Goal: Task Accomplishment & Management: Complete application form

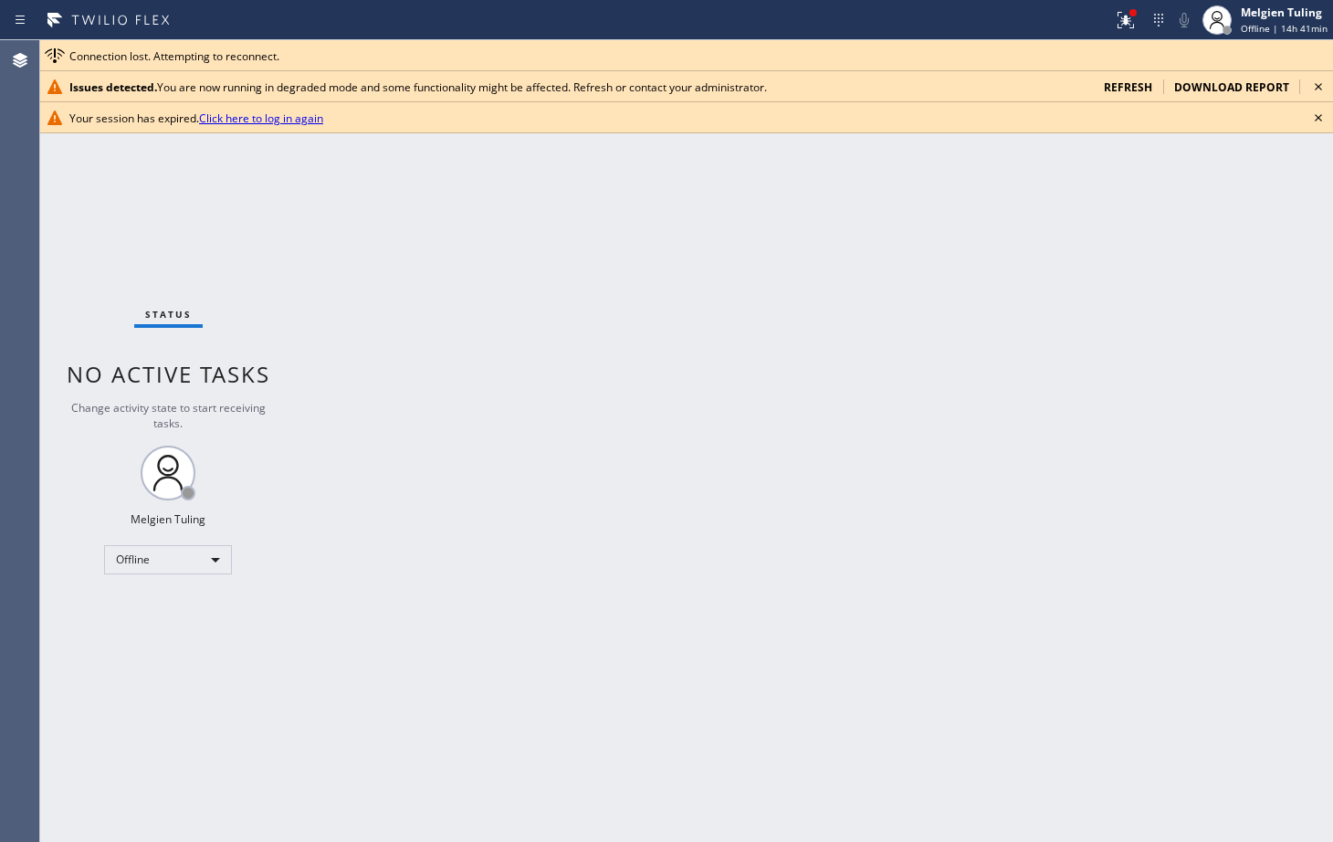
click at [232, 116] on link "Click here to log in again" at bounding box center [261, 118] width 124 height 16
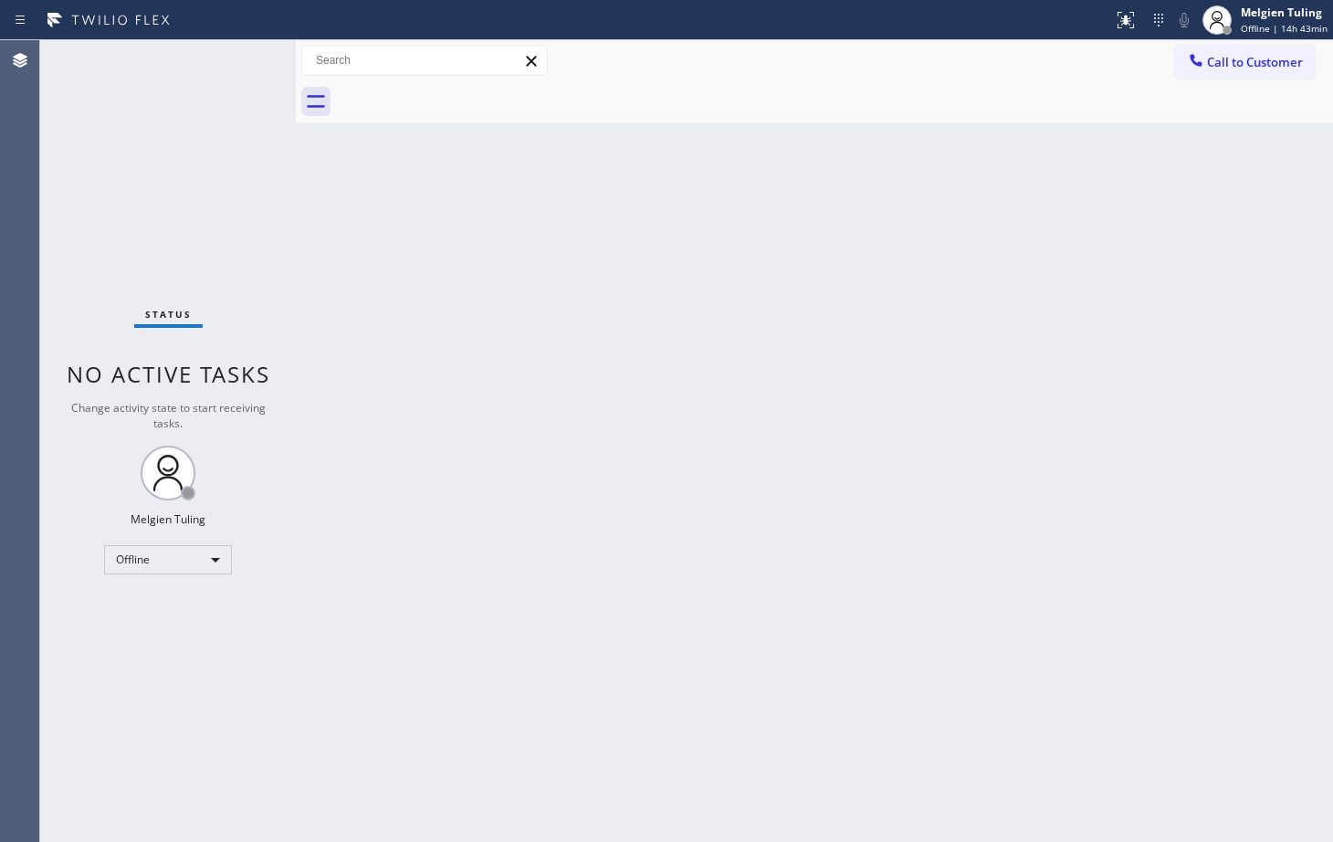
click at [360, 544] on div "Back to Dashboard Change Sender ID Customers Technicians Select a contact Outbo…" at bounding box center [814, 440] width 1037 height 801
click at [324, 681] on div "Back to Dashboard Change Sender ID Customers Technicians Select a contact Outbo…" at bounding box center [814, 440] width 1037 height 801
click at [1113, 252] on div "Back to Dashboard Change Sender ID Customers Technicians Select a contact Outbo…" at bounding box center [814, 440] width 1037 height 801
click at [1146, 245] on div "Back to Dashboard Change Sender ID Customers Technicians Select a contact Outbo…" at bounding box center [814, 440] width 1037 height 801
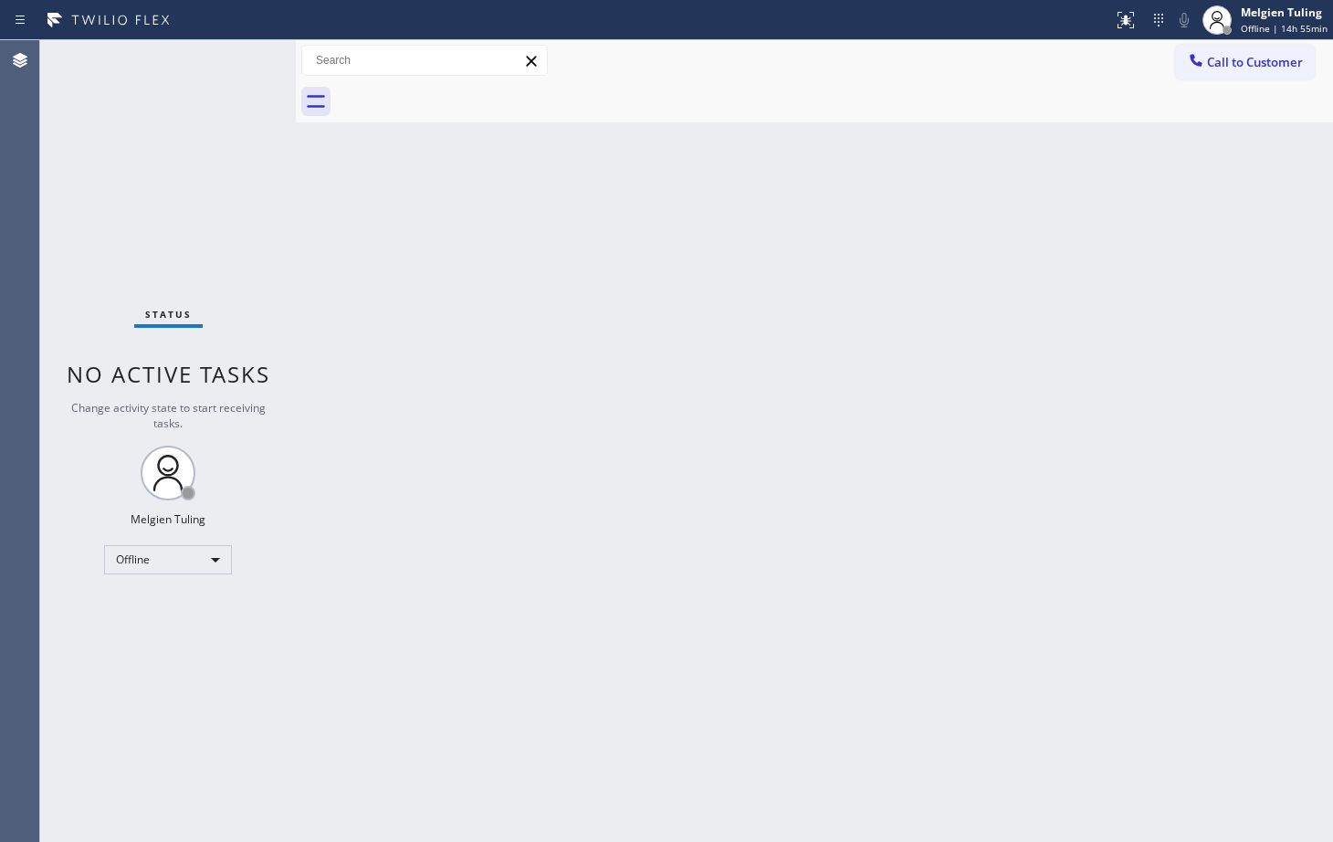
click at [1137, 247] on div "Back to Dashboard Change Sender ID Customers Technicians Select a contact Outbo…" at bounding box center [814, 440] width 1037 height 801
click at [1133, 246] on div "Back to Dashboard Change Sender ID Customers Technicians Select a contact Outbo…" at bounding box center [814, 440] width 1037 height 801
drag, startPoint x: 1118, startPoint y: 248, endPoint x: 1110, endPoint y: 254, distance: 9.9
click at [1117, 251] on div "Back to Dashboard Change Sender ID Customers Technicians Select a contact Outbo…" at bounding box center [814, 440] width 1037 height 801
click at [1110, 255] on div "Back to Dashboard Change Sender ID Customers Technicians Select a contact Outbo…" at bounding box center [814, 440] width 1037 height 801
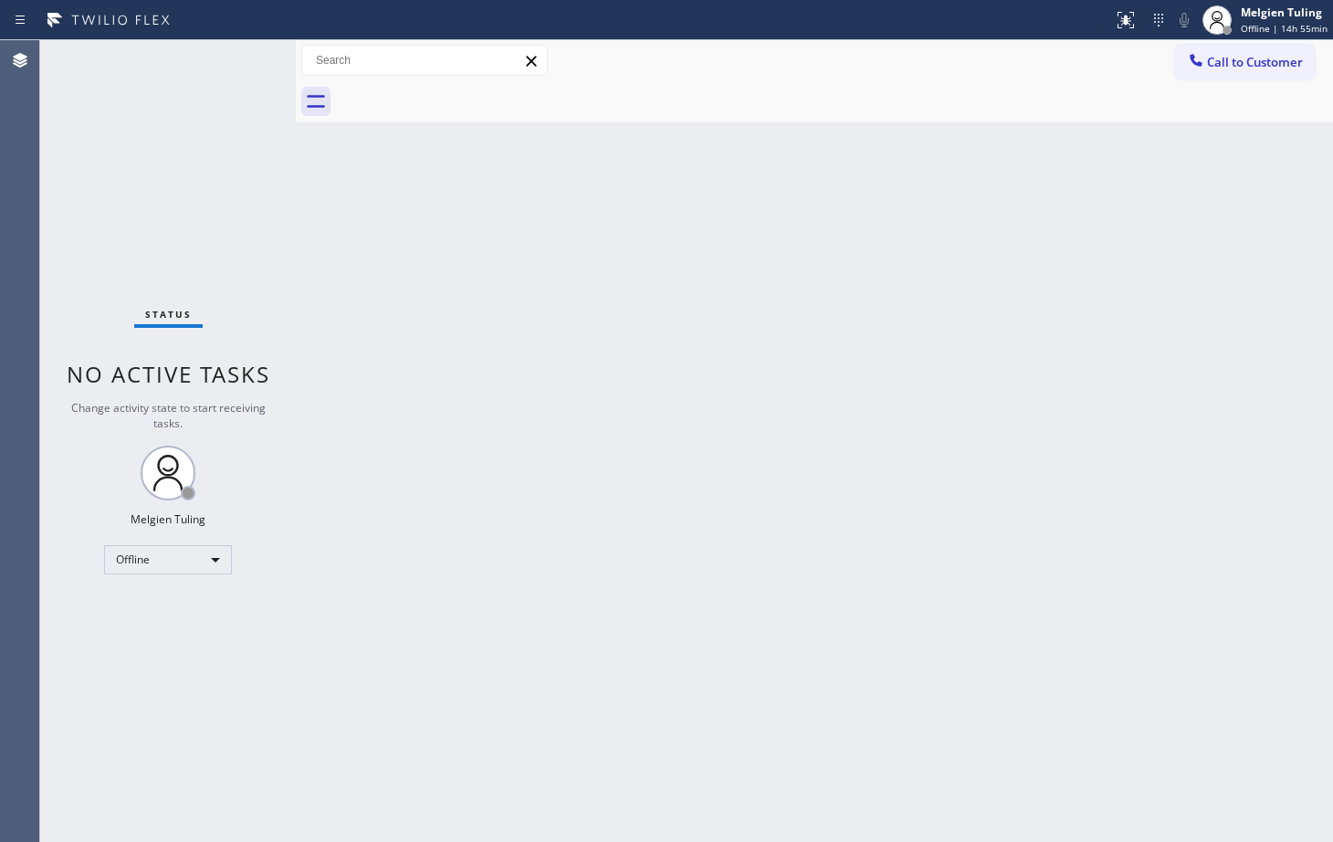
click at [1004, 354] on div "Back to Dashboard Change Sender ID Customers Technicians Select a contact Outbo…" at bounding box center [814, 440] width 1037 height 801
click at [207, 554] on div "Offline" at bounding box center [168, 559] width 128 height 29
click at [147, 613] on li "Available" at bounding box center [167, 608] width 124 height 22
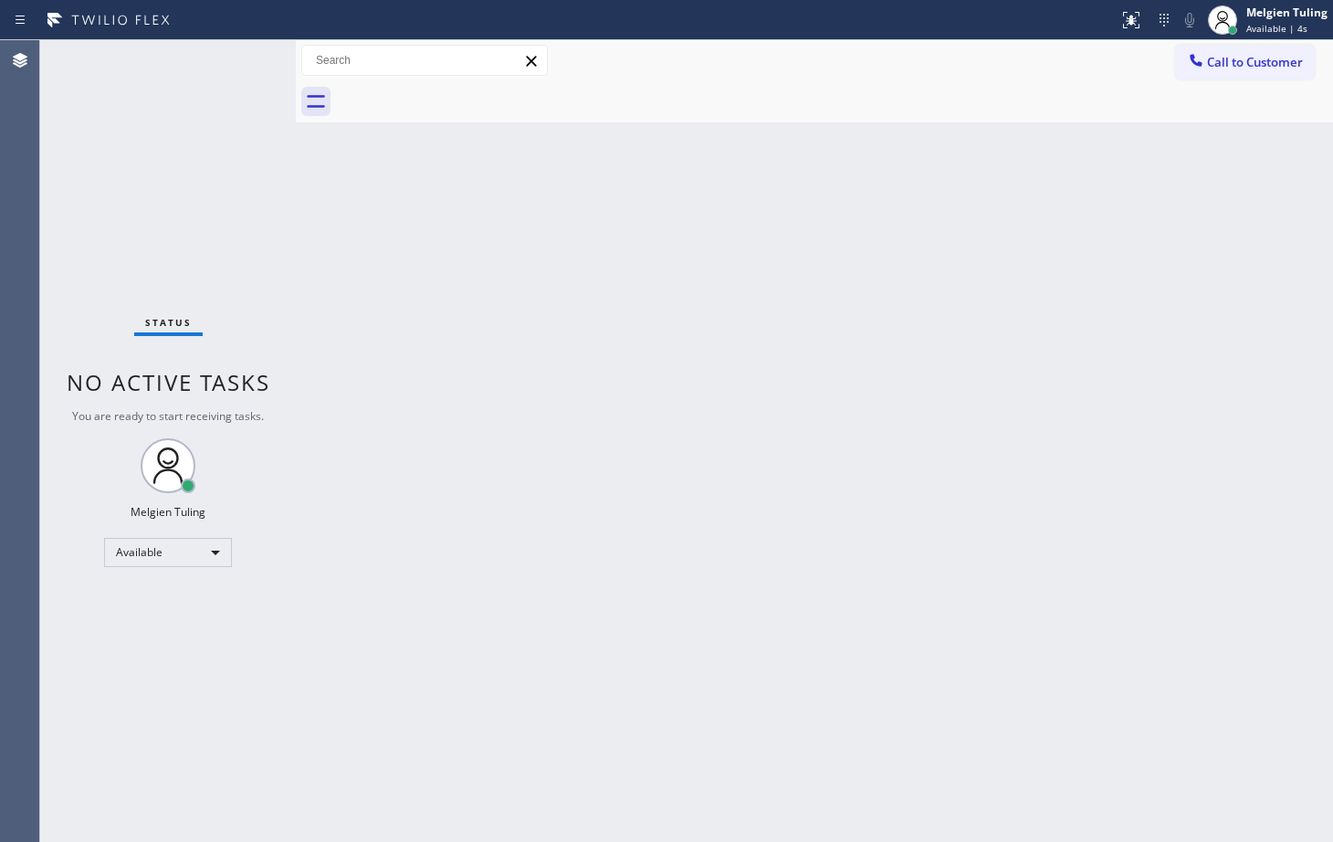
click at [353, 377] on div "Back to Dashboard Change Sender ID Customers Technicians Select a contact Outbo…" at bounding box center [814, 440] width 1037 height 801
click at [596, 391] on div "Back to Dashboard Change Sender ID Customers Technicians Select a contact Outbo…" at bounding box center [814, 440] width 1037 height 801
click at [391, 456] on div "Back to Dashboard Change Sender ID Customers Technicians Select a contact Outbo…" at bounding box center [814, 440] width 1037 height 801
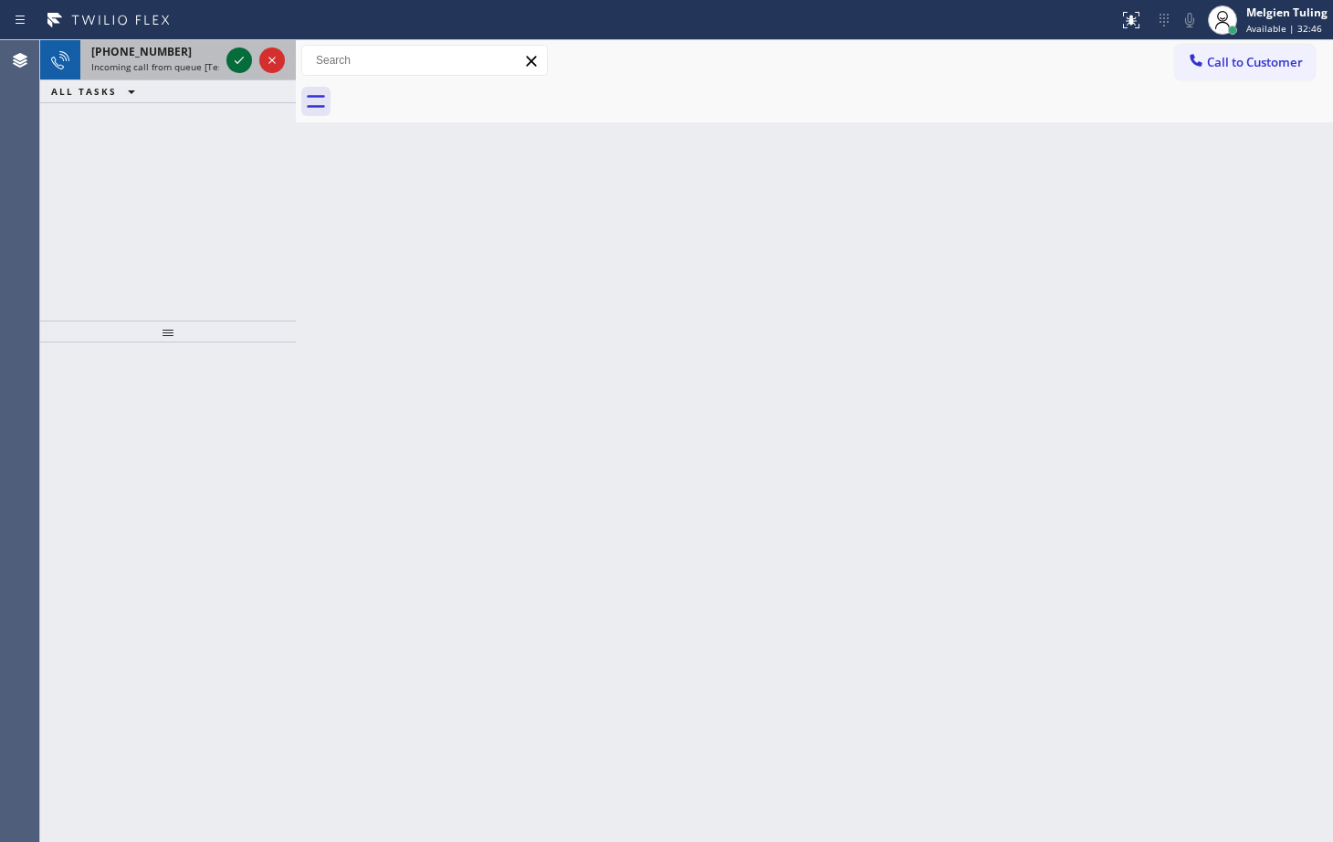
click at [239, 60] on icon at bounding box center [239, 60] width 22 height 22
click at [248, 50] on icon at bounding box center [239, 60] width 22 height 22
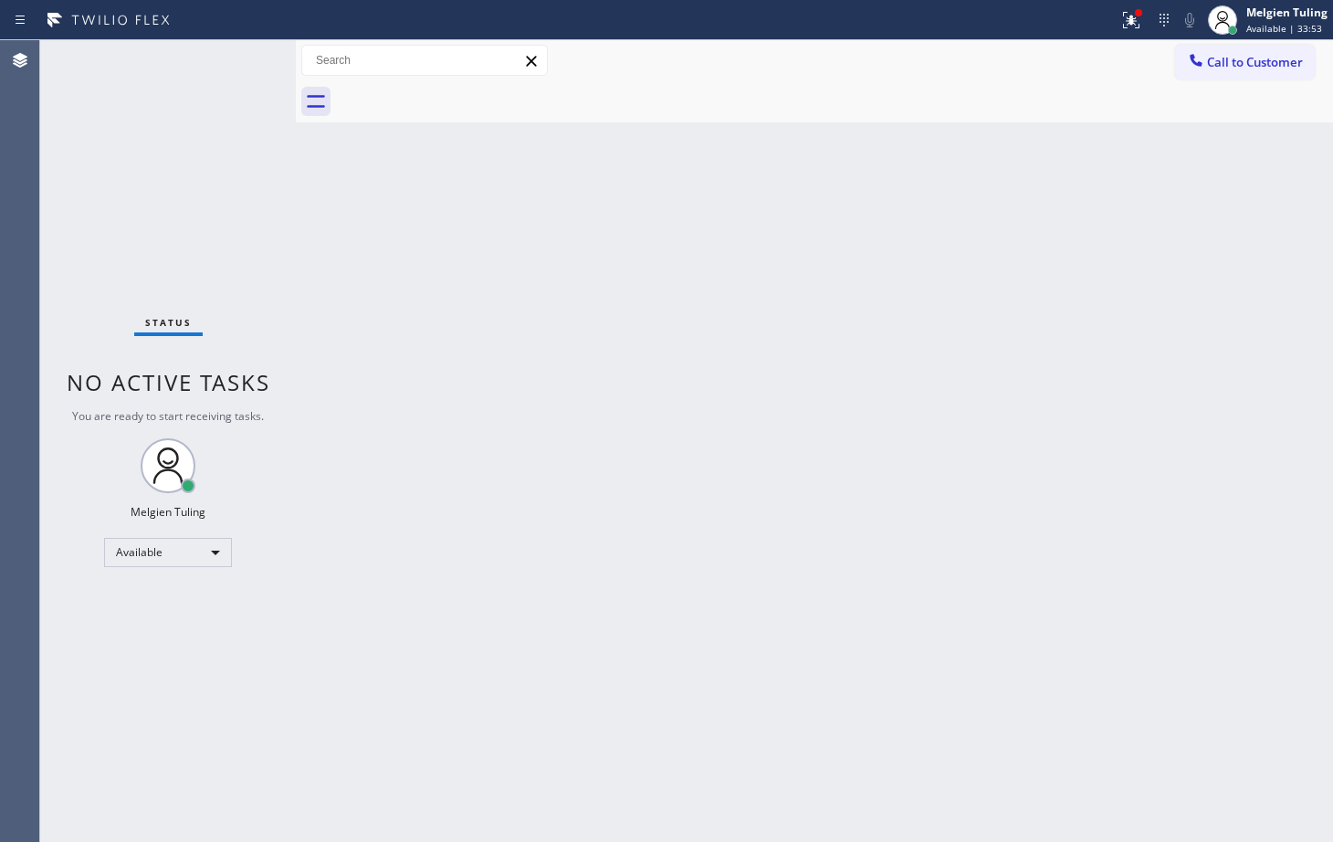
click at [235, 58] on div "Status No active tasks You are ready to start receiving tasks. Melgien Tuling A…" at bounding box center [168, 440] width 256 height 801
click at [229, 67] on div "Status No active tasks You are ready to start receiving tasks. Melgien Tuling A…" at bounding box center [168, 440] width 256 height 801
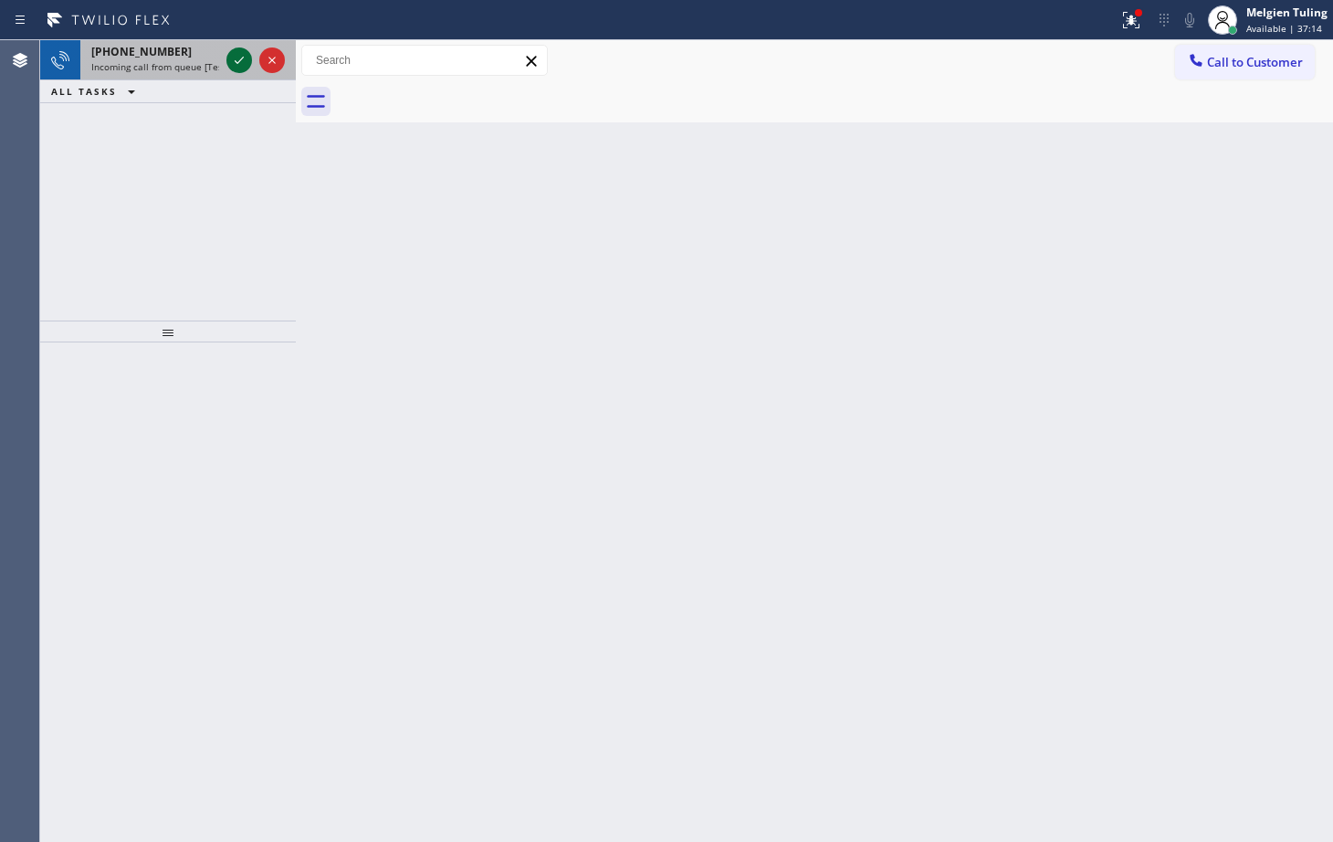
click at [232, 63] on icon at bounding box center [239, 60] width 22 height 22
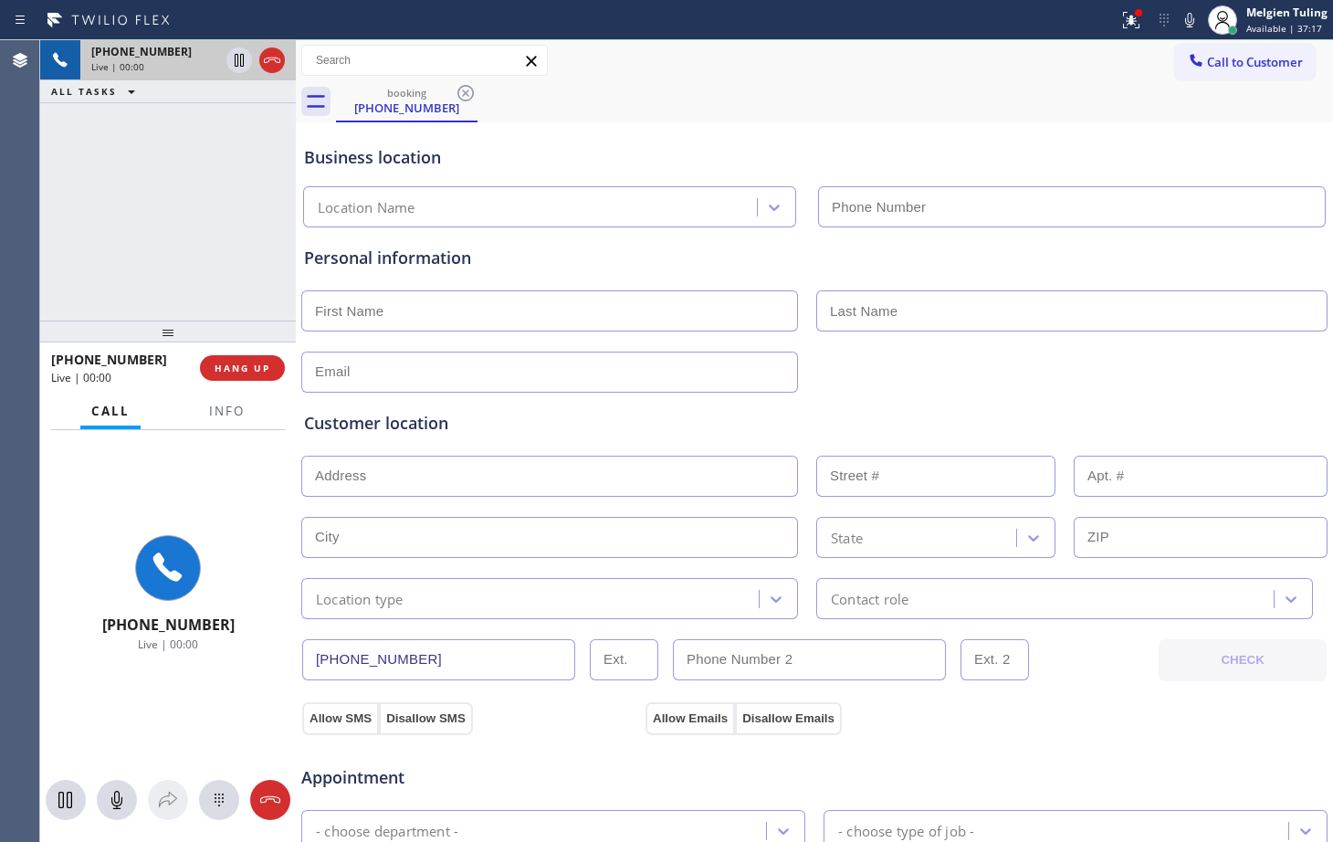
type input "[PHONE_NUMBER]"
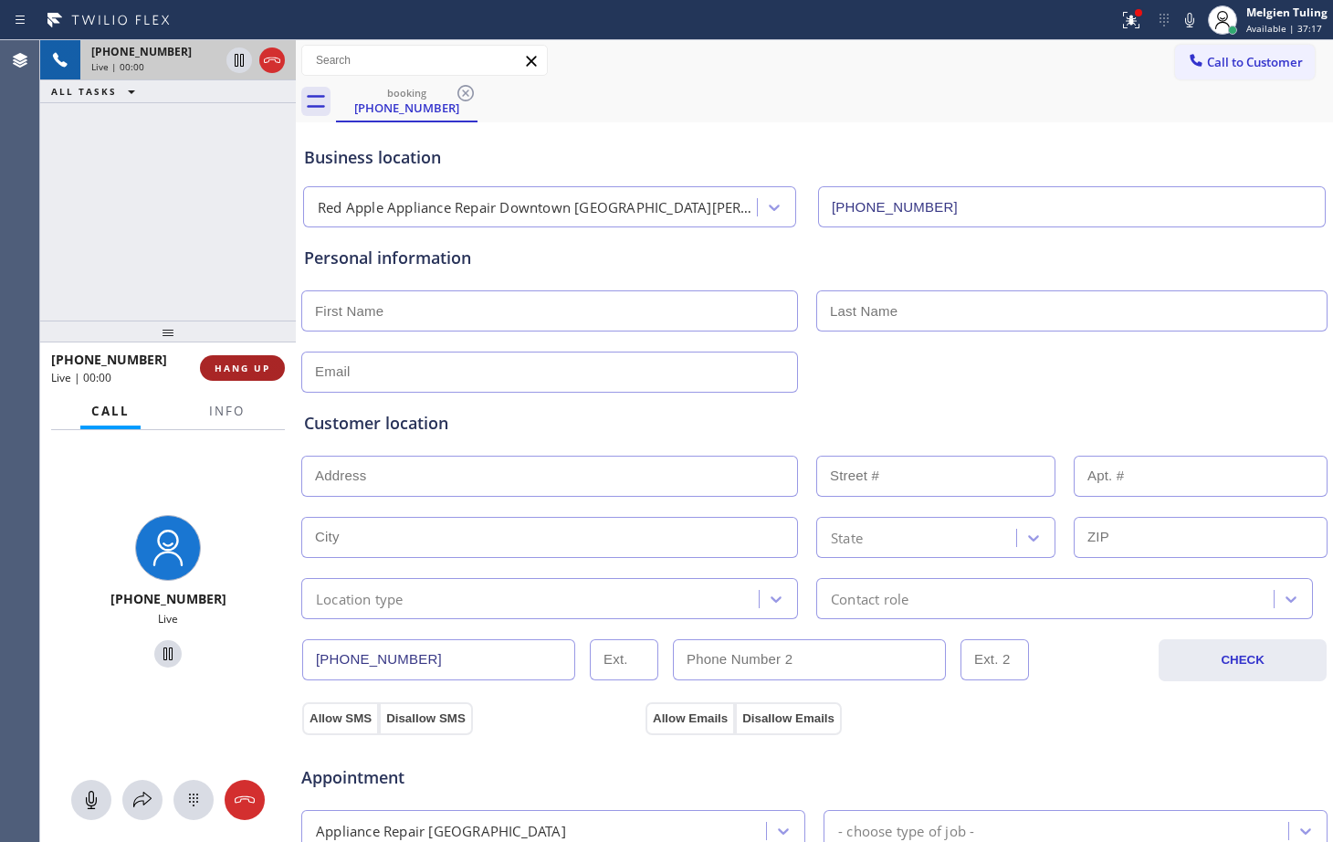
click at [246, 372] on span "HANG UP" at bounding box center [243, 367] width 56 height 13
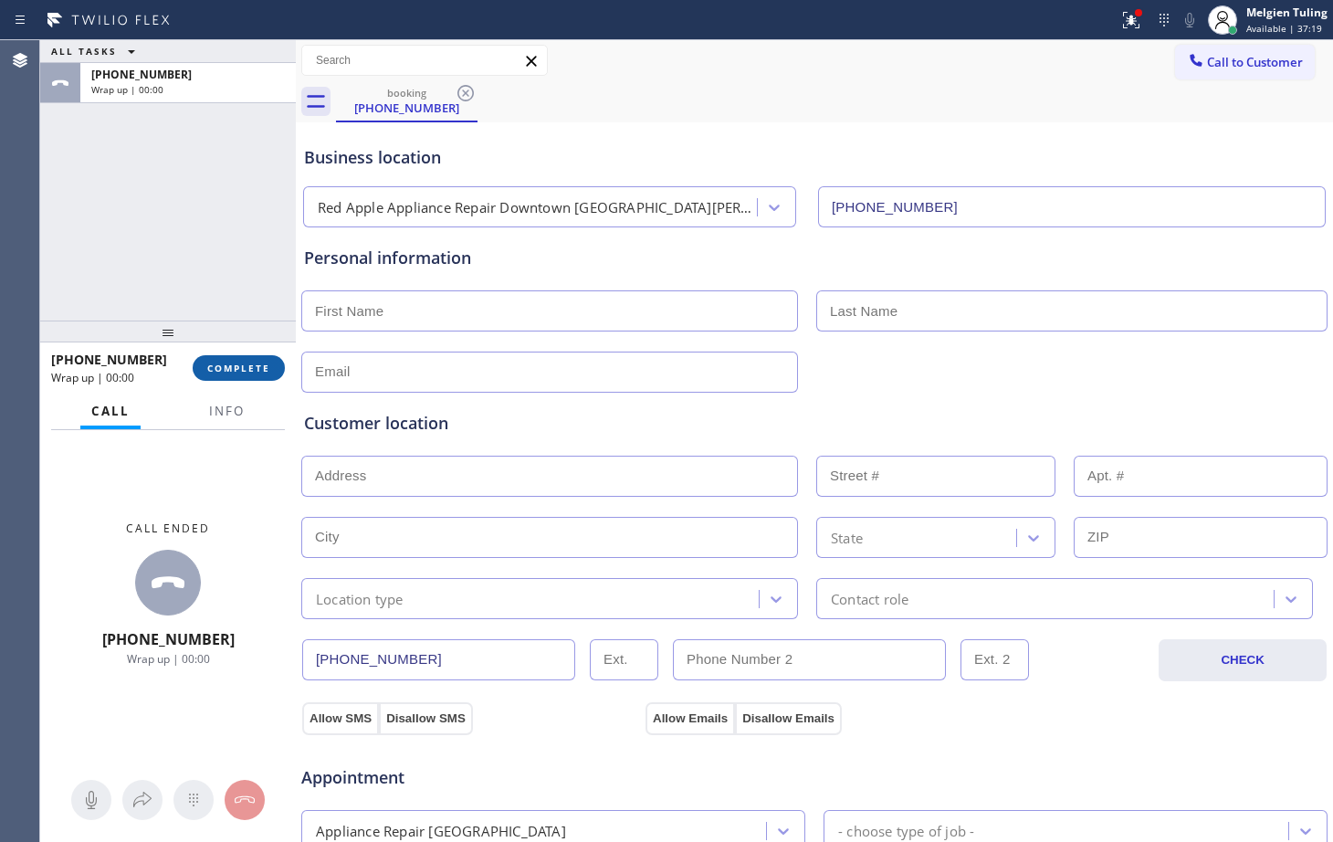
click at [252, 361] on span "COMPLETE" at bounding box center [238, 367] width 63 height 13
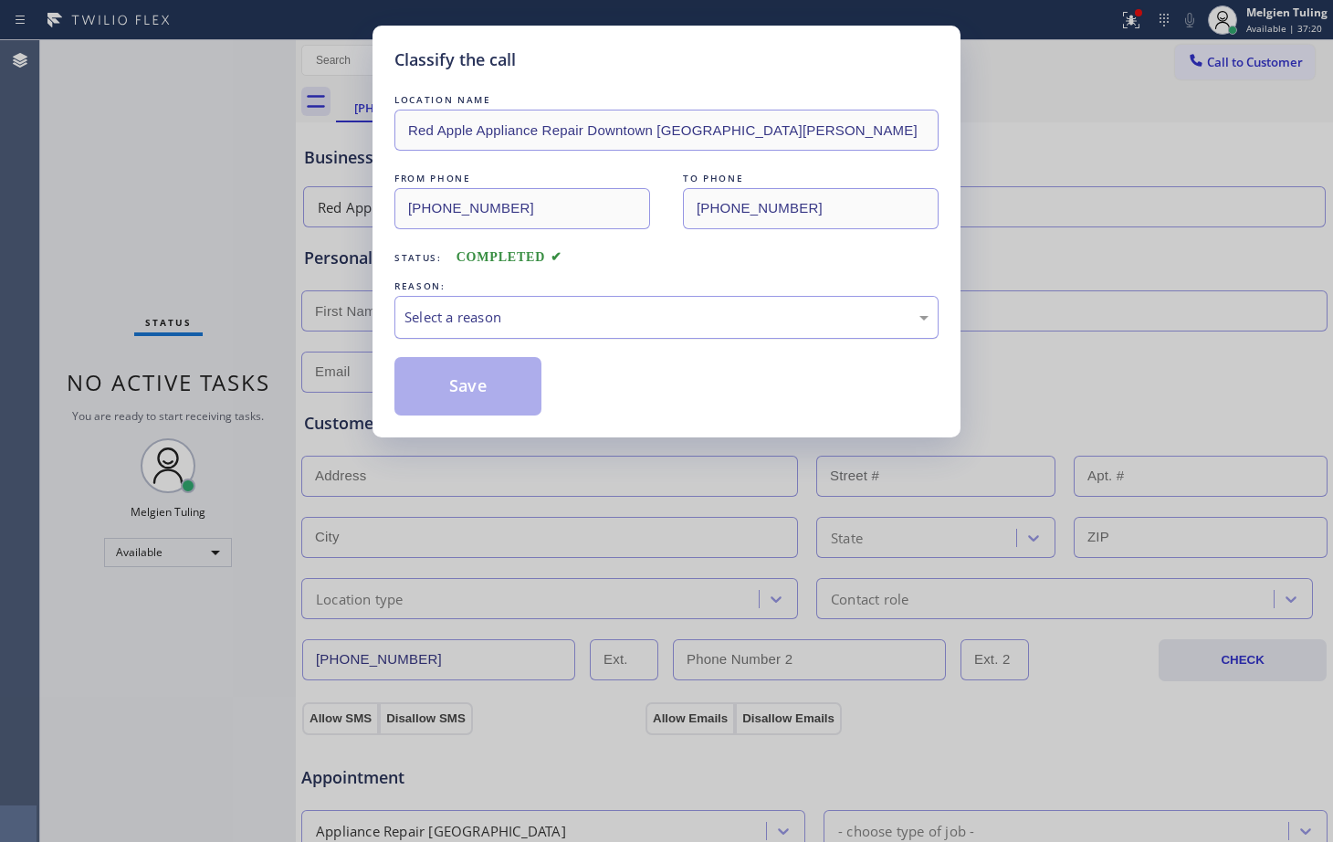
click at [461, 307] on div "Select a reason" at bounding box center [666, 317] width 524 height 21
click at [470, 384] on button "Save" at bounding box center [467, 386] width 147 height 58
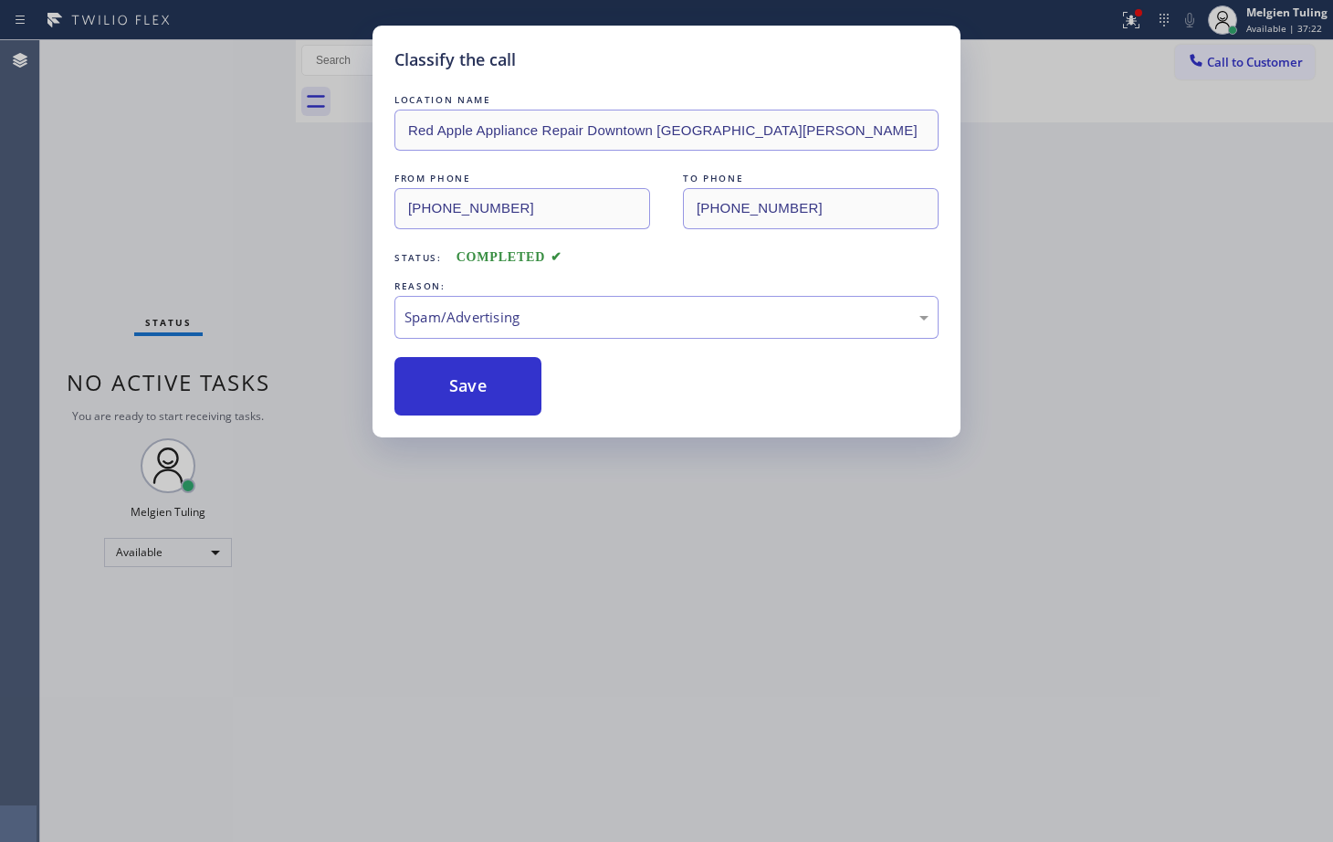
click at [254, 225] on div "Classify the call LOCATION NAME Red Apple Appliance Repair Downtown [GEOGRAPHIC…" at bounding box center [666, 421] width 1333 height 842
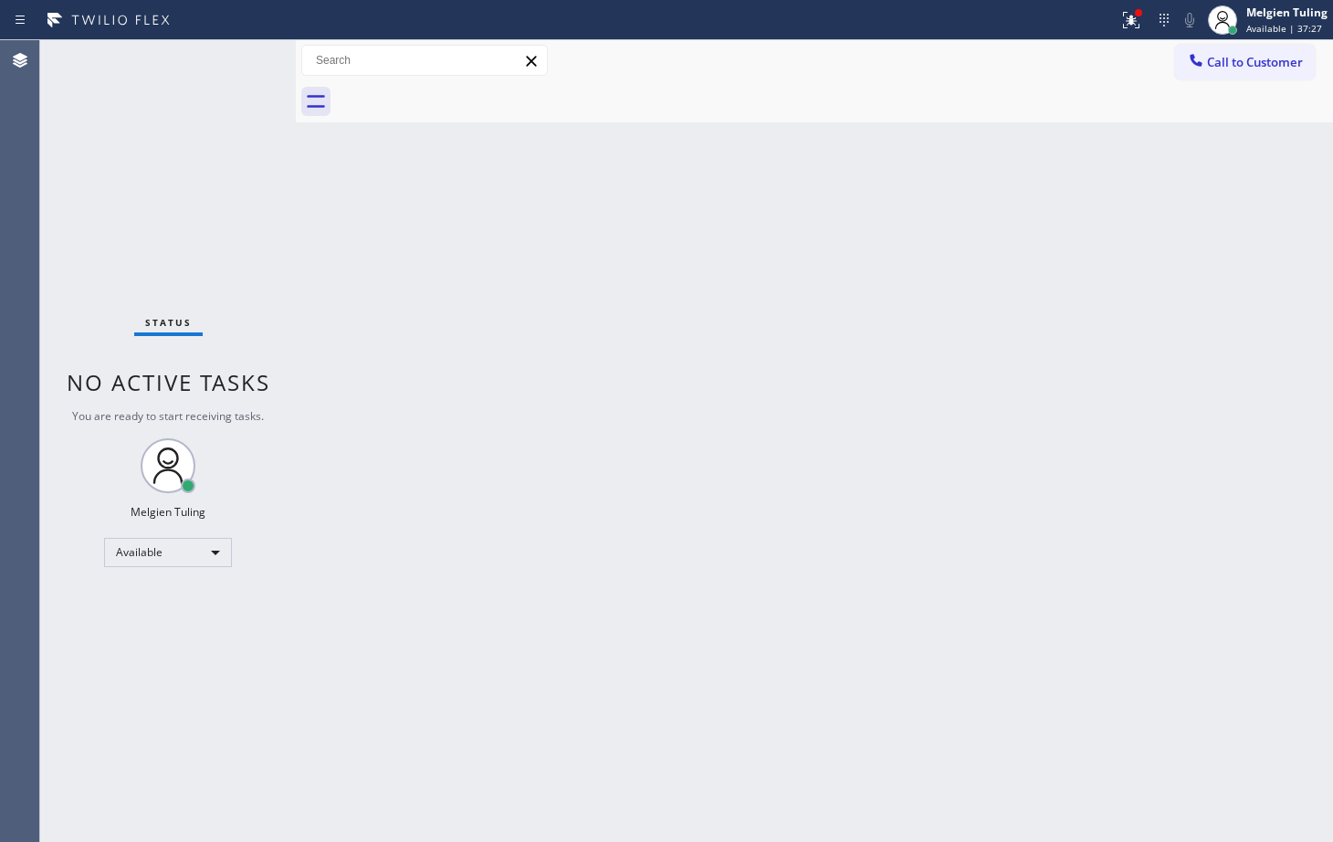
click at [239, 58] on div "Status No active tasks You are ready to start receiving tasks. Melgien Tuling A…" at bounding box center [168, 440] width 256 height 801
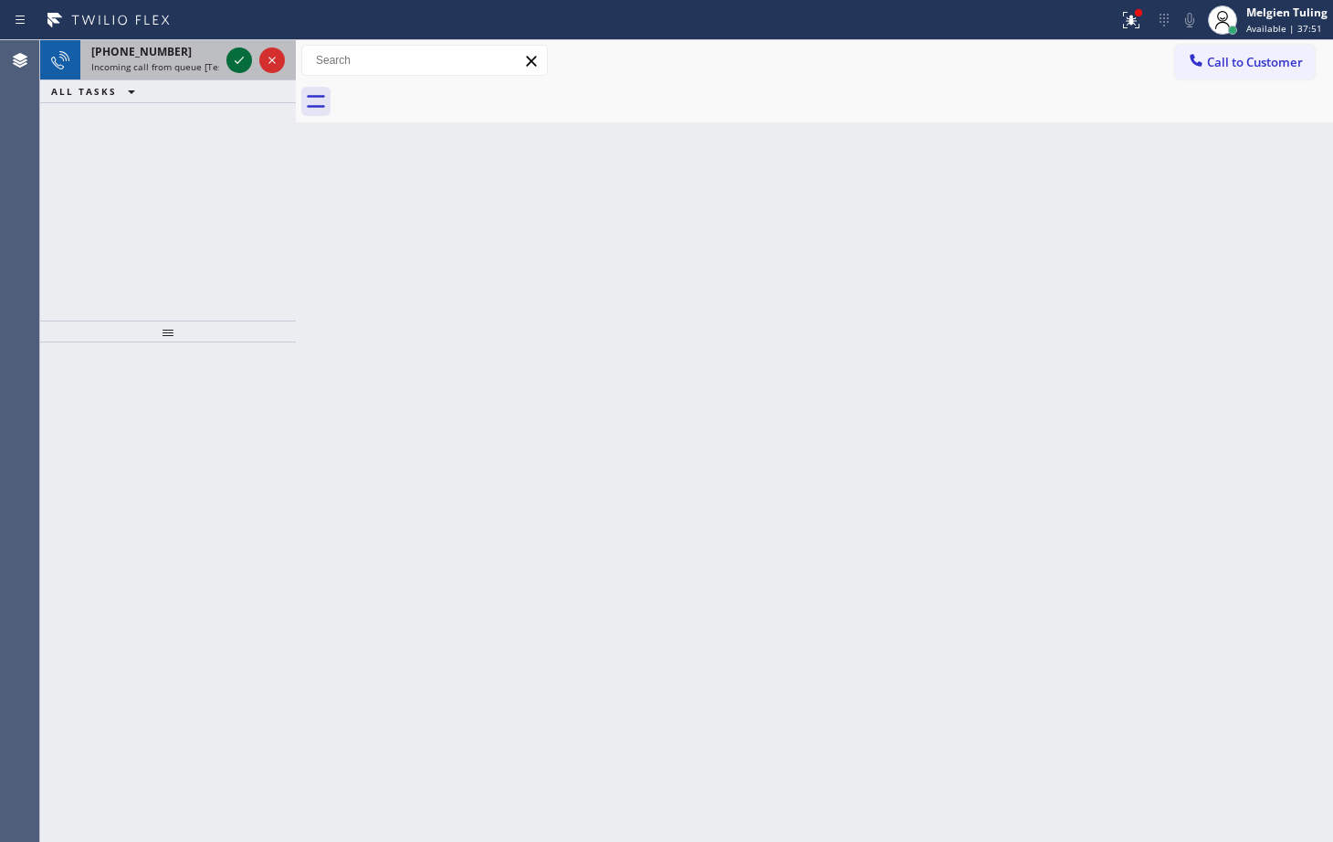
click at [234, 57] on icon at bounding box center [239, 60] width 22 height 22
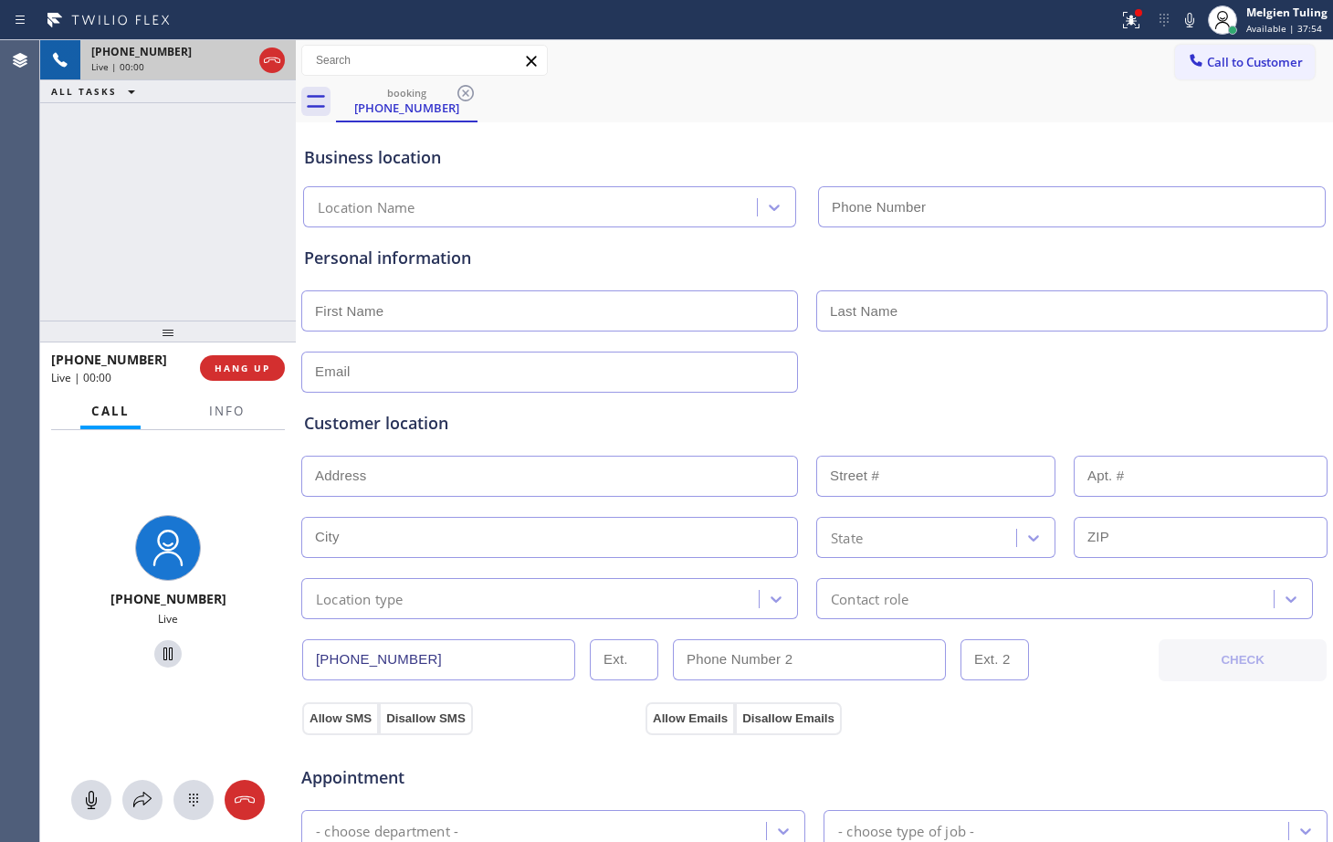
type input "[PHONE_NUMBER]"
click at [619, 314] on input "text" at bounding box center [549, 310] width 497 height 41
click at [215, 406] on span "Info" at bounding box center [227, 411] width 36 height 16
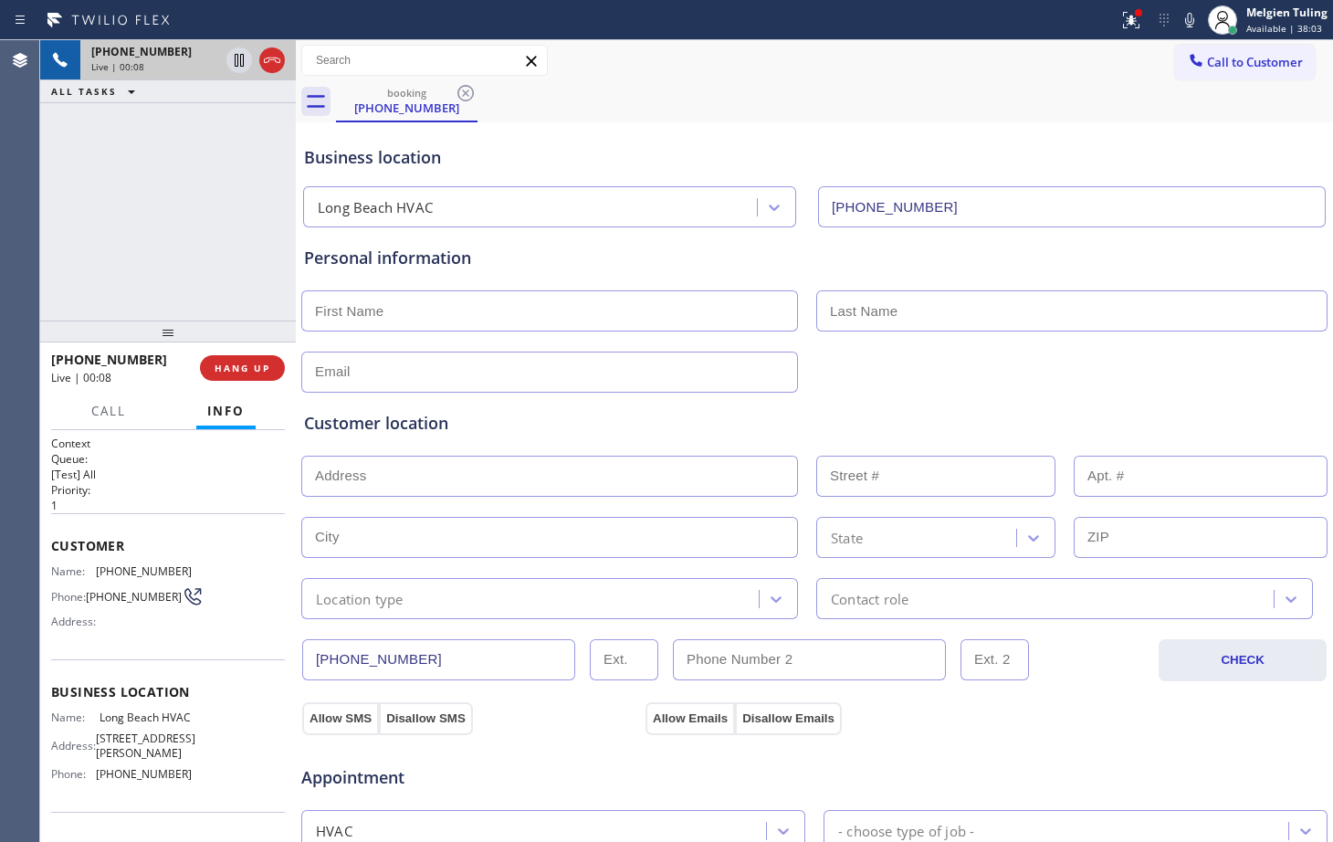
click at [445, 352] on input "text" at bounding box center [549, 371] width 497 height 41
click at [459, 317] on input "text" at bounding box center [549, 310] width 497 height 41
click at [249, 366] on span "HANG UP" at bounding box center [243, 367] width 56 height 13
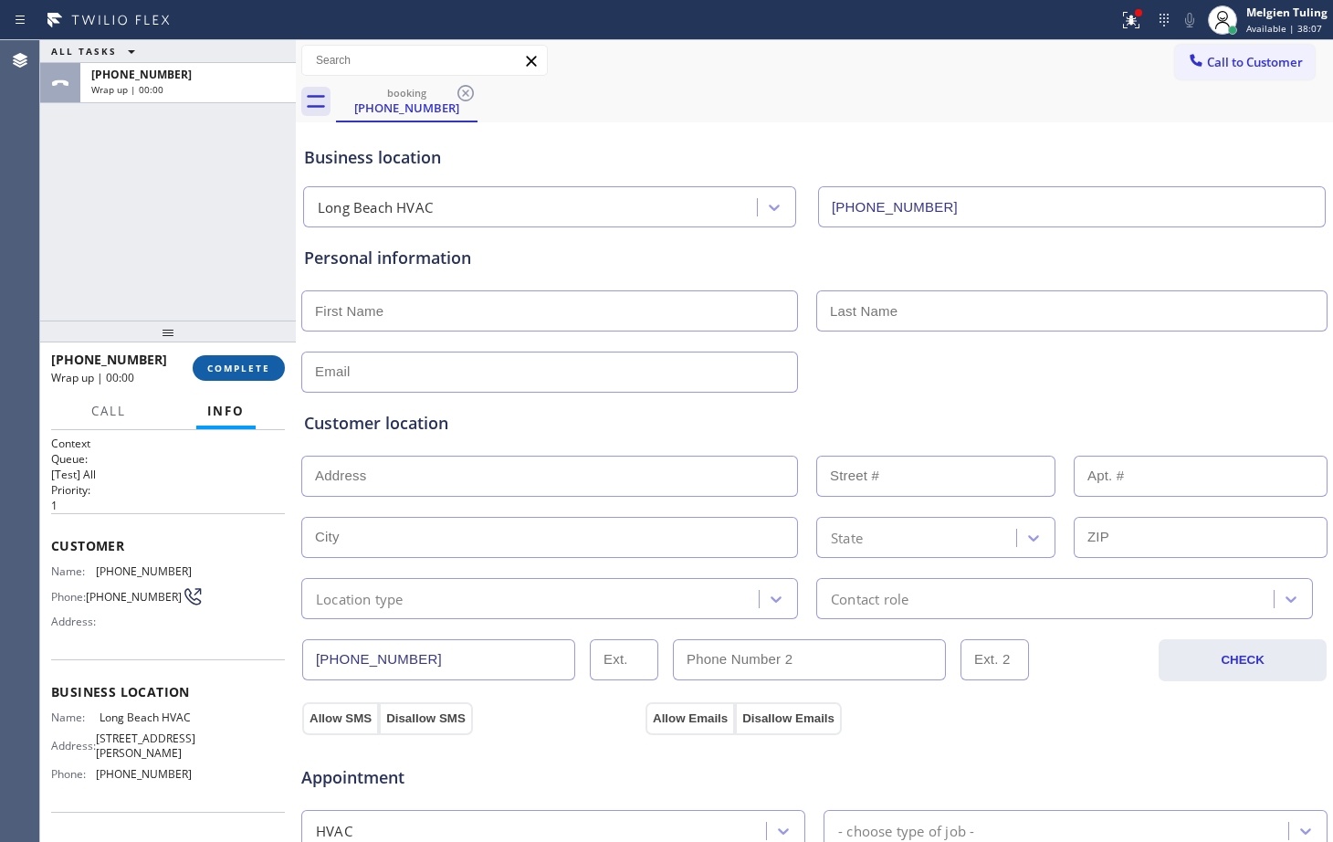
click at [239, 366] on span "COMPLETE" at bounding box center [238, 367] width 63 height 13
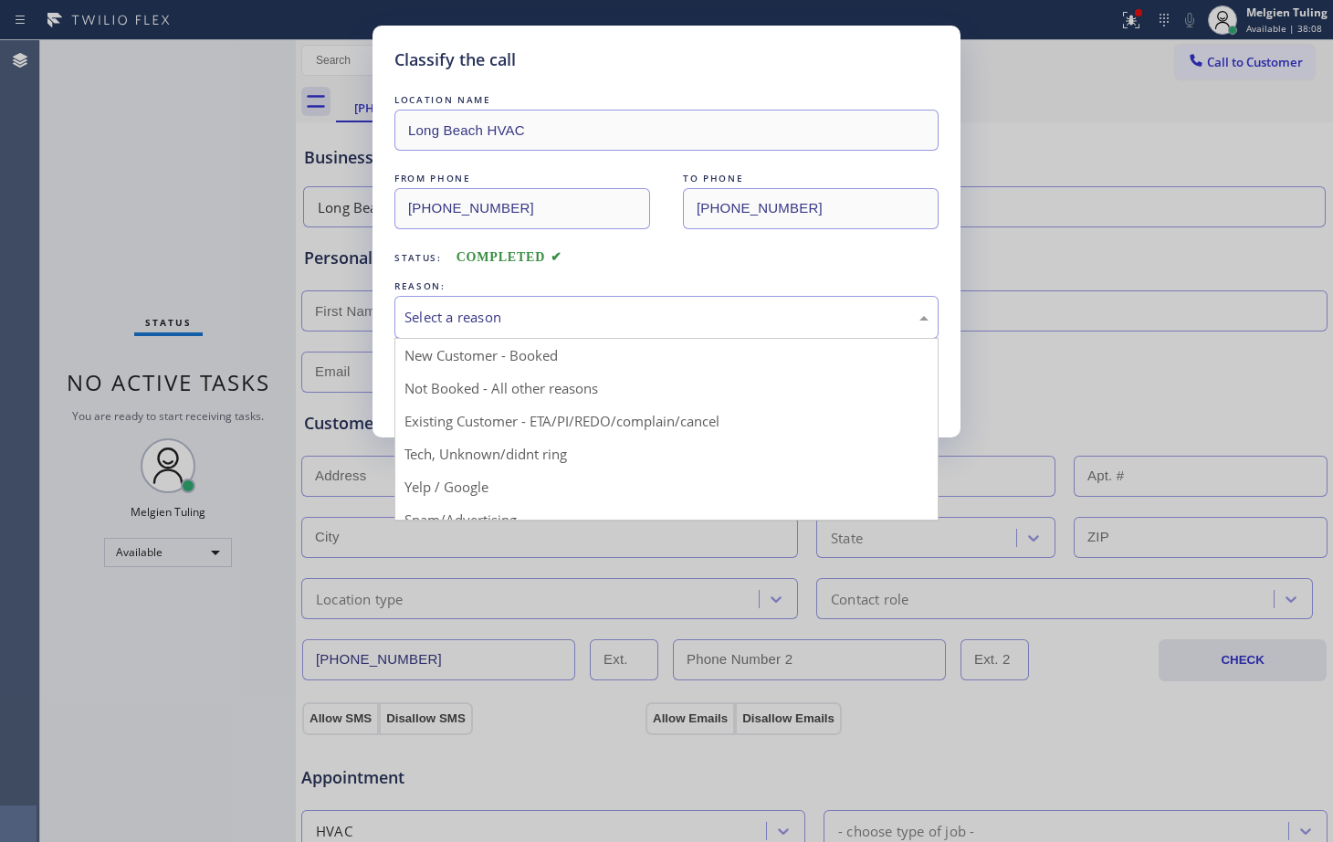
click at [450, 301] on div "Select a reason" at bounding box center [666, 317] width 544 height 43
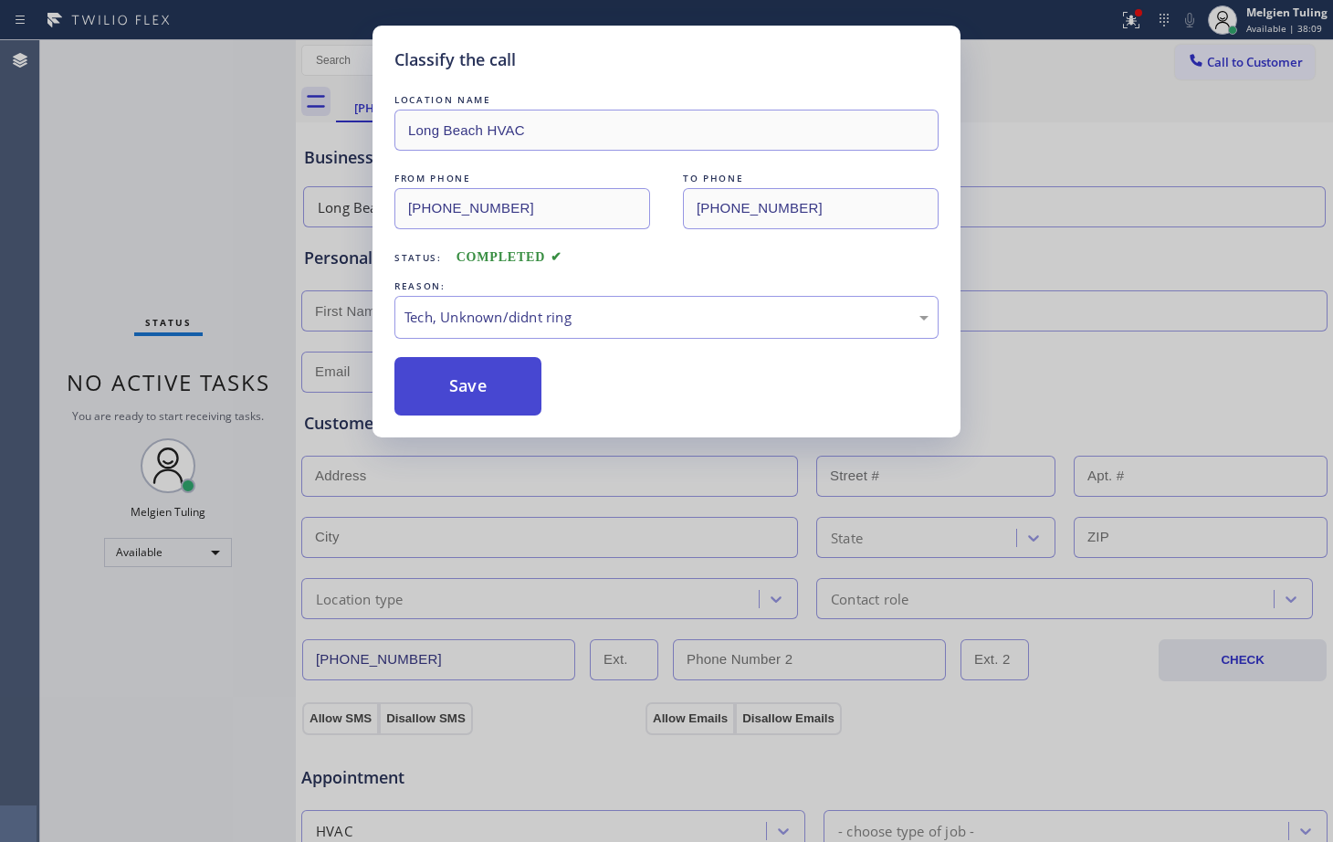
click at [469, 380] on button "Save" at bounding box center [467, 386] width 147 height 58
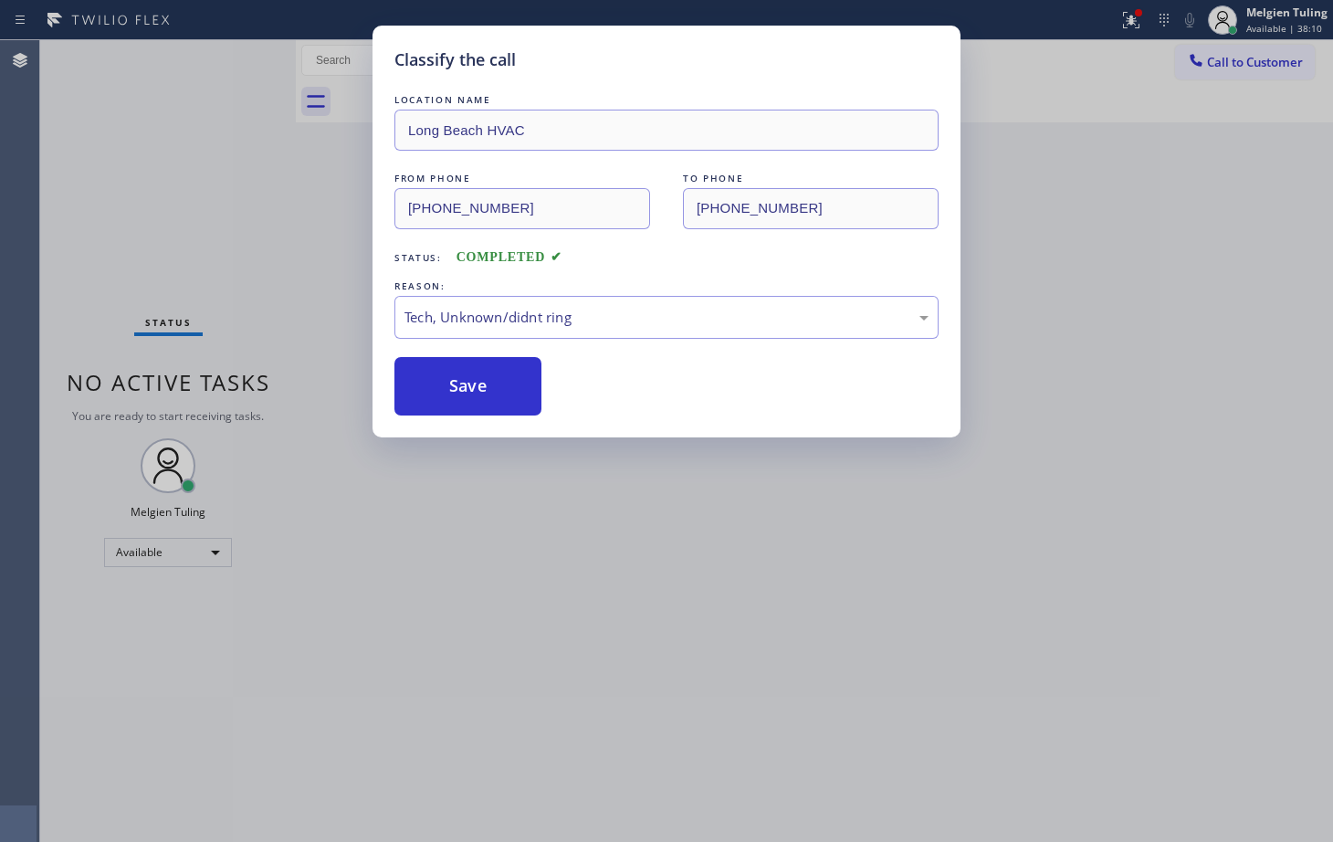
click at [260, 212] on div "Classify the call LOCATION NAME [GEOGRAPHIC_DATA] HVAC FROM PHONE [PHONE_NUMBER…" at bounding box center [666, 421] width 1333 height 842
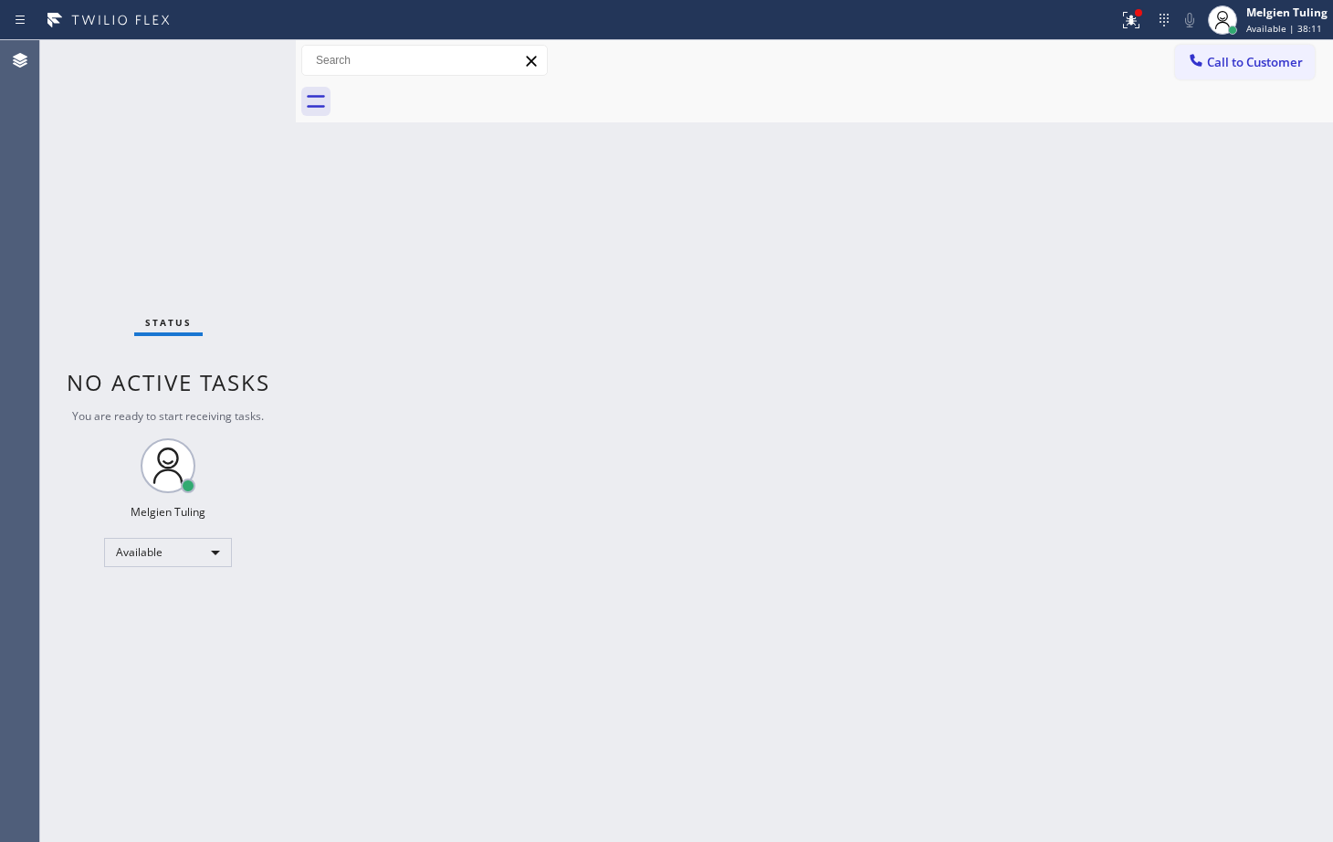
click at [655, 362] on div "Back to Dashboard Change Sender ID Customers Technicians Select a contact Outbo…" at bounding box center [814, 440] width 1037 height 801
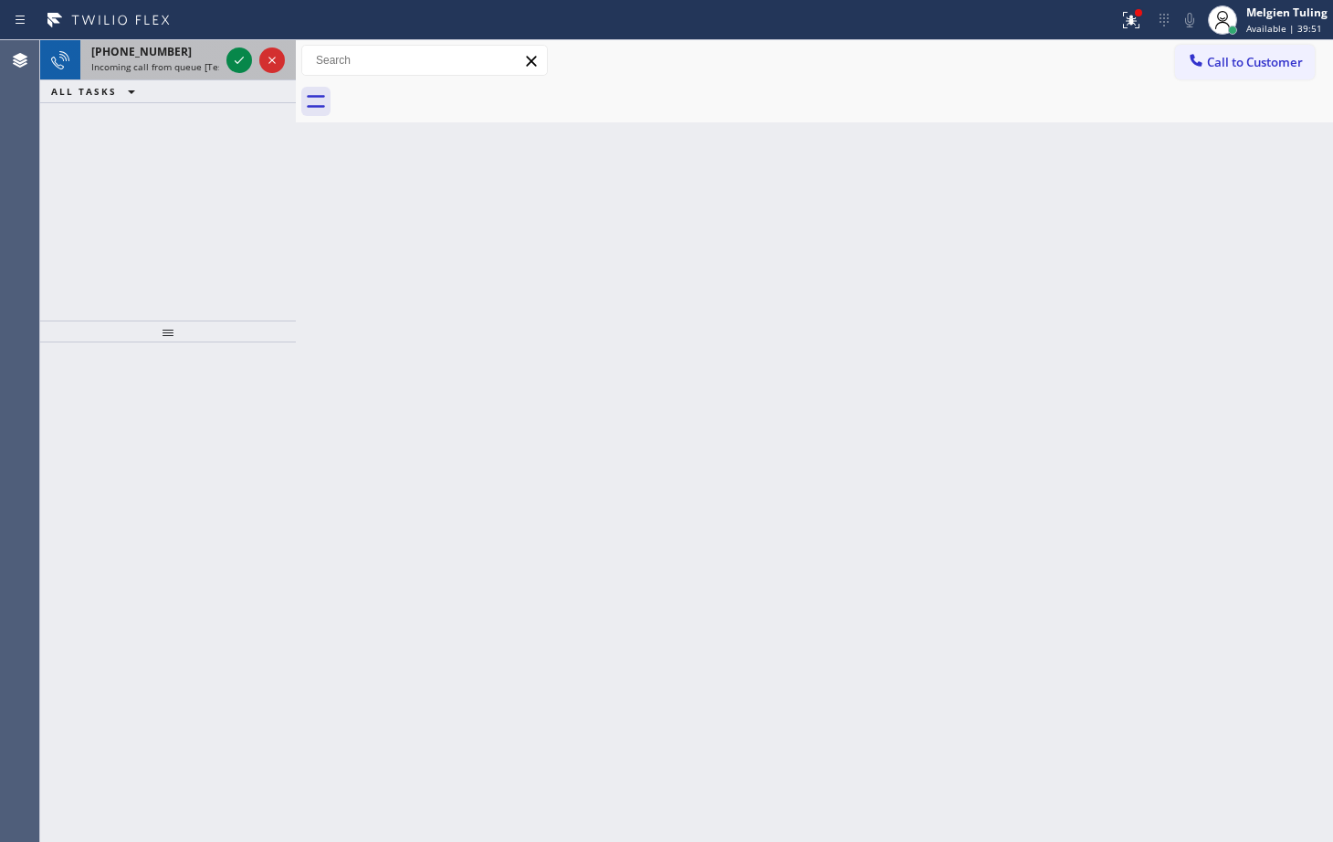
click at [225, 54] on div at bounding box center [256, 60] width 66 height 40
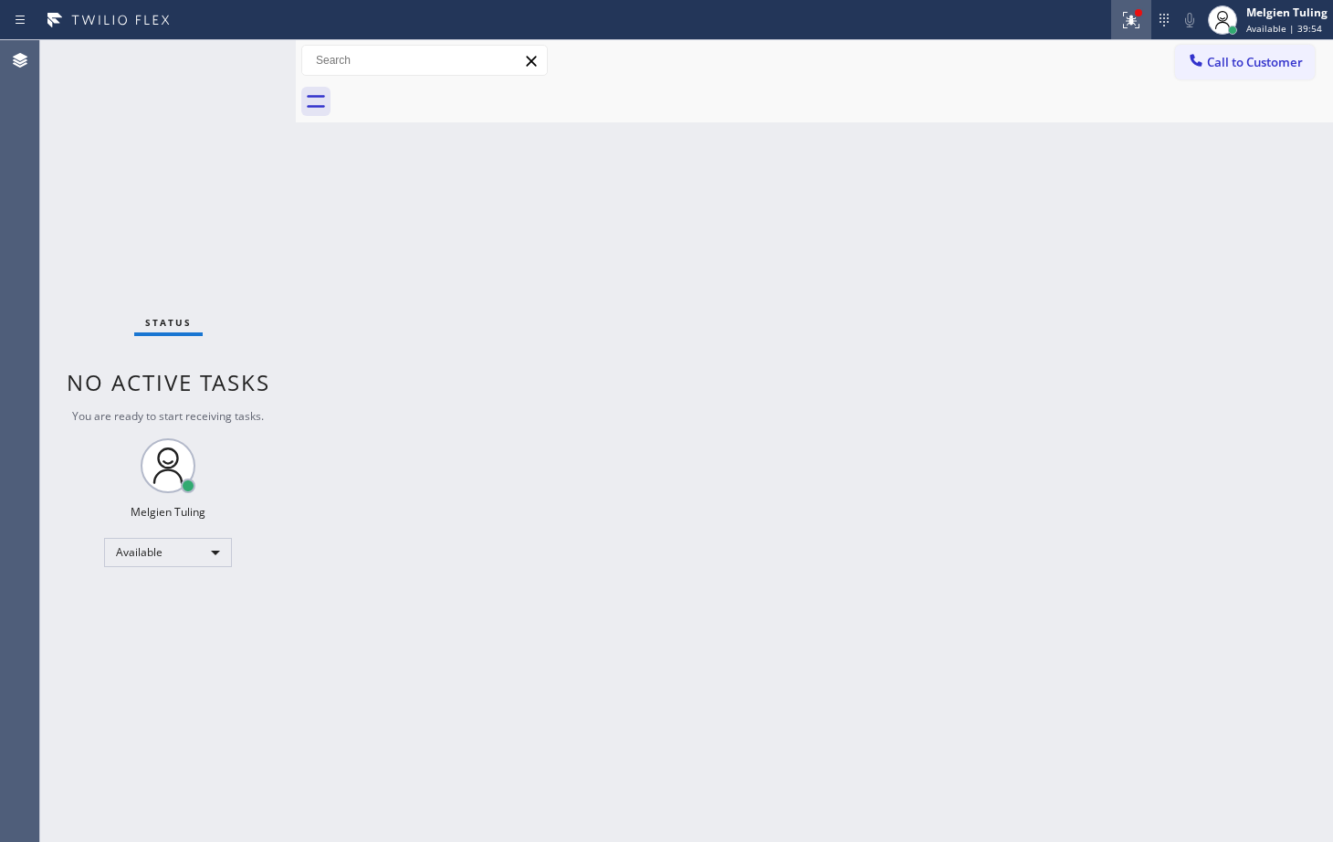
click at [1144, 19] on div at bounding box center [1131, 20] width 40 height 22
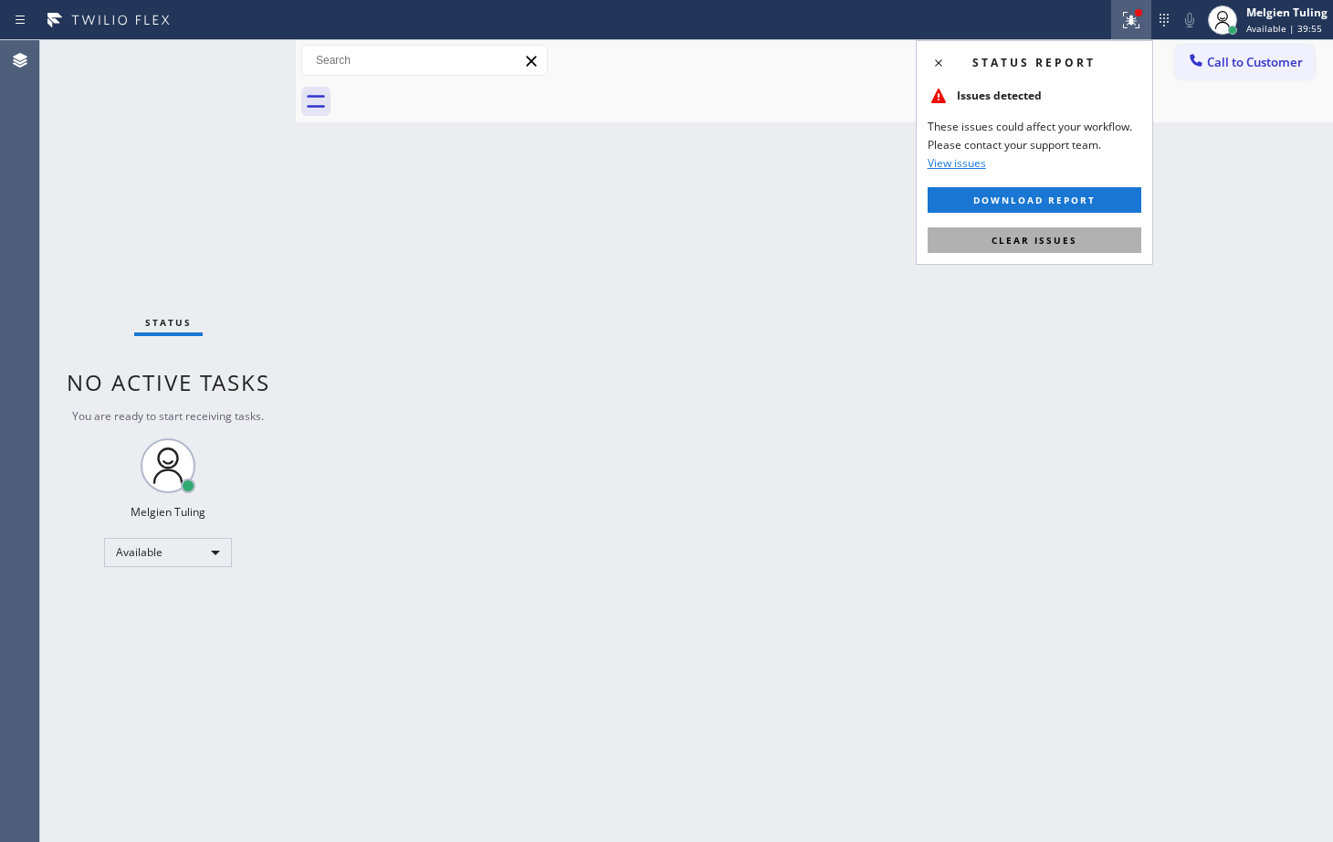
click at [1024, 239] on span "Clear issues" at bounding box center [1034, 240] width 86 height 13
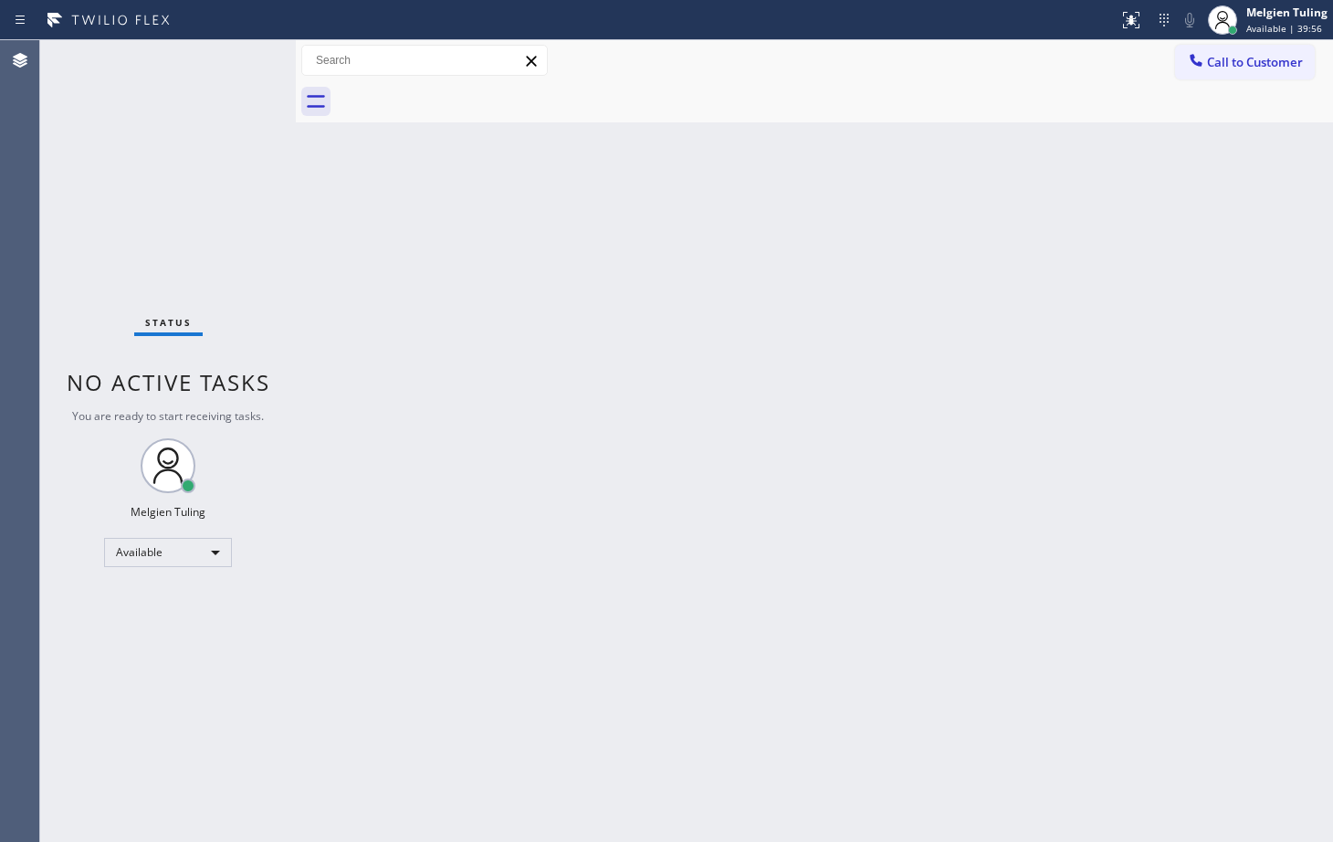
click at [780, 232] on div "Back to Dashboard Change Sender ID Customers Technicians Select a contact Outbo…" at bounding box center [814, 440] width 1037 height 801
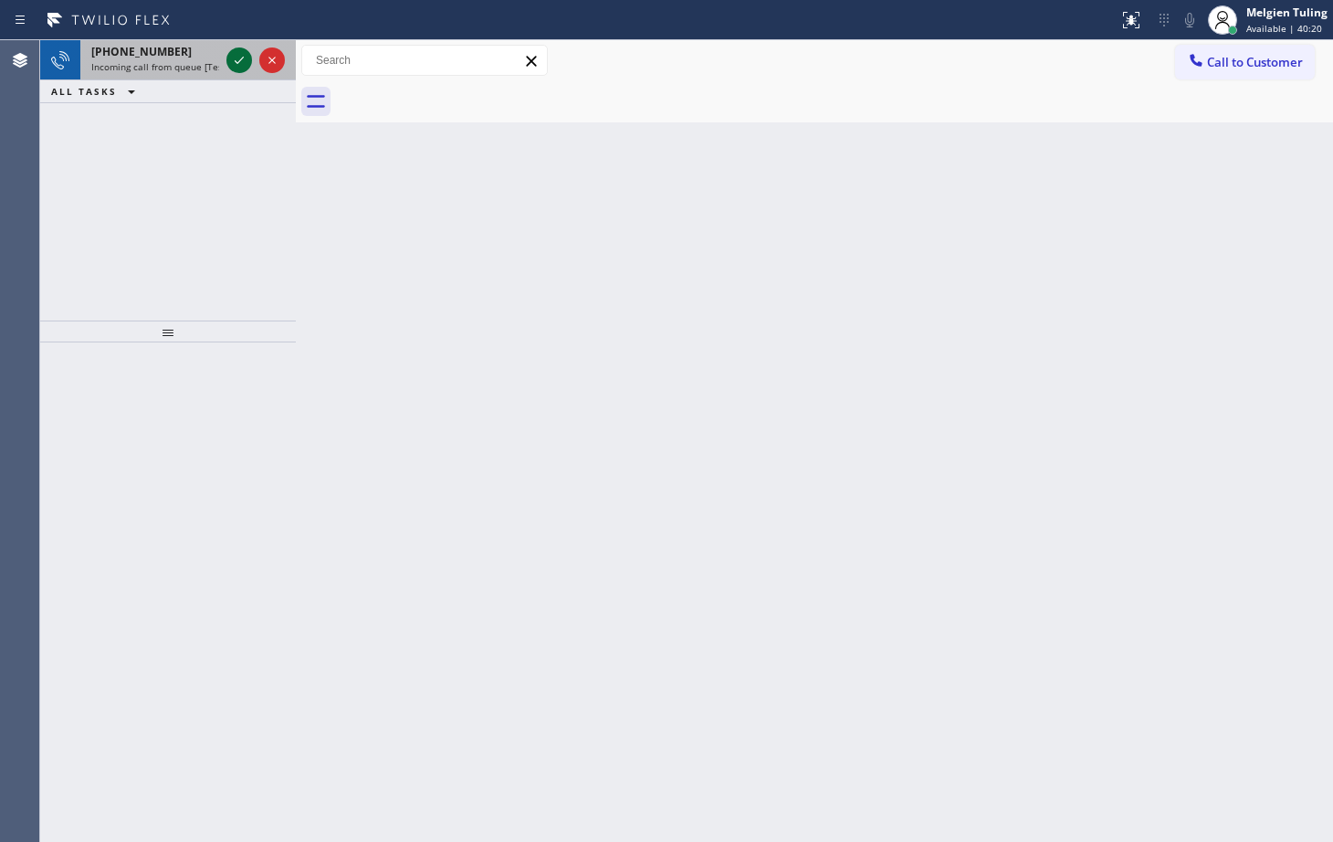
click at [247, 53] on icon at bounding box center [239, 60] width 22 height 22
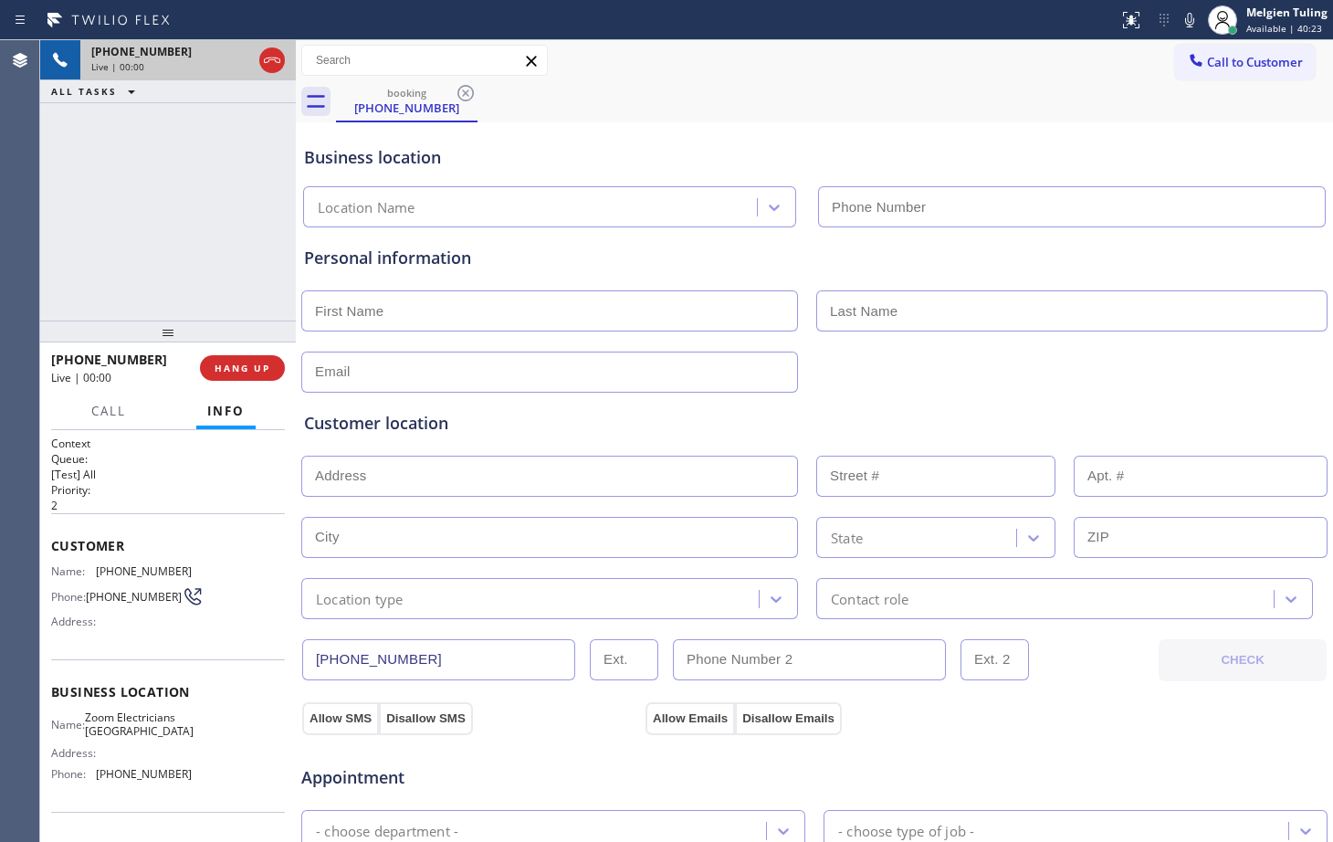
type input "[PHONE_NUMBER]"
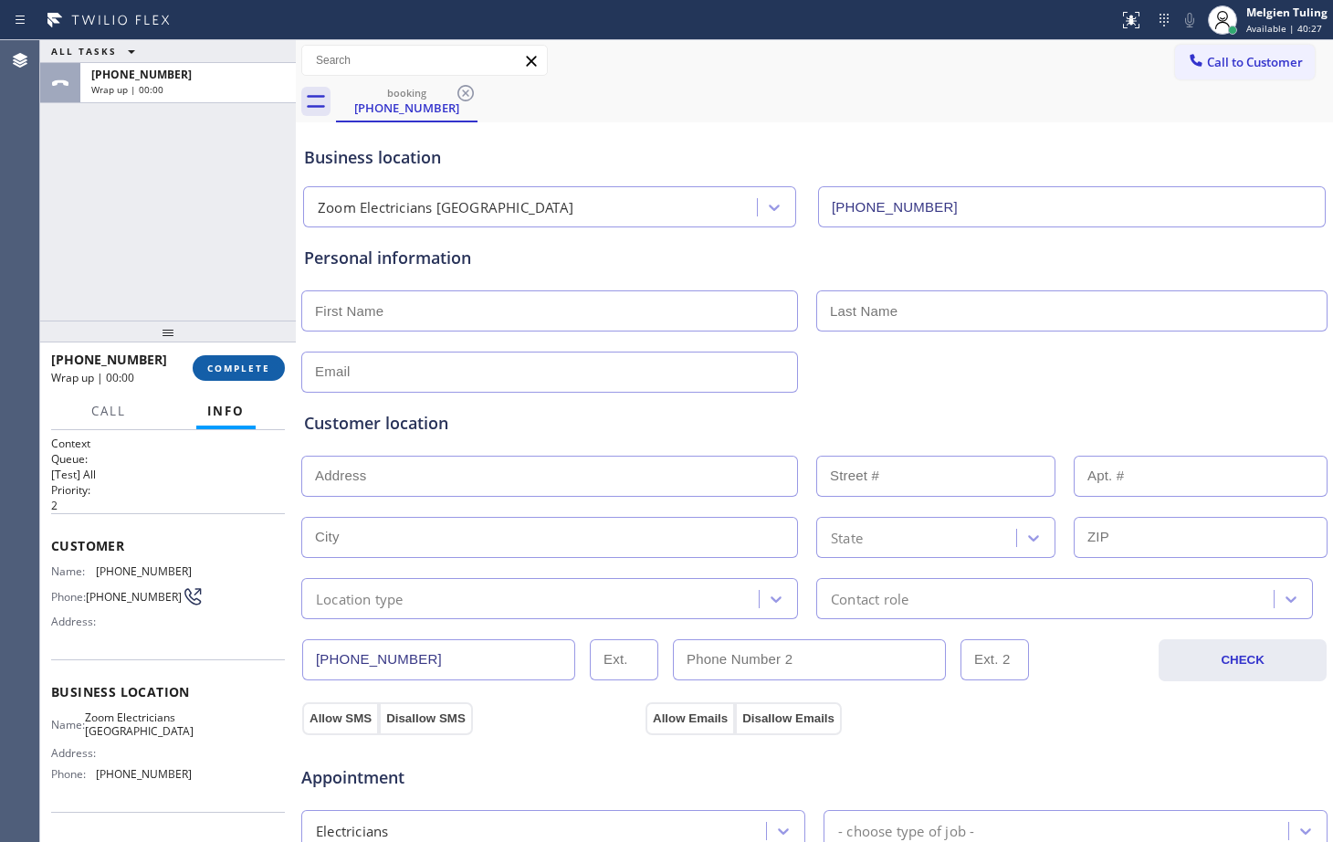
click at [265, 374] on span "COMPLETE" at bounding box center [238, 367] width 63 height 13
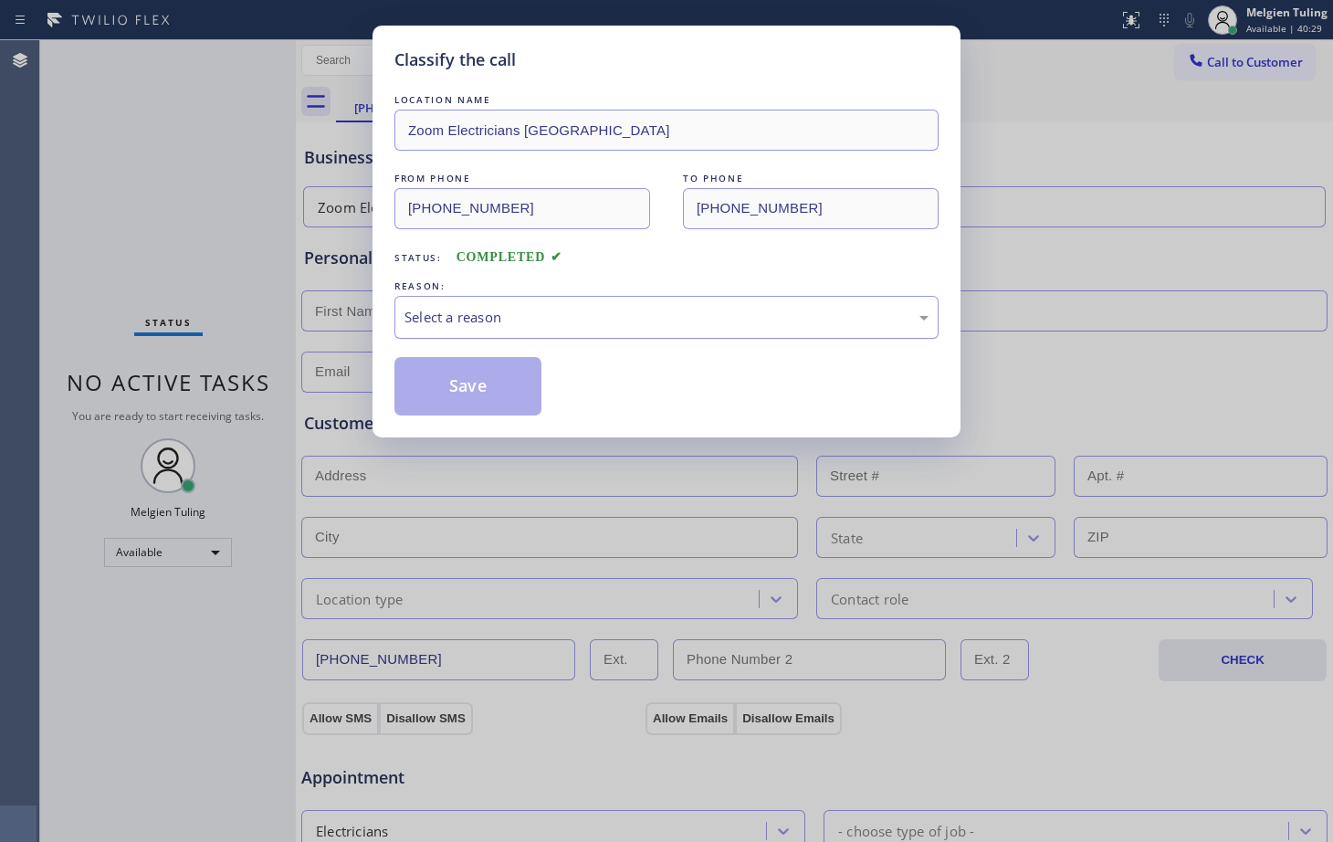
click at [473, 315] on div "Select a reason" at bounding box center [666, 317] width 524 height 21
click at [455, 401] on button "Save" at bounding box center [467, 386] width 147 height 58
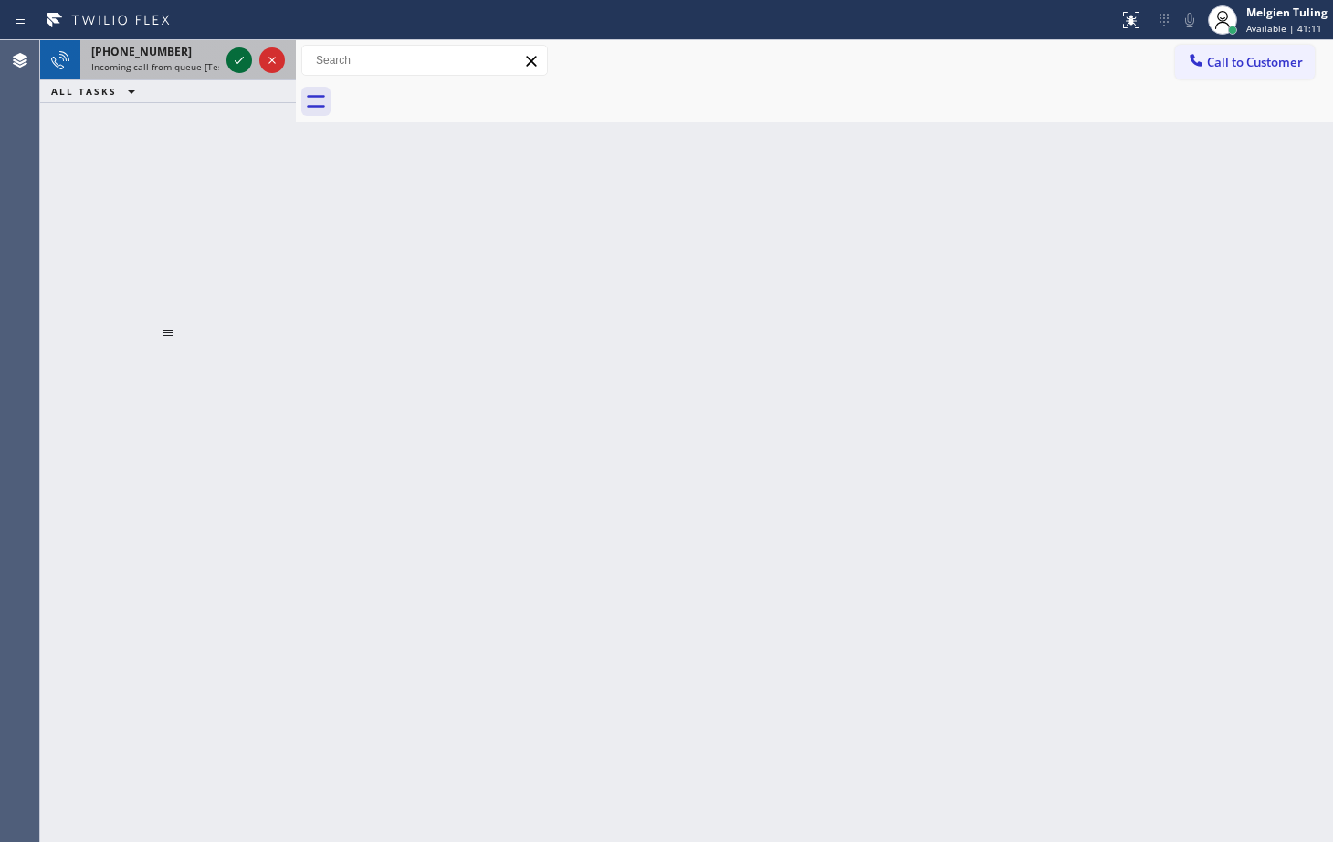
click at [241, 59] on icon at bounding box center [239, 60] width 9 height 7
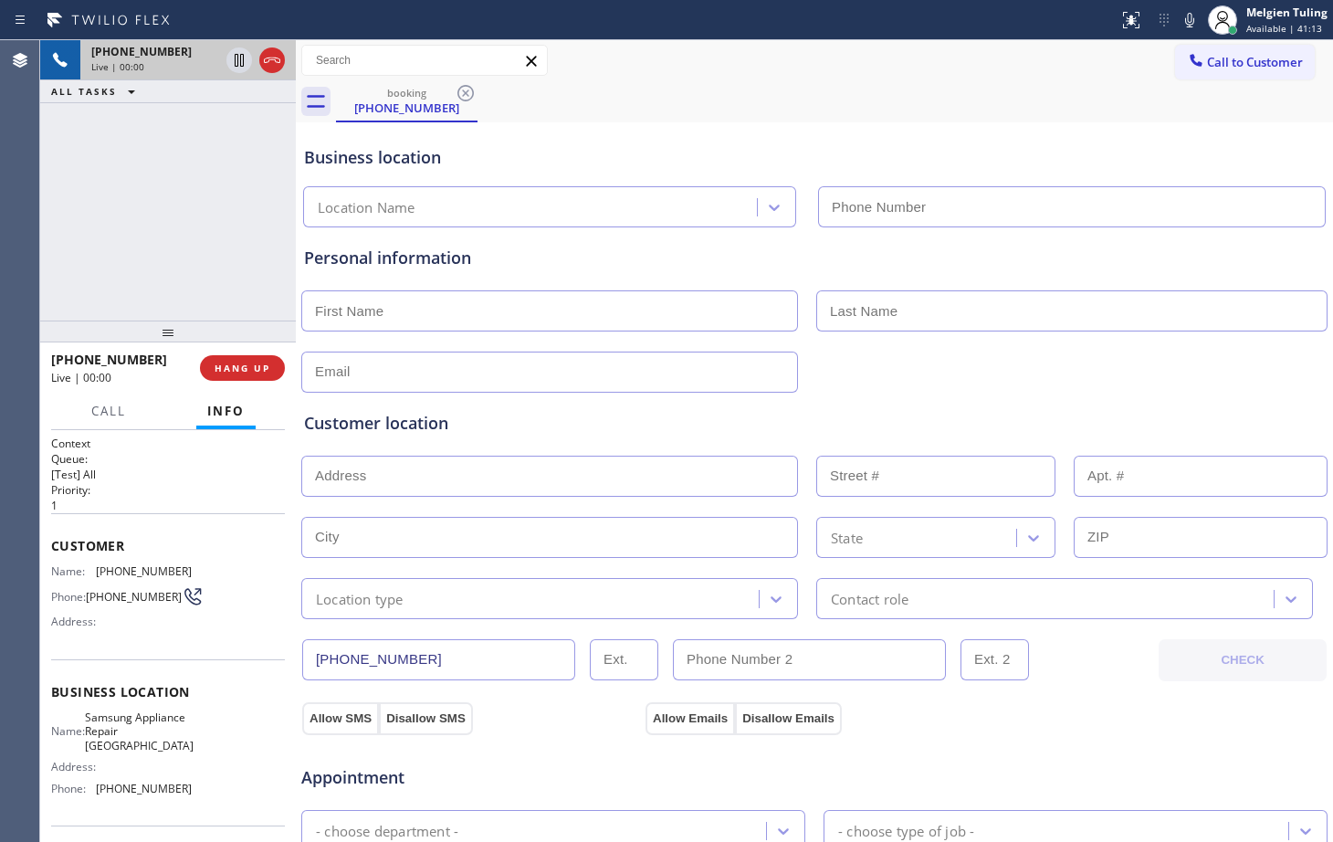
type input "[PHONE_NUMBER]"
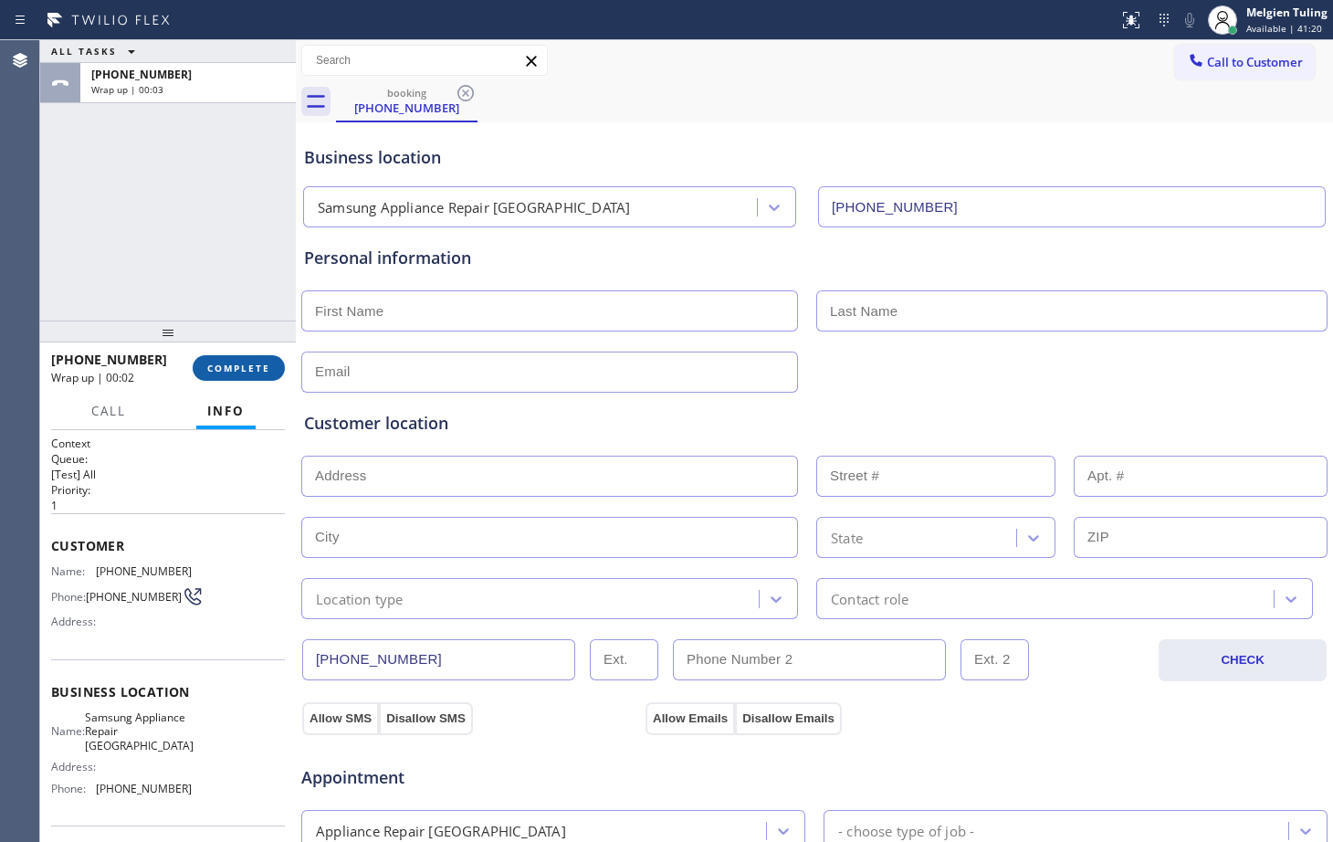
click at [238, 371] on span "COMPLETE" at bounding box center [238, 367] width 63 height 13
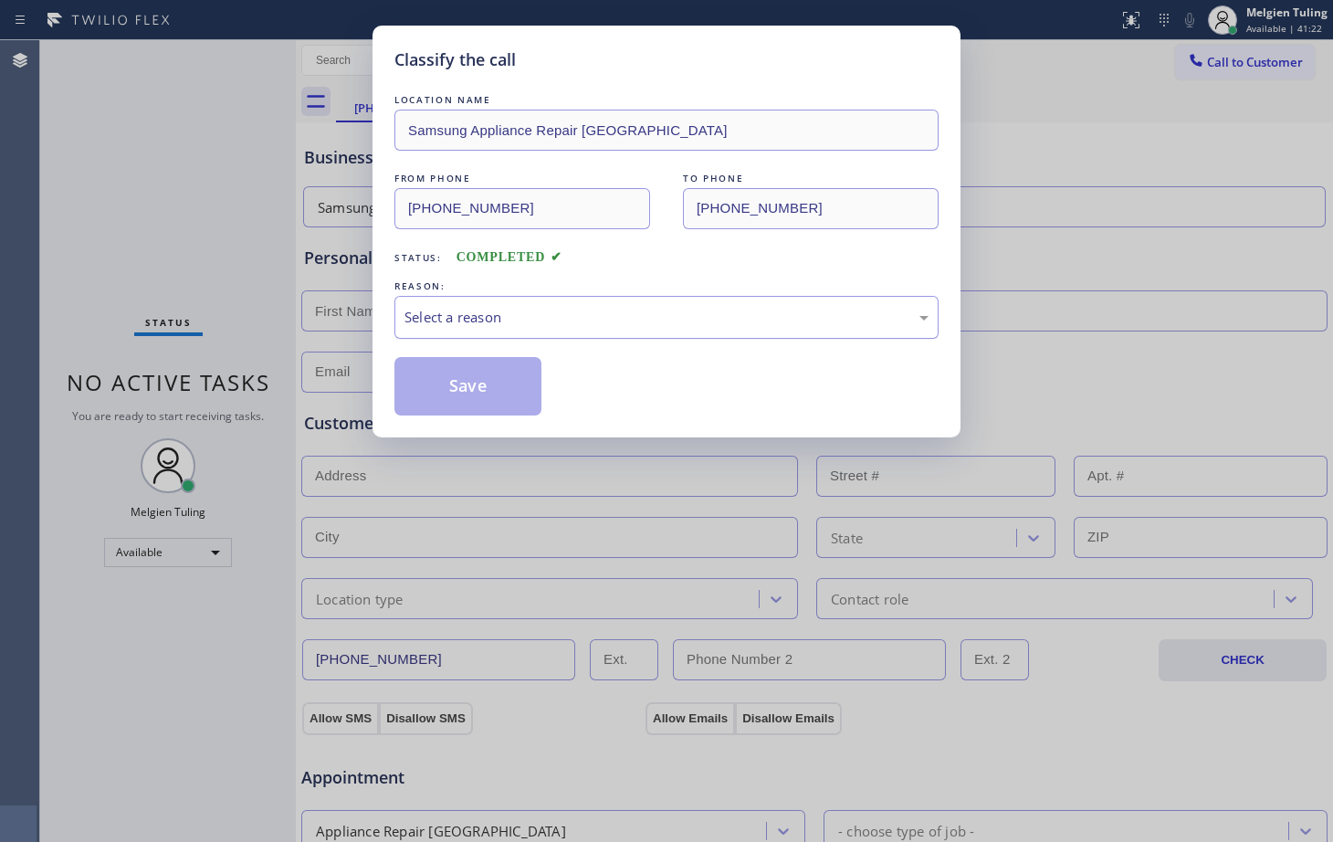
click at [430, 307] on div "Select a reason" at bounding box center [666, 317] width 524 height 21
click at [439, 379] on button "Save" at bounding box center [467, 386] width 147 height 58
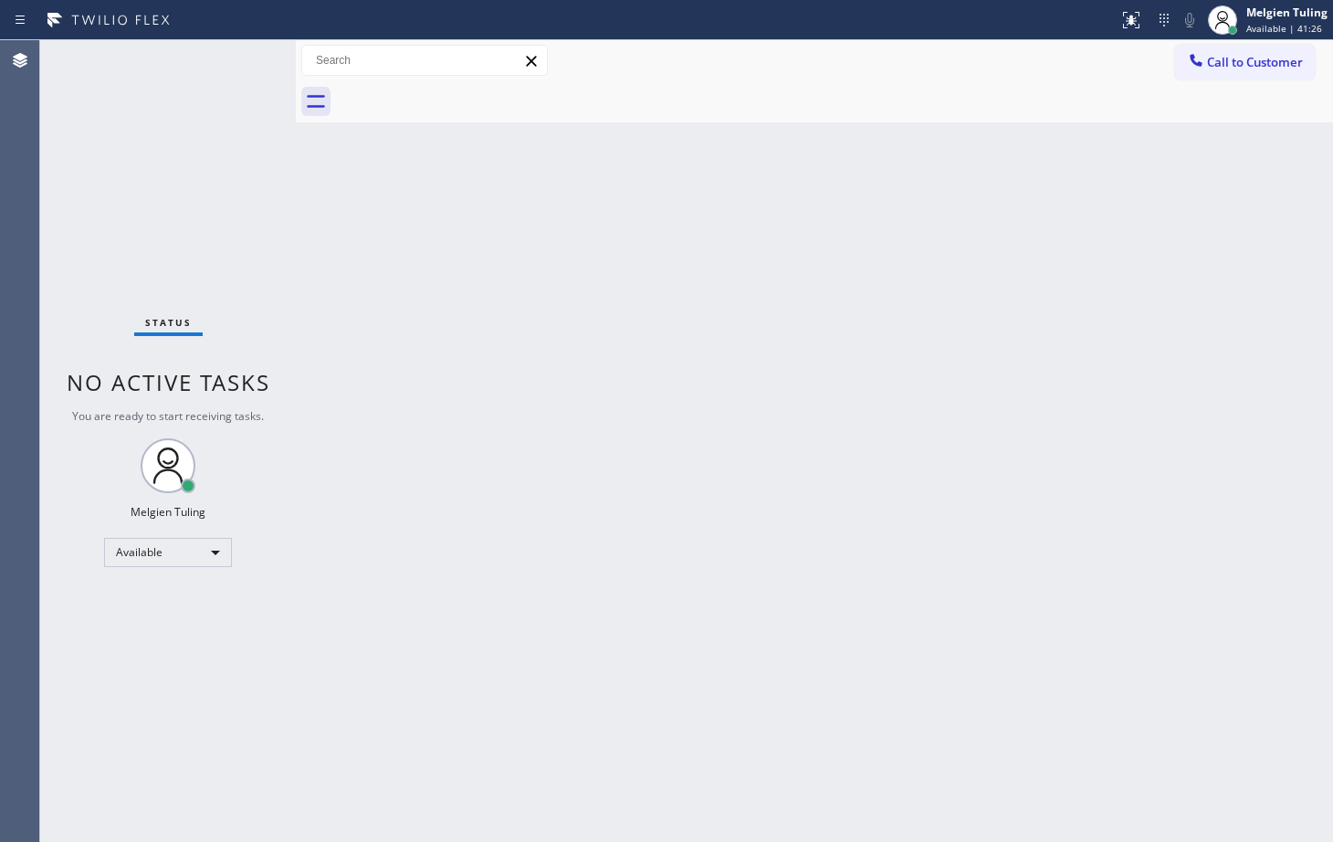
click at [371, 270] on div "Back to Dashboard Change Sender ID Customers Technicians Select a contact Outbo…" at bounding box center [814, 440] width 1037 height 801
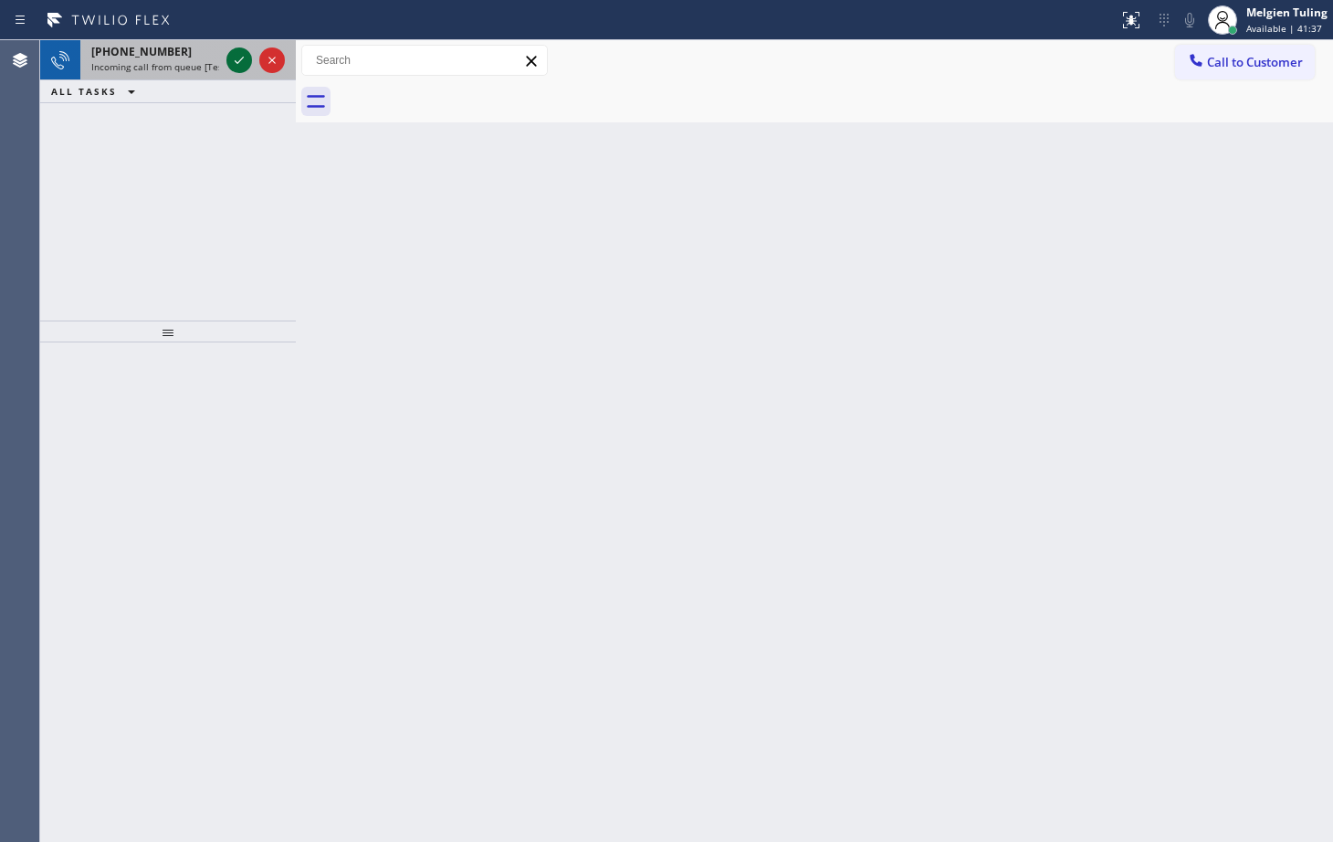
click at [242, 66] on icon at bounding box center [239, 60] width 22 height 22
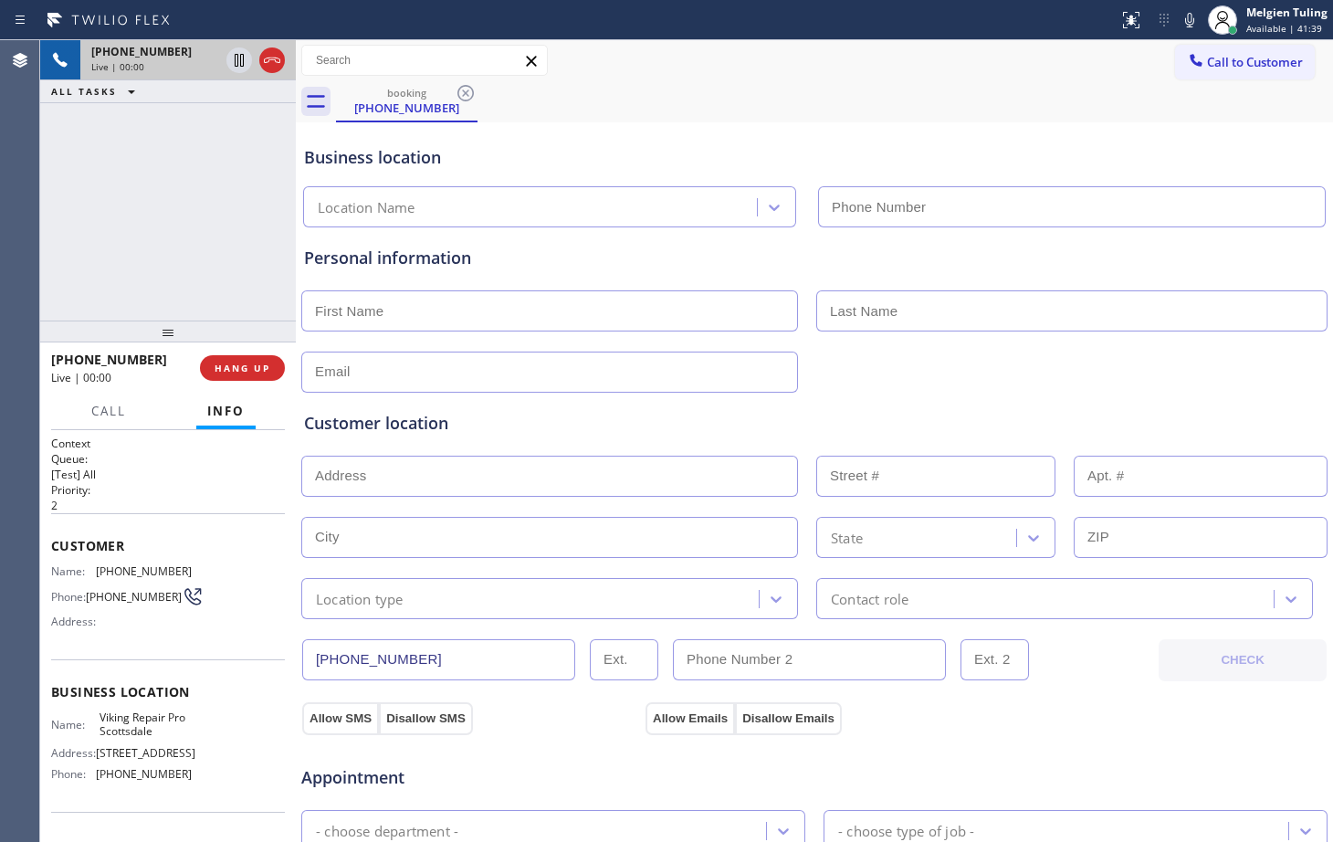
type input "[PHONE_NUMBER]"
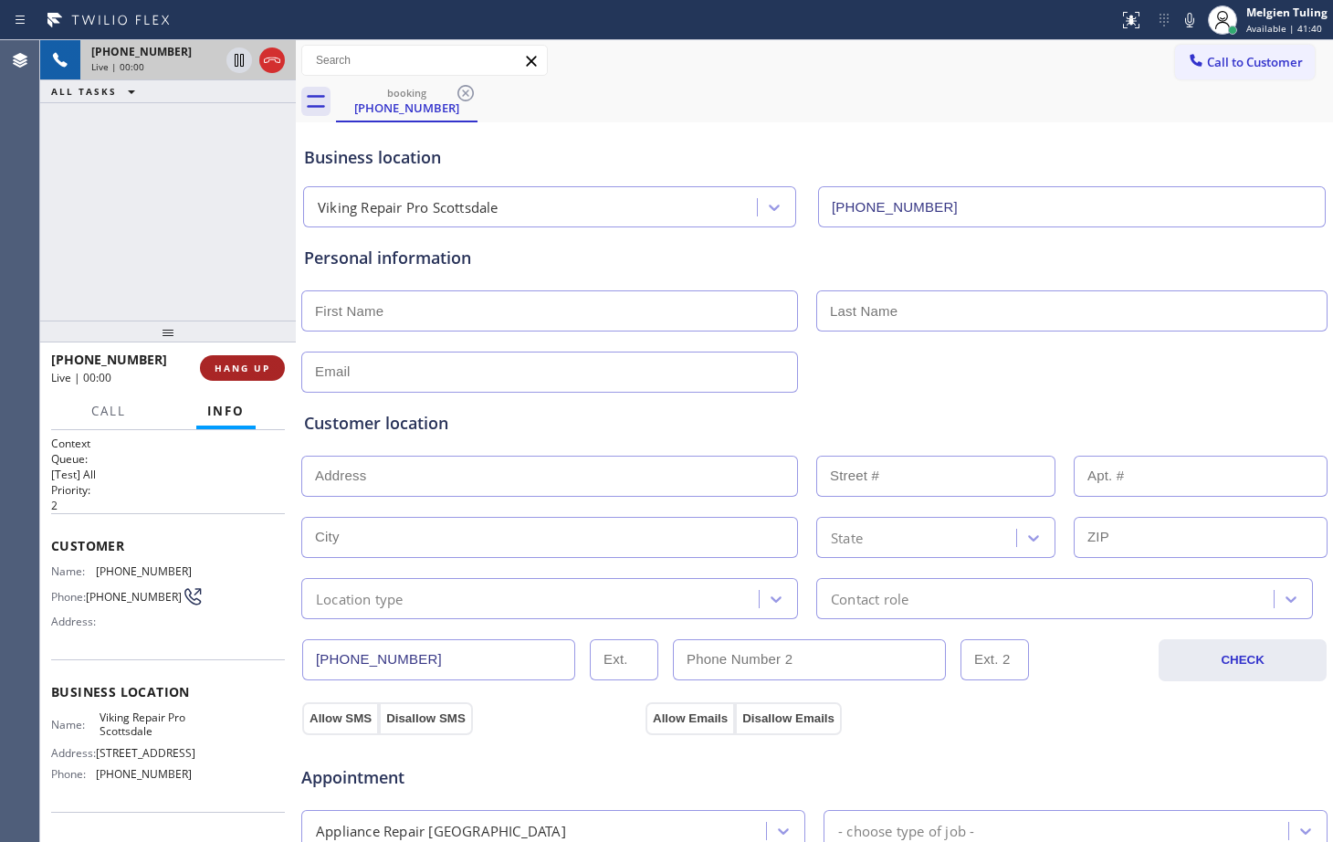
click at [258, 372] on span "HANG UP" at bounding box center [243, 367] width 56 height 13
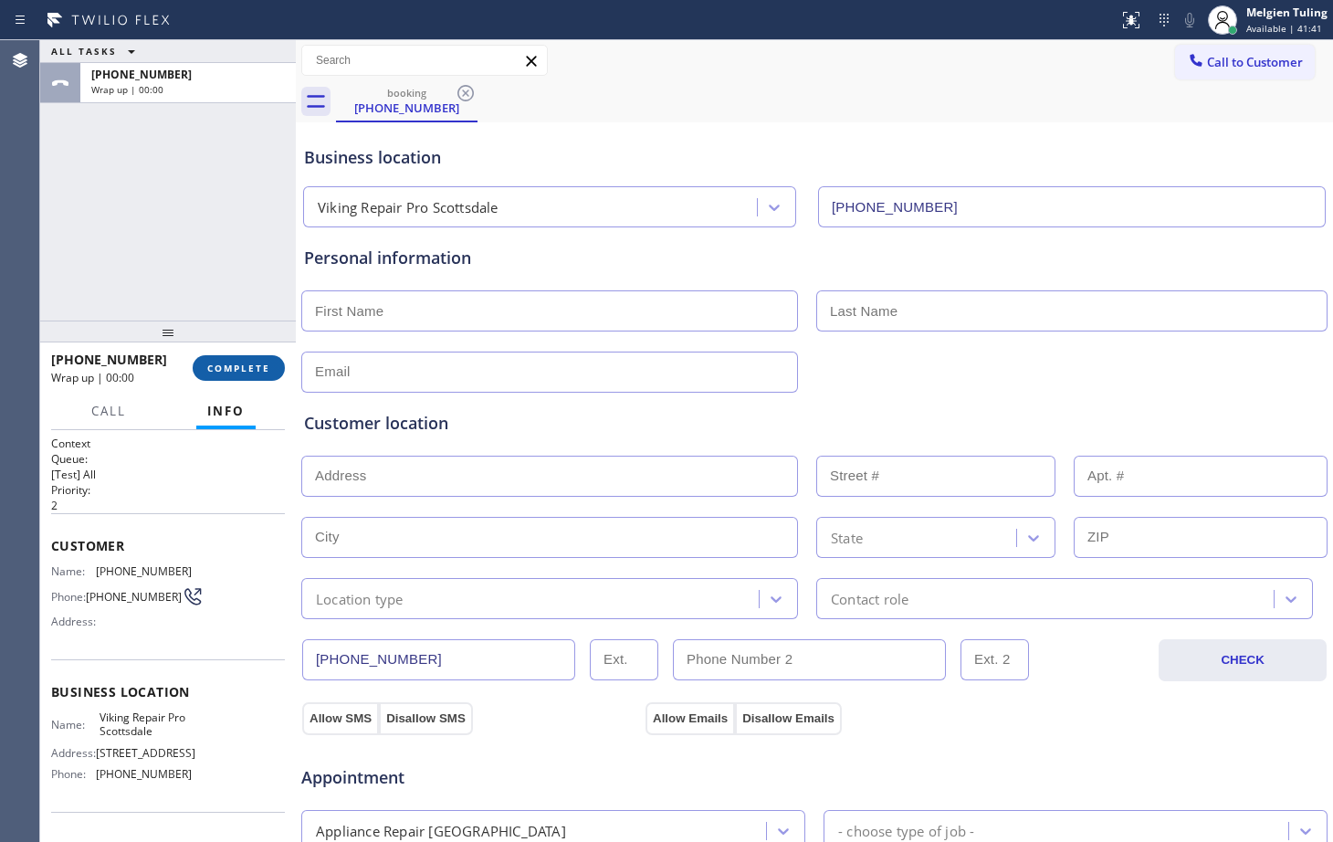
click at [237, 375] on button "COMPLETE" at bounding box center [239, 368] width 92 height 26
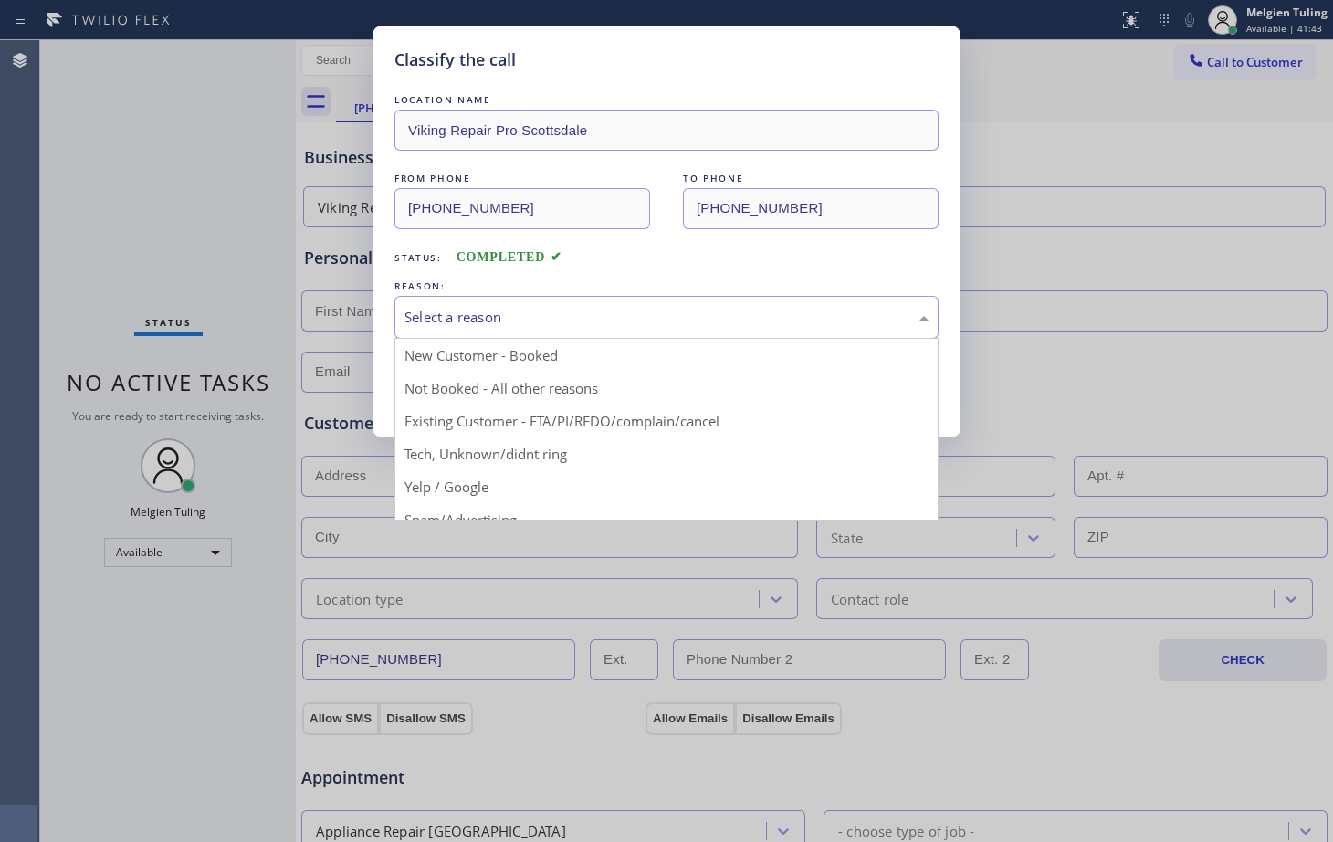
click at [443, 311] on div "Select a reason" at bounding box center [666, 317] width 524 height 21
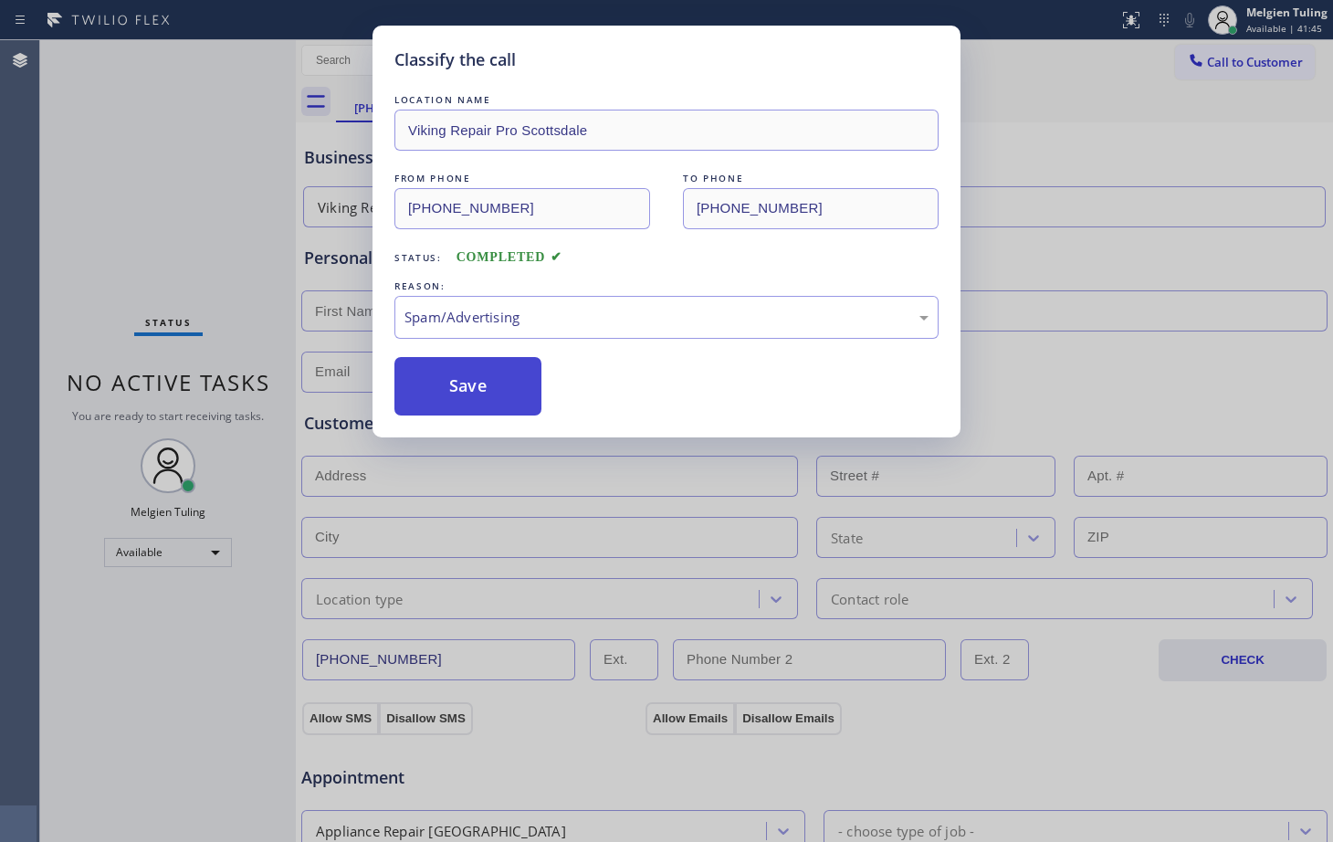
click at [480, 403] on button "Save" at bounding box center [467, 386] width 147 height 58
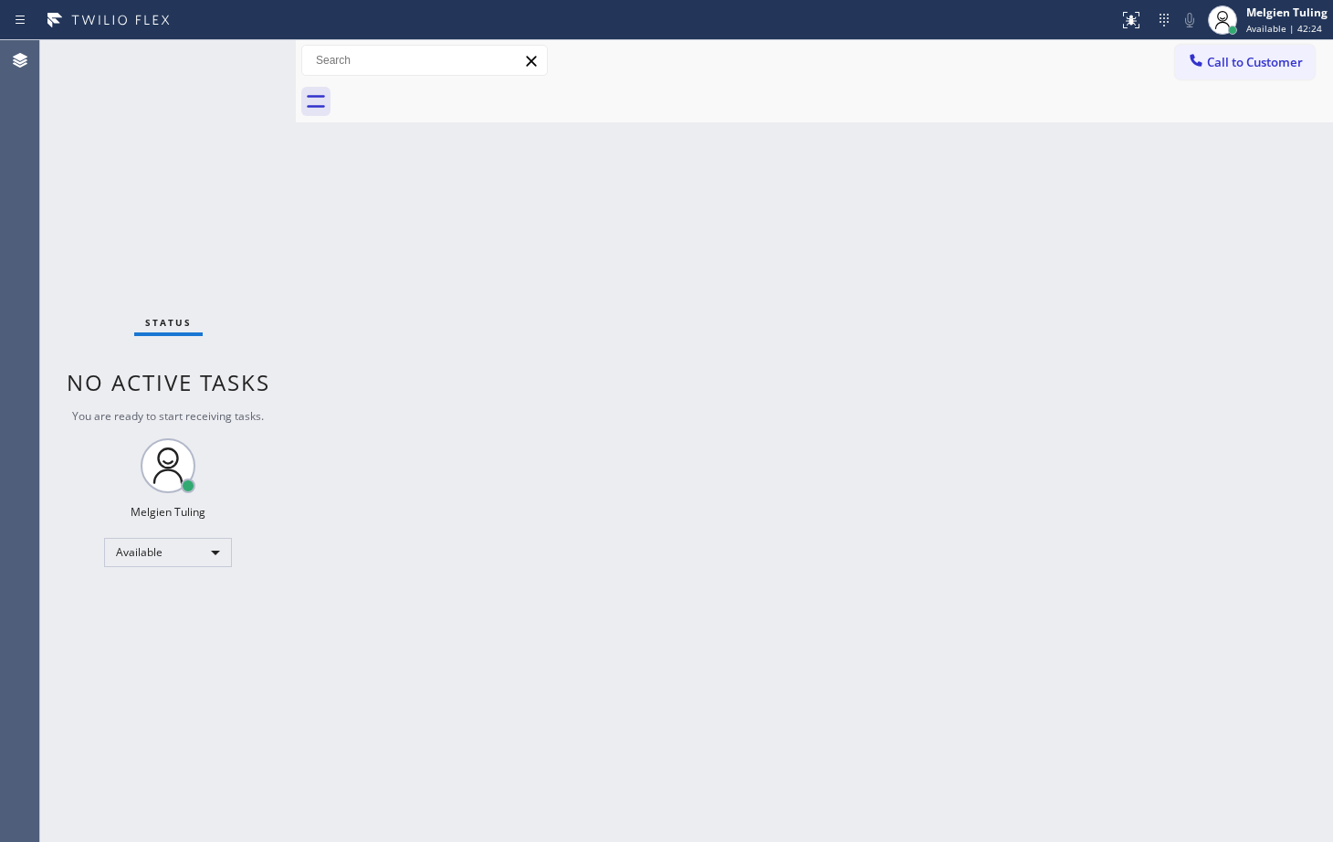
click at [240, 62] on div "Status No active tasks You are ready to start receiving tasks. Melgien Tuling A…" at bounding box center [168, 440] width 256 height 801
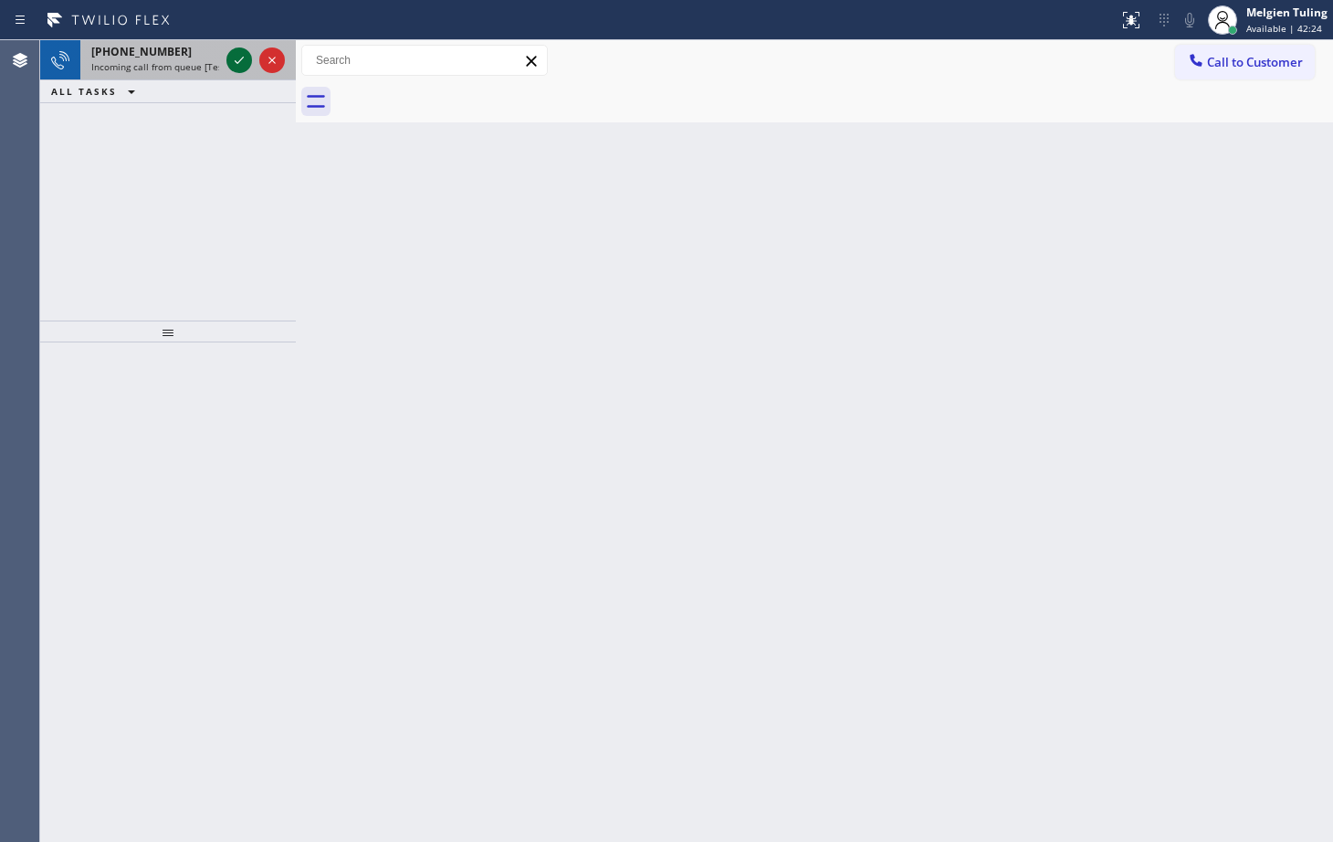
click at [234, 67] on icon at bounding box center [239, 60] width 22 height 22
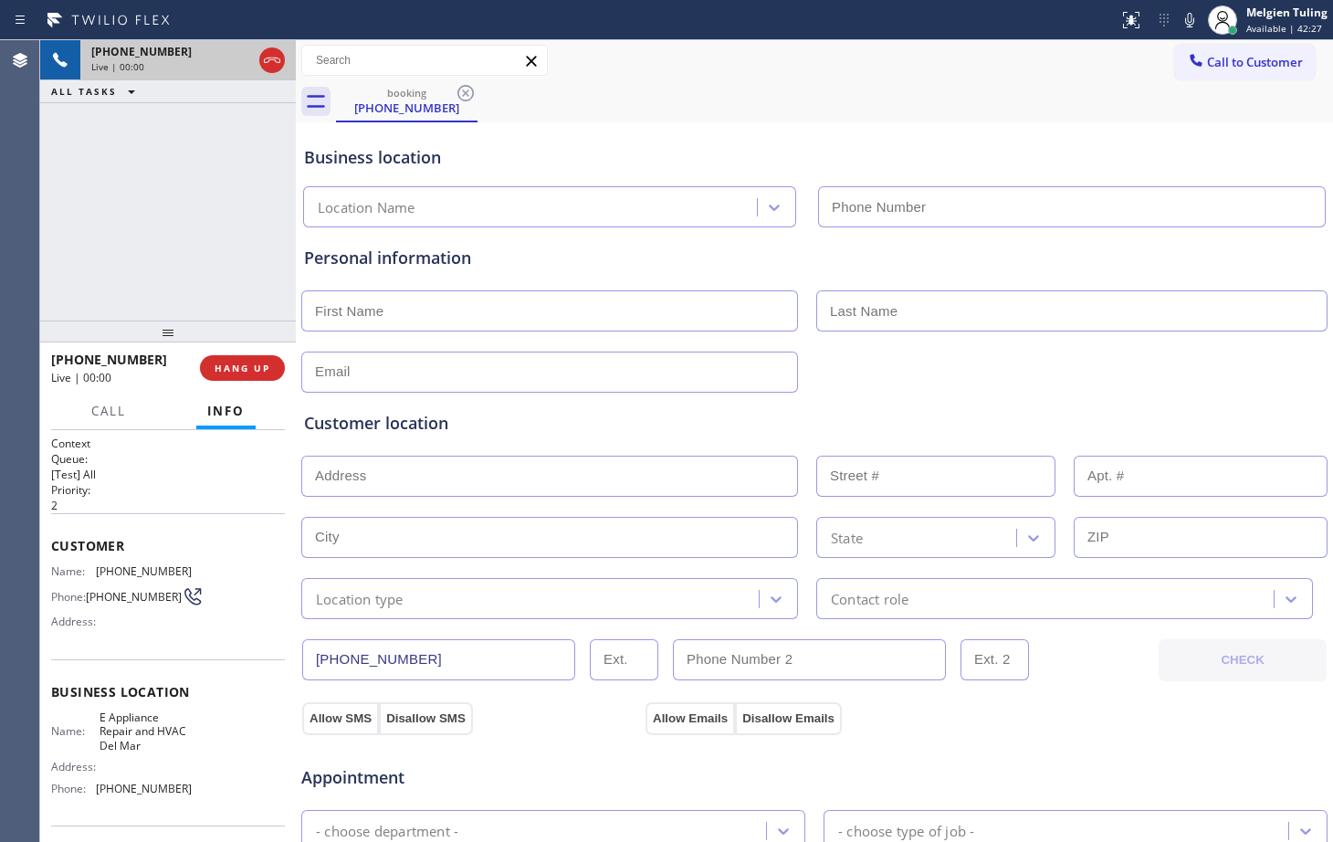
type input "[PHONE_NUMBER]"
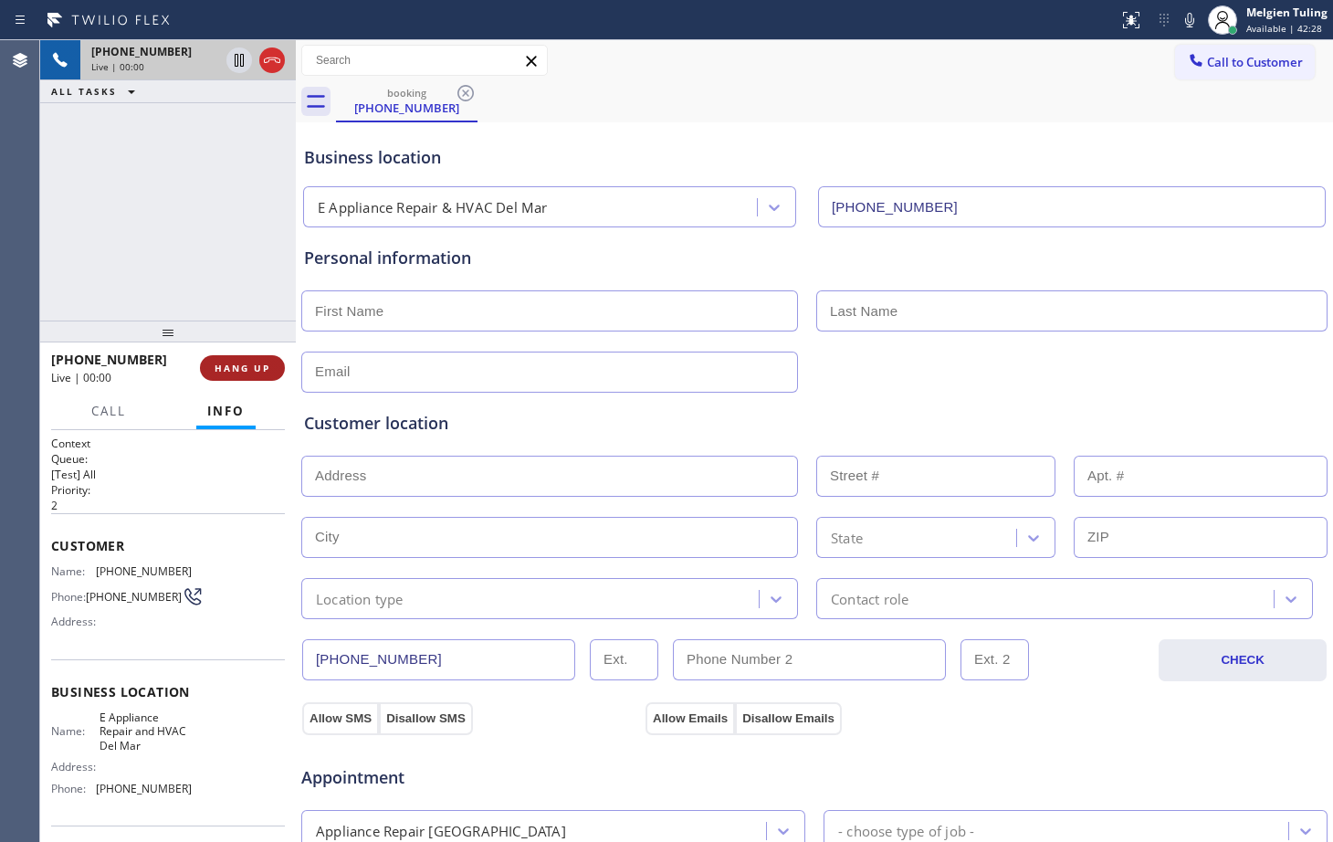
click at [246, 369] on span "HANG UP" at bounding box center [243, 367] width 56 height 13
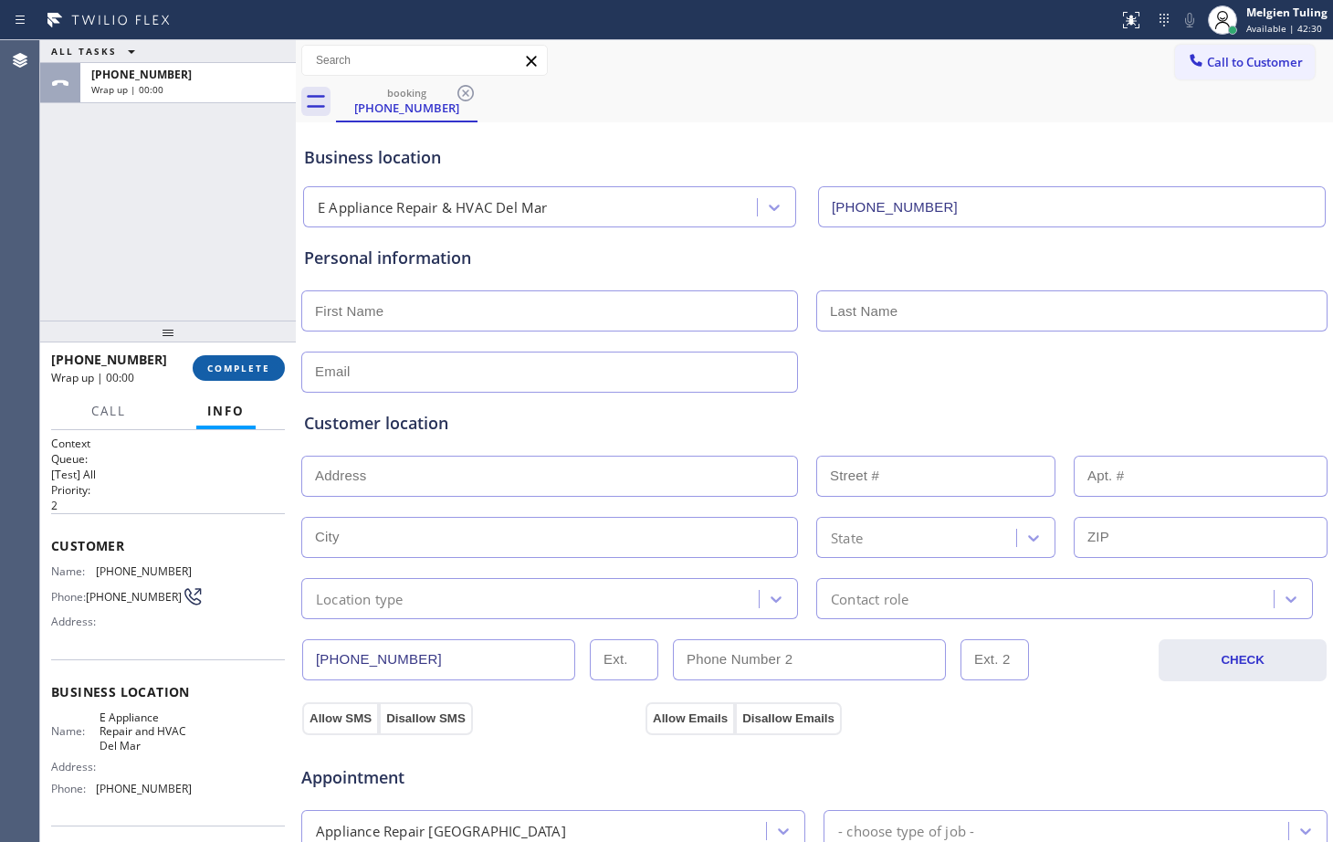
click at [246, 369] on span "COMPLETE" at bounding box center [238, 367] width 63 height 13
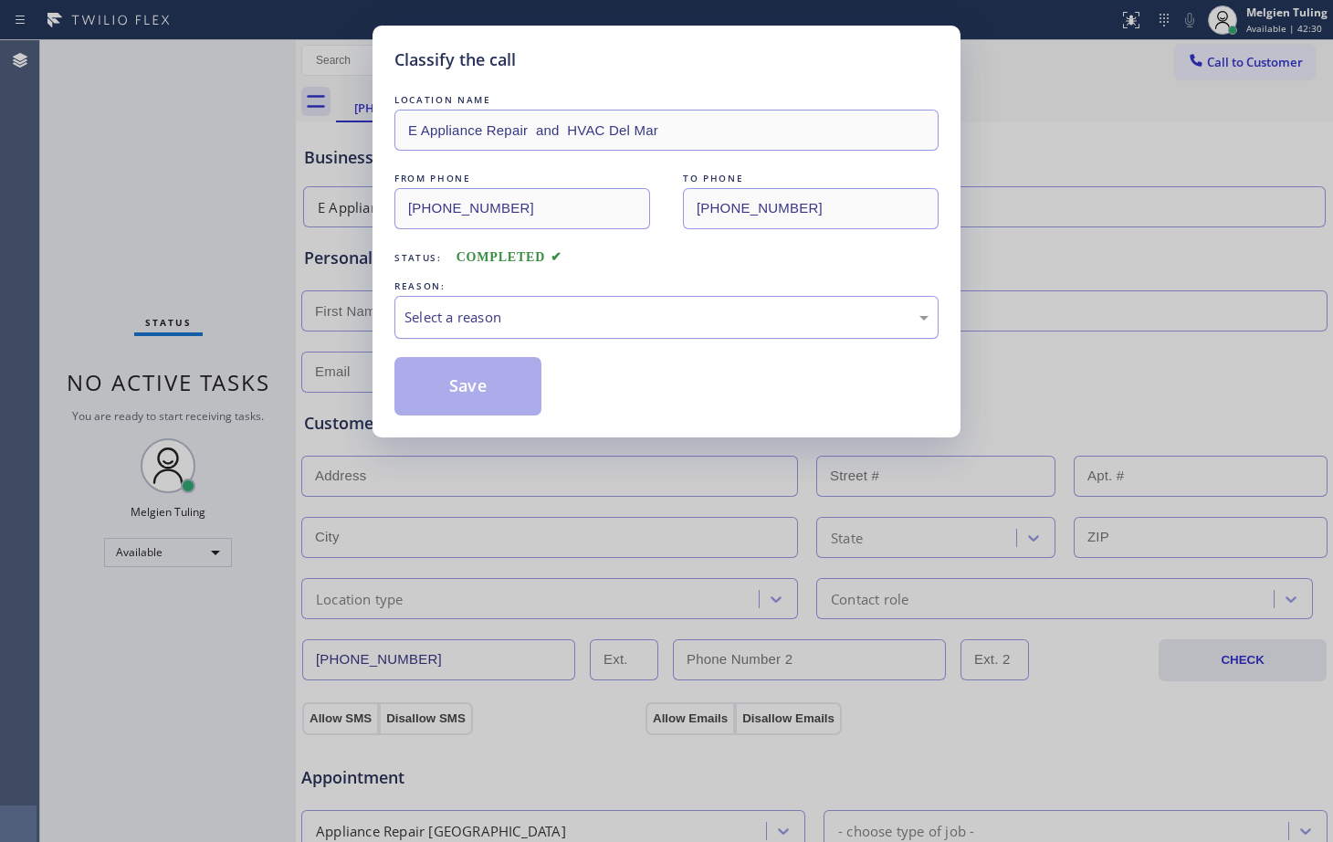
click at [415, 315] on div "Select a reason" at bounding box center [666, 317] width 524 height 21
click at [455, 394] on button "Save" at bounding box center [467, 386] width 147 height 58
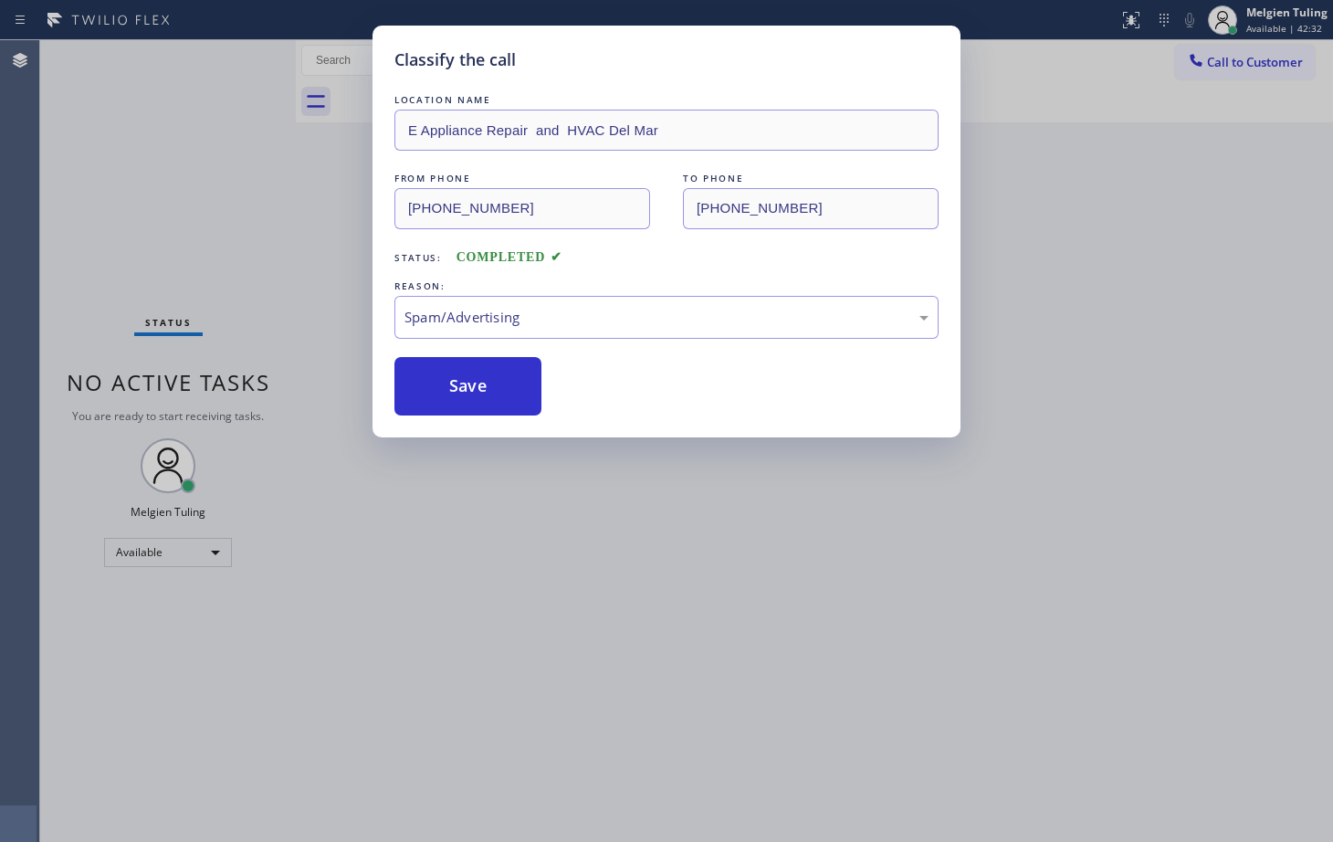
click at [285, 242] on div "Classify the call LOCATION NAME E Appliance Repair and HVAC Del Mar FROM PHONE …" at bounding box center [666, 421] width 1333 height 842
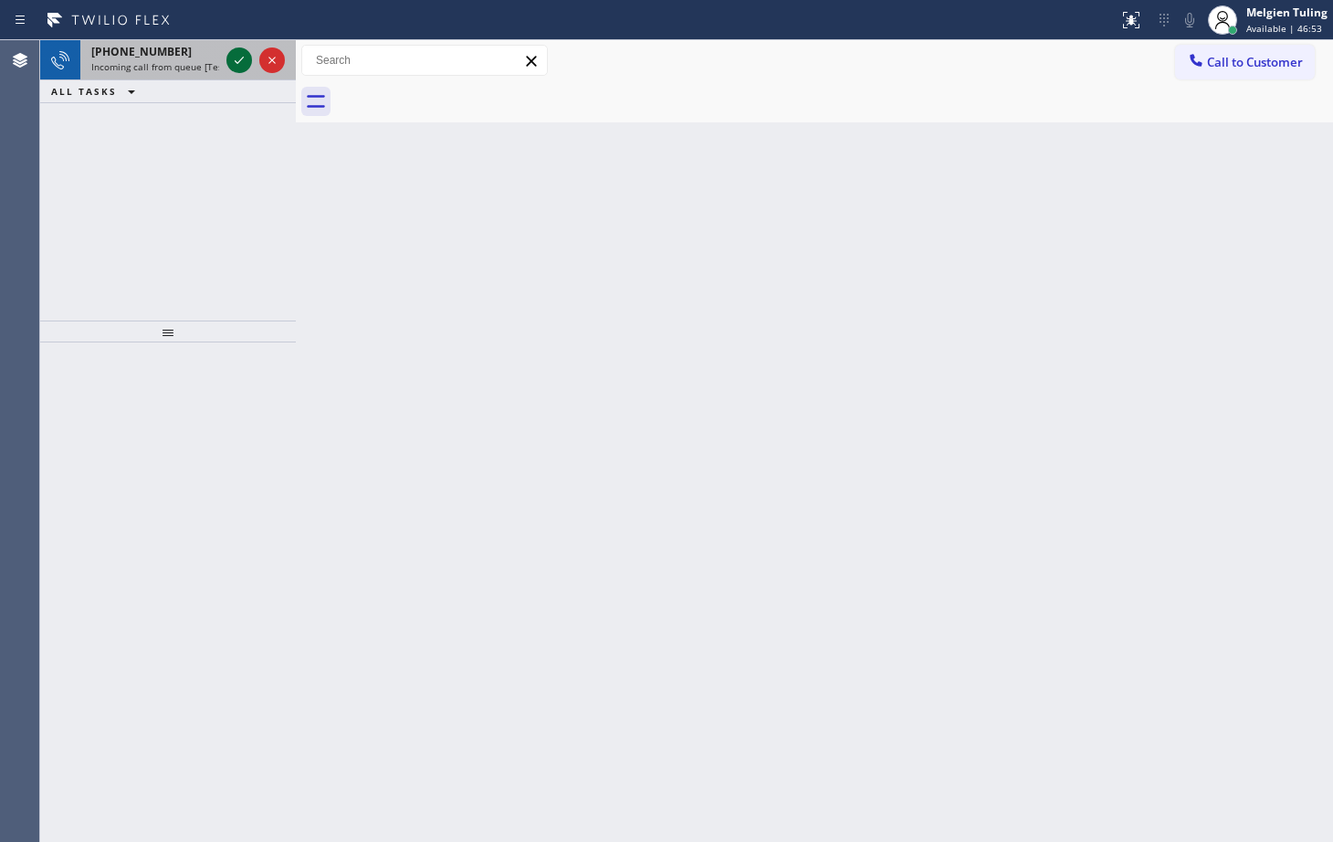
click at [244, 60] on icon at bounding box center [239, 60] width 22 height 22
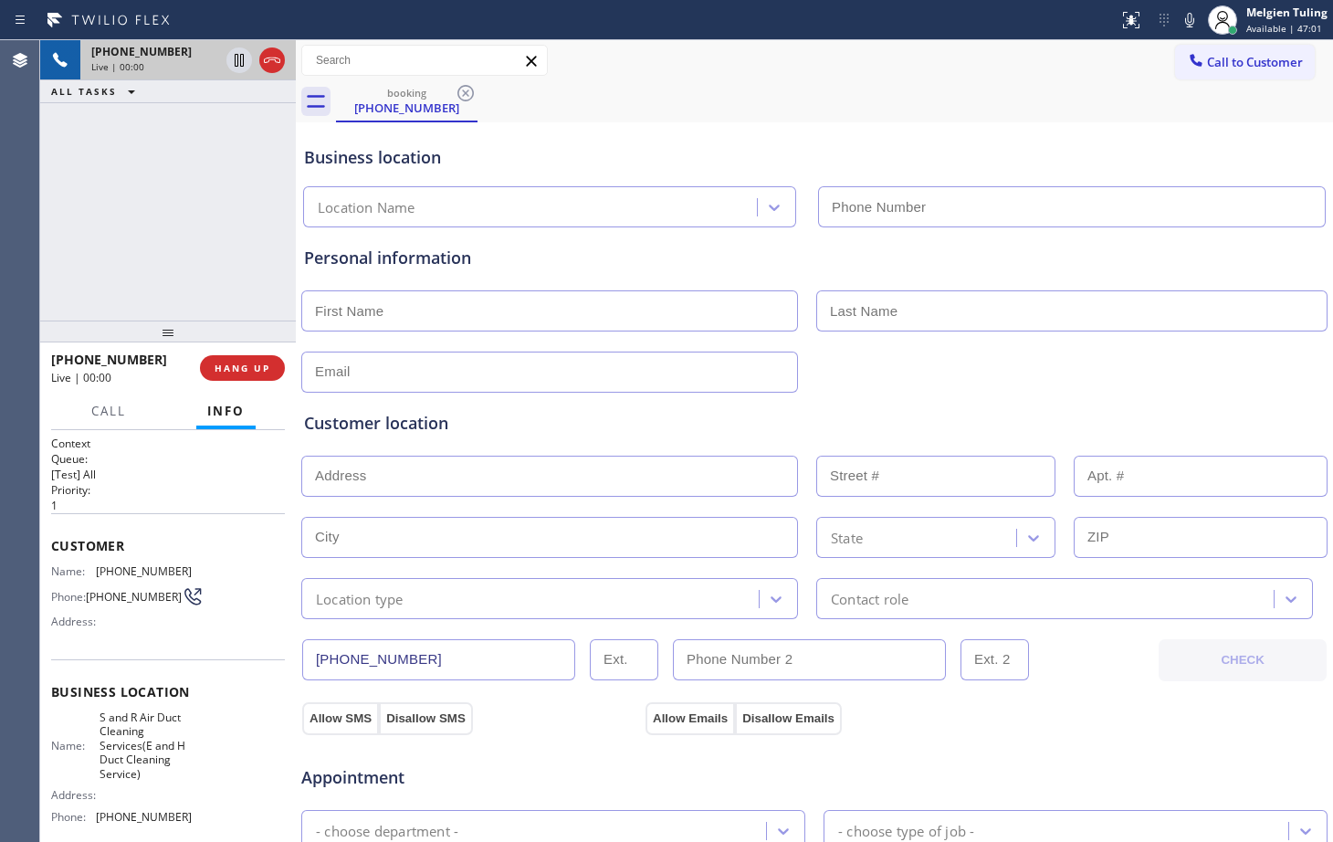
type input "[PHONE_NUMBER]"
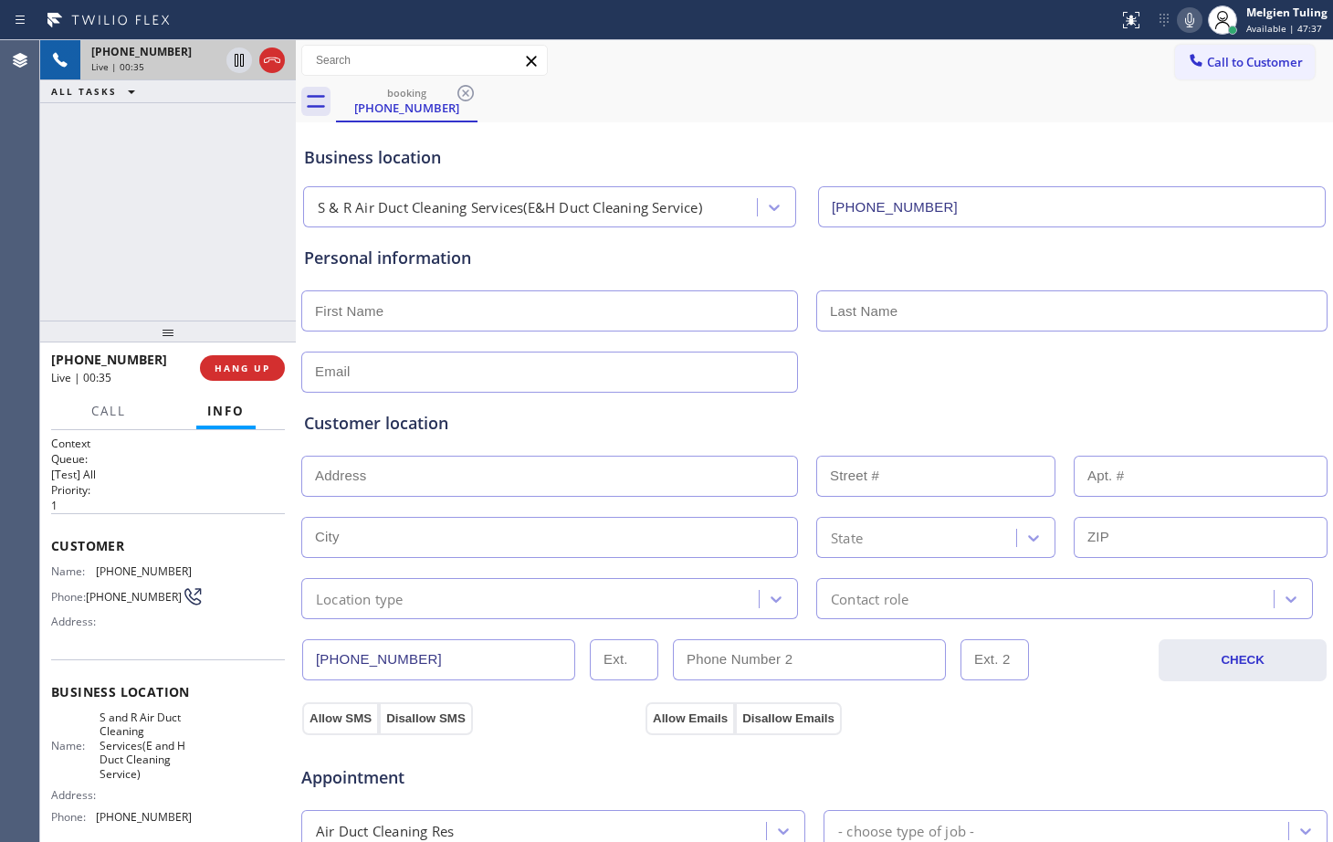
click at [1192, 25] on icon at bounding box center [1189, 20] width 22 height 22
click at [1024, 87] on div "booking [PHONE_NUMBER]" at bounding box center [834, 101] width 997 height 41
click at [1191, 16] on icon at bounding box center [1189, 20] width 9 height 15
click at [763, 87] on div "booking [PHONE_NUMBER]" at bounding box center [834, 101] width 997 height 41
click at [989, 103] on div "booking [PHONE_NUMBER]" at bounding box center [834, 101] width 997 height 41
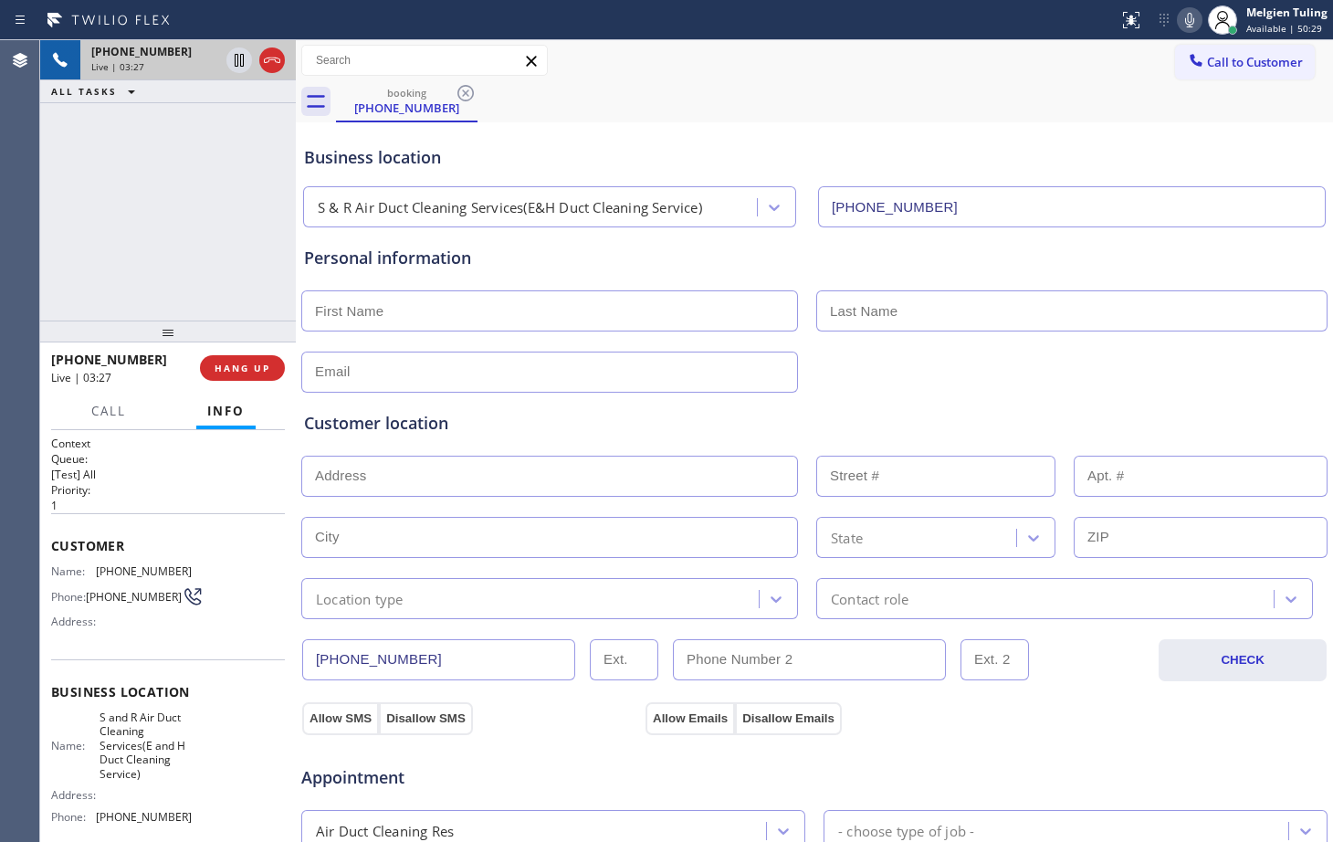
click at [989, 103] on div "booking [PHONE_NUMBER]" at bounding box center [834, 101] width 997 height 41
click at [1033, 104] on div "booking [PHONE_NUMBER]" at bounding box center [834, 101] width 997 height 41
click at [1080, 97] on div "booking [PHONE_NUMBER]" at bounding box center [834, 101] width 997 height 41
click at [1189, 14] on icon at bounding box center [1189, 20] width 9 height 15
click at [242, 60] on icon at bounding box center [239, 60] width 22 height 22
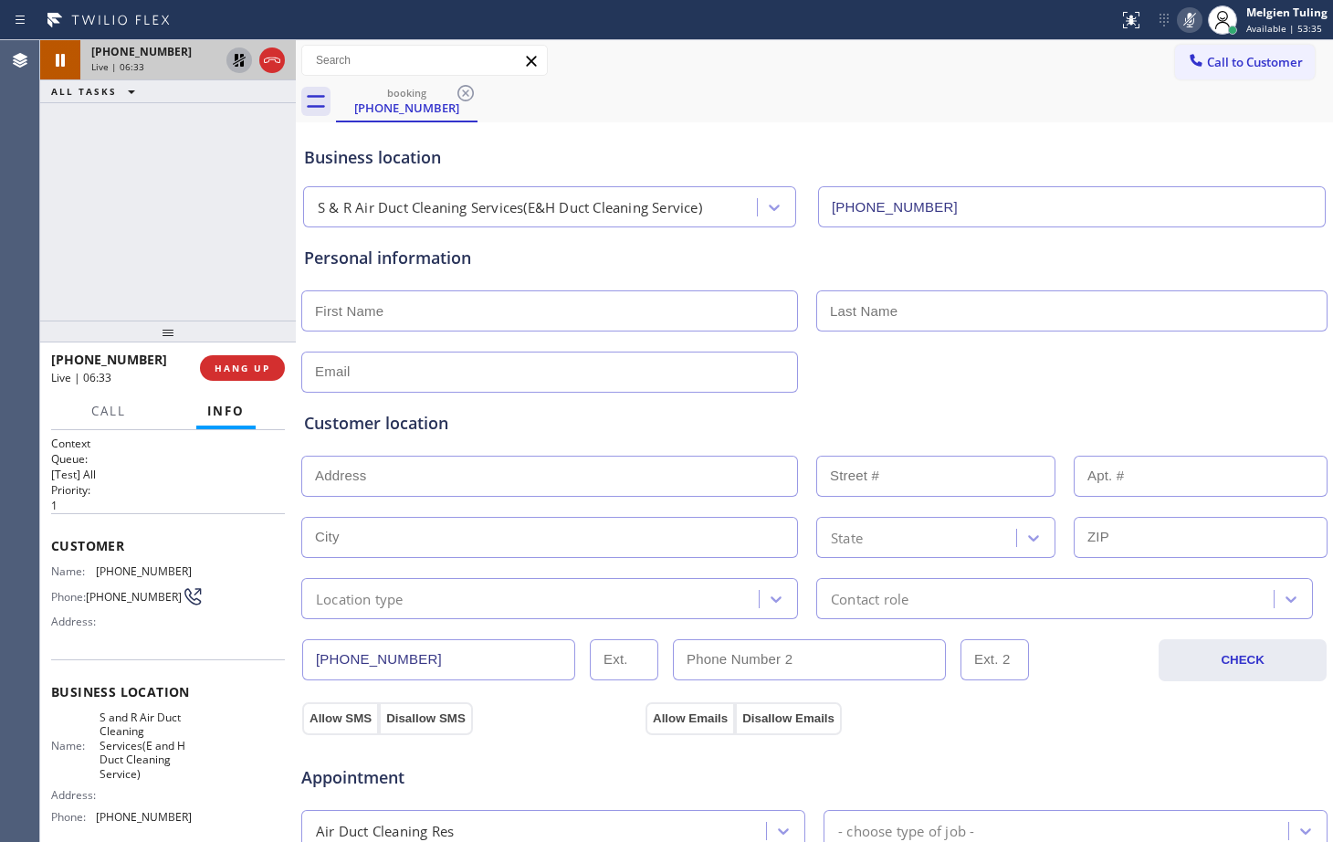
click at [551, 311] on input "text" at bounding box center [549, 310] width 497 height 41
click at [933, 100] on div "booking [PHONE_NUMBER]" at bounding box center [834, 101] width 997 height 41
click at [1189, 19] on icon at bounding box center [1189, 20] width 22 height 22
click at [238, 61] on icon at bounding box center [239, 60] width 13 height 13
click at [752, 84] on div "booking [PHONE_NUMBER]" at bounding box center [834, 101] width 997 height 41
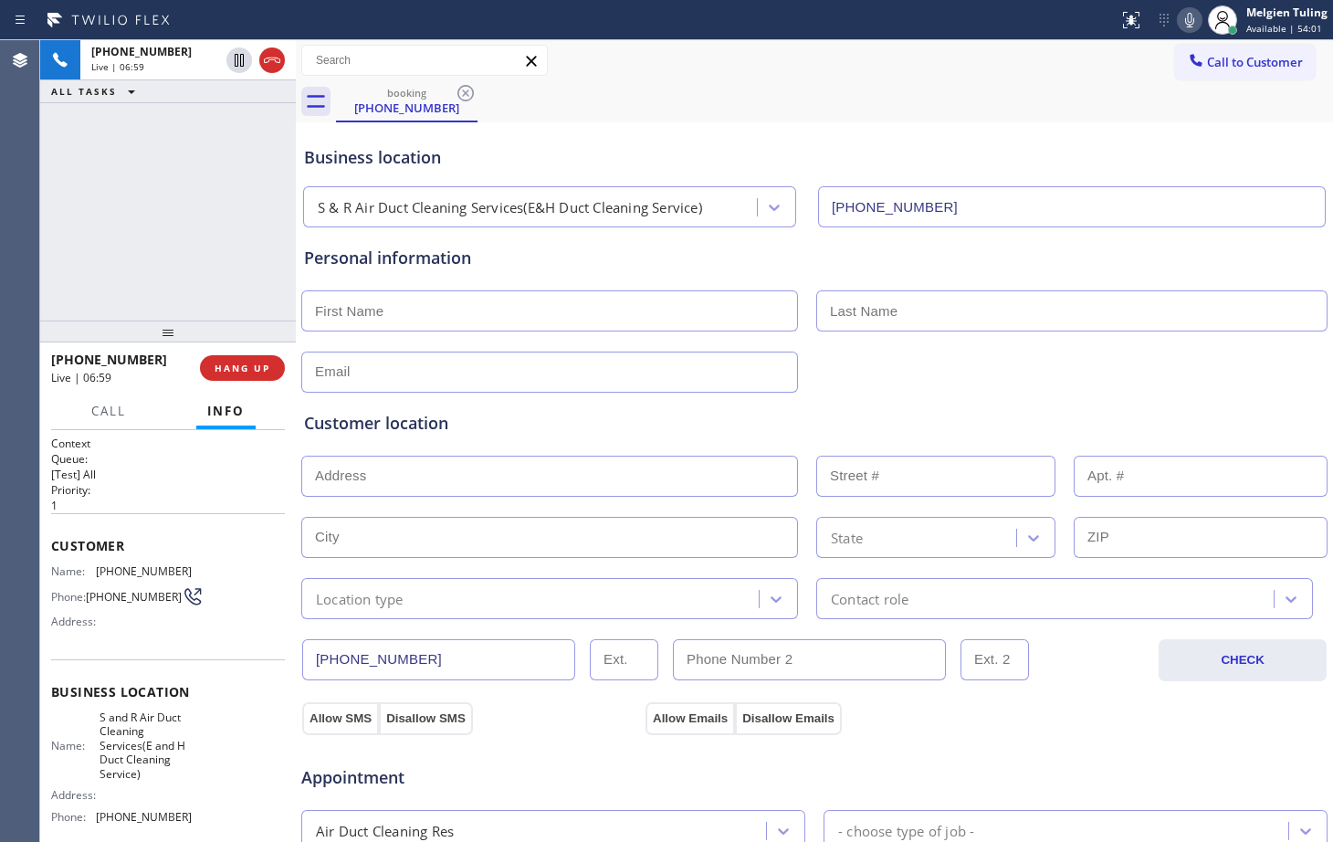
click at [1192, 17] on icon at bounding box center [1189, 20] width 22 height 22
click at [233, 50] on icon at bounding box center [239, 60] width 22 height 22
click at [782, 100] on div "booking [PHONE_NUMBER]" at bounding box center [834, 101] width 997 height 41
click at [140, 208] on div "[PHONE_NUMBER] Live | 08:40 ALL TASKS ALL TASKS ACTIVE TASKS TASKS IN WRAP UP" at bounding box center [168, 180] width 256 height 280
click at [234, 62] on icon at bounding box center [239, 60] width 22 height 22
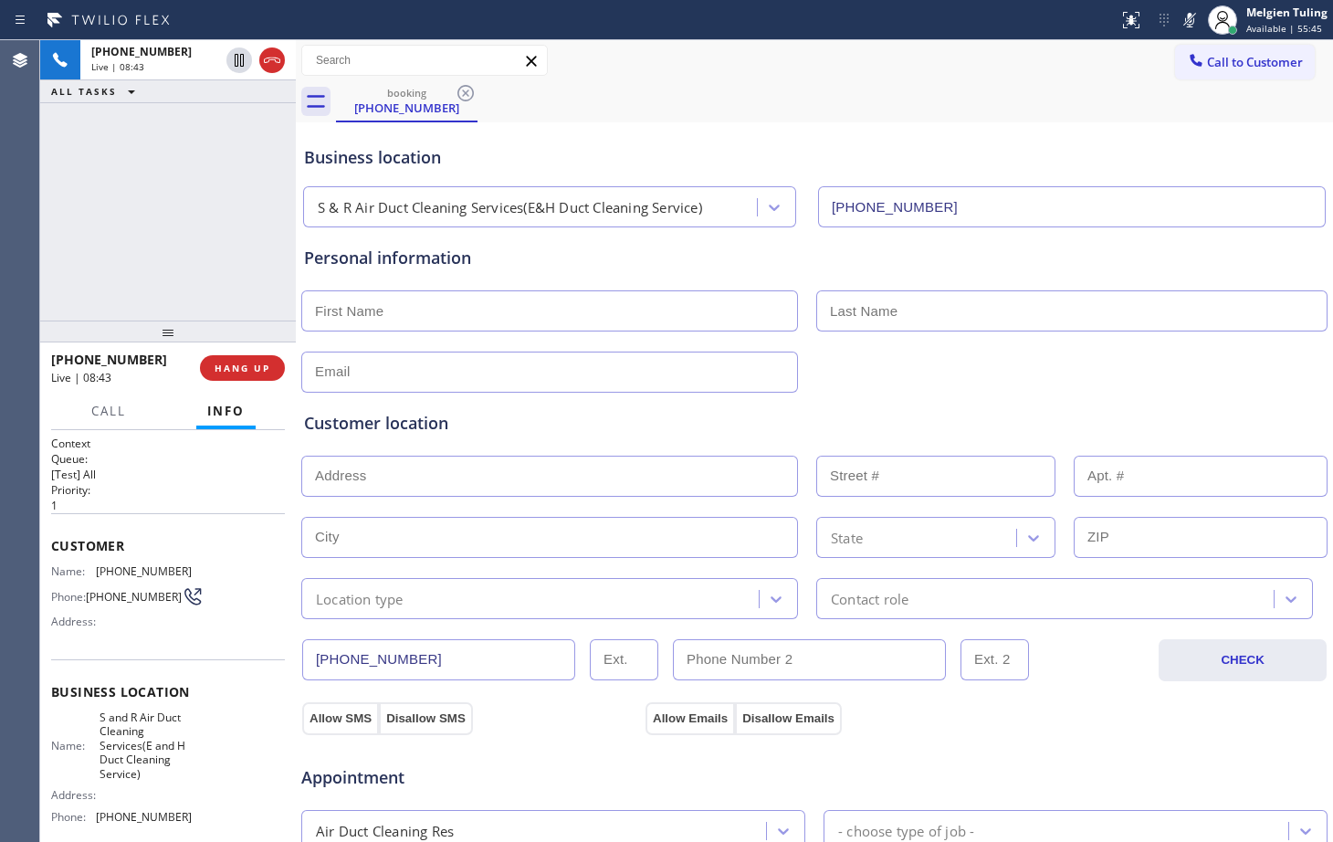
drag, startPoint x: 1183, startPoint y: 19, endPoint x: 1021, endPoint y: 75, distance: 170.9
click at [1021, 75] on div "Call to Customer Outbound call Location Search location Your caller id phone nu…" at bounding box center [814, 61] width 1037 height 32
click at [1192, 18] on icon at bounding box center [1189, 20] width 22 height 22
click at [245, 362] on span "HANG UP" at bounding box center [243, 367] width 56 height 13
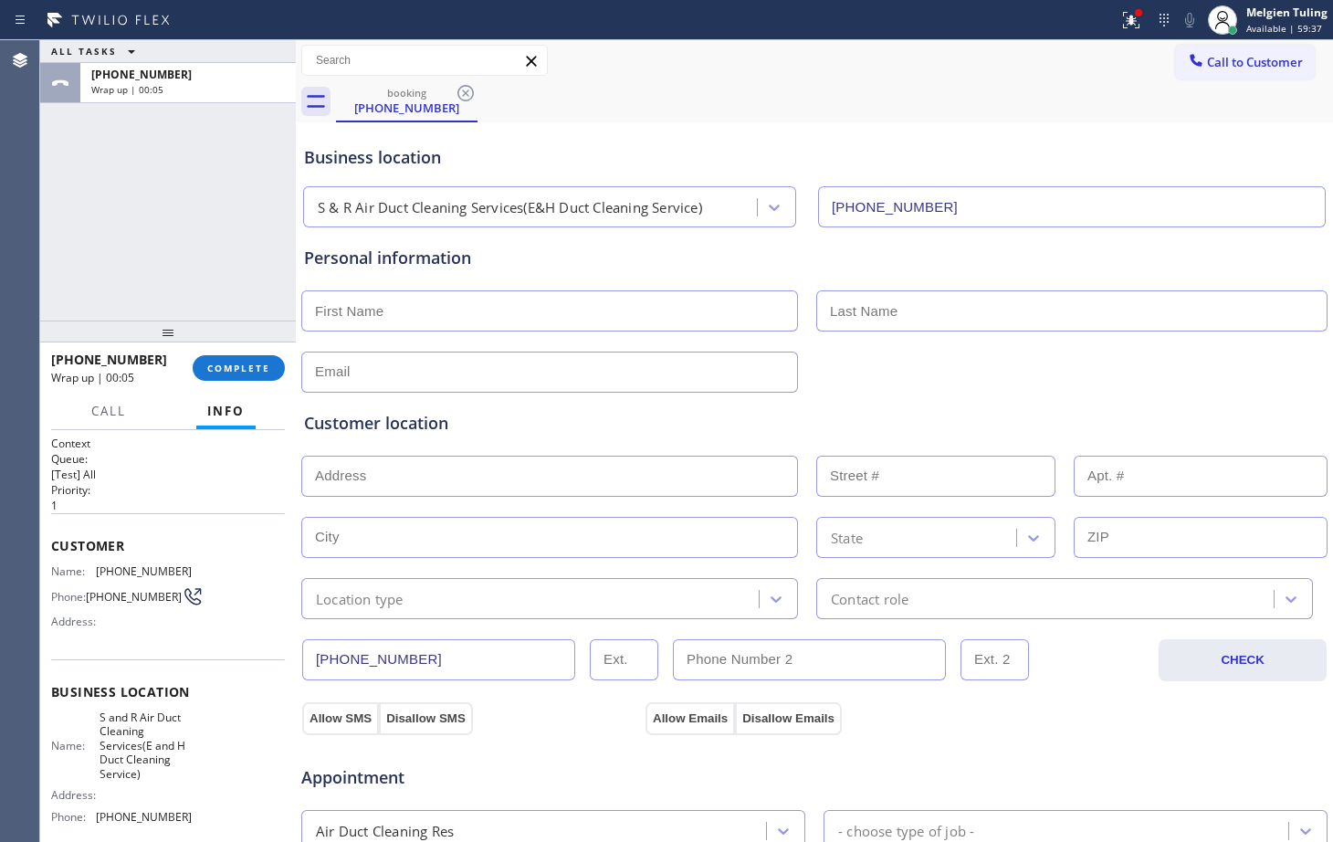
click at [360, 315] on input "text" at bounding box center [549, 310] width 497 height 41
click at [339, 372] on input "text" at bounding box center [549, 371] width 497 height 41
paste input "[EMAIL_ADDRESS][DOMAIN_NAME]"
type input "[EMAIL_ADDRESS][DOMAIN_NAME]"
click at [345, 316] on input "text" at bounding box center [549, 310] width 497 height 41
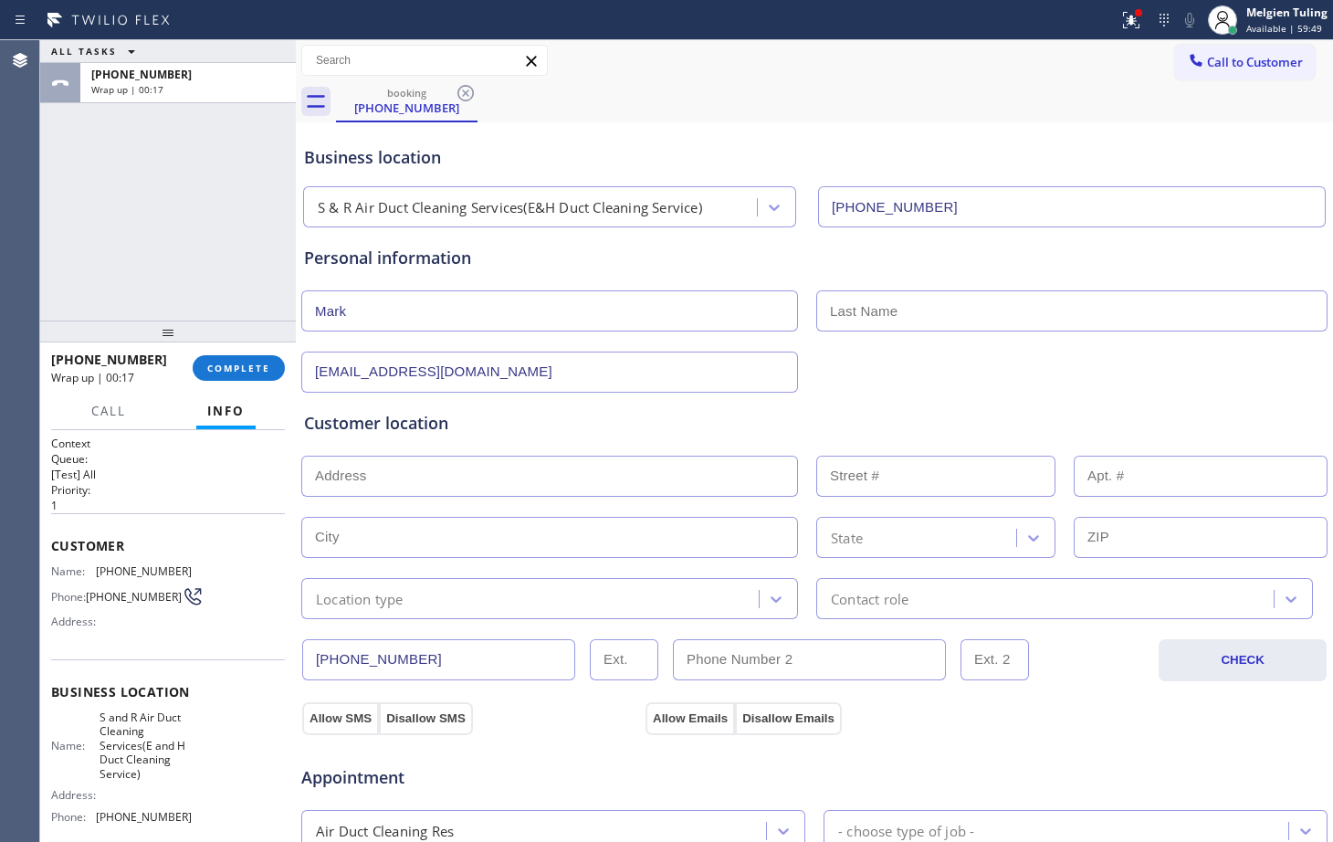
type input "Mark"
click at [847, 320] on input "text" at bounding box center [1071, 310] width 511 height 41
type input "[PERSON_NAME]"
click at [120, 184] on div "ALL TASKS ALL TASKS ACTIVE TASKS TASKS IN WRAP UP [PHONE_NUMBER] Wrap up | 02:01" at bounding box center [168, 180] width 256 height 280
click at [352, 489] on input "text" at bounding box center [549, 476] width 497 height 41
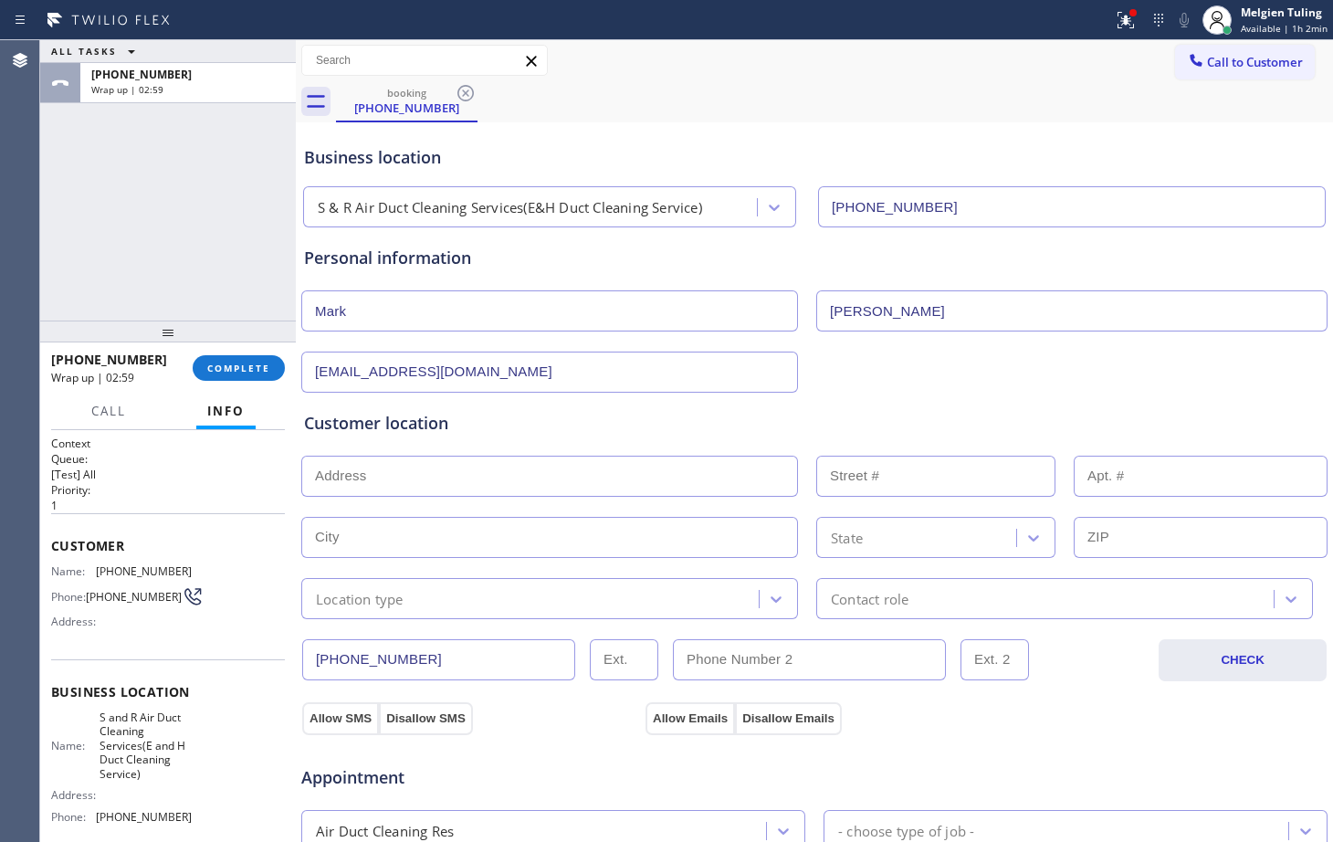
click at [377, 478] on input "text" at bounding box center [549, 476] width 497 height 41
paste input "[STREET_ADDRESS]"
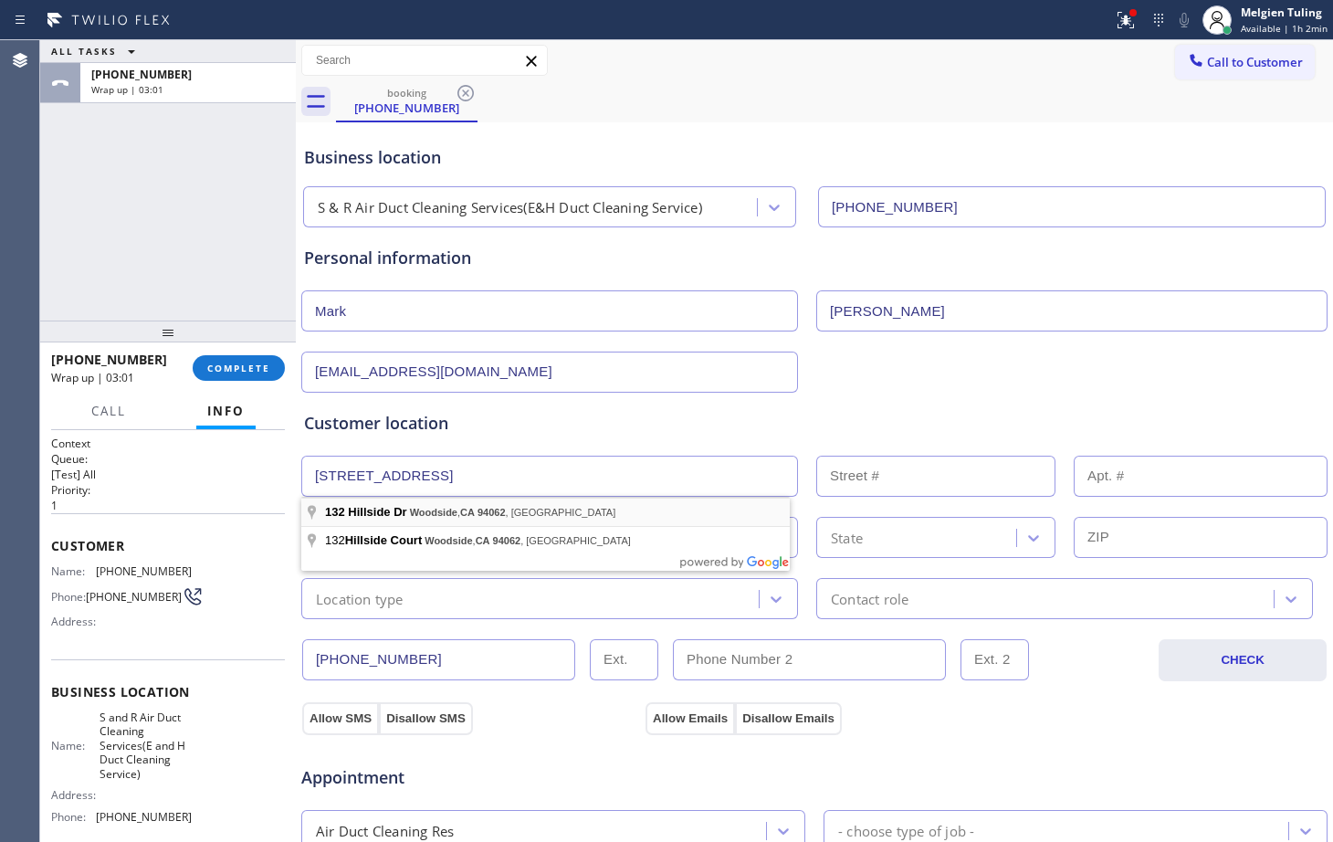
type input "[STREET_ADDRESS]"
type input "132"
type input "Woodside"
type input "94062"
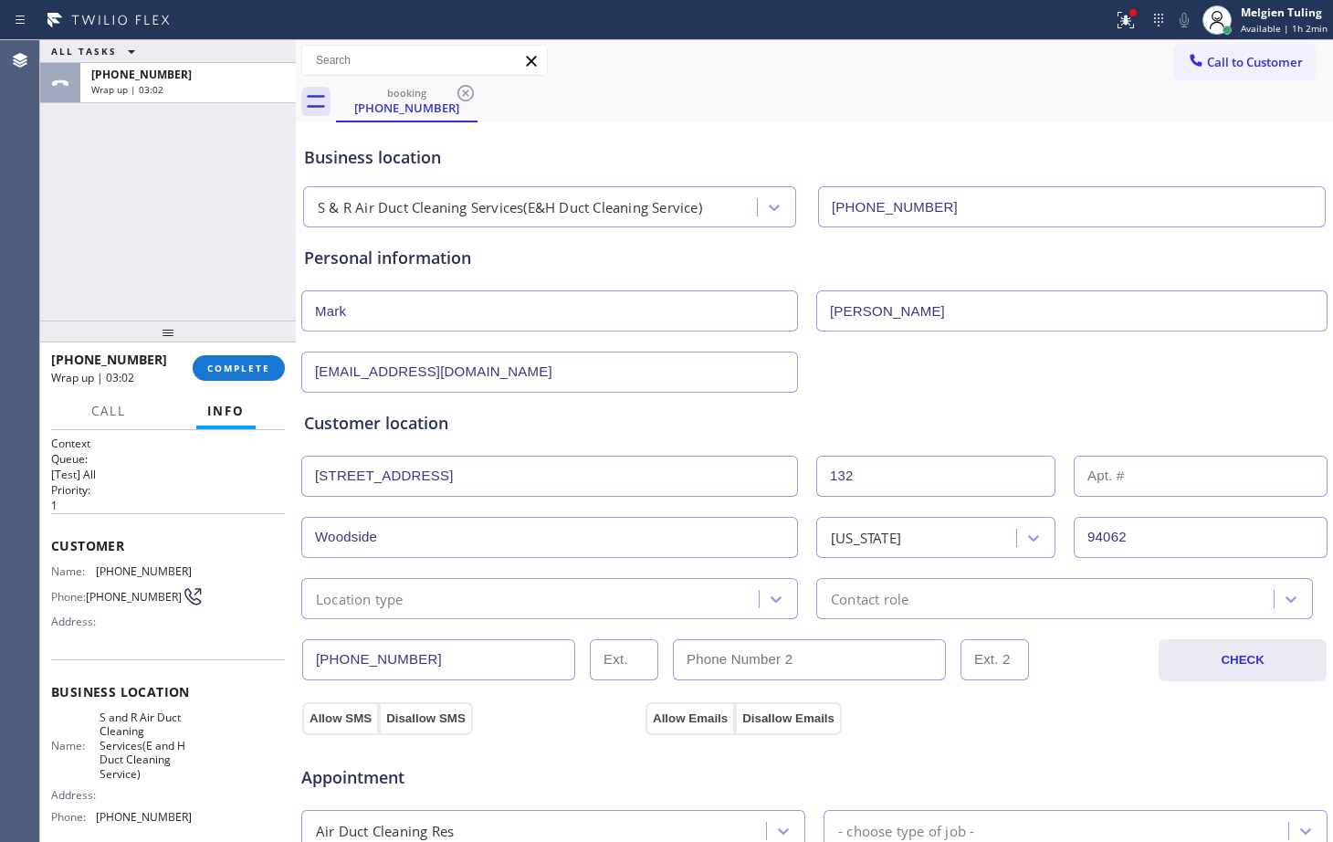
click at [412, 608] on div "Location type" at bounding box center [533, 598] width 452 height 32
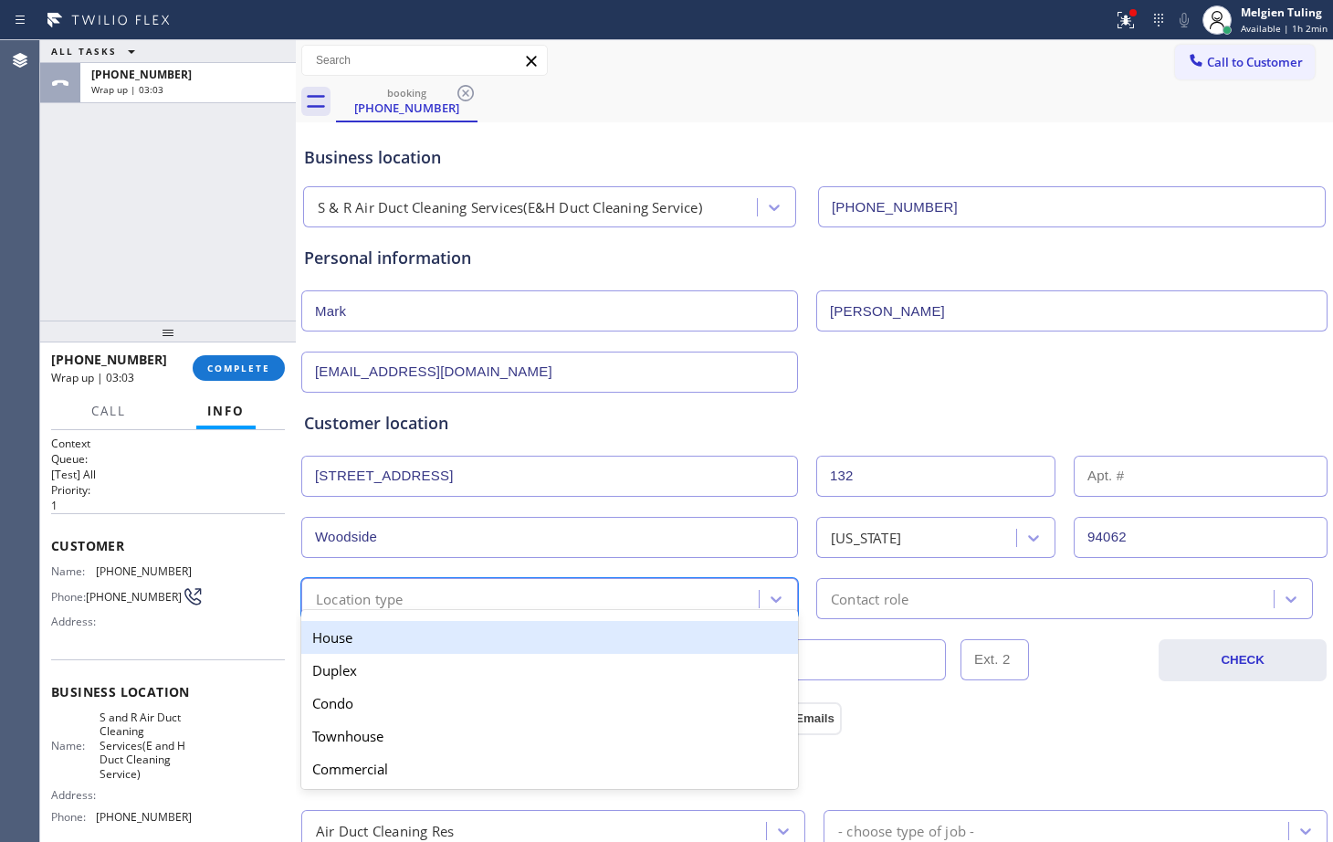
drag, startPoint x: 385, startPoint y: 640, endPoint x: 445, endPoint y: 634, distance: 59.6
click at [387, 640] on div "House" at bounding box center [549, 637] width 497 height 33
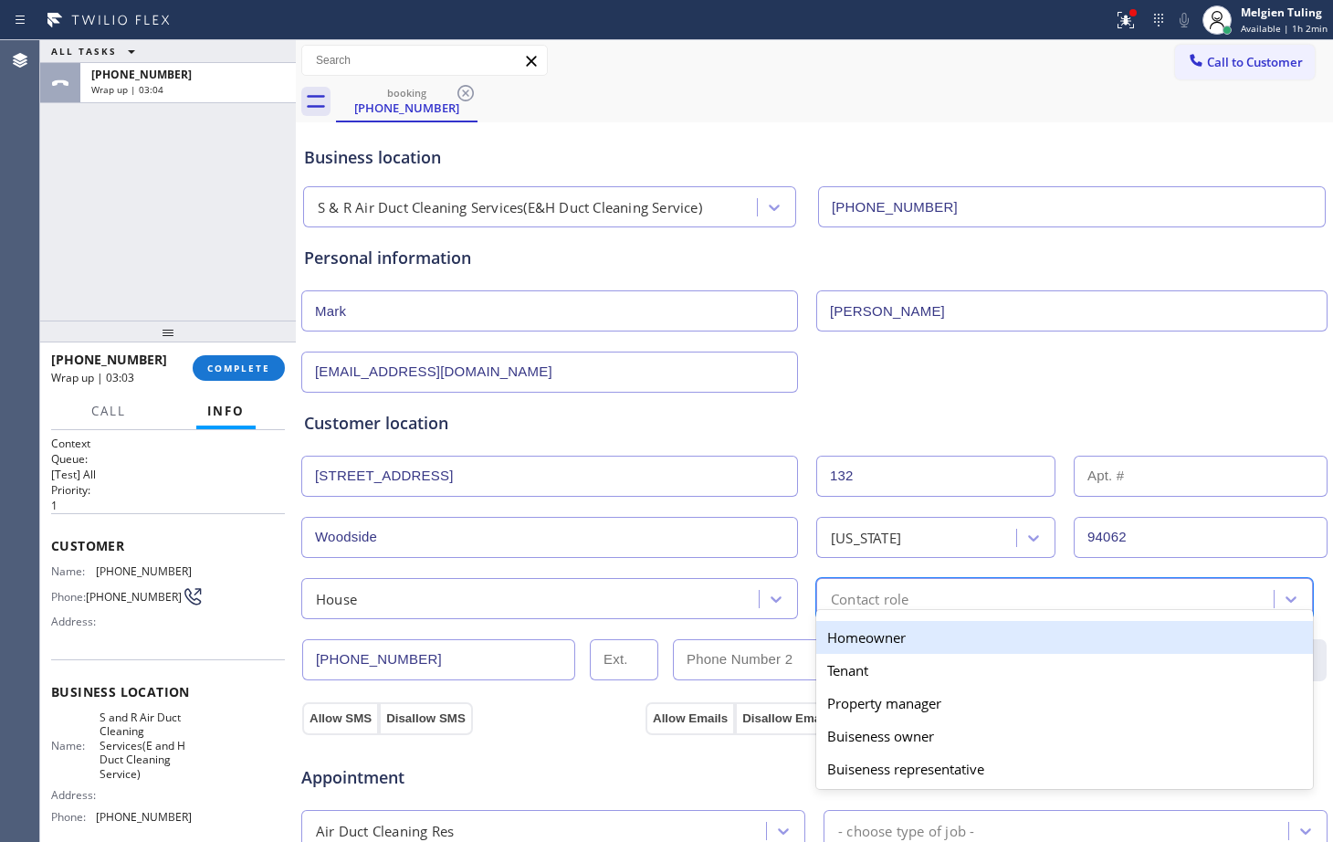
click at [877, 592] on div "Contact role" at bounding box center [870, 598] width 78 height 21
click at [845, 636] on div "Homeowner" at bounding box center [1064, 637] width 497 height 33
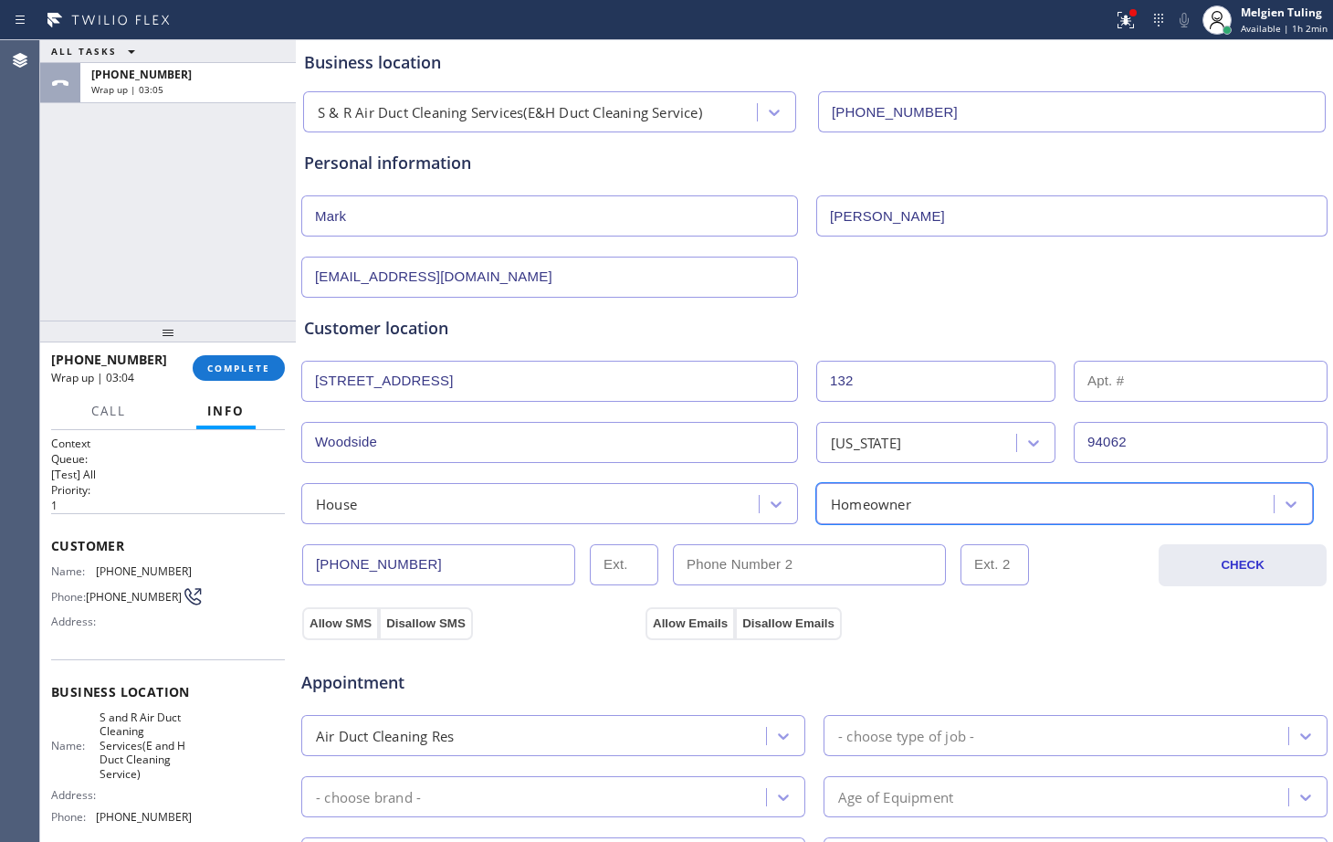
scroll to position [183, 0]
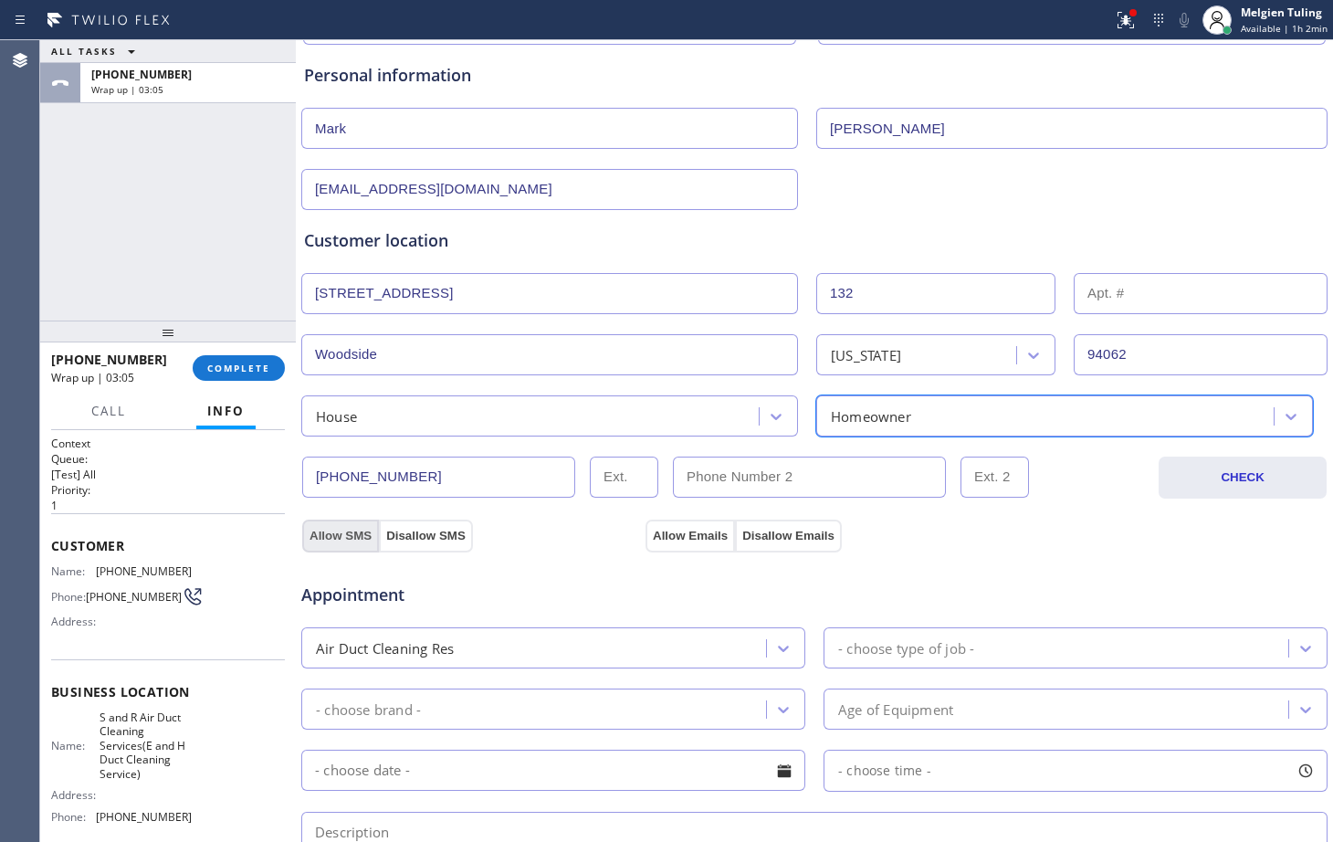
click at [330, 528] on button "Allow SMS" at bounding box center [340, 535] width 77 height 33
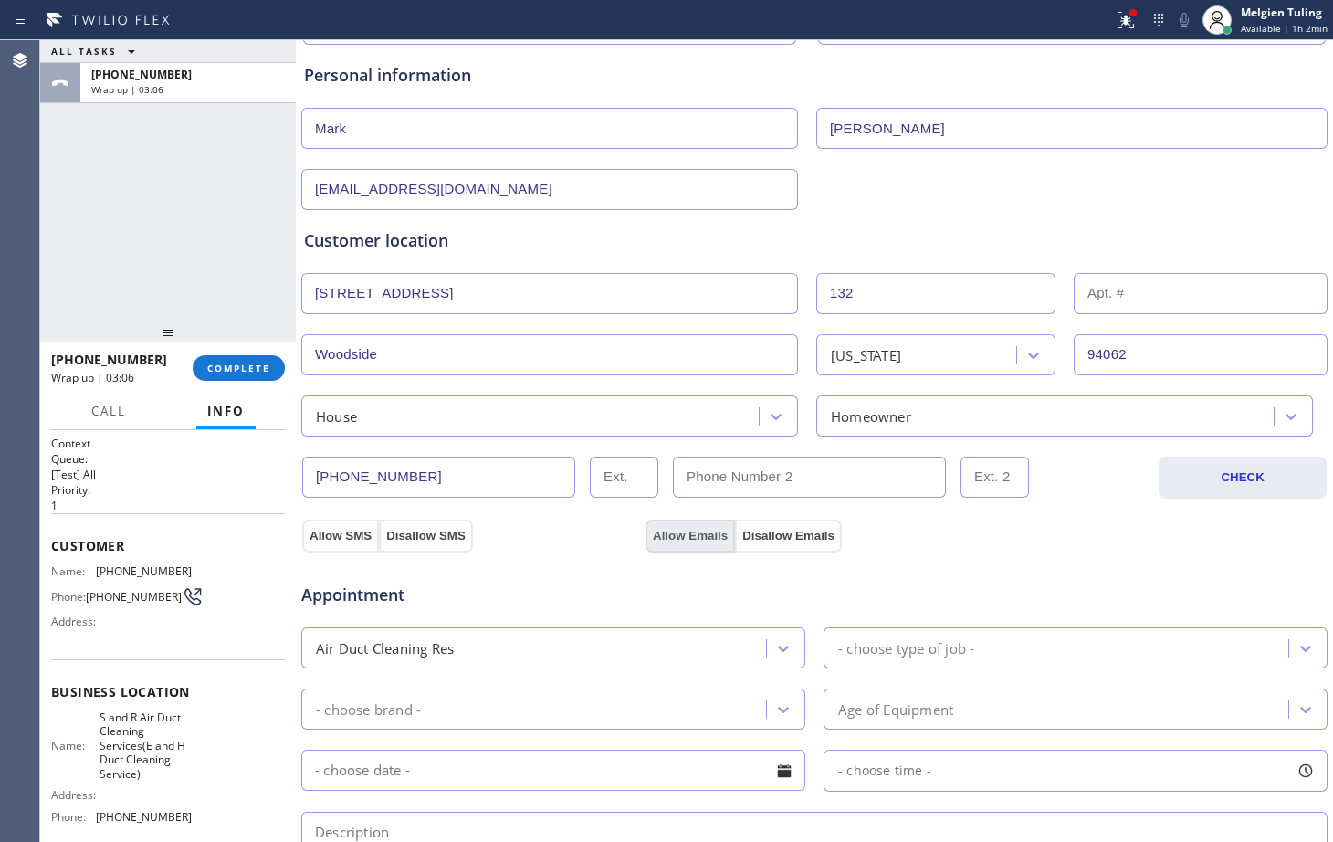
click at [681, 540] on button "Allow Emails" at bounding box center [689, 535] width 89 height 33
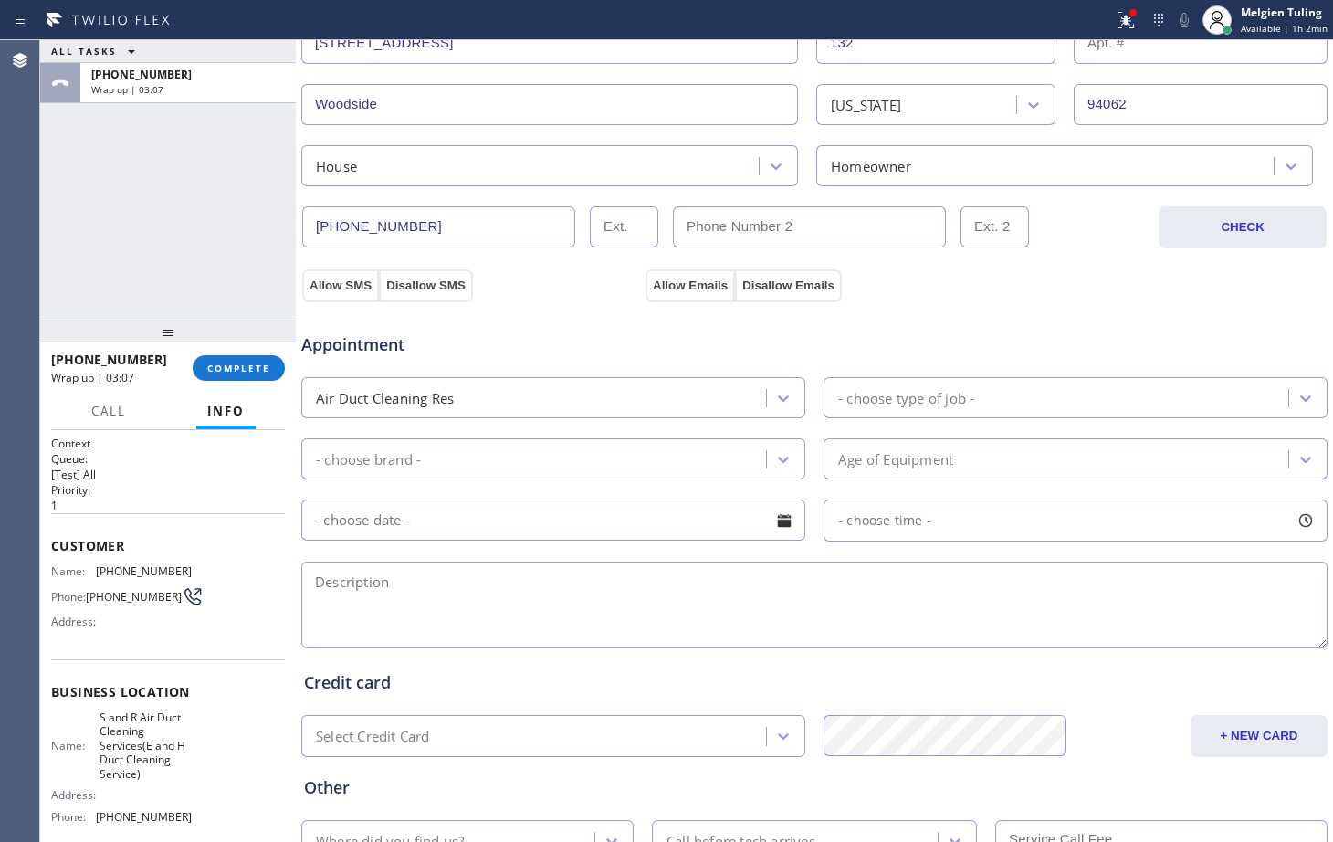
scroll to position [456, 0]
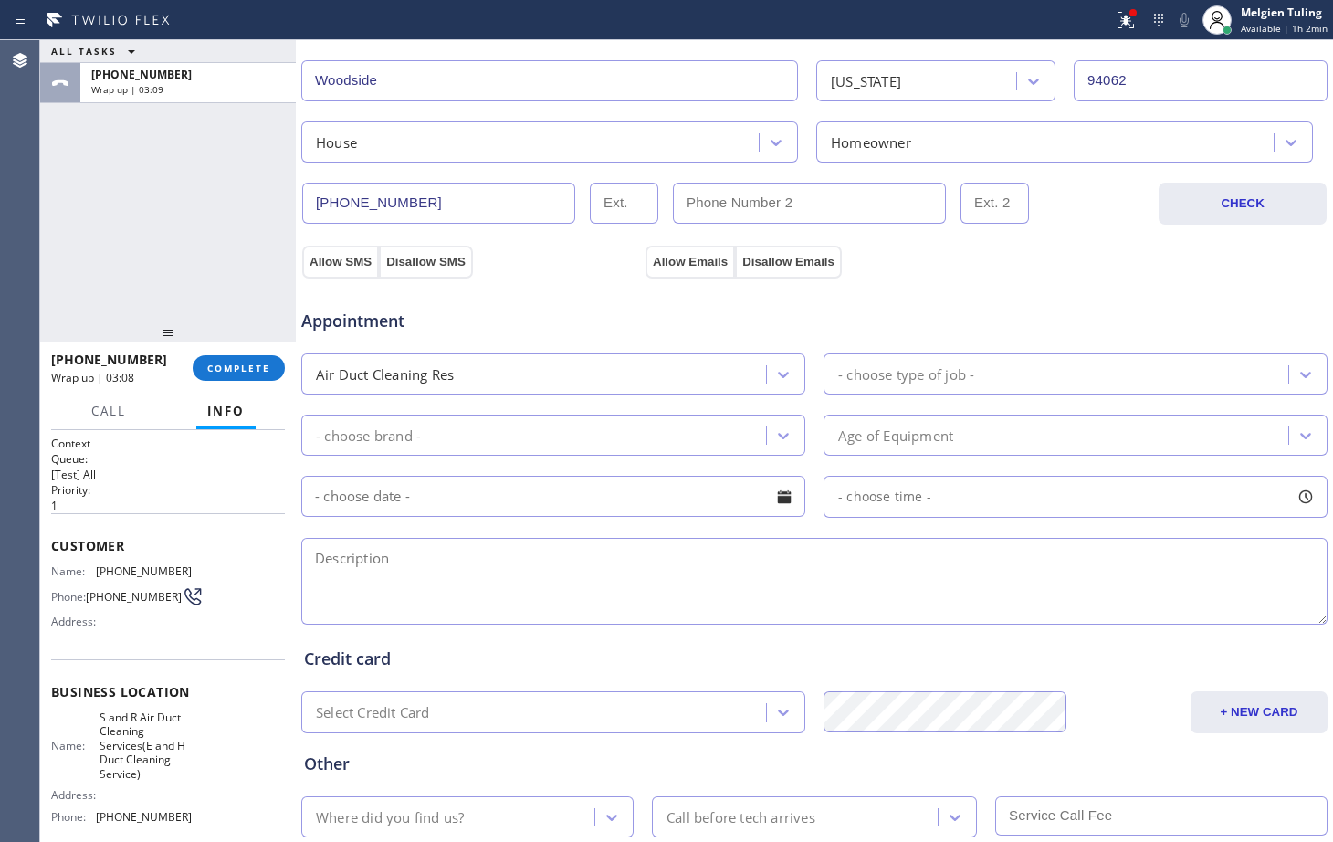
click at [877, 376] on div "- choose type of job -" at bounding box center [906, 373] width 136 height 21
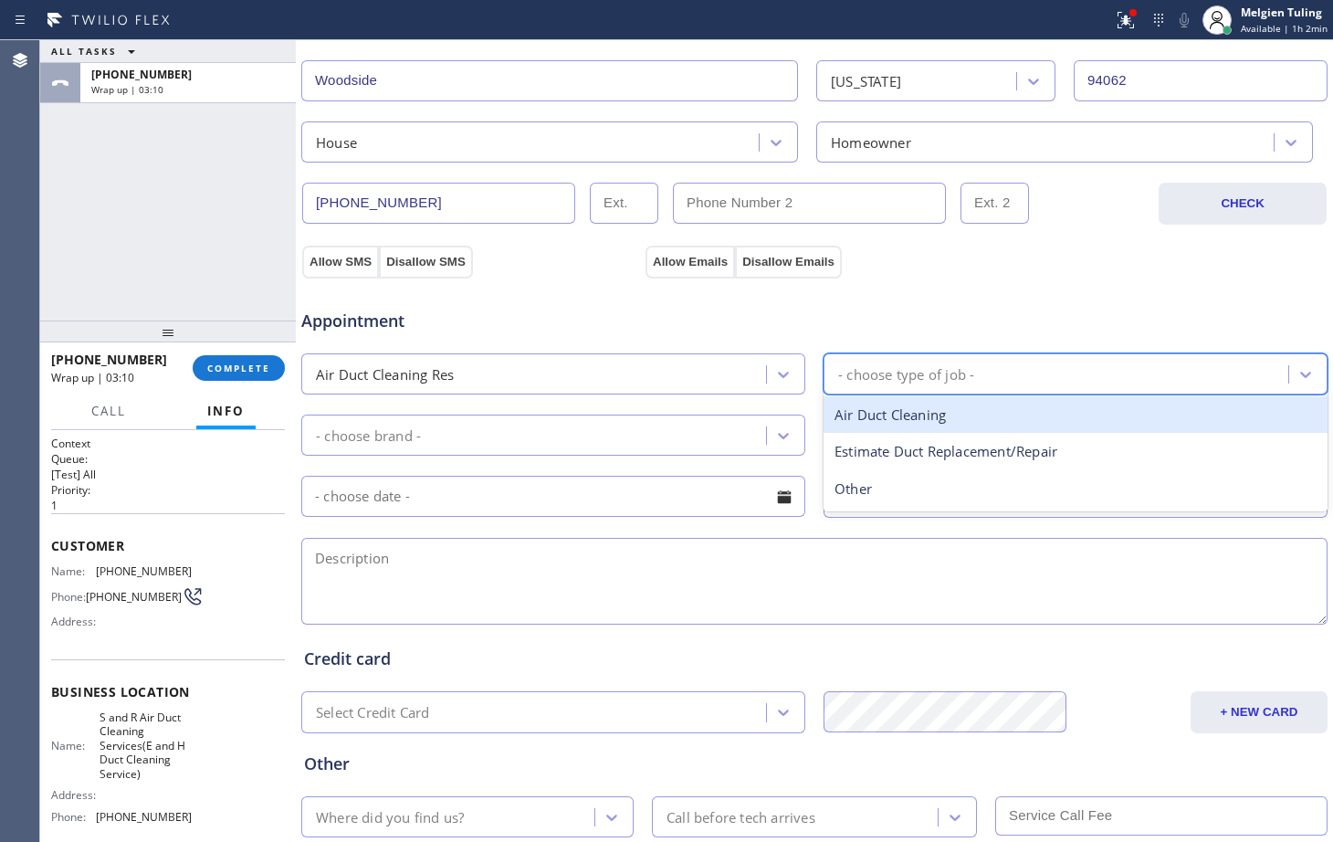
click at [885, 422] on div "Air Duct Cleaning" at bounding box center [1075, 414] width 504 height 37
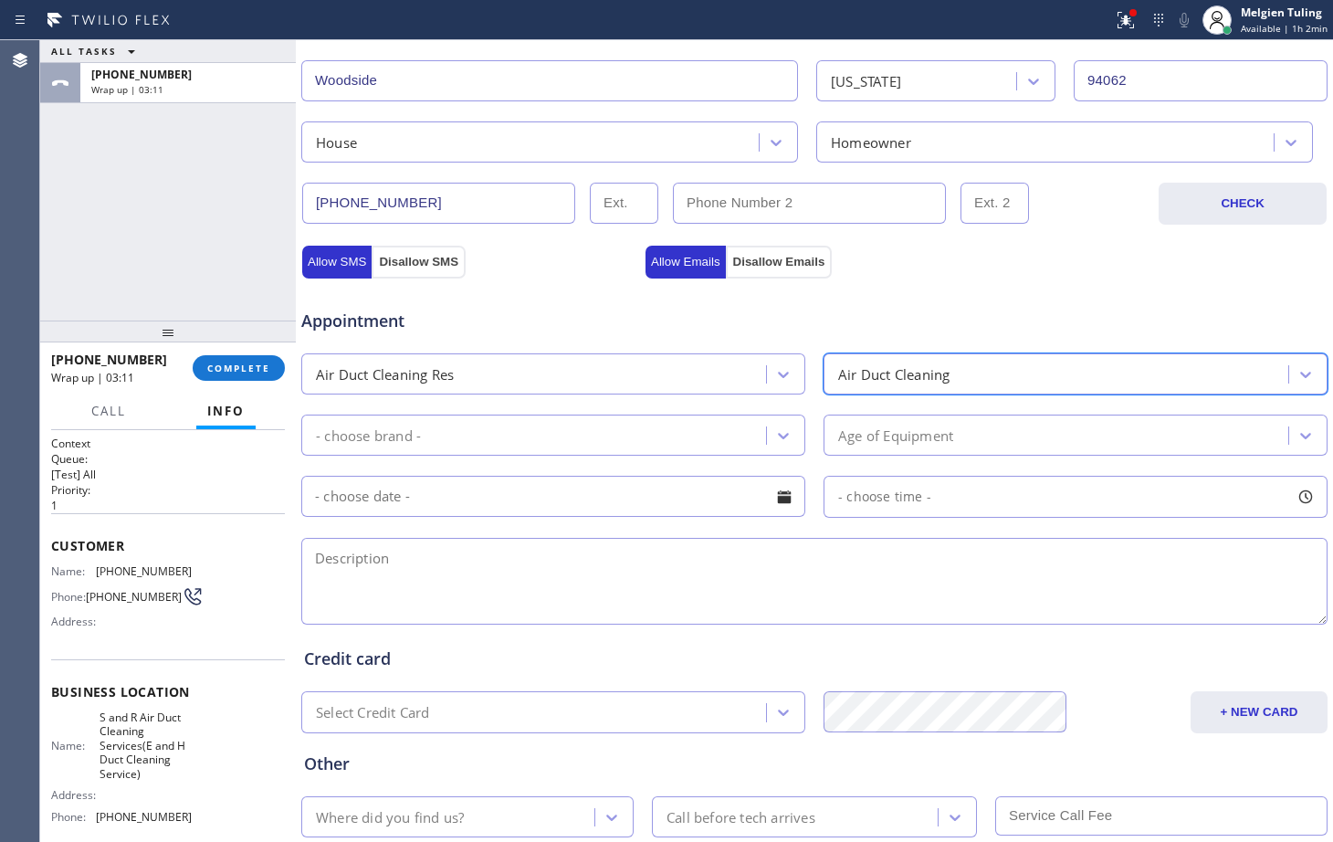
click at [483, 435] on div "- choose brand -" at bounding box center [536, 435] width 459 height 32
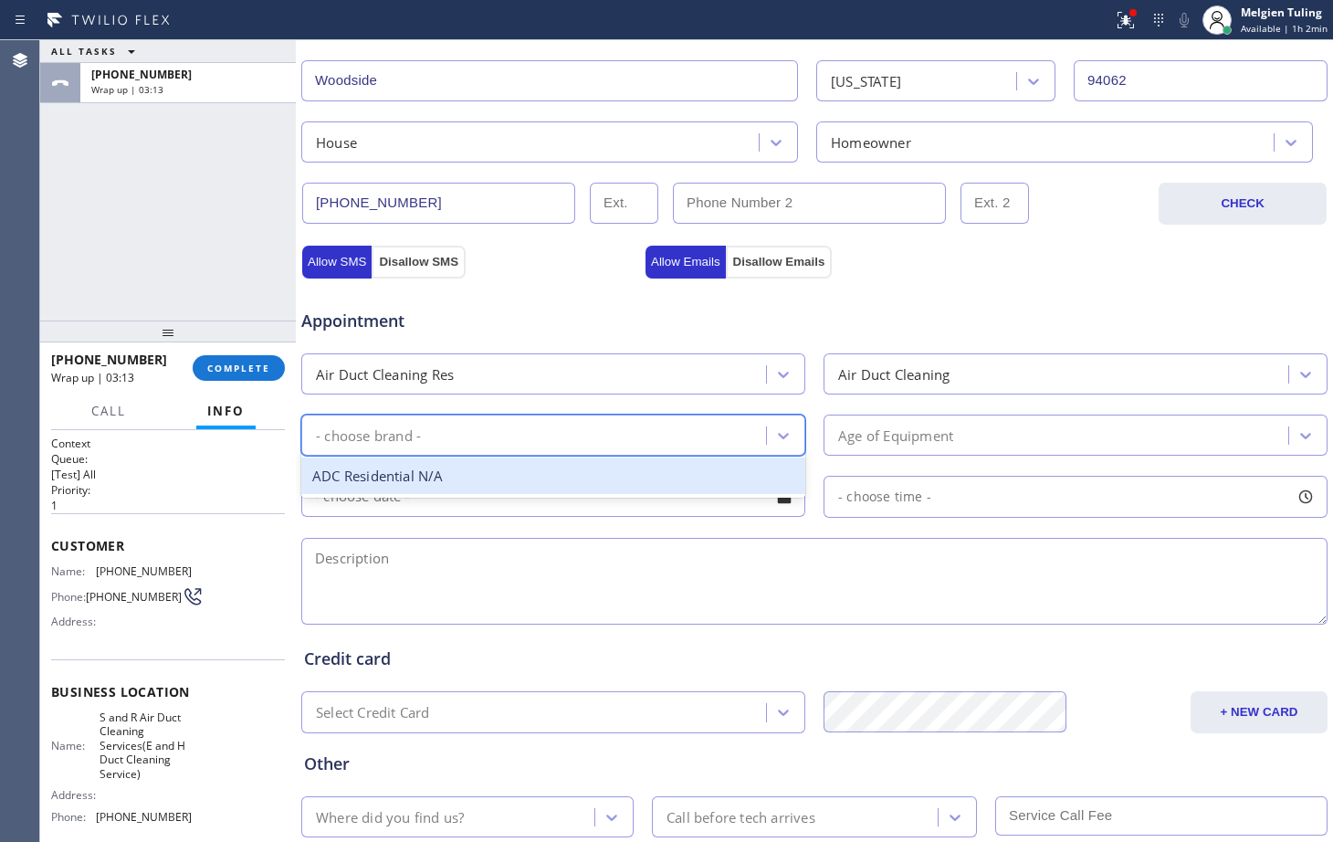
click at [415, 477] on div "ADC Residential N/A" at bounding box center [553, 475] width 504 height 37
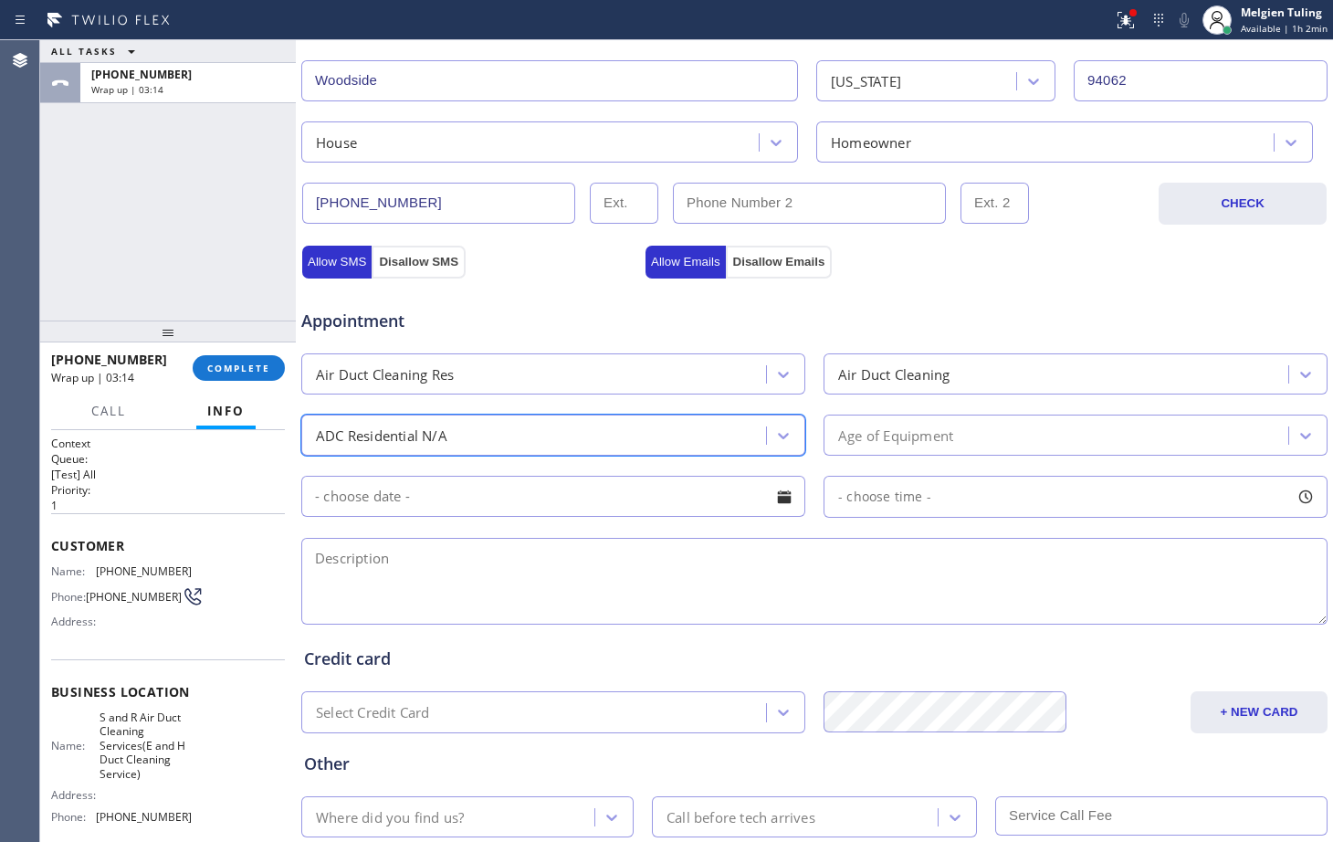
click at [869, 428] on div "Age of Equipment" at bounding box center [895, 434] width 115 height 21
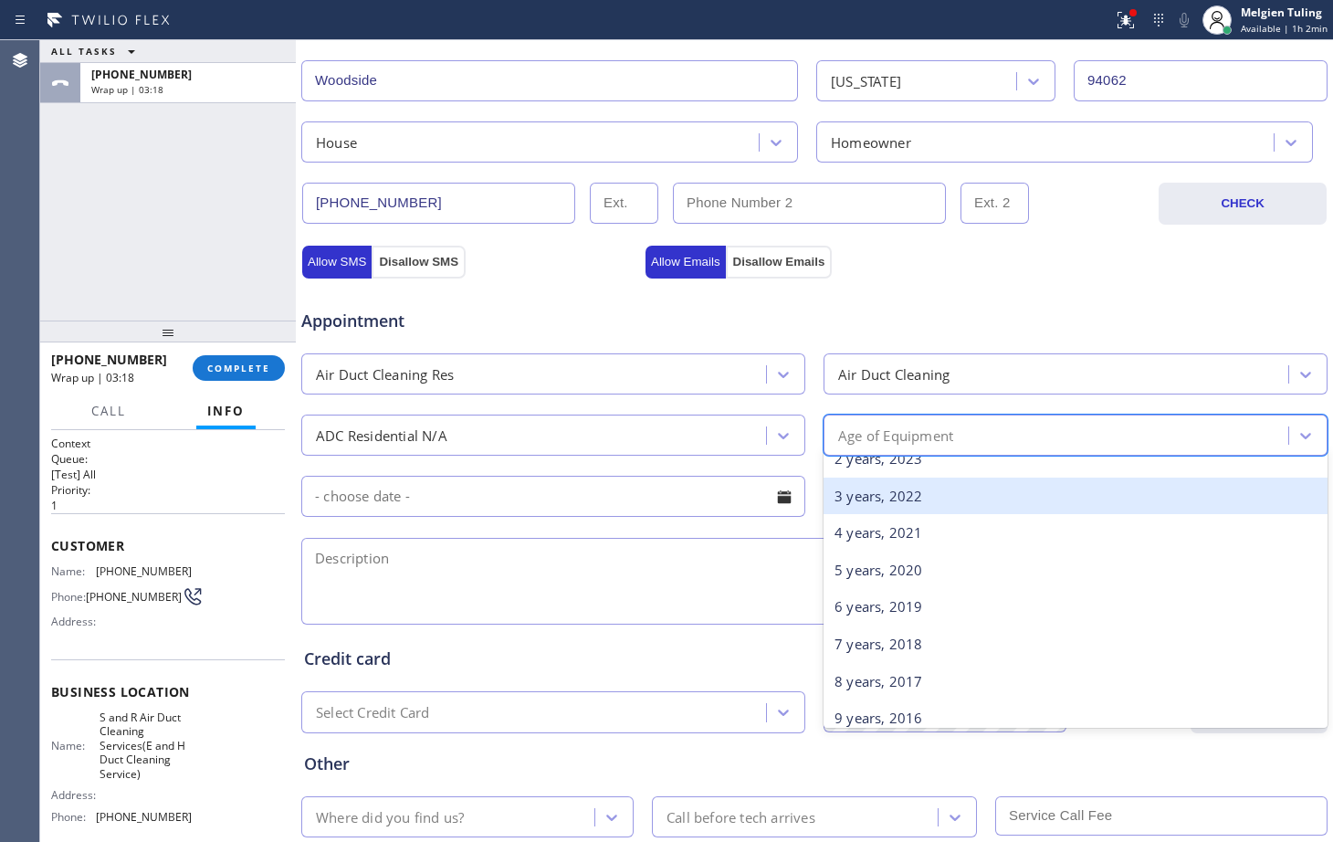
scroll to position [0, 0]
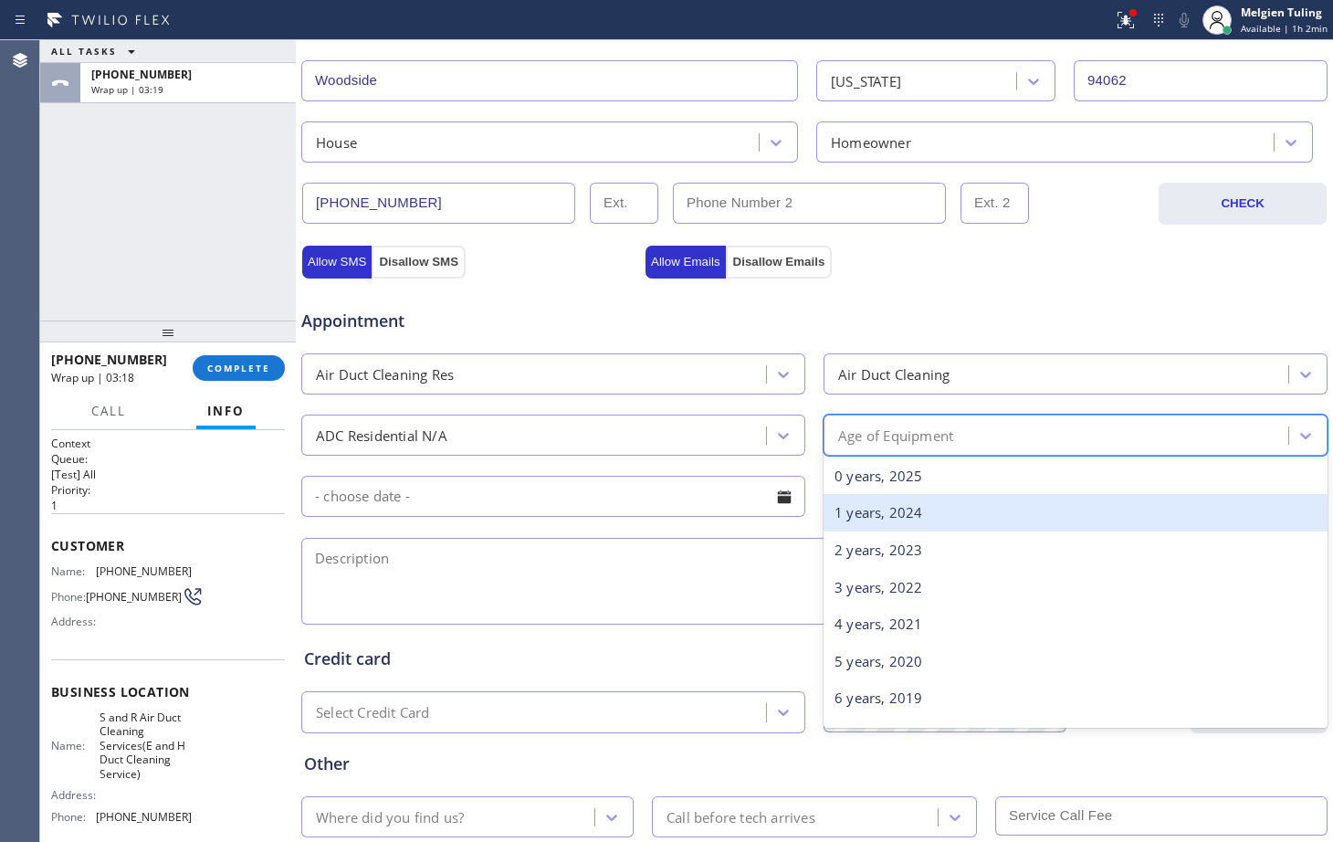
click at [843, 513] on div "1 years, 2024" at bounding box center [1075, 512] width 504 height 37
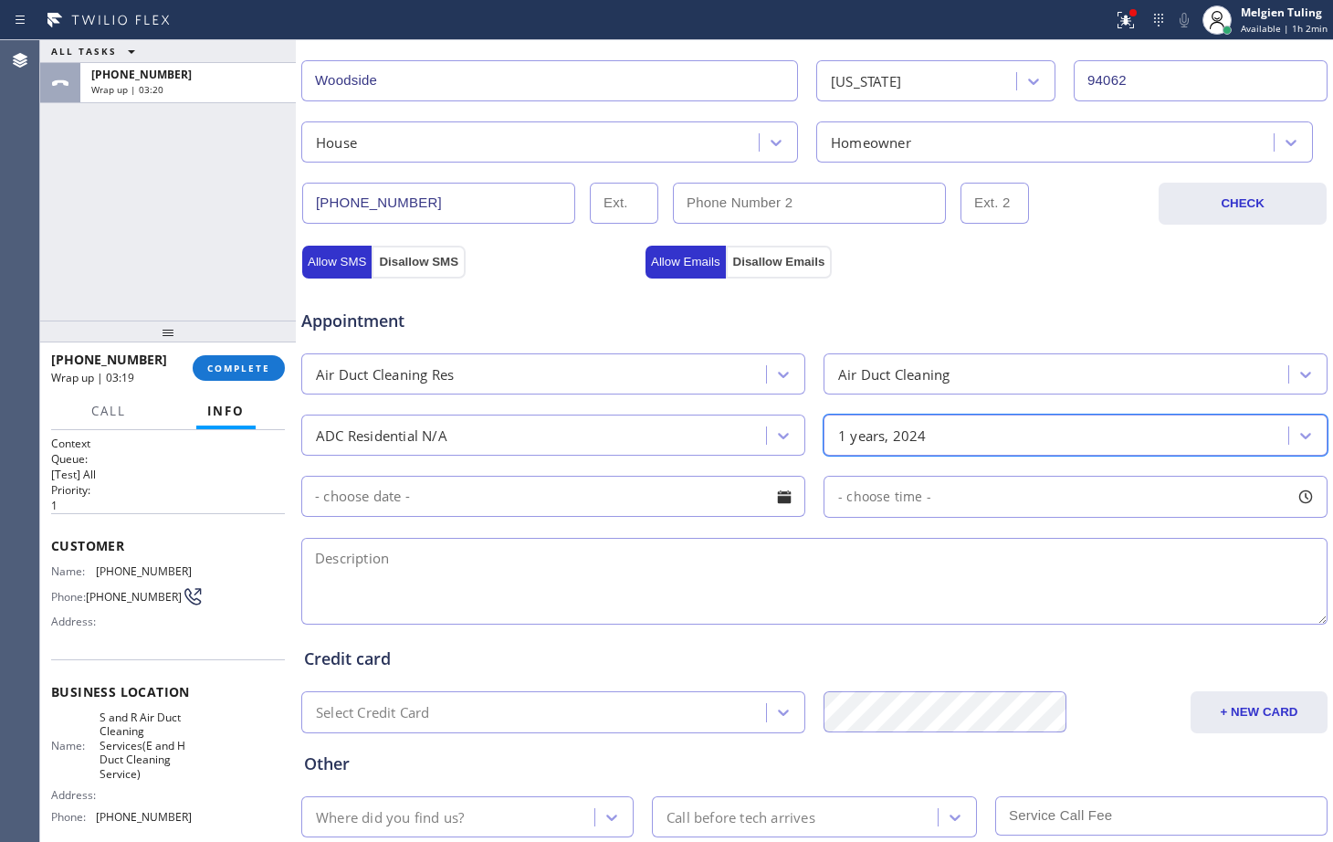
click at [346, 502] on input "text" at bounding box center [553, 496] width 504 height 41
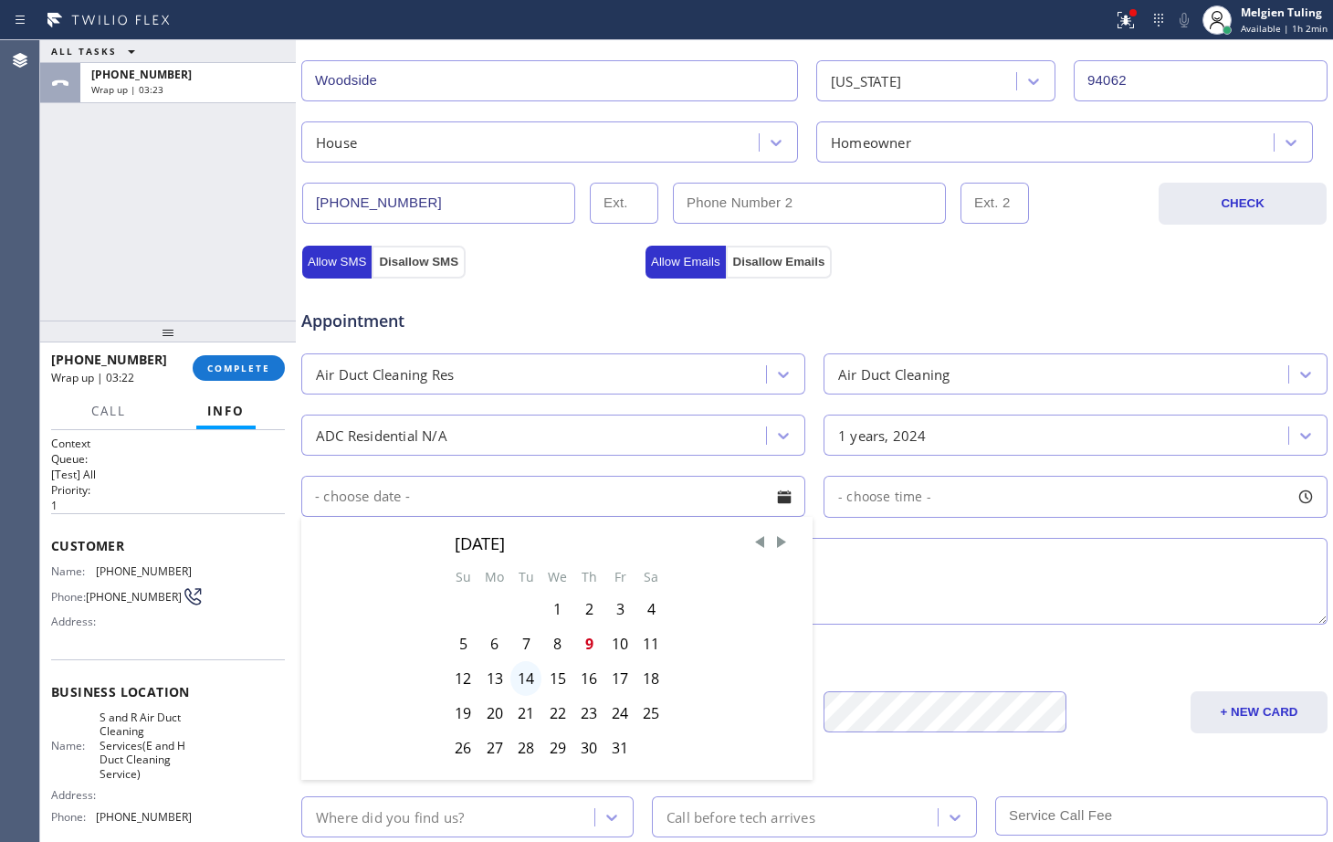
click at [521, 676] on div "14" at bounding box center [525, 678] width 31 height 35
type input "[DATE]"
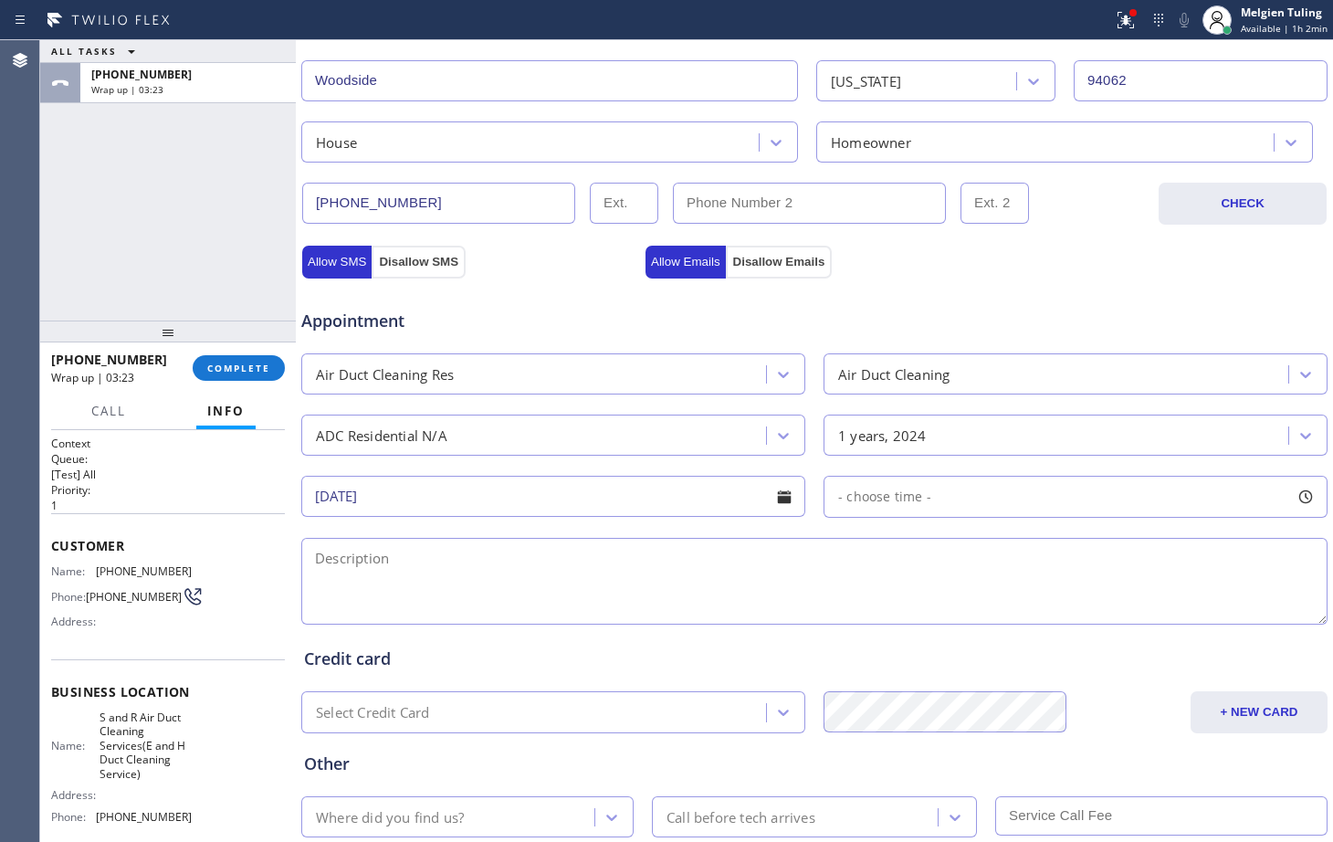
click at [868, 495] on span "- choose time -" at bounding box center [884, 495] width 93 height 17
drag, startPoint x: 911, startPoint y: 605, endPoint x: 1118, endPoint y: 611, distance: 207.3
click at [1121, 611] on div at bounding box center [1132, 608] width 22 height 38
drag, startPoint x: 831, startPoint y: 610, endPoint x: 1007, endPoint y: 612, distance: 176.2
click at [1012, 612] on div at bounding box center [1023, 608] width 22 height 38
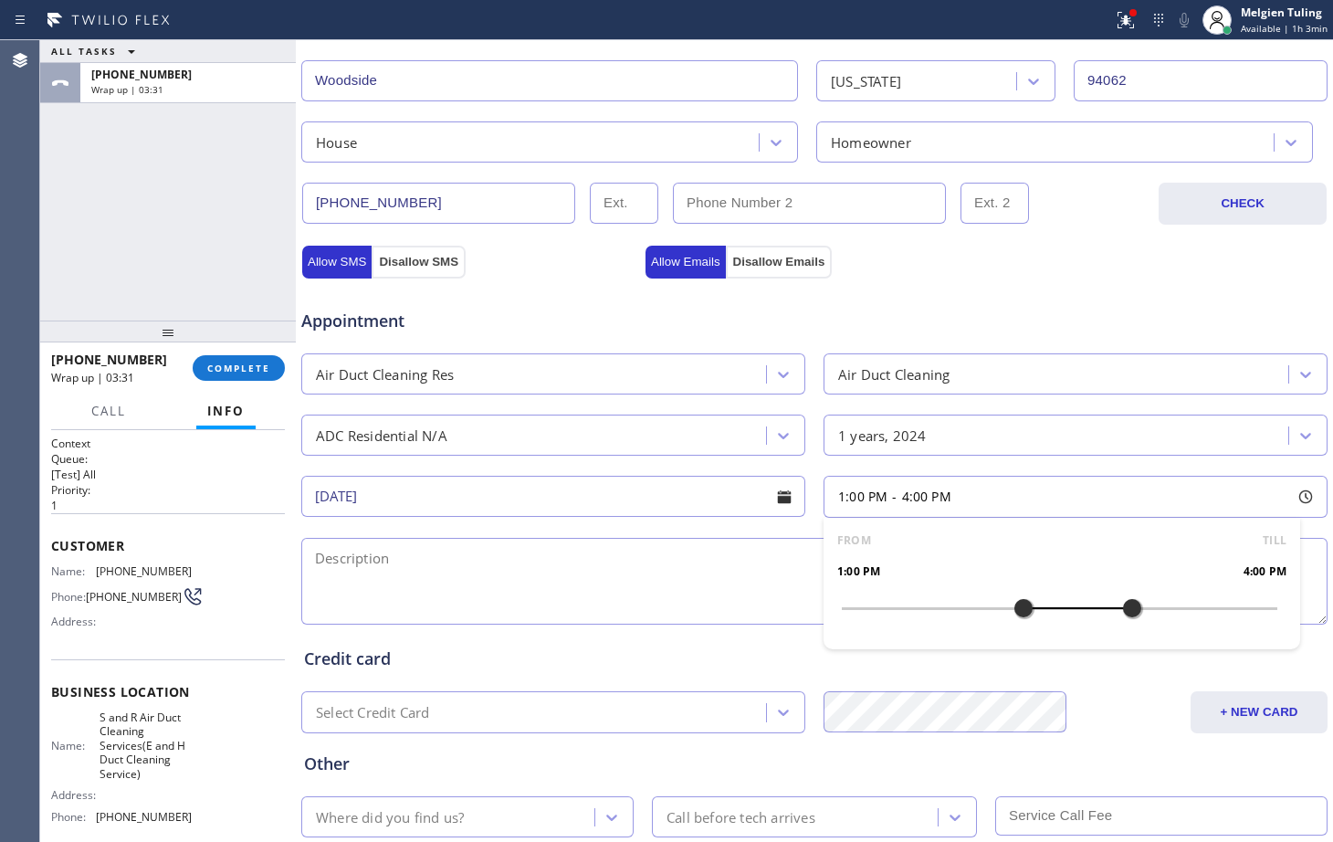
click at [601, 561] on textarea at bounding box center [814, 581] width 1026 height 87
click at [332, 564] on textarea at bounding box center [814, 581] width 1026 height 87
paste textarea "need to clean out the the duct sytem for an old house /3 bedroom about 16 squar…"
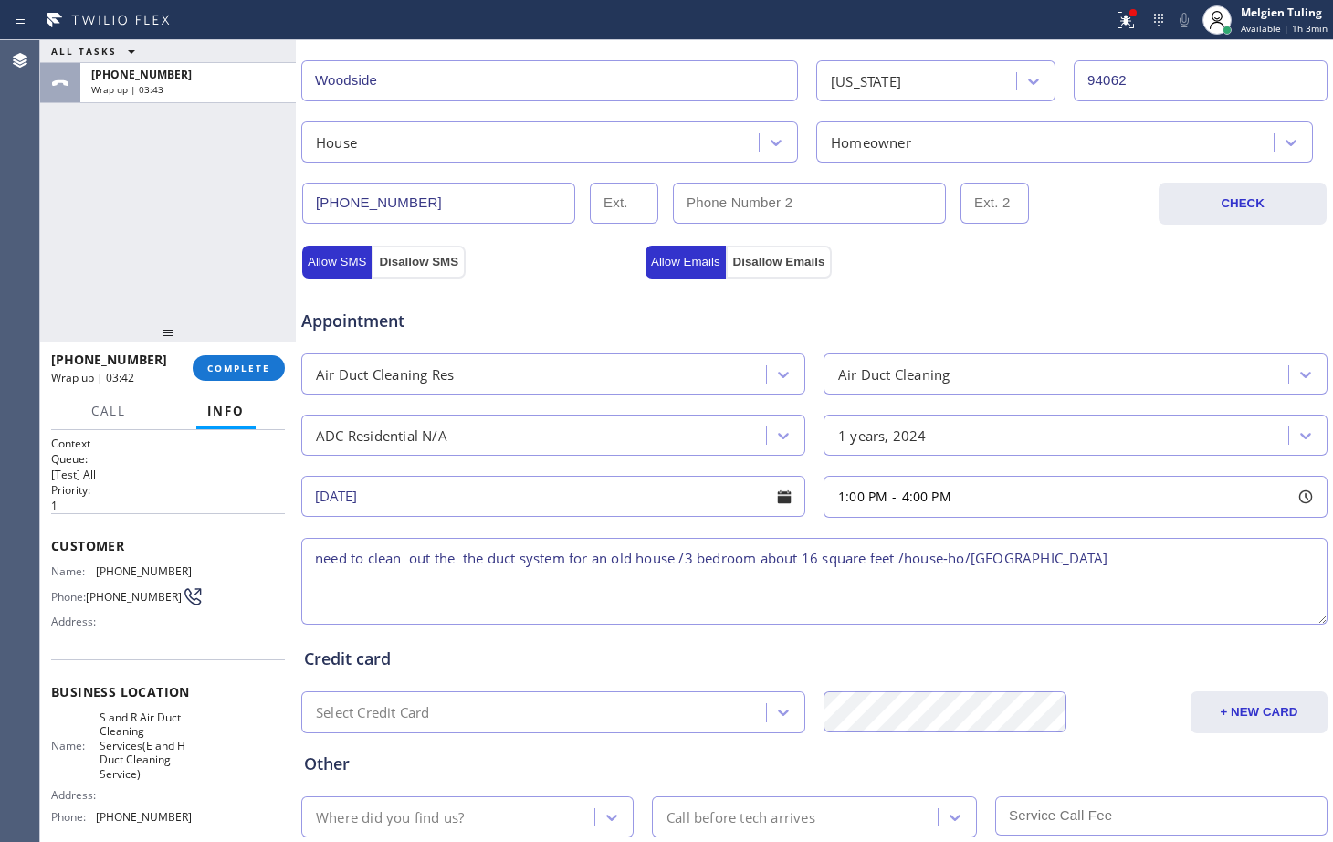
click at [320, 565] on textarea "need to clean out the the duct system for an old house /3 bedroom about 16 squa…" at bounding box center [814, 581] width 1026 height 87
click at [1191, 553] on textarea "ADC/need to clean out the the duct system for an old house /3 bedroom about 16 …" at bounding box center [814, 581] width 1026 height 87
click at [117, 743] on span "S and R Air Duct Cleaning Services(E and H Duct Cleaning Service)" at bounding box center [145, 745] width 91 height 70
drag, startPoint x: 117, startPoint y: 743, endPoint x: 1186, endPoint y: 563, distance: 1084.0
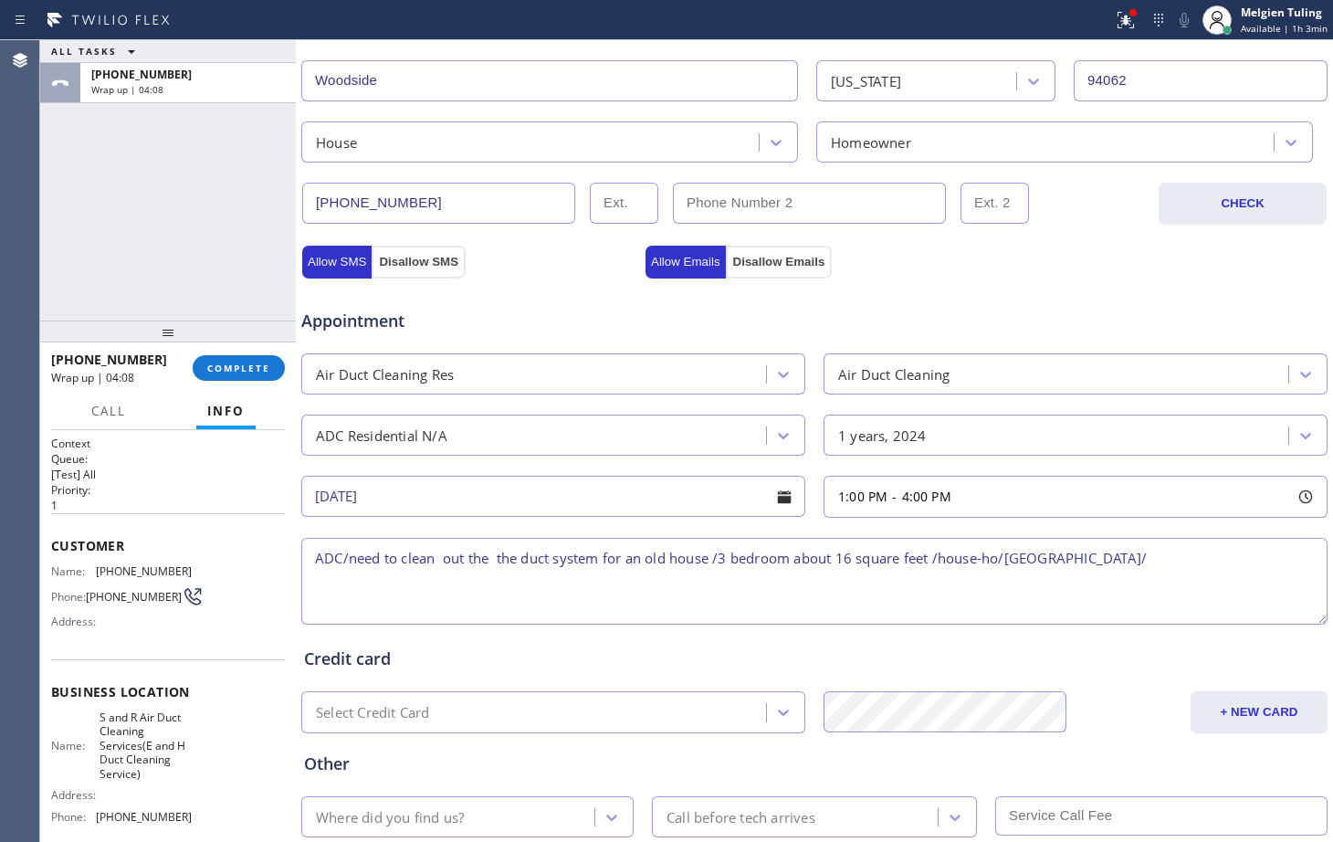
click at [1186, 563] on textarea "ADC/need to clean out the the duct system for an old house /3 bedroom about 16 …" at bounding box center [814, 581] width 1026 height 87
paste textarea "need to clean out the the duct sytem for an old house /3 bedroom about 16 squar…"
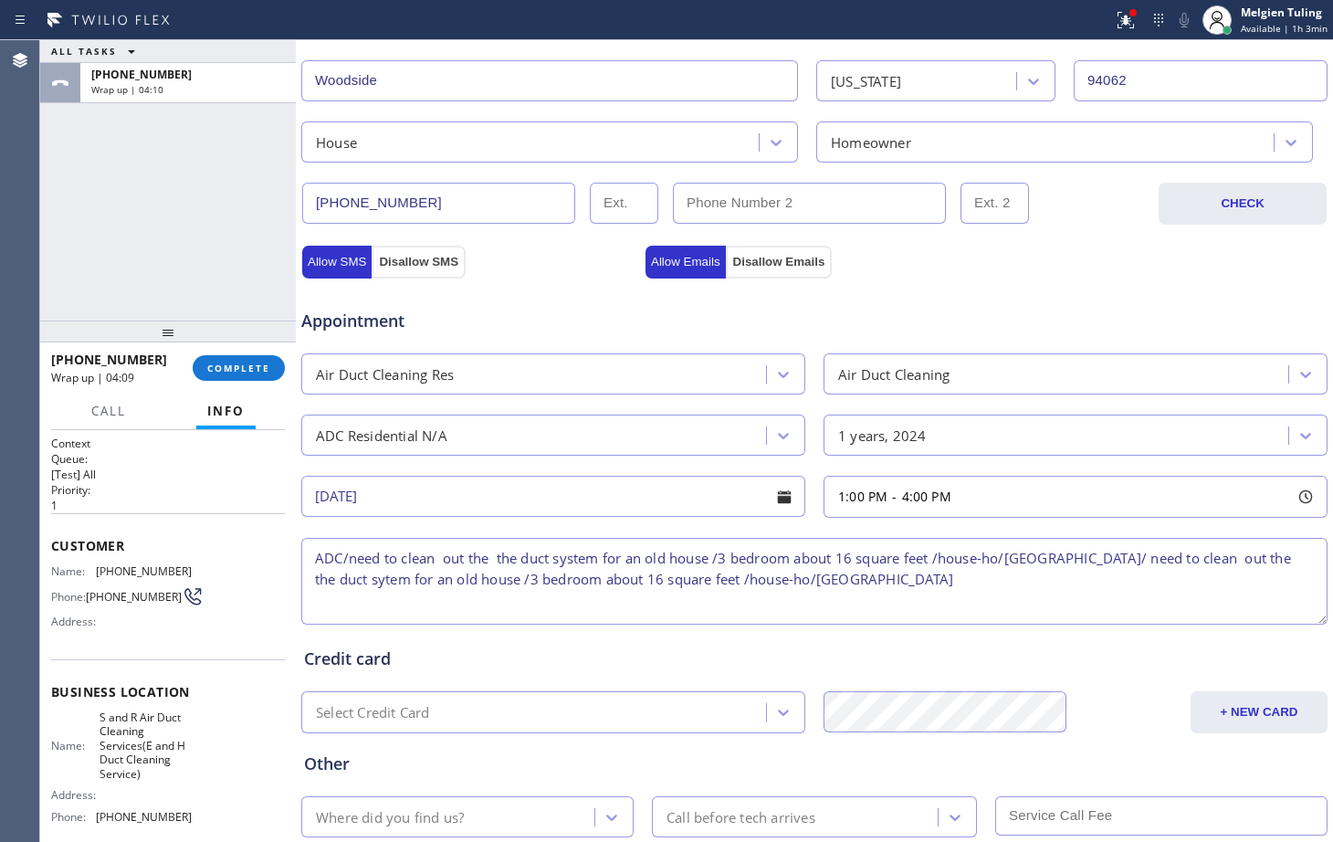
click at [1077, 582] on textarea "ADC/need to clean out the the duct system for an old house /3 bedroom about 16 …" at bounding box center [814, 581] width 1026 height 87
drag, startPoint x: 1180, startPoint y: 555, endPoint x: 1273, endPoint y: 592, distance: 100.4
click at [1273, 592] on textarea "ADC/need to clean out the the duct system for an old house /3 bedroom about 16 …" at bounding box center [814, 581] width 1026 height 87
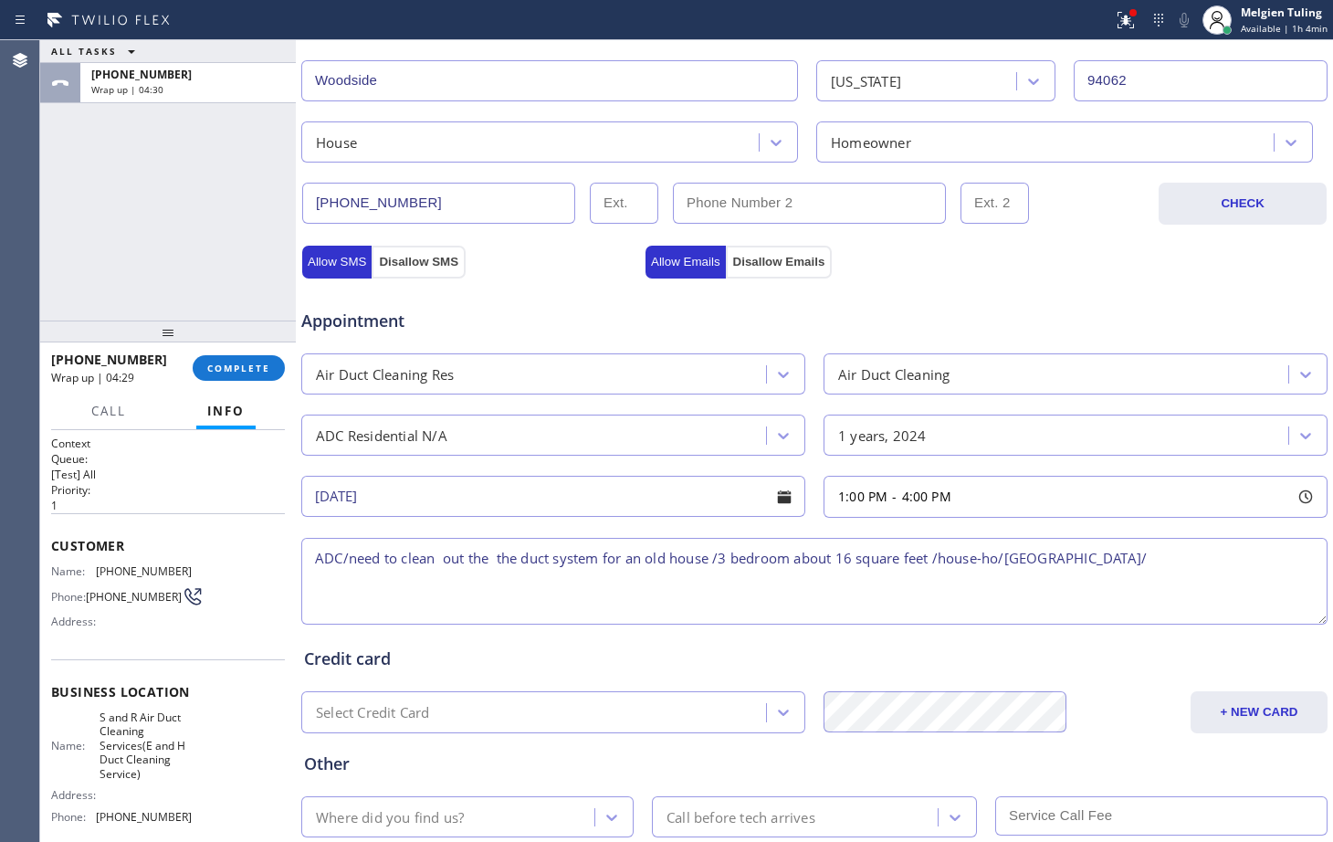
click at [136, 747] on span "S and R Air Duct Cleaning Services(E and H Duct Cleaning Service)" at bounding box center [145, 745] width 91 height 70
copy span "S and R Air Duct Cleaning Services(E and H Duct Cleaning Service)"
click at [1192, 556] on textarea "ADC/need to clean out the the duct system for an old house /3 bedroom about 16 …" at bounding box center [814, 581] width 1026 height 87
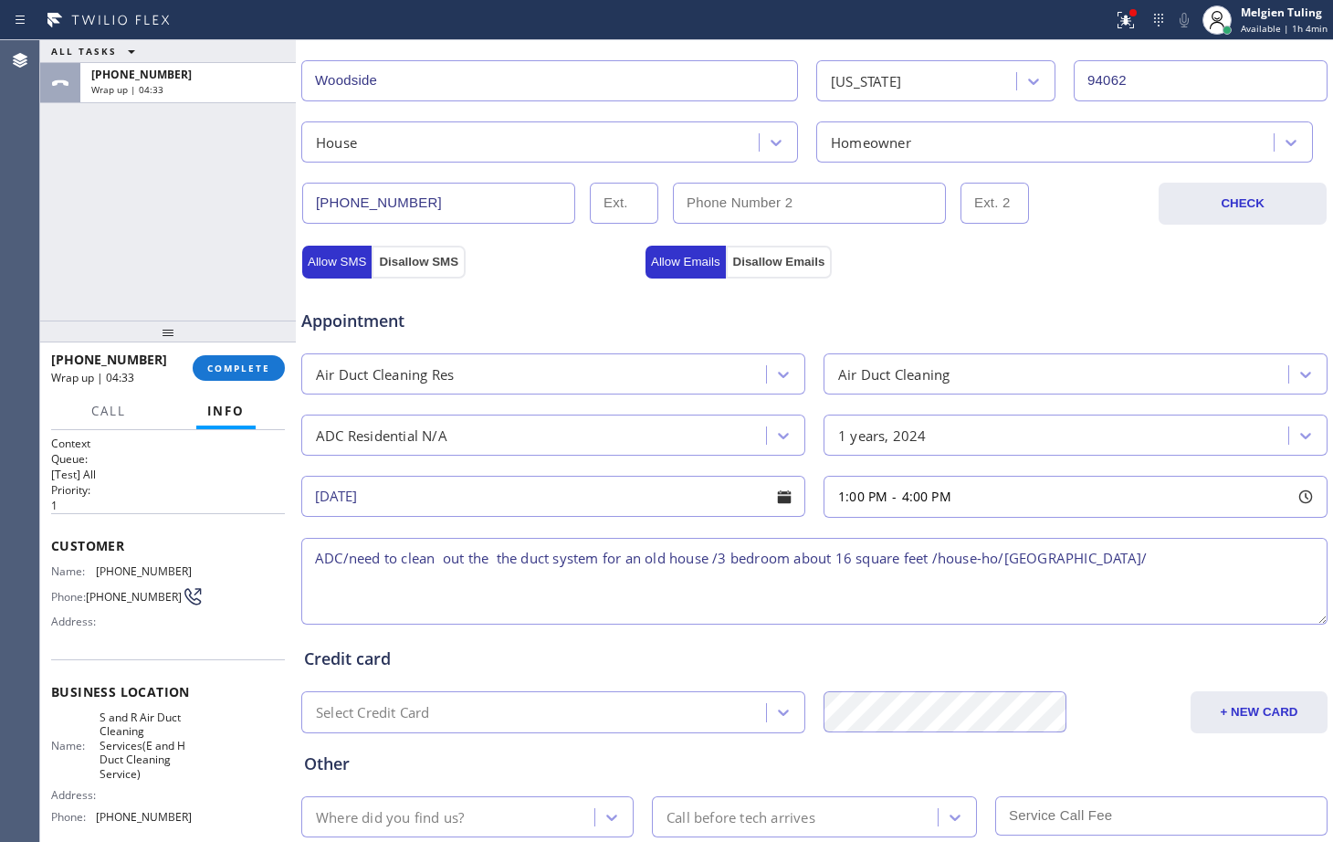
paste textarea "S and R Air Duct Cleaning Services(E and H Duct Cleaning Service)"
click at [798, 596] on textarea "ADC/need to clean out the the duct system for an old house /3 bedroom about 16 …" at bounding box center [814, 581] width 1026 height 87
click at [747, 584] on textarea "ADC/need to clean out the the duct system for an old house /3 bedroom about 16 …" at bounding box center [814, 581] width 1026 height 87
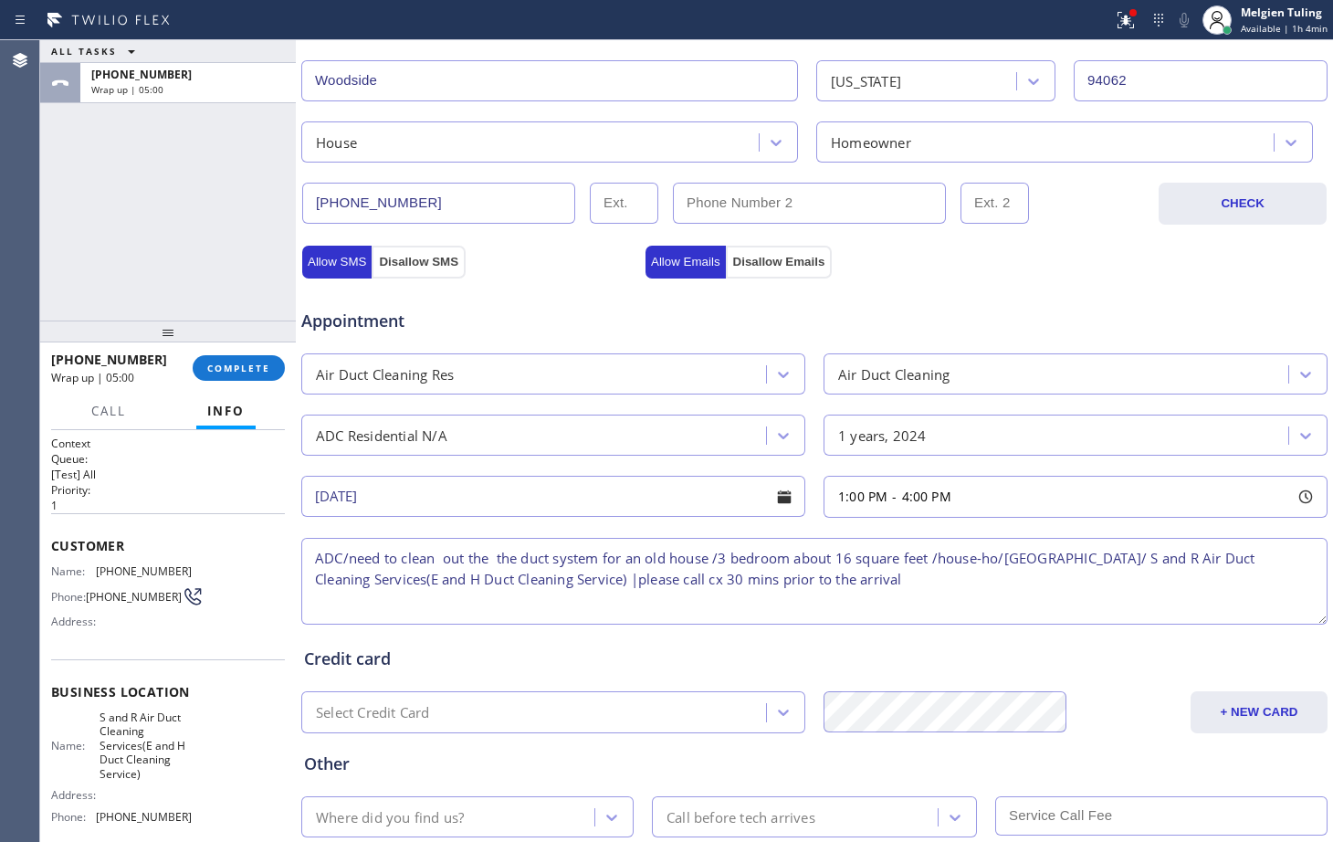
scroll to position [17, 0]
type textarea "ADC/need to clean out the the duct system for an old house /3 bedroom about 16 …"
click at [437, 809] on div "Where did you find us?" at bounding box center [390, 816] width 148 height 21
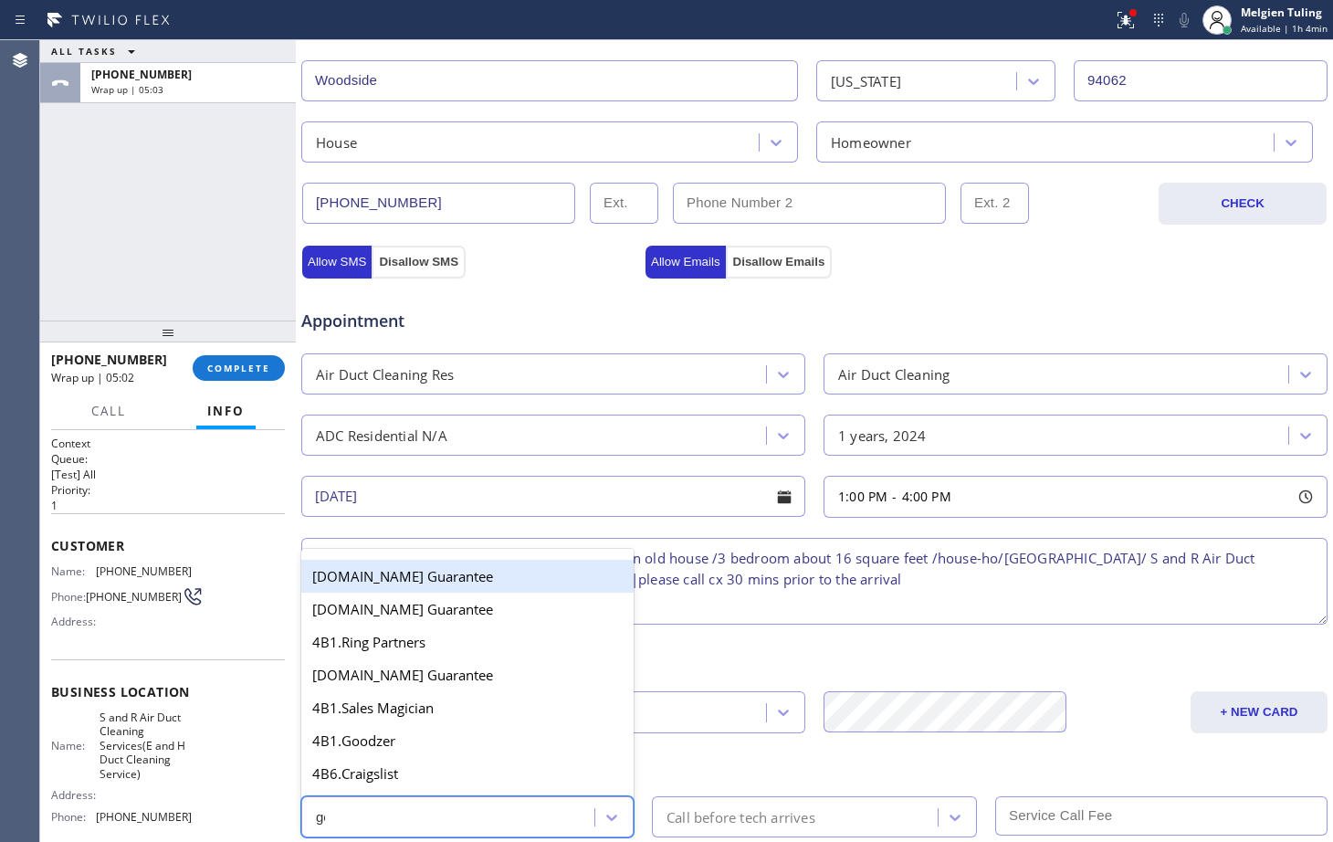
type input "goo"
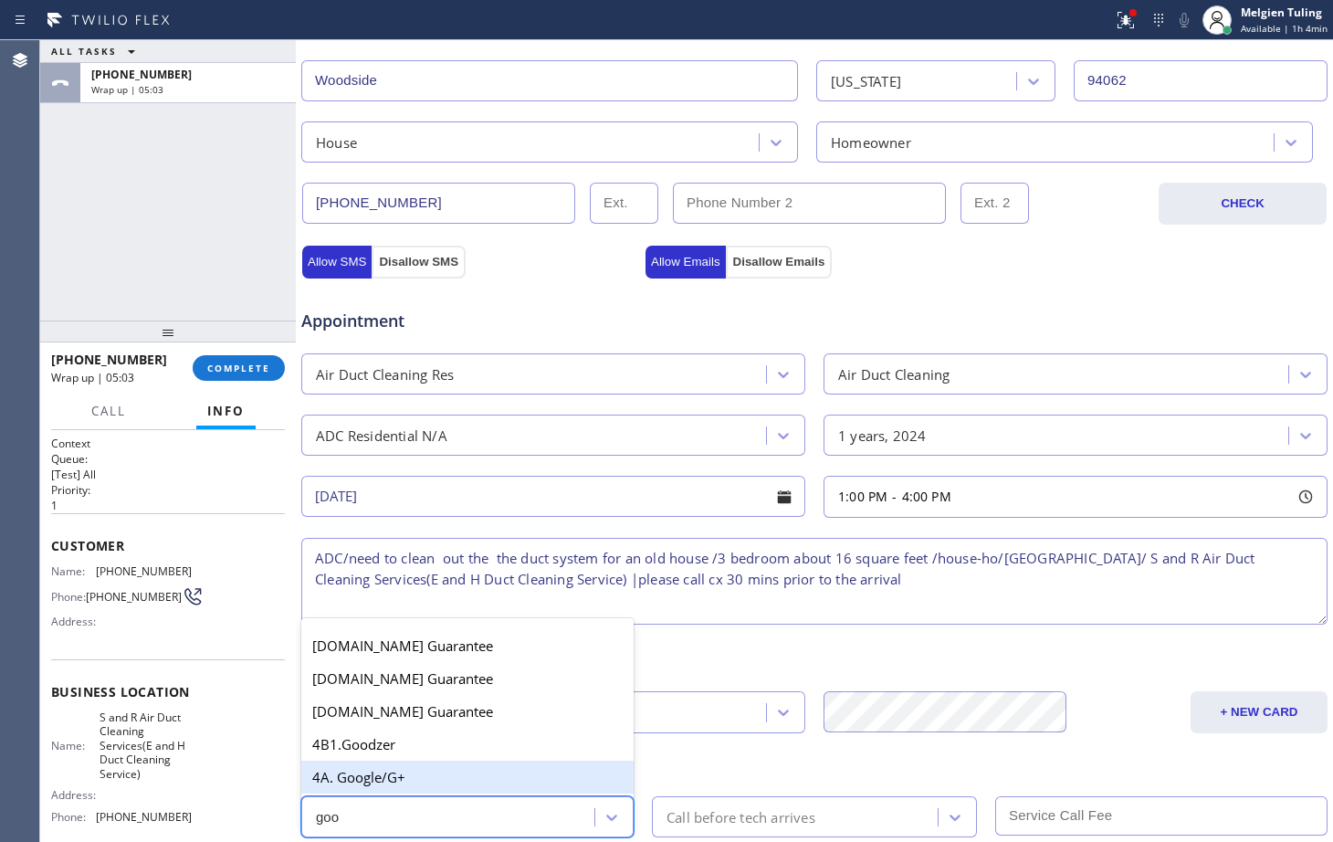
click at [437, 777] on div "4A. Google/G+" at bounding box center [467, 776] width 332 height 33
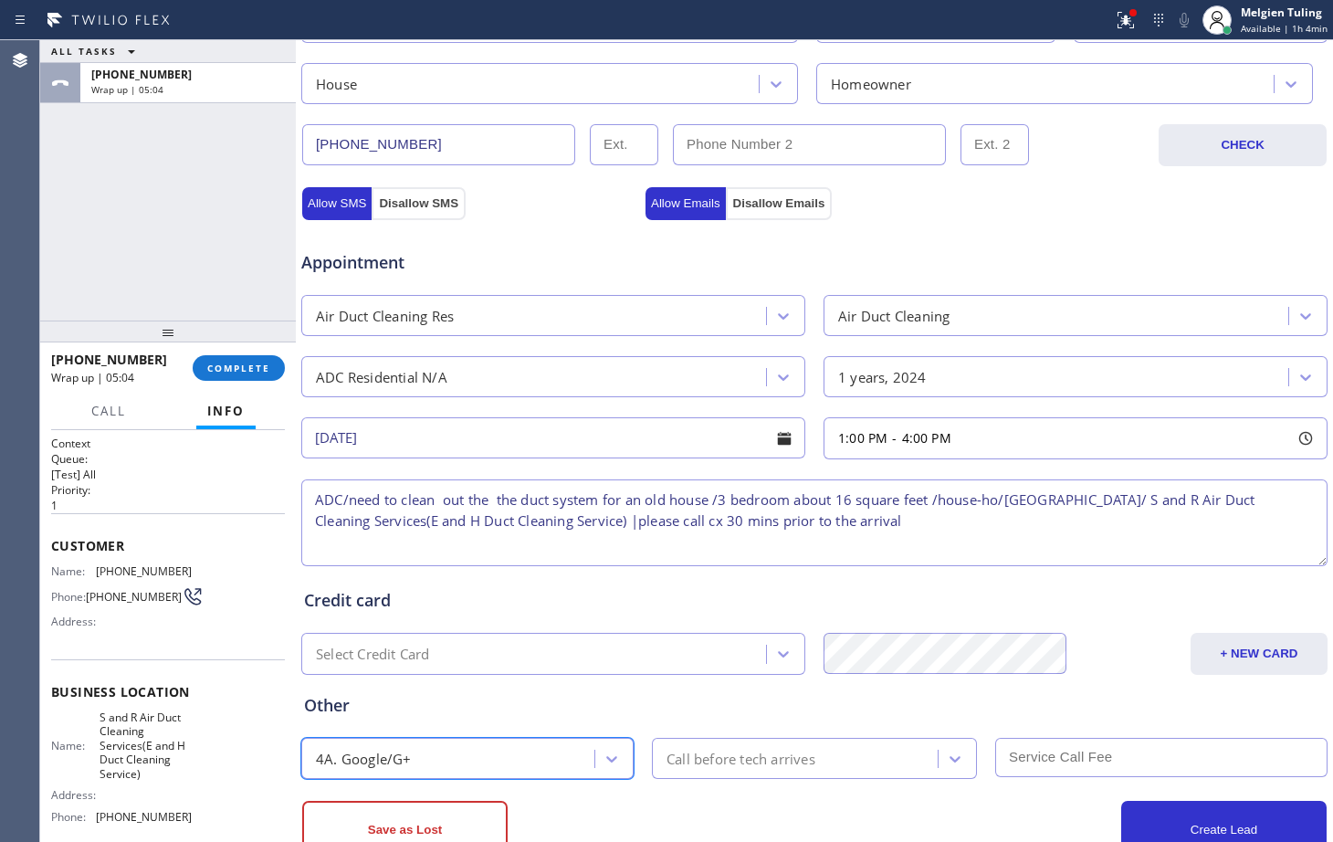
scroll to position [573, 0]
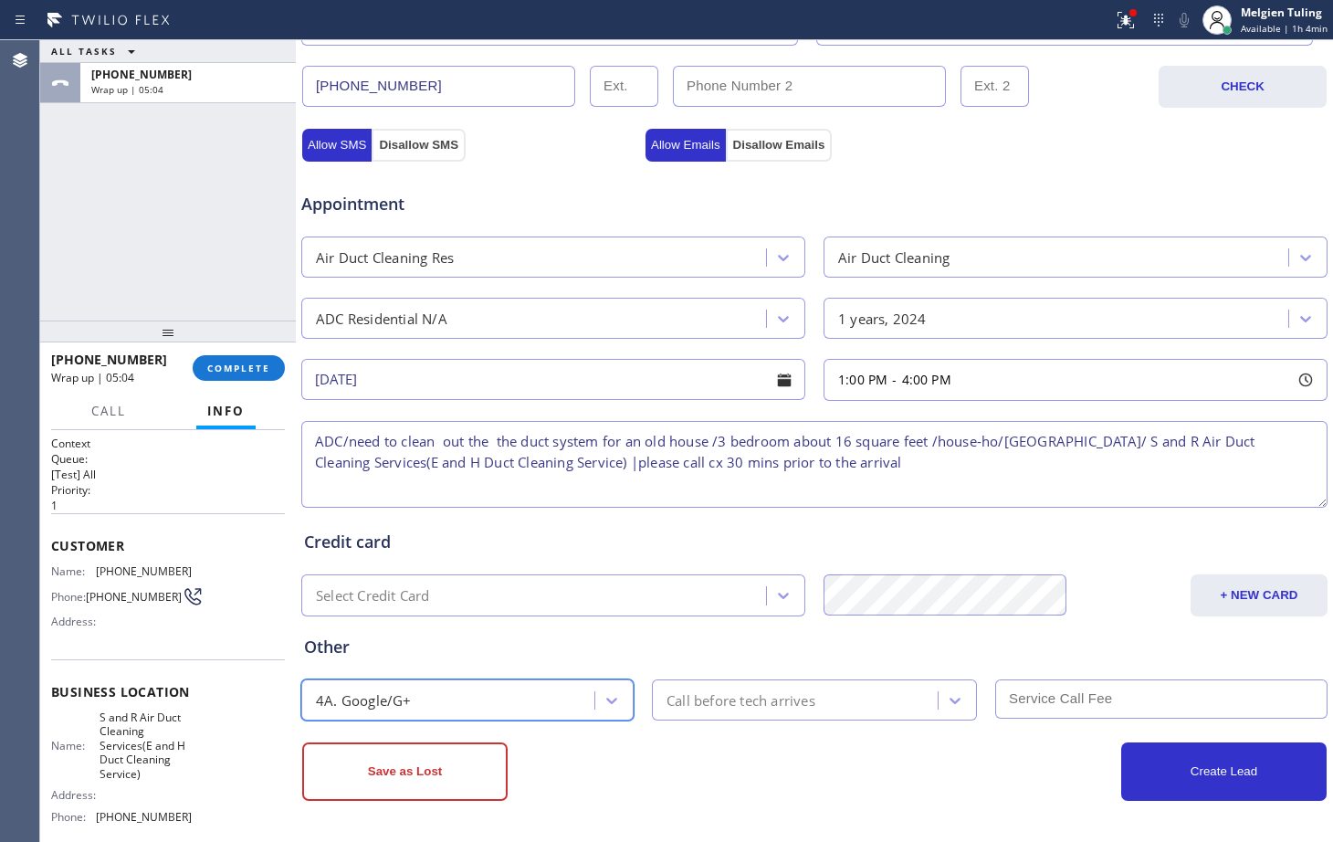
click at [714, 697] on div "Call before tech arrives" at bounding box center [740, 699] width 149 height 21
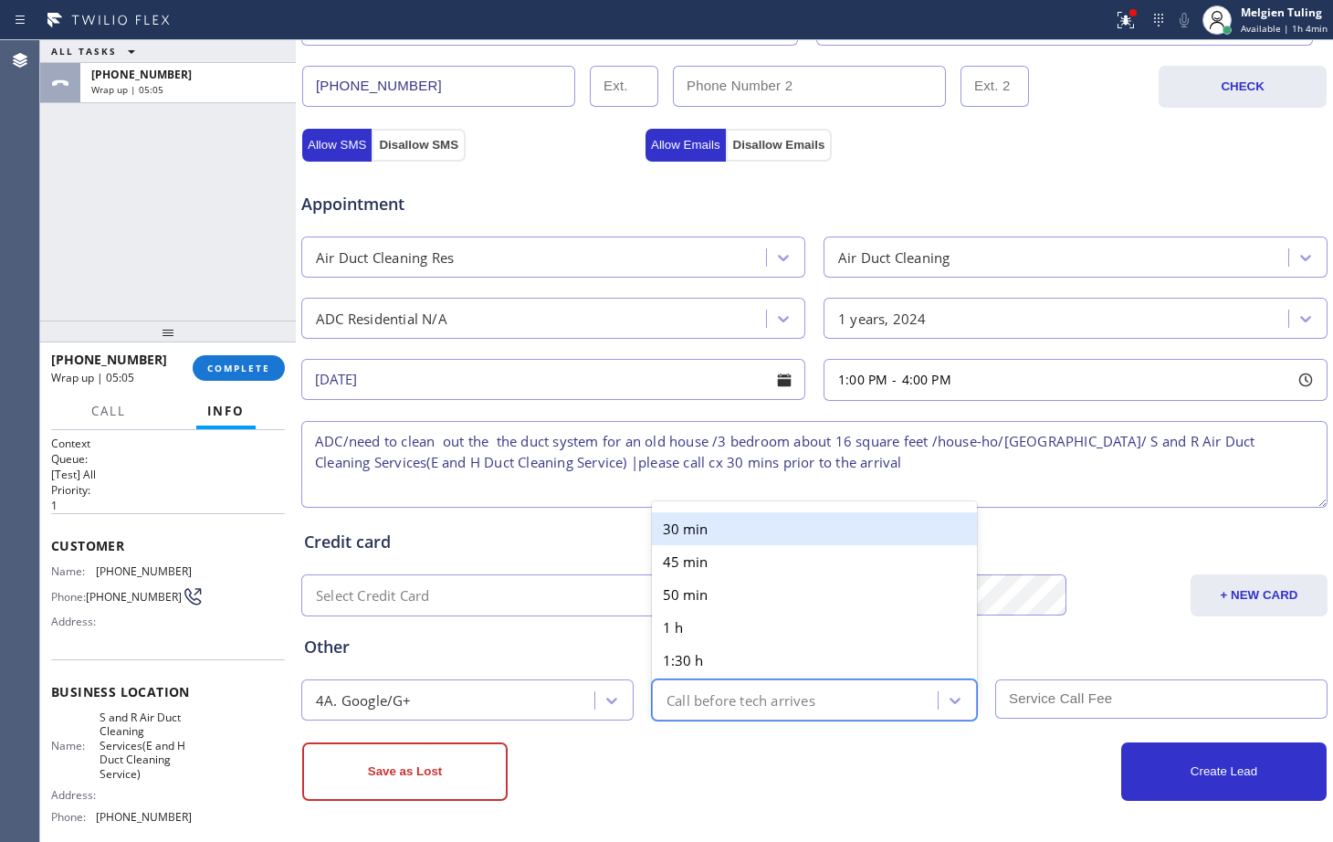
click at [708, 528] on div "30 min" at bounding box center [814, 528] width 325 height 33
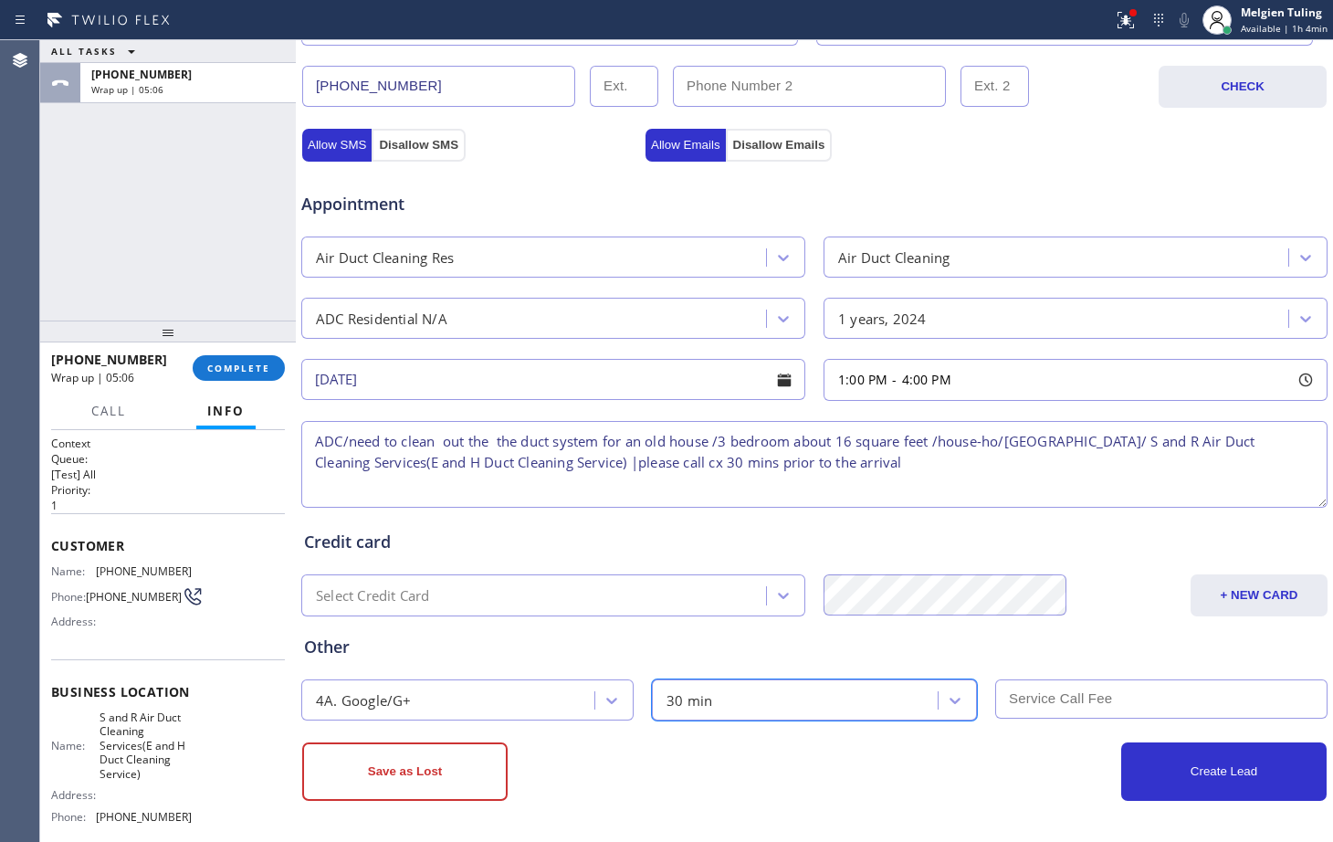
click at [1035, 707] on input "text" at bounding box center [1161, 698] width 332 height 39
click at [381, 664] on div "Other 4A. Google/G+ 30 min 11" at bounding box center [814, 668] width 1028 height 104
click at [1032, 693] on input "11" at bounding box center [1161, 698] width 332 height 39
type input "119"
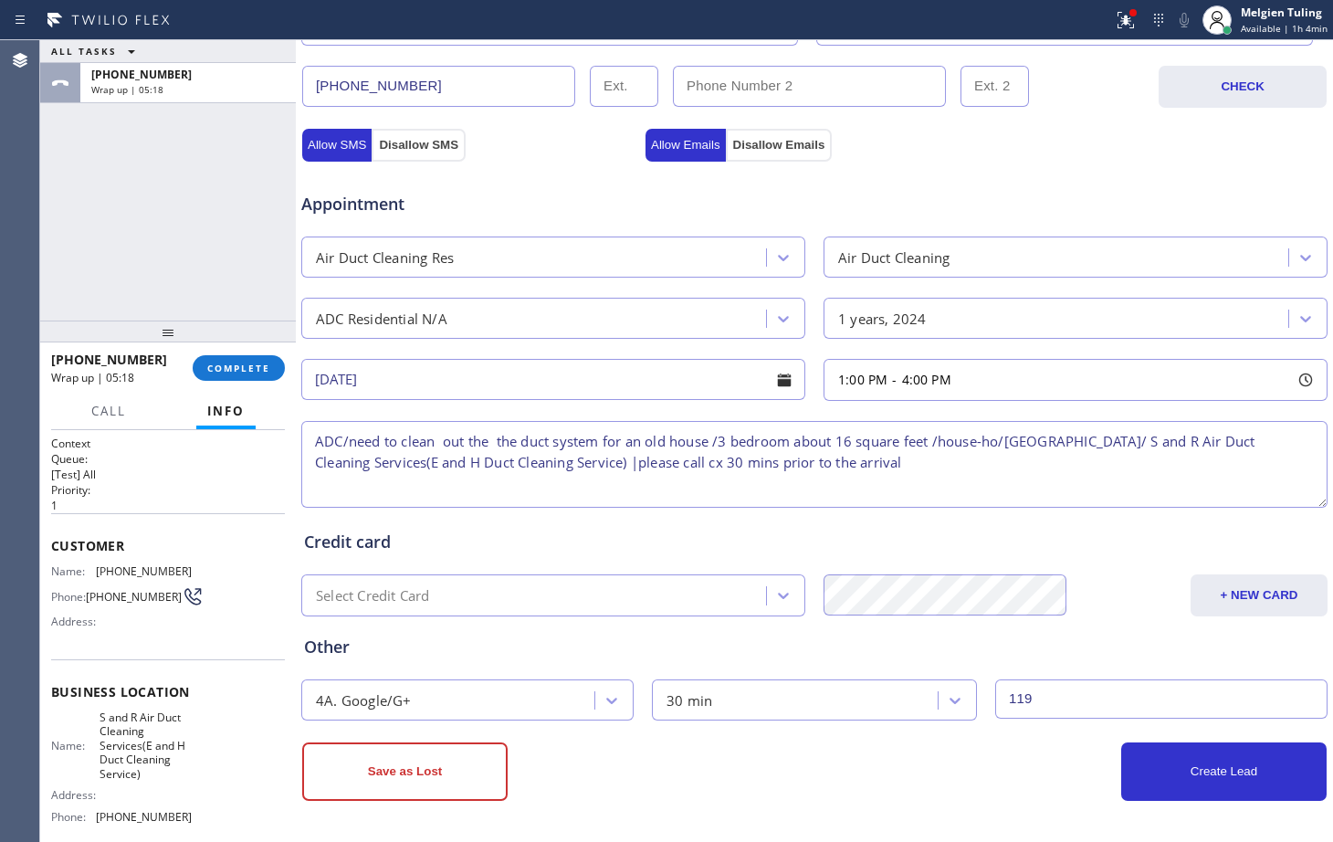
click at [316, 439] on textarea "ADC/need to clean out the the duct system for an old house /3 bedroom about 16 …" at bounding box center [814, 464] width 1026 height 87
click at [428, 444] on textarea "1-4 |$119 | ADC/need to clean out the the duct system for an old house /3 bedro…" at bounding box center [814, 464] width 1026 height 87
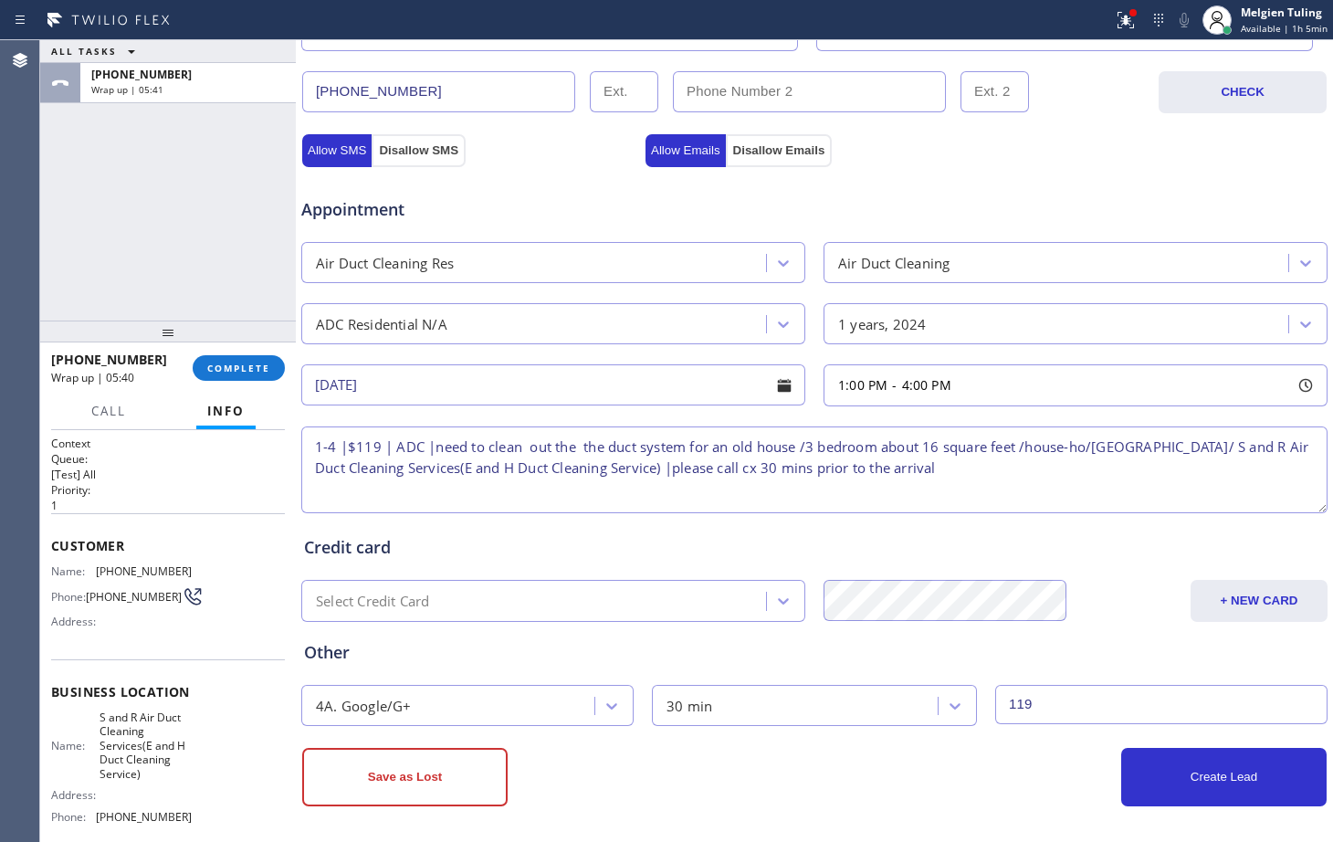
scroll to position [573, 0]
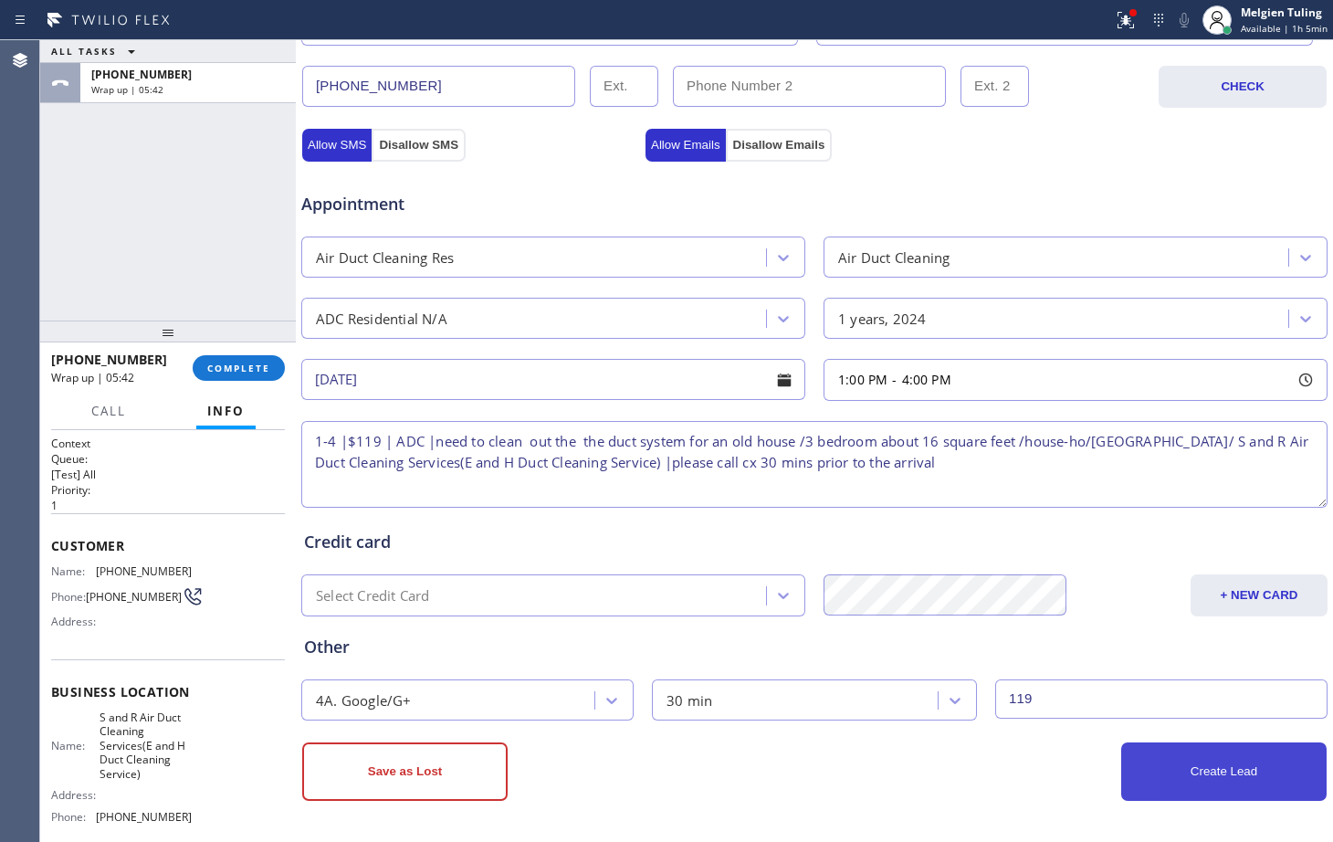
type textarea "1-4 |$119 | ADC |need to clean out the the duct system for an old house /3 bedr…"
click at [1181, 766] on button "Create Lead" at bounding box center [1223, 771] width 205 height 58
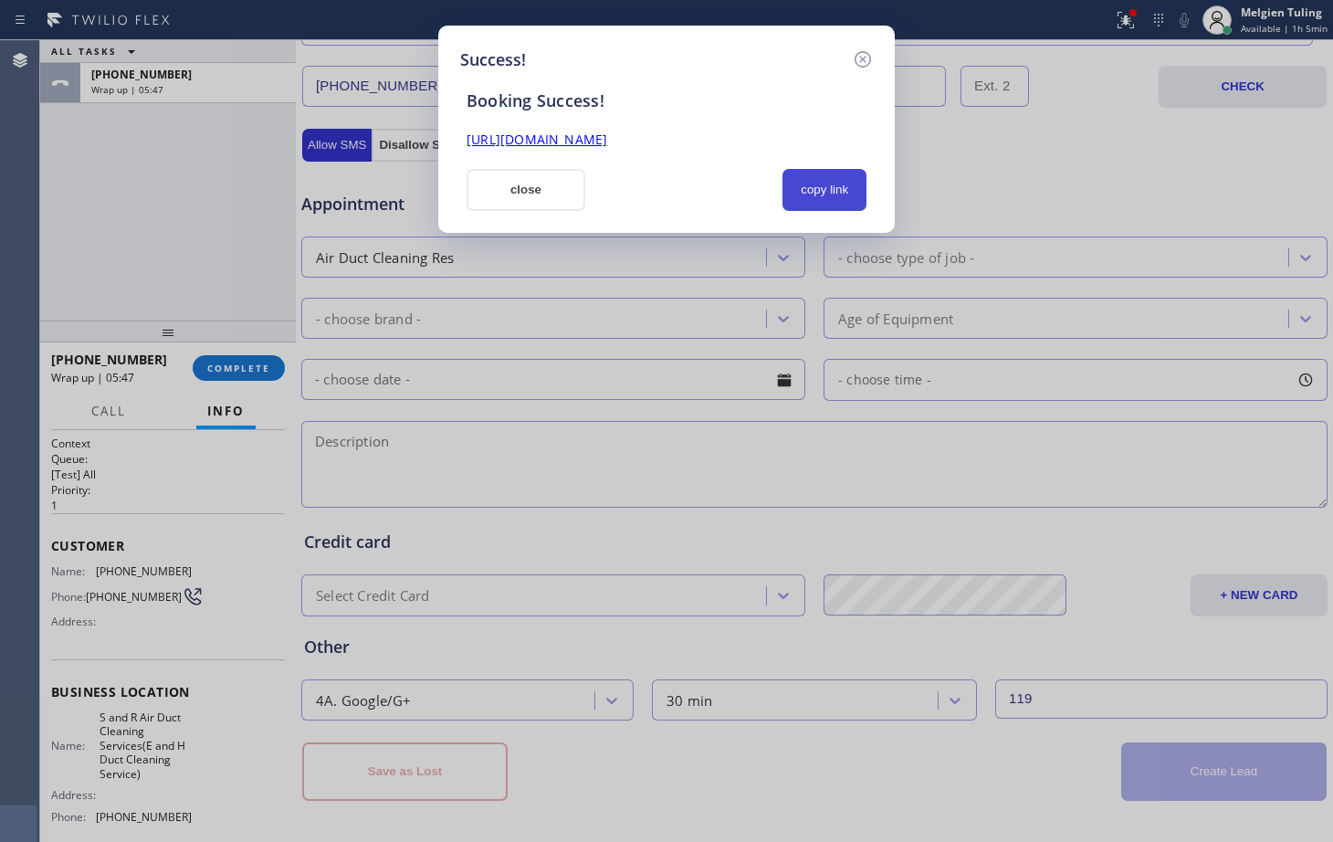
click at [819, 175] on button "copy link" at bounding box center [824, 190] width 84 height 42
click at [607, 139] on link "[URL][DOMAIN_NAME]" at bounding box center [536, 139] width 141 height 17
click at [502, 183] on button "close" at bounding box center [525, 190] width 119 height 42
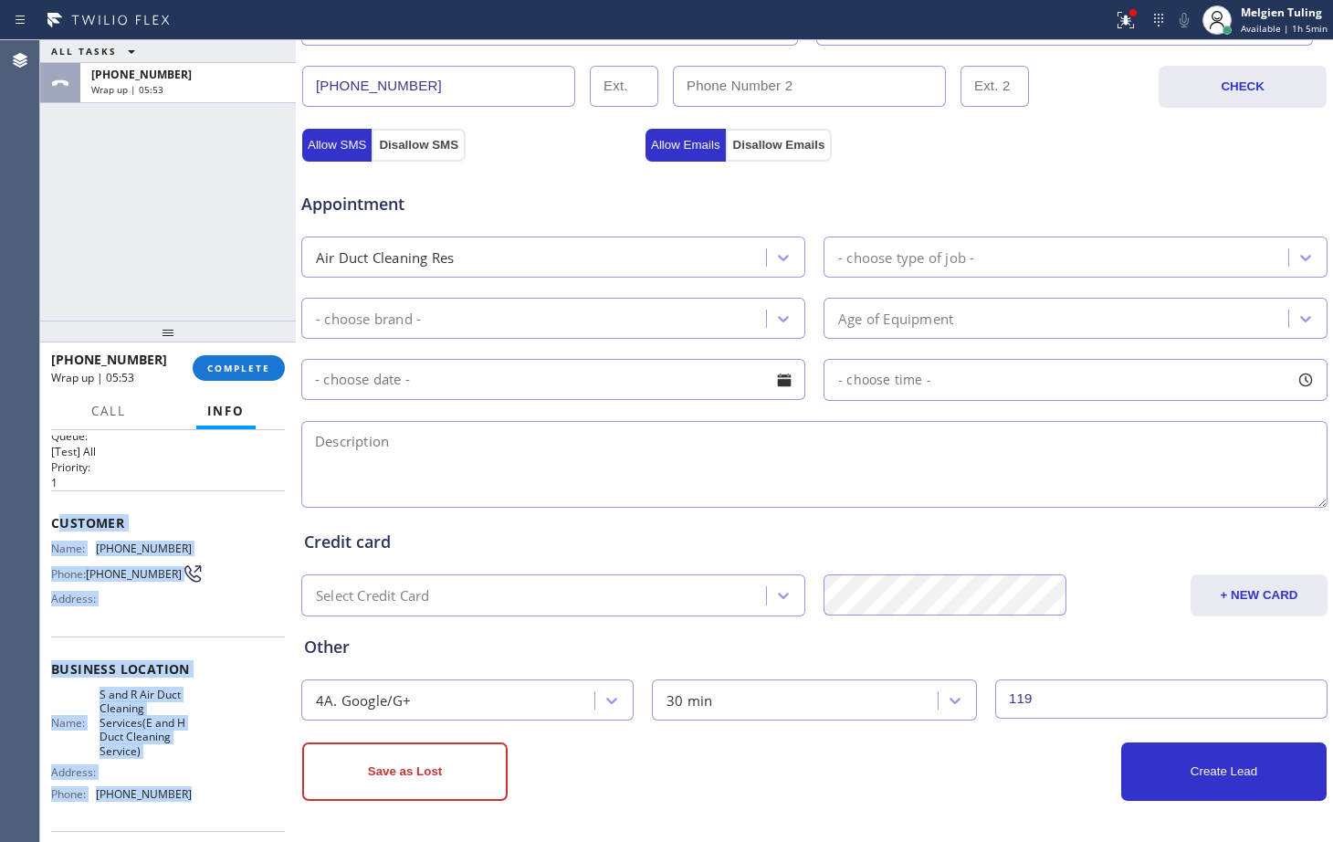
scroll to position [52, 0]
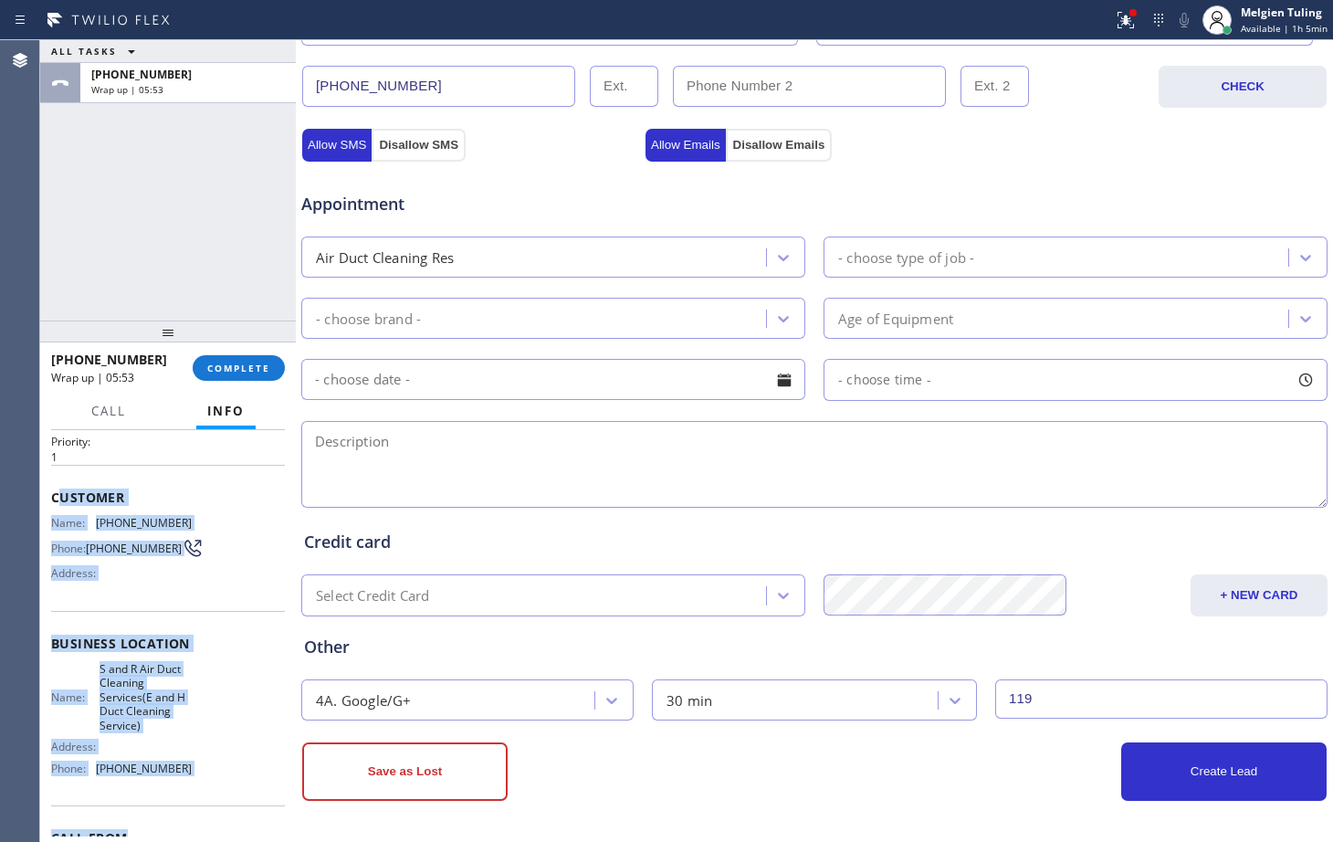
drag, startPoint x: 56, startPoint y: 538, endPoint x: 206, endPoint y: 821, distance: 320.6
click at [206, 821] on div "Context Queue: [Test] All Priority: 1 Customer Name: [PHONE_NUMBER] Phone: [PHO…" at bounding box center [168, 665] width 234 height 557
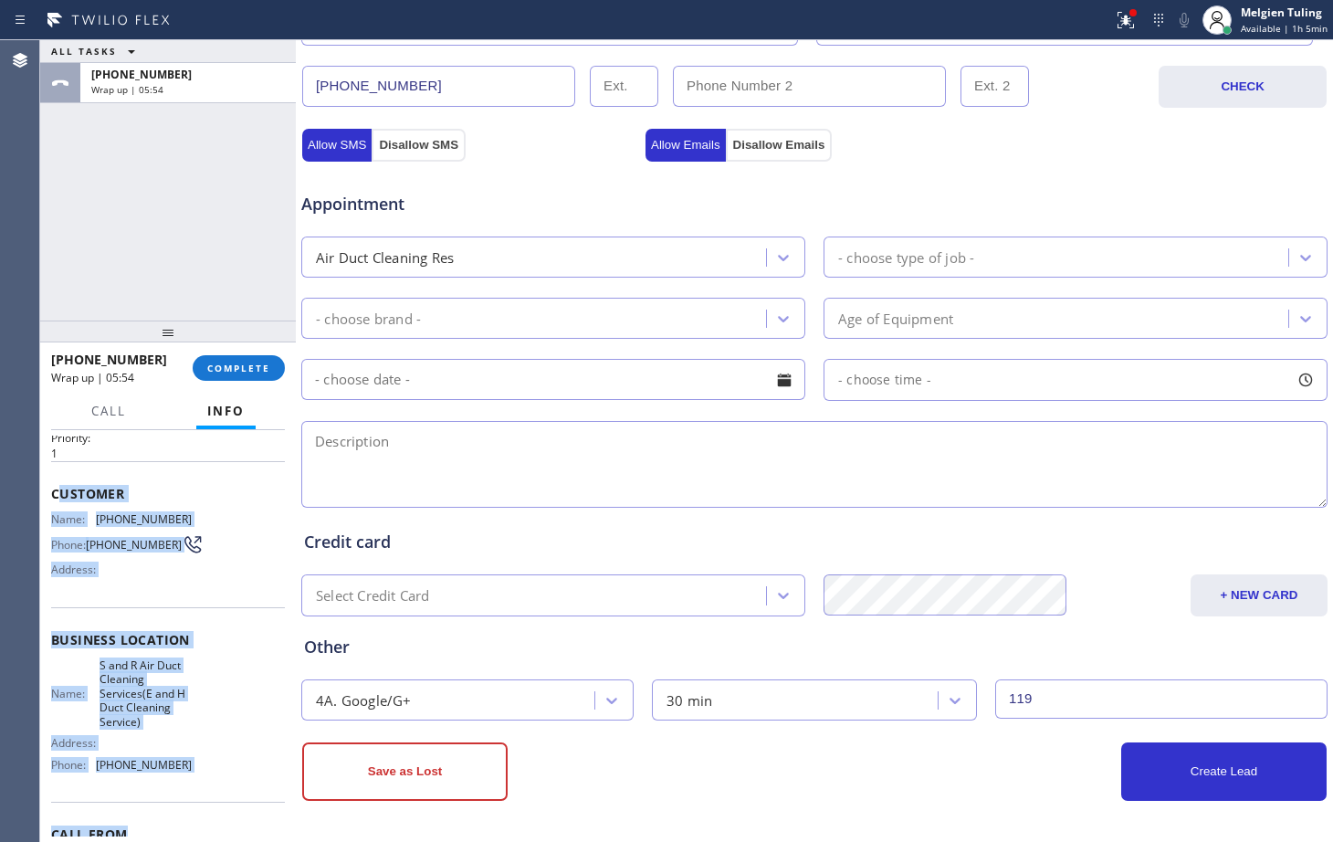
copy div "ustomer Name: [PHONE_NUMBER] Phone: [PHONE_NUMBER] Address: Business location N…"
click at [241, 363] on span "COMPLETE" at bounding box center [238, 367] width 63 height 13
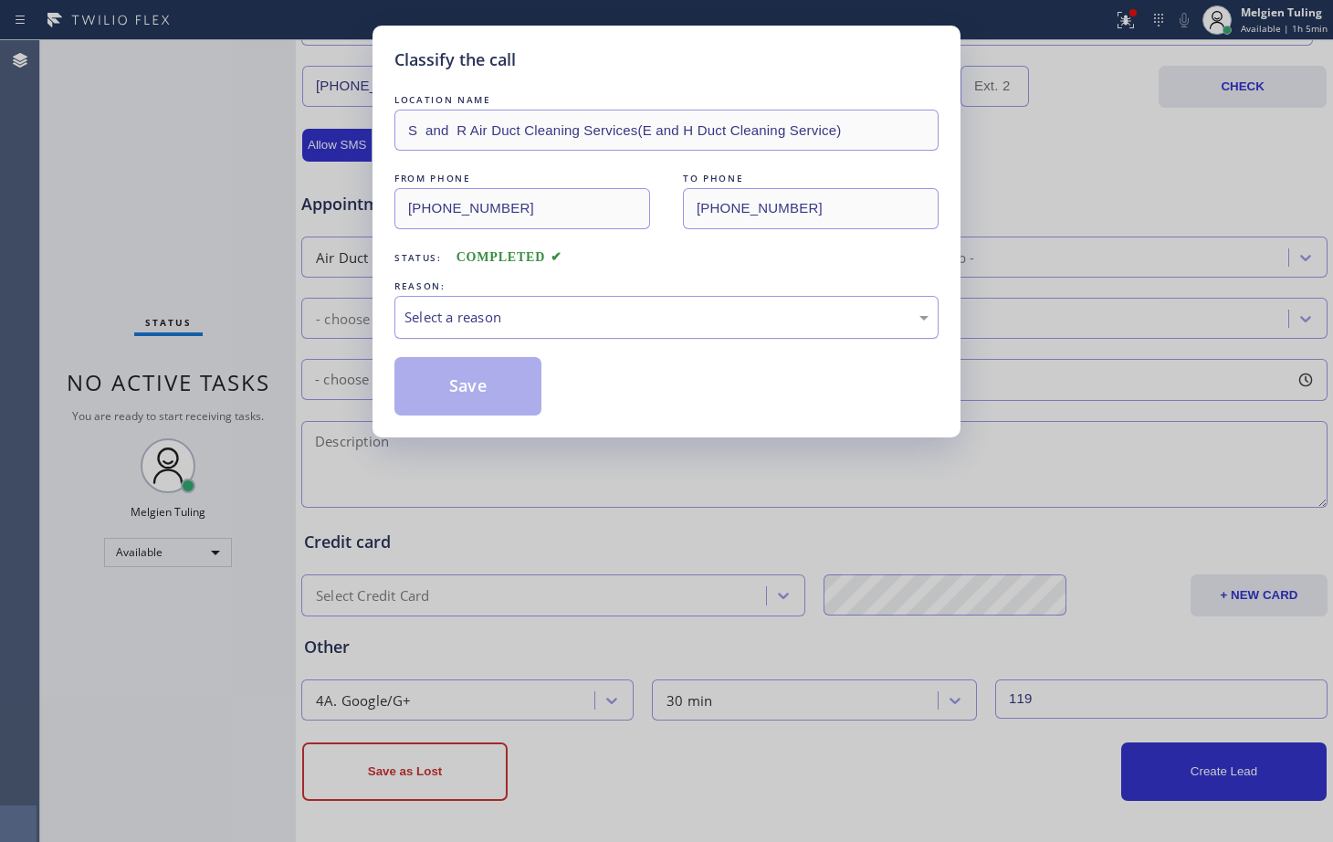
click at [438, 316] on div "Select a reason" at bounding box center [666, 317] width 524 height 21
click at [454, 393] on button "Save" at bounding box center [467, 386] width 147 height 58
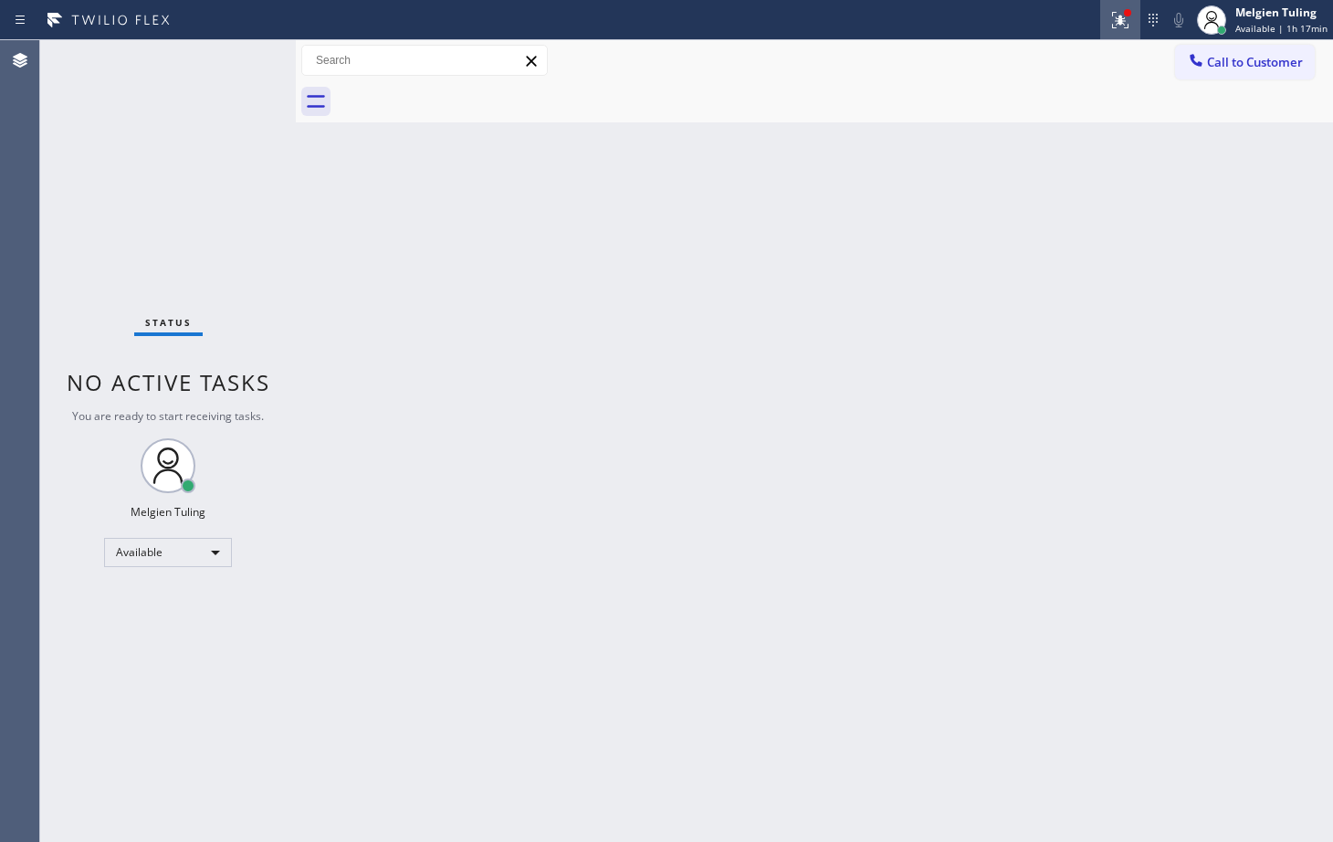
click at [1123, 22] on icon at bounding box center [1117, 18] width 11 height 13
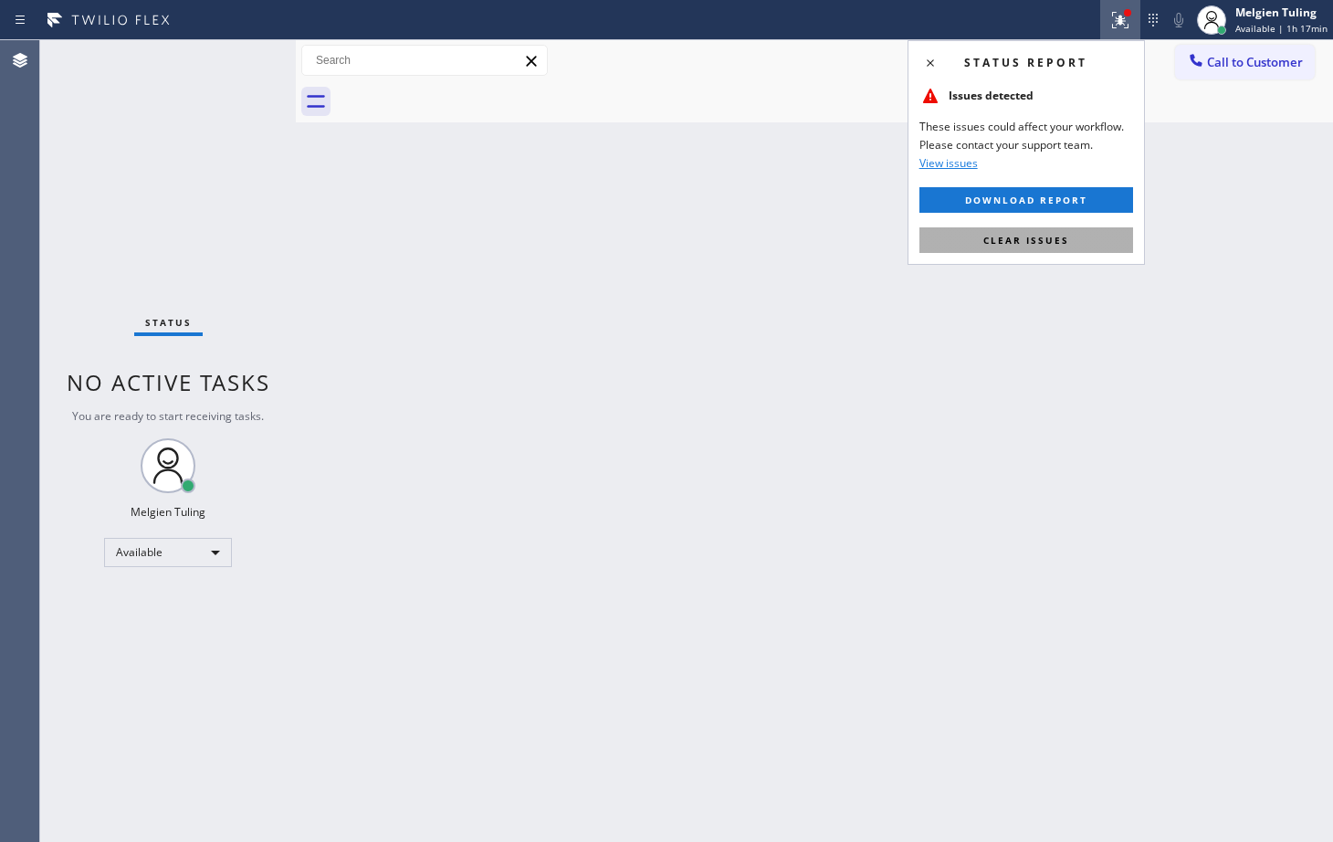
click at [988, 239] on span "Clear issues" at bounding box center [1026, 240] width 86 height 13
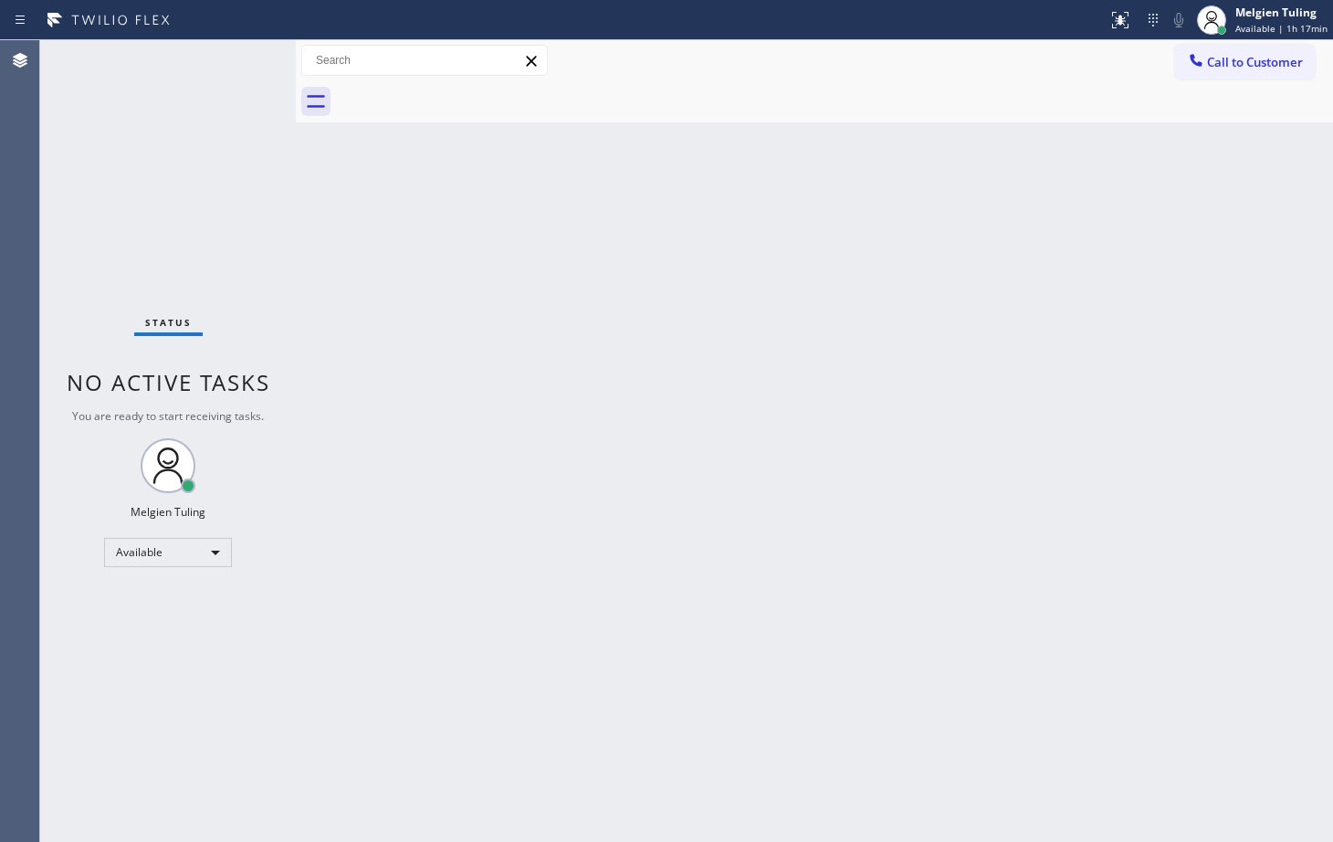
click at [867, 317] on div "Back to Dashboard Change Sender ID Customers Technicians Select a contact Outbo…" at bounding box center [814, 440] width 1037 height 801
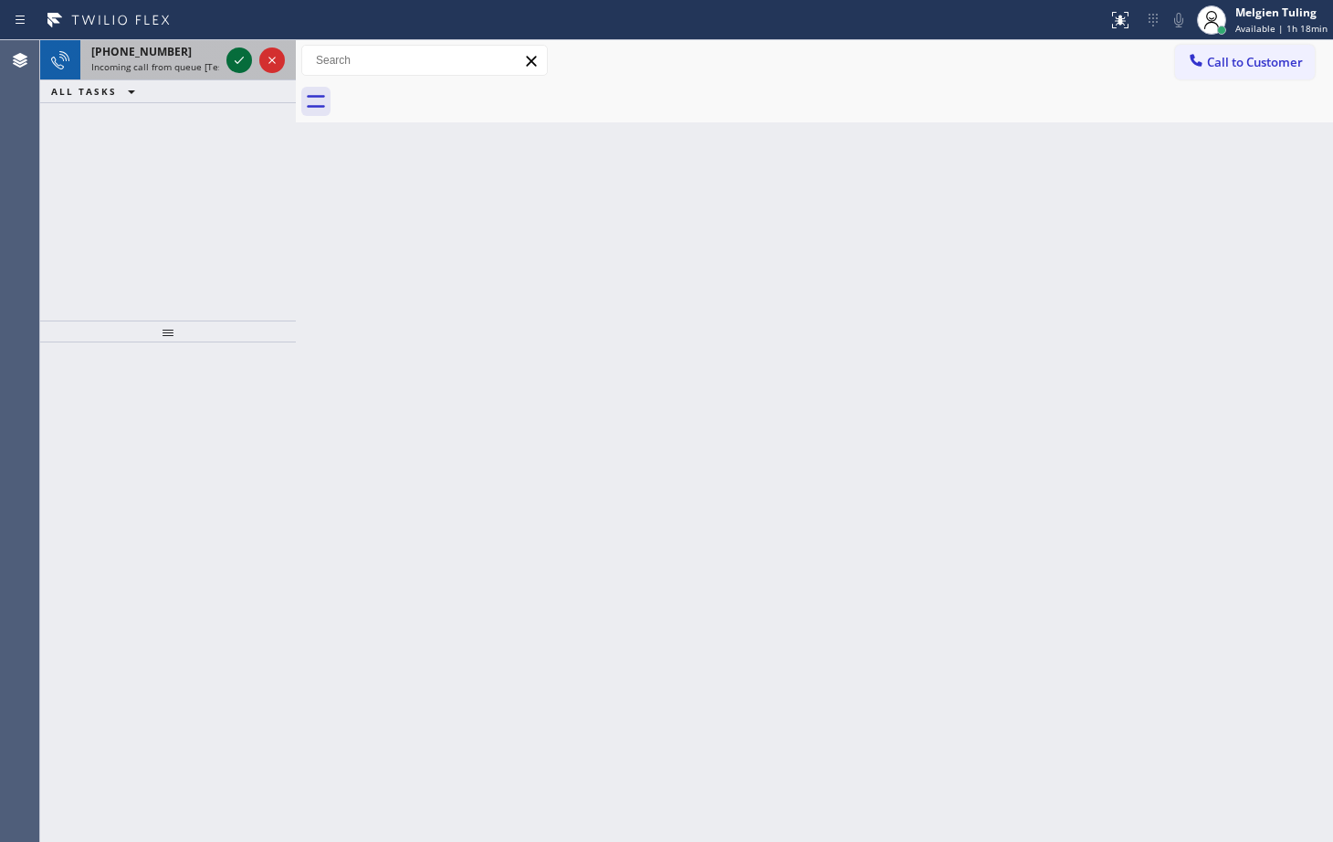
click at [236, 52] on icon at bounding box center [239, 60] width 22 height 22
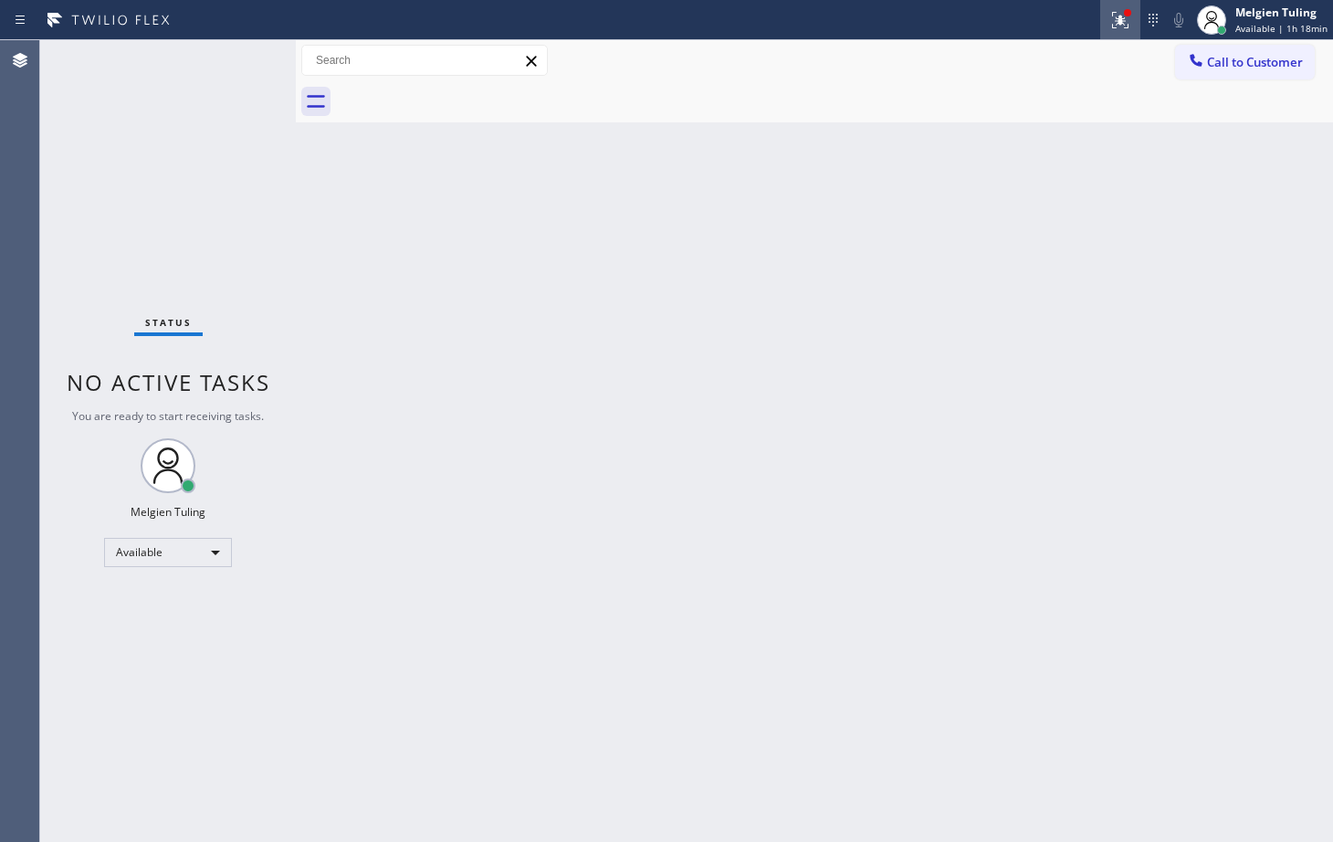
click at [1115, 16] on icon at bounding box center [1120, 20] width 22 height 22
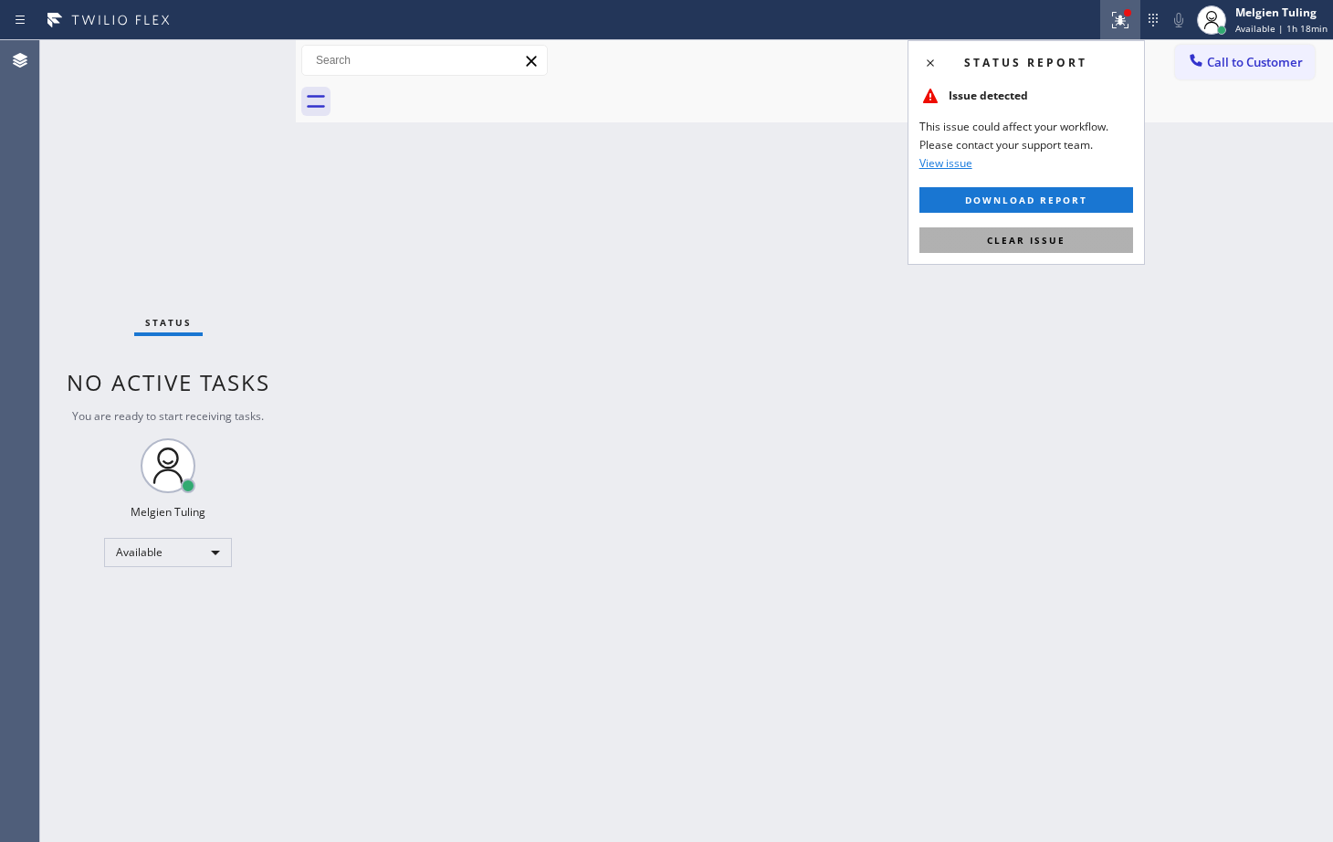
click at [1007, 238] on span "Clear issue" at bounding box center [1026, 240] width 79 height 13
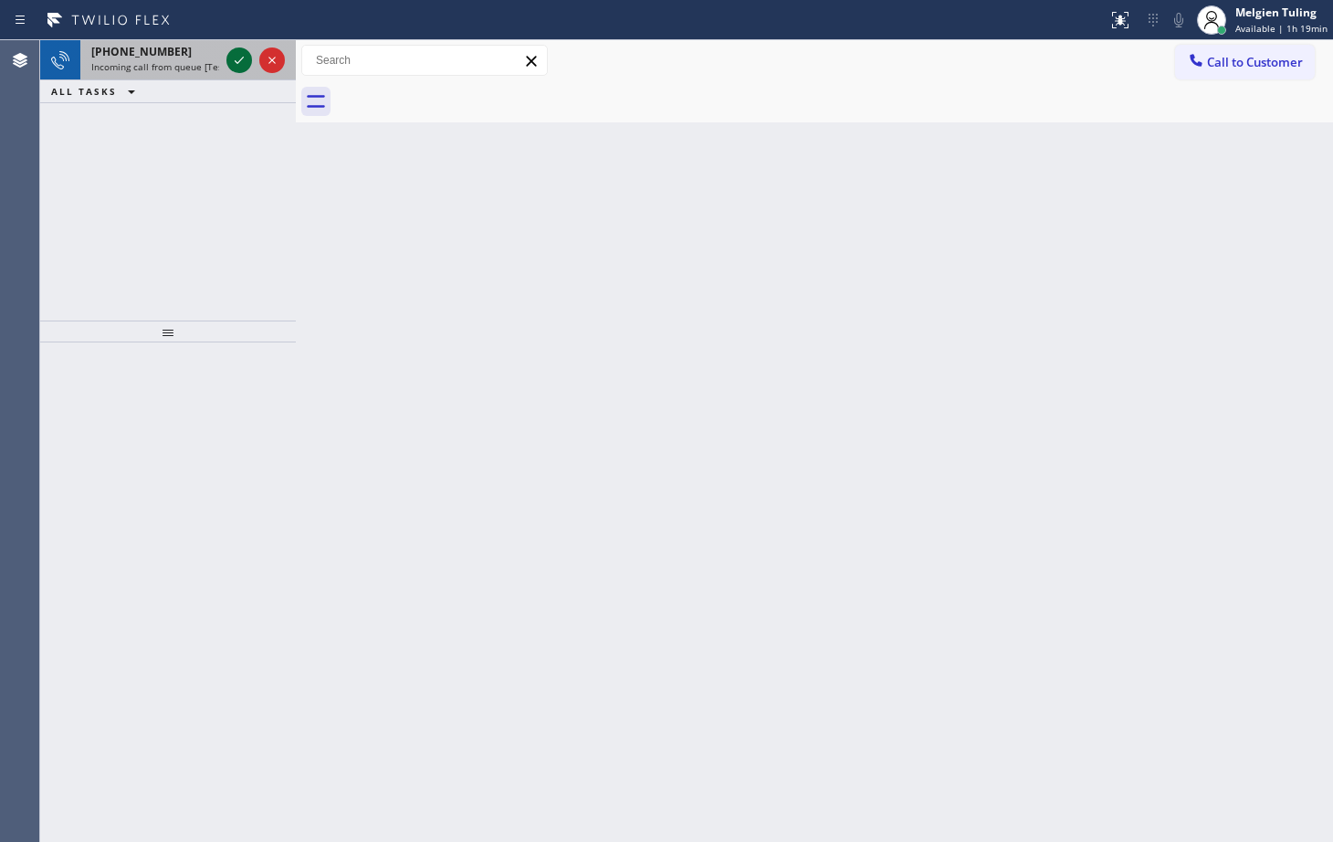
click at [240, 63] on icon at bounding box center [239, 60] width 22 height 22
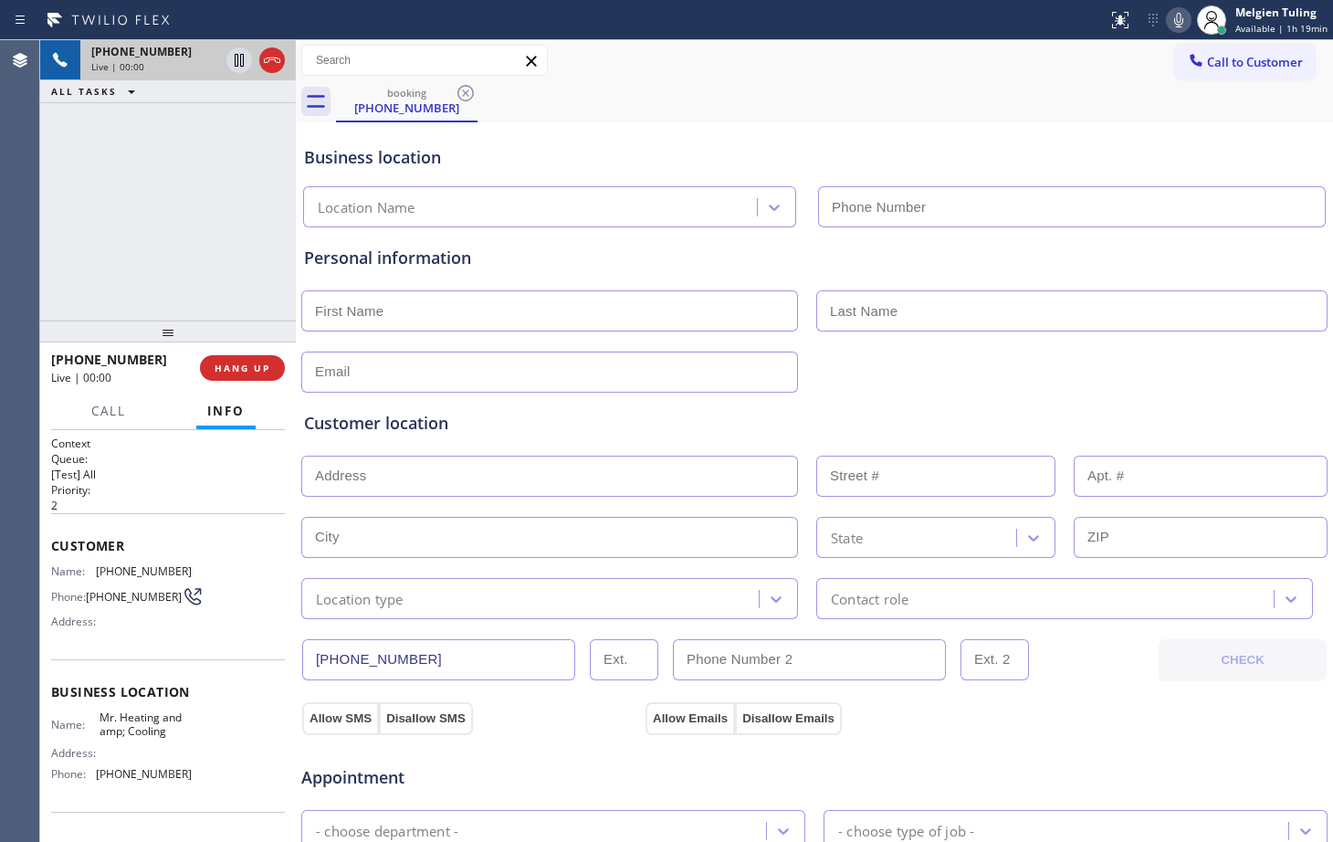
type input "[PHONE_NUMBER]"
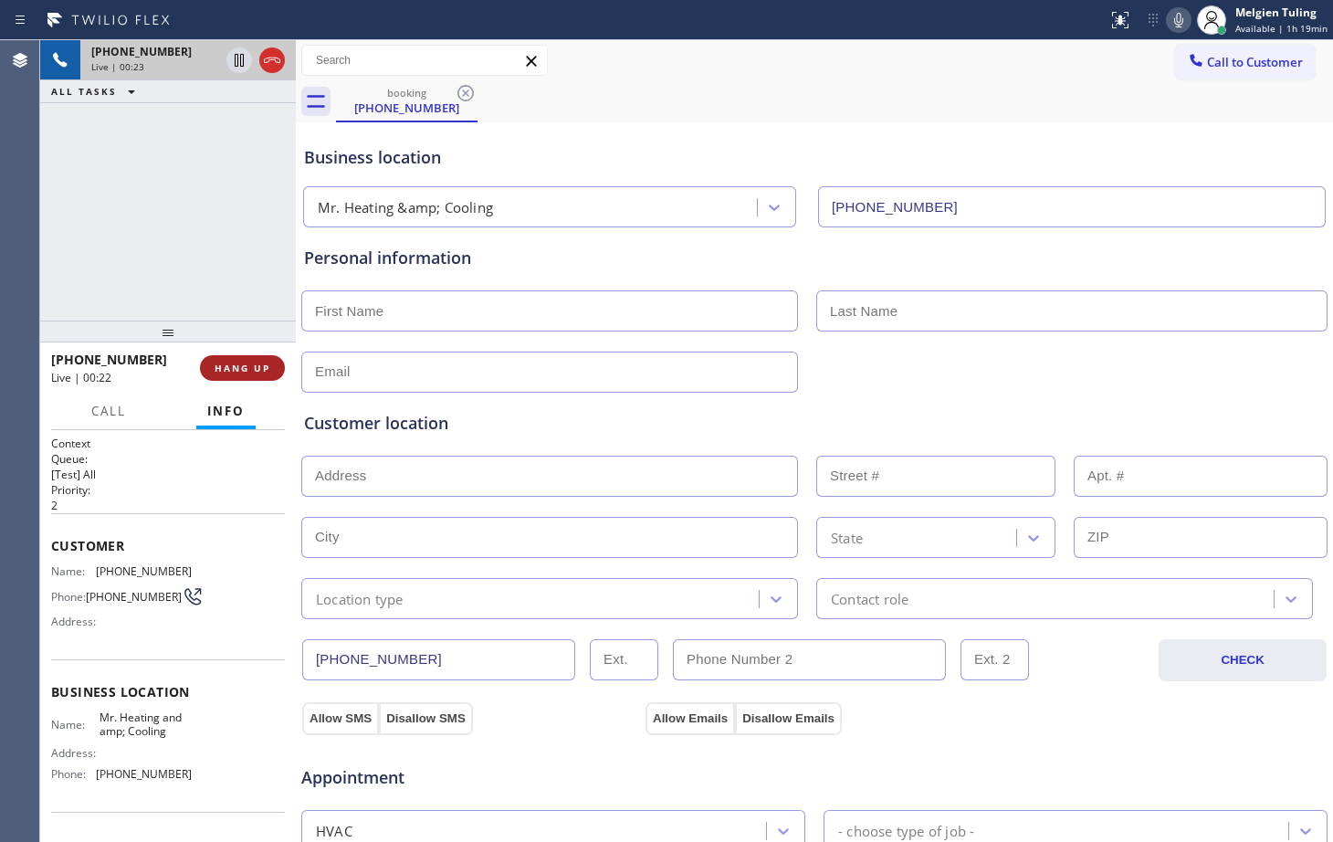
click at [233, 367] on span "HANG UP" at bounding box center [243, 367] width 56 height 13
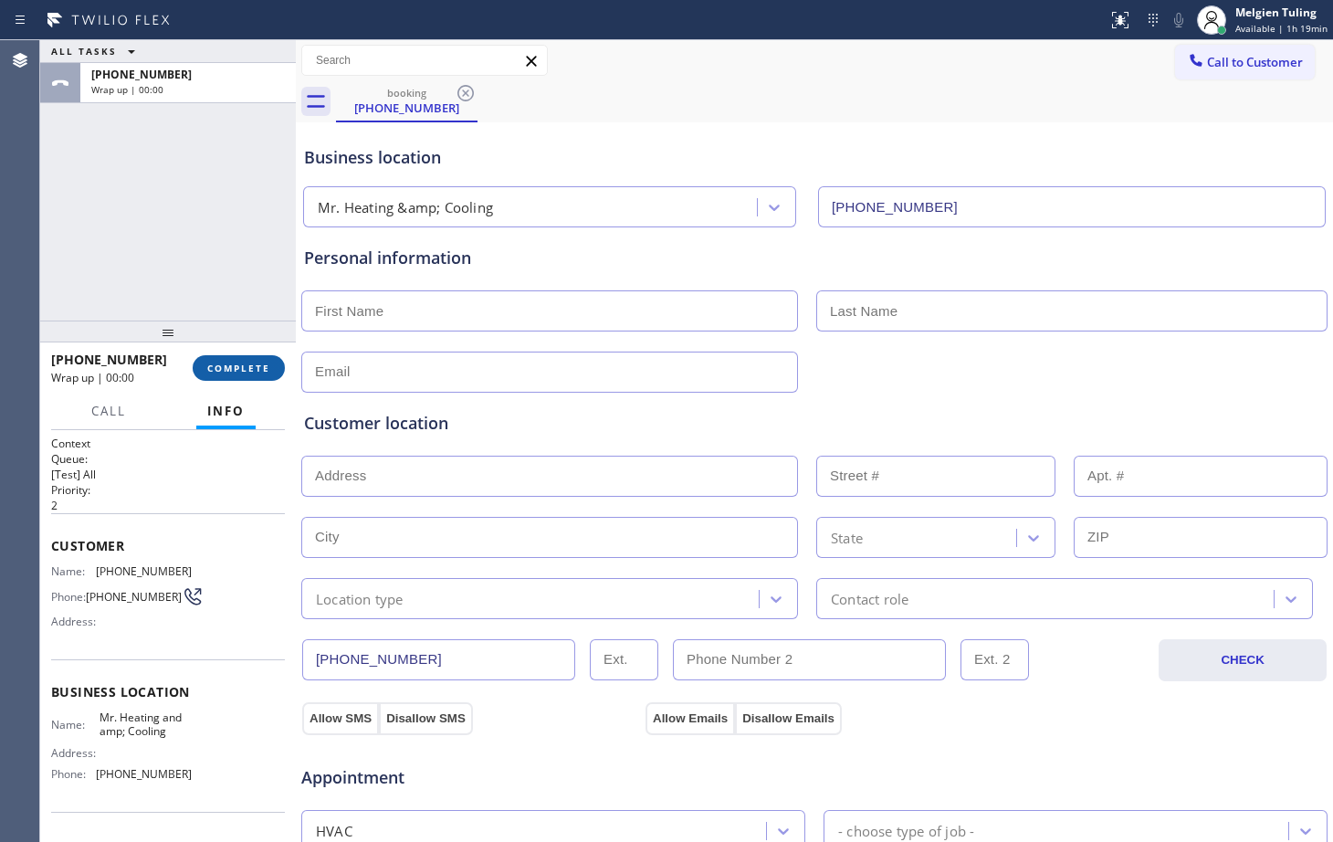
click at [234, 367] on span "COMPLETE" at bounding box center [238, 367] width 63 height 13
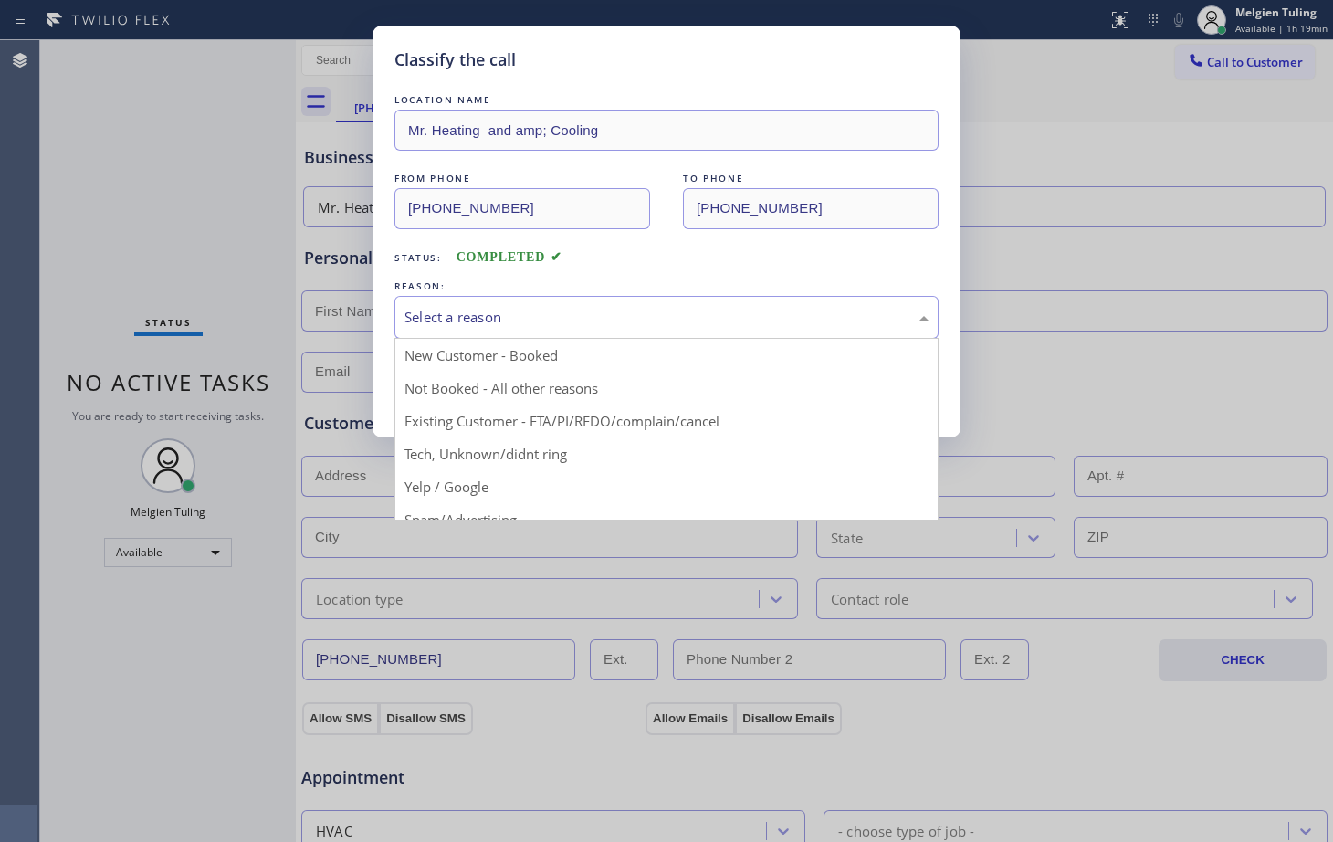
click at [434, 310] on div "Select a reason" at bounding box center [666, 317] width 524 height 21
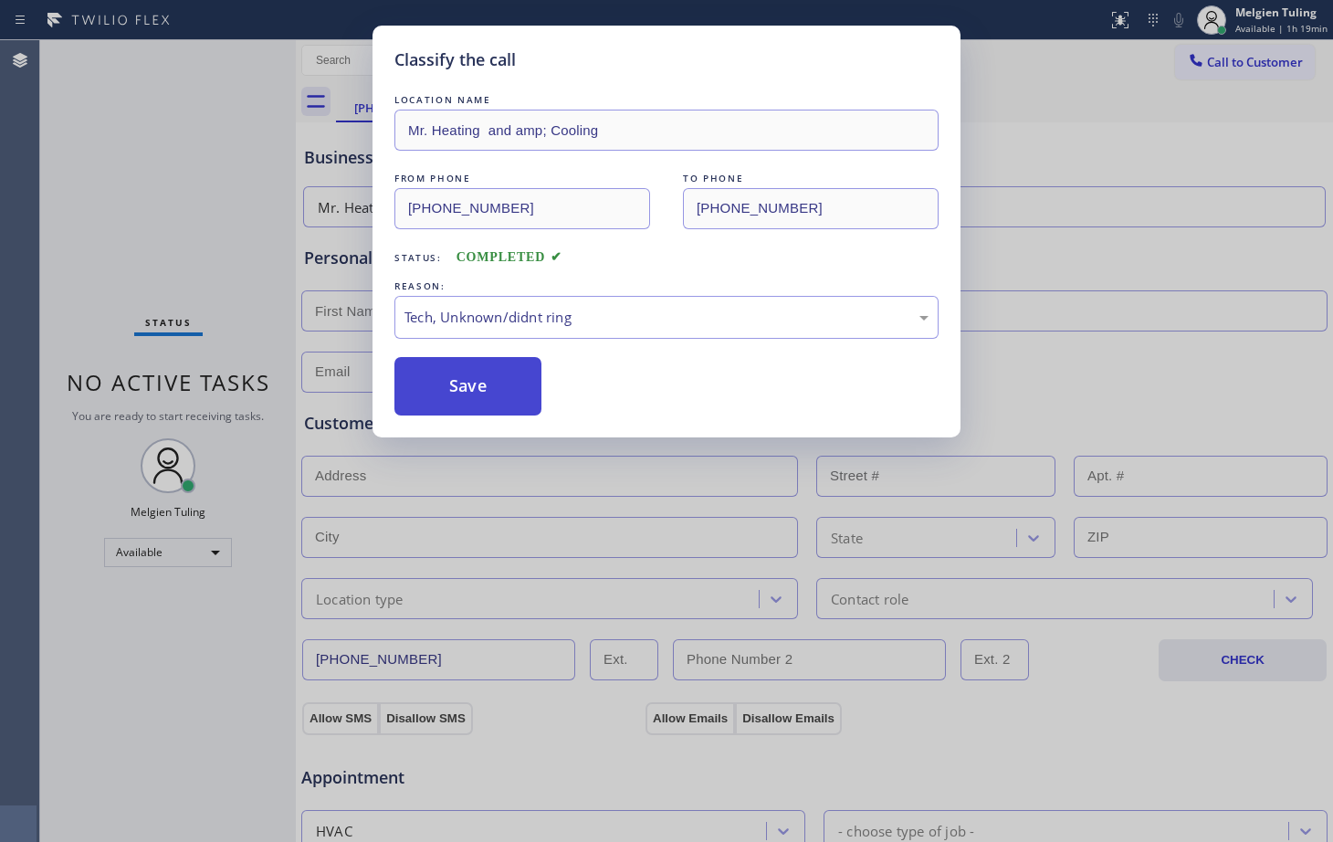
click at [447, 387] on button "Save" at bounding box center [467, 386] width 147 height 58
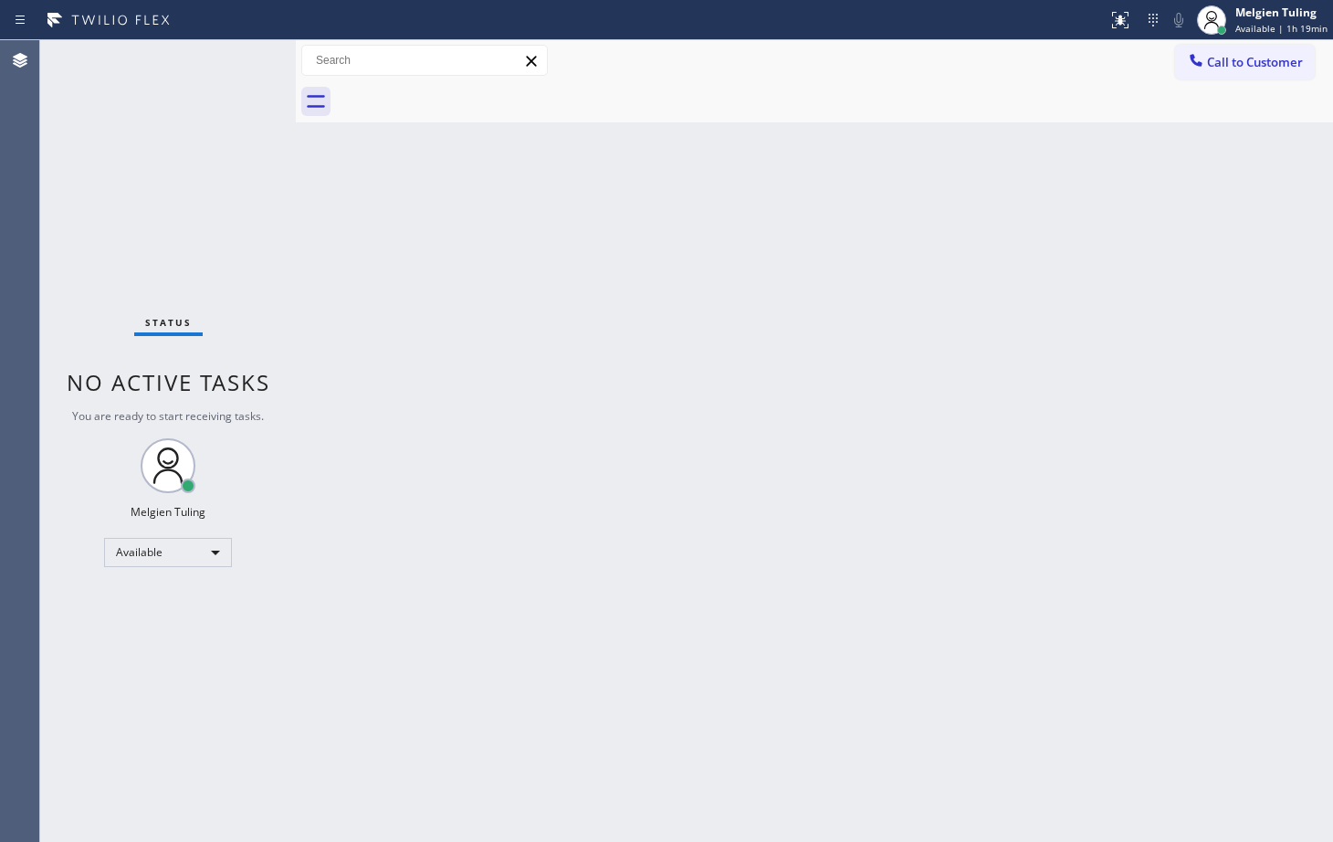
drag, startPoint x: 680, startPoint y: 533, endPoint x: 458, endPoint y: 770, distance: 324.9
click at [676, 539] on div "Back to Dashboard Change Sender ID Customers Technicians Select a contact Outbo…" at bounding box center [814, 440] width 1037 height 801
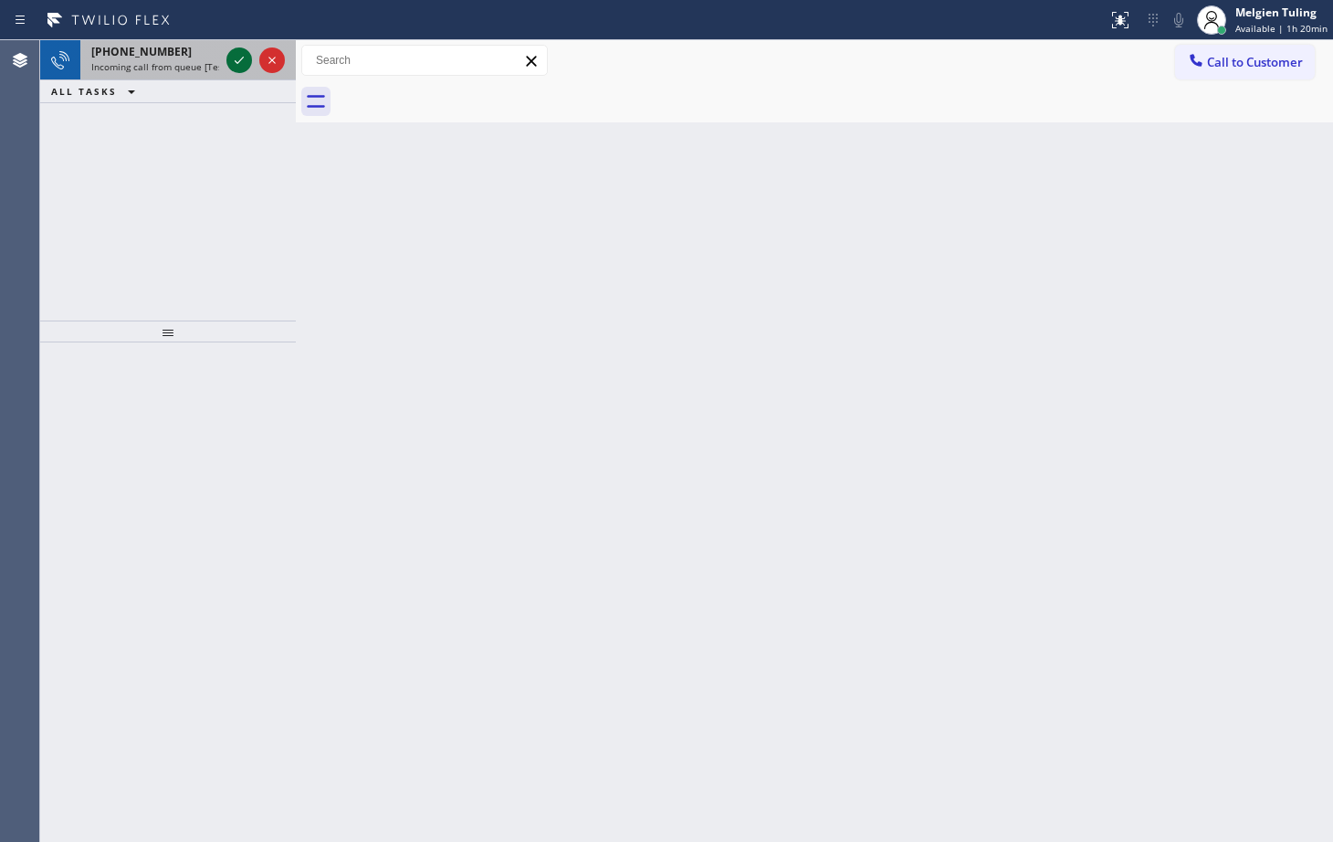
click at [237, 52] on icon at bounding box center [239, 60] width 22 height 22
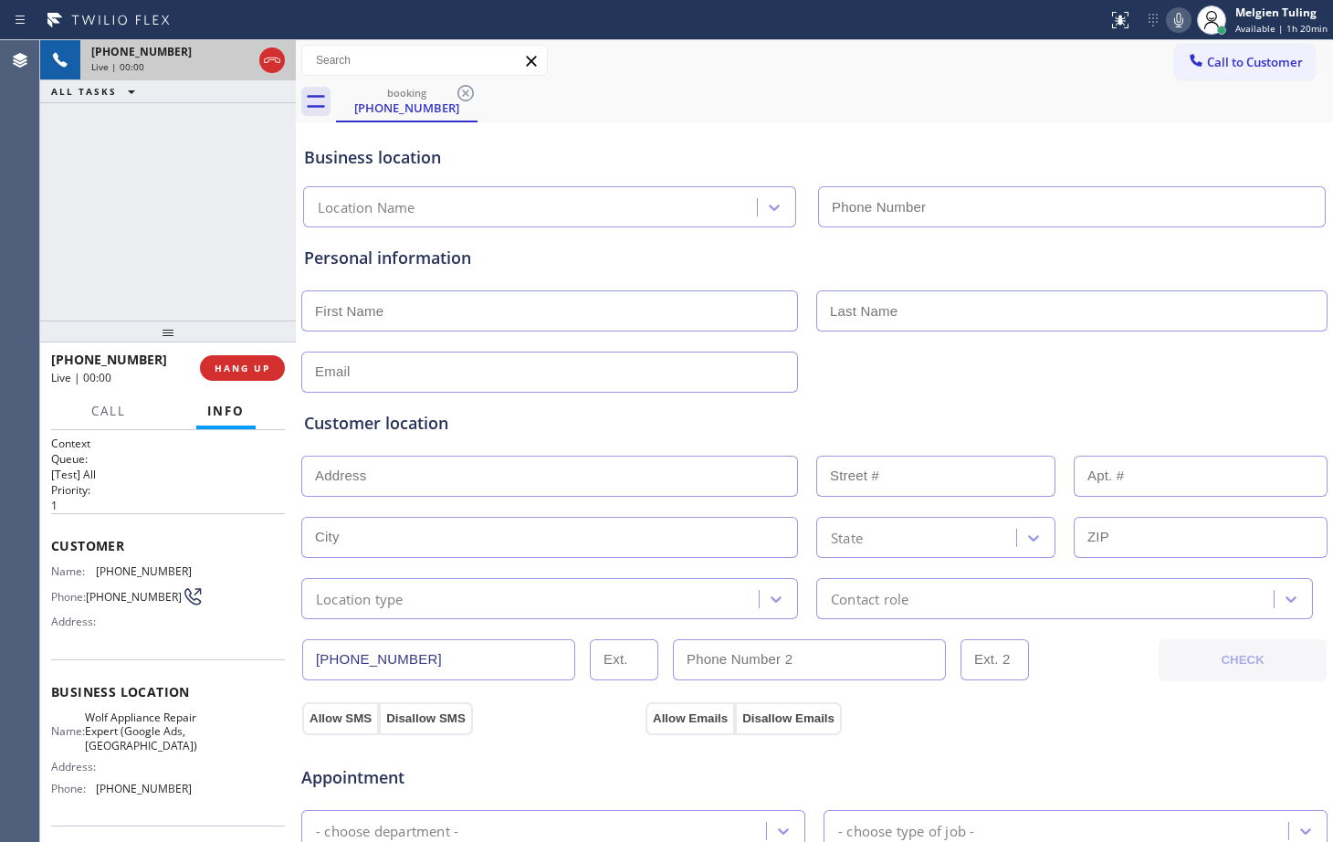
type input "[PHONE_NUMBER]"
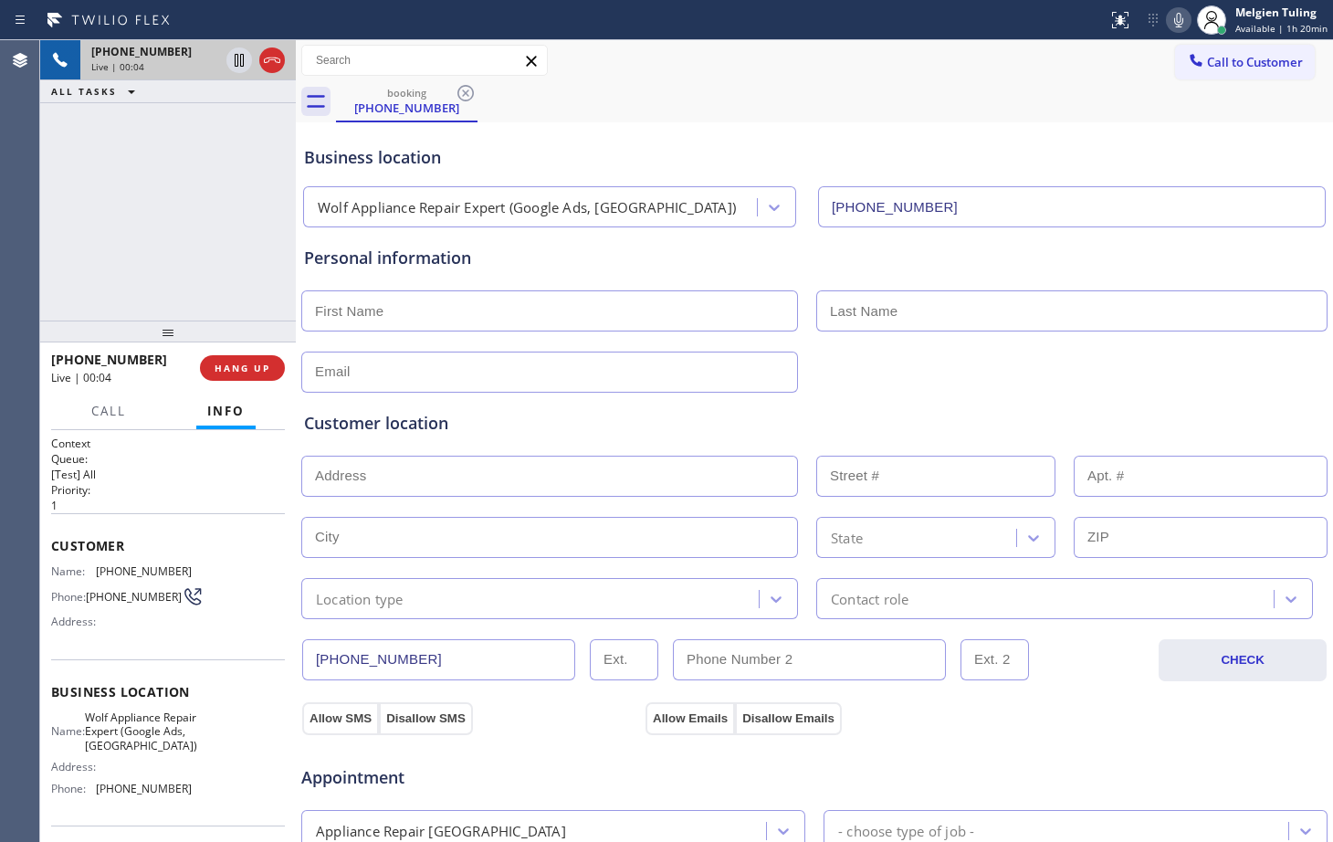
click at [699, 246] on div "Personal information" at bounding box center [814, 258] width 1021 height 25
click at [1017, 400] on div "Customer location >> ADD NEW ADDRESS << + NEW ADDRESS State Location type Conta…" at bounding box center [814, 506] width 1028 height 226
click at [210, 140] on div "[PHONE_NUMBER] Live | 02:37 ALL TASKS ALL TASKS ACTIVE TASKS TASKS IN WRAP UP" at bounding box center [168, 180] width 256 height 280
click at [899, 93] on div "booking [PHONE_NUMBER]" at bounding box center [834, 101] width 997 height 41
click at [1186, 15] on icon at bounding box center [1179, 20] width 22 height 22
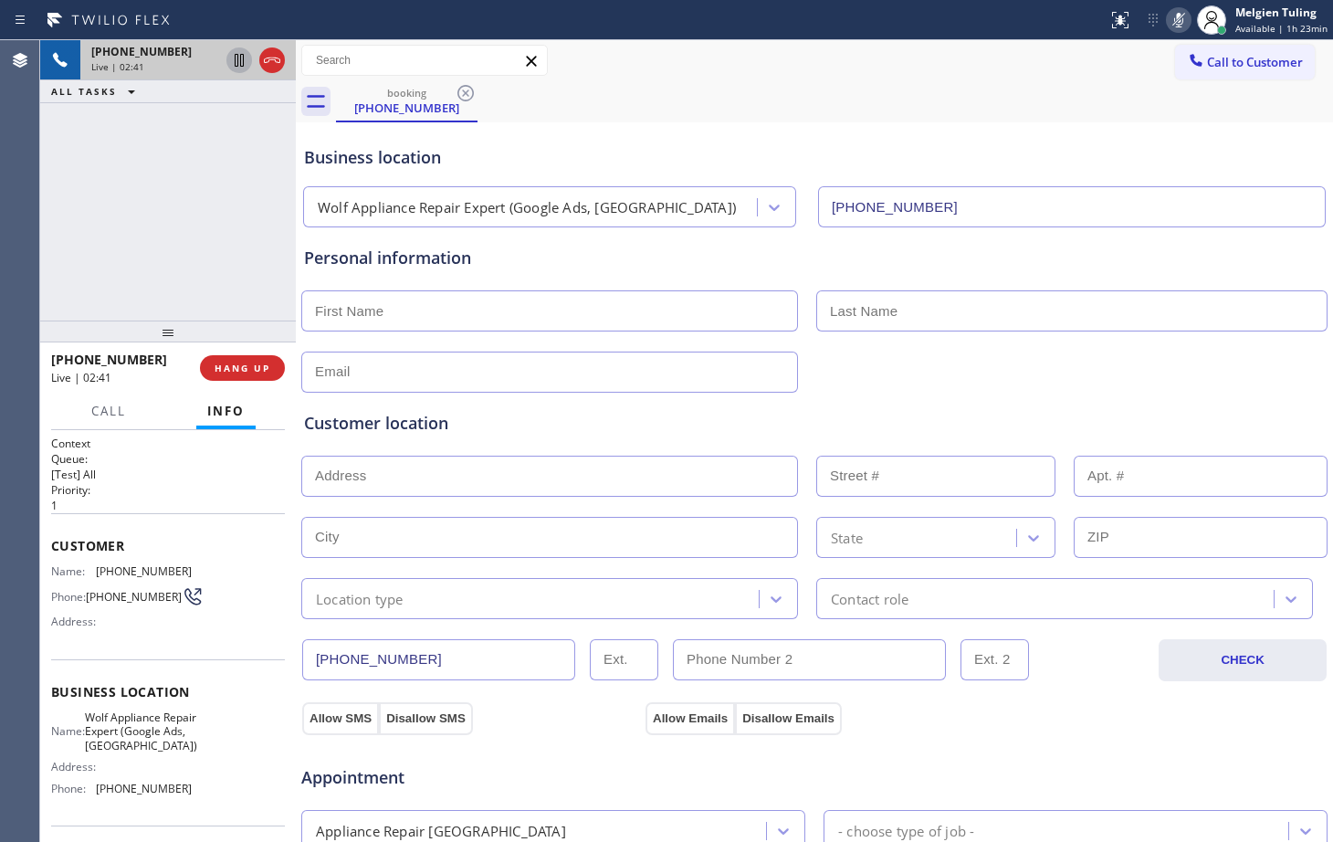
click at [236, 59] on icon at bounding box center [239, 60] width 9 height 13
click at [889, 82] on div "booking [PHONE_NUMBER]" at bounding box center [834, 101] width 997 height 41
click at [223, 180] on div "[PHONE_NUMBER] Live | 05:24 ALL TASKS ALL TASKS ACTIVE TASKS TASKS IN WRAP UP" at bounding box center [168, 180] width 256 height 280
click at [237, 67] on icon at bounding box center [239, 60] width 13 height 13
click at [984, 121] on div "Business location Wolf Appliance Repair Expert (Google Ads, [GEOGRAPHIC_DATA]) …" at bounding box center [814, 174] width 1028 height 108
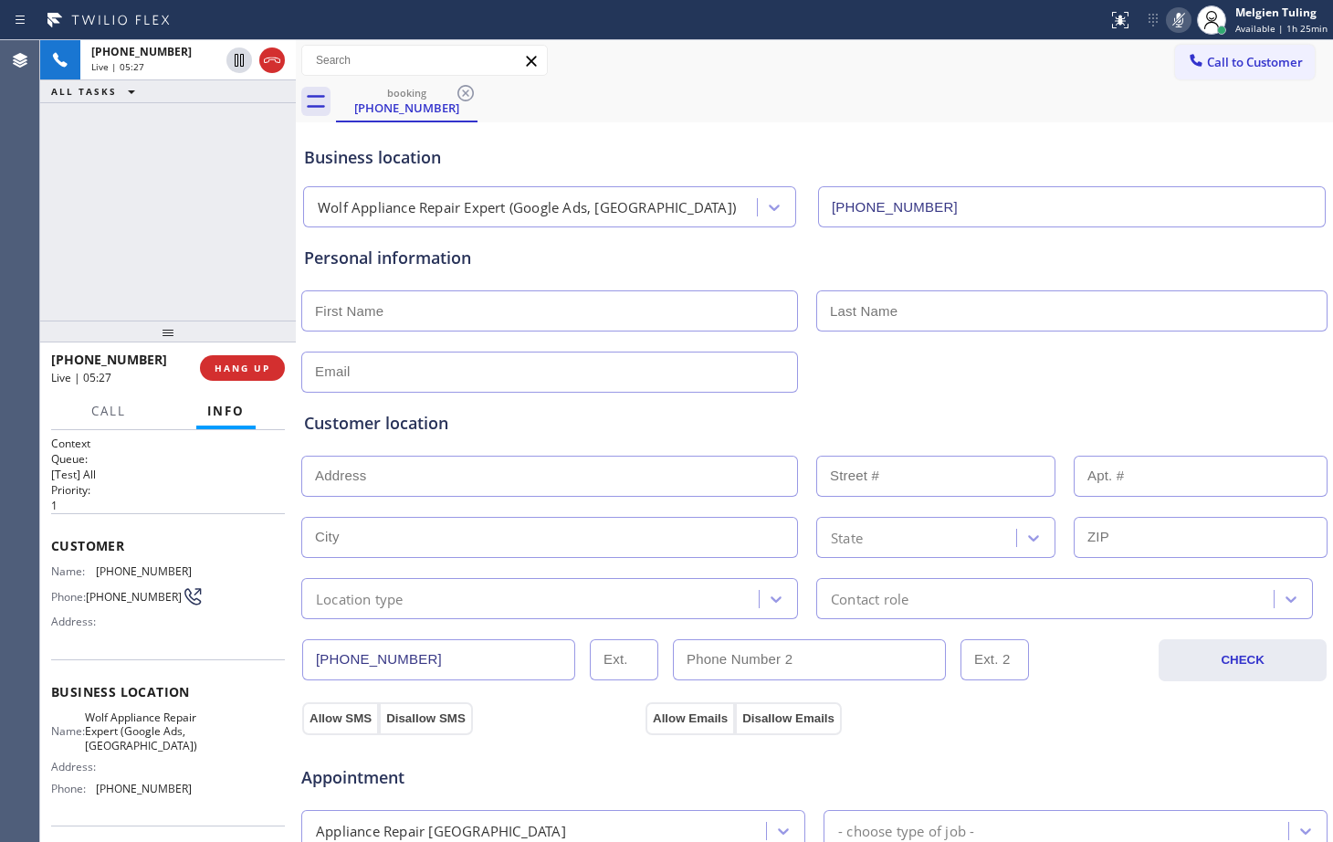
click at [1179, 19] on icon at bounding box center [1179, 20] width 22 height 22
click at [873, 108] on div "booking [PHONE_NUMBER]" at bounding box center [834, 101] width 997 height 41
click at [1044, 112] on div "booking [PHONE_NUMBER]" at bounding box center [834, 101] width 997 height 41
click at [896, 141] on div "Business location Wolf Appliance Repair Expert (Google Ads, [GEOGRAPHIC_DATA]) …" at bounding box center [814, 177] width 1028 height 100
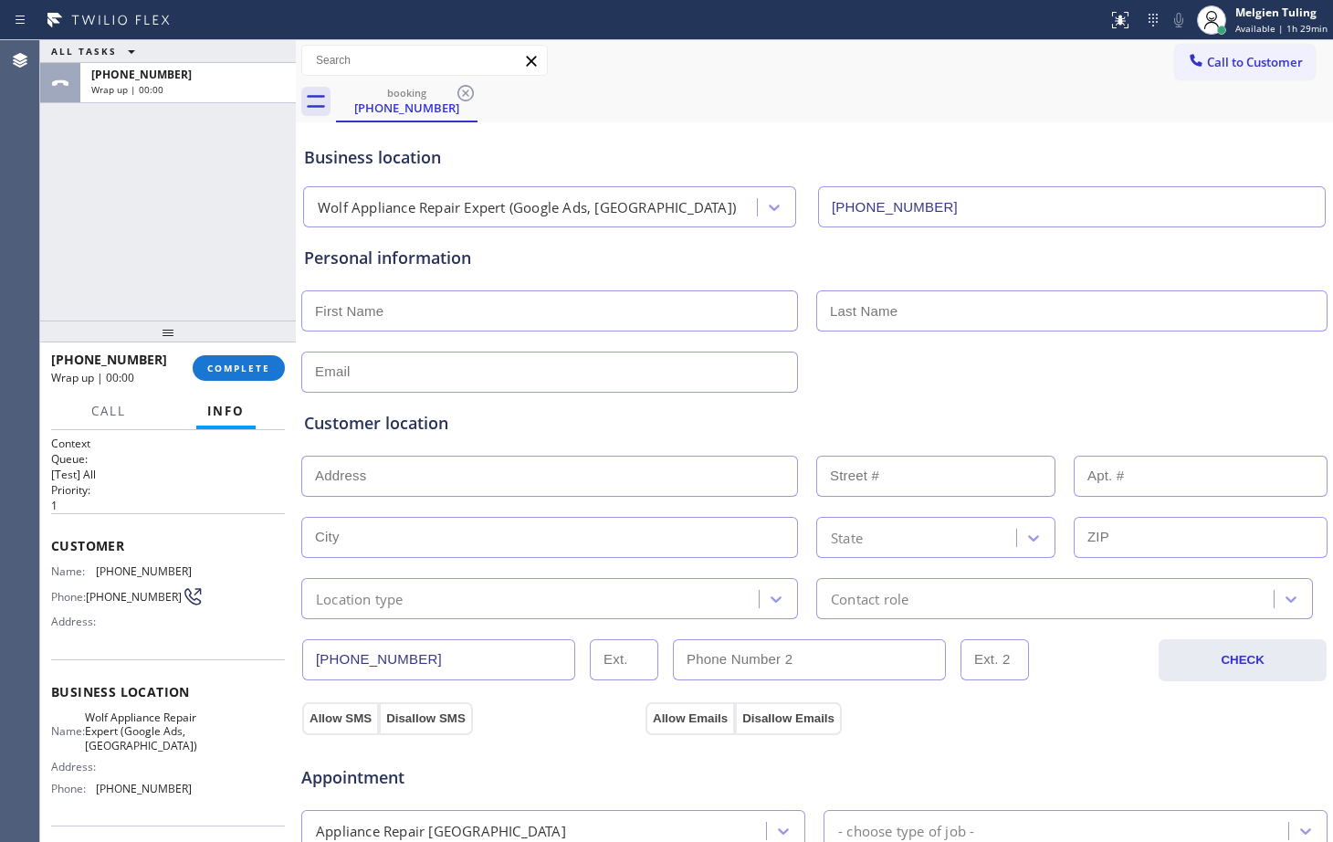
click at [767, 80] on div "Call to Customer Outbound call Location Search location Your caller id phone nu…" at bounding box center [814, 60] width 1037 height 41
click at [866, 136] on div "Business location Wolf Appliance Repair Expert (Google Ads, [GEOGRAPHIC_DATA]) …" at bounding box center [814, 177] width 1028 height 100
click at [425, 306] on input "text" at bounding box center [549, 310] width 497 height 41
click at [1016, 201] on input "[PHONE_NUMBER]" at bounding box center [1072, 206] width 508 height 41
drag, startPoint x: 389, startPoint y: 306, endPoint x: 336, endPoint y: 309, distance: 53.0
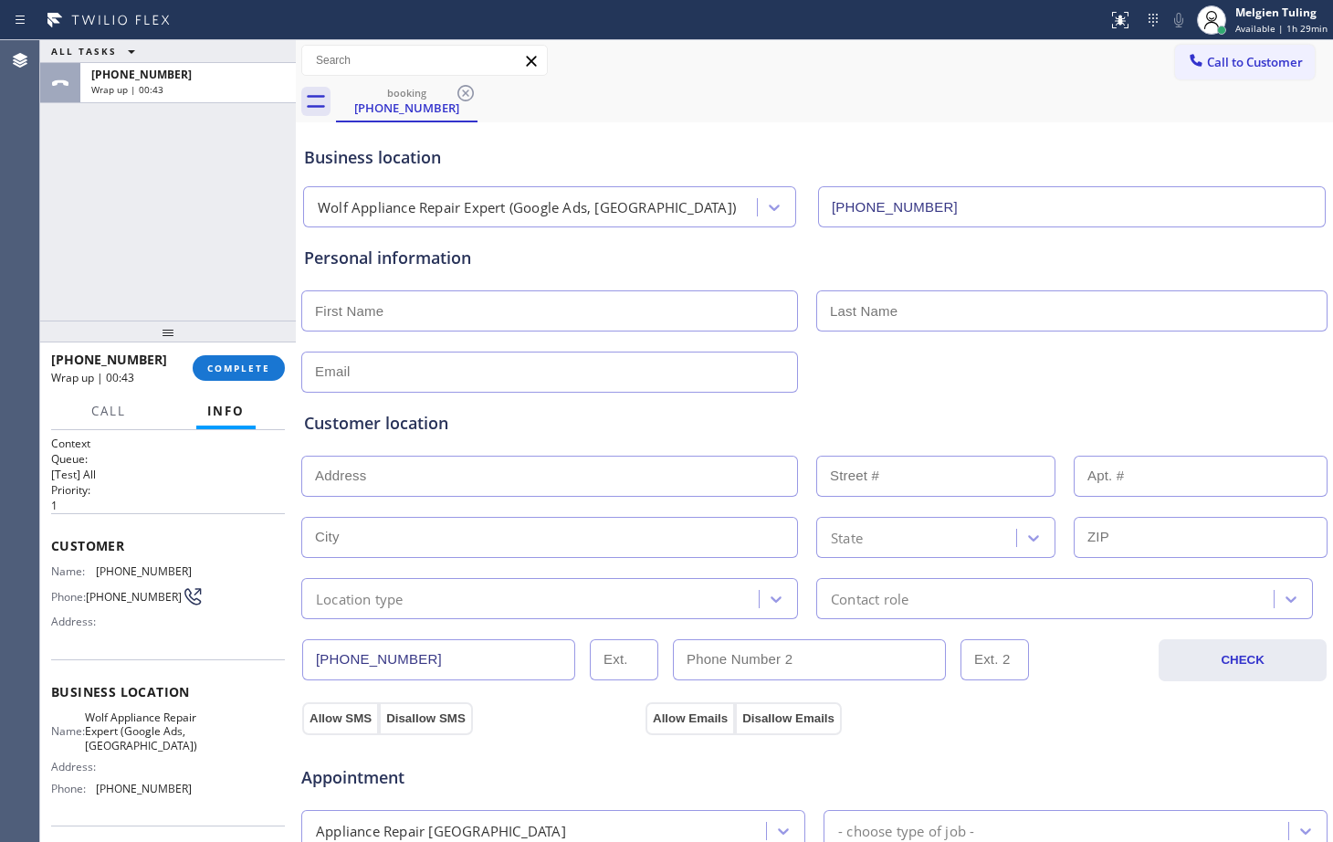
click at [336, 309] on input "text" at bounding box center [549, 310] width 497 height 41
paste input "[PERSON_NAME]"
type input "A"
type input "a"
type input "Amandar"
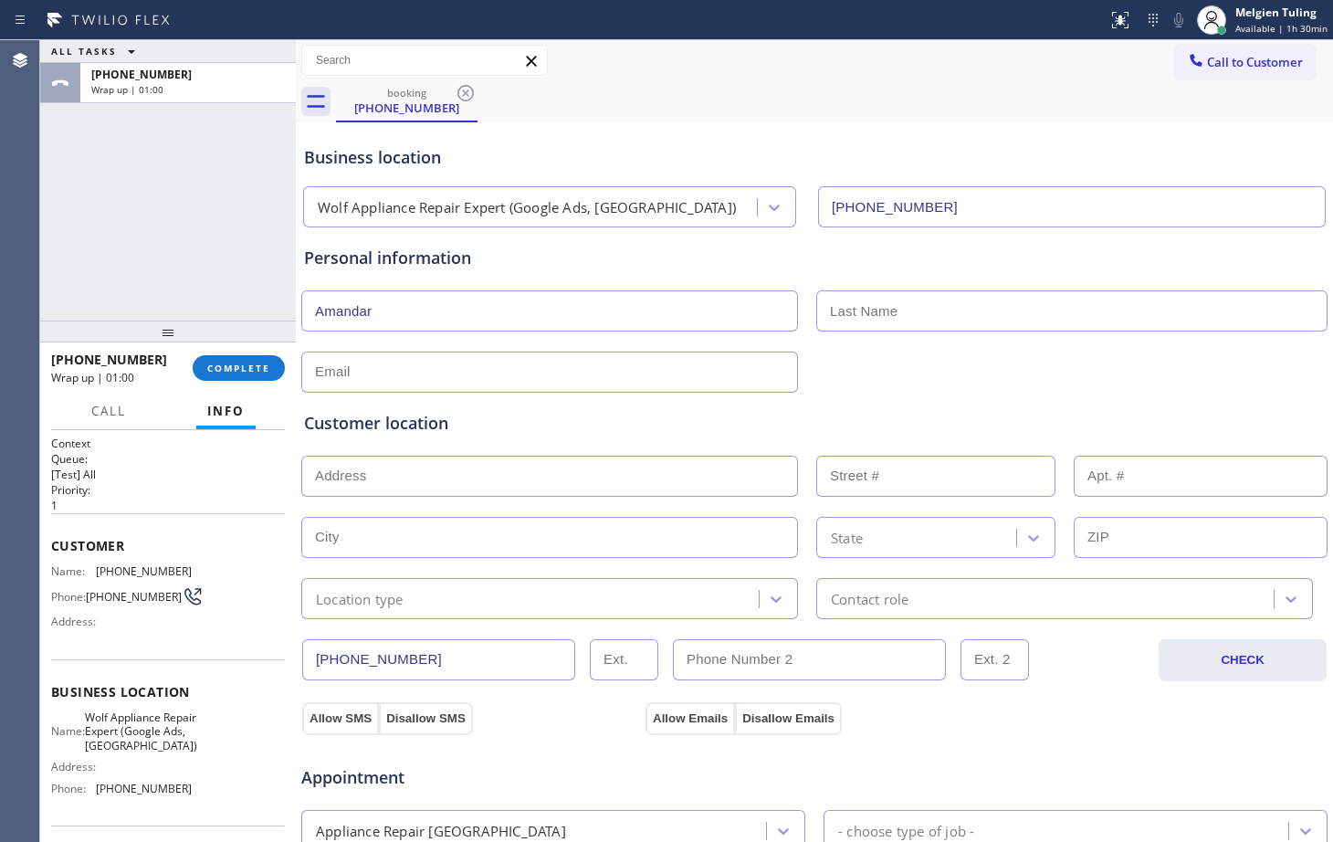
drag, startPoint x: 884, startPoint y: 313, endPoint x: 906, endPoint y: 331, distance: 29.2
click at [891, 319] on input "text" at bounding box center [1071, 310] width 511 height 41
type input "[PERSON_NAME]"
click at [409, 375] on input "text" at bounding box center [549, 371] width 497 height 41
click at [470, 378] on input "text" at bounding box center [549, 371] width 497 height 41
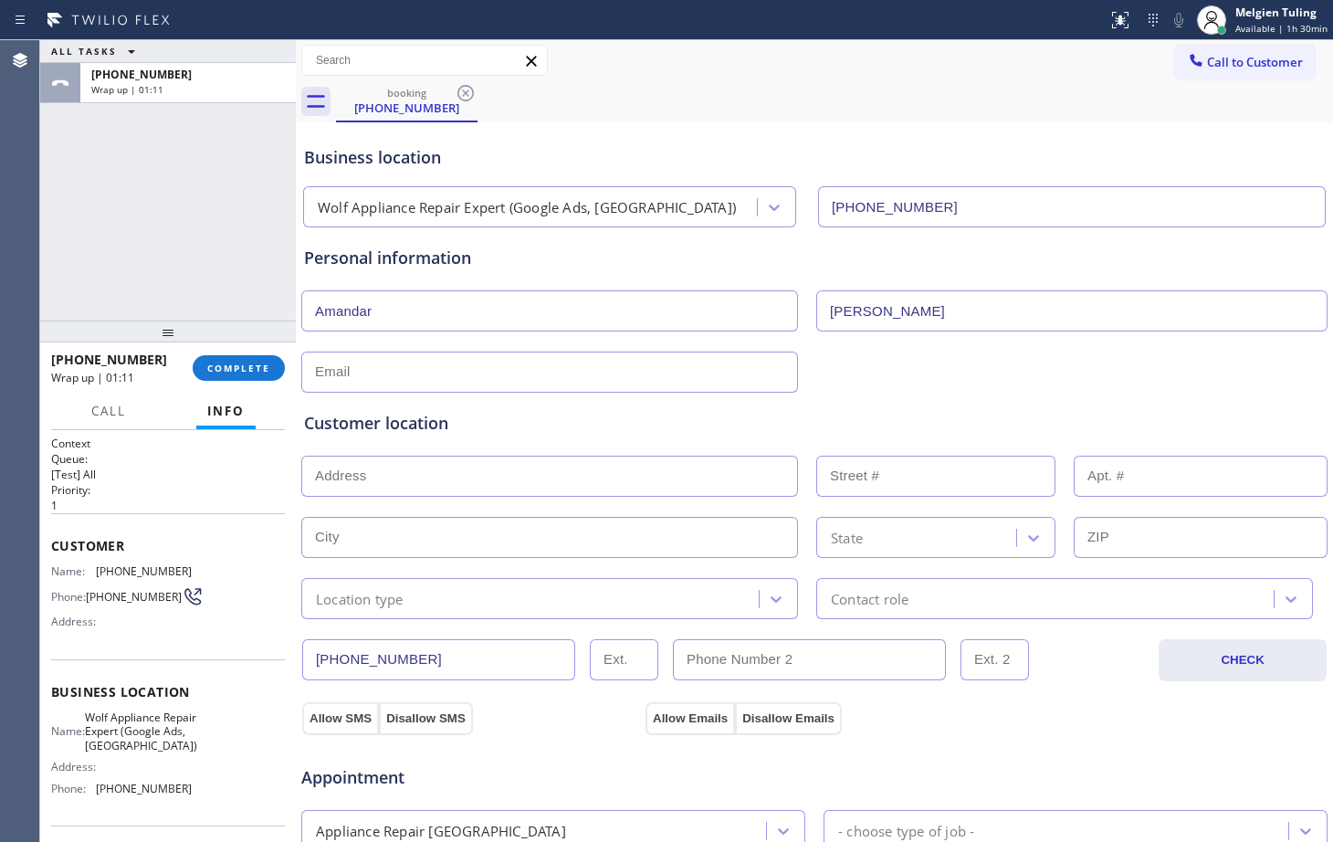
paste input "[EMAIL_ADDRESS][DOMAIN_NAME]"
type input "[EMAIL_ADDRESS][DOMAIN_NAME]"
click at [523, 475] on input "text" at bounding box center [549, 476] width 497 height 41
click at [508, 480] on input "text" at bounding box center [549, 476] width 497 height 41
paste input "[GEOGRAPHIC_DATA], [GEOGRAPHIC_DATA] 75752"
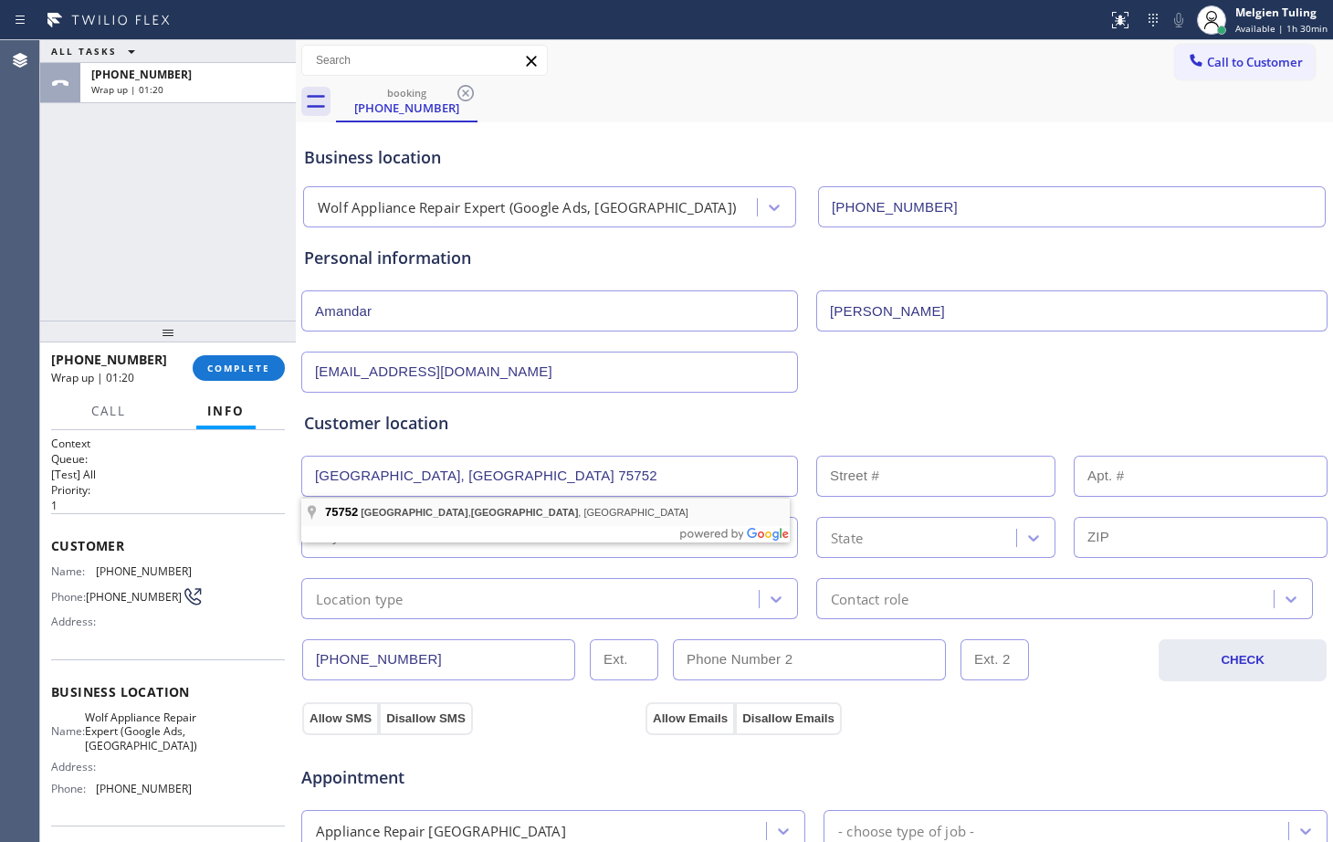
type input "[GEOGRAPHIC_DATA], [GEOGRAPHIC_DATA] 75752, [GEOGRAPHIC_DATA]"
type input "[GEOGRAPHIC_DATA]"
type input "75752"
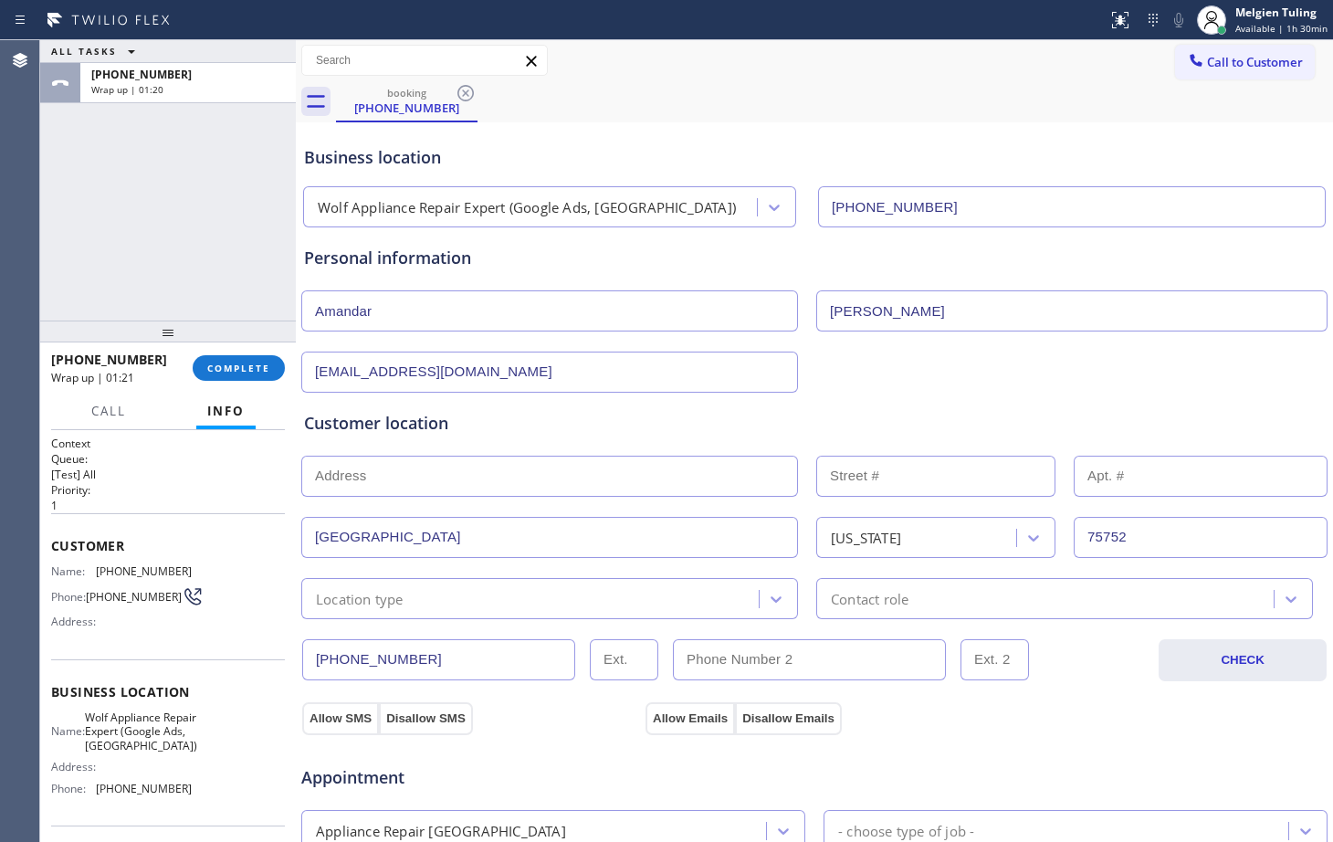
click at [447, 475] on input "text" at bounding box center [549, 476] width 497 height 41
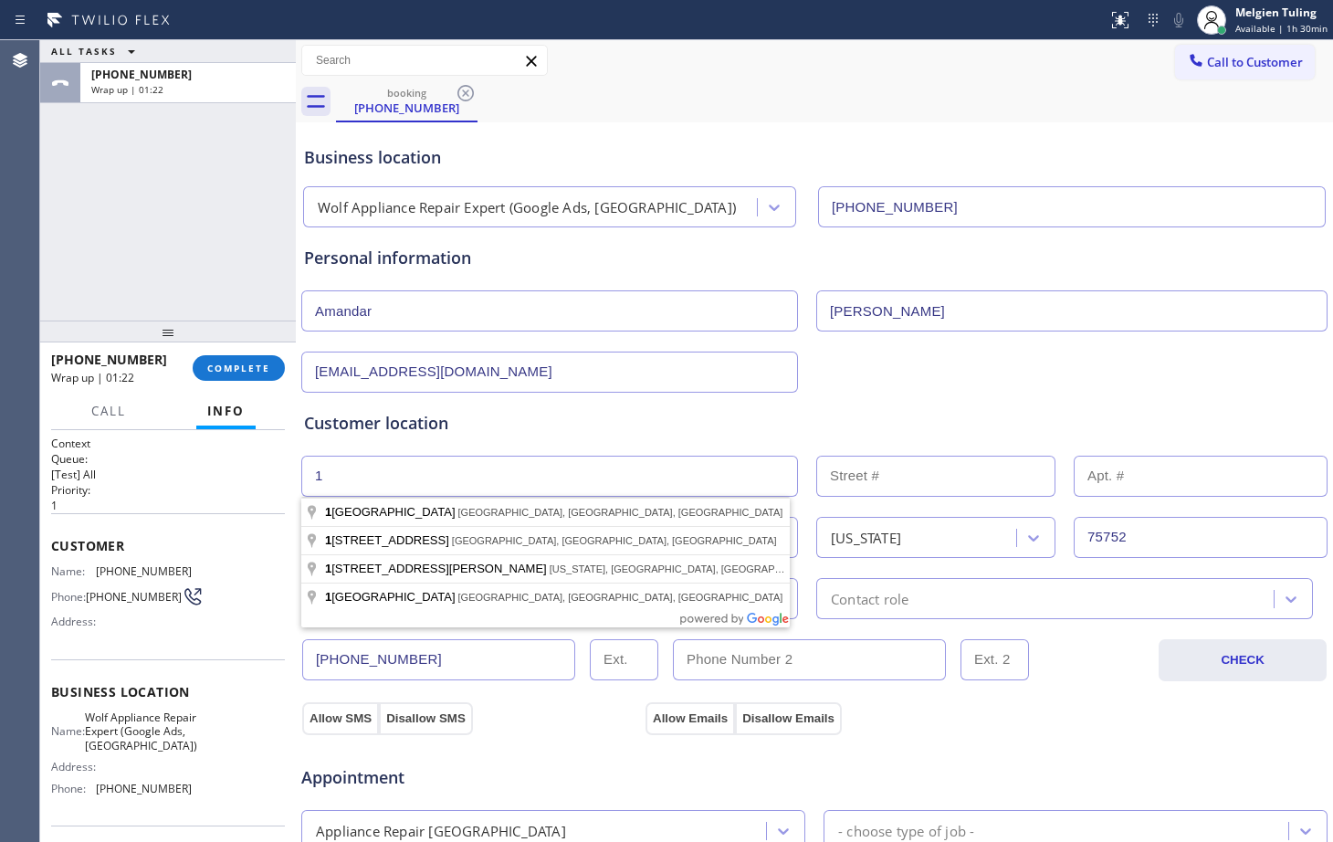
type input "1"
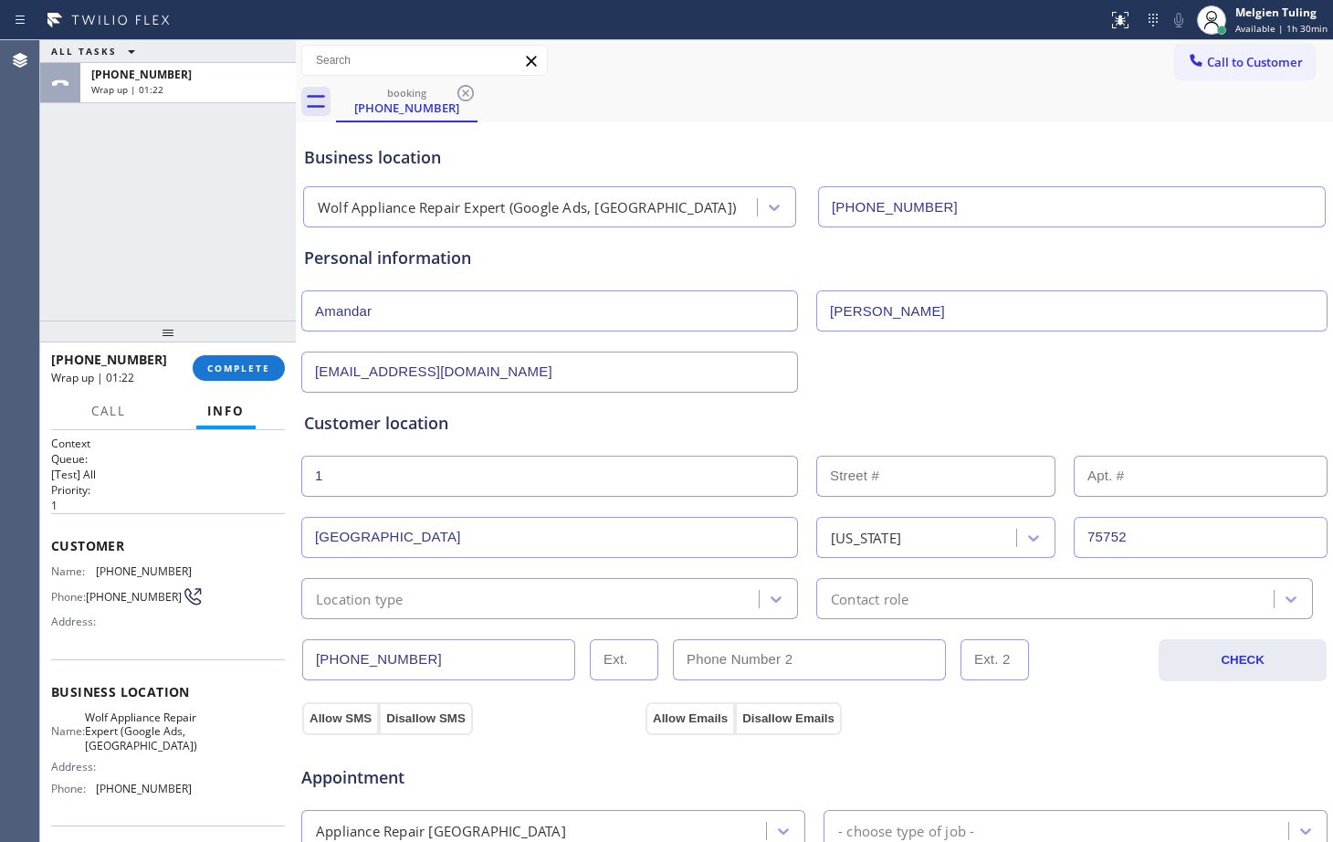
click at [885, 467] on input "text" at bounding box center [935, 476] width 239 height 41
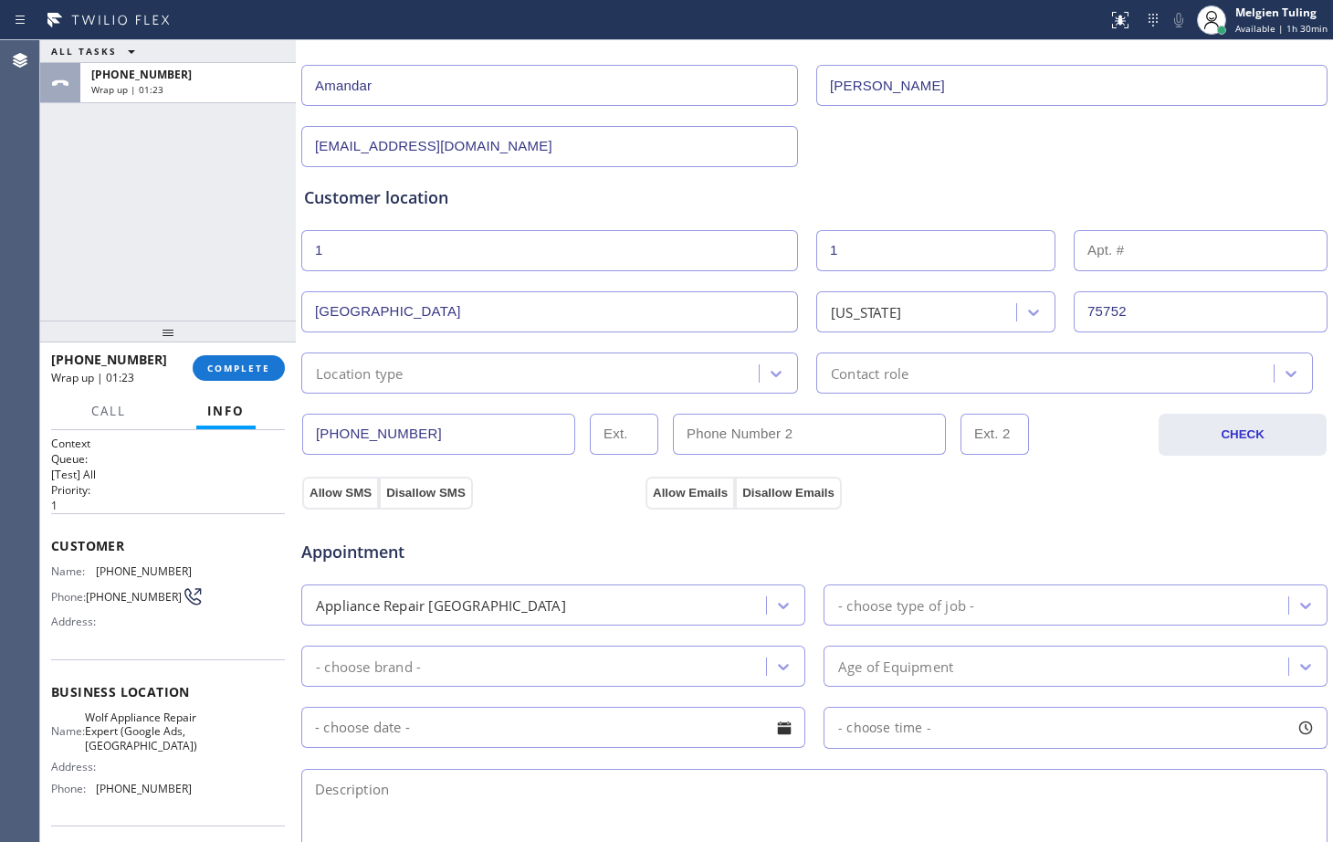
scroll to position [274, 0]
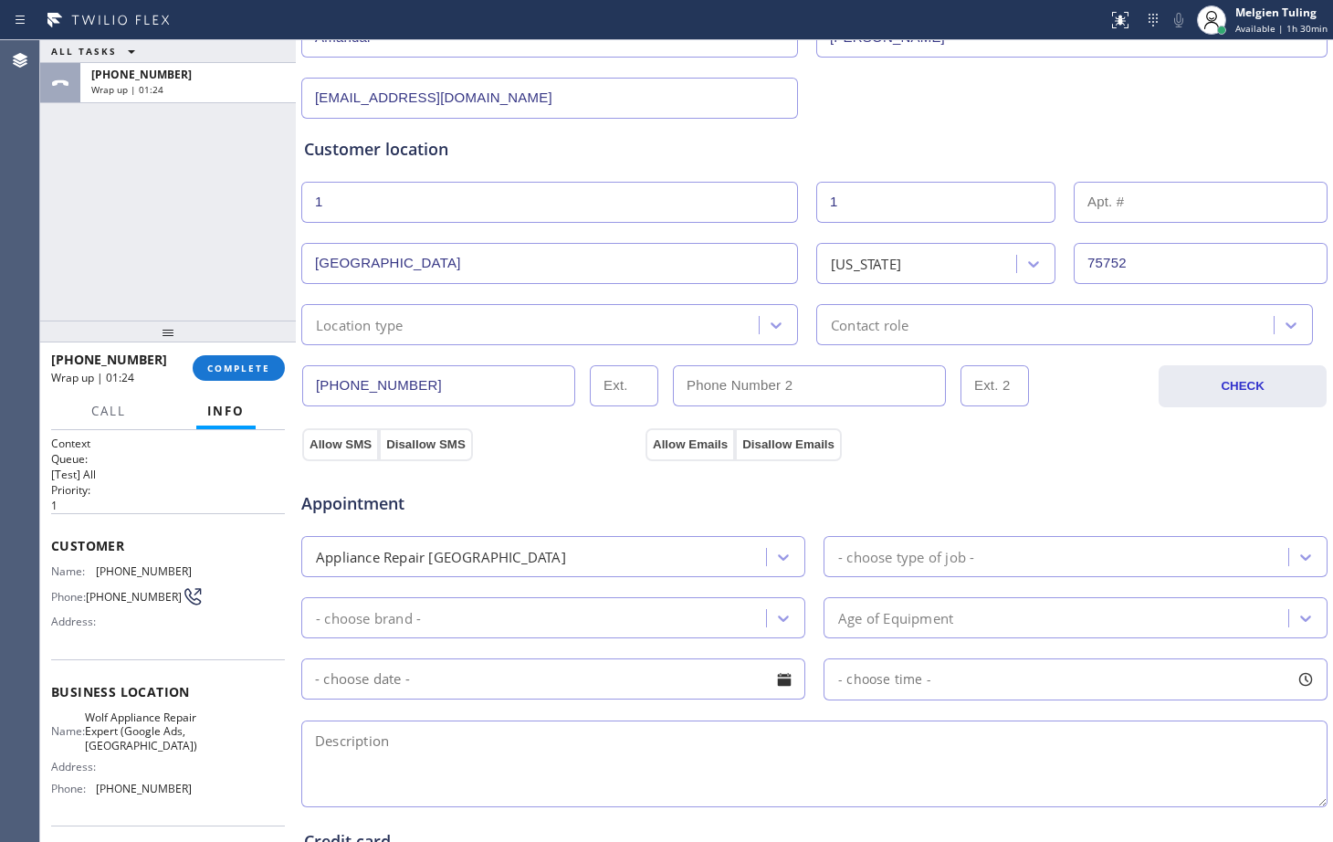
type input "1"
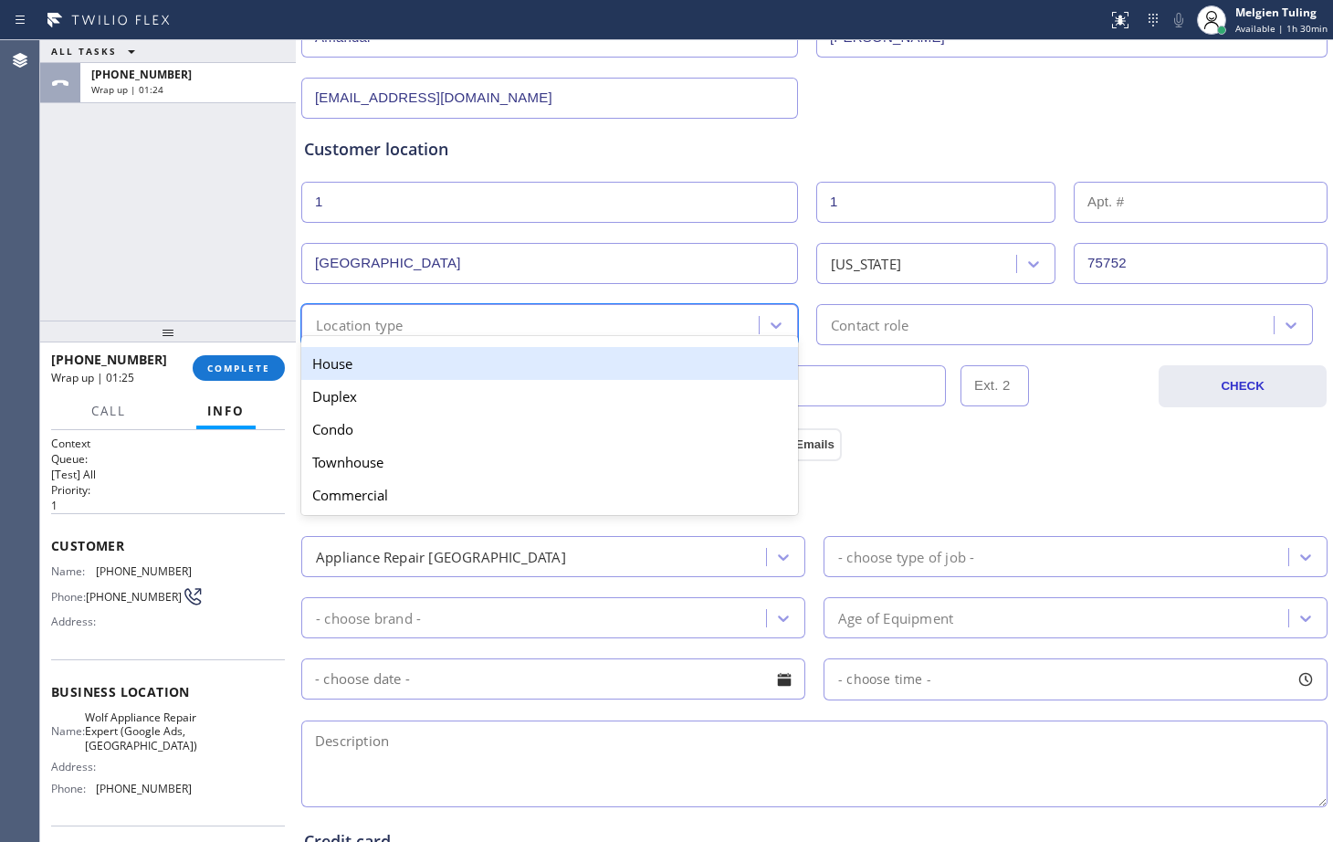
click at [519, 328] on div "Location type" at bounding box center [533, 325] width 452 height 32
click at [420, 369] on div "House" at bounding box center [549, 363] width 497 height 33
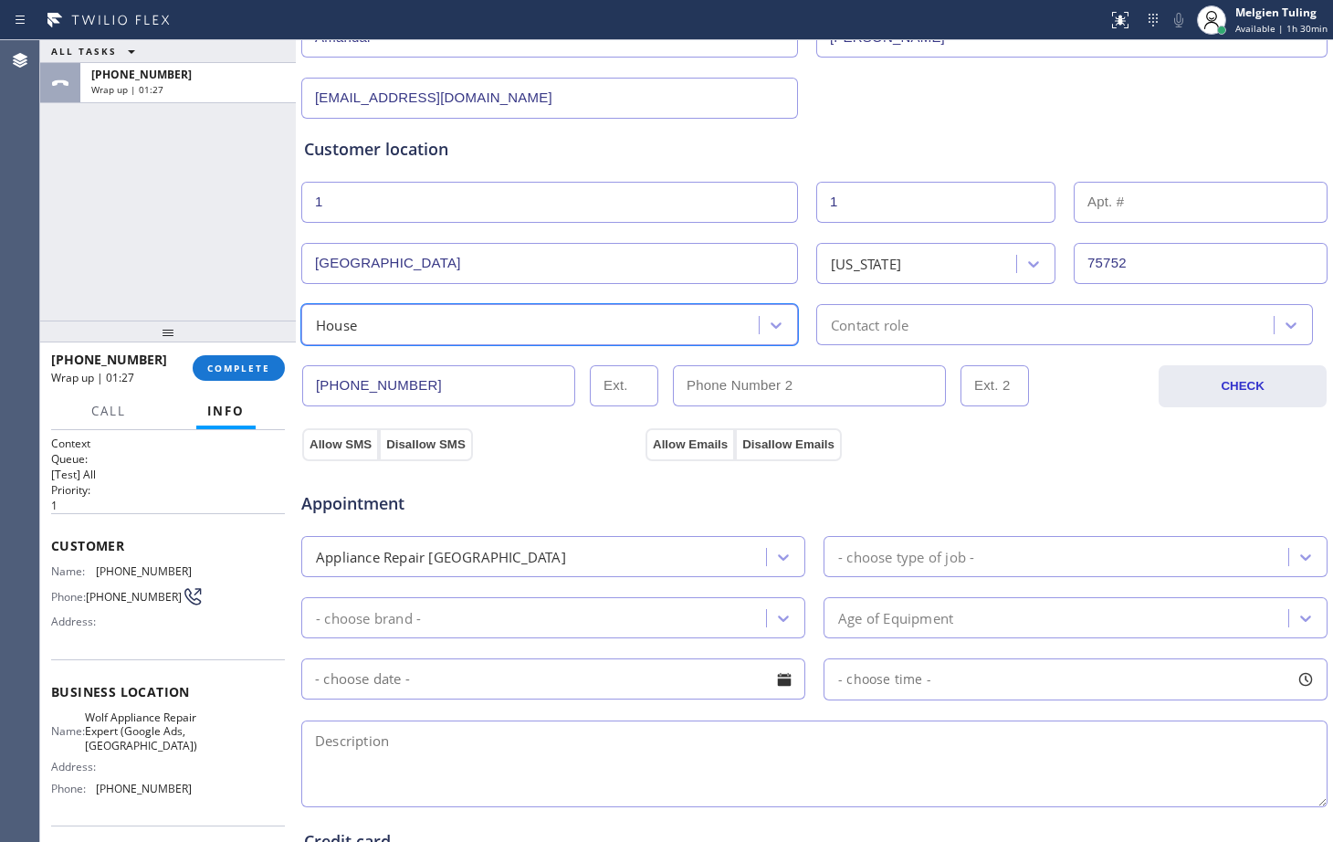
click at [855, 327] on div "Contact role" at bounding box center [870, 324] width 78 height 21
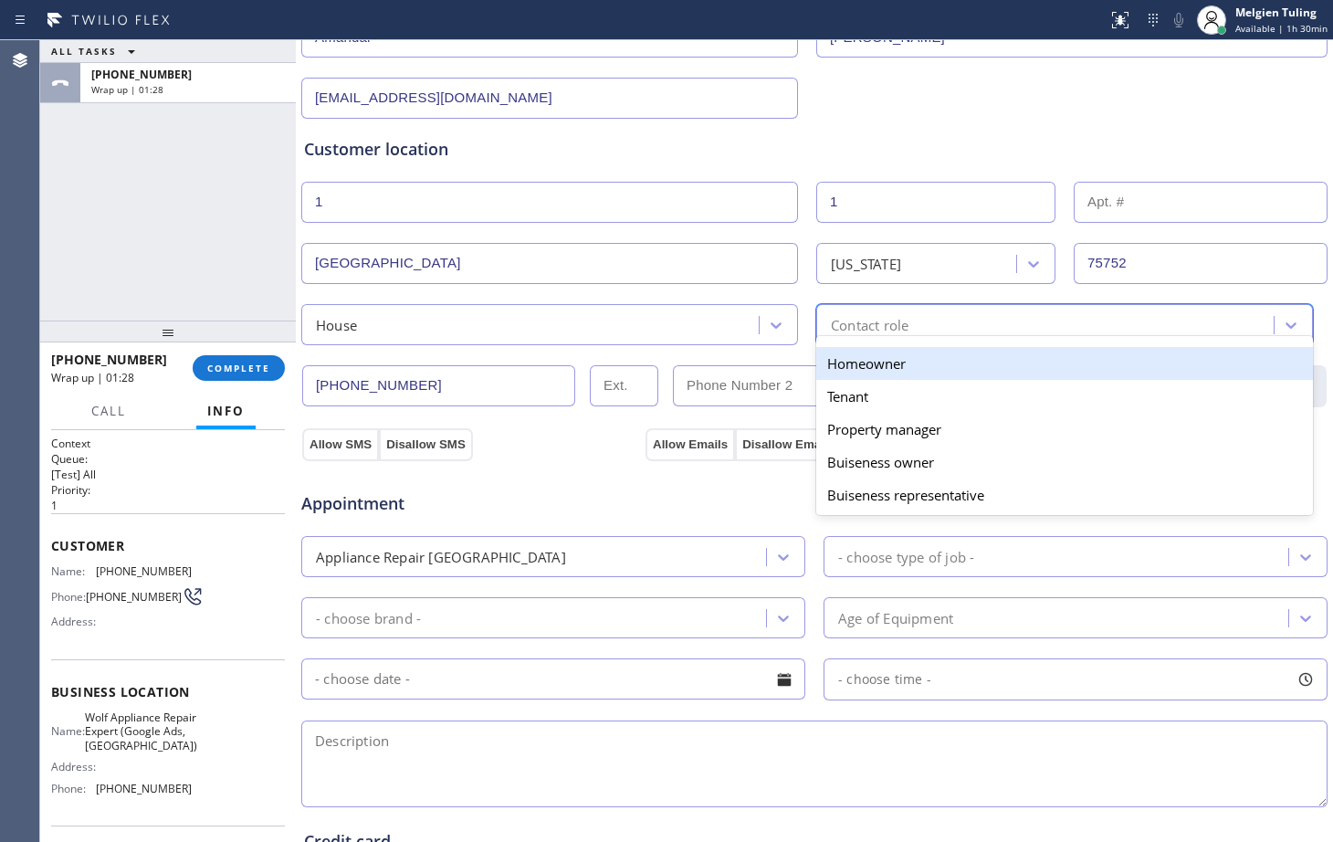
click at [845, 366] on div "Homeowner" at bounding box center [1064, 363] width 497 height 33
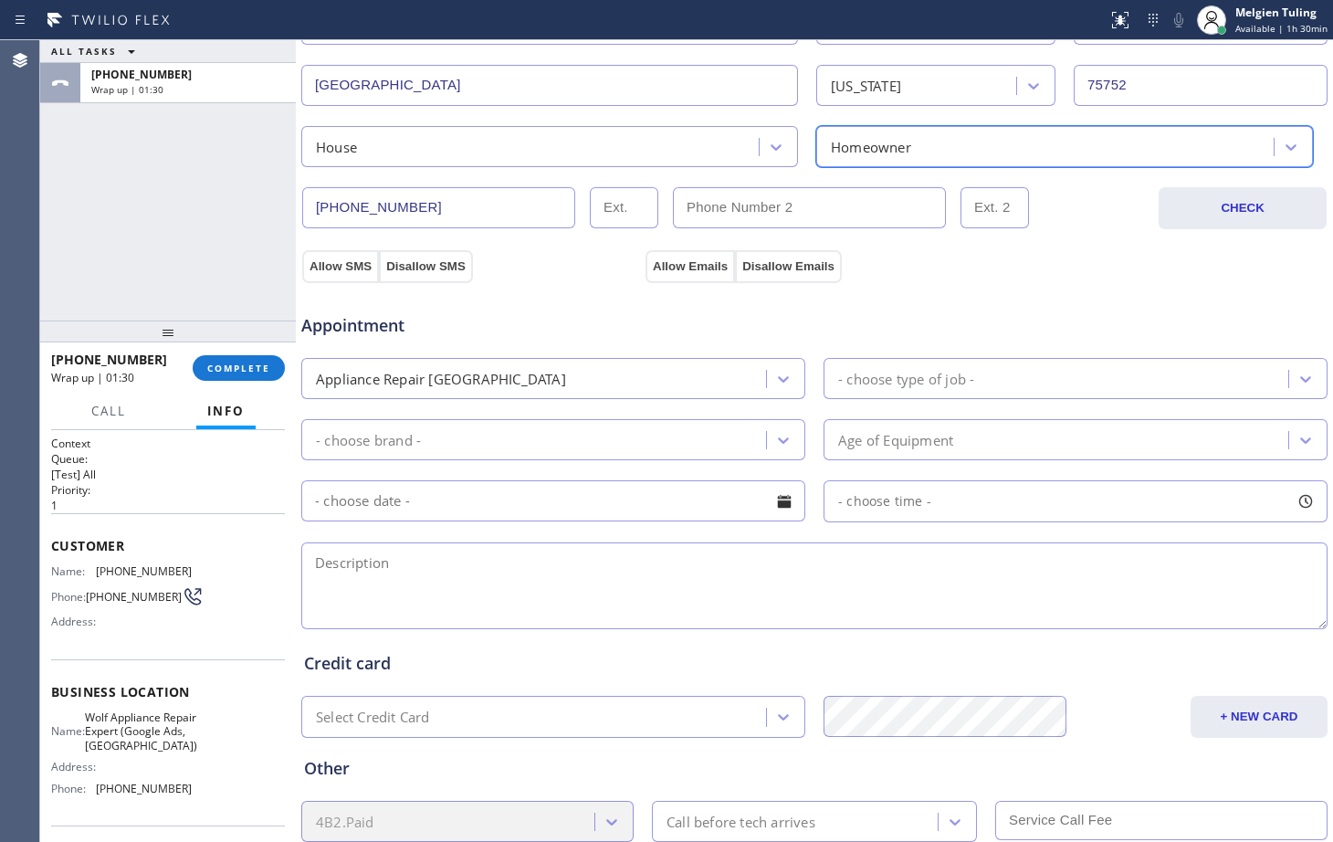
scroll to position [456, 0]
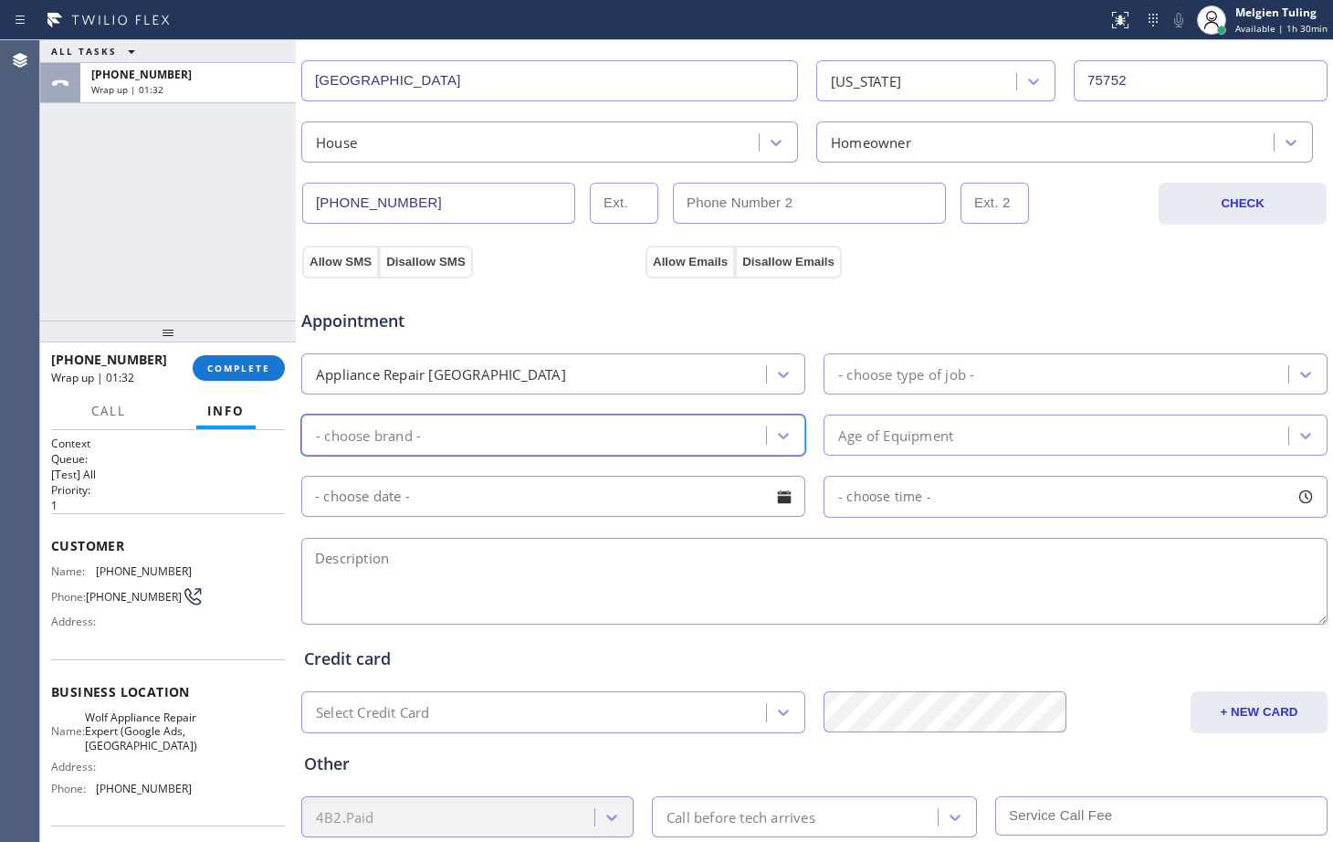
drag, startPoint x: 397, startPoint y: 436, endPoint x: 746, endPoint y: 430, distance: 348.8
click at [708, 450] on div "- choose brand -" at bounding box center [536, 435] width 459 height 32
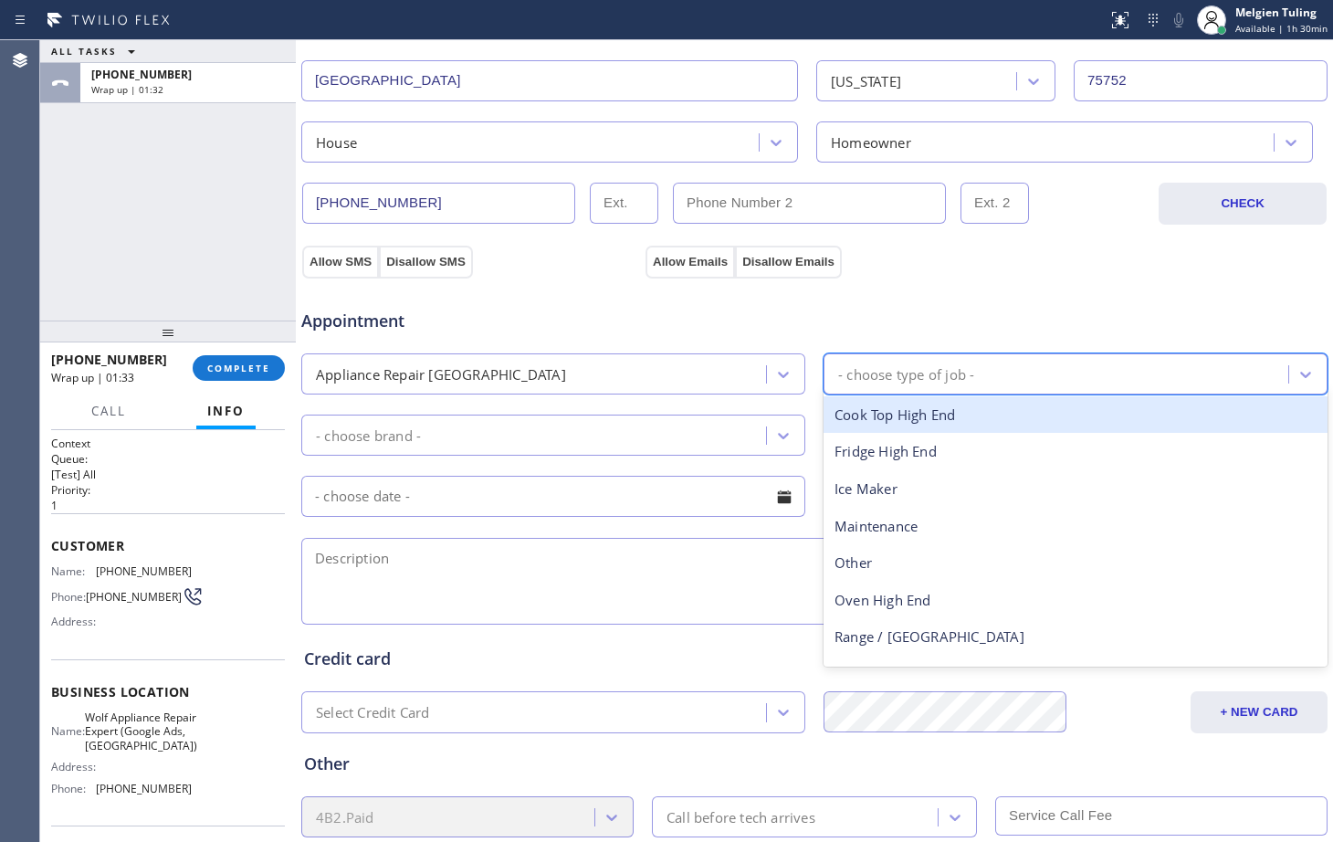
click at [894, 381] on div "- choose type of job -" at bounding box center [906, 373] width 136 height 21
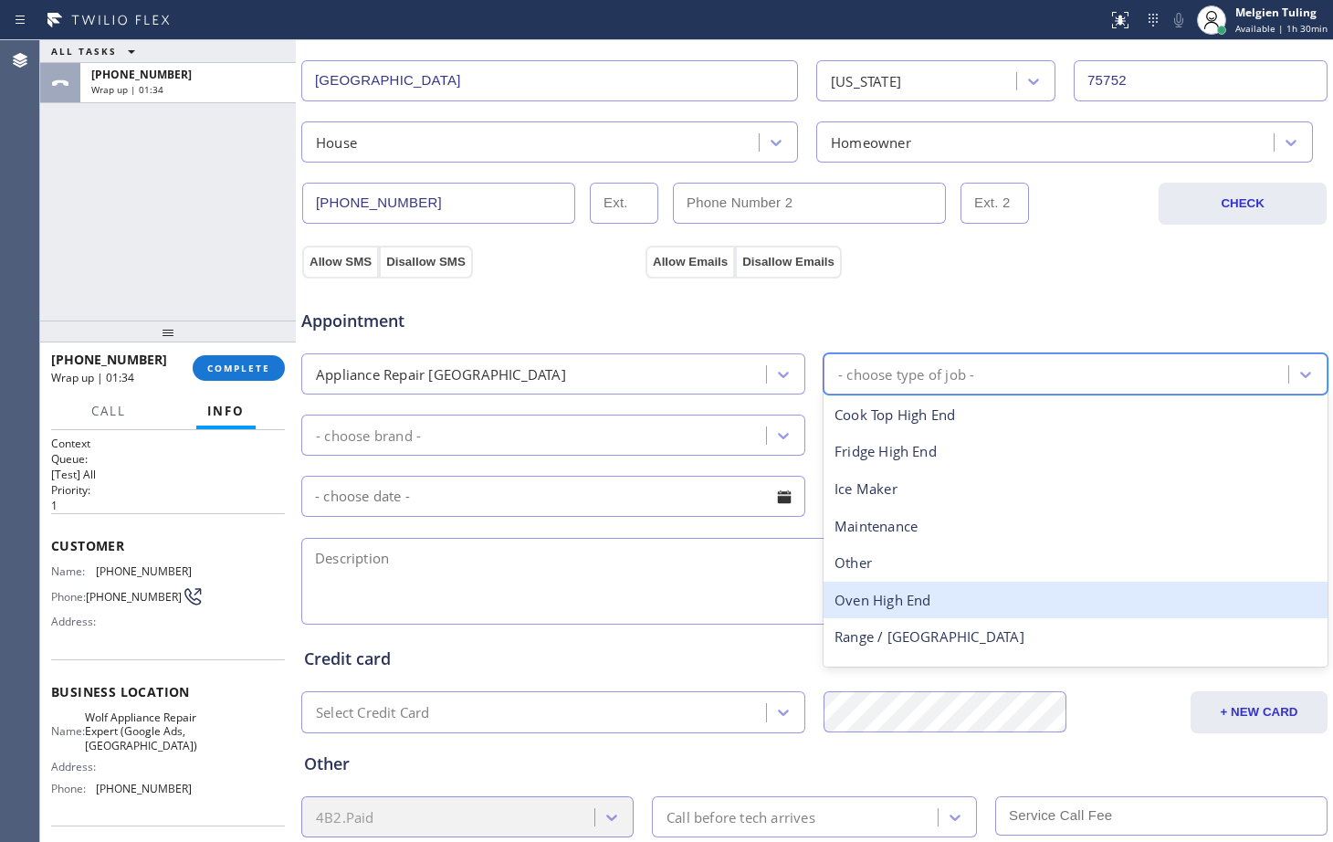
scroll to position [67, 0]
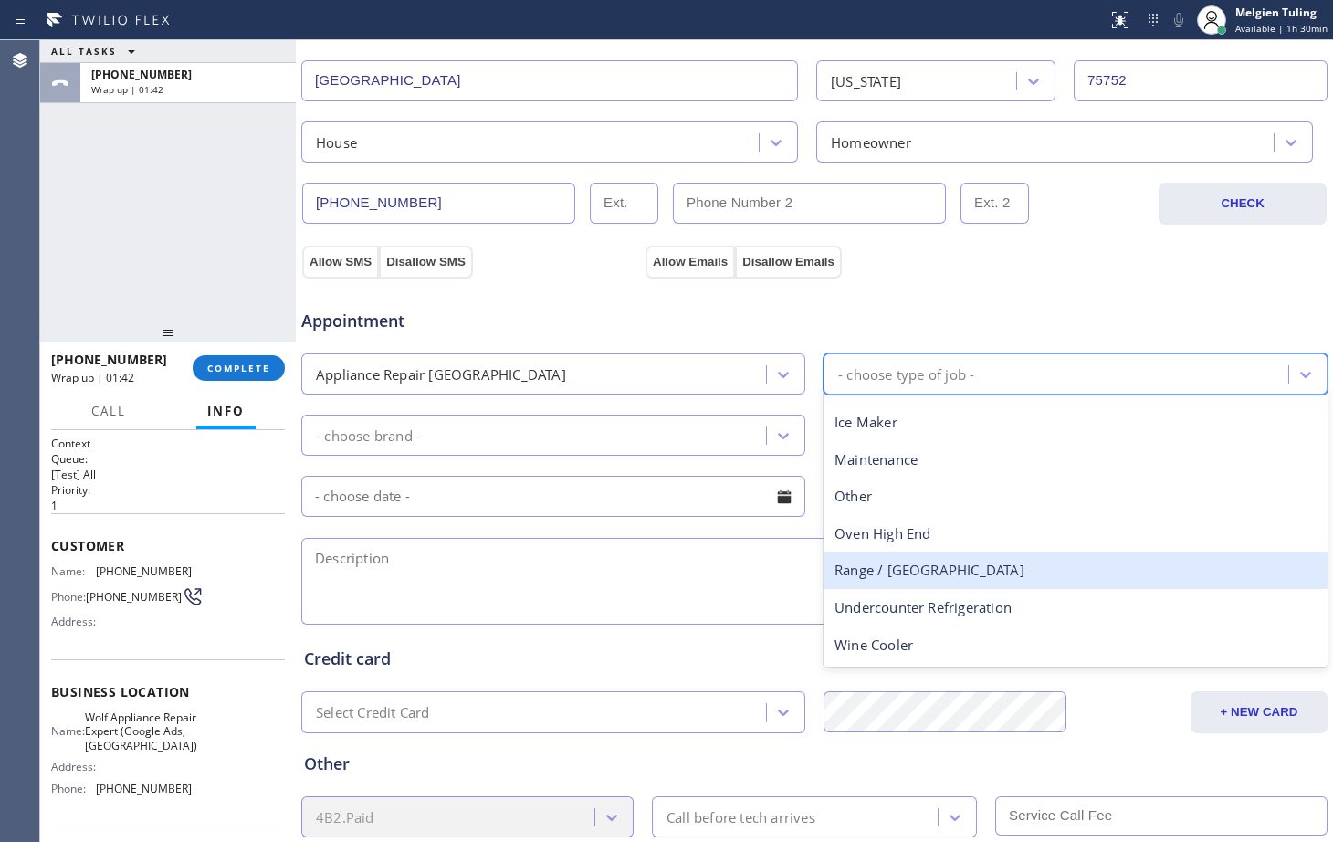
click at [886, 570] on div "Range / [GEOGRAPHIC_DATA]" at bounding box center [1075, 569] width 504 height 37
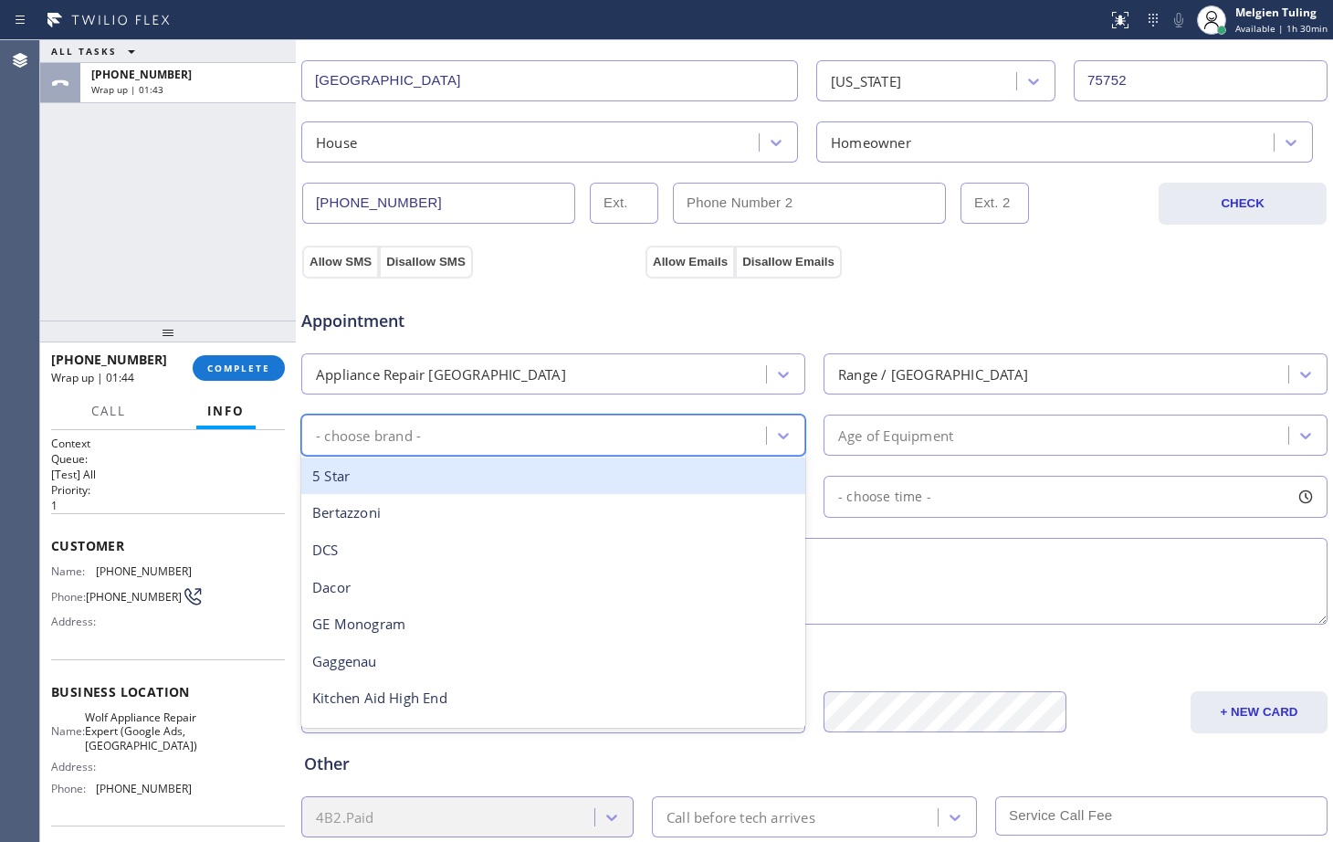
click at [478, 444] on div "- choose brand -" at bounding box center [536, 435] width 459 height 32
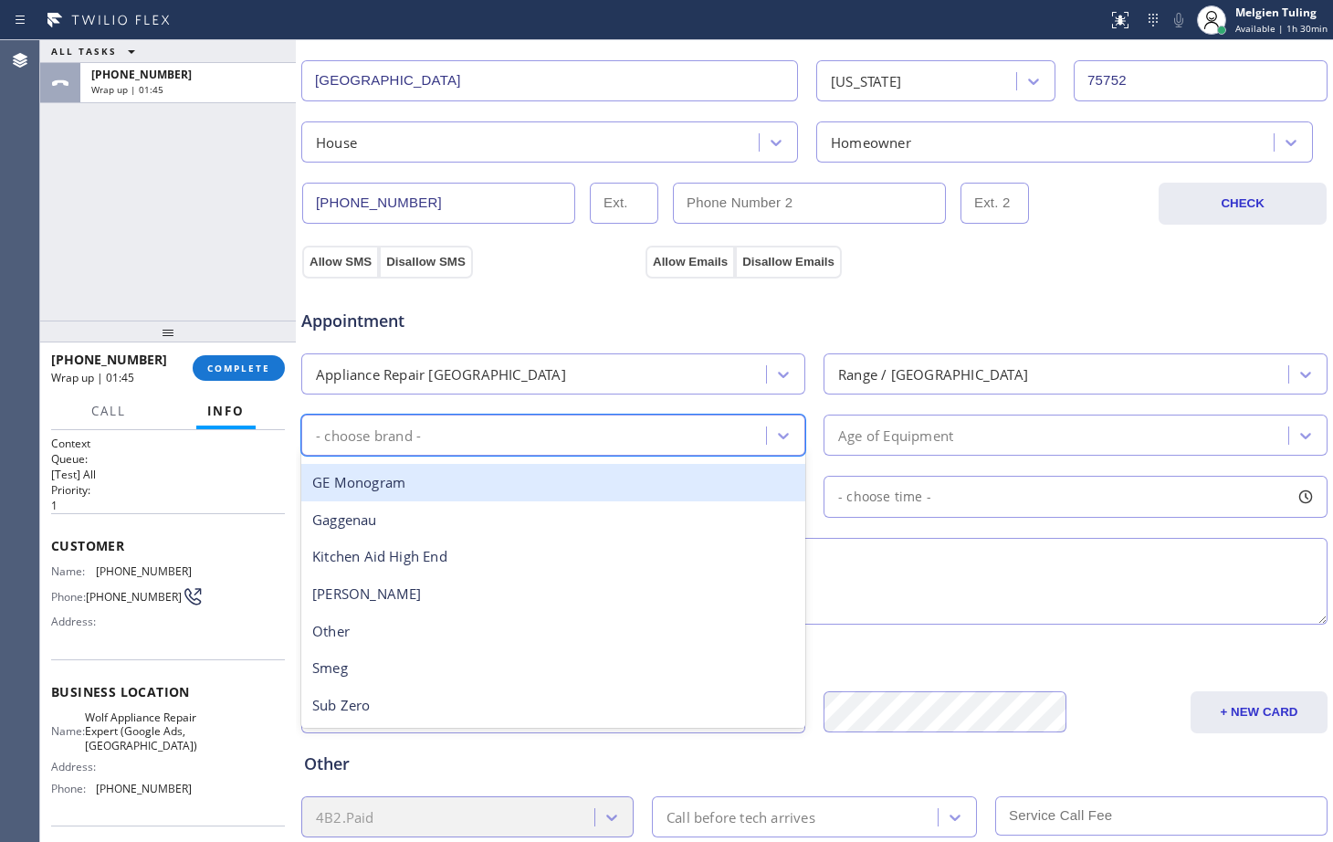
scroll to position [252, 0]
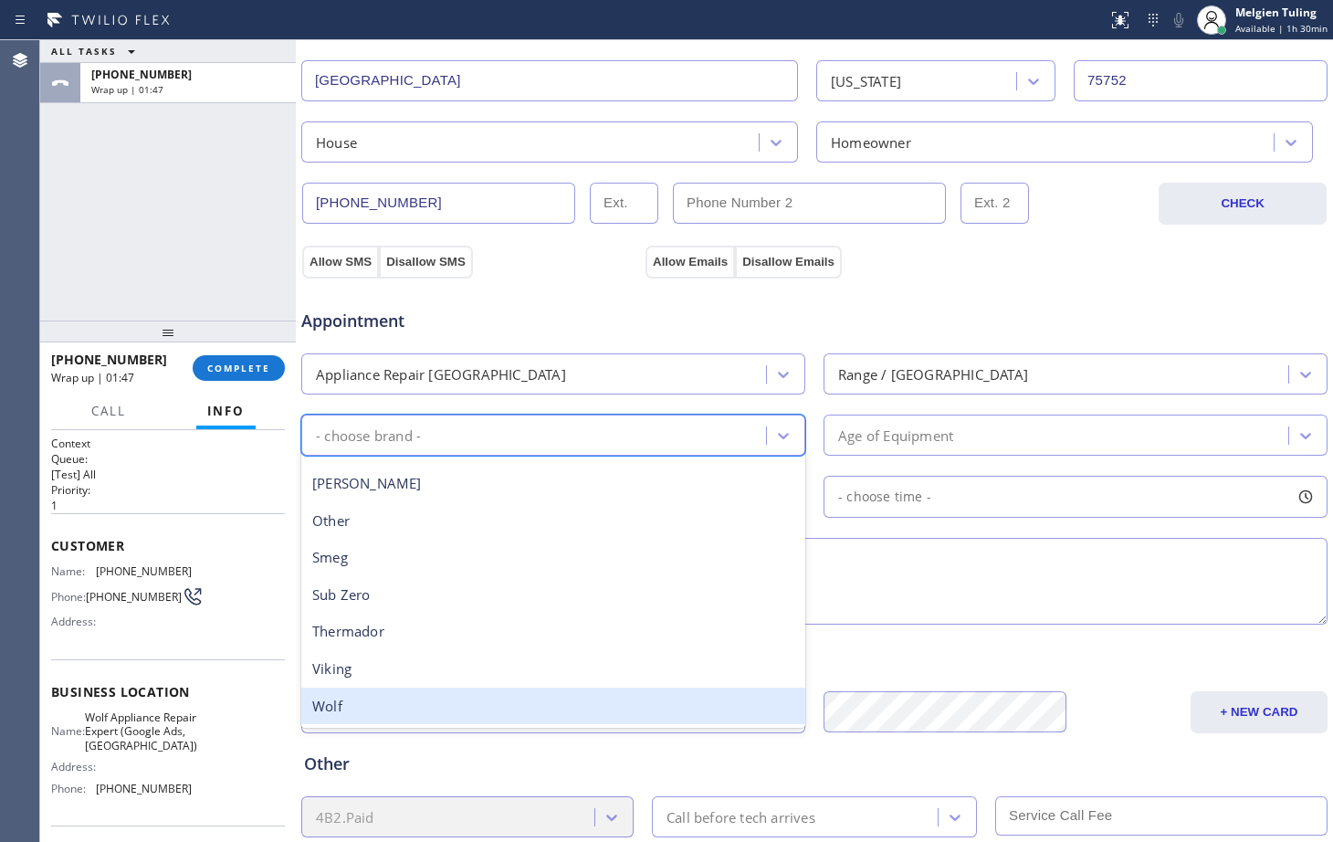
click at [385, 702] on div "Wolf" at bounding box center [553, 705] width 504 height 37
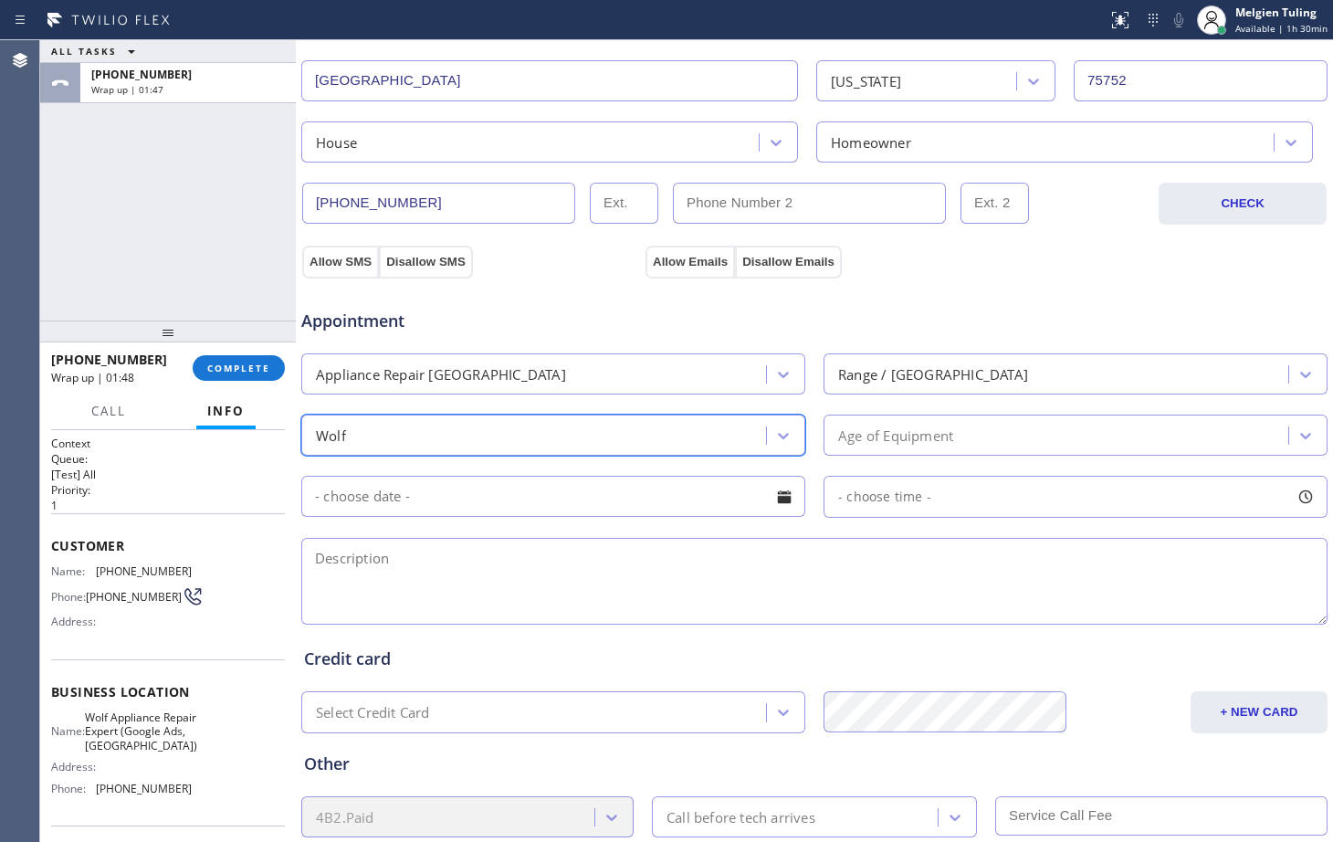
click at [879, 433] on div "Age of Equipment" at bounding box center [895, 434] width 115 height 21
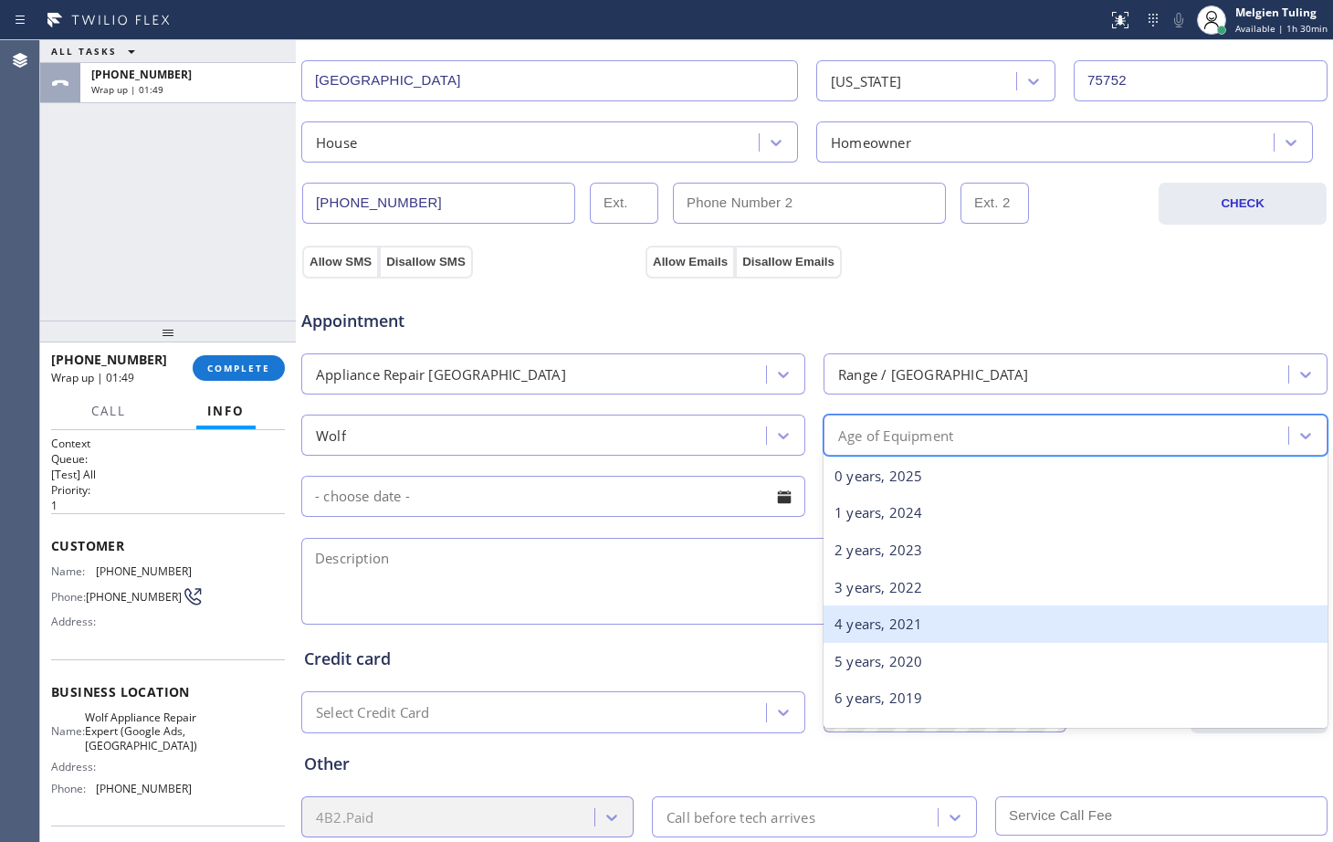
scroll to position [183, 0]
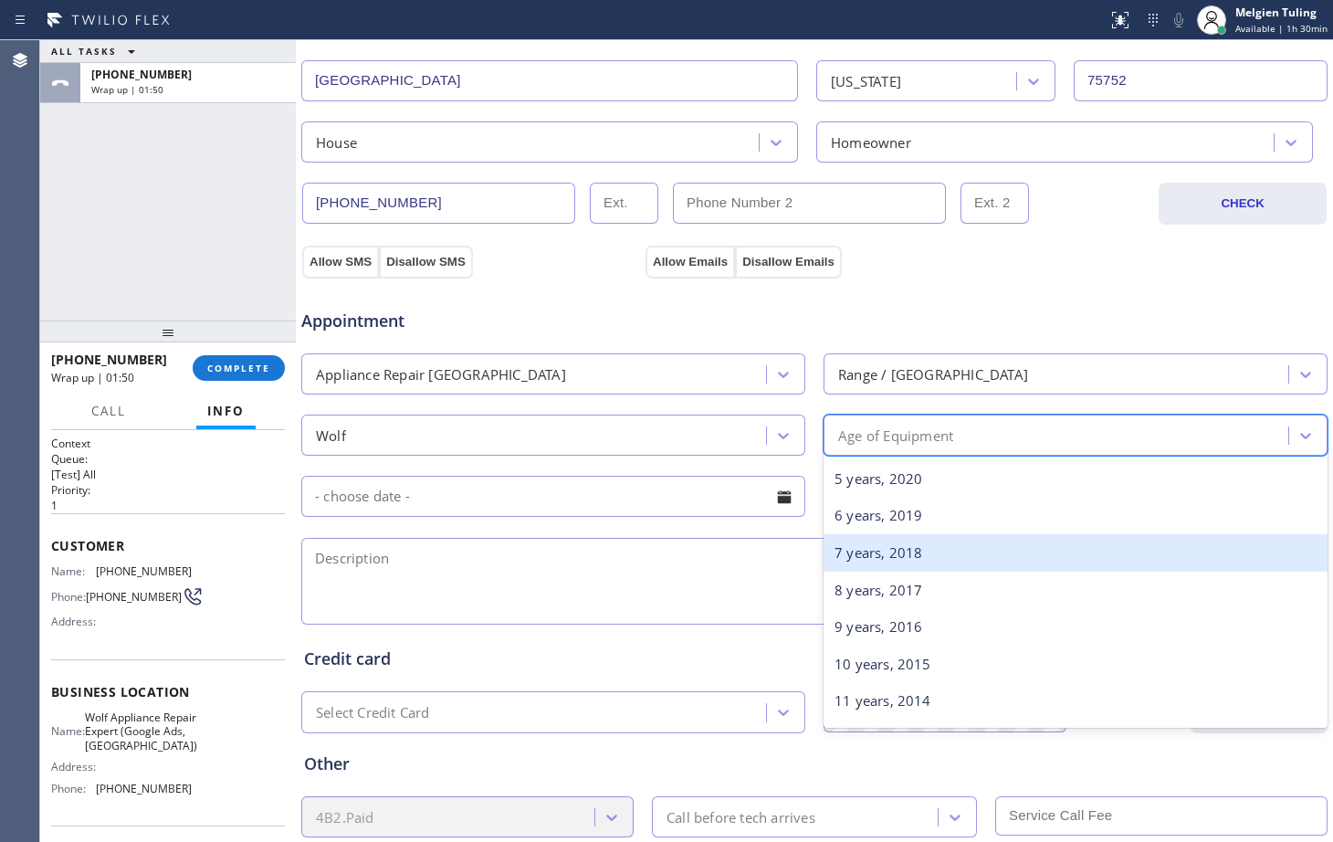
click at [901, 552] on div "7 years, 2018" at bounding box center [1075, 552] width 504 height 37
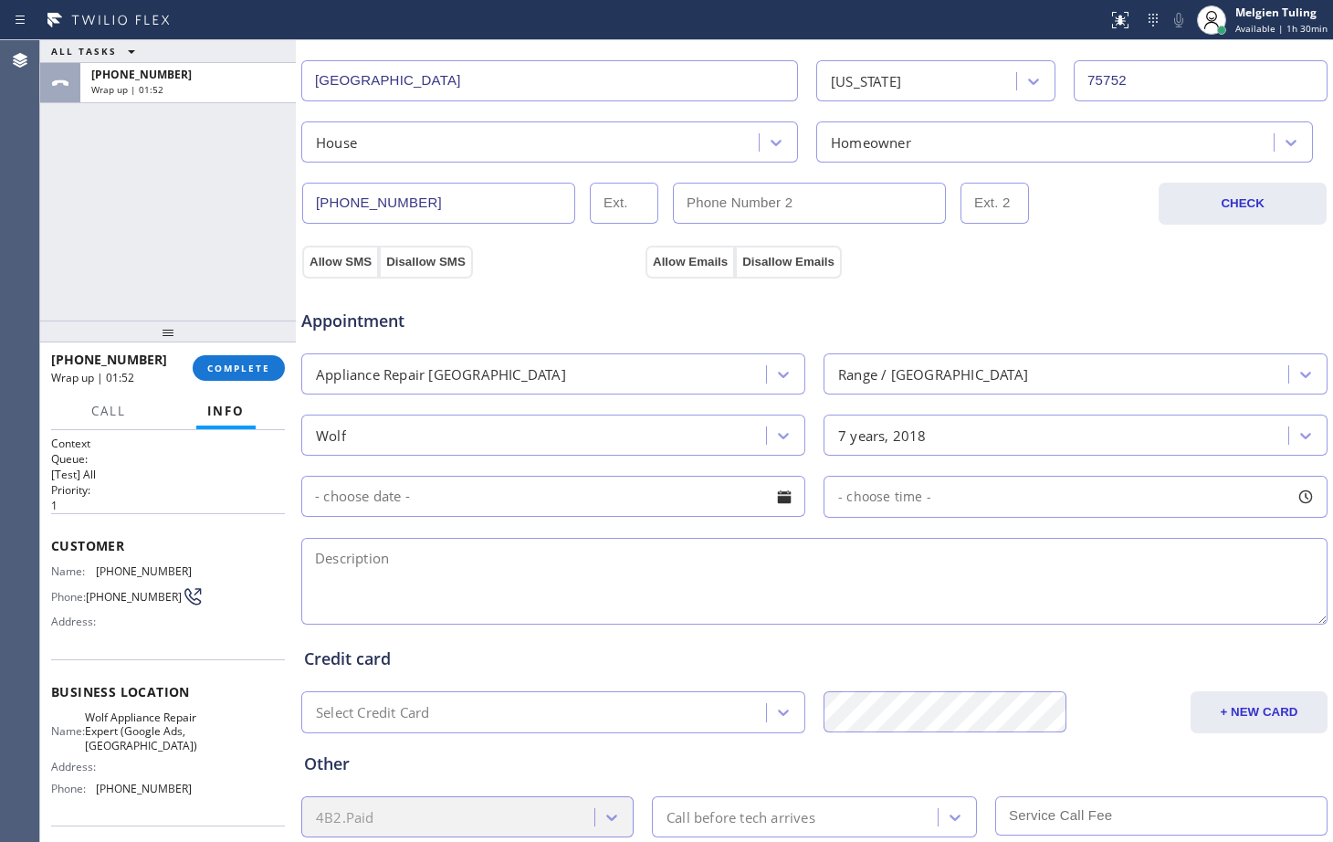
click at [396, 561] on textarea at bounding box center [814, 581] width 1026 height 87
click at [434, 563] on textarea at bounding box center [814, 581] width 1026 height 87
paste textarea "wolf/burner/ wont stop clicking and trying to ignite/ house-ho/2018/ [GEOGRAPHI…"
click at [141, 738] on span "Wolf Appliance Repair Expert (Google Ads, [GEOGRAPHIC_DATA])" at bounding box center [141, 731] width 112 height 42
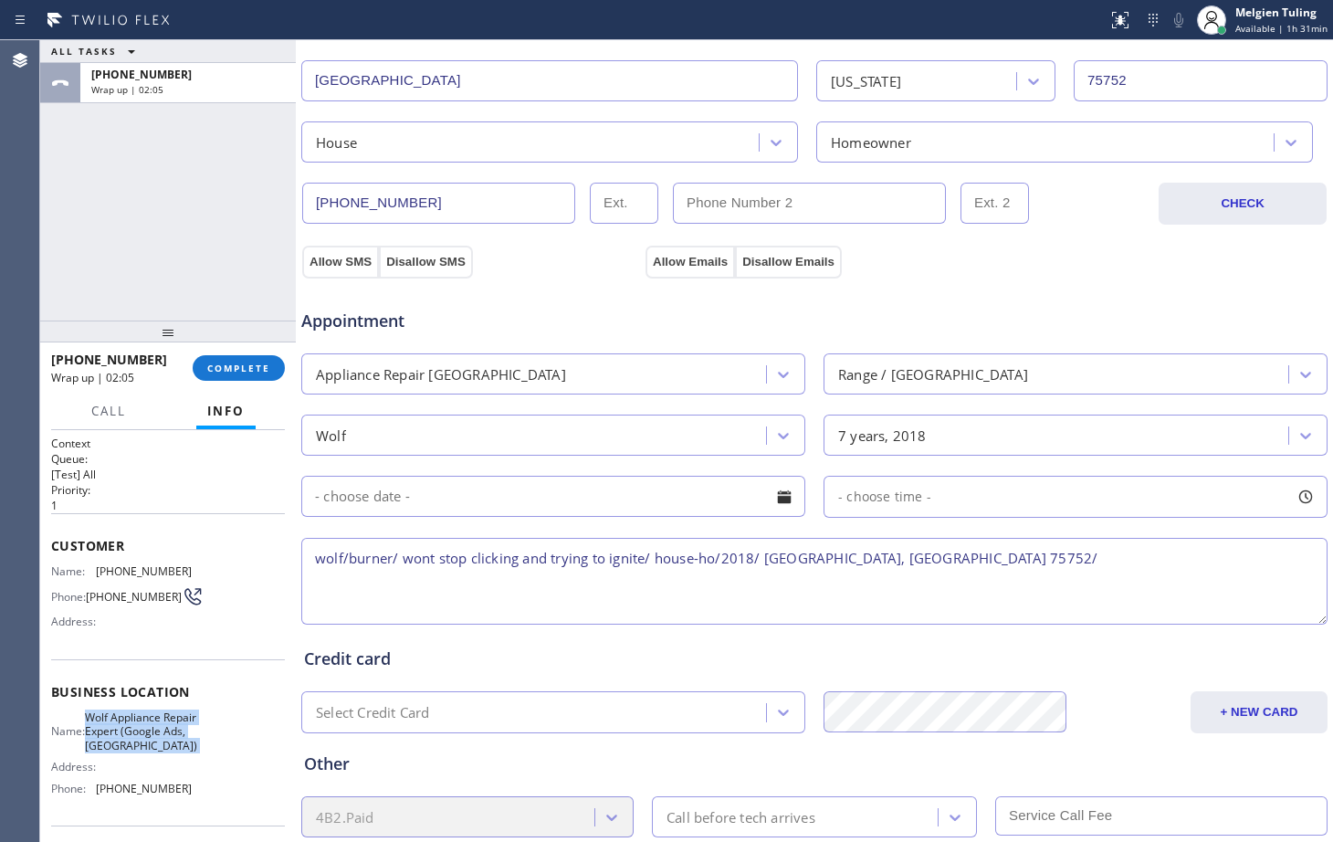
click at [143, 738] on span "Wolf Appliance Repair Expert (Google Ads, [GEOGRAPHIC_DATA])" at bounding box center [141, 731] width 112 height 42
copy span "Wolf Appliance Repair Expert (Google Ads, [GEOGRAPHIC_DATA])"
click at [907, 565] on textarea "wolf/burner/ wont stop clicking and trying to ignite/ house-ho/2018/ [GEOGRAPHI…" at bounding box center [814, 581] width 1026 height 87
paste textarea "Wolf Appliance Repair Expert (Google Ads, [GEOGRAPHIC_DATA])"
click at [1238, 562] on textarea "wolf/burner/ wont stop clicking and trying to ignite/ house-ho/2018/ [GEOGRAPHI…" at bounding box center [814, 581] width 1026 height 87
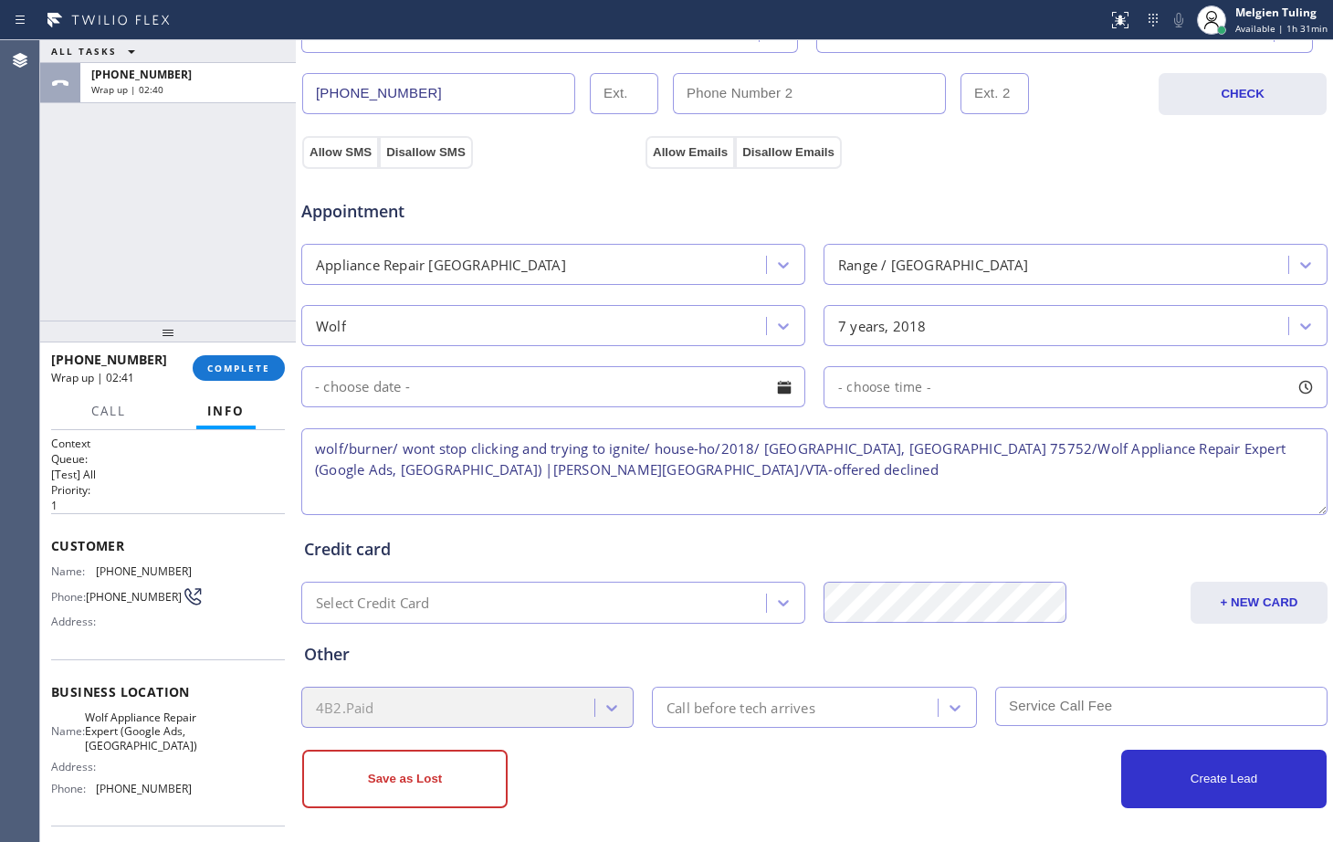
scroll to position [573, 0]
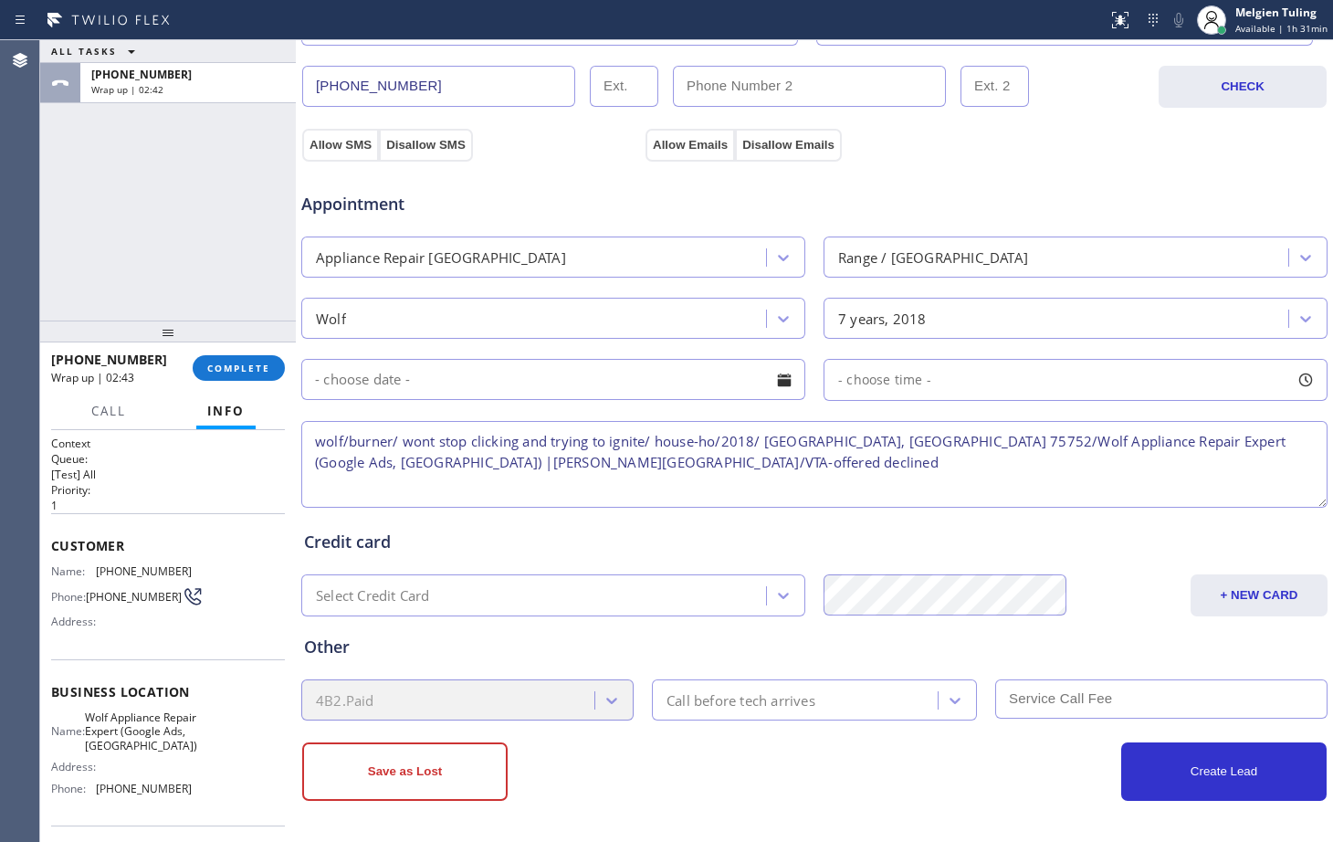
type textarea "wolf/burner/ wont stop clicking and trying to ignite/ house-ho/2018/ [GEOGRAPHI…"
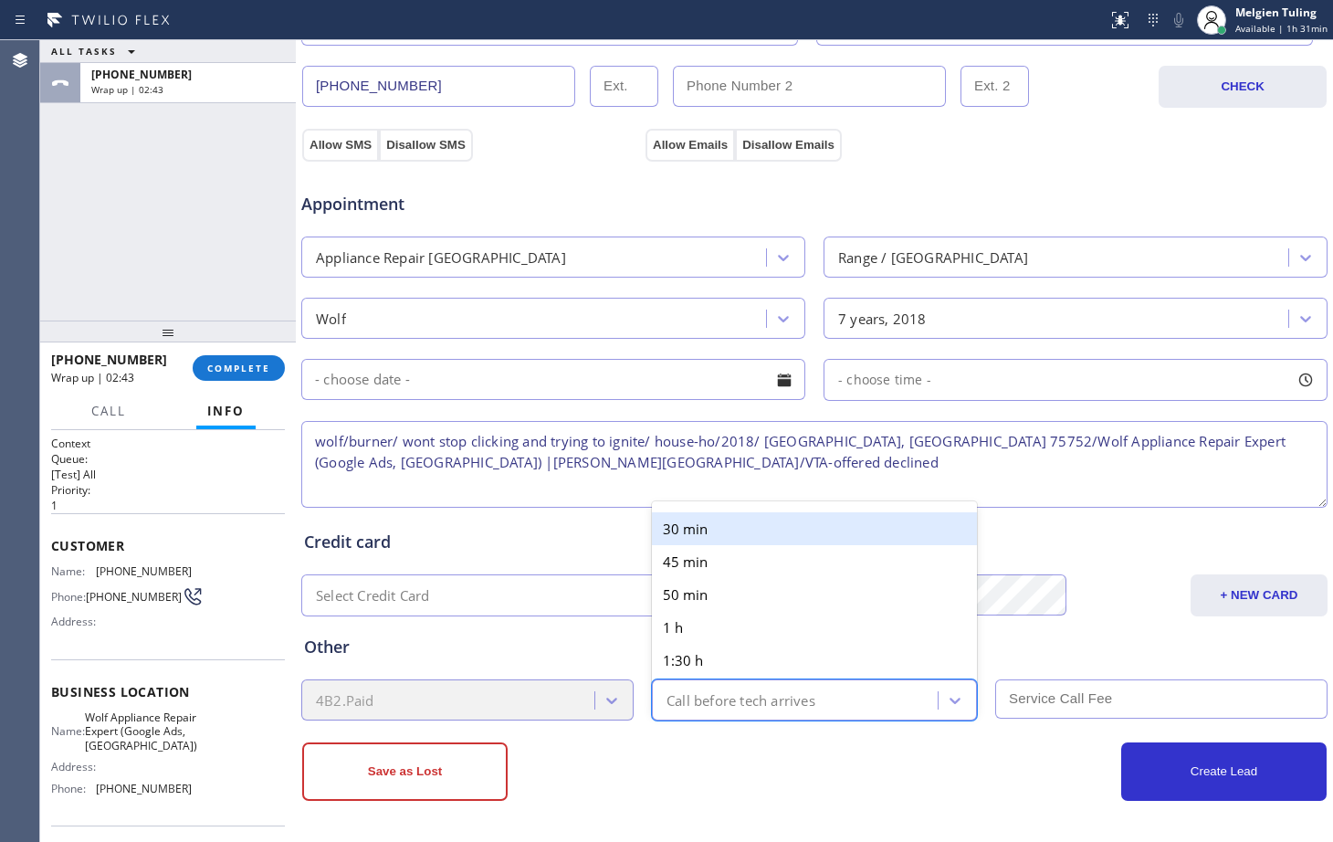
click at [703, 697] on div "Call before tech arrives" at bounding box center [740, 699] width 149 height 21
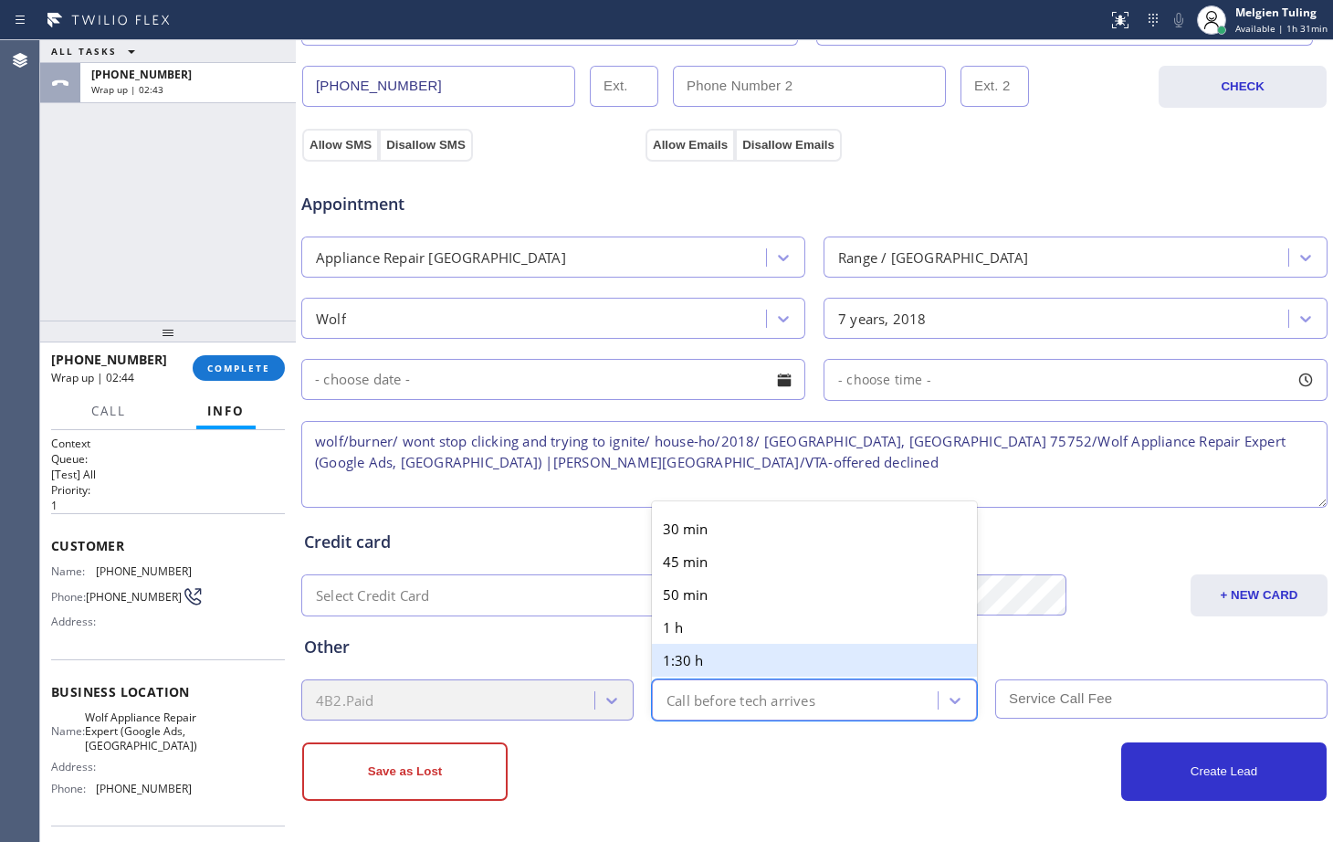
click at [588, 639] on div "Other" at bounding box center [814, 646] width 1021 height 25
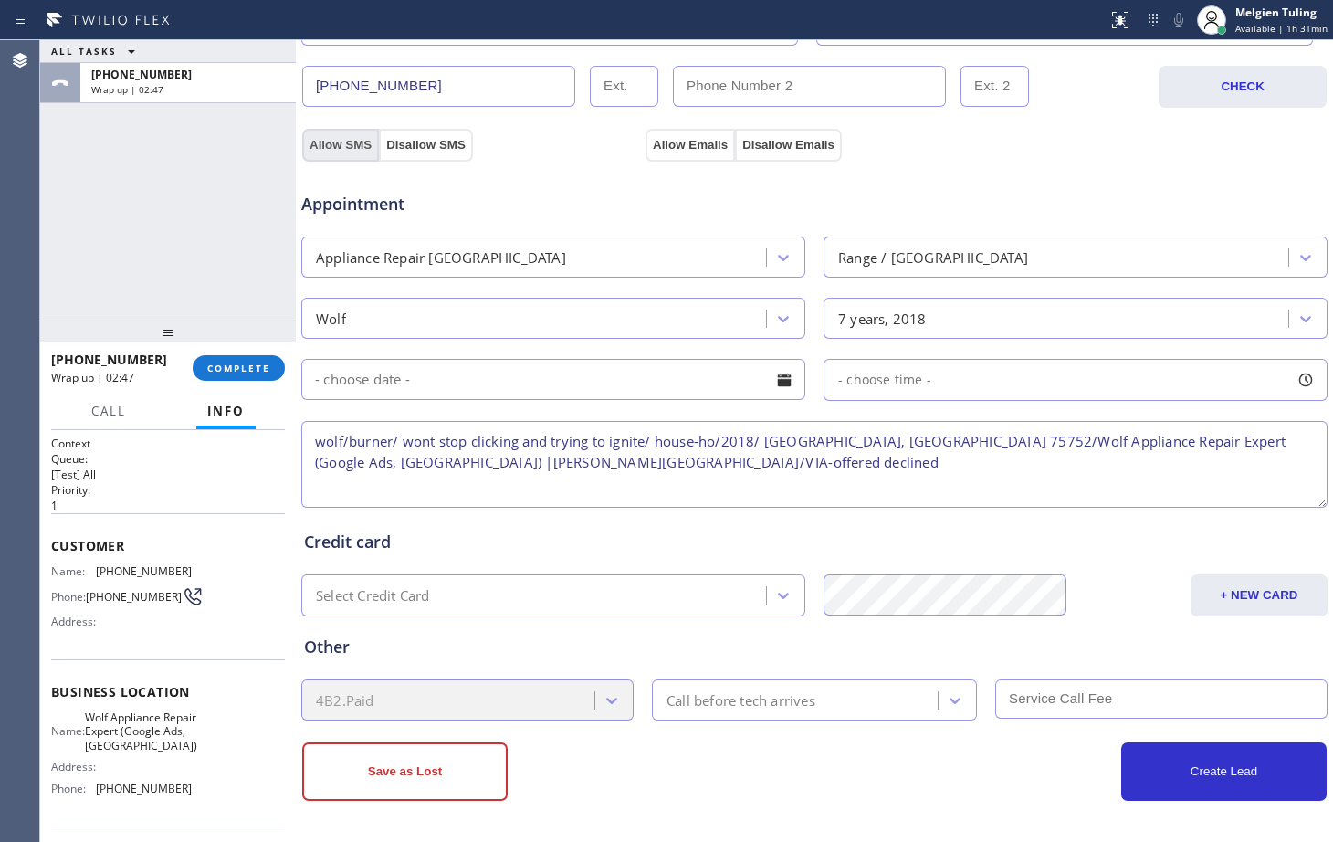
click at [332, 143] on button "Allow SMS" at bounding box center [340, 145] width 77 height 33
click at [682, 148] on button "Allow Emails" at bounding box center [689, 145] width 89 height 33
click at [408, 787] on button "Save as Lost" at bounding box center [404, 771] width 205 height 58
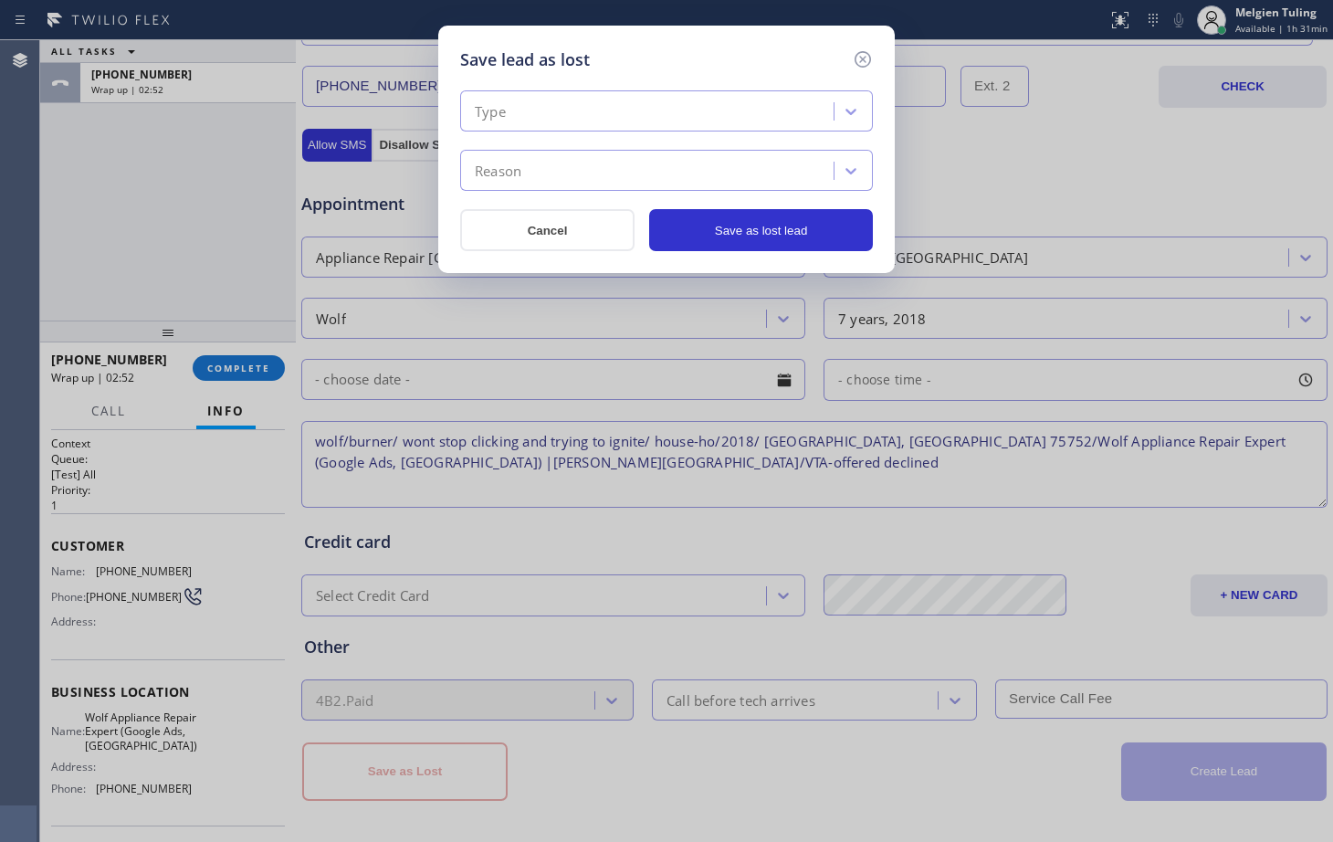
click at [550, 103] on div "Type" at bounding box center [650, 112] width 368 height 32
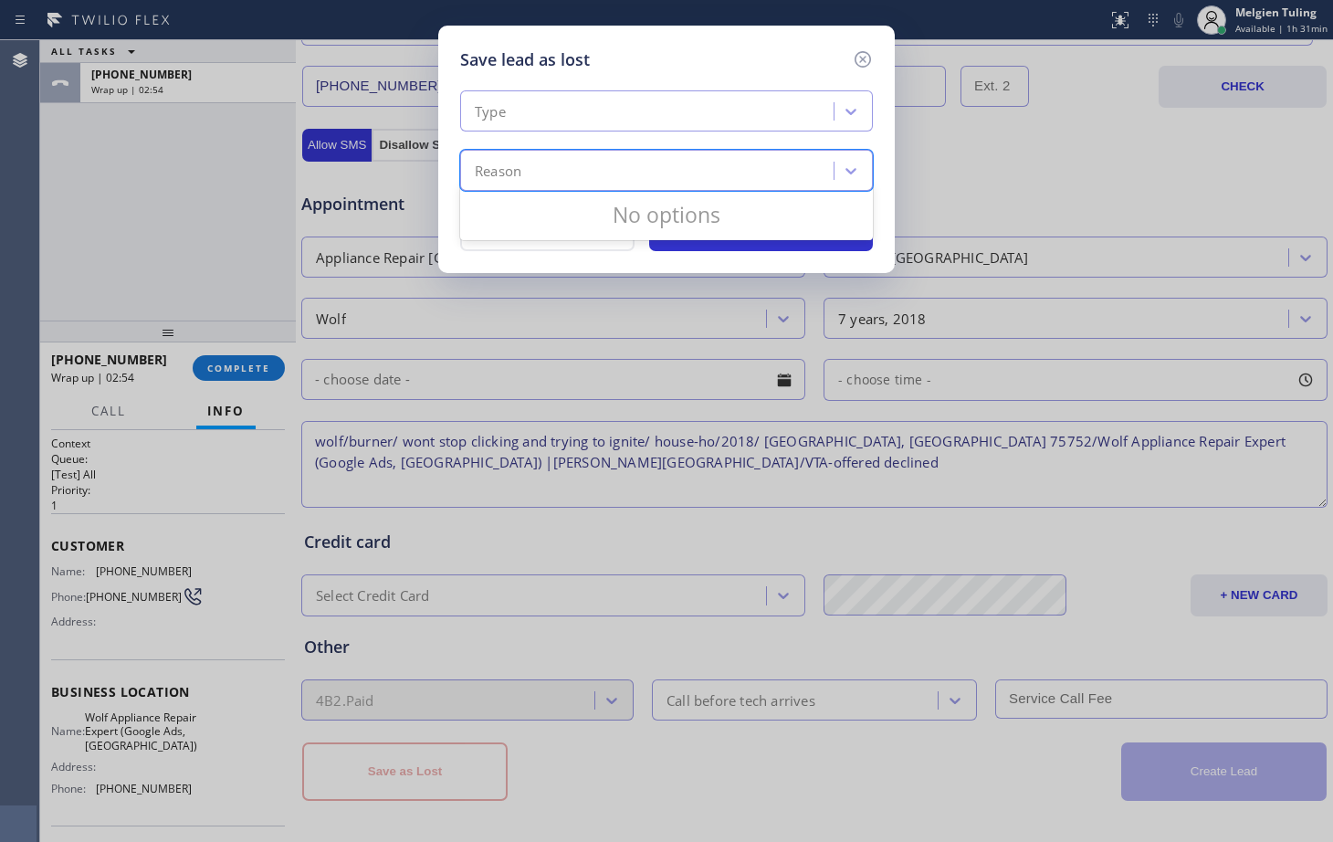
drag, startPoint x: 501, startPoint y: 205, endPoint x: 501, endPoint y: 168, distance: 37.4
click at [501, 168] on div "Reason" at bounding box center [498, 171] width 47 height 21
click at [513, 97] on div "Type" at bounding box center [650, 112] width 368 height 32
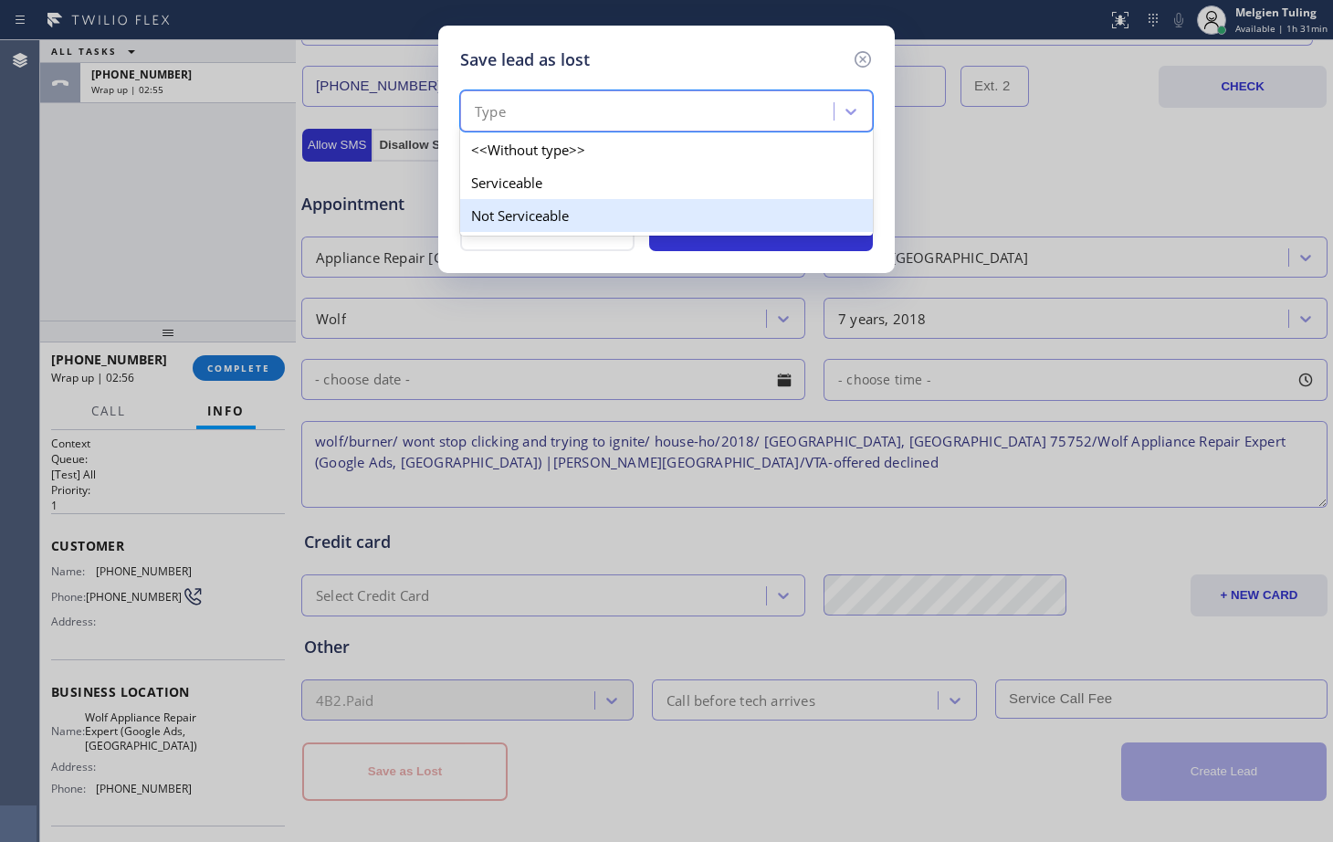
click at [490, 213] on div "Not Serviceable" at bounding box center [666, 215] width 413 height 33
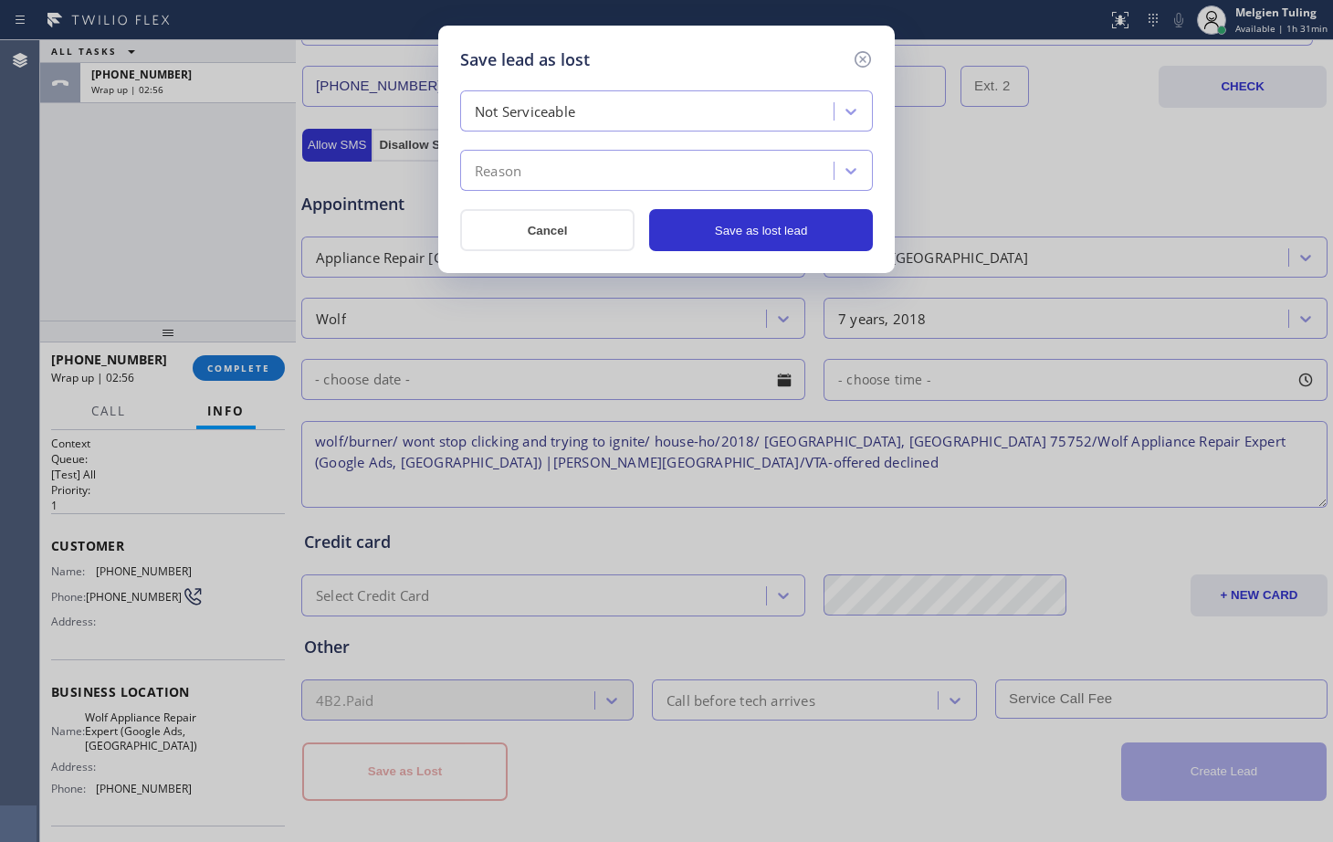
click at [507, 176] on div "Reason" at bounding box center [498, 171] width 47 height 21
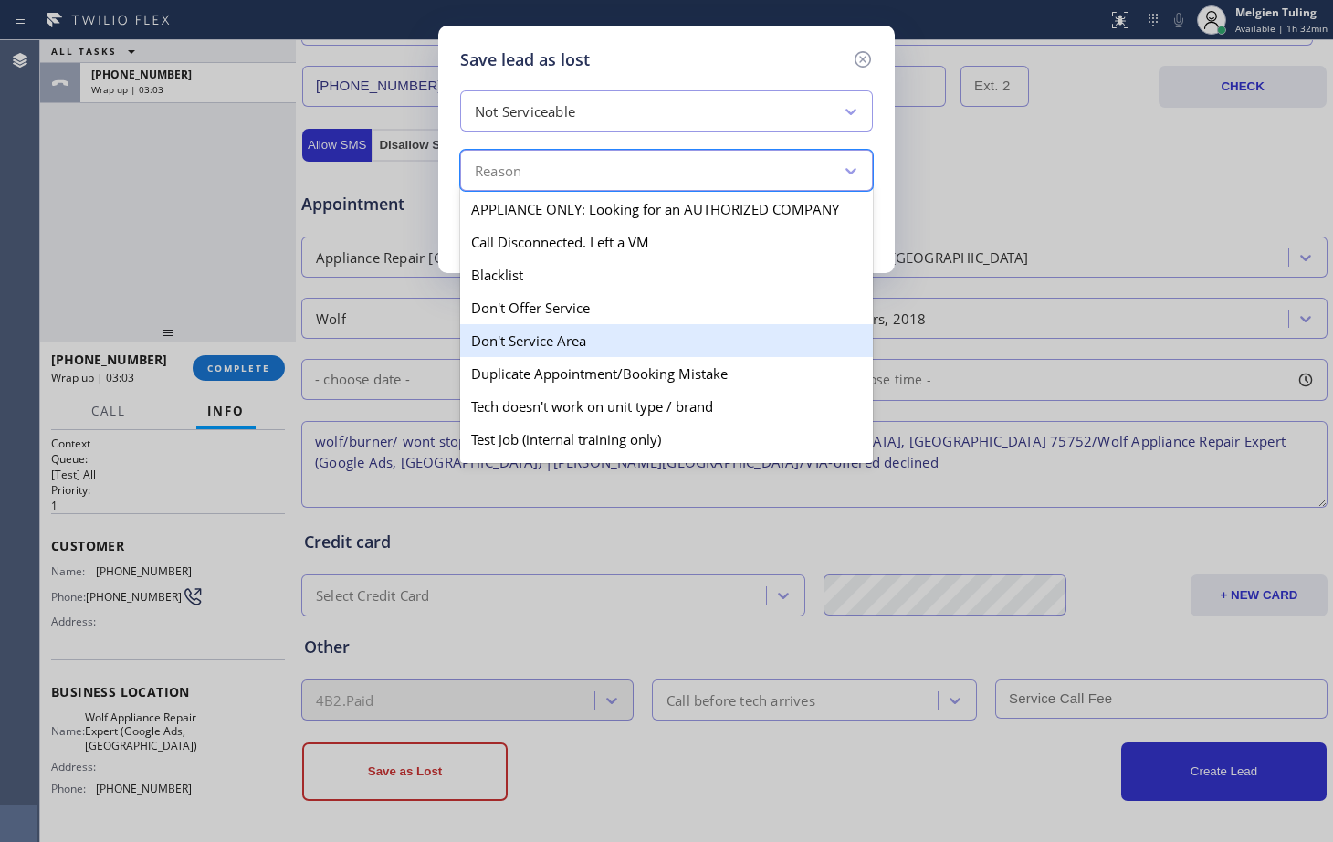
click at [514, 340] on div "Don't Service Area" at bounding box center [666, 340] width 413 height 33
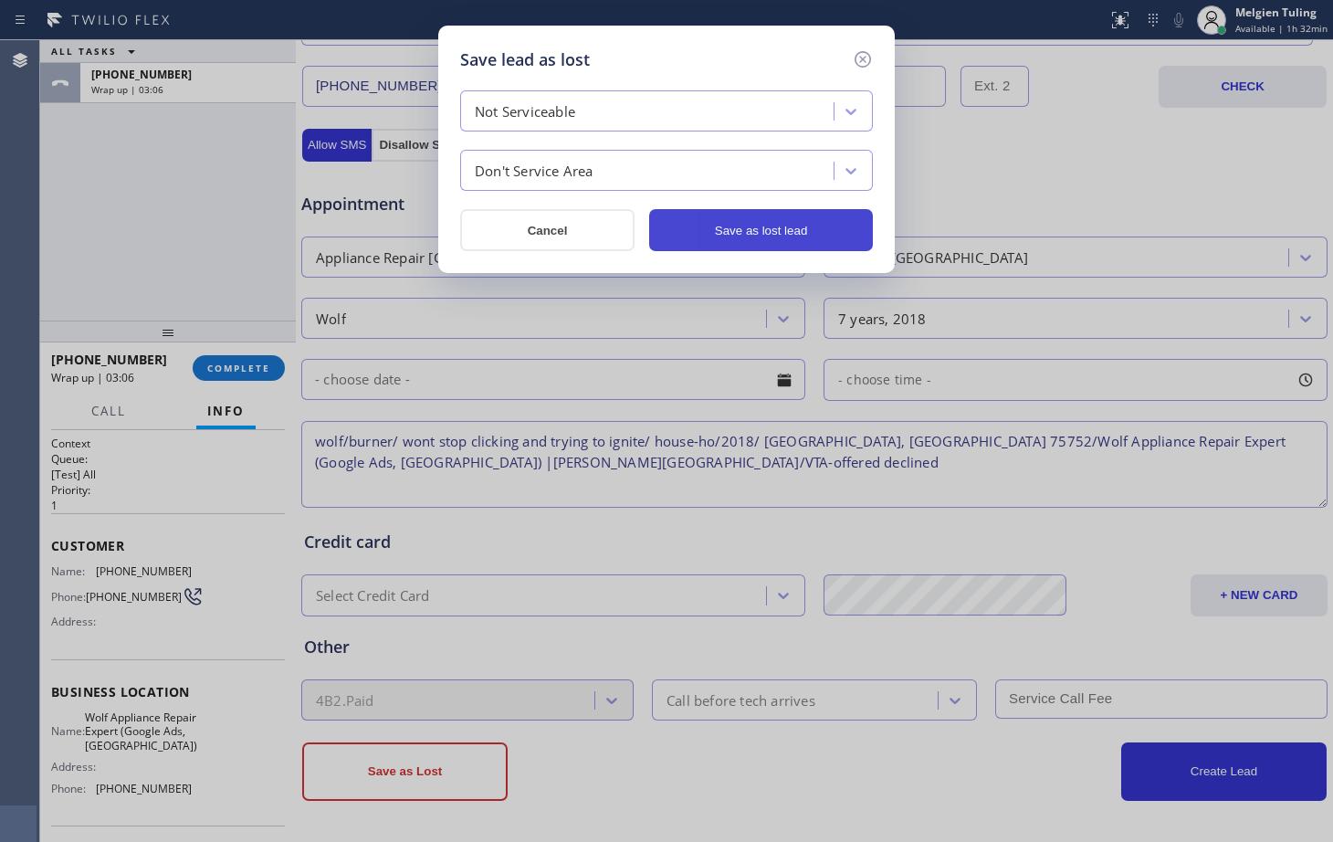
click at [727, 229] on button "Save as lost lead" at bounding box center [761, 230] width 224 height 42
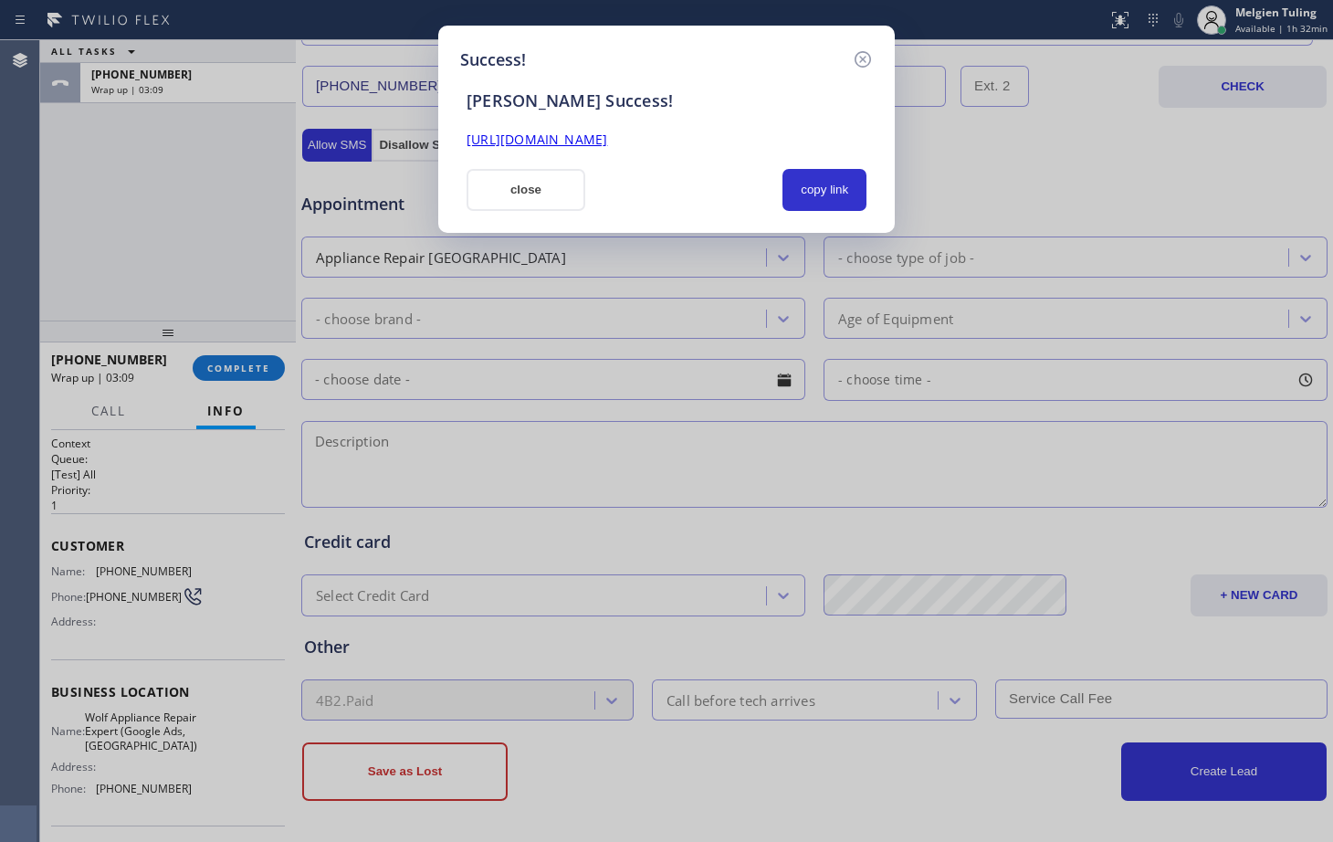
click at [167, 199] on div "Success! [PERSON_NAME] Success! [URL][DOMAIN_NAME] close copy link" at bounding box center [666, 421] width 1333 height 842
drag, startPoint x: 534, startPoint y: 197, endPoint x: 500, endPoint y: 191, distance: 34.4
click at [500, 191] on button "close" at bounding box center [525, 190] width 119 height 42
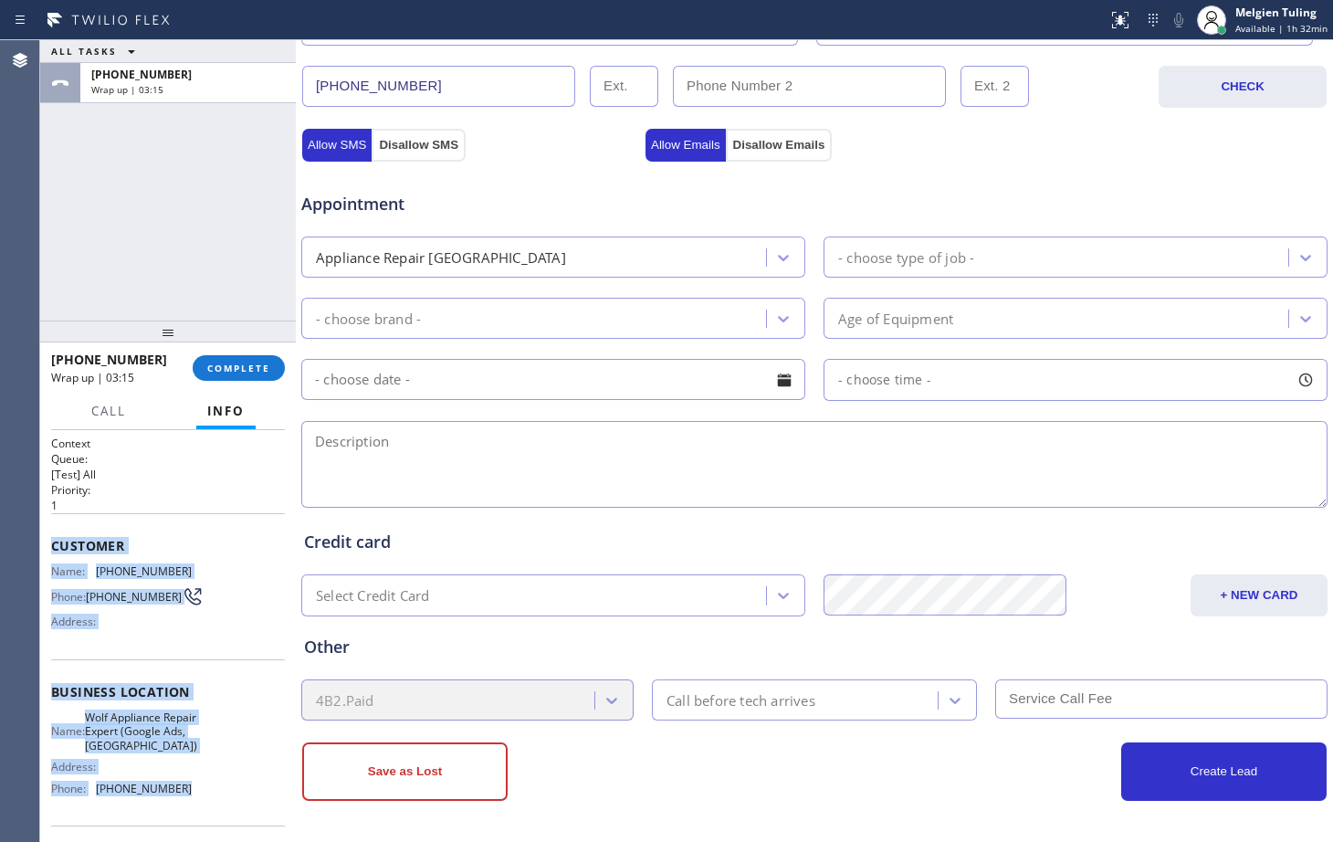
scroll to position [91, 0]
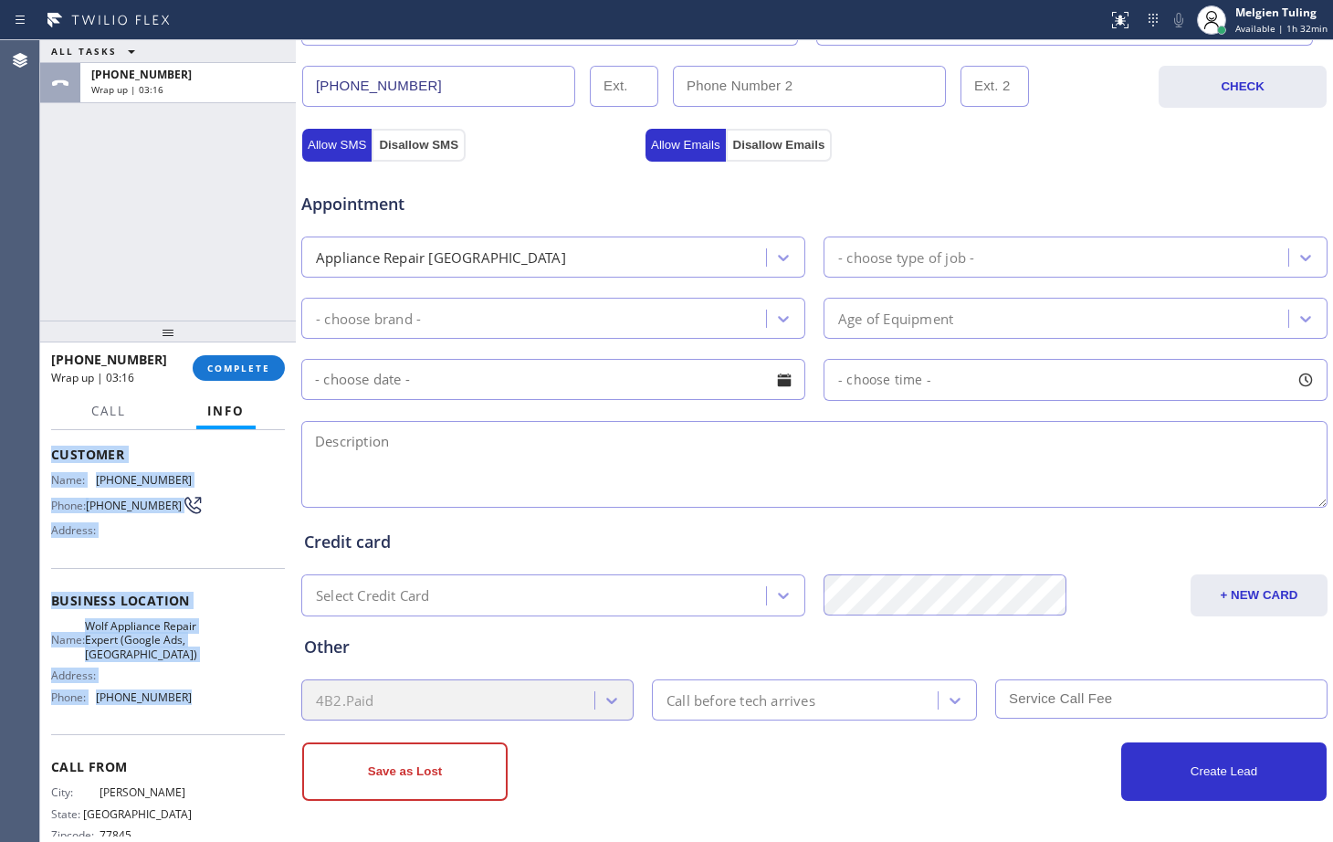
drag, startPoint x: 48, startPoint y: 545, endPoint x: 183, endPoint y: 728, distance: 227.3
click at [183, 728] on div "Context Queue: [Test] All Priority: 1 Customer Name: [PHONE_NUMBER] Phone: [PHO…" at bounding box center [168, 636] width 256 height 412
copy div "Customer Name: [PHONE_NUMBER] Phone: [PHONE_NUMBER] Address: Business location …"
click at [250, 372] on span "COMPLETE" at bounding box center [238, 367] width 63 height 13
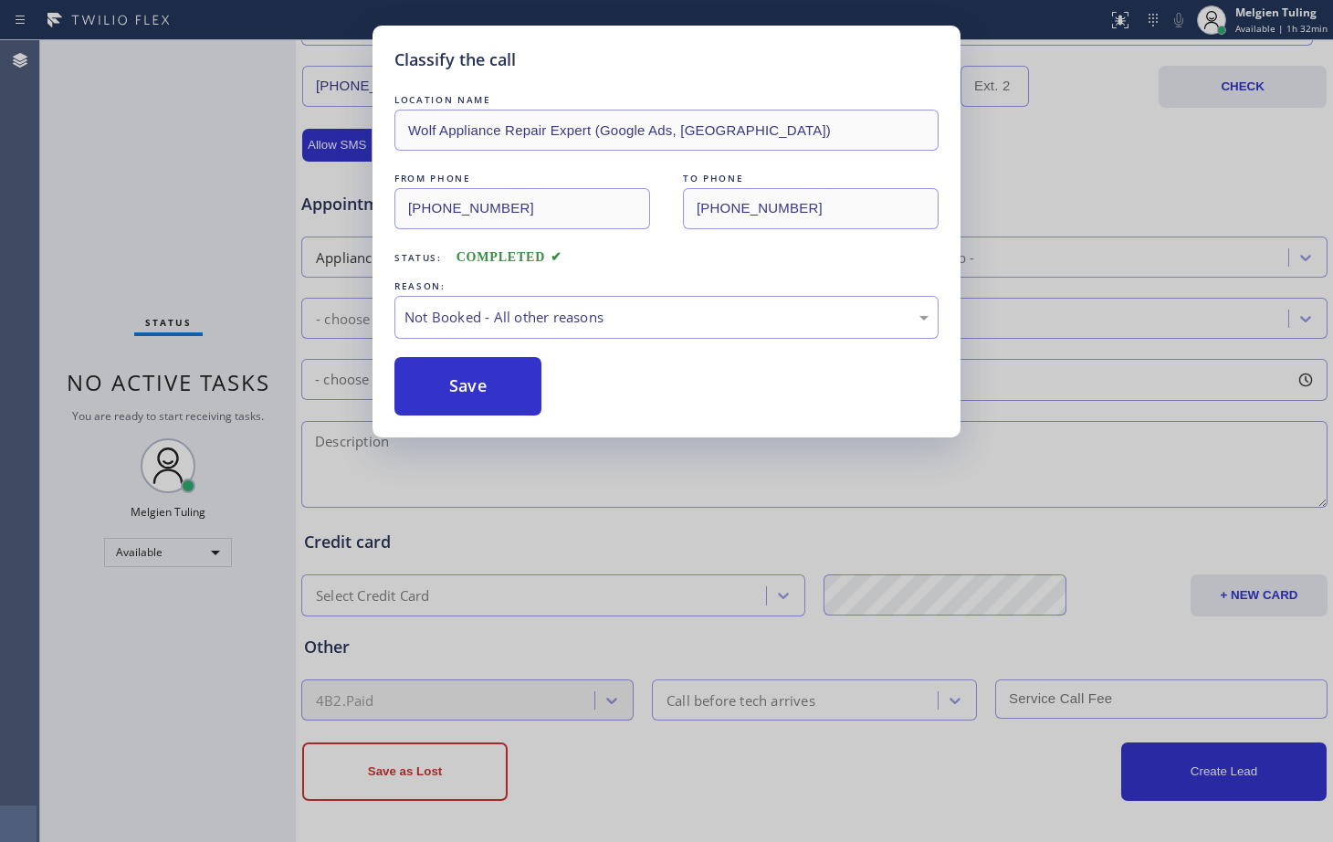
click at [486, 391] on button "Save" at bounding box center [467, 386] width 147 height 58
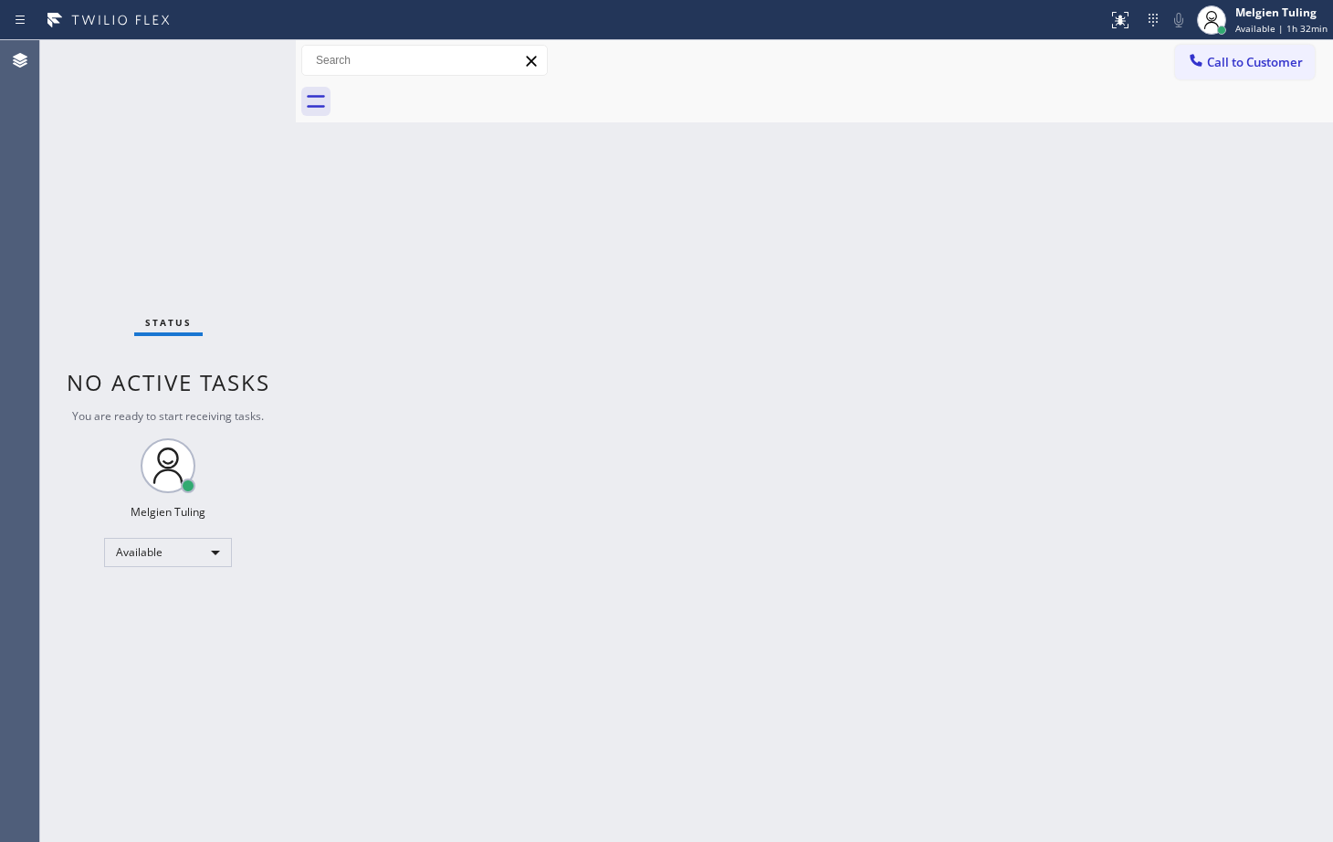
click at [361, 289] on div "Back to Dashboard Change Sender ID Customers Technicians Select a contact Outbo…" at bounding box center [814, 440] width 1037 height 801
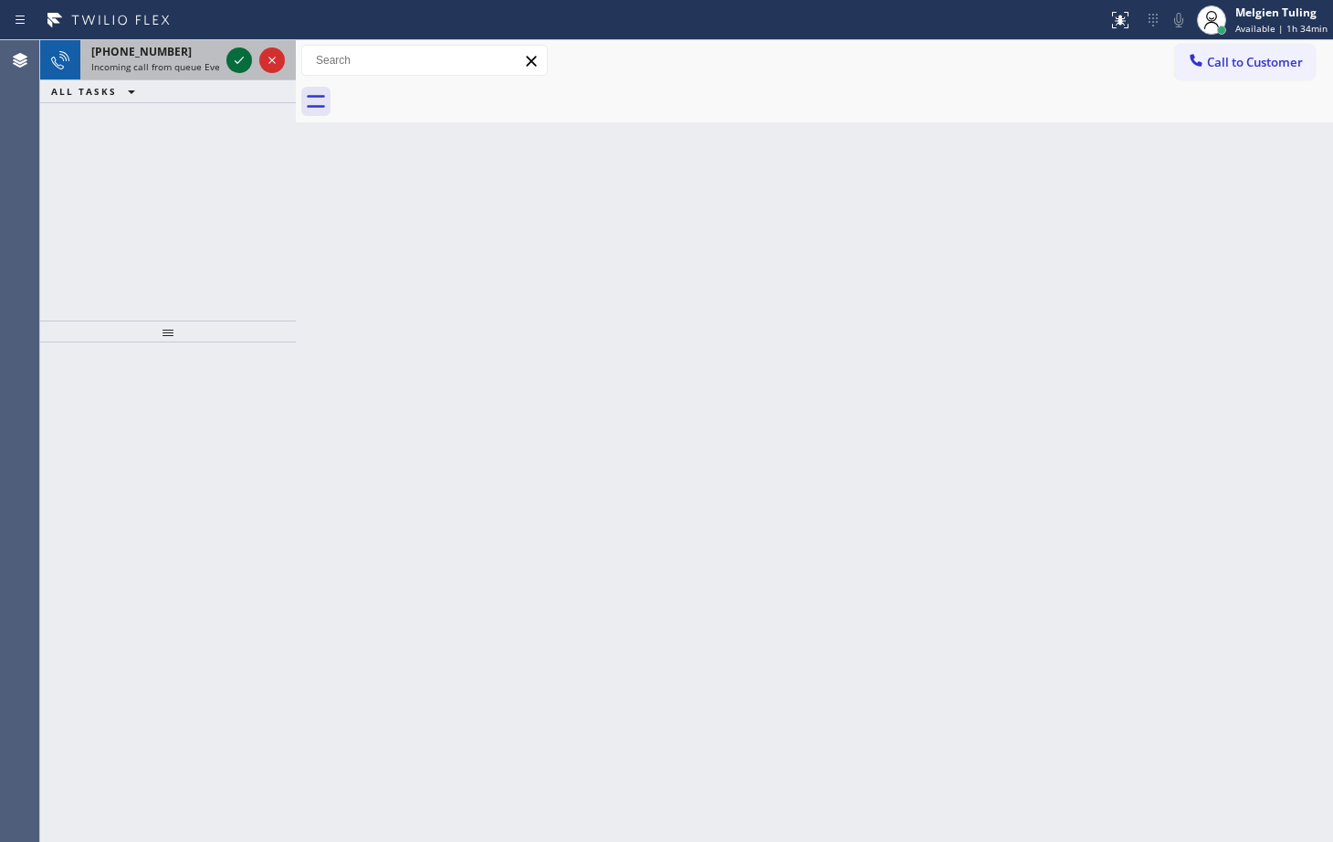
click at [236, 58] on icon at bounding box center [239, 60] width 22 height 22
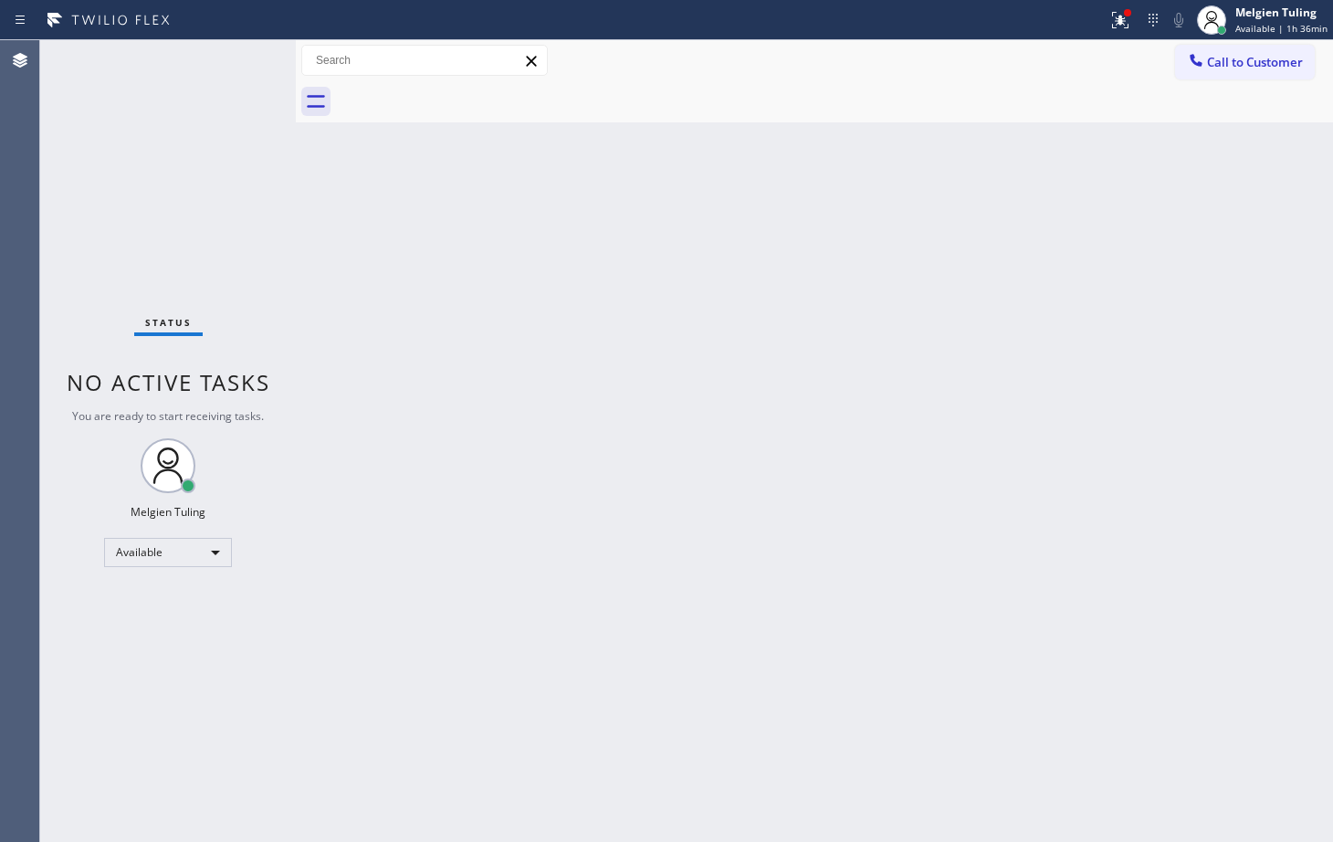
click at [446, 273] on div "Back to Dashboard Change Sender ID Customers Technicians Select a contact Outbo…" at bounding box center [814, 440] width 1037 height 801
click at [230, 61] on div "Status No active tasks You are ready to start receiving tasks. Melgien Tuling A…" at bounding box center [168, 440] width 256 height 801
click at [1119, 11] on icon at bounding box center [1120, 20] width 22 height 22
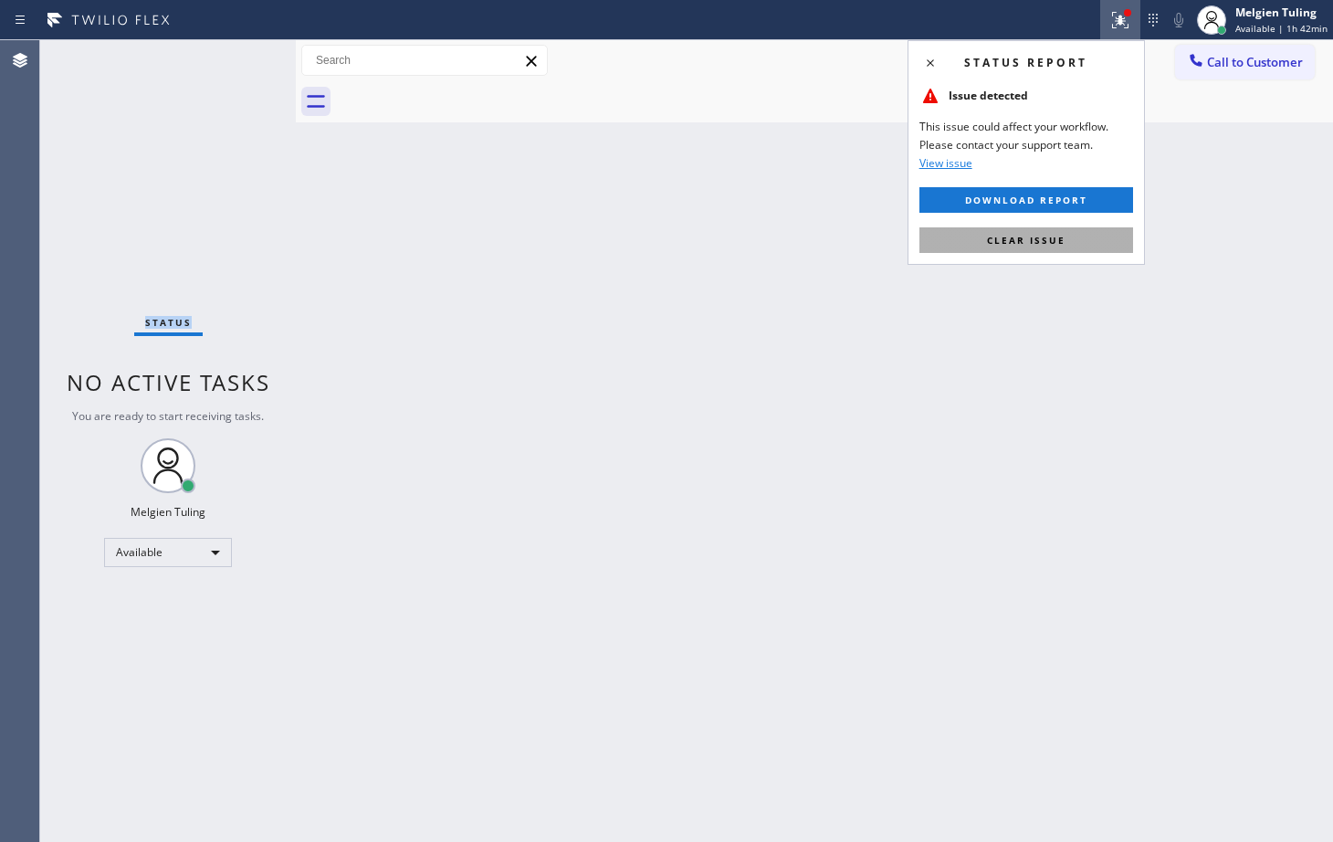
click at [1030, 240] on span "Clear issue" at bounding box center [1026, 240] width 79 height 13
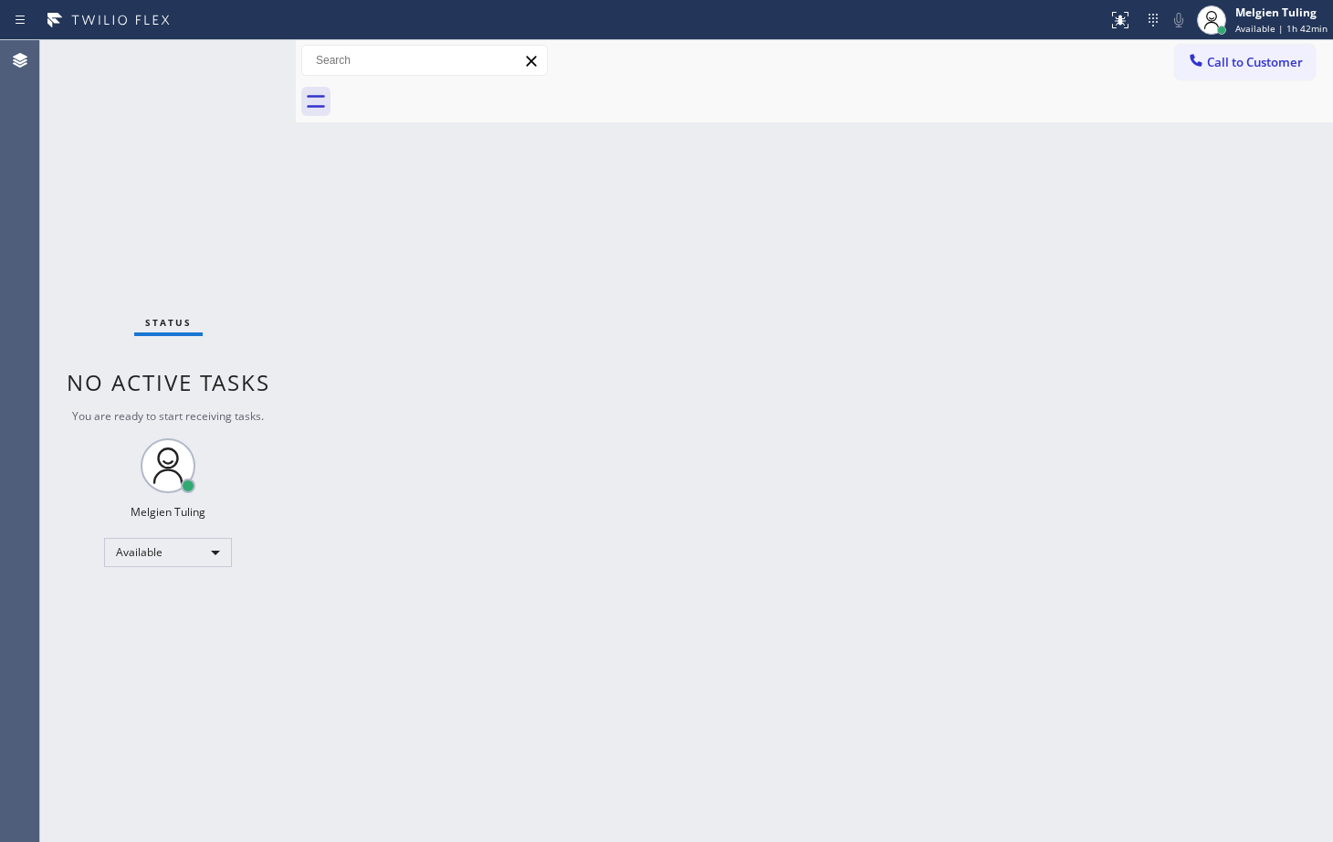
click at [676, 243] on div "Back to Dashboard Change Sender ID Customers Technicians Select a contact Outbo…" at bounding box center [814, 440] width 1037 height 801
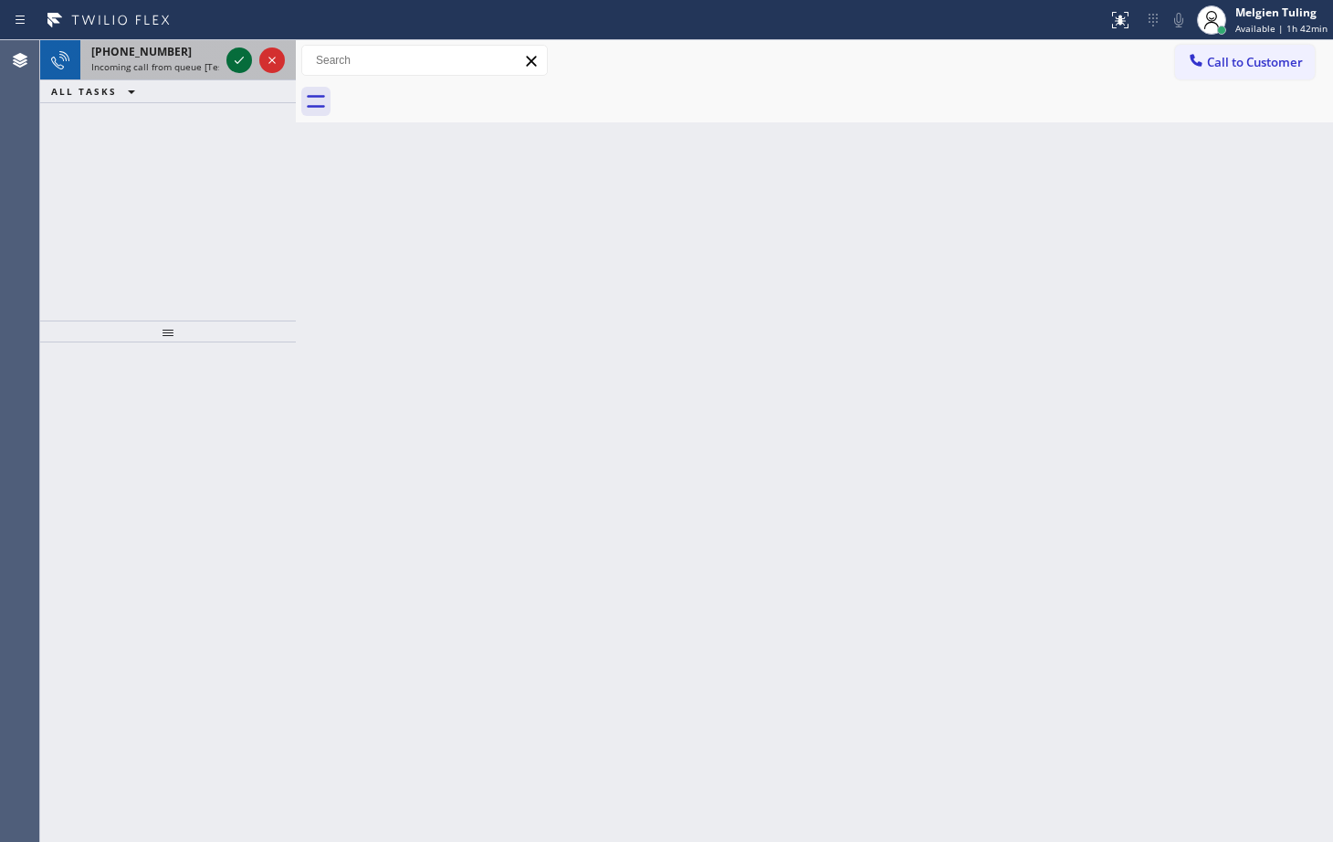
click at [232, 59] on icon at bounding box center [239, 60] width 22 height 22
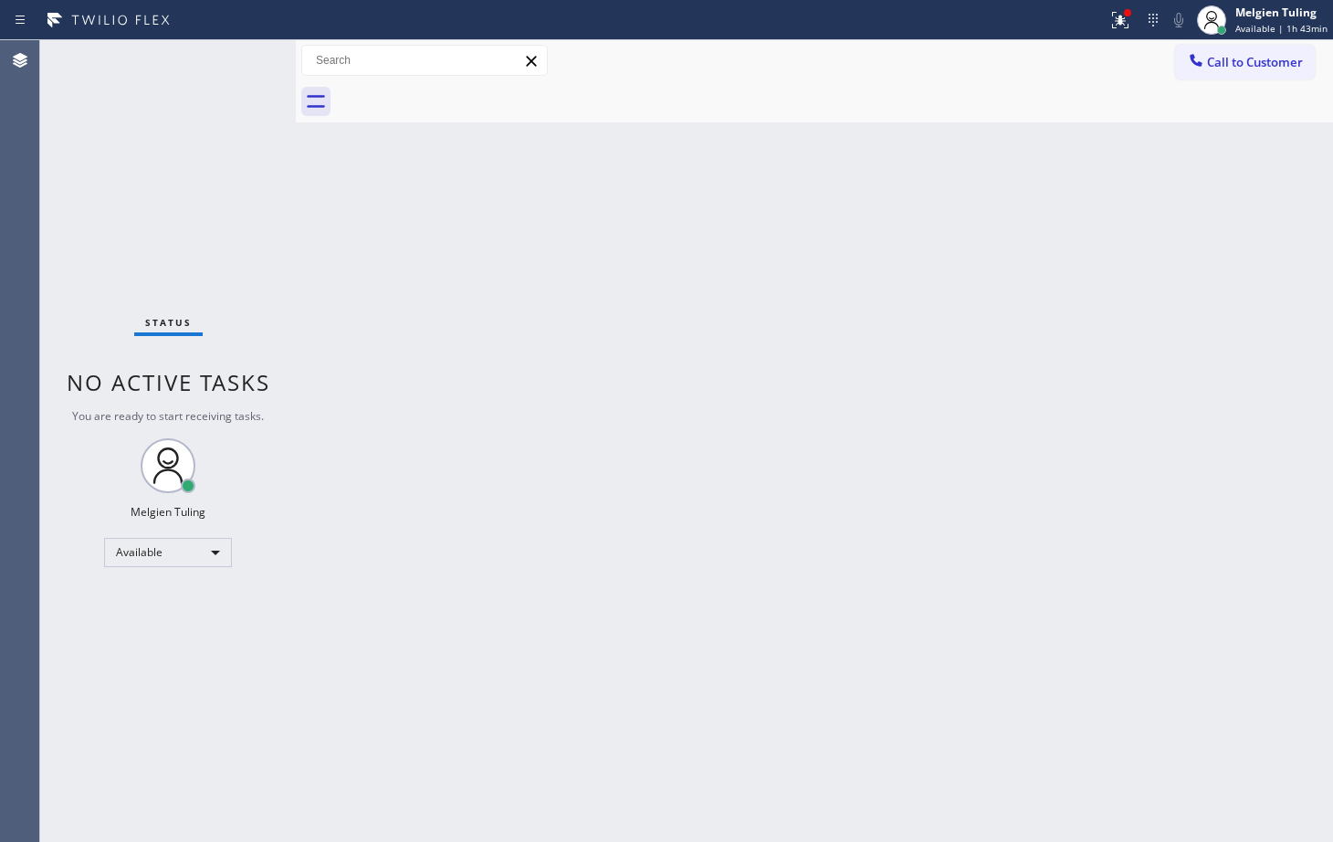
click at [855, 328] on div "Back to Dashboard Change Sender ID Customers Technicians Select a contact Outbo…" at bounding box center [814, 440] width 1037 height 801
click at [1121, 24] on icon at bounding box center [1120, 20] width 16 height 16
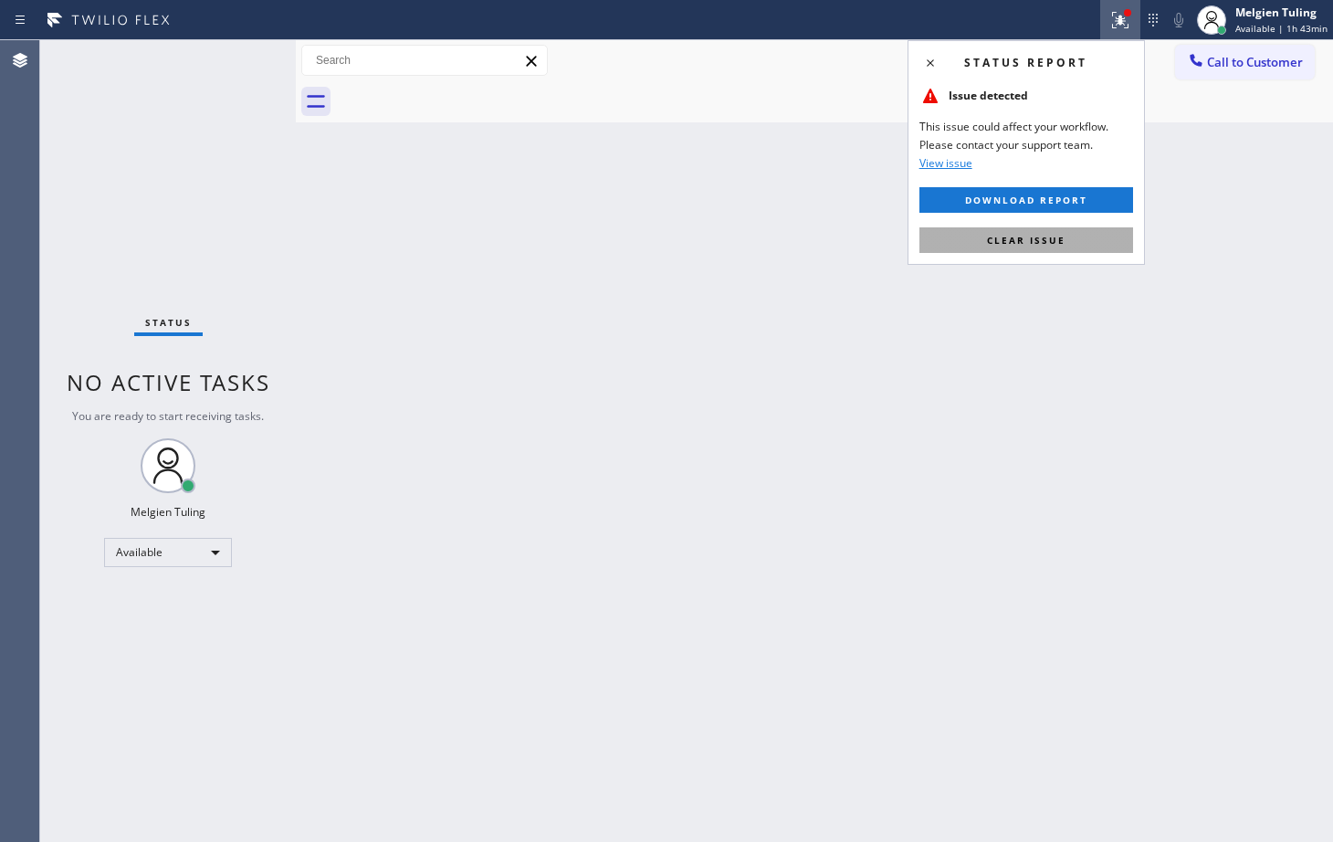
click at [1023, 238] on span "Clear issue" at bounding box center [1026, 240] width 79 height 13
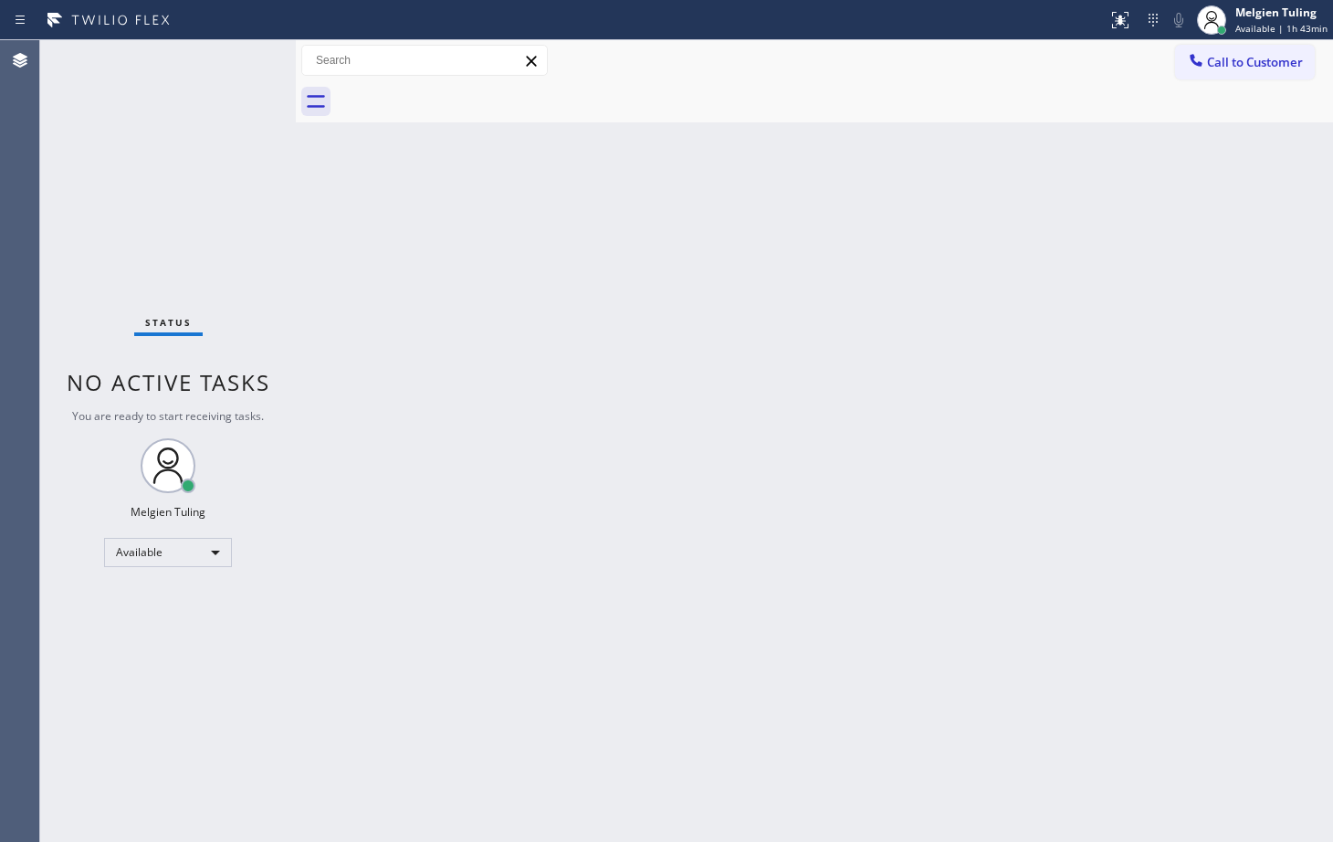
click at [904, 243] on div "Back to Dashboard Change Sender ID Customers Technicians Select a contact Outbo…" at bounding box center [814, 440] width 1037 height 801
click at [366, 321] on div "Back to Dashboard Change Sender ID Customers Technicians Select a contact Outbo…" at bounding box center [814, 440] width 1037 height 801
drag, startPoint x: 444, startPoint y: 409, endPoint x: 437, endPoint y: 424, distance: 16.8
click at [444, 411] on div "Back to Dashboard Change Sender ID Customers Technicians Select a contact Outbo…" at bounding box center [814, 440] width 1037 height 801
click at [705, 267] on div "Back to Dashboard Change Sender ID Customers Technicians Select a contact Outbo…" at bounding box center [814, 440] width 1037 height 801
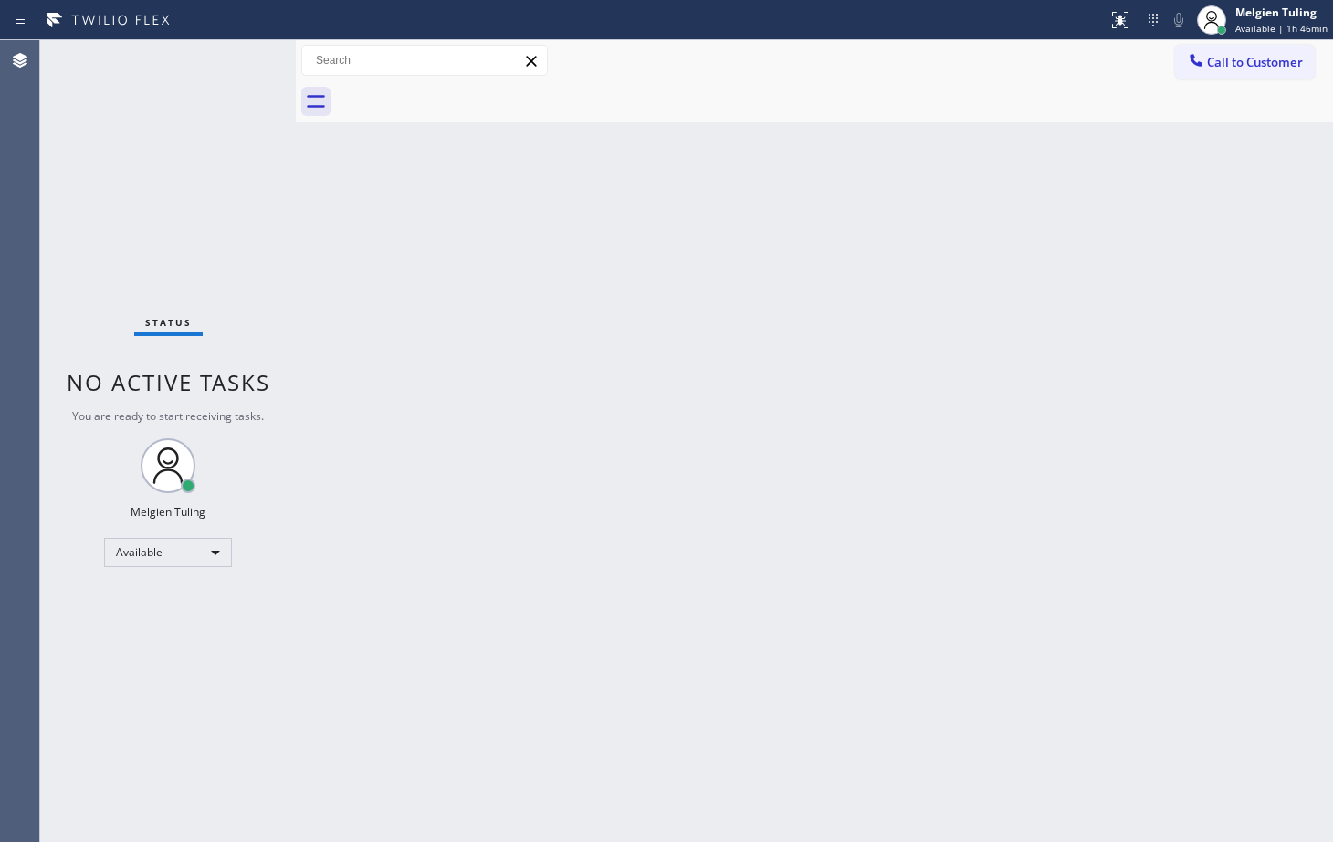
click at [791, 316] on div "Back to Dashboard Change Sender ID Customers Technicians Select a contact Outbo…" at bounding box center [814, 440] width 1037 height 801
click at [689, 526] on div "Back to Dashboard Change Sender ID Customers Technicians Select a contact Outbo…" at bounding box center [814, 440] width 1037 height 801
click at [758, 243] on div "Back to Dashboard Change Sender ID Customers Technicians Select a contact Outbo…" at bounding box center [814, 440] width 1037 height 801
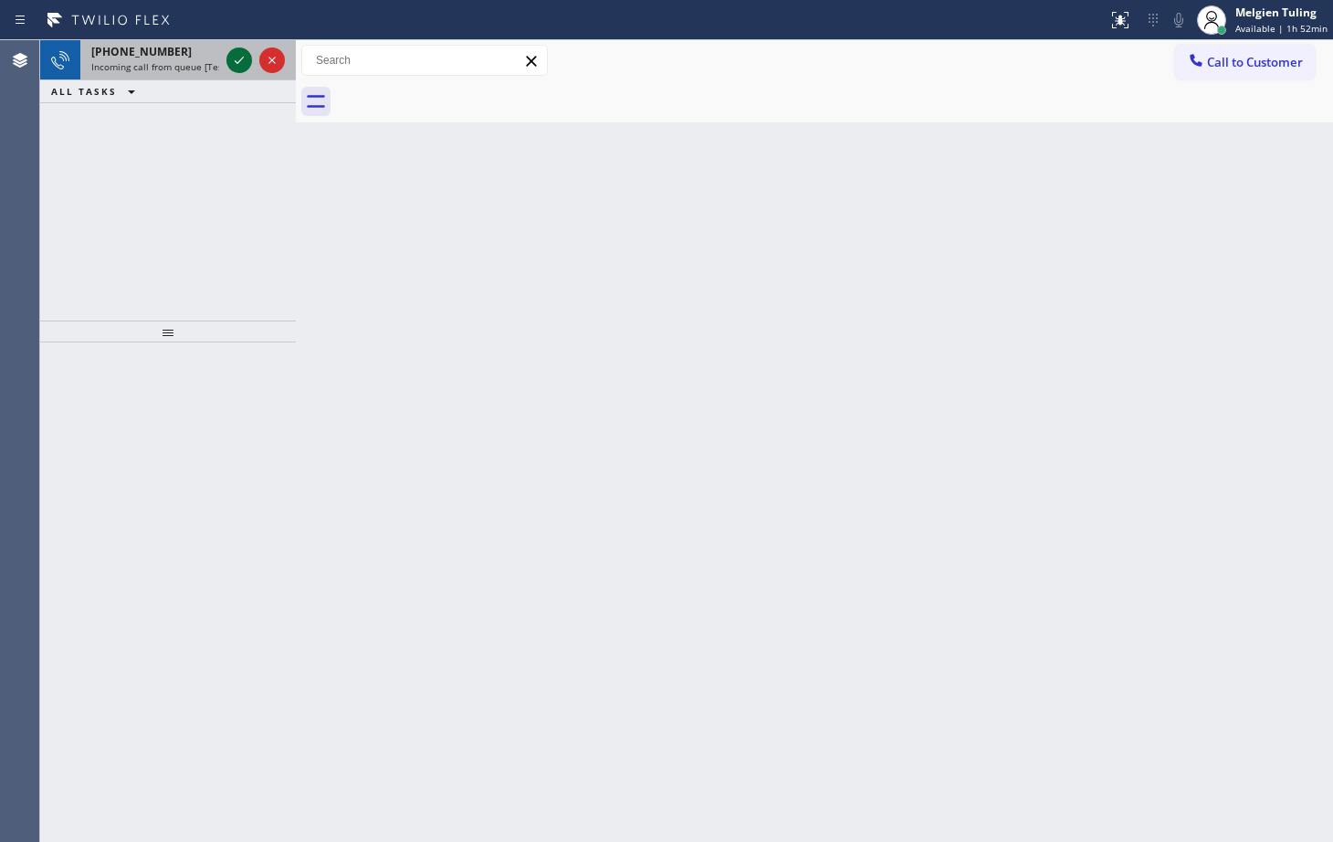
click at [236, 59] on icon at bounding box center [239, 60] width 22 height 22
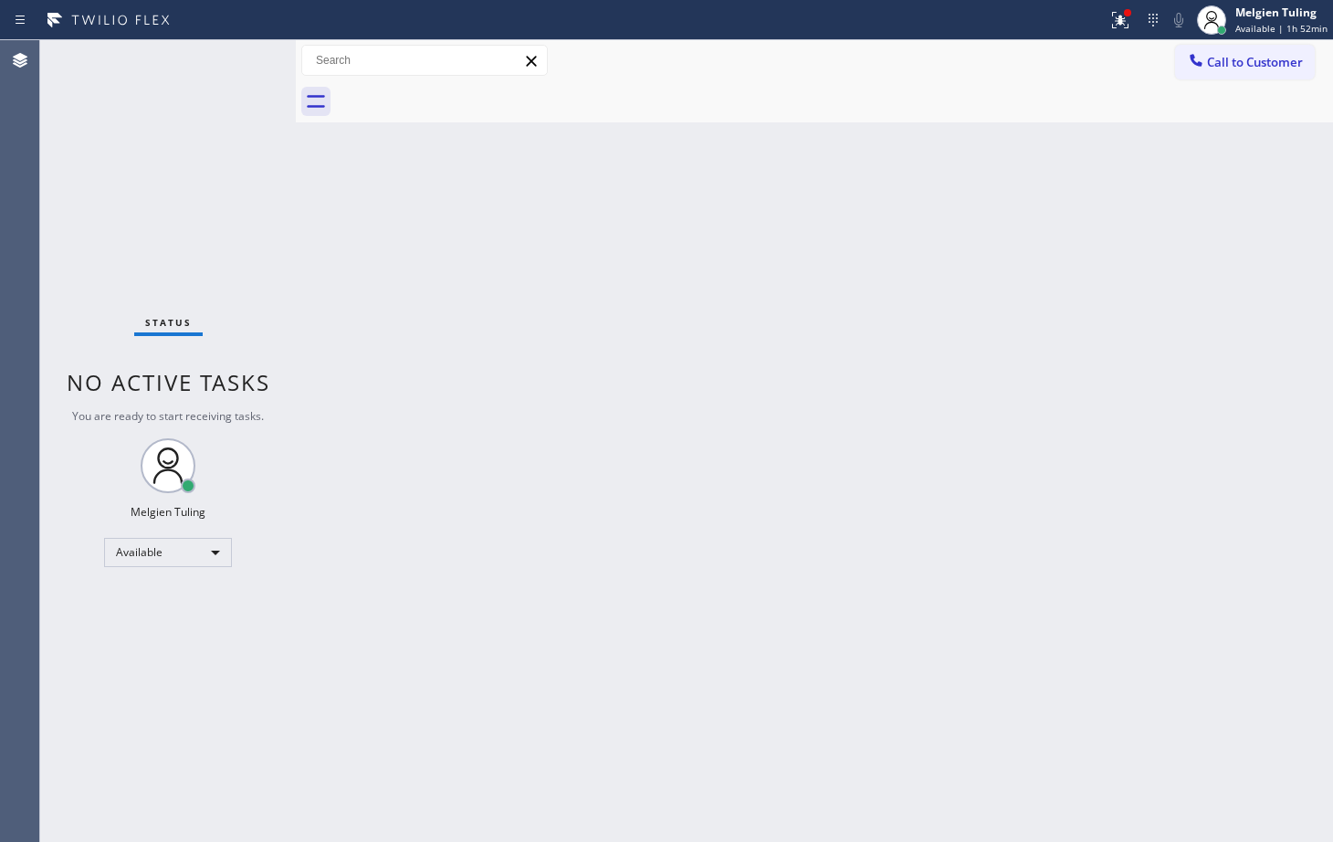
drag, startPoint x: 527, startPoint y: 369, endPoint x: 563, endPoint y: 431, distance: 72.0
click at [533, 381] on div "Back to Dashboard Change Sender ID Customers Technicians Select a contact Outbo…" at bounding box center [814, 440] width 1037 height 801
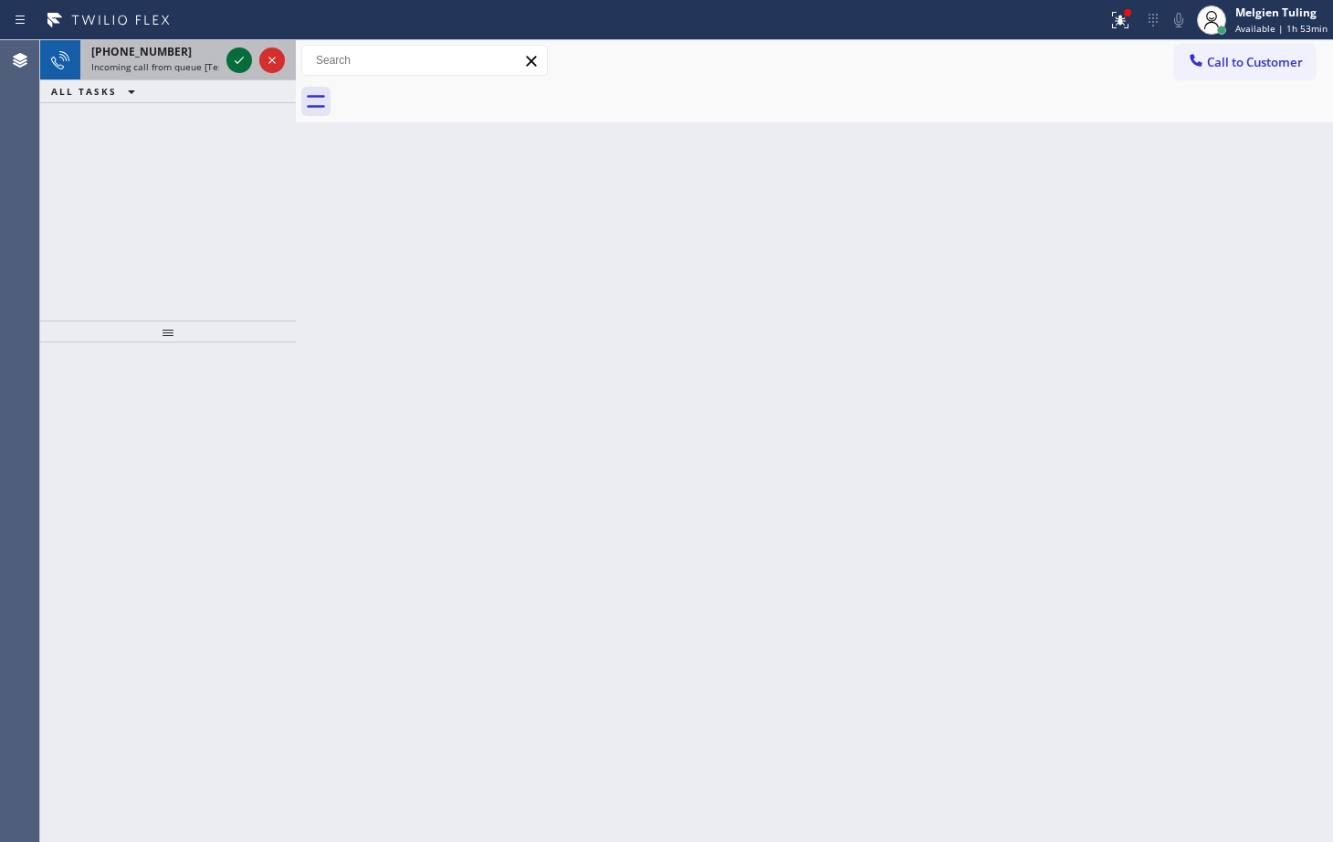
click at [237, 52] on icon at bounding box center [239, 60] width 22 height 22
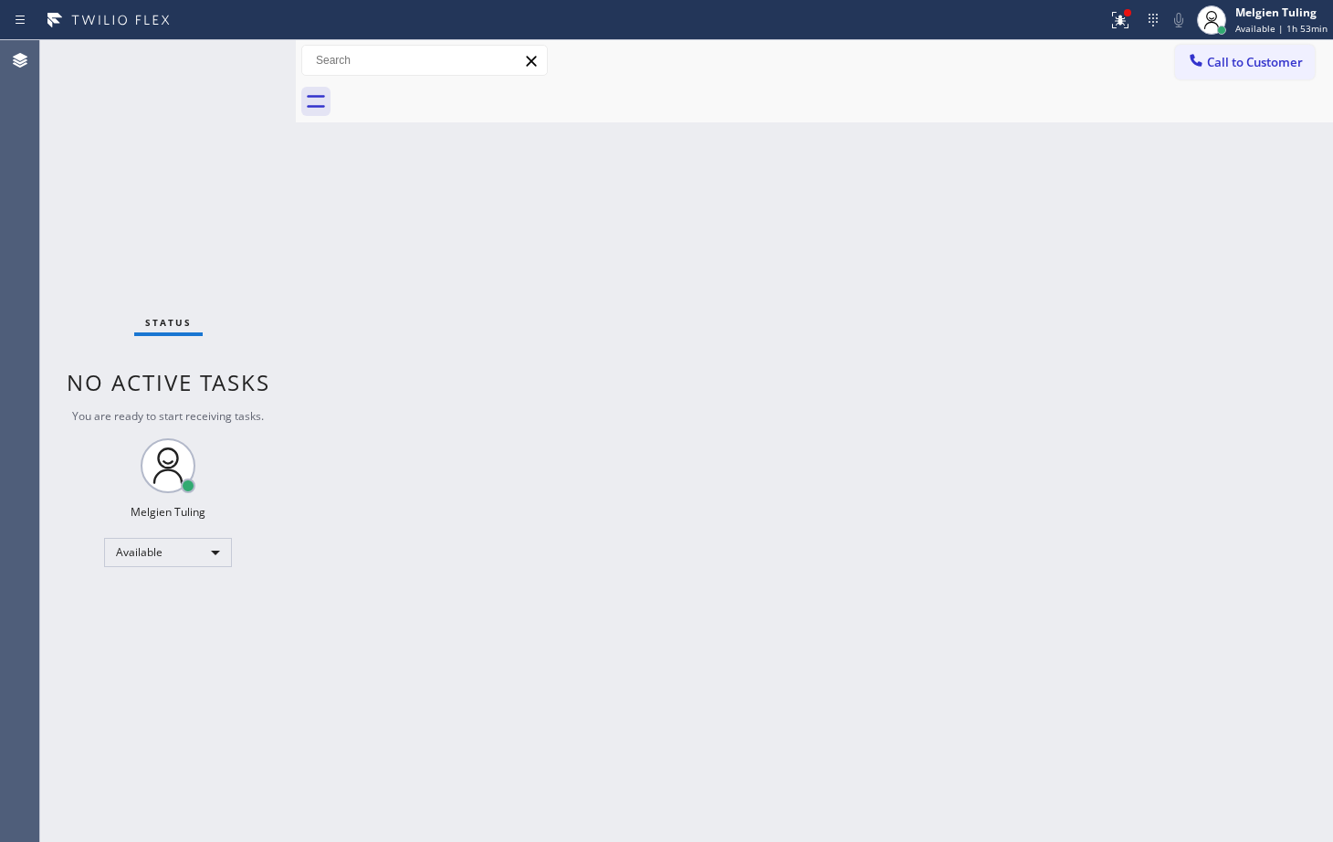
click at [659, 508] on div "Back to Dashboard Change Sender ID Customers Technicians Select a contact Outbo…" at bounding box center [814, 440] width 1037 height 801
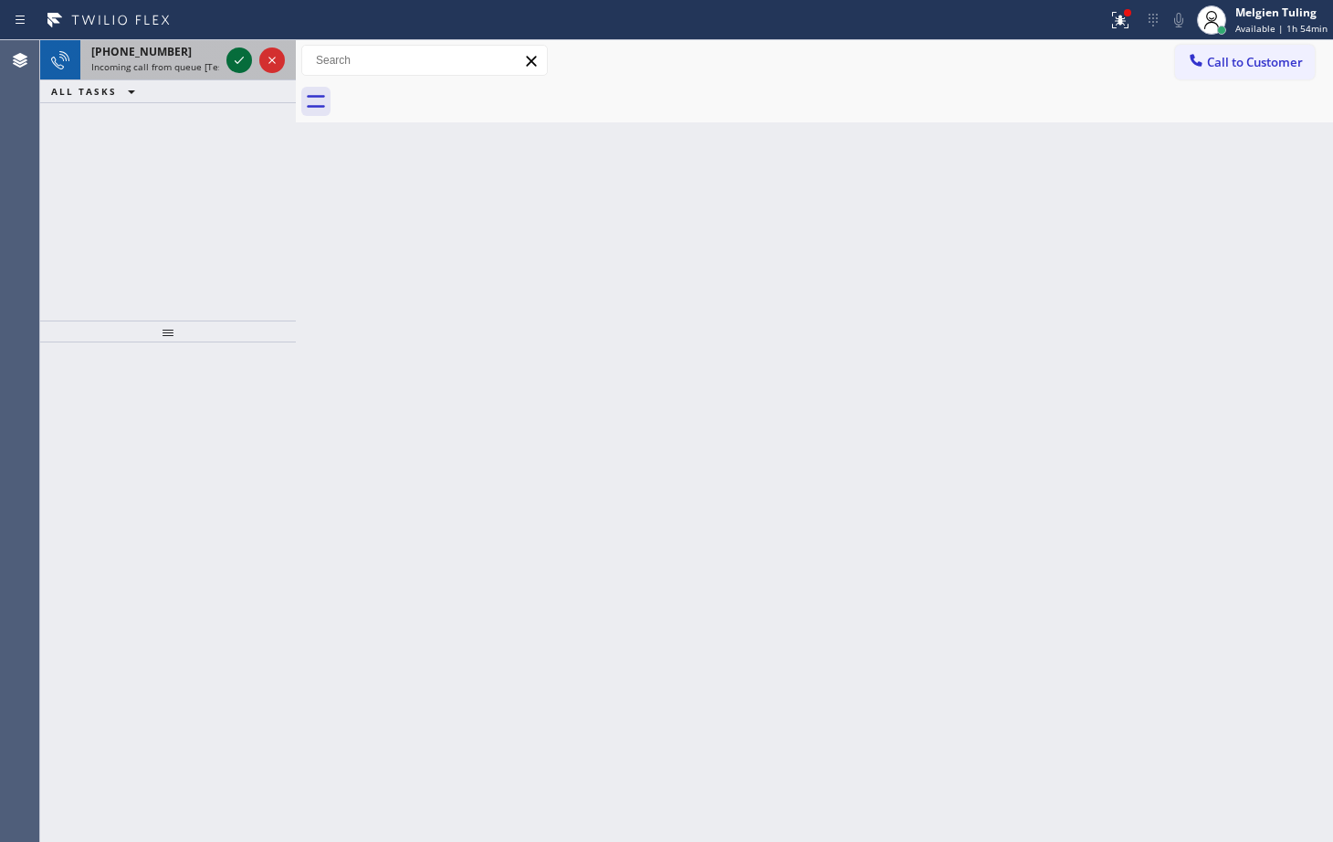
click at [237, 58] on icon at bounding box center [239, 60] width 22 height 22
click at [233, 55] on icon at bounding box center [239, 60] width 22 height 22
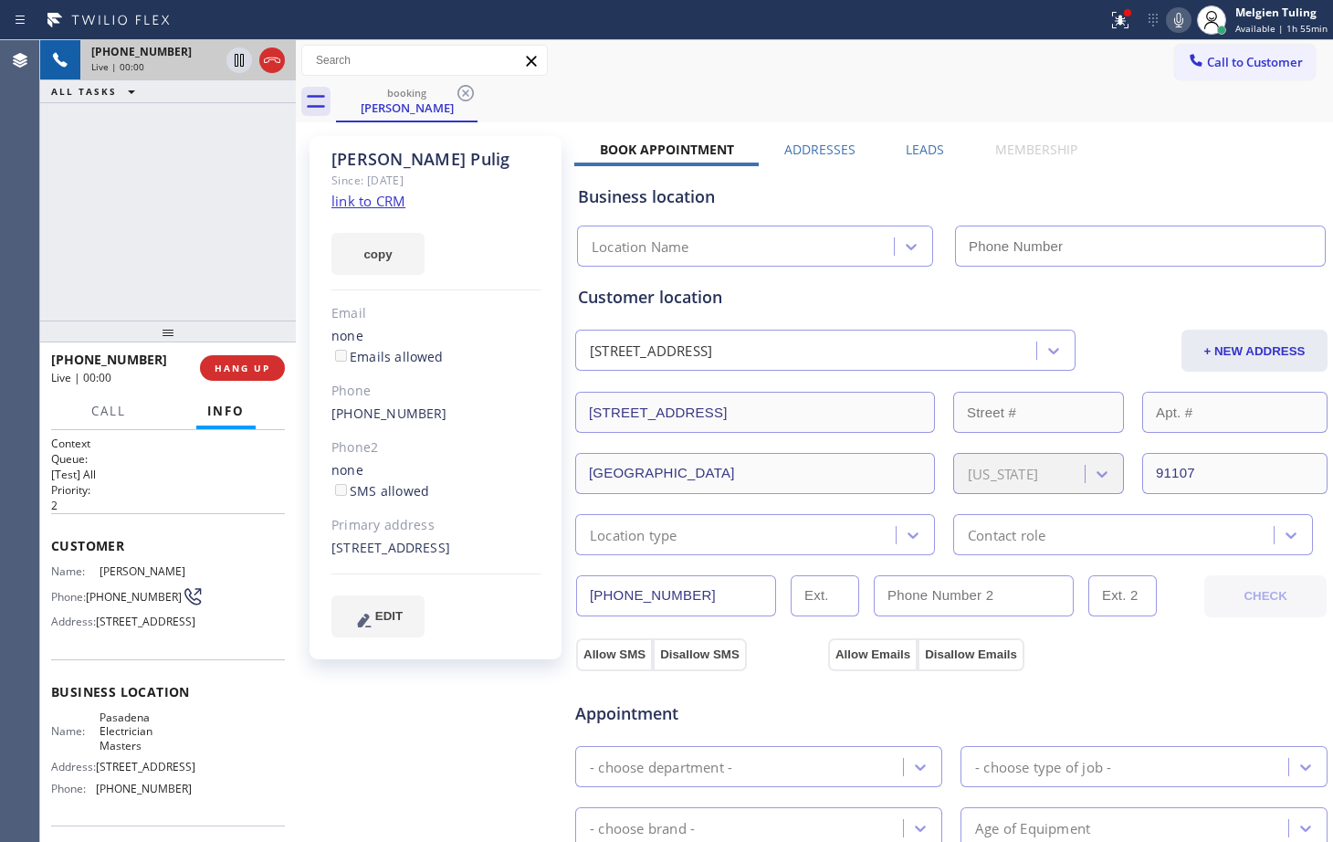
type input "[PHONE_NUMBER]"
click at [352, 787] on div "[PERSON_NAME] Since: [DATE] link to CRM copy Email none Emails allowed Phone [P…" at bounding box center [437, 737] width 274 height 1220
click at [378, 199] on link "link to CRM" at bounding box center [368, 201] width 74 height 18
click at [246, 63] on icon at bounding box center [239, 60] width 22 height 22
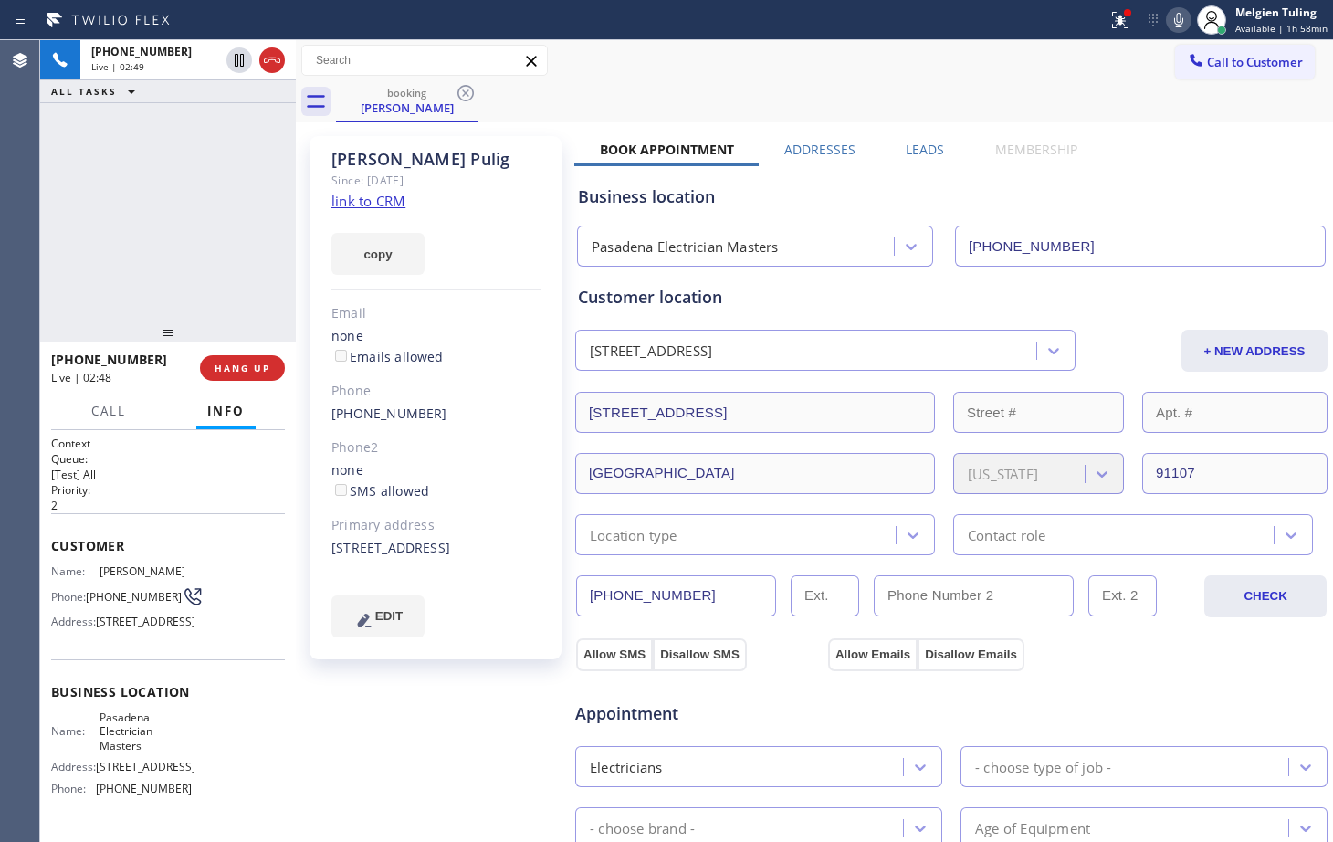
click at [1183, 14] on icon at bounding box center [1178, 20] width 9 height 15
click at [1123, 22] on icon at bounding box center [1117, 18] width 11 height 13
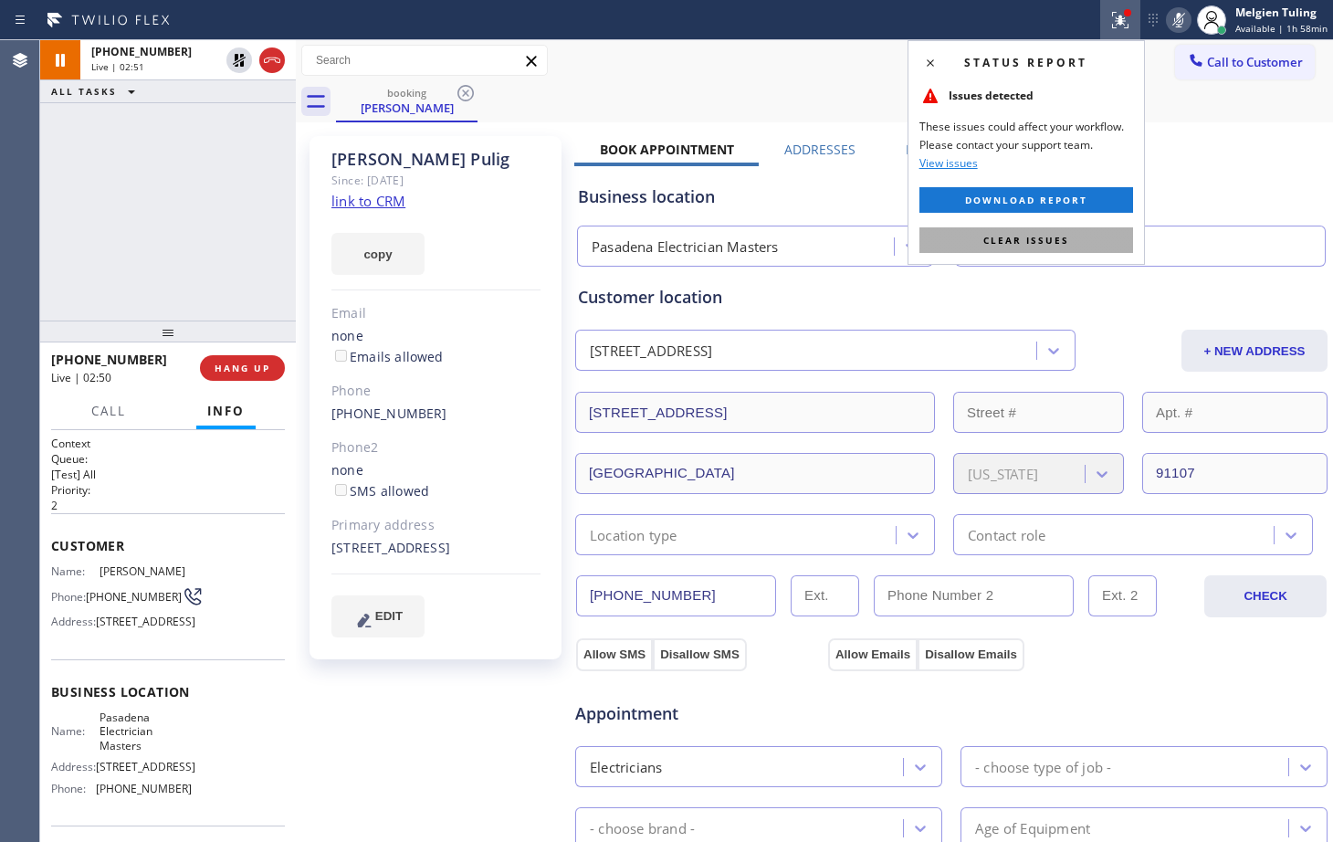
click at [1003, 238] on span "Clear issues" at bounding box center [1026, 240] width 86 height 13
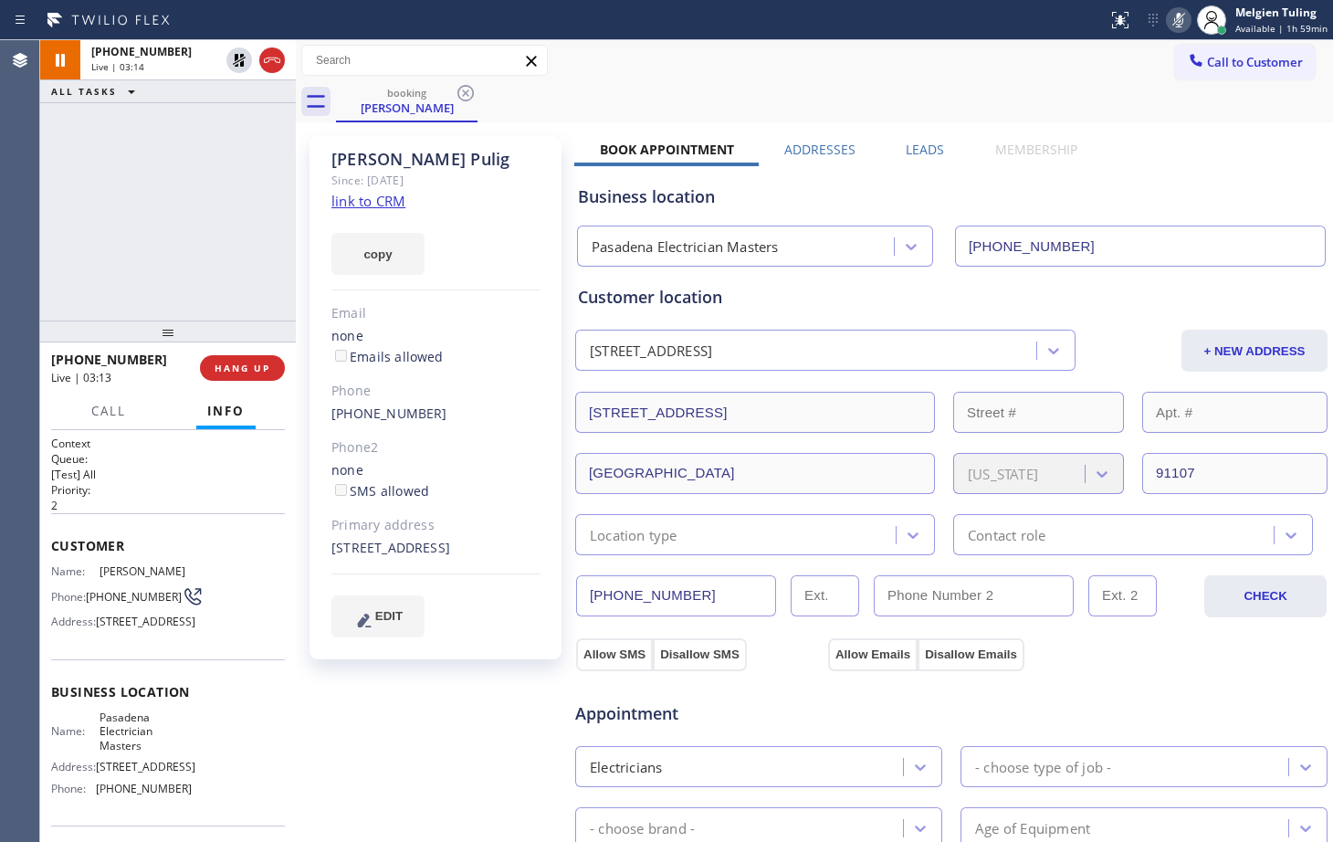
scroll to position [91, 0]
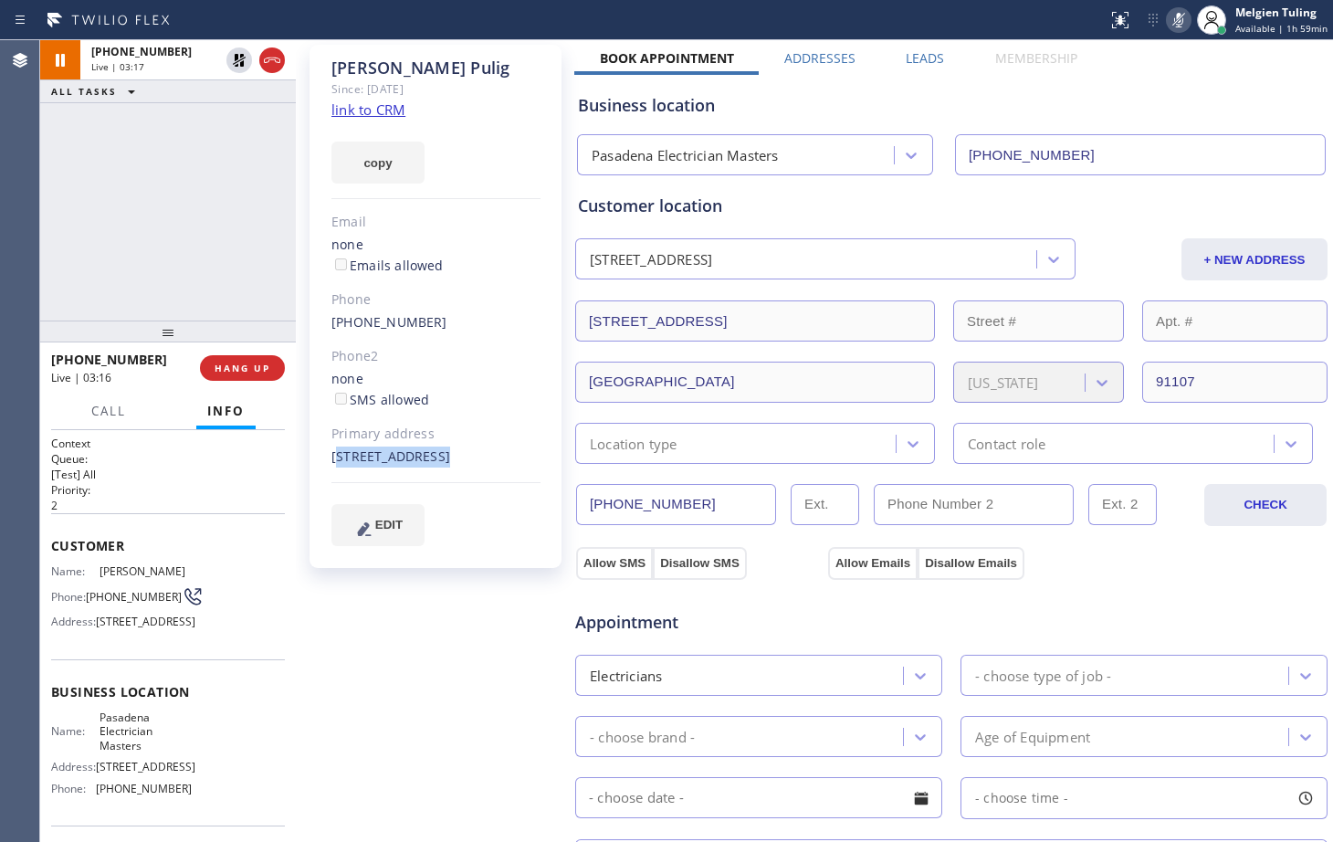
drag, startPoint x: 324, startPoint y: 456, endPoint x: 502, endPoint y: 472, distance: 178.8
click at [502, 472] on div "[PERSON_NAME] Since: [DATE] link to CRM copy Email none Emails allowed Phone [P…" at bounding box center [435, 306] width 252 height 523
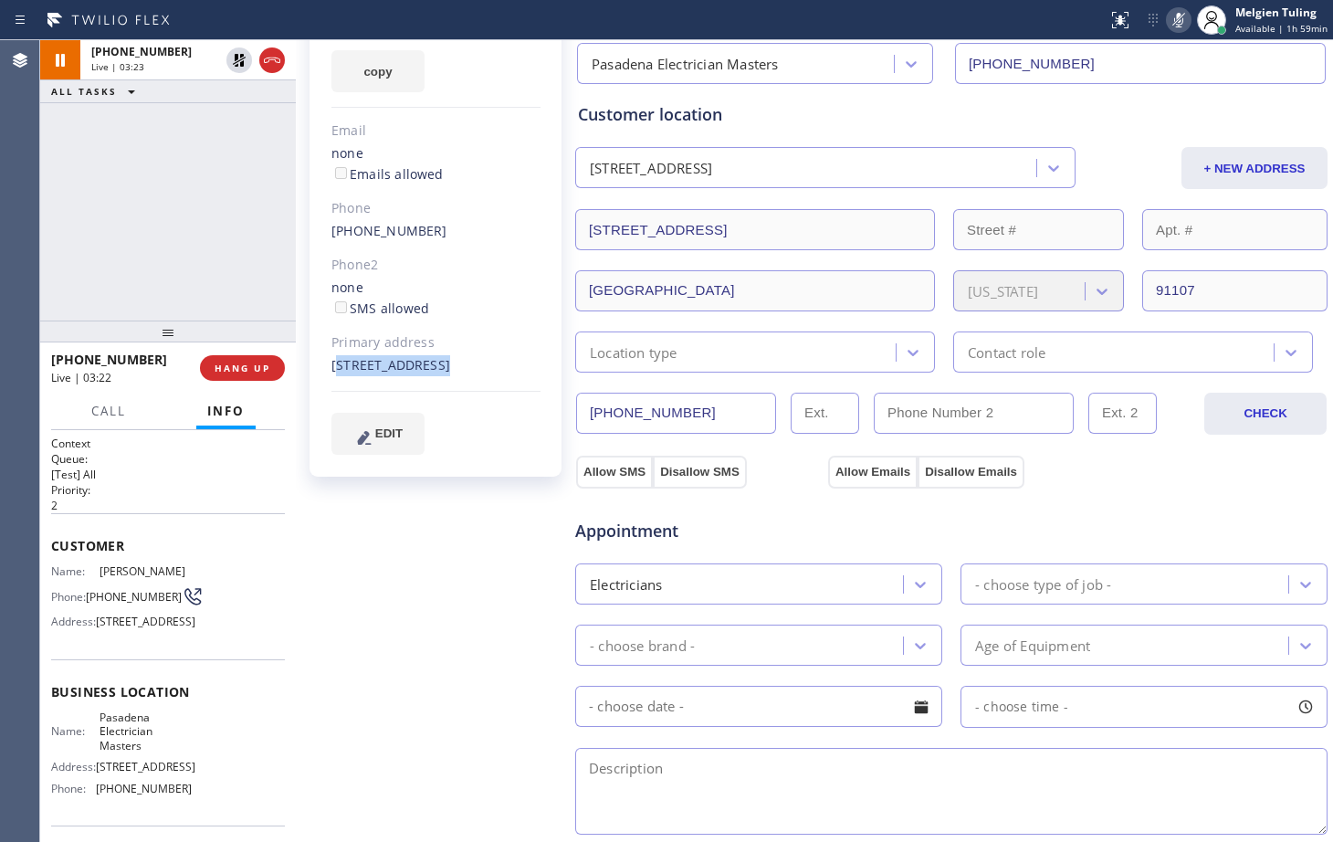
scroll to position [0, 0]
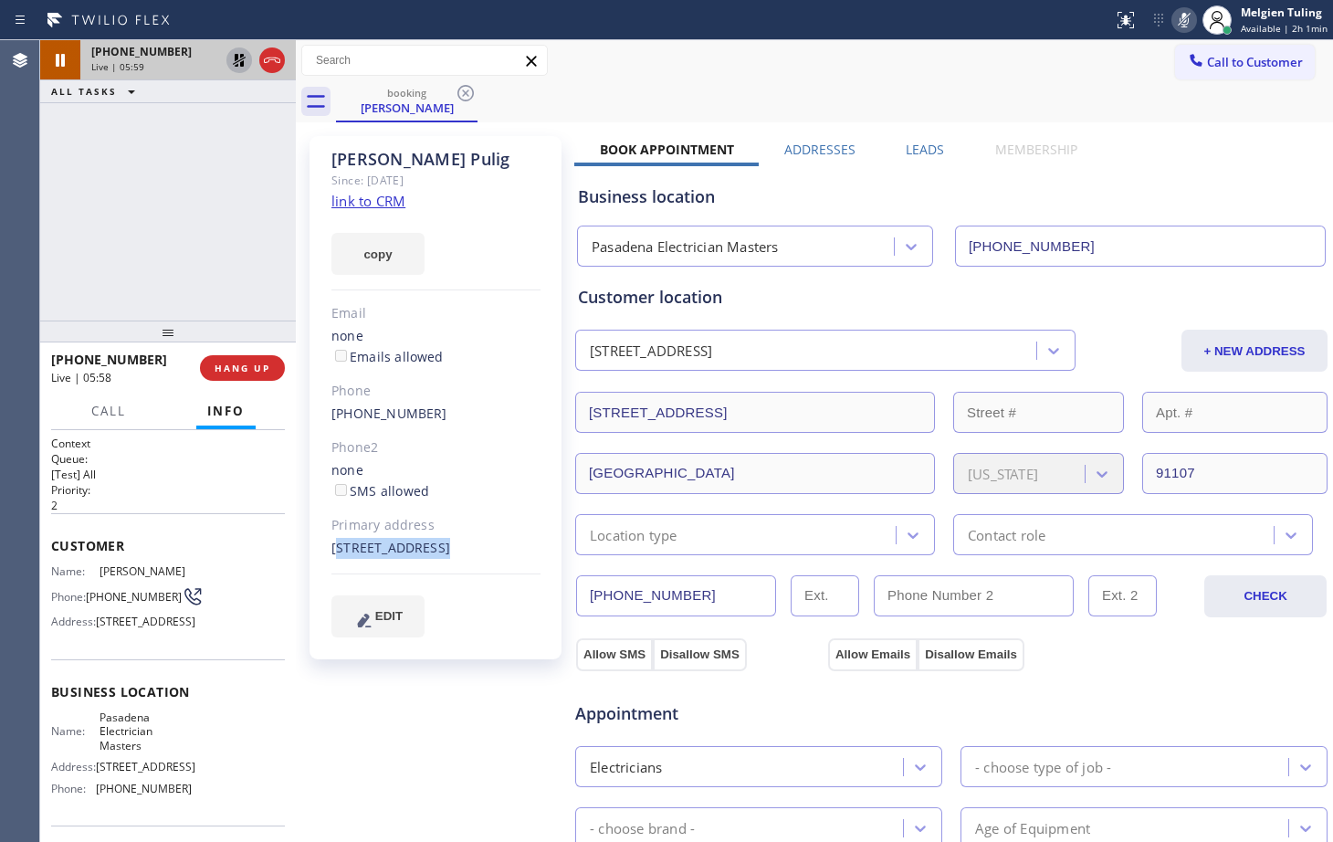
click at [235, 58] on icon at bounding box center [239, 60] width 13 height 13
click at [1184, 10] on icon at bounding box center [1184, 20] width 22 height 22
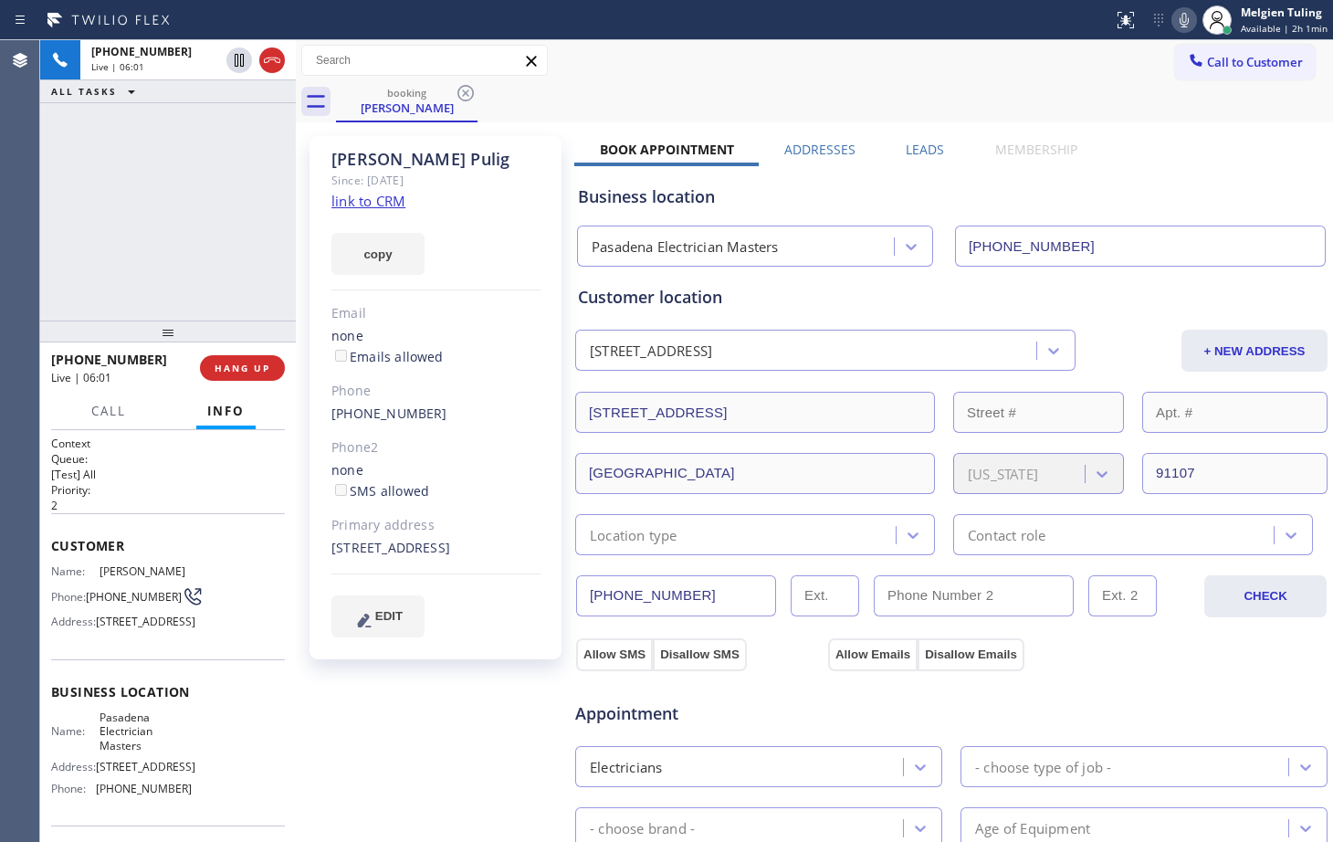
click at [967, 65] on div "Call to Customer Outbound call Location Search location Your caller id phone nu…" at bounding box center [814, 61] width 1037 height 32
click at [211, 242] on div "[PHONE_NUMBER] Live | 06:32 ALL TASKS ALL TASKS ACTIVE TASKS TASKS IN WRAP UP" at bounding box center [168, 180] width 256 height 280
click at [1182, 18] on icon at bounding box center [1184, 20] width 22 height 22
click at [239, 60] on icon at bounding box center [239, 60] width 22 height 22
click at [236, 64] on icon at bounding box center [239, 60] width 22 height 22
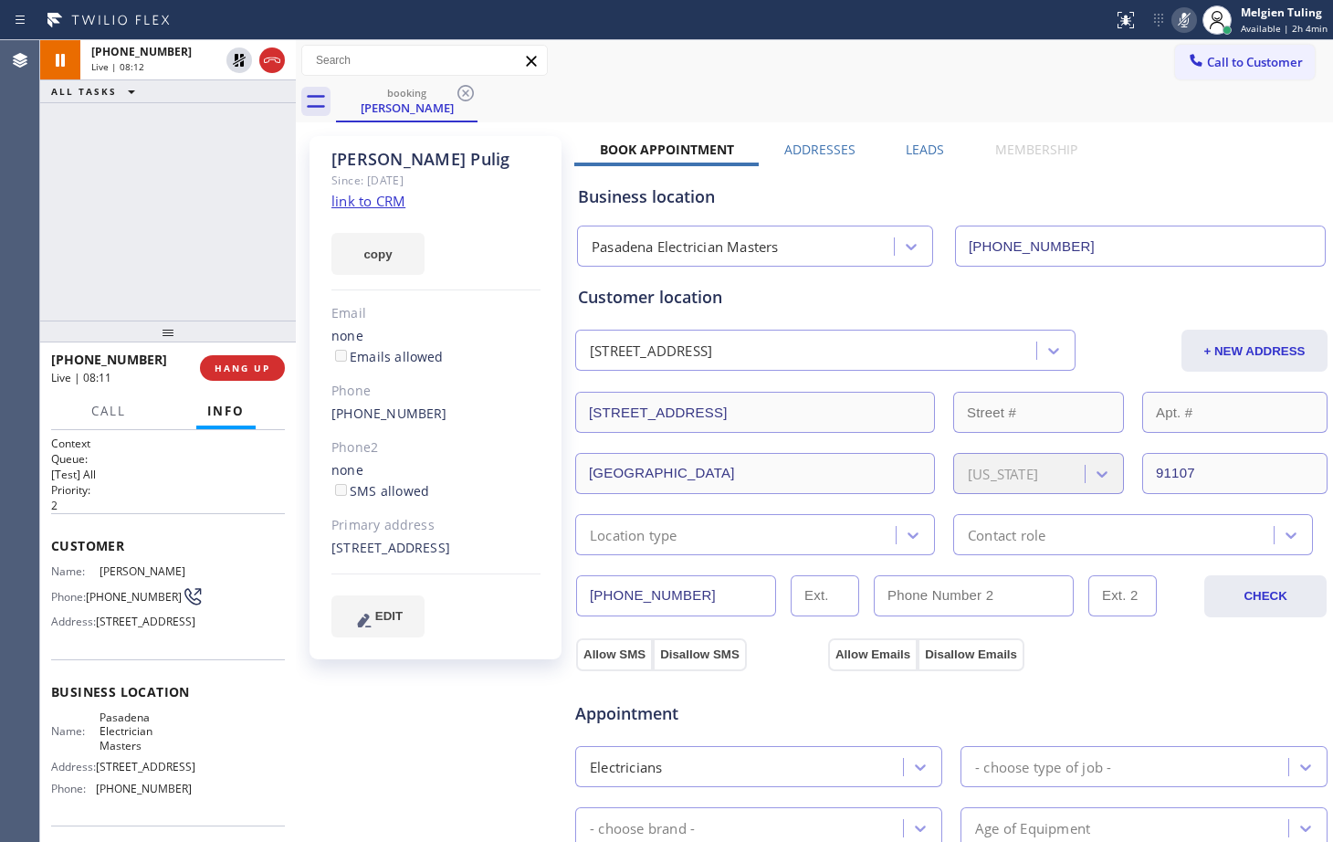
click at [1192, 16] on icon at bounding box center [1184, 20] width 22 height 22
click at [797, 89] on div "booking [PERSON_NAME]" at bounding box center [834, 101] width 997 height 41
click at [1250, 172] on div "Business location Pasadena Electrician Masters [PHONE_NUMBER]" at bounding box center [951, 216] width 754 height 100
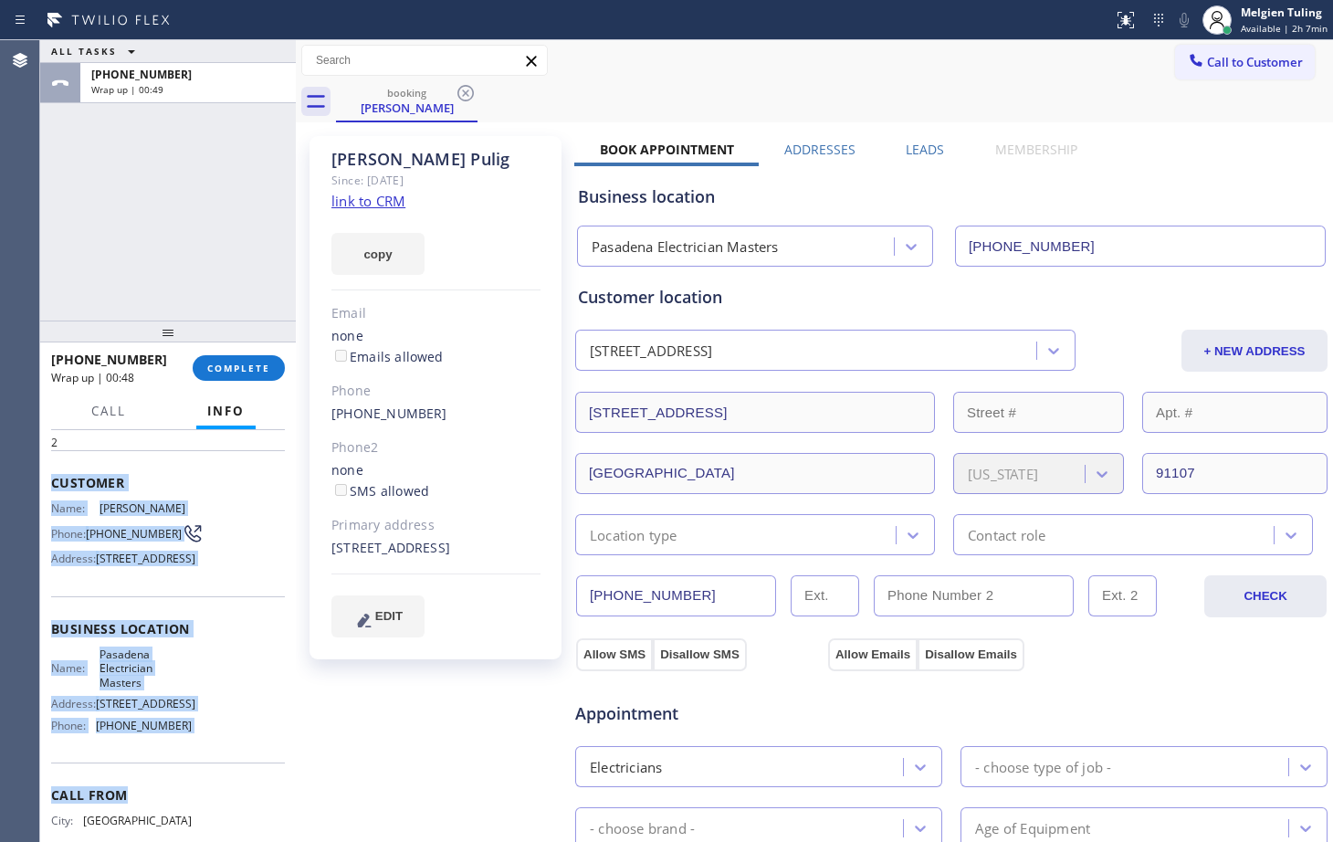
scroll to position [91, 0]
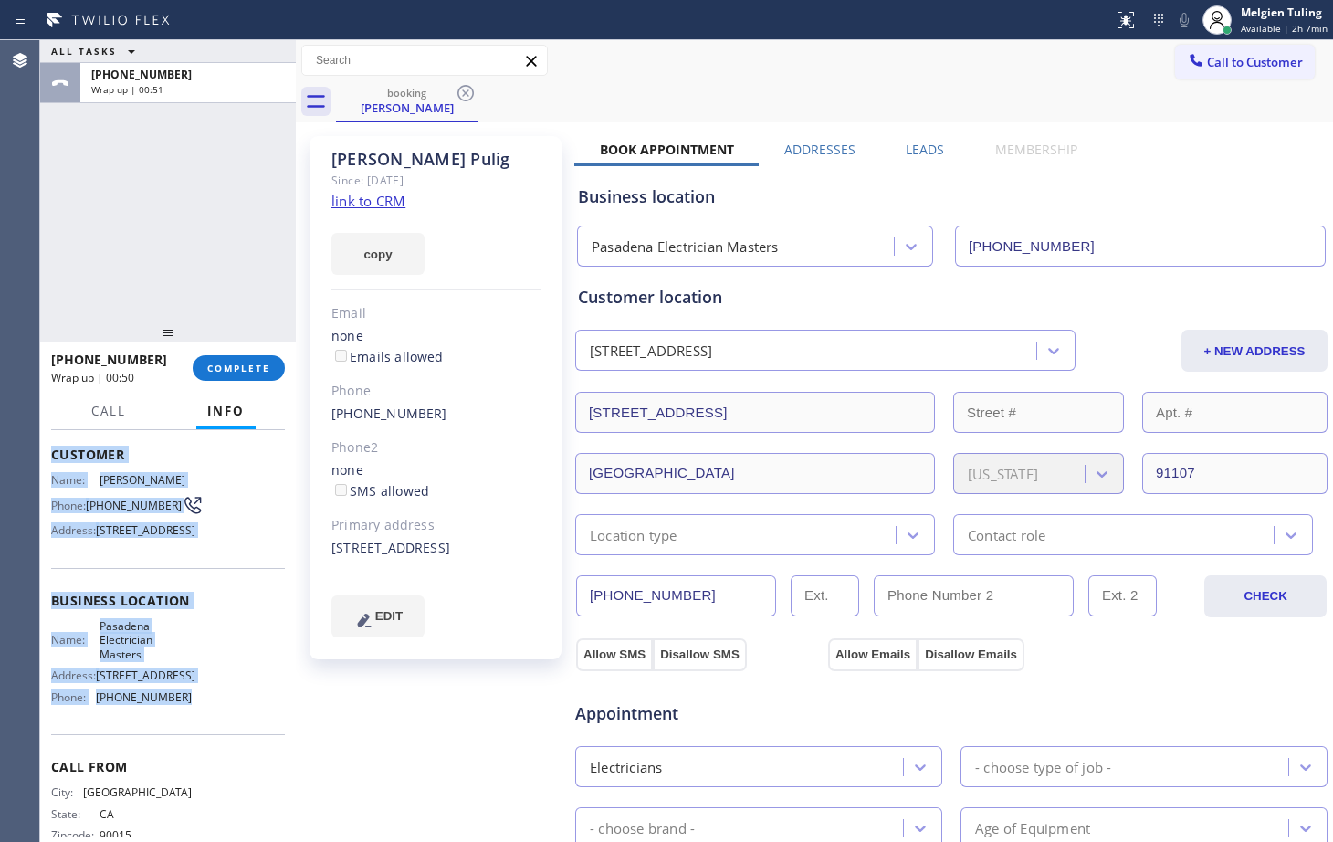
drag, startPoint x: 50, startPoint y: 541, endPoint x: 234, endPoint y: 757, distance: 283.0
click at [234, 757] on div "Context Queue: [Test] All Priority: 2 Customer Name: [PERSON_NAME] Phone: [PHON…" at bounding box center [168, 636] width 256 height 412
copy div "Customer Name: [PERSON_NAME] Phone: [PHONE_NUMBER] Address: [STREET_ADDRESS] Bu…"
click at [236, 361] on span "COMPLETE" at bounding box center [238, 367] width 63 height 13
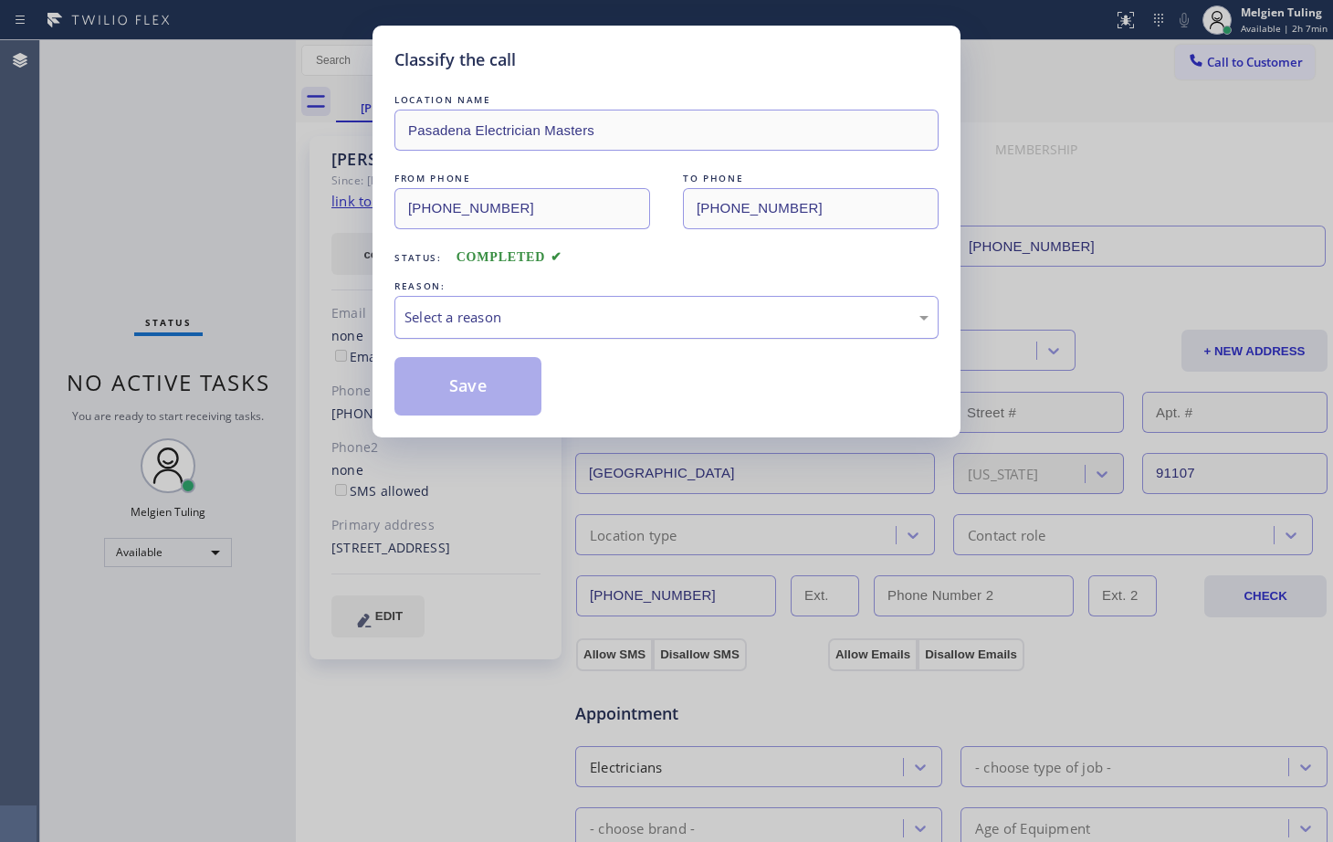
click at [460, 305] on div "Select a reason" at bounding box center [666, 317] width 544 height 43
click at [456, 384] on button "Save" at bounding box center [467, 386] width 147 height 58
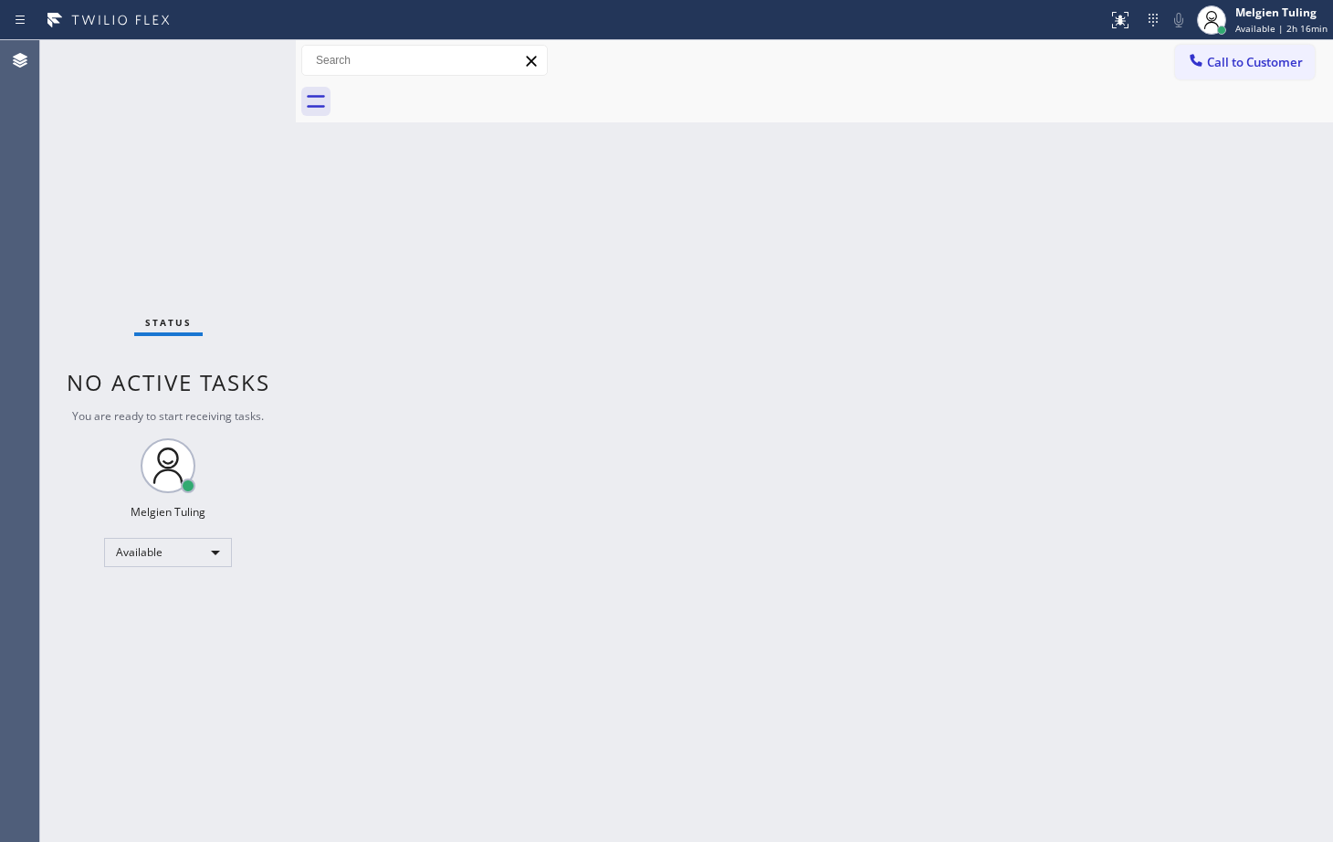
click at [451, 423] on div "Back to Dashboard Change Sender ID Customers Technicians Select a contact Outbo…" at bounding box center [814, 440] width 1037 height 801
click at [186, 659] on div "Status No active tasks You are ready to start receiving tasks. Melgien Tuling A…" at bounding box center [168, 440] width 256 height 801
click at [209, 553] on div "Available" at bounding box center [168, 552] width 128 height 29
click at [151, 647] on li "Break" at bounding box center [167, 646] width 124 height 22
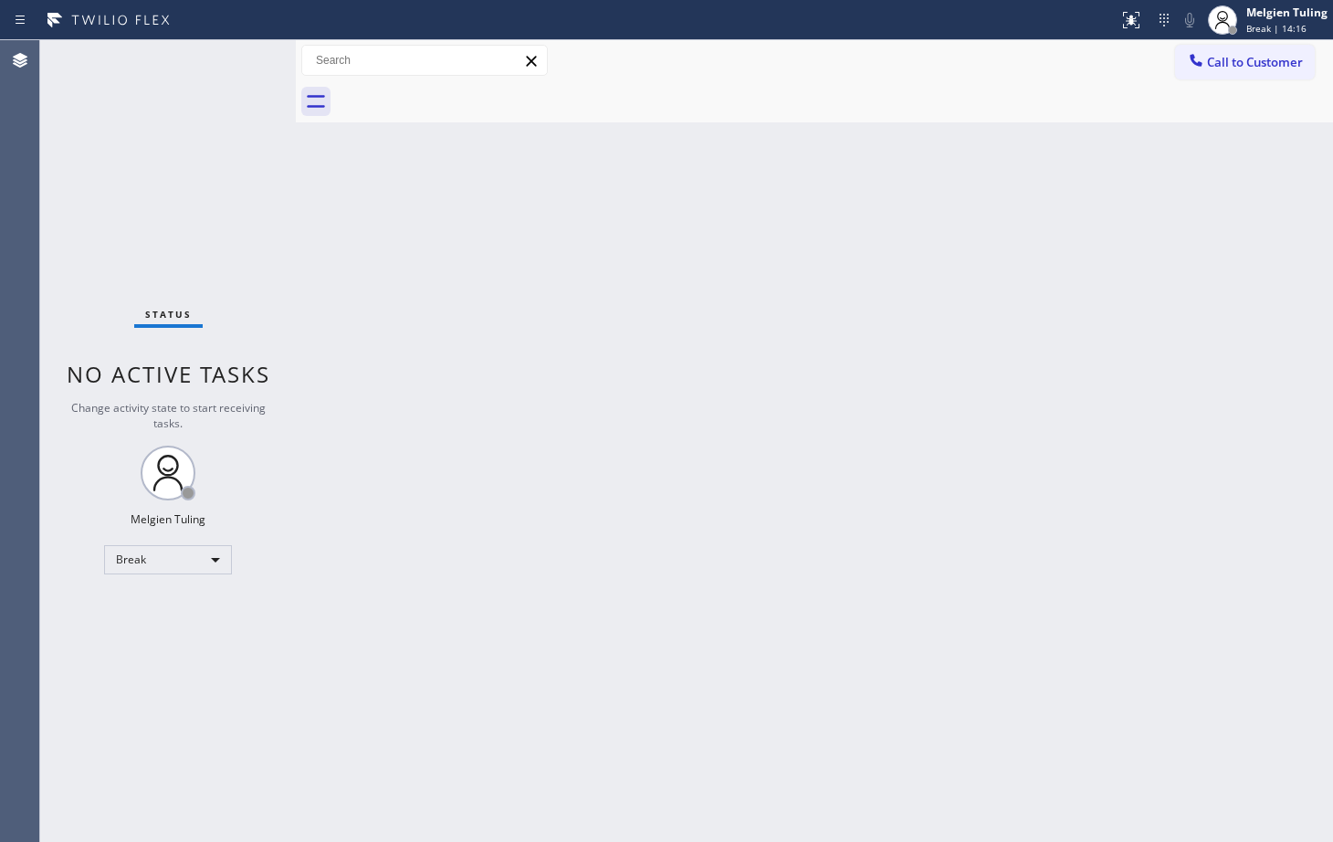
click at [195, 690] on div "Status No active tasks Change activity state to start receiving tasks. Melgien …" at bounding box center [168, 440] width 256 height 801
click at [216, 553] on div "Break" at bounding box center [168, 559] width 128 height 29
click at [133, 609] on li "Available" at bounding box center [167, 608] width 124 height 22
click at [390, 564] on div "Back to Dashboard Change Sender ID Customers Technicians Select a contact Outbo…" at bounding box center [814, 440] width 1037 height 801
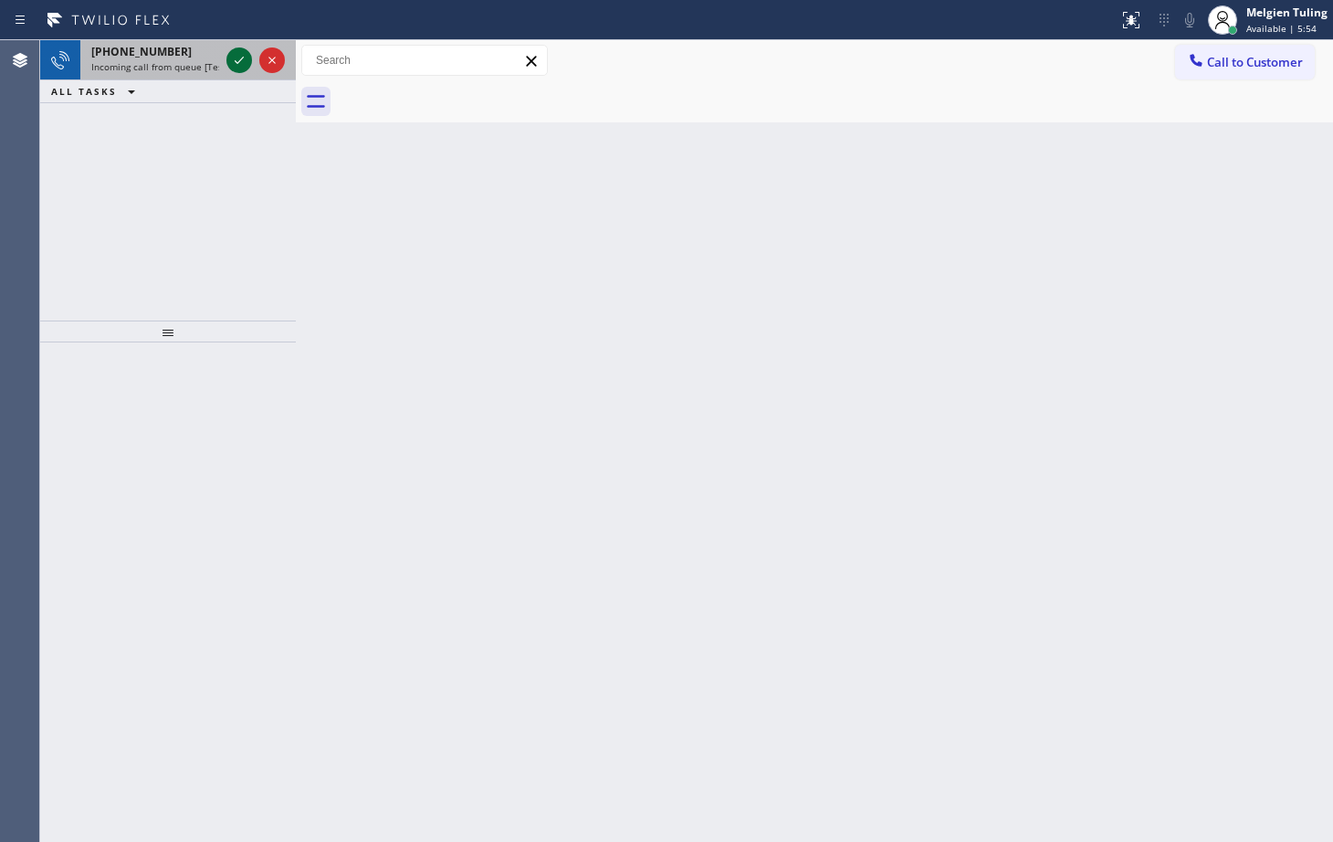
click at [237, 69] on icon at bounding box center [239, 60] width 22 height 22
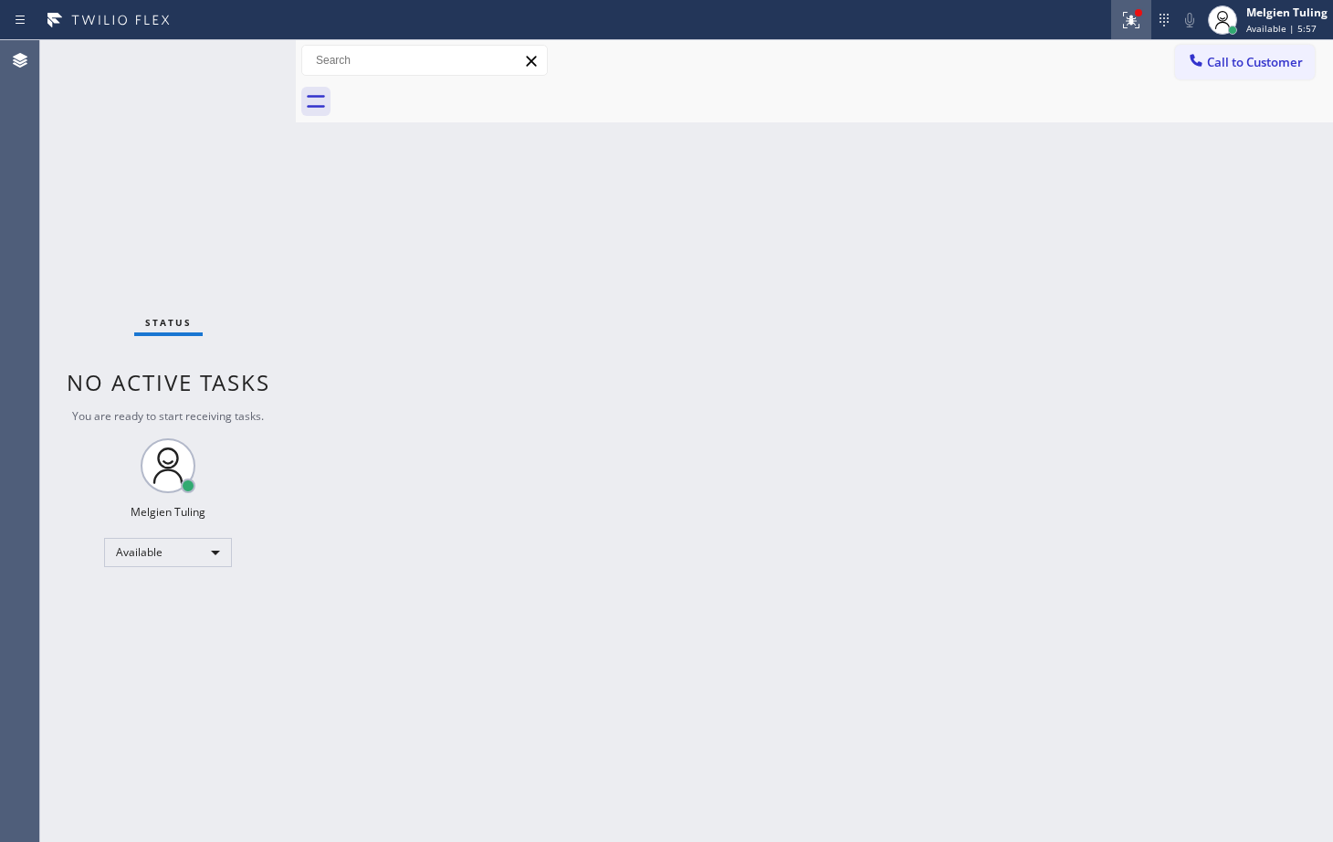
click at [1127, 10] on icon at bounding box center [1131, 20] width 22 height 22
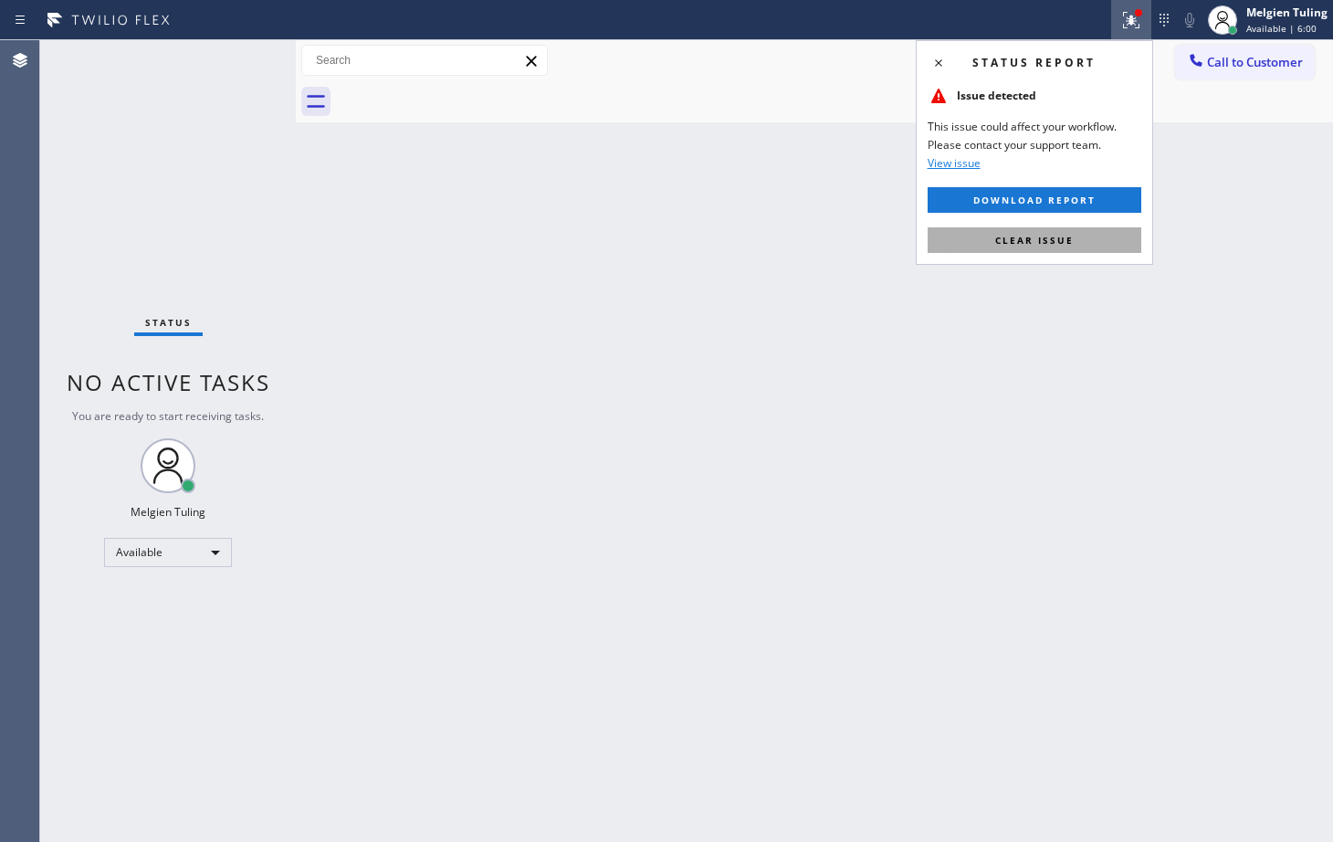
click at [961, 240] on button "Clear issue" at bounding box center [1034, 240] width 214 height 26
click at [961, 240] on div "Back to Dashboard Change Sender ID Customers Technicians Select a contact Outbo…" at bounding box center [814, 440] width 1037 height 801
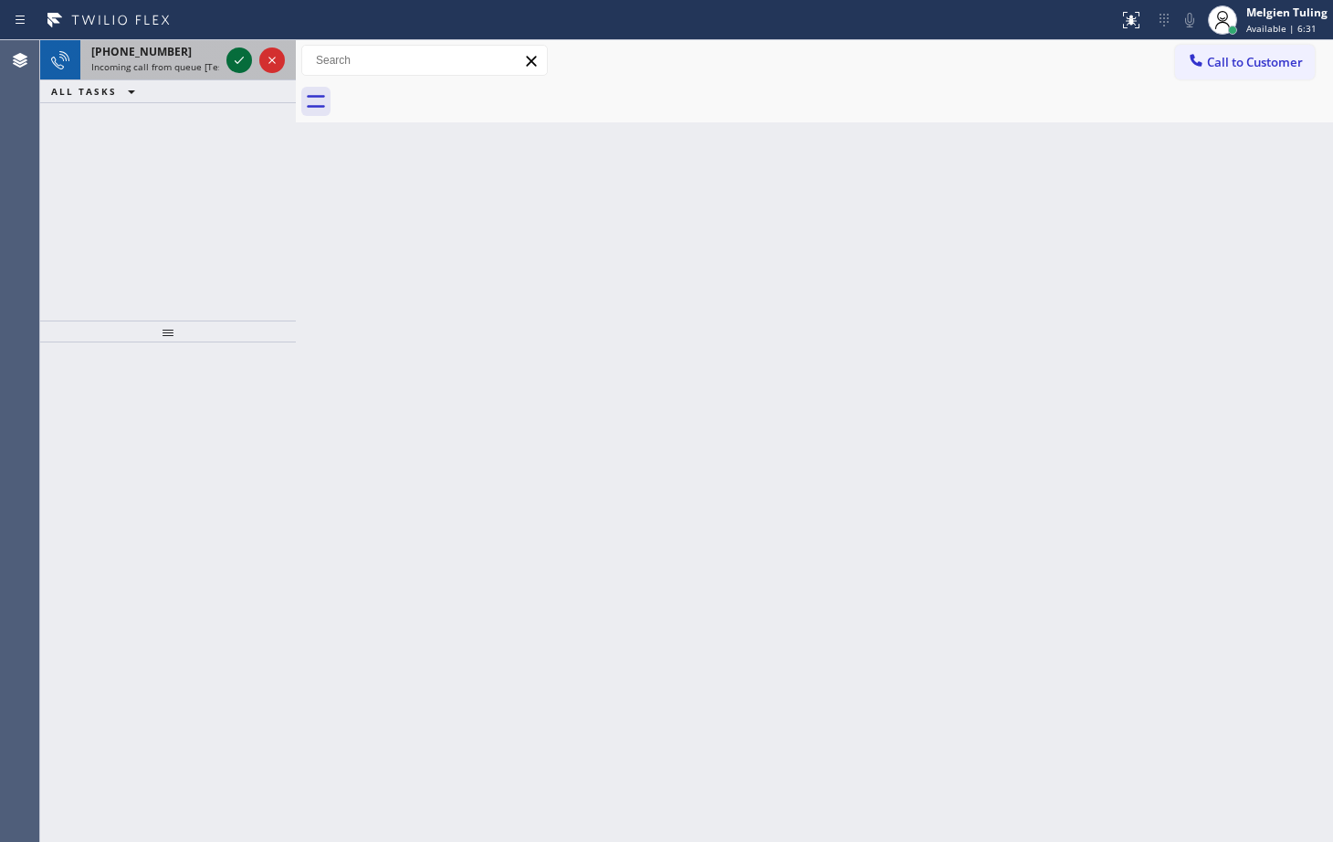
click at [237, 55] on icon at bounding box center [239, 60] width 22 height 22
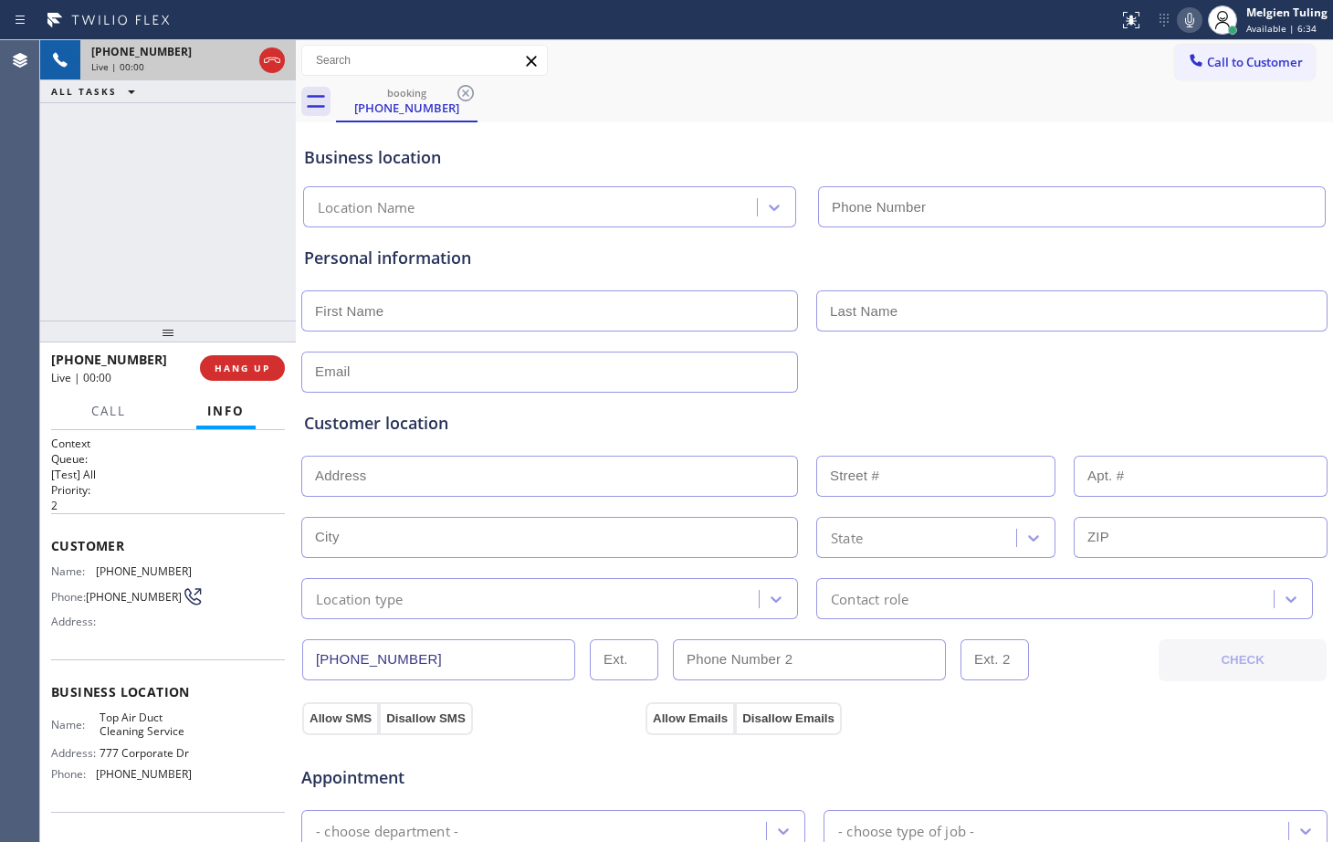
type input "[PHONE_NUMBER]"
drag, startPoint x: 241, startPoint y: 372, endPoint x: 224, endPoint y: 361, distance: 20.5
click at [224, 361] on span "HANG UP" at bounding box center [243, 367] width 56 height 13
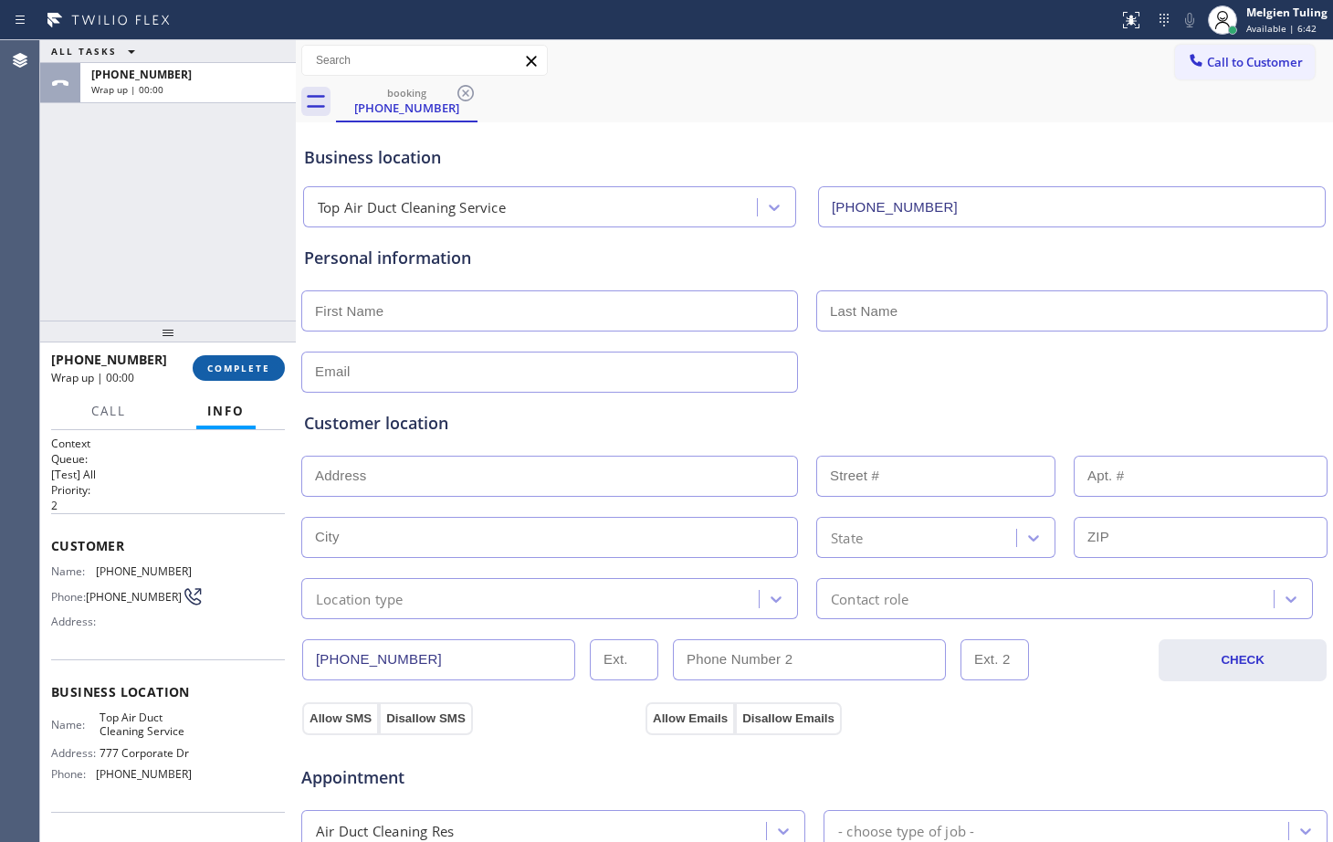
click at [242, 357] on button "COMPLETE" at bounding box center [239, 368] width 92 height 26
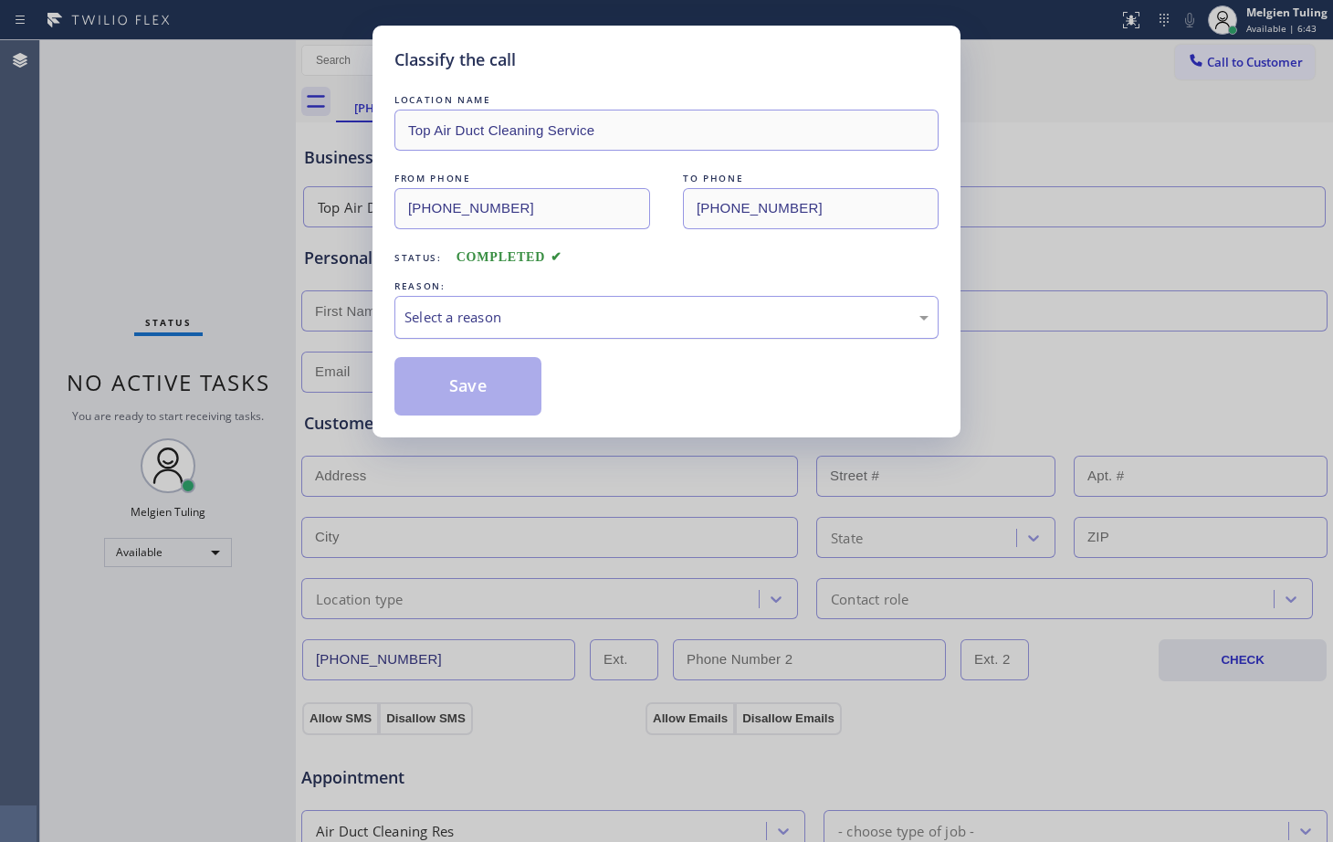
click at [449, 311] on div "Select a reason" at bounding box center [666, 317] width 524 height 21
drag, startPoint x: 452, startPoint y: 506, endPoint x: 424, endPoint y: 396, distance: 112.9
click at [424, 396] on button "Save" at bounding box center [467, 386] width 147 height 58
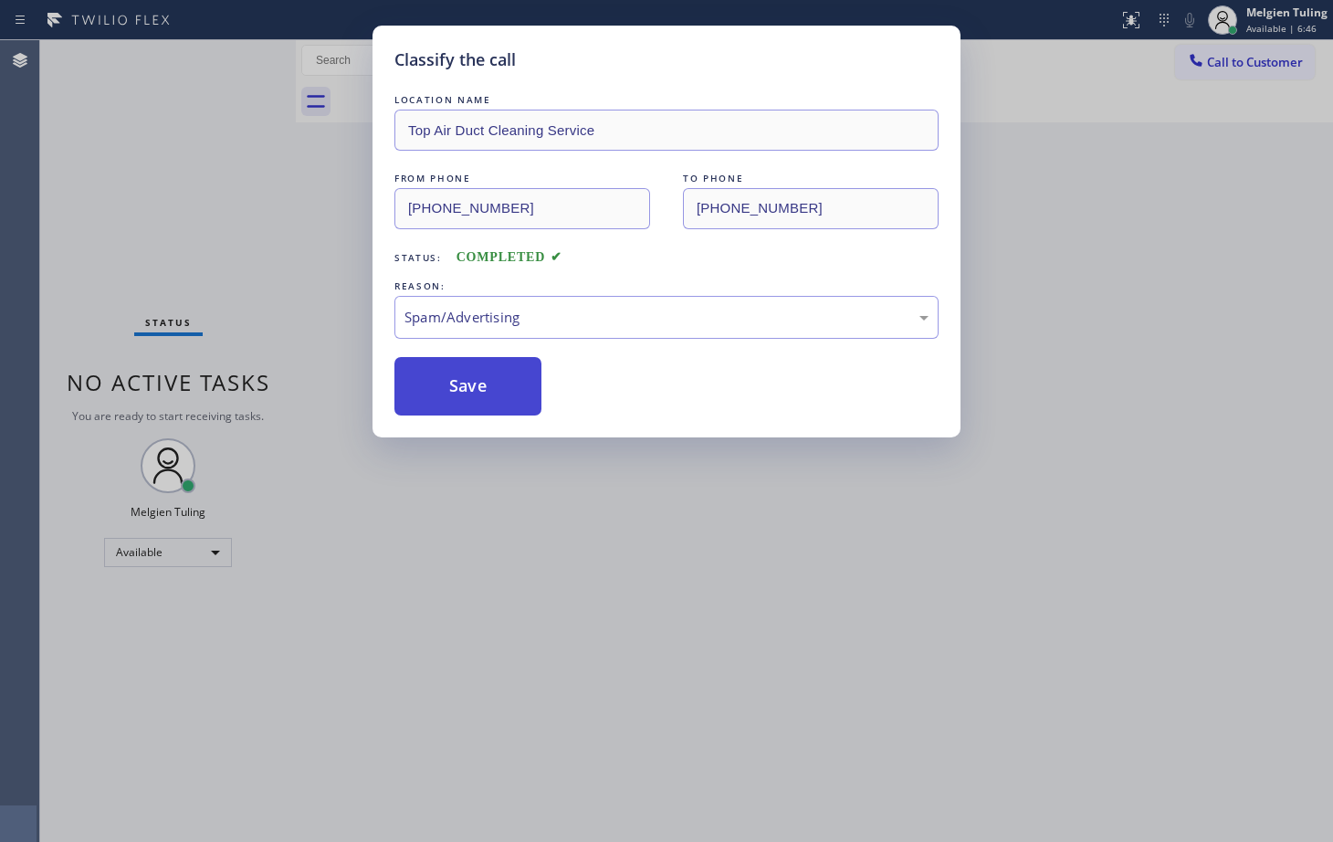
click at [427, 391] on button "Save" at bounding box center [467, 386] width 147 height 58
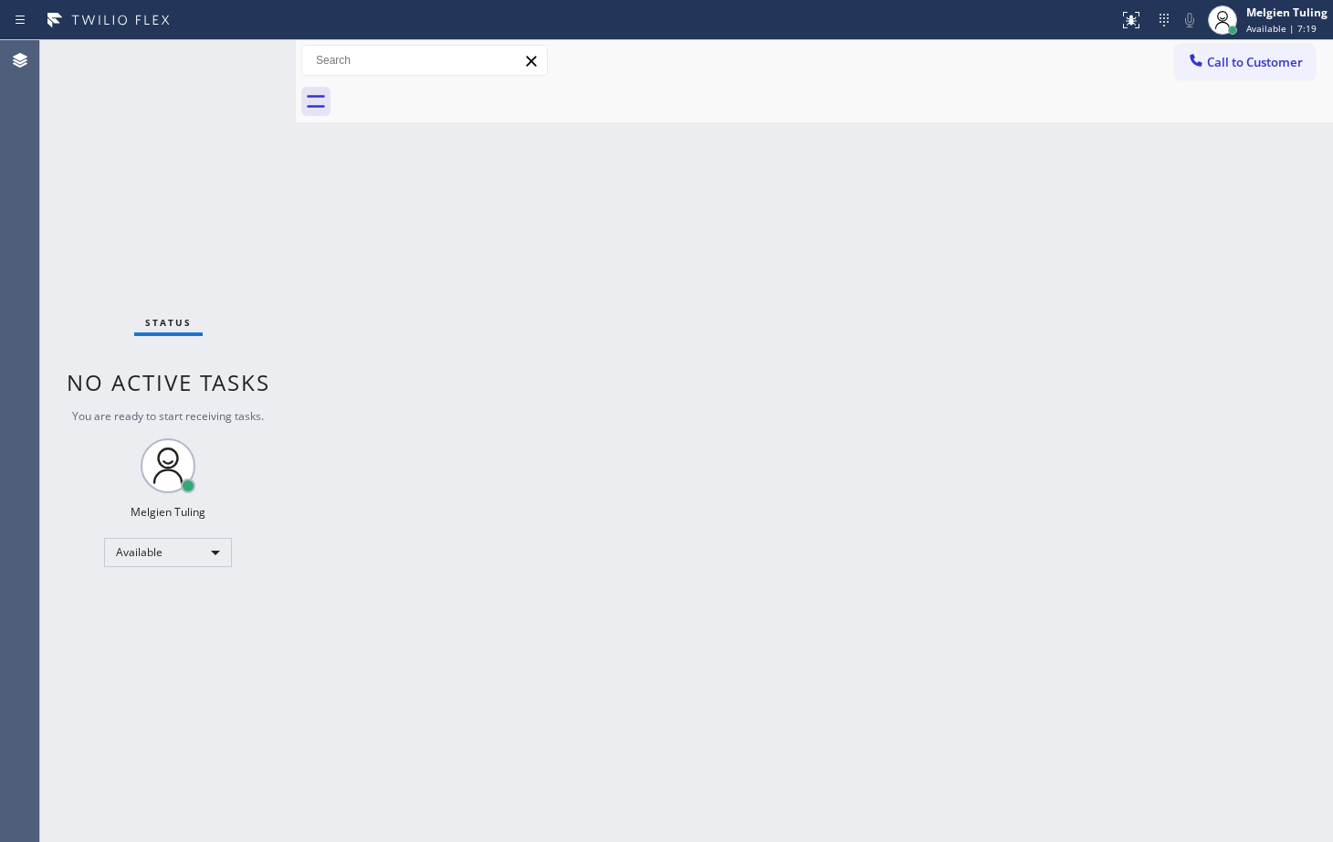
click at [237, 52] on div "Status No active tasks You are ready to start receiving tasks. Melgien Tuling A…" at bounding box center [168, 440] width 256 height 801
click at [699, 348] on div "Back to Dashboard Change Sender ID Customers Technicians Select a contact Outbo…" at bounding box center [814, 440] width 1037 height 801
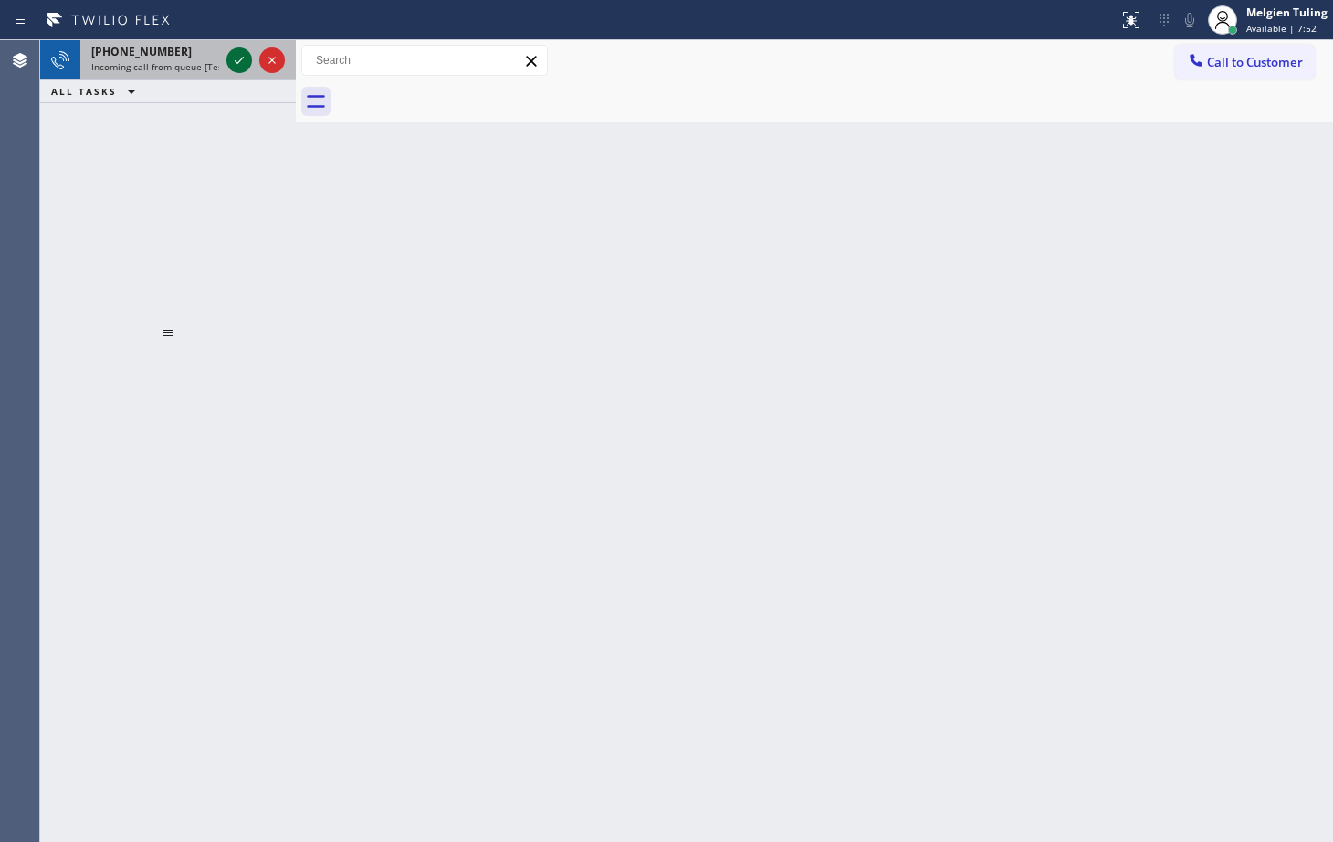
click at [234, 55] on icon at bounding box center [239, 60] width 22 height 22
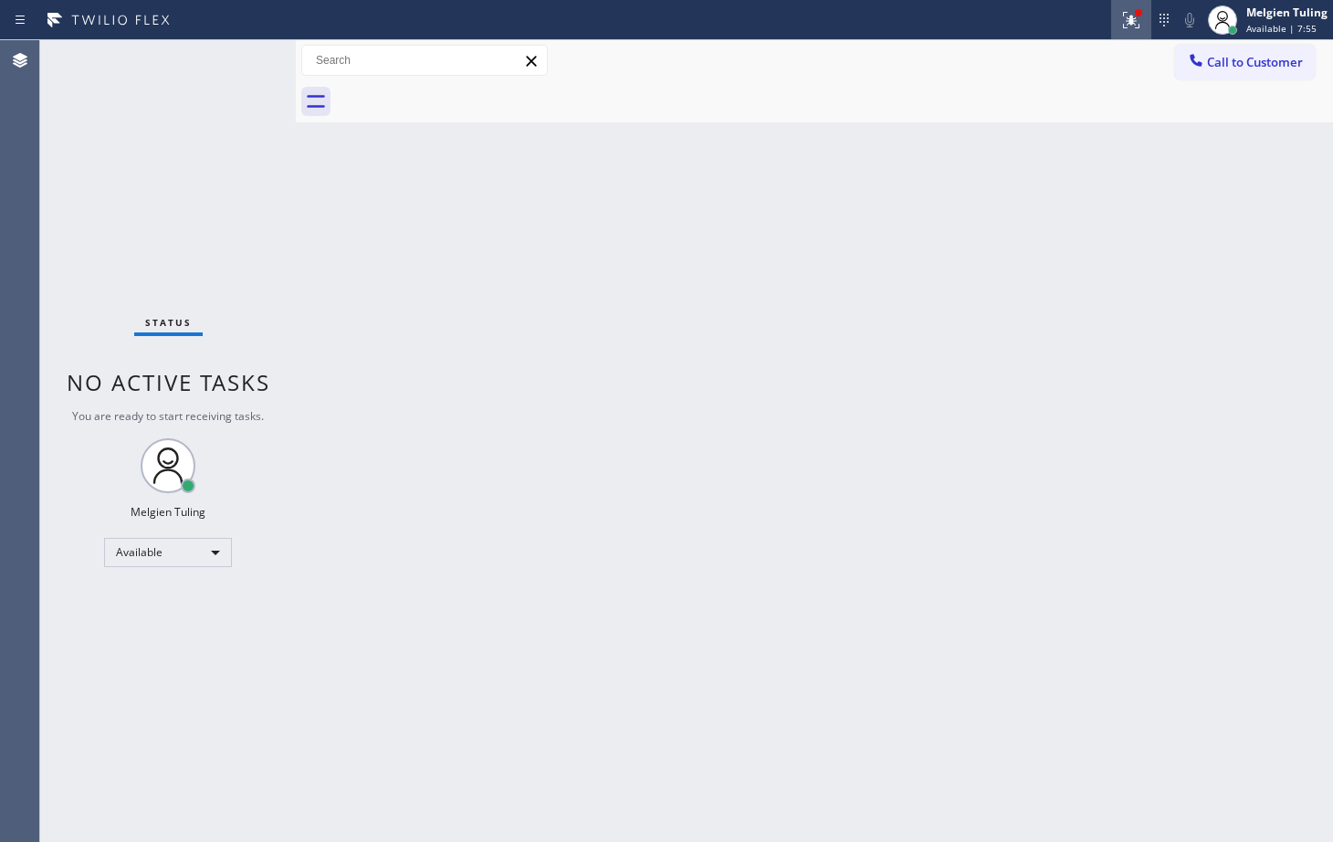
click at [1133, 23] on icon at bounding box center [1128, 18] width 11 height 13
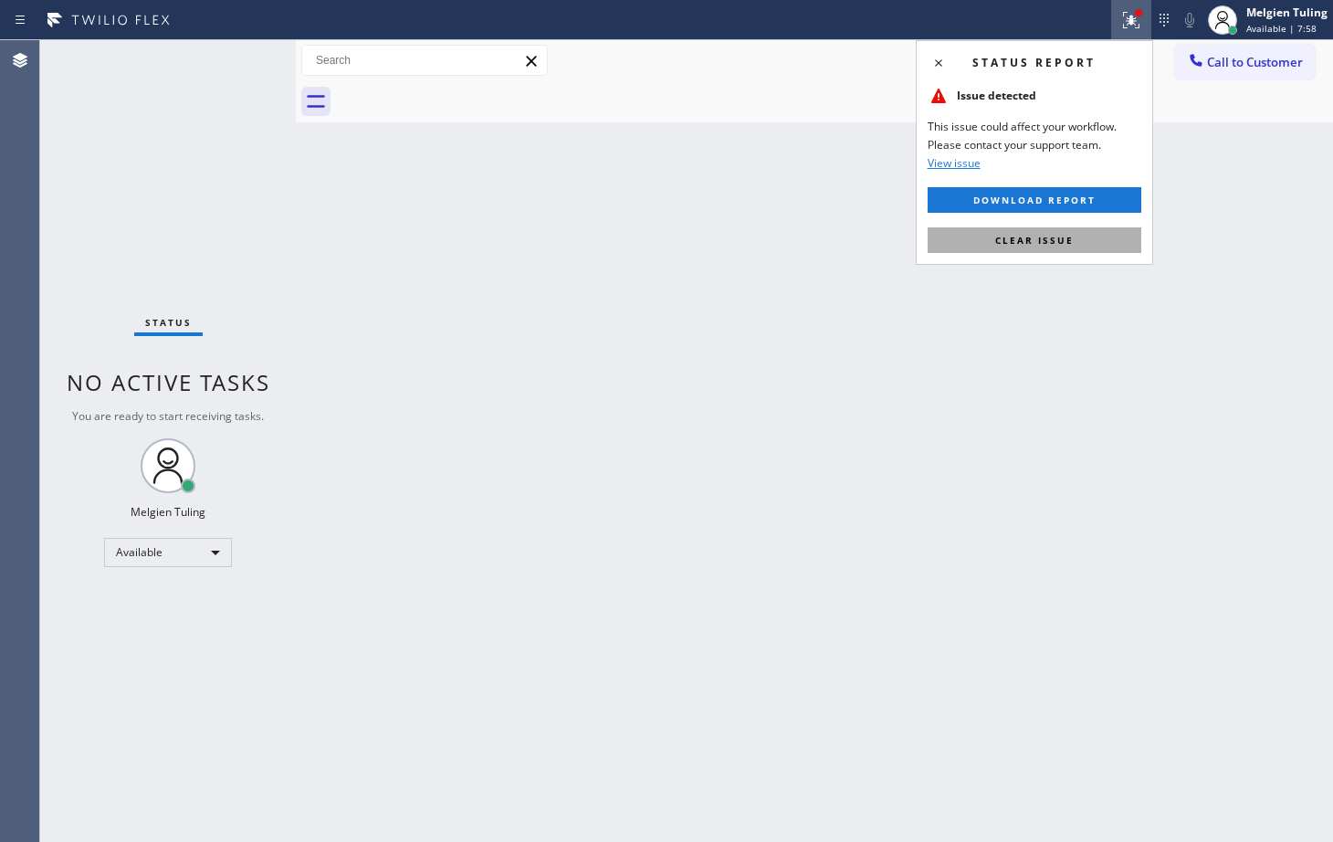
click at [998, 241] on span "Clear issue" at bounding box center [1034, 240] width 79 height 13
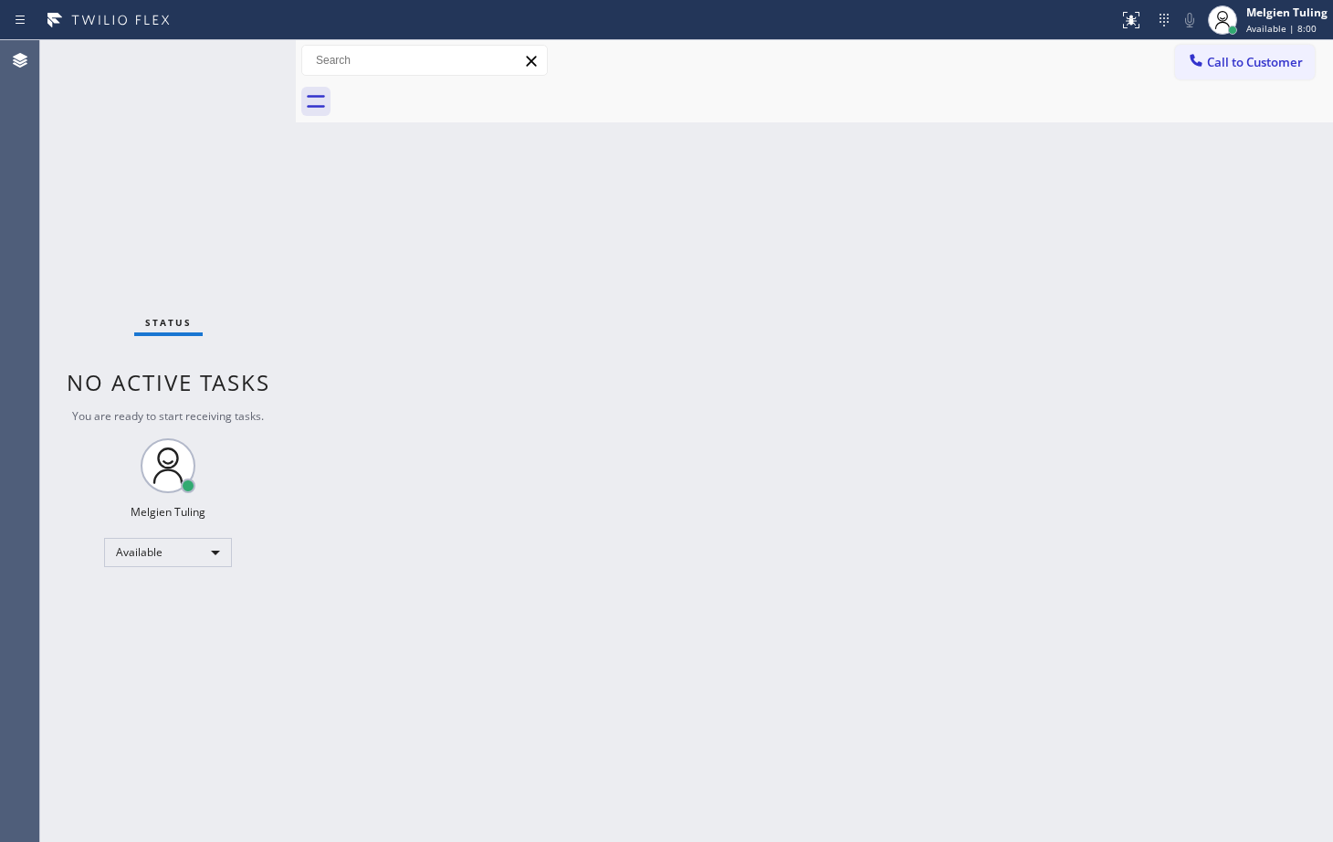
drag, startPoint x: 998, startPoint y: 241, endPoint x: 634, endPoint y: 246, distance: 363.3
click at [632, 249] on div "Back to Dashboard Change Sender ID Customers Technicians Select a contact Outbo…" at bounding box center [814, 440] width 1037 height 801
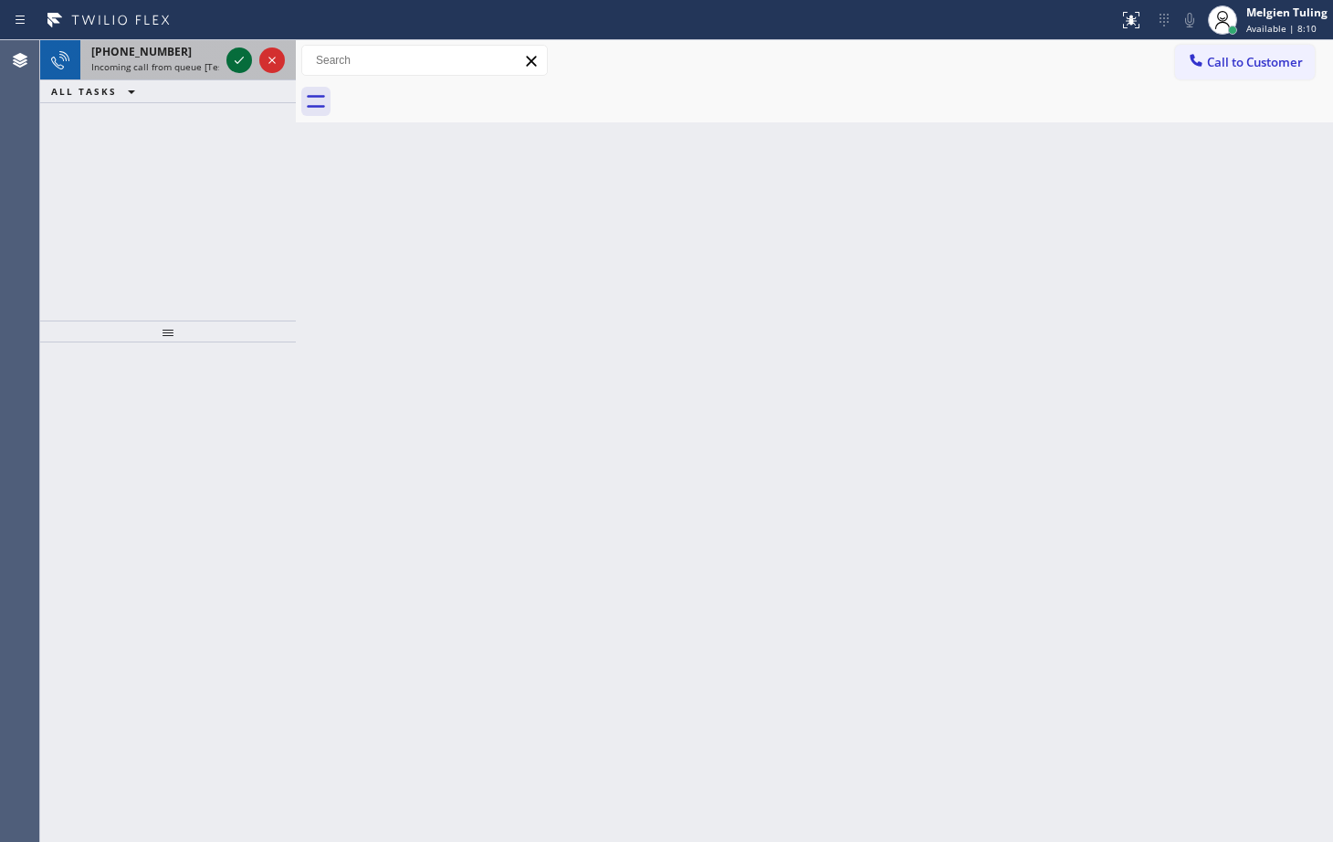
click at [240, 59] on icon at bounding box center [239, 60] width 22 height 22
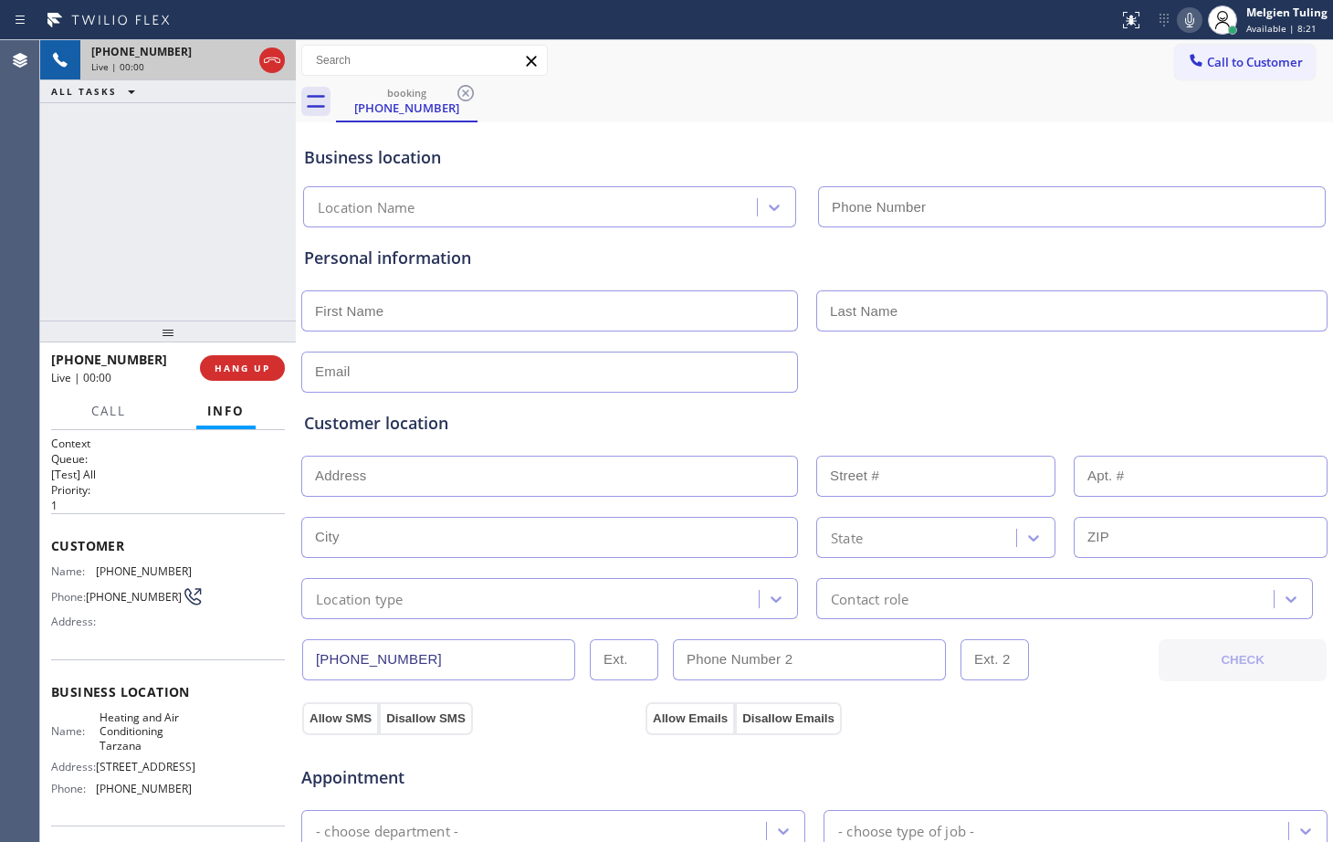
type input "[PHONE_NUMBER]"
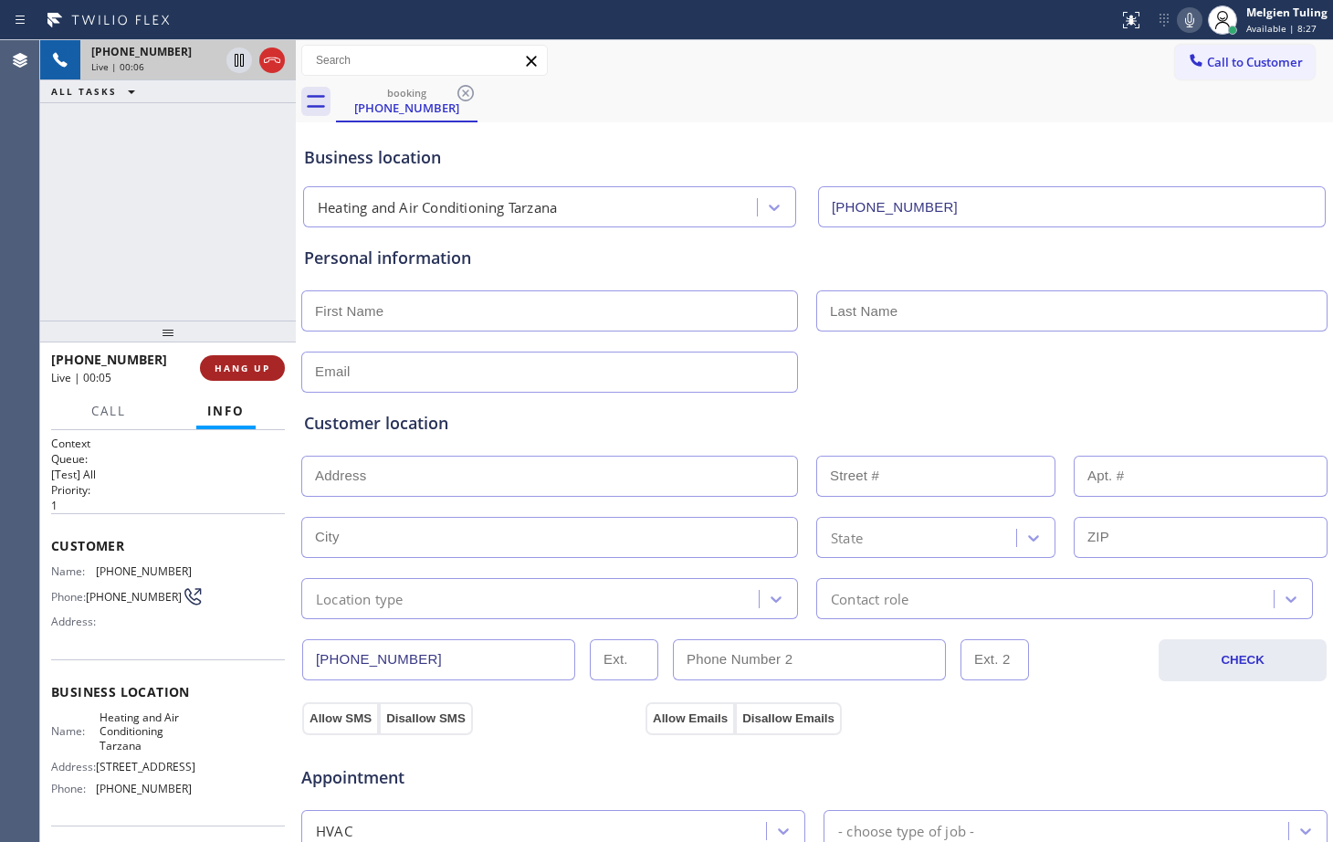
click at [241, 364] on span "HANG UP" at bounding box center [243, 367] width 56 height 13
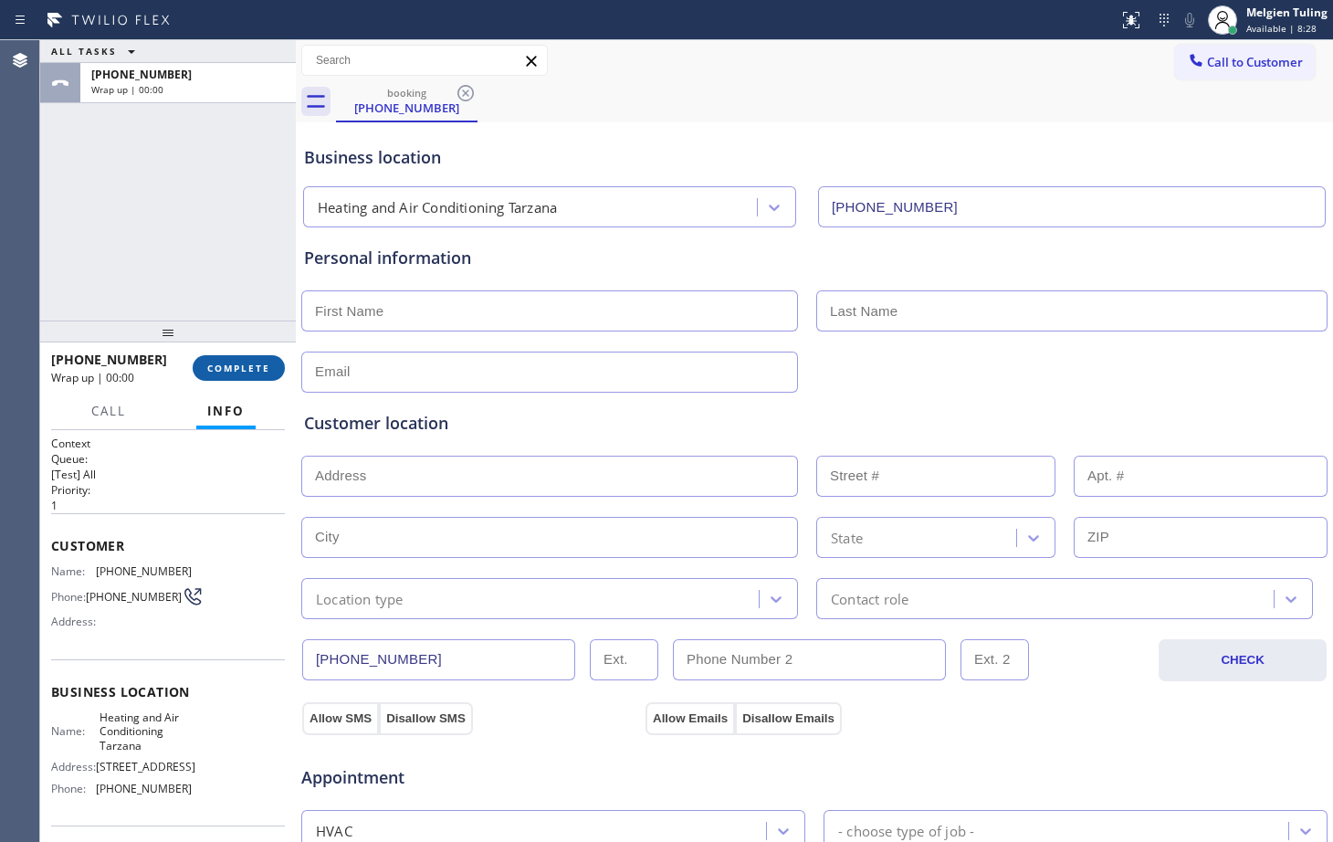
click at [241, 364] on span "COMPLETE" at bounding box center [238, 367] width 63 height 13
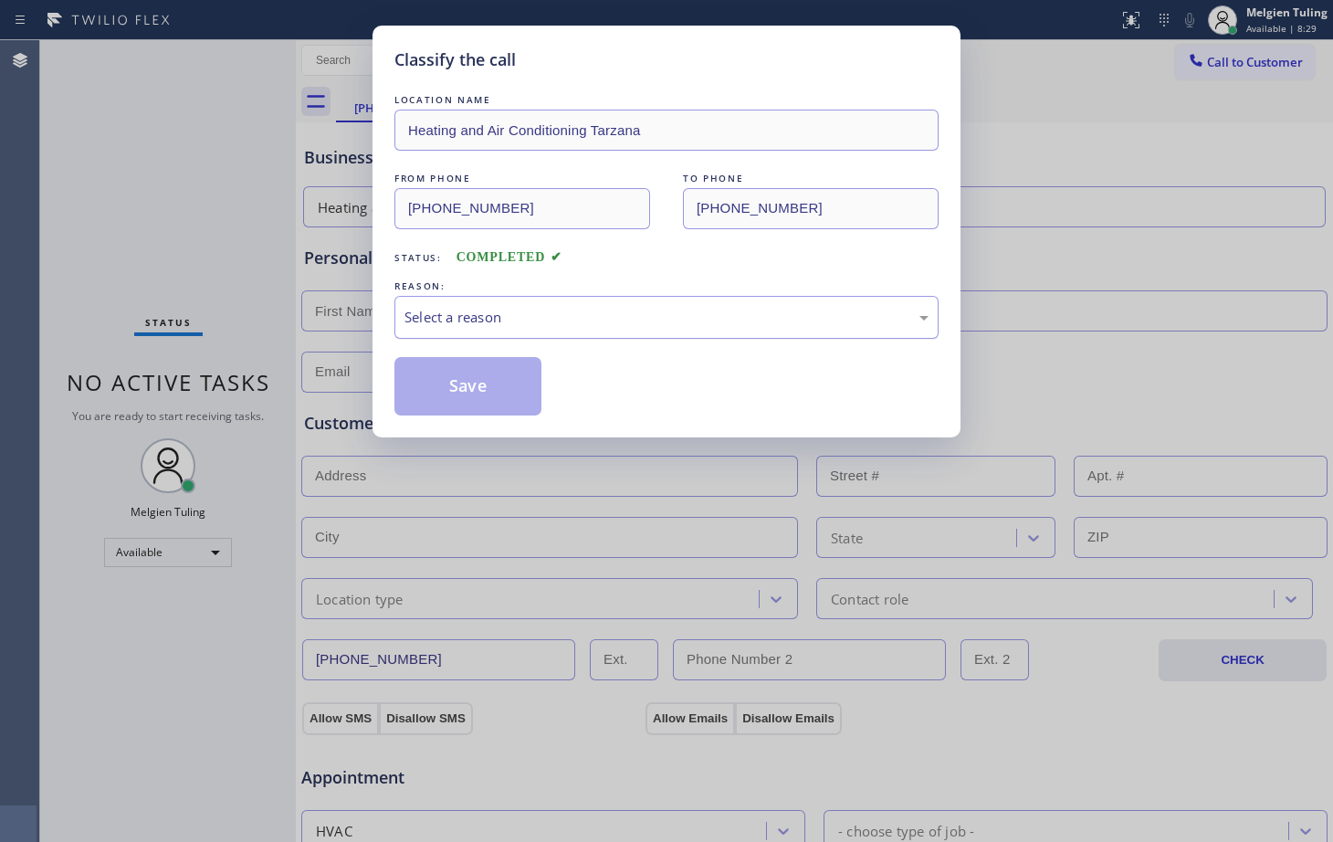
click at [531, 309] on div "Select a reason" at bounding box center [666, 317] width 524 height 21
click at [473, 387] on button "Save" at bounding box center [467, 386] width 147 height 58
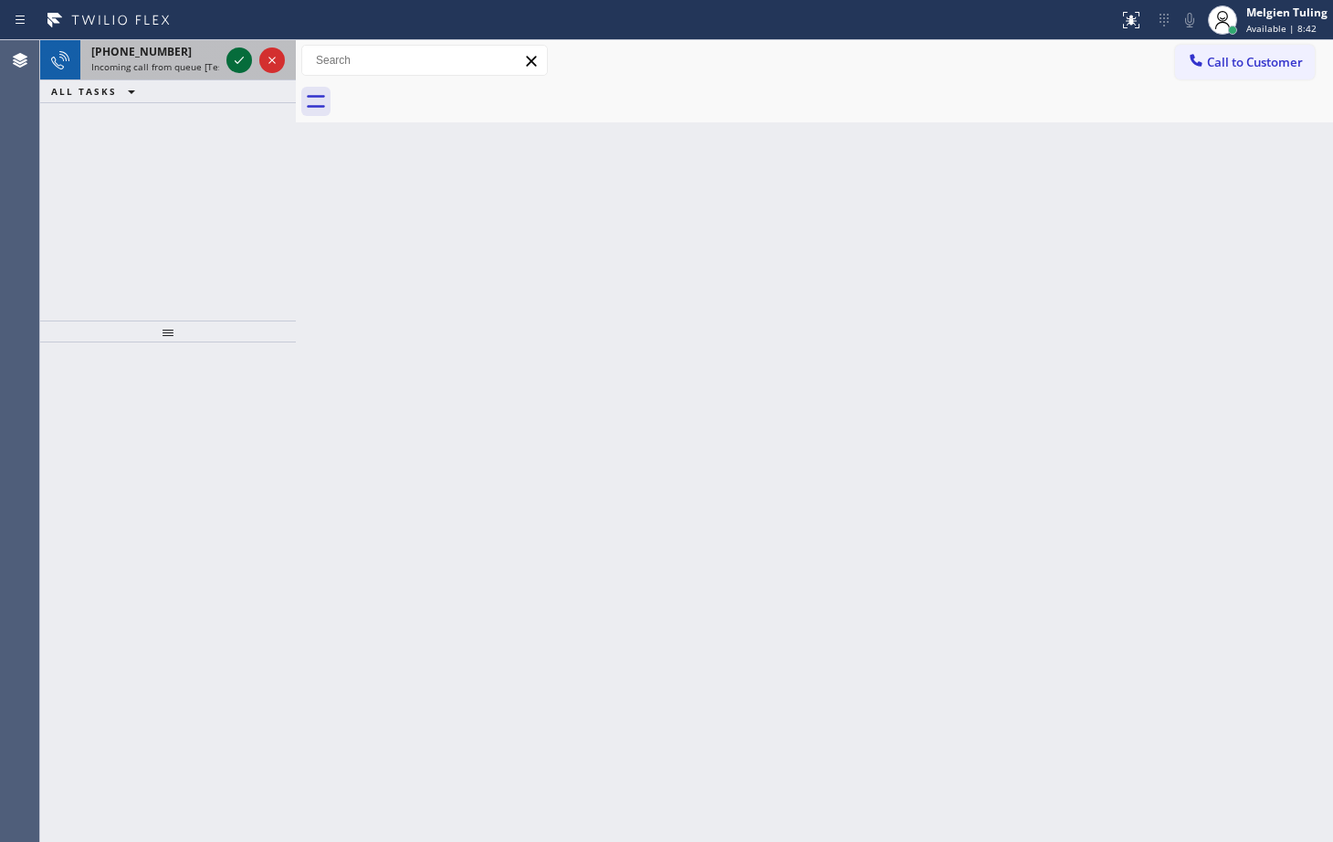
click at [240, 68] on icon at bounding box center [239, 60] width 22 height 22
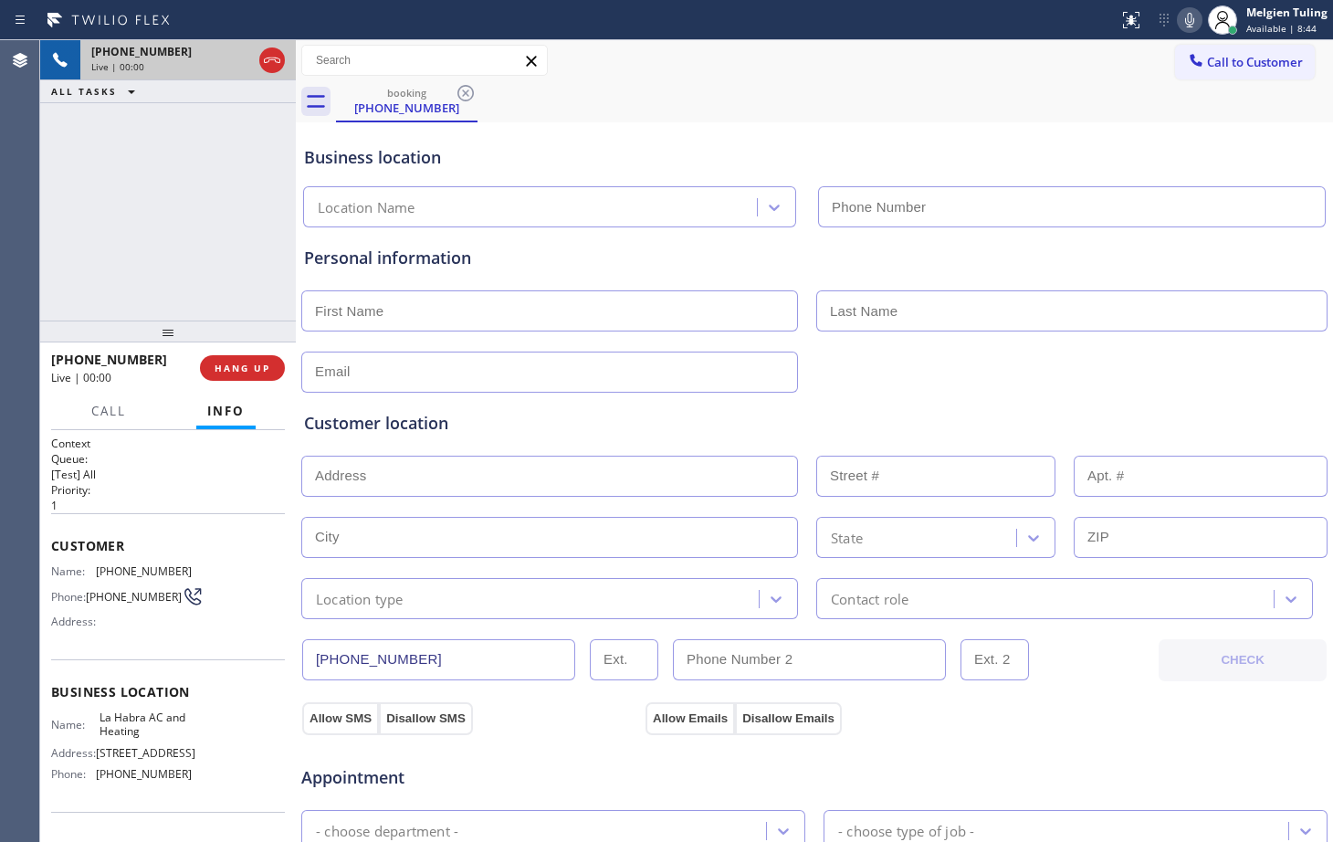
type input "[PHONE_NUMBER]"
click at [243, 371] on span "HANG UP" at bounding box center [243, 367] width 56 height 13
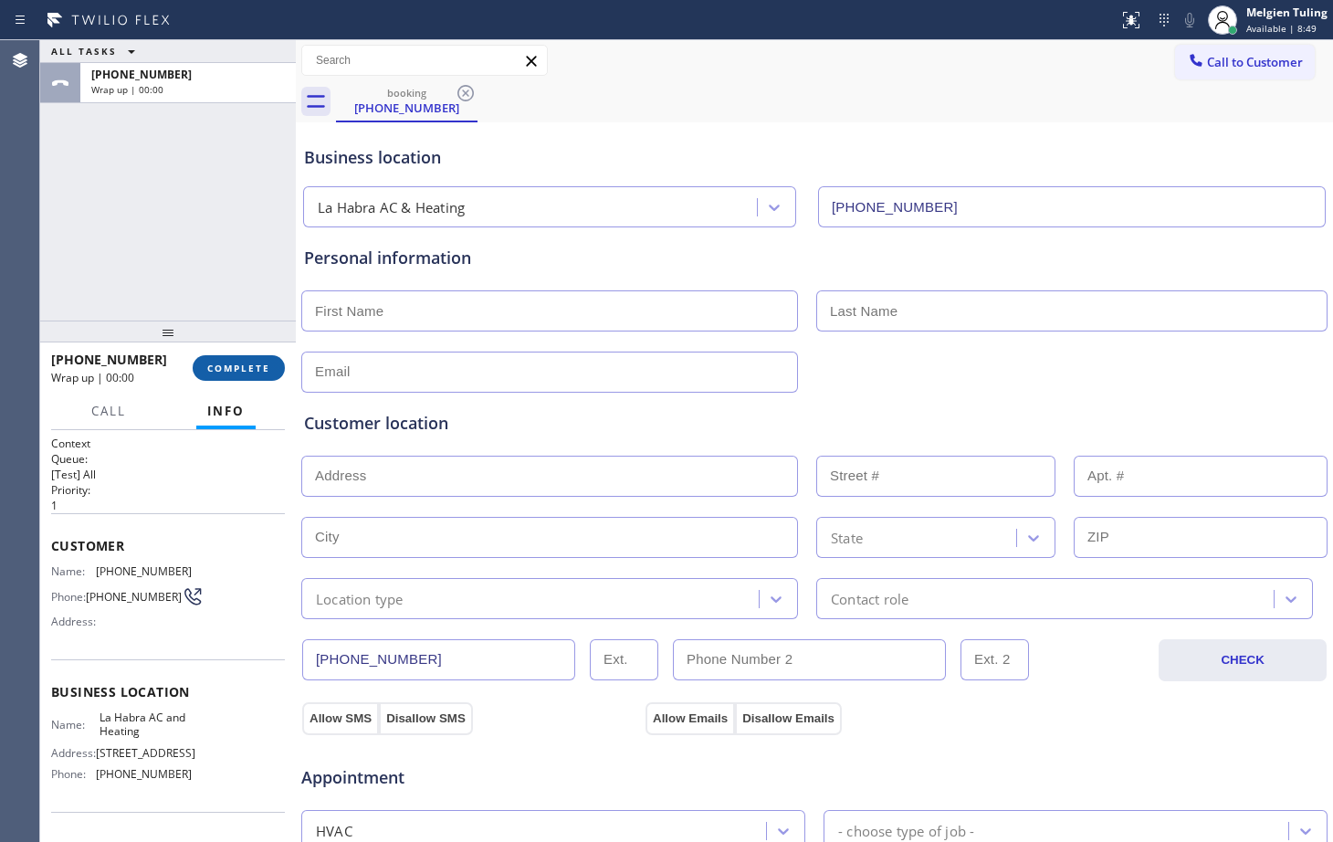
click at [242, 361] on span "COMPLETE" at bounding box center [238, 367] width 63 height 13
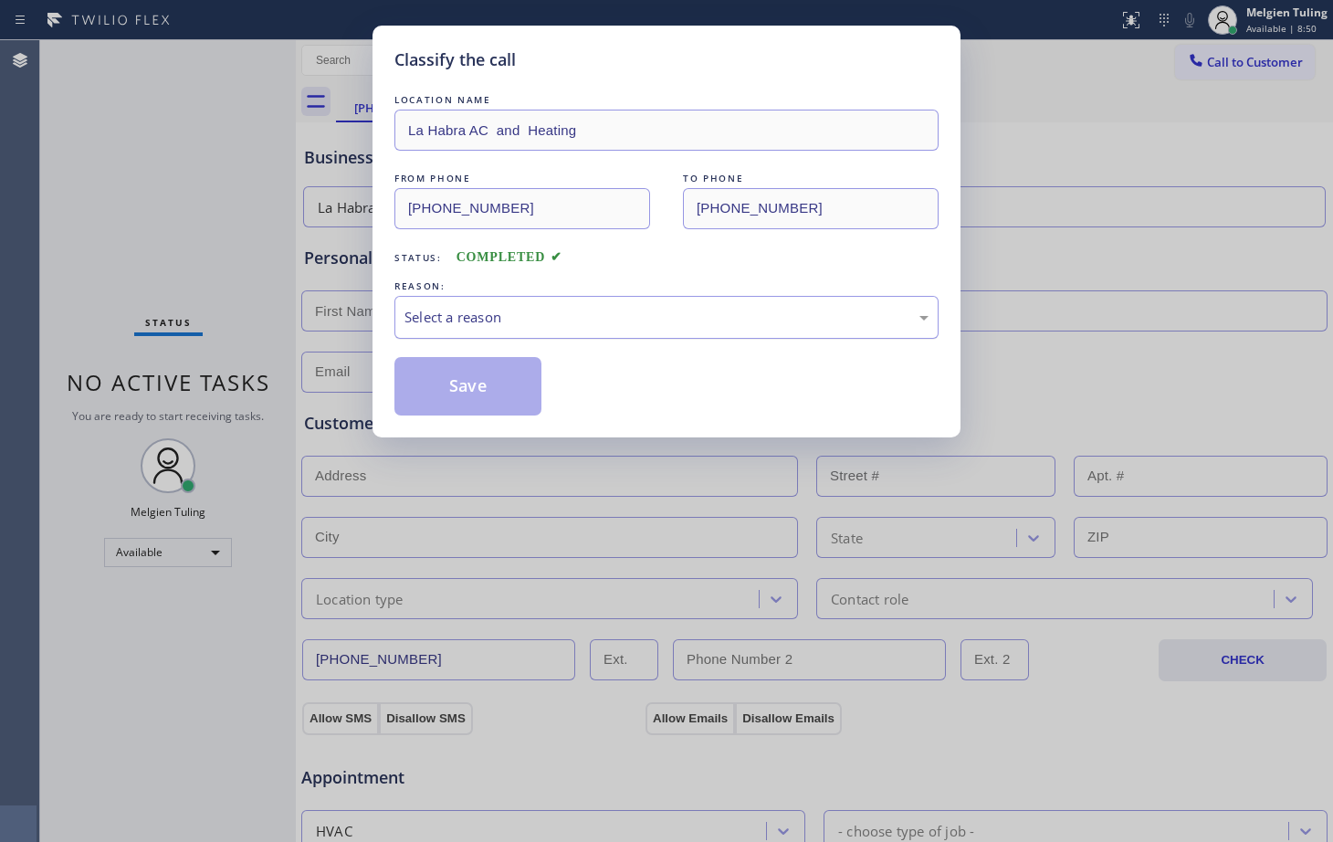
click at [440, 310] on div "Select a reason" at bounding box center [666, 317] width 524 height 21
drag, startPoint x: 447, startPoint y: 508, endPoint x: 413, endPoint y: 382, distance: 130.7
click at [413, 382] on button "Save" at bounding box center [467, 386] width 147 height 58
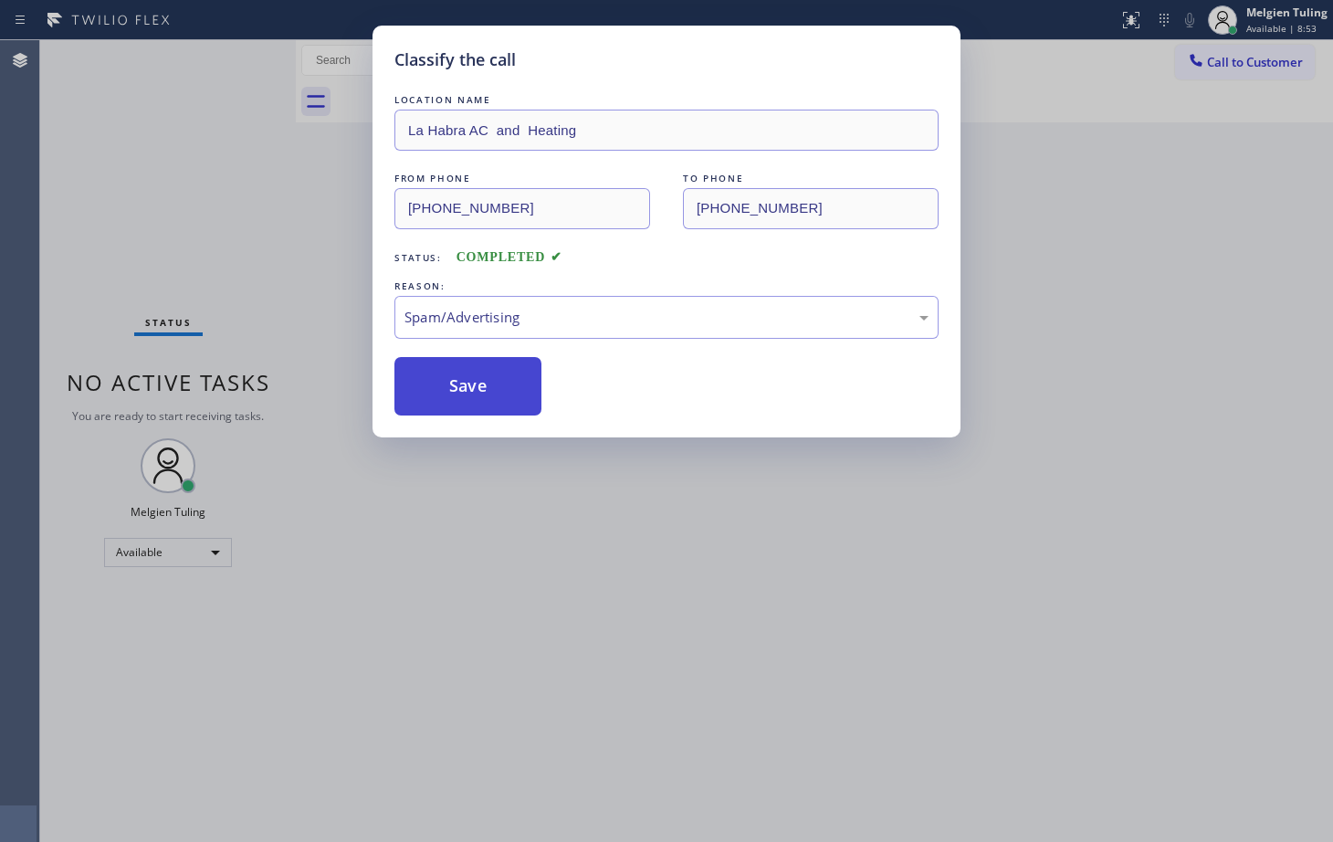
click at [413, 382] on button "Save" at bounding box center [467, 386] width 147 height 58
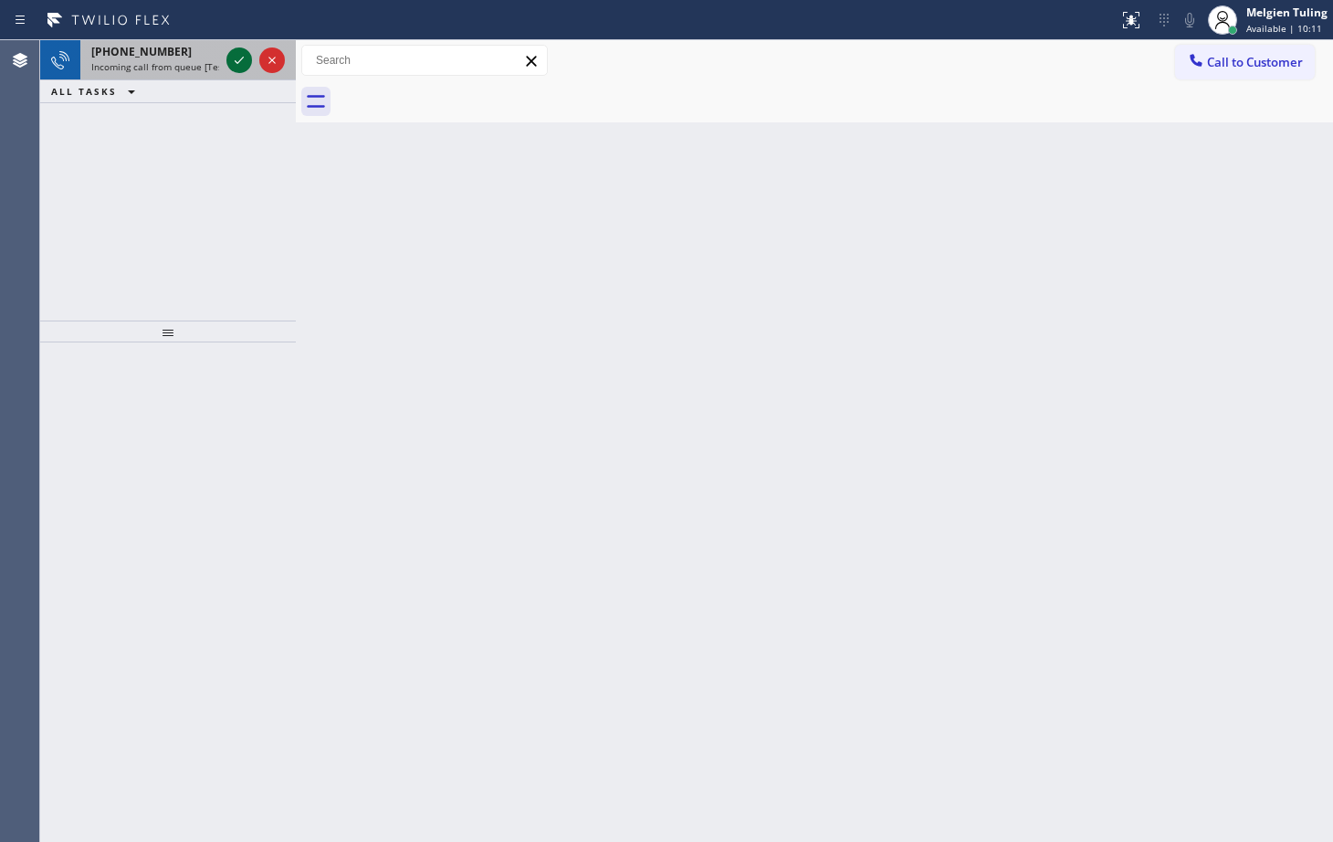
click at [246, 61] on icon at bounding box center [239, 60] width 22 height 22
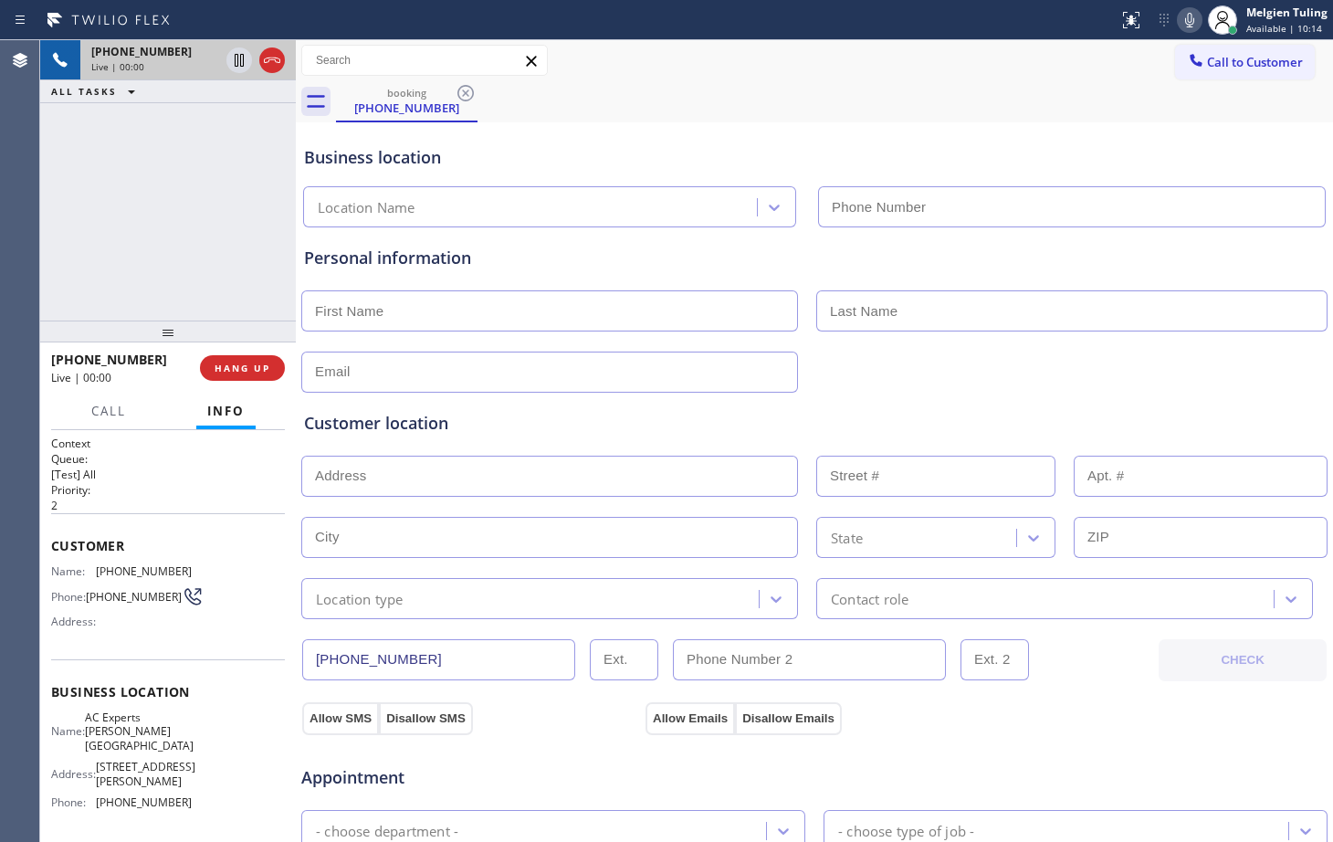
type input "[PHONE_NUMBER]"
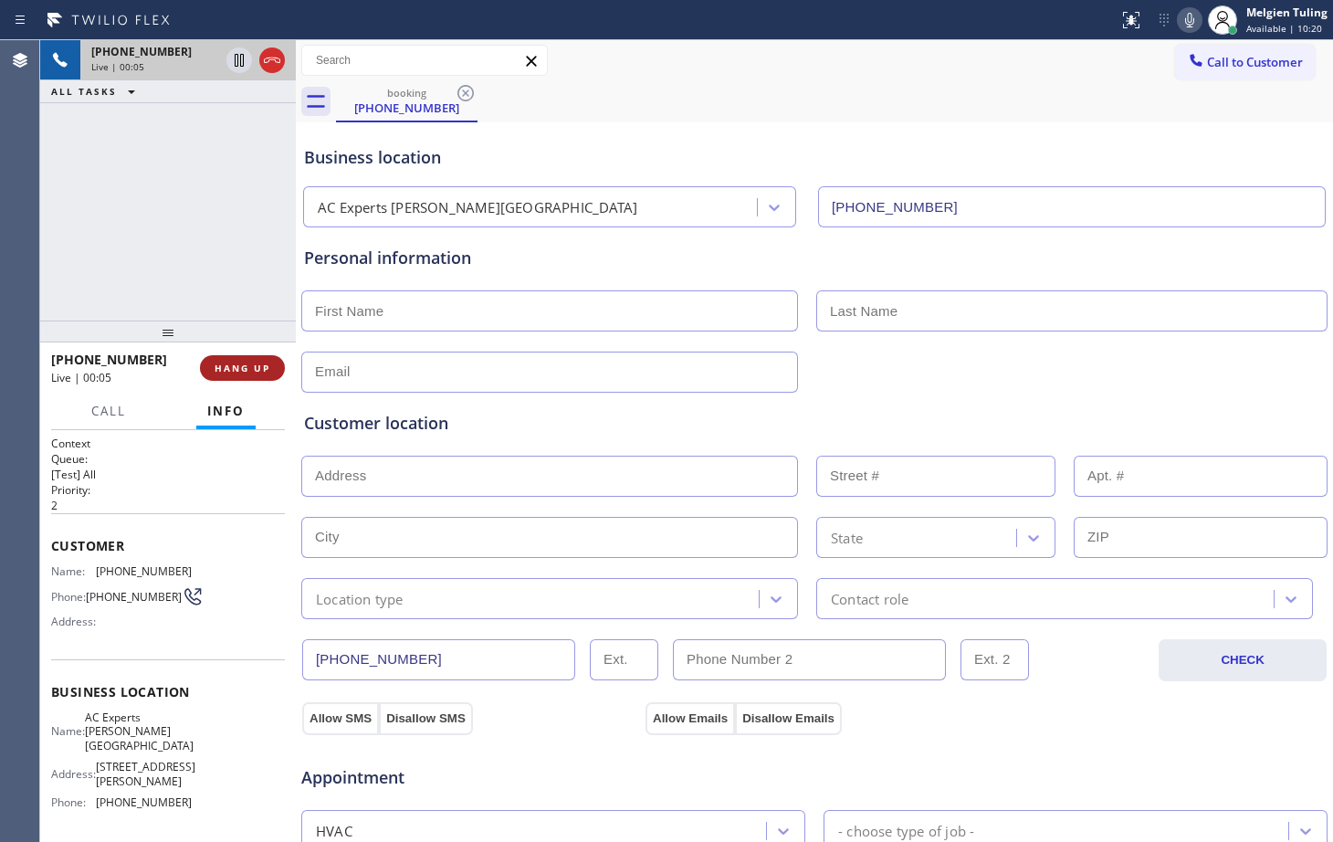
drag, startPoint x: 232, startPoint y: 361, endPoint x: 222, endPoint y: 373, distance: 16.3
click at [222, 373] on span "HANG UP" at bounding box center [243, 367] width 56 height 13
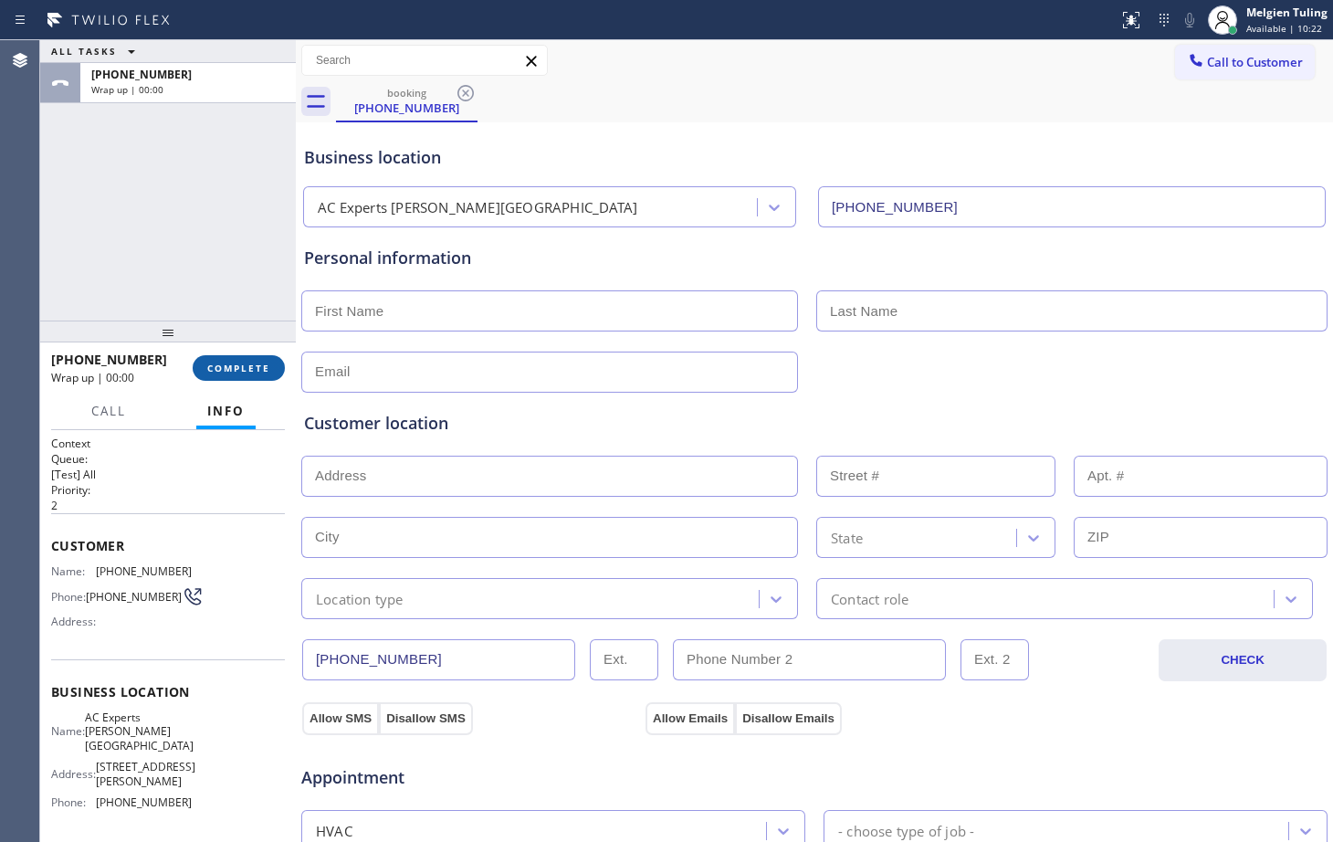
drag, startPoint x: 252, startPoint y: 358, endPoint x: 225, endPoint y: 359, distance: 27.4
click at [225, 362] on span "COMPLETE" at bounding box center [238, 367] width 63 height 13
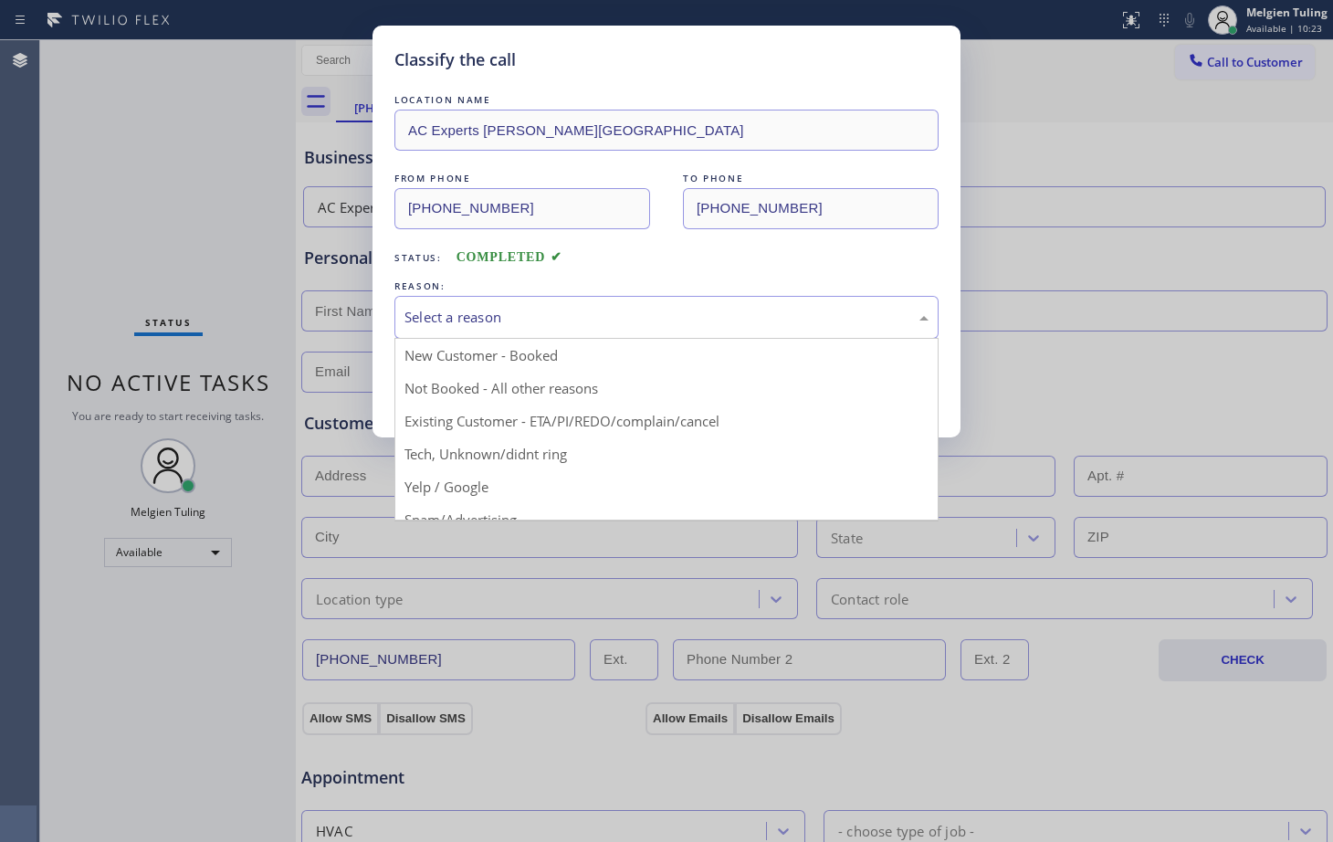
click at [429, 309] on div "Select a reason" at bounding box center [666, 317] width 524 height 21
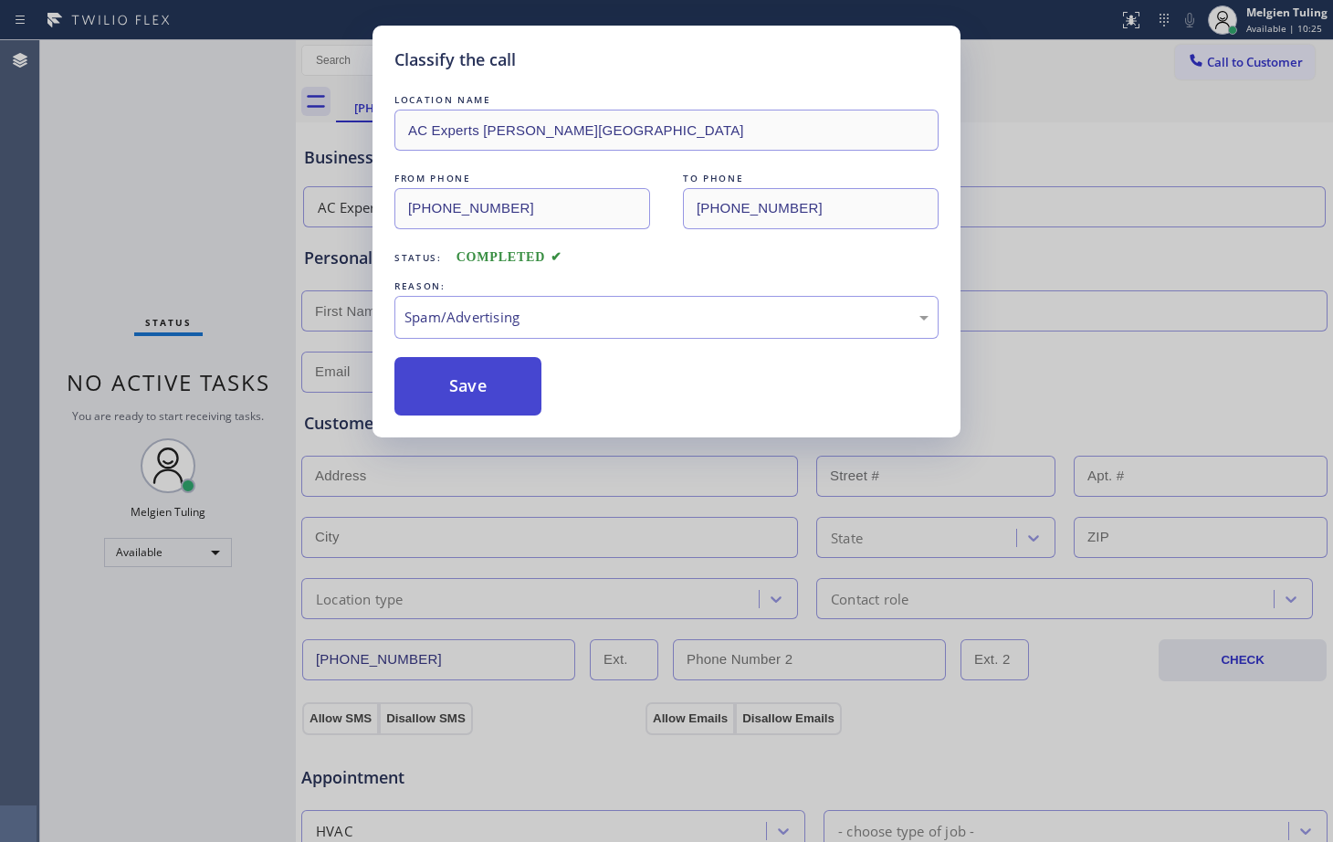
click at [464, 358] on button "Save" at bounding box center [467, 386] width 147 height 58
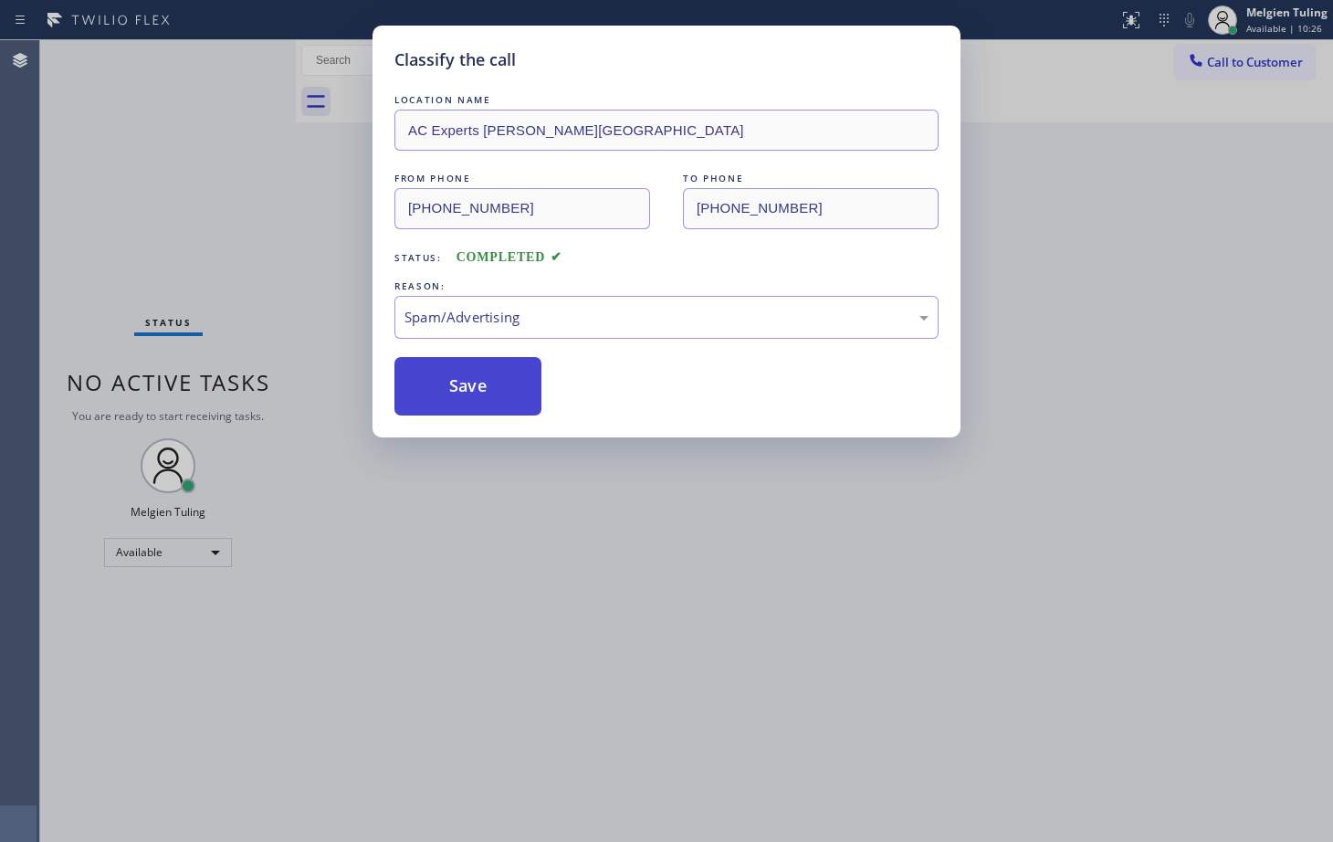
click at [442, 385] on div "Classify the call LOCATION NAME Red Apple Appliance Repair Downtown [GEOGRAPHIC…" at bounding box center [686, 440] width 1293 height 801
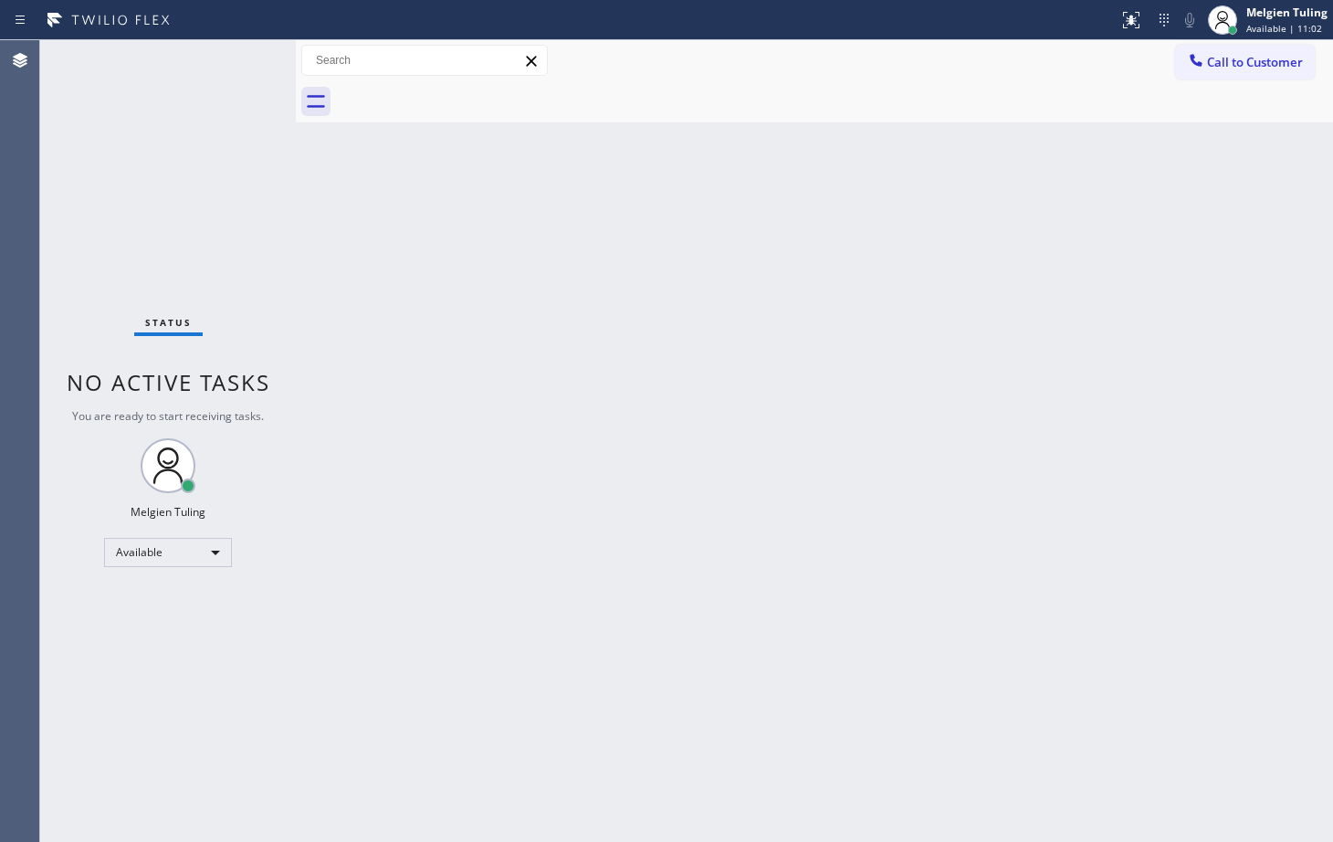
click at [234, 52] on div "Status No active tasks You are ready to start receiving tasks. Melgien Tuling A…" at bounding box center [168, 440] width 256 height 801
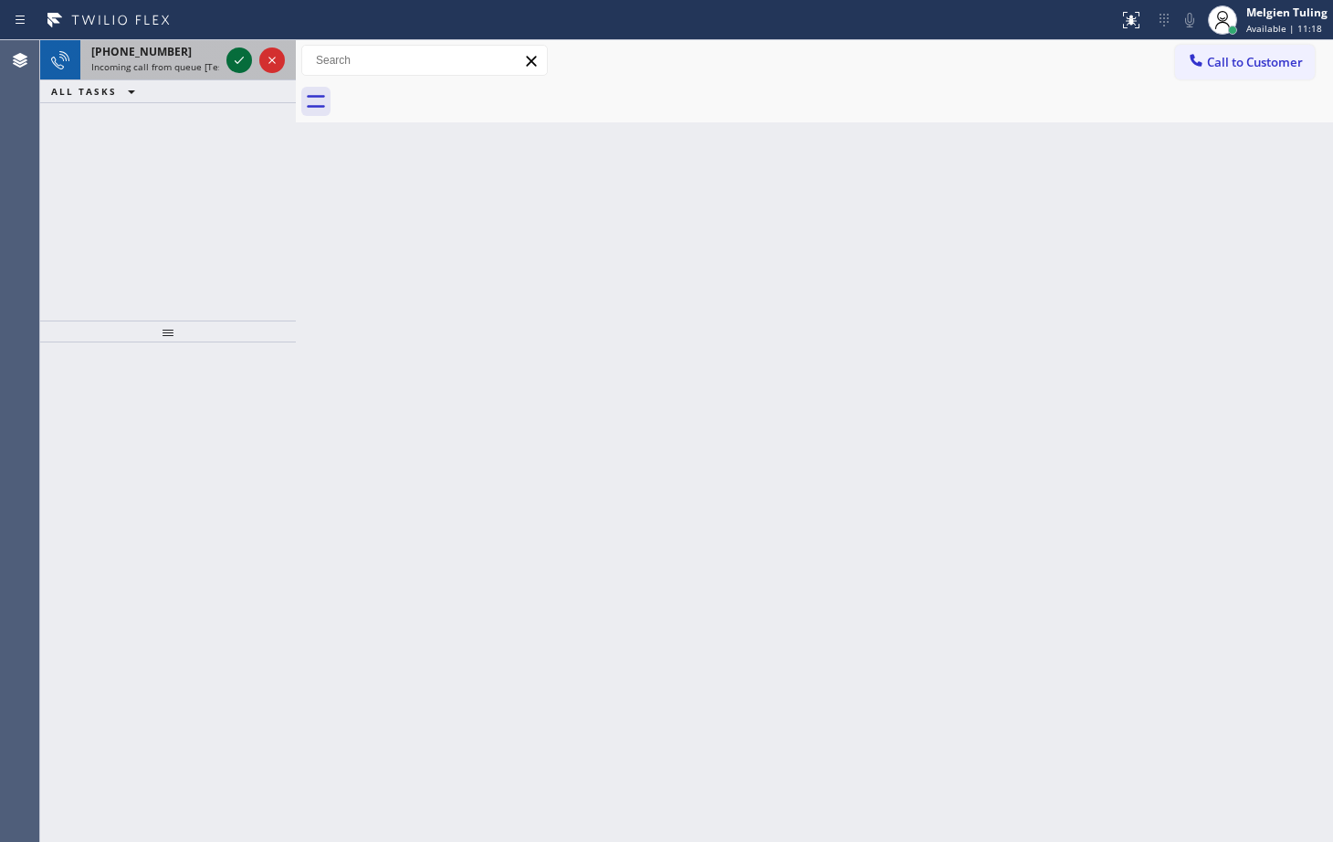
click at [240, 62] on icon at bounding box center [239, 60] width 22 height 22
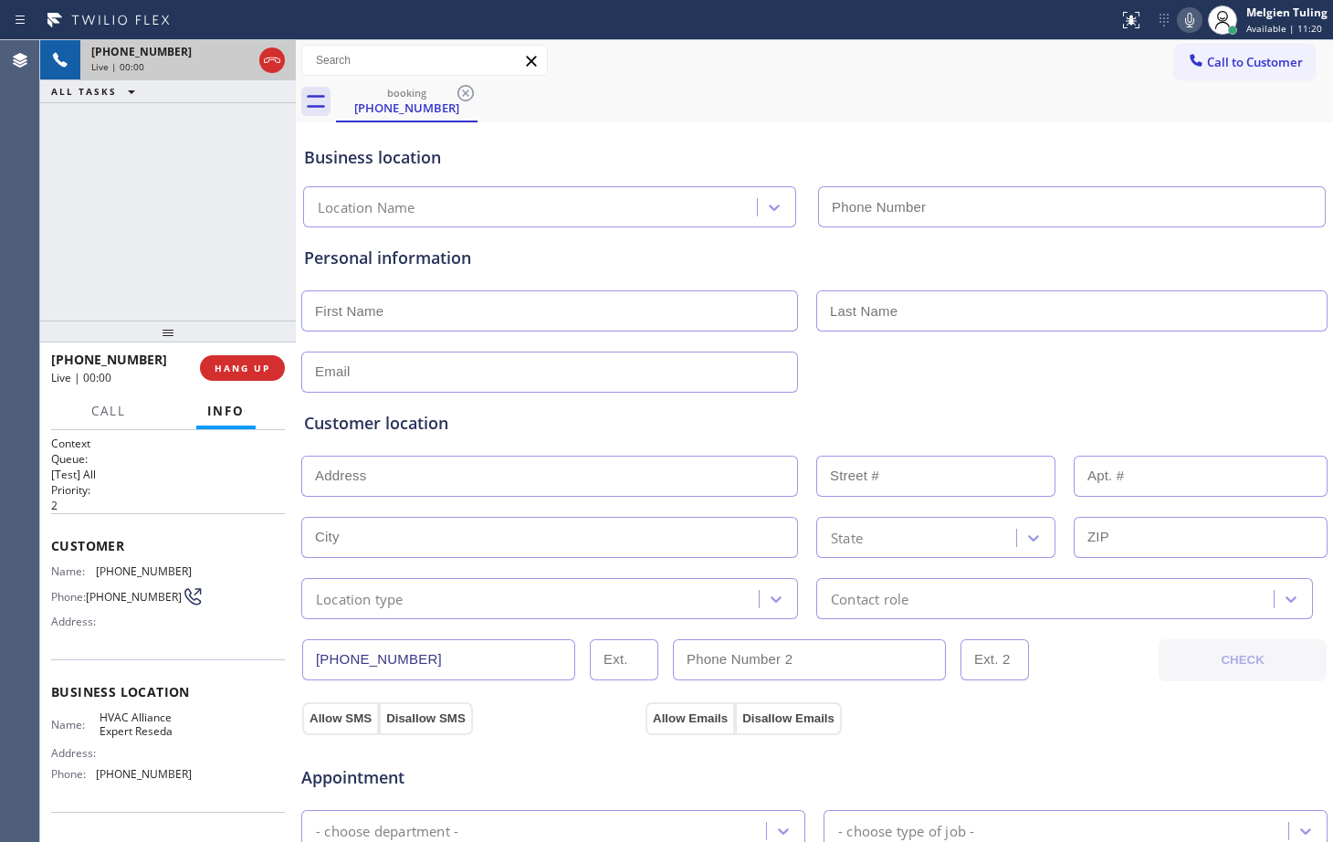
type input "[PHONE_NUMBER]"
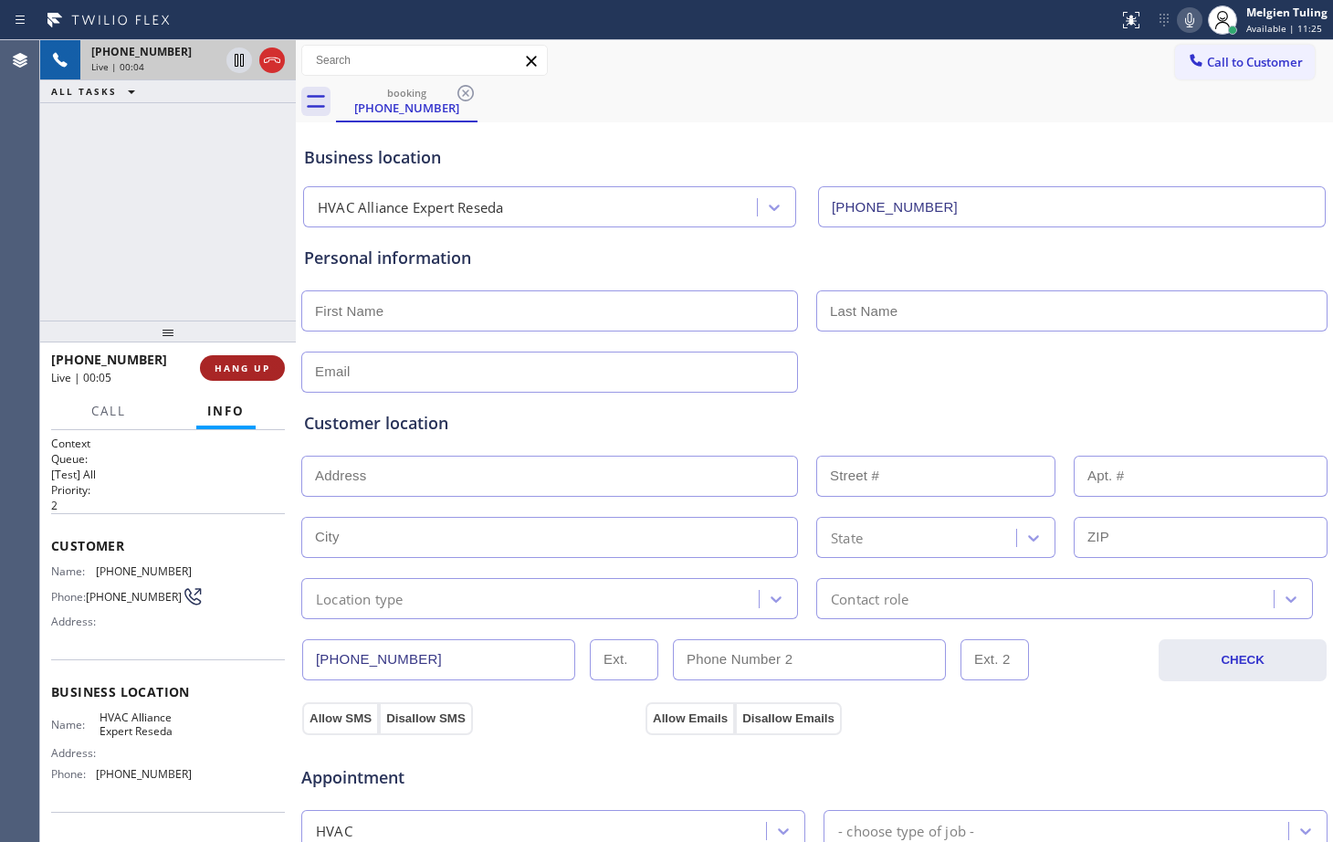
click at [242, 371] on span "HANG UP" at bounding box center [243, 367] width 56 height 13
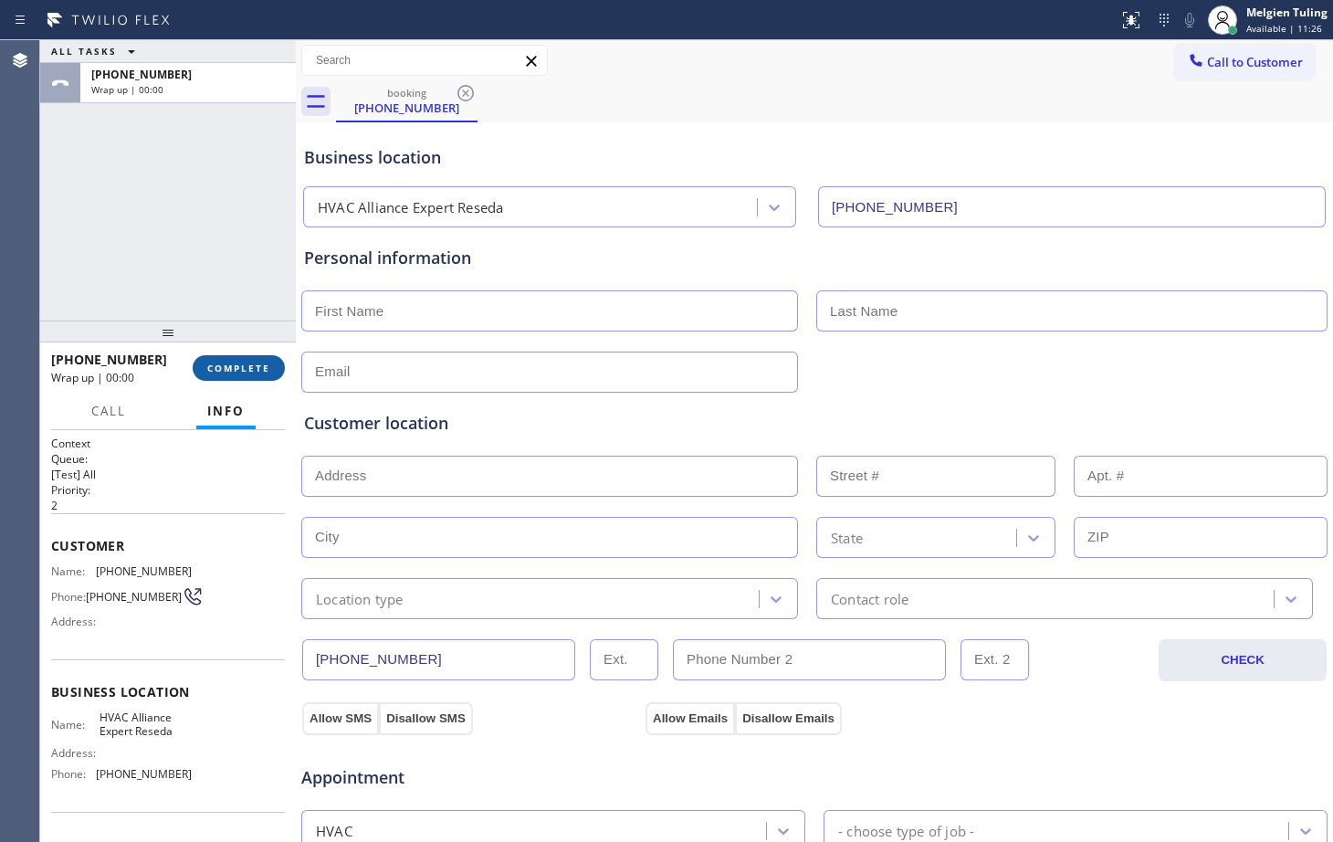
click at [242, 371] on span "COMPLETE" at bounding box center [238, 367] width 63 height 13
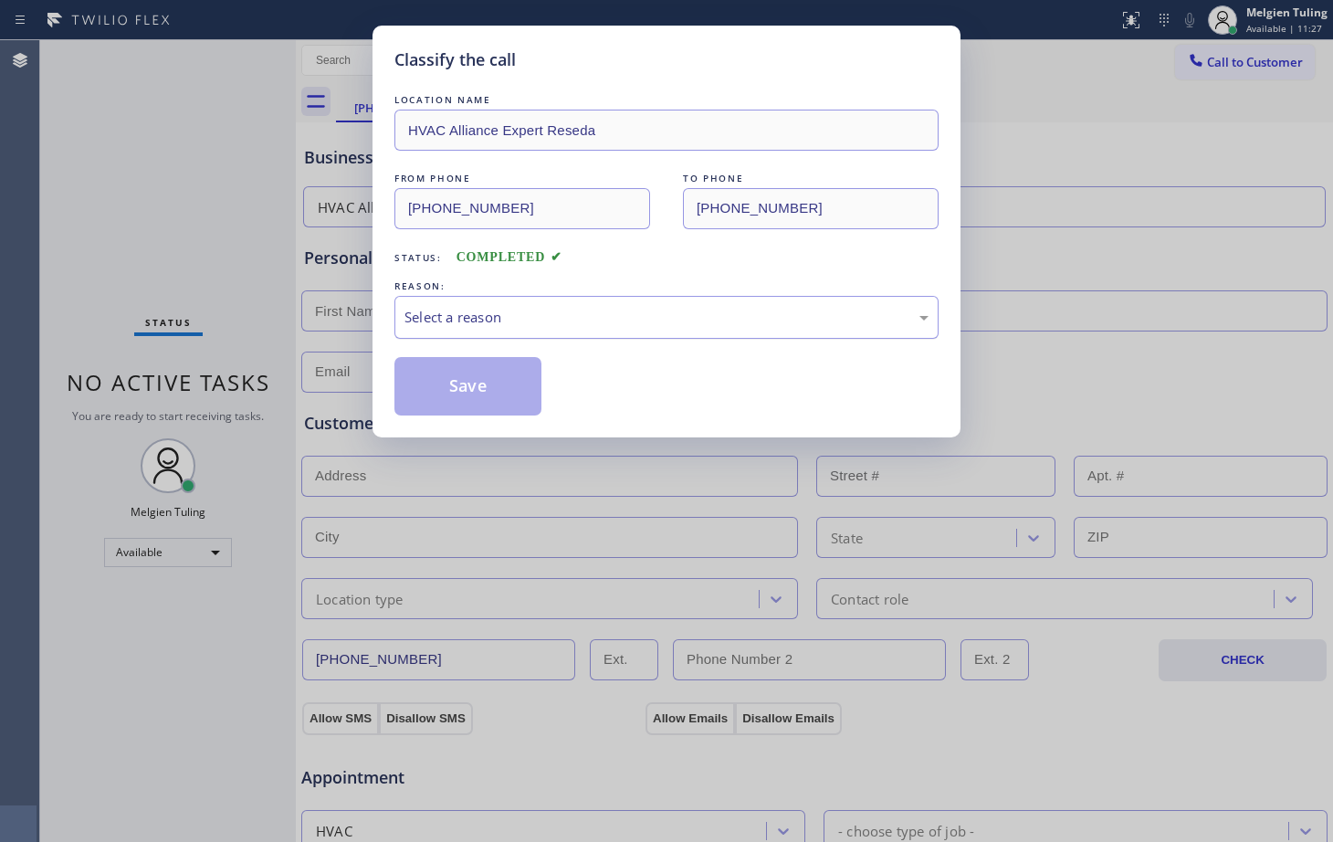
click at [438, 315] on div "Select a reason" at bounding box center [666, 317] width 524 height 21
drag, startPoint x: 453, startPoint y: 509, endPoint x: 446, endPoint y: 386, distance: 123.4
click at [431, 386] on button "Save" at bounding box center [467, 386] width 147 height 58
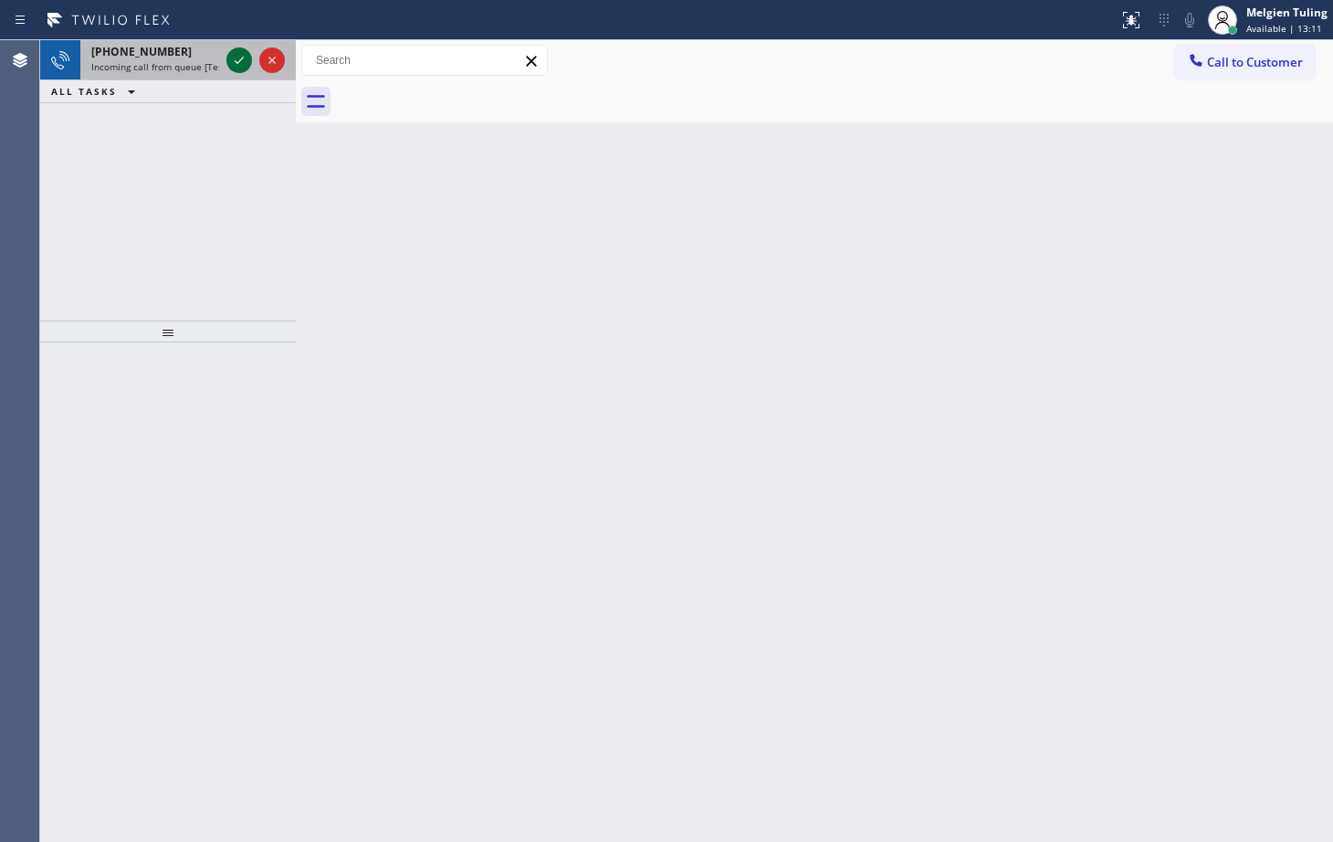
click at [234, 58] on icon at bounding box center [239, 60] width 22 height 22
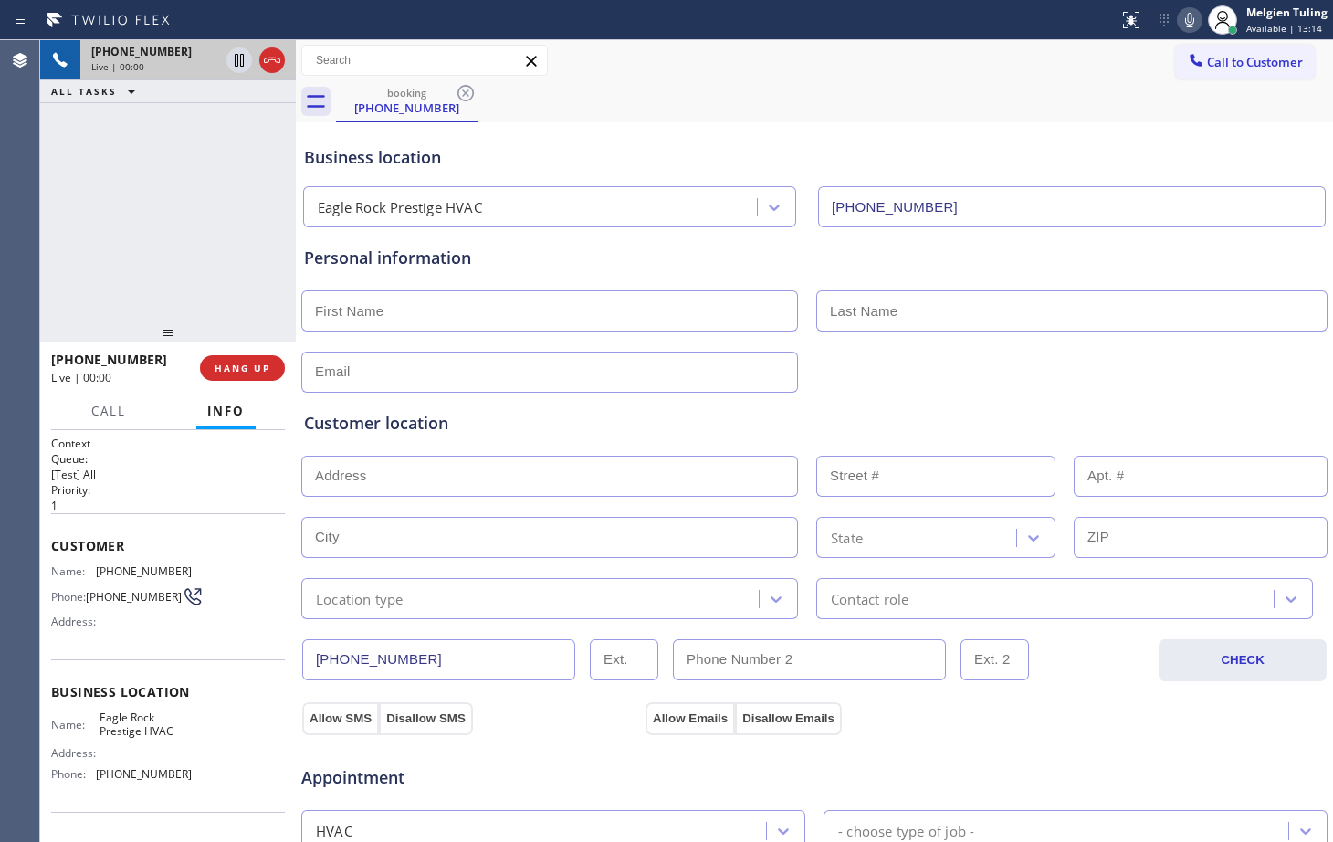
type input "[PHONE_NUMBER]"
click at [220, 363] on span "HANG UP" at bounding box center [243, 367] width 56 height 13
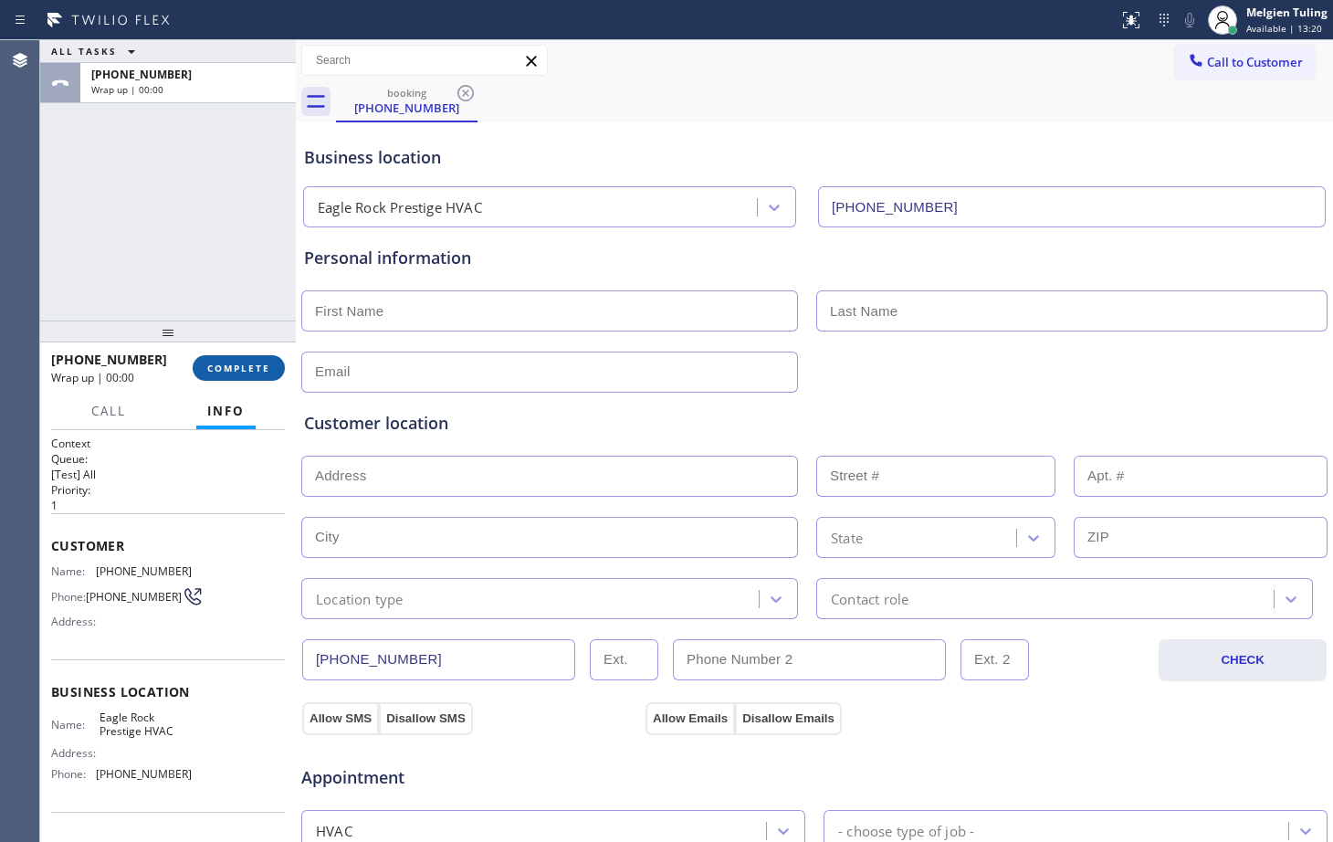
click at [220, 363] on span "COMPLETE" at bounding box center [238, 367] width 63 height 13
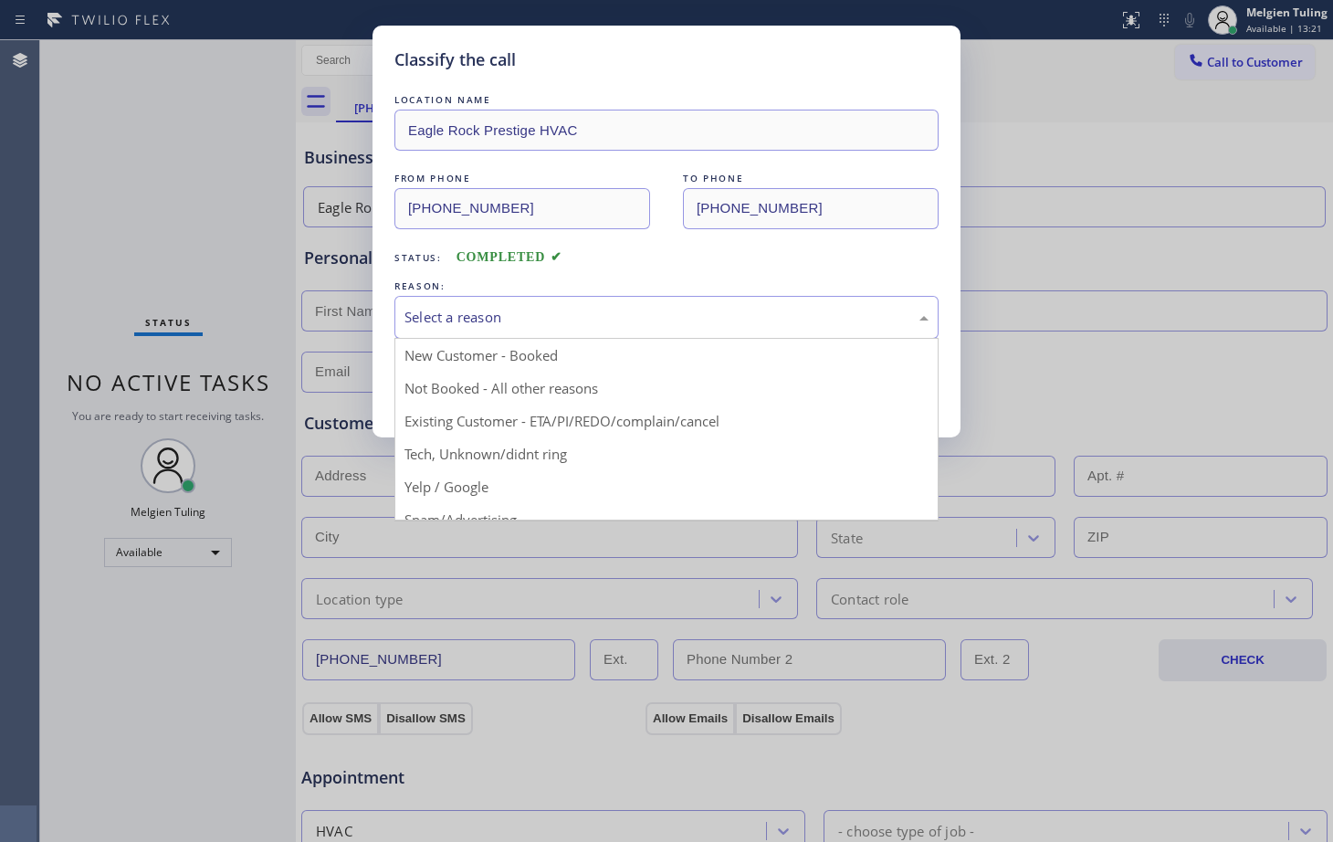
click at [461, 307] on div "Select a reason" at bounding box center [666, 317] width 524 height 21
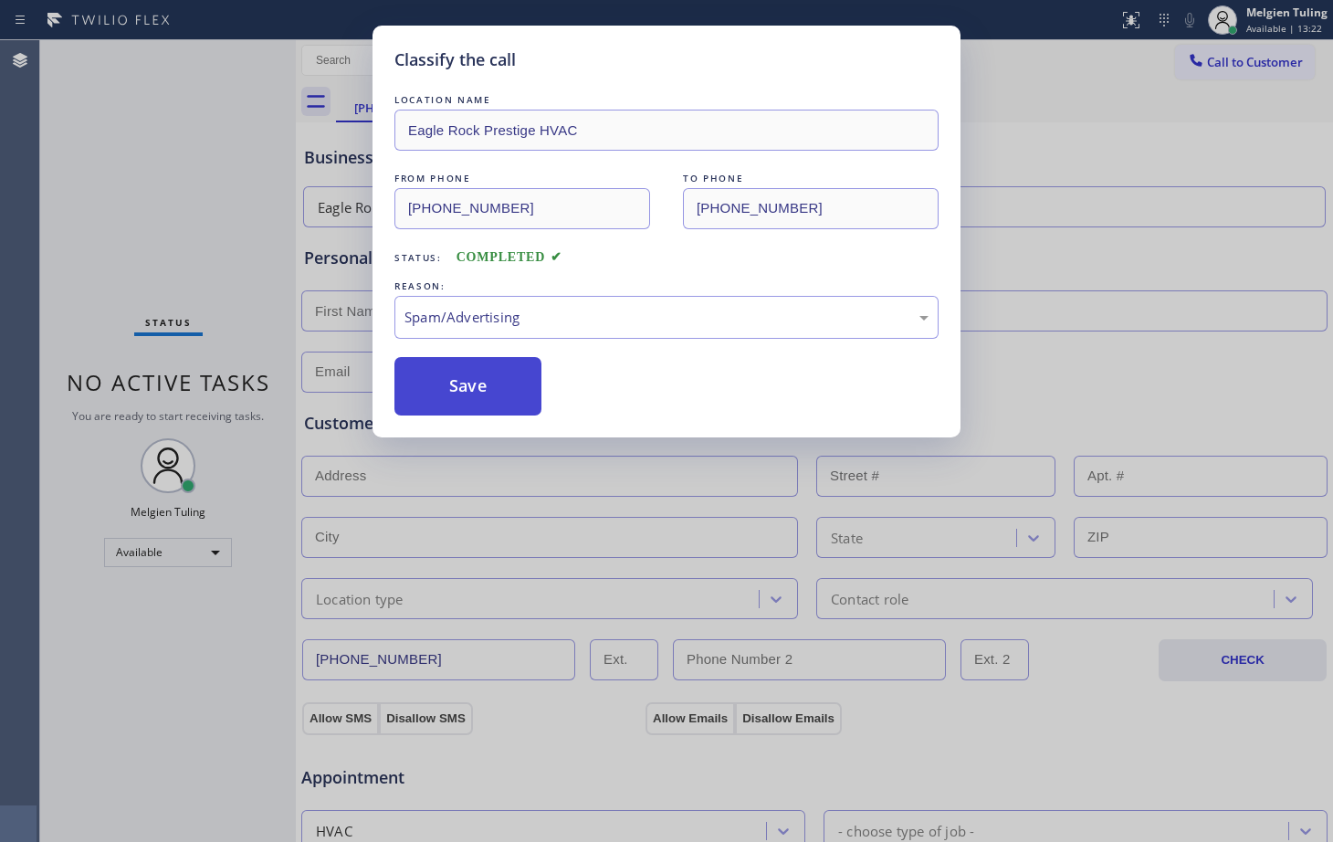
click at [487, 399] on button "Save" at bounding box center [467, 386] width 147 height 58
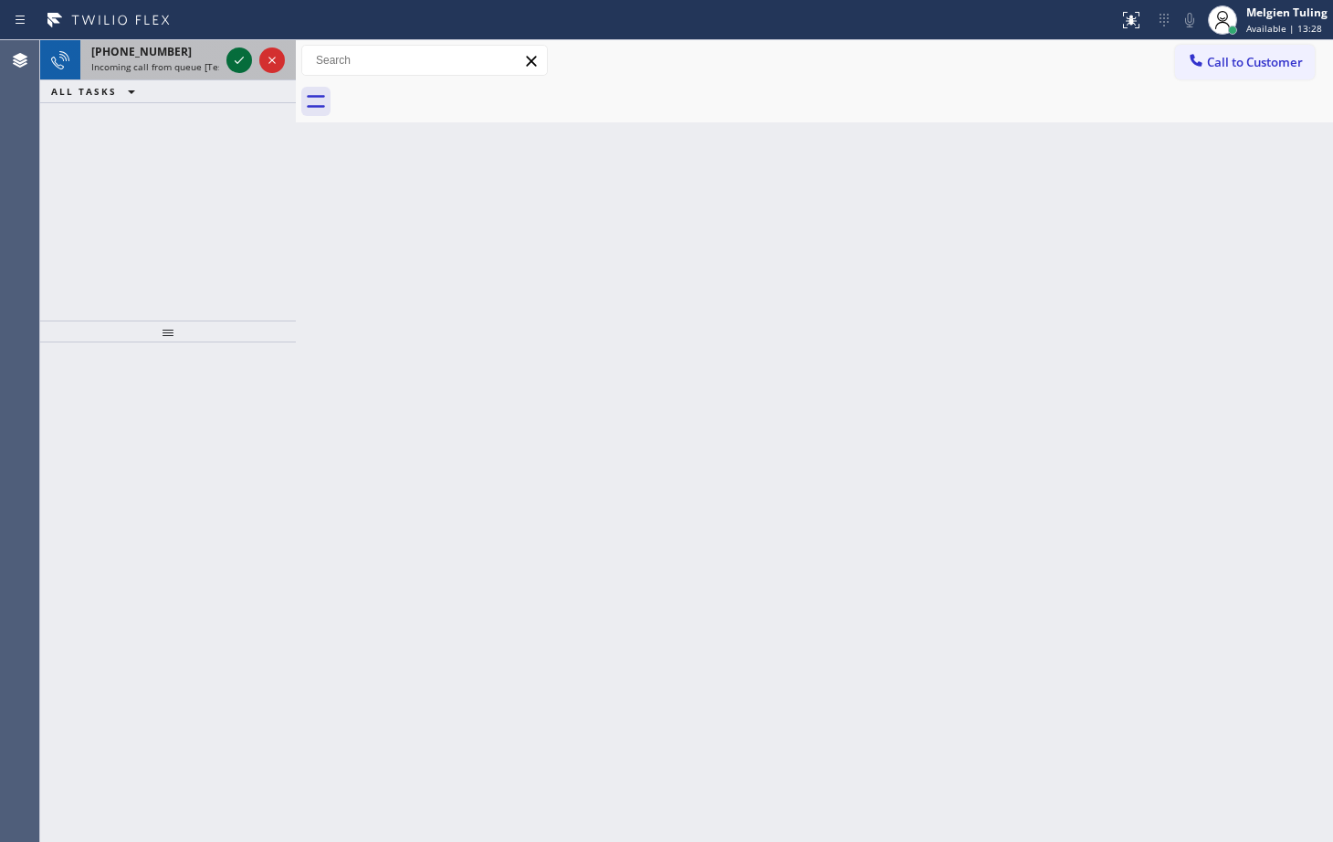
click at [236, 58] on icon at bounding box center [239, 60] width 22 height 22
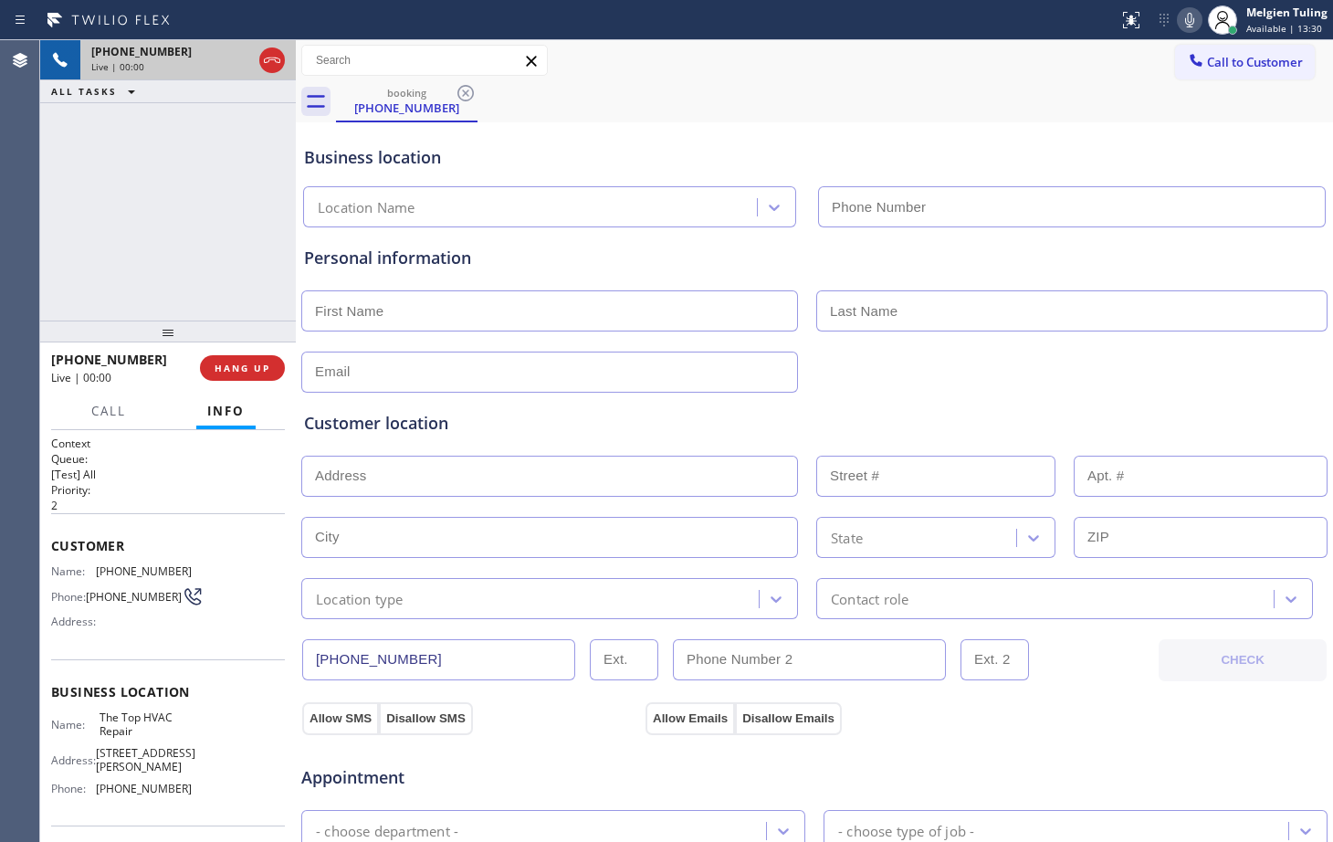
type input "[PHONE_NUMBER]"
click at [245, 368] on span "HANG UP" at bounding box center [243, 367] width 56 height 13
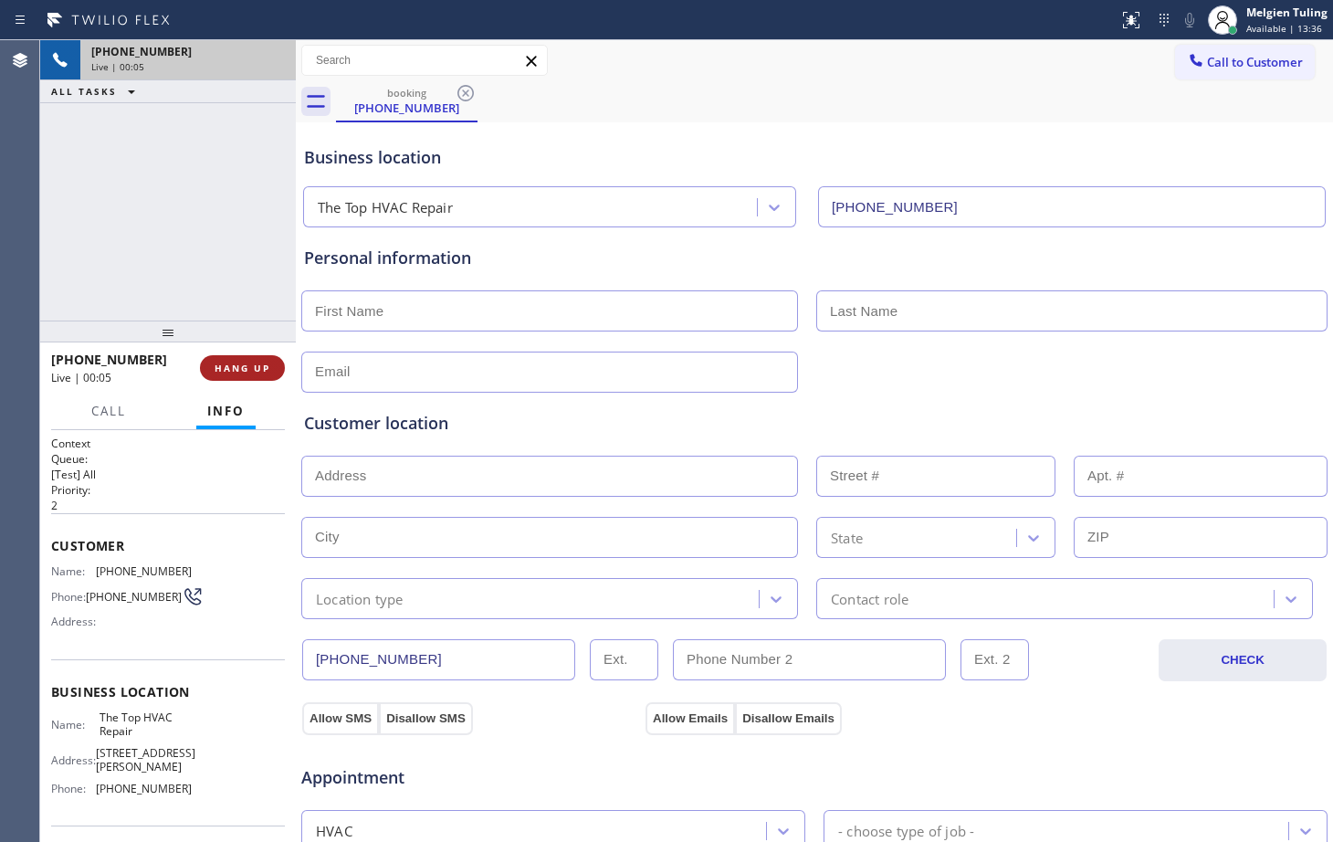
click at [246, 368] on span "HANG UP" at bounding box center [243, 367] width 56 height 13
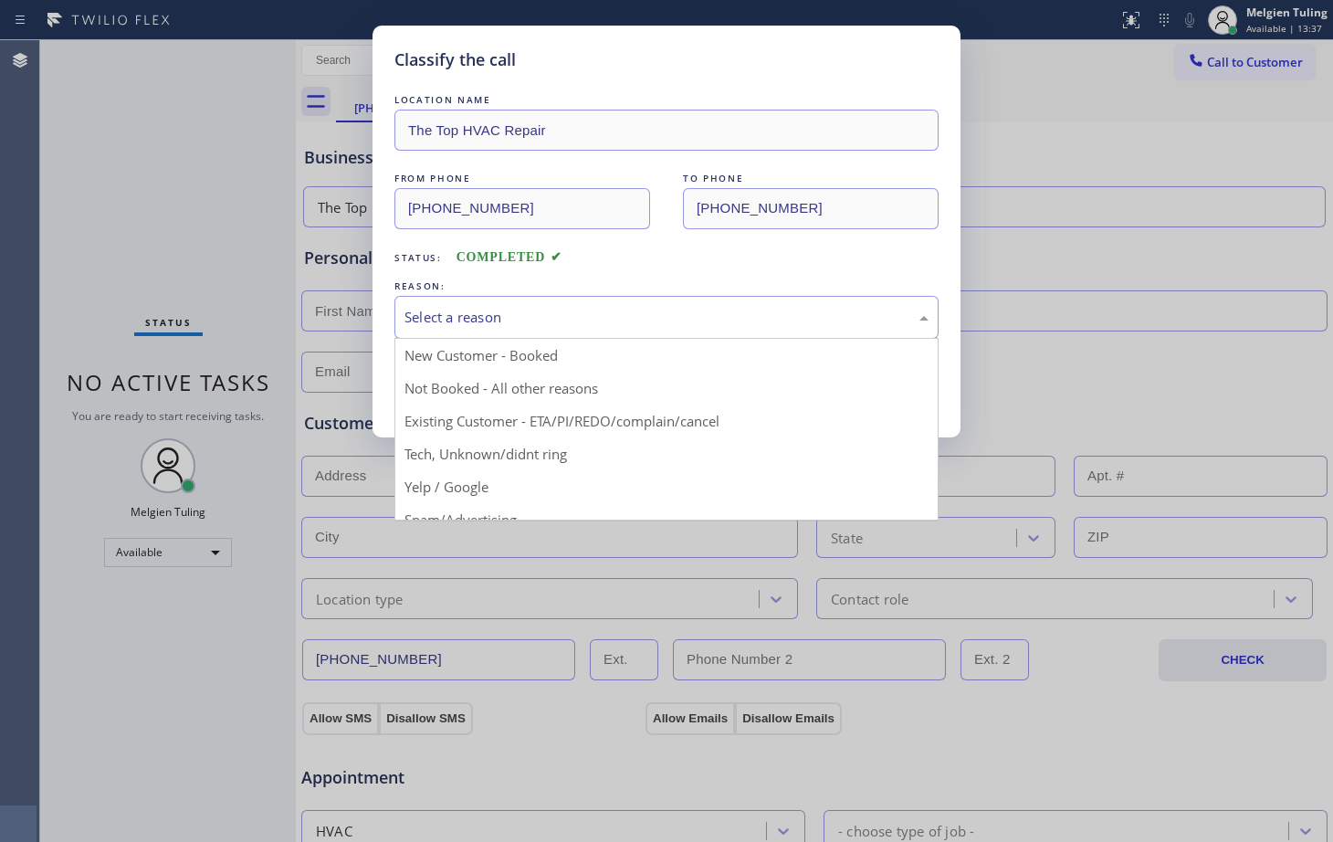
click at [468, 311] on div "Select a reason" at bounding box center [666, 317] width 524 height 21
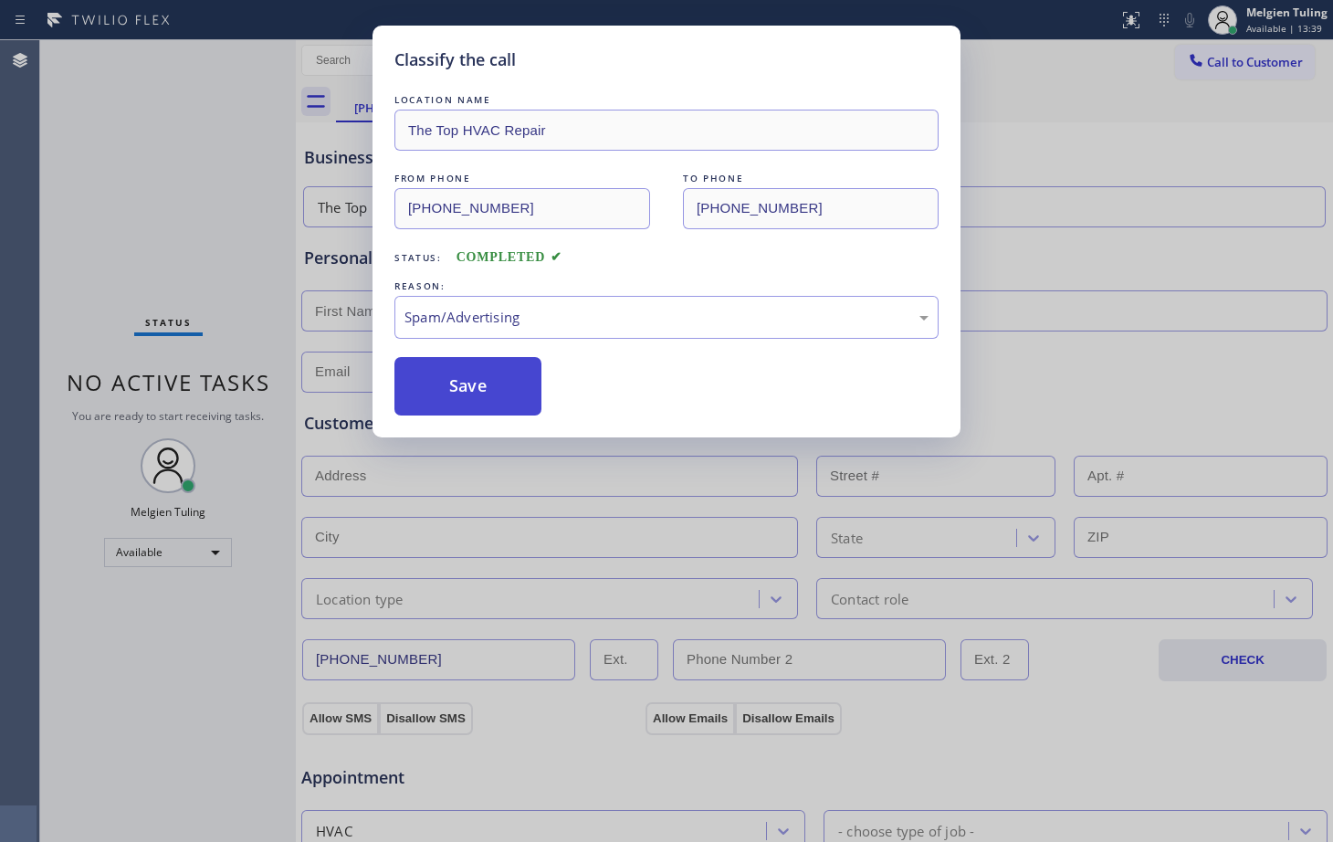
drag, startPoint x: 443, startPoint y: 505, endPoint x: 421, endPoint y: 385, distance: 121.6
click at [421, 385] on button "Save" at bounding box center [467, 386] width 147 height 58
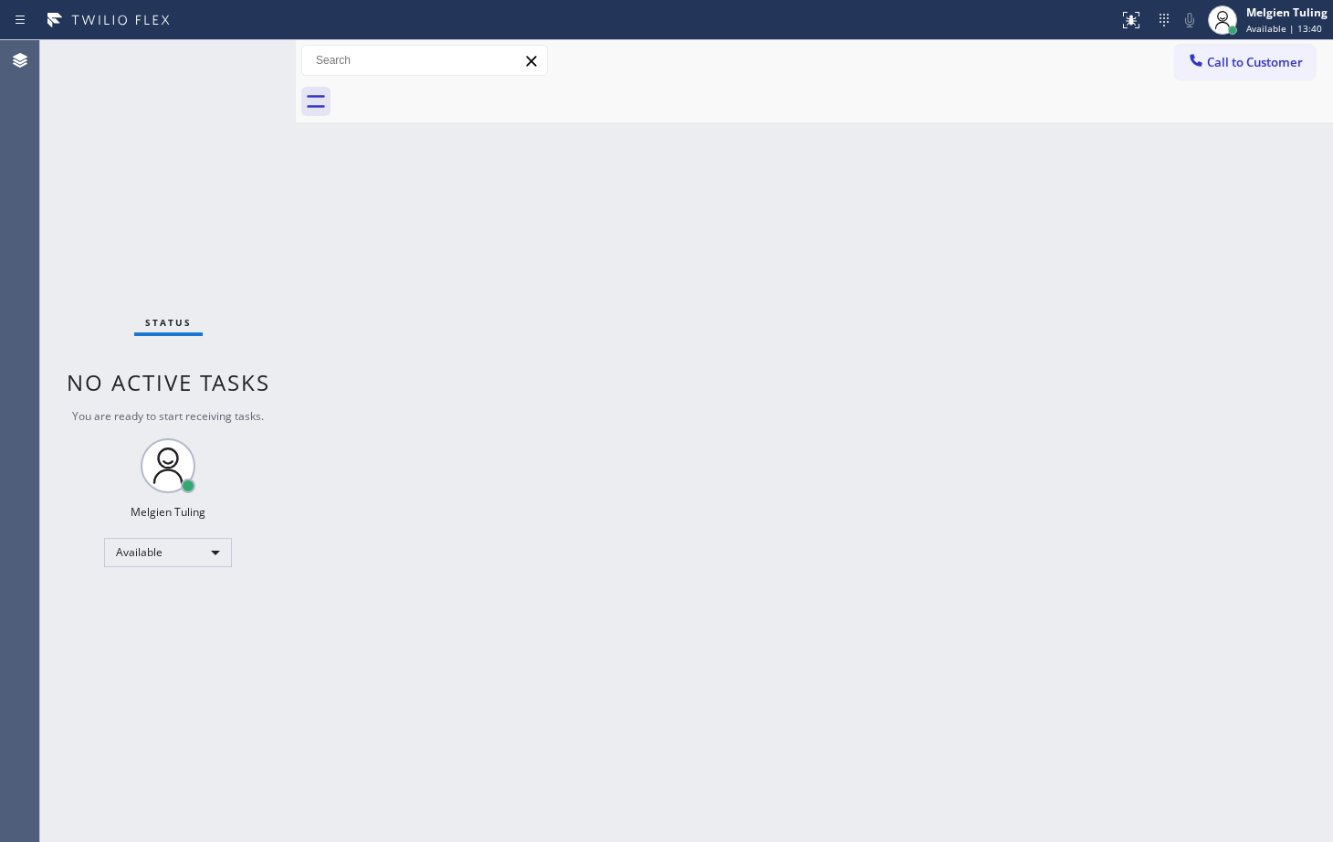
click at [421, 385] on div "Back to Dashboard Change Sender ID Customers Technicians Select a contact Outbo…" at bounding box center [814, 440] width 1037 height 801
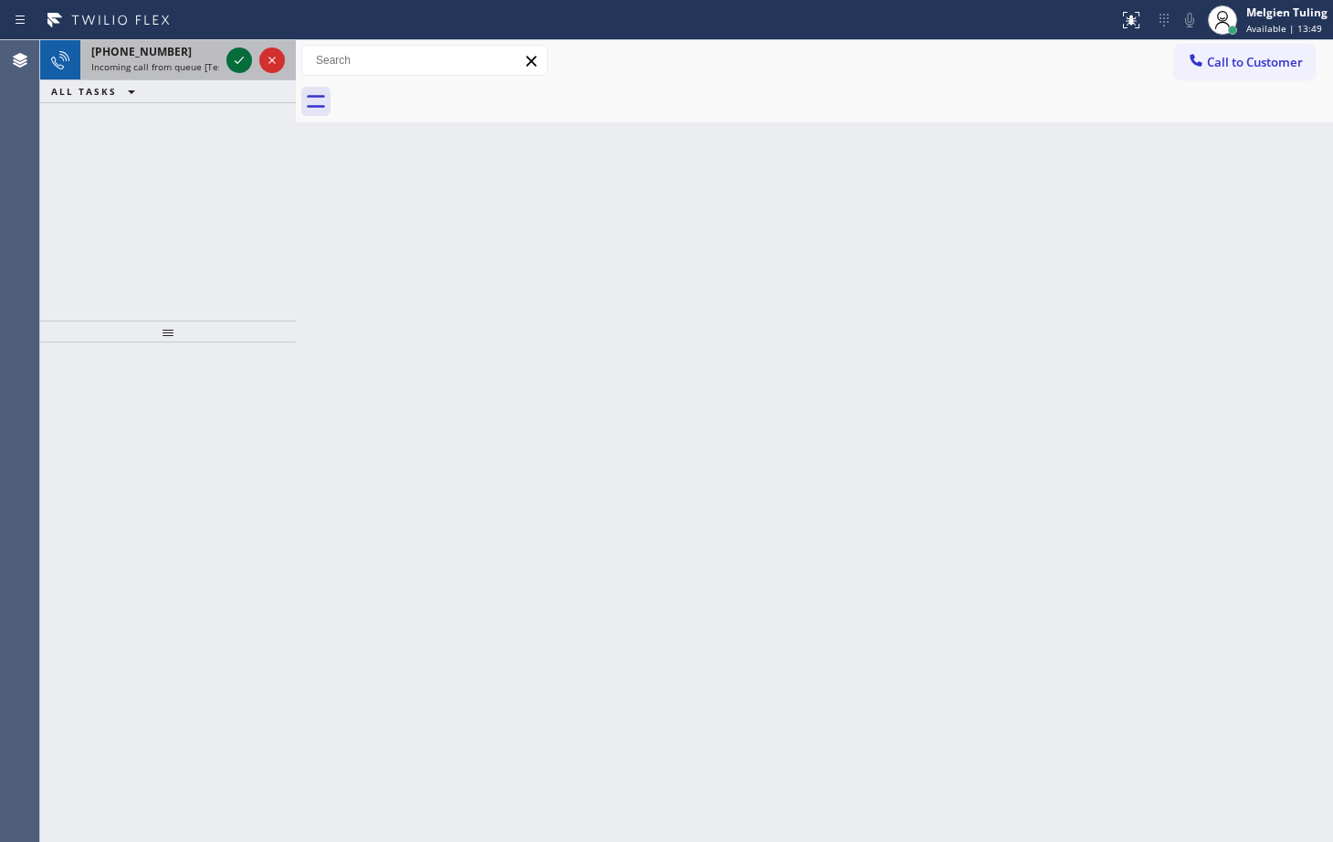
click at [239, 62] on icon at bounding box center [239, 60] width 9 height 7
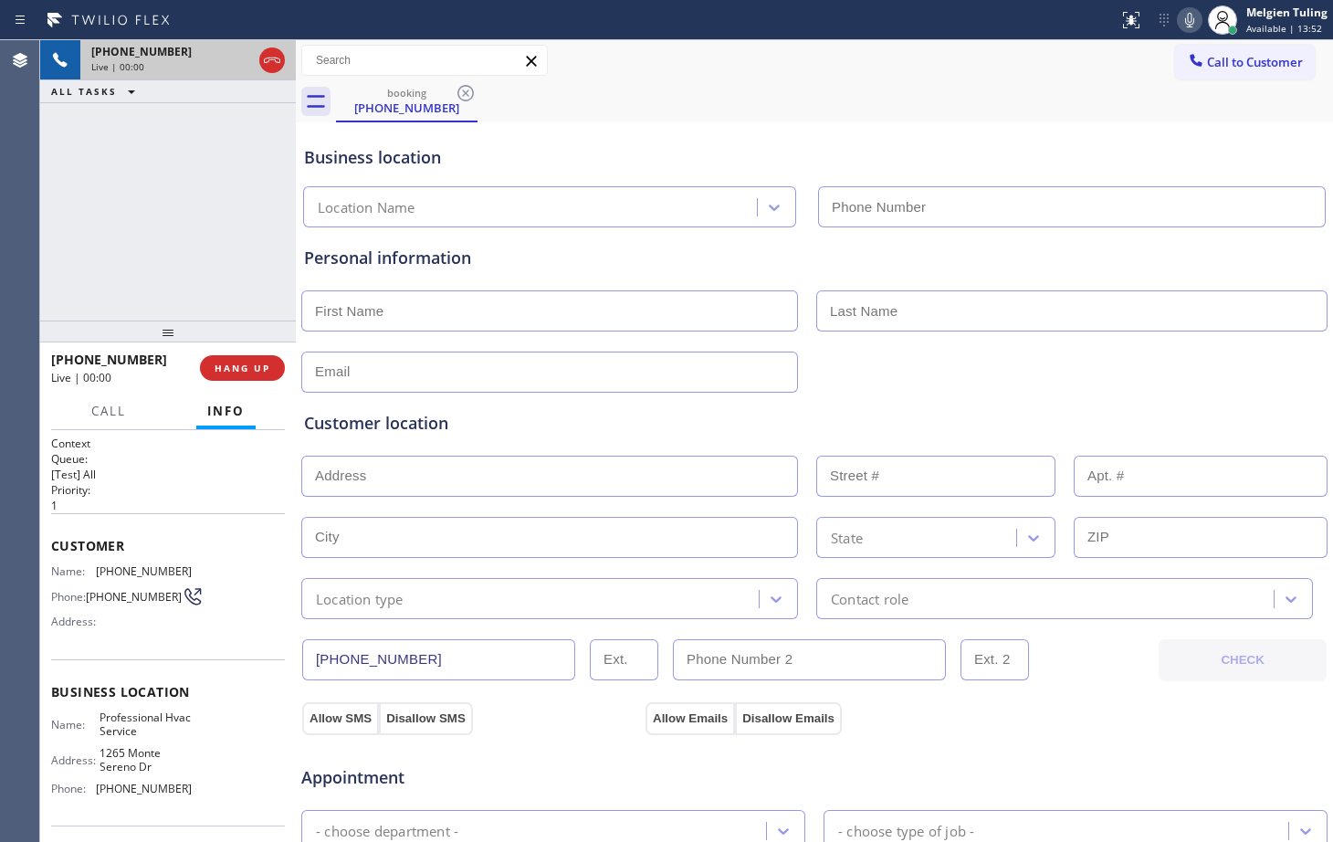
type input "[PHONE_NUMBER]"
drag, startPoint x: 246, startPoint y: 372, endPoint x: 218, endPoint y: 362, distance: 30.0
click at [218, 362] on span "HANG UP" at bounding box center [243, 367] width 56 height 13
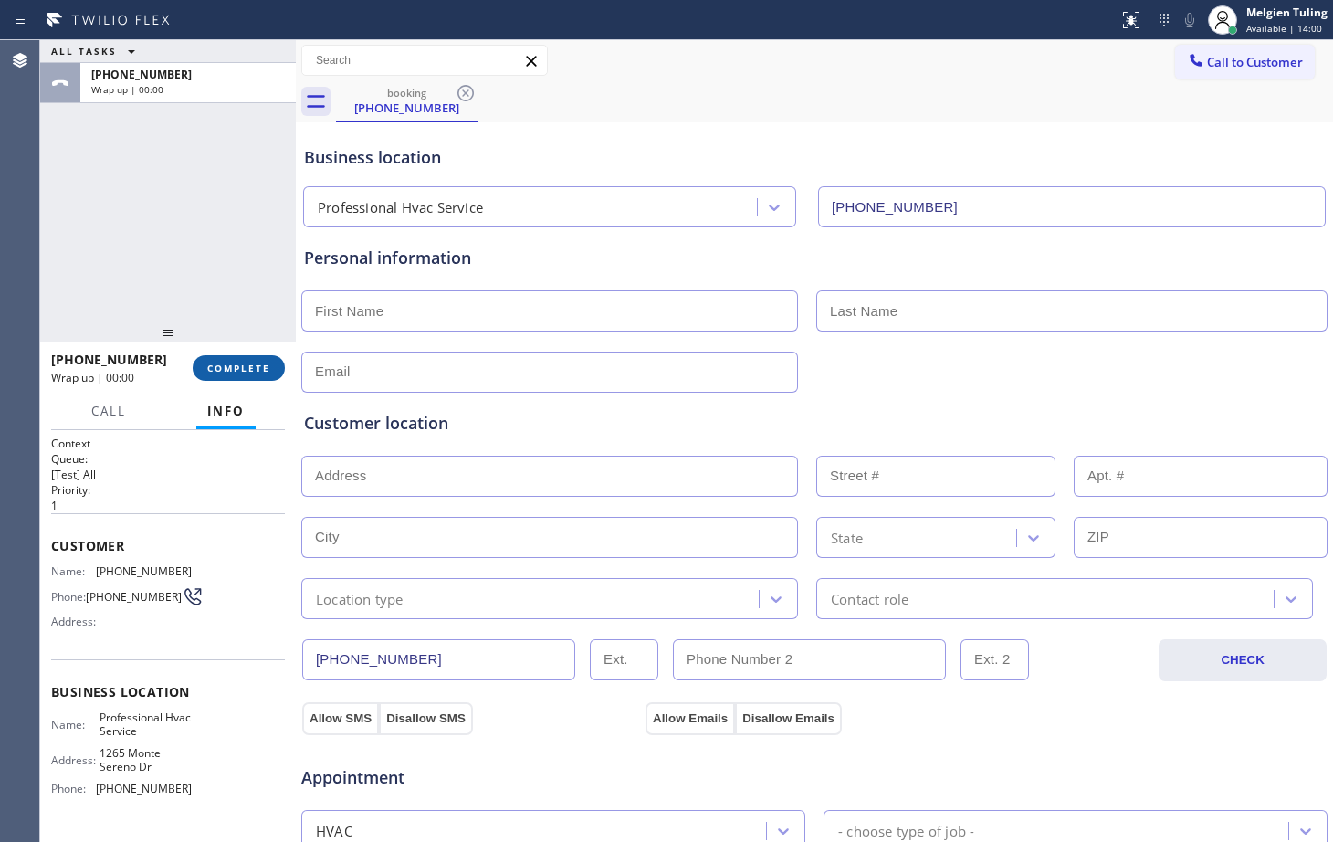
click at [235, 364] on span "COMPLETE" at bounding box center [238, 367] width 63 height 13
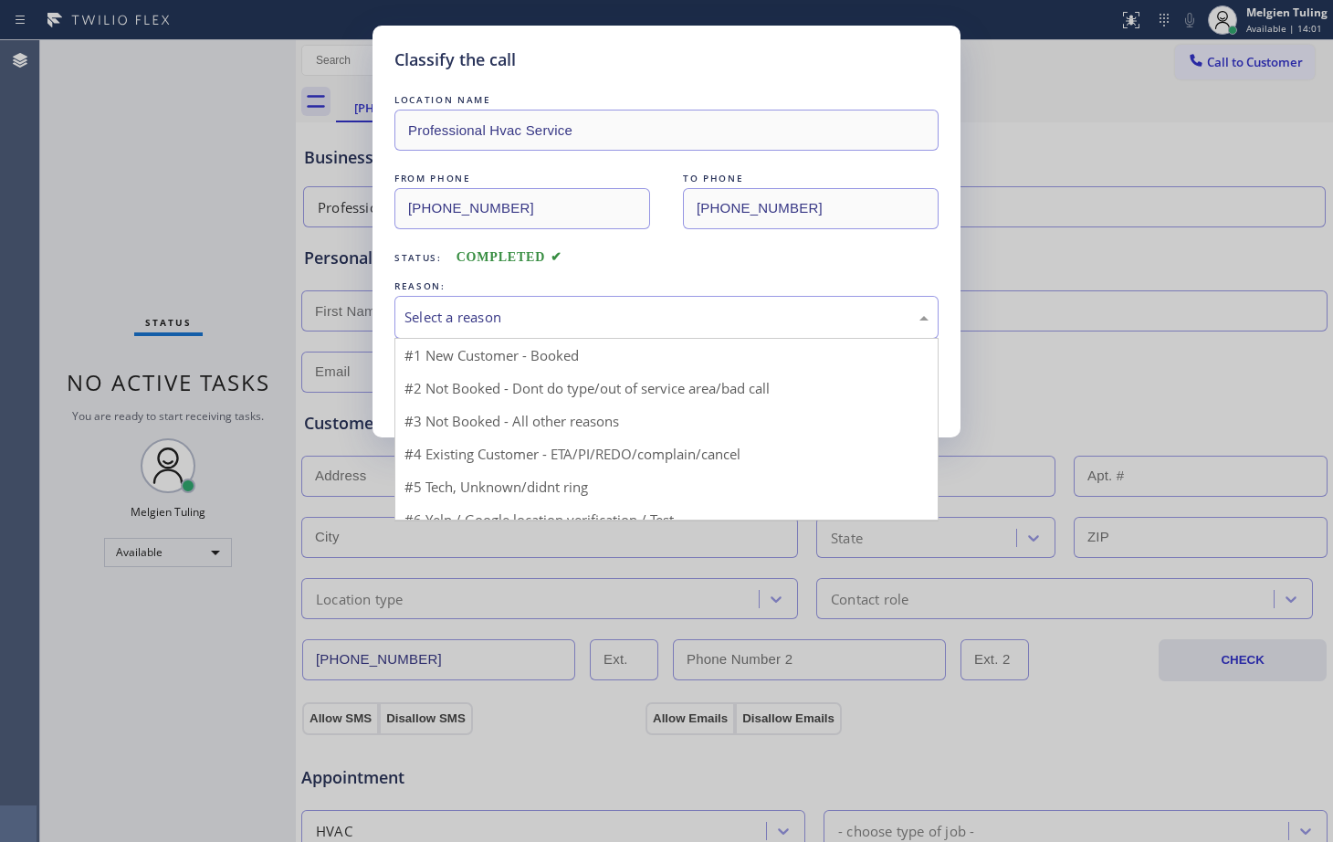
click at [425, 309] on div "Select a reason" at bounding box center [666, 317] width 524 height 21
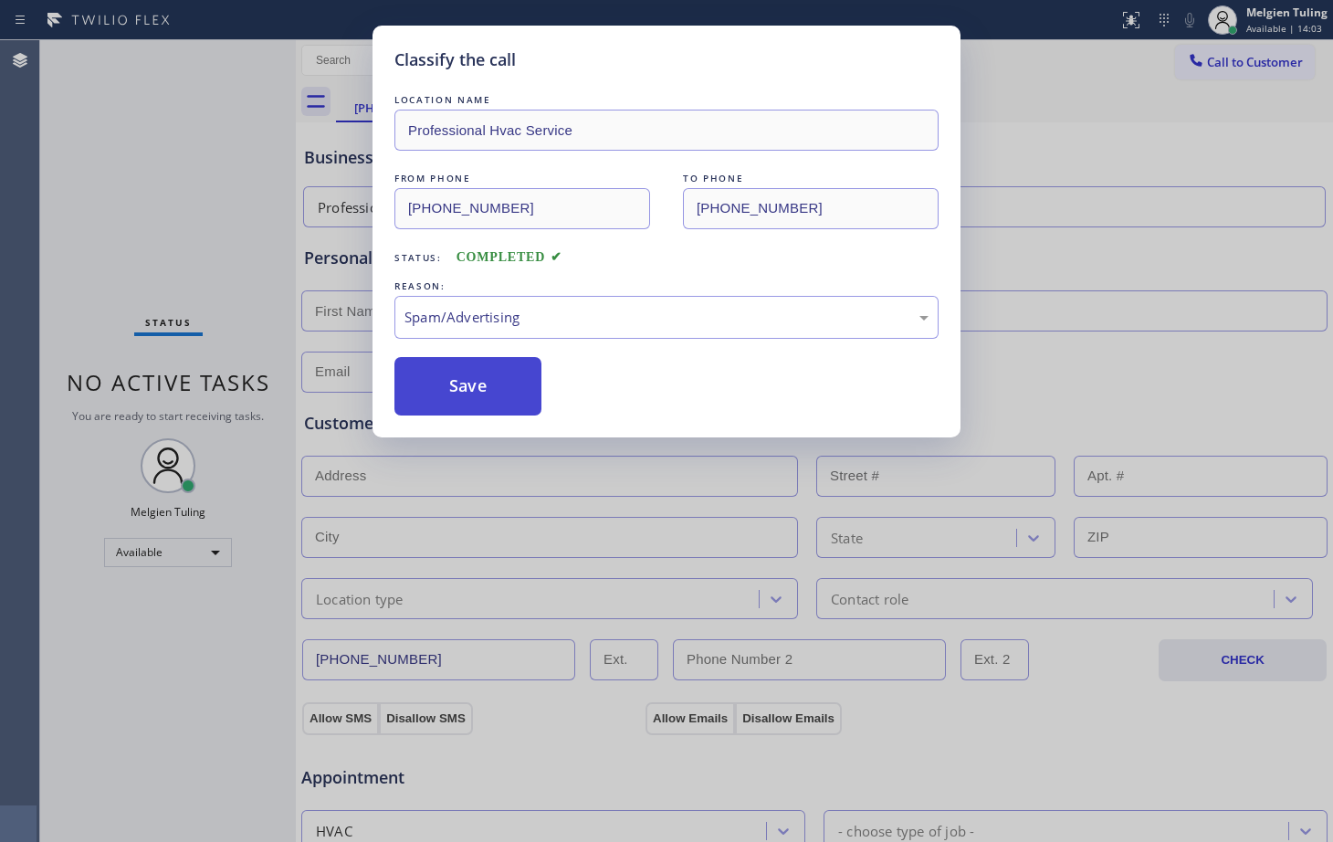
drag, startPoint x: 430, startPoint y: 506, endPoint x: 406, endPoint y: 391, distance: 117.4
click at [406, 391] on button "Save" at bounding box center [467, 386] width 147 height 58
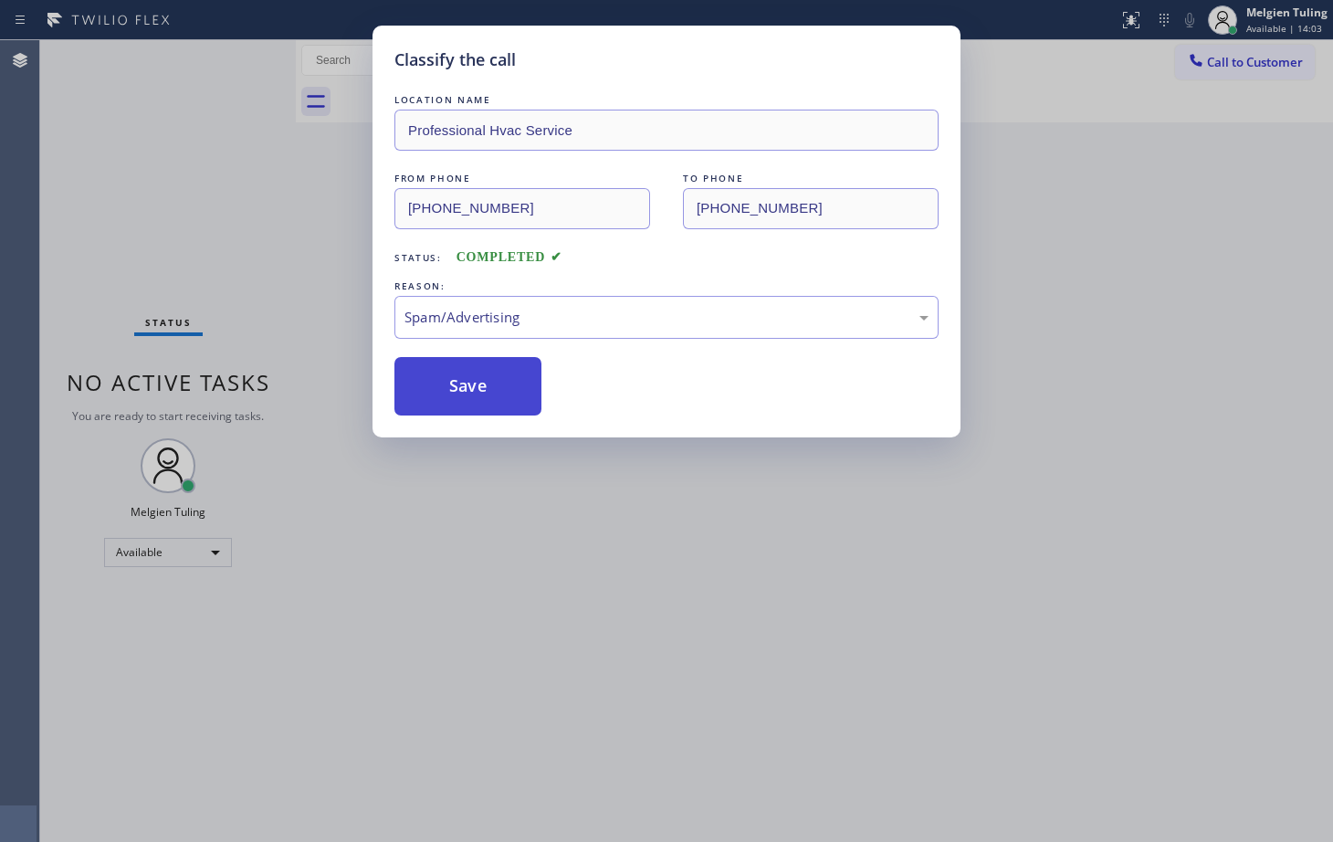
click at [406, 391] on button "Save" at bounding box center [467, 386] width 147 height 58
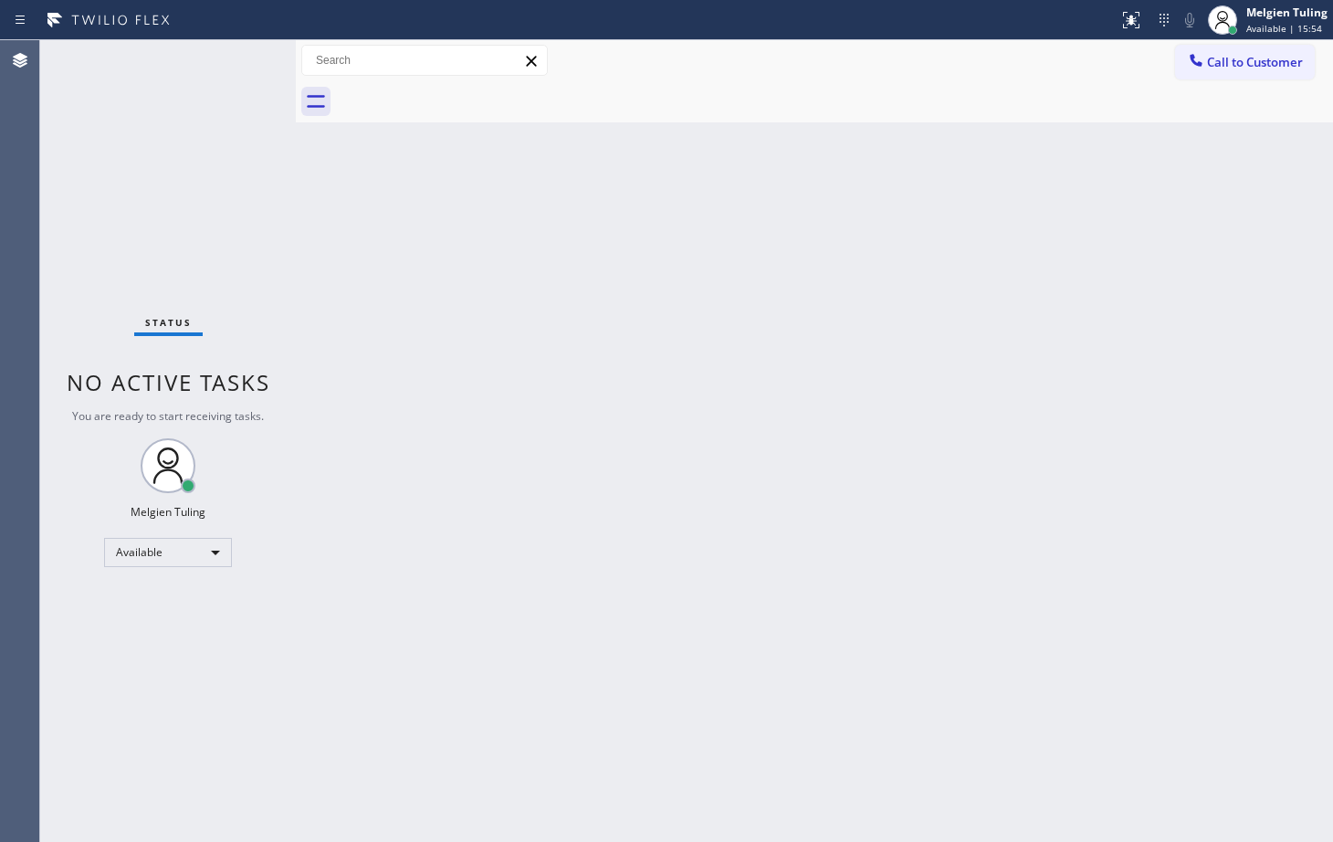
click at [705, 310] on div "Back to Dashboard Change Sender ID Customers Technicians Select a contact Outbo…" at bounding box center [814, 440] width 1037 height 801
click at [236, 56] on div "Status No active tasks You are ready to start receiving tasks. Melgien Tuling A…" at bounding box center [168, 440] width 256 height 801
click at [212, 136] on div "Status No active tasks You are ready to start receiving tasks. Melgien Tuling A…" at bounding box center [168, 440] width 256 height 801
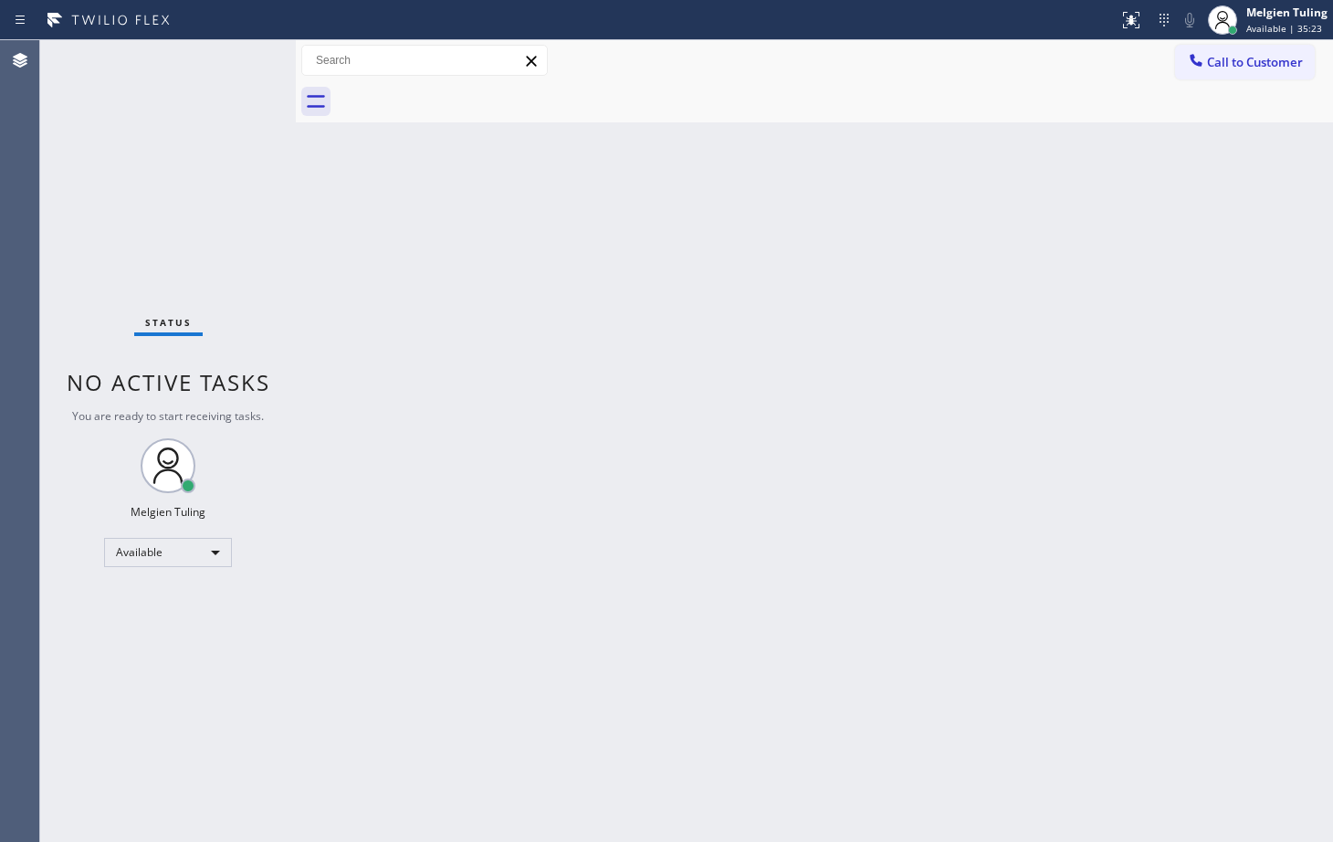
click at [211, 137] on div "Status No active tasks You are ready to start receiving tasks. Melgien Tuling A…" at bounding box center [168, 440] width 256 height 801
drag, startPoint x: 393, startPoint y: 230, endPoint x: 408, endPoint y: 267, distance: 40.5
click at [406, 264] on div "Back to Dashboard Change Sender ID Customers Technicians Select a contact Outbo…" at bounding box center [814, 440] width 1037 height 801
click at [493, 265] on div "Back to Dashboard Change Sender ID Customers Technicians Select a contact Outbo…" at bounding box center [814, 440] width 1037 height 801
click at [157, 172] on div "Status No active tasks You are ready to start receiving tasks. Melgien Tuling A…" at bounding box center [168, 440] width 256 height 801
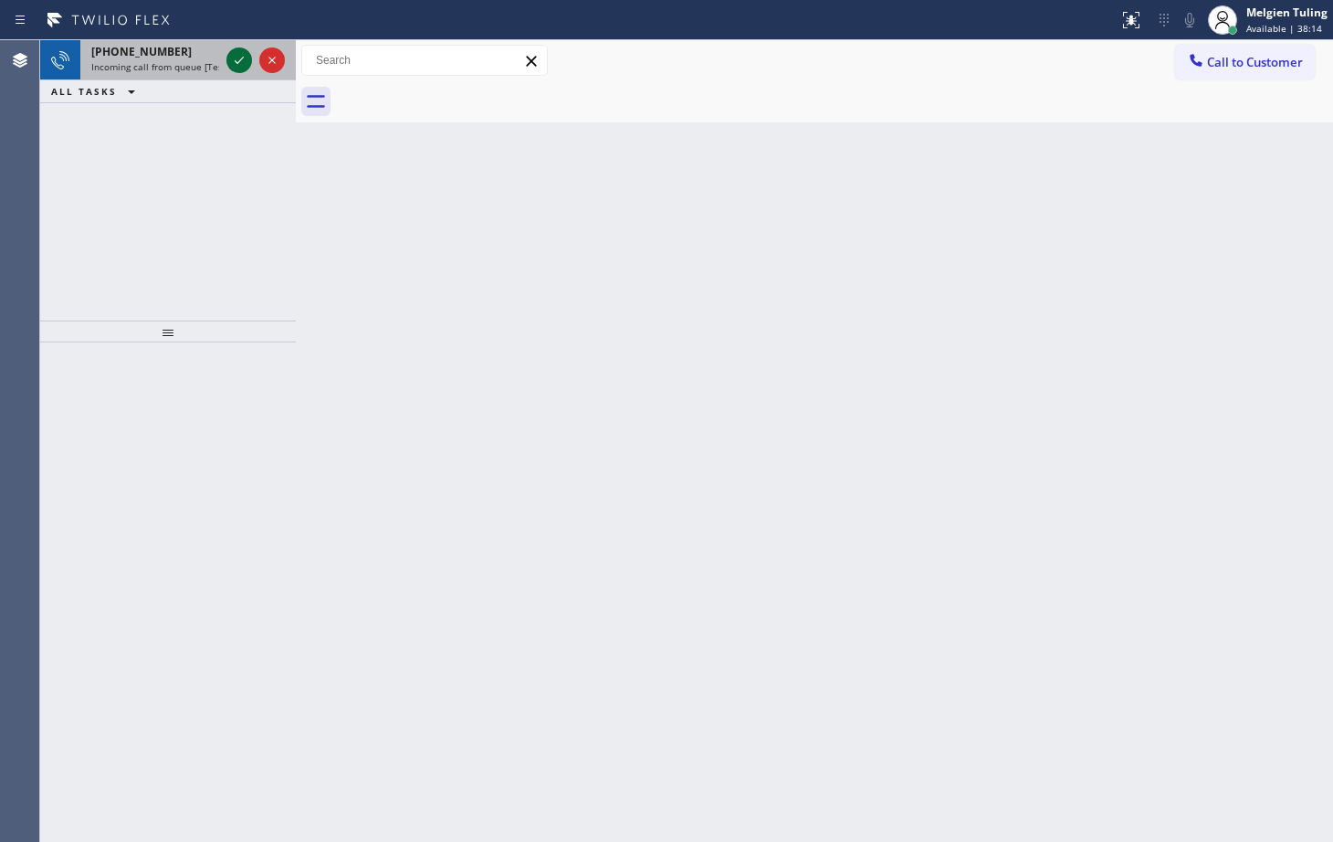
click at [236, 63] on icon at bounding box center [239, 60] width 9 height 7
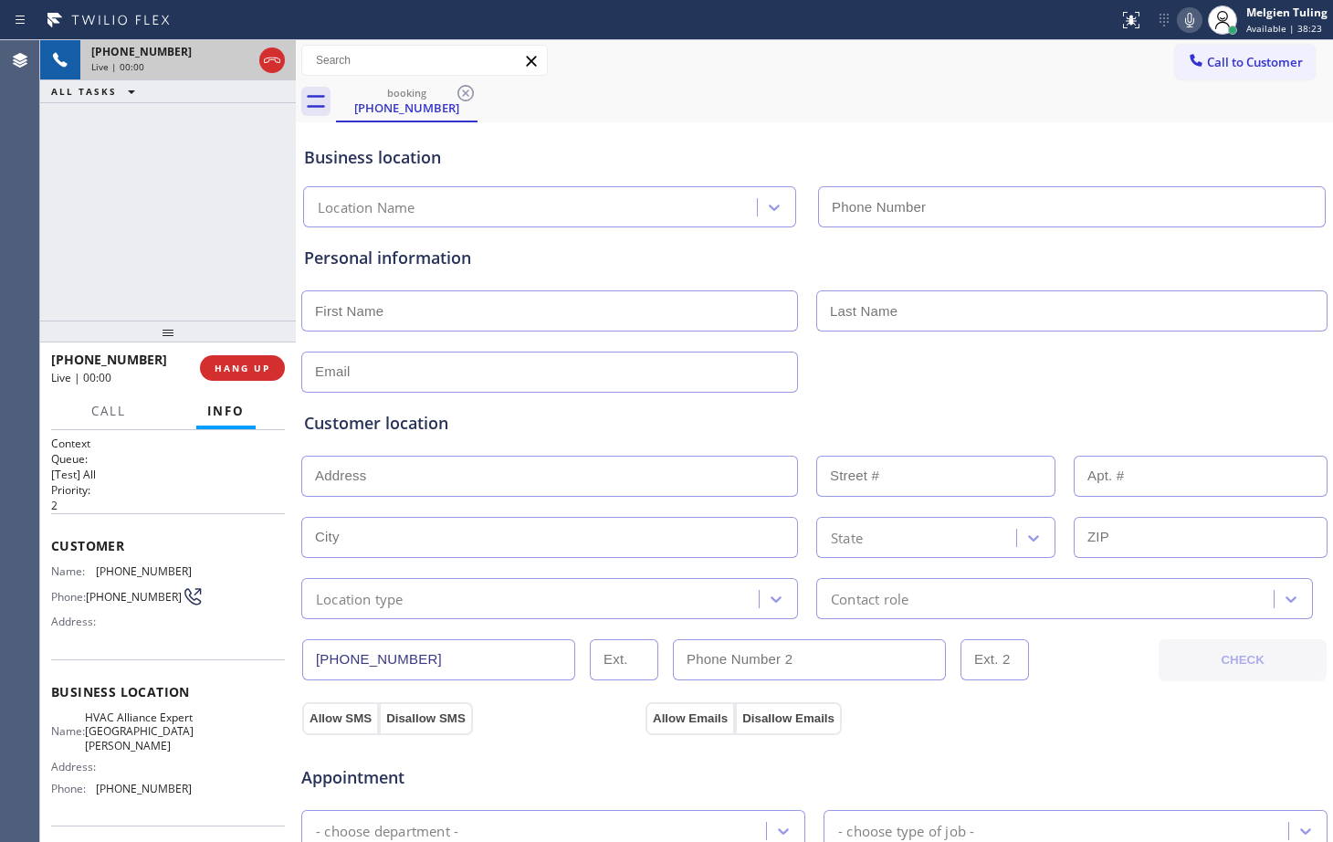
type input "[PHONE_NUMBER]"
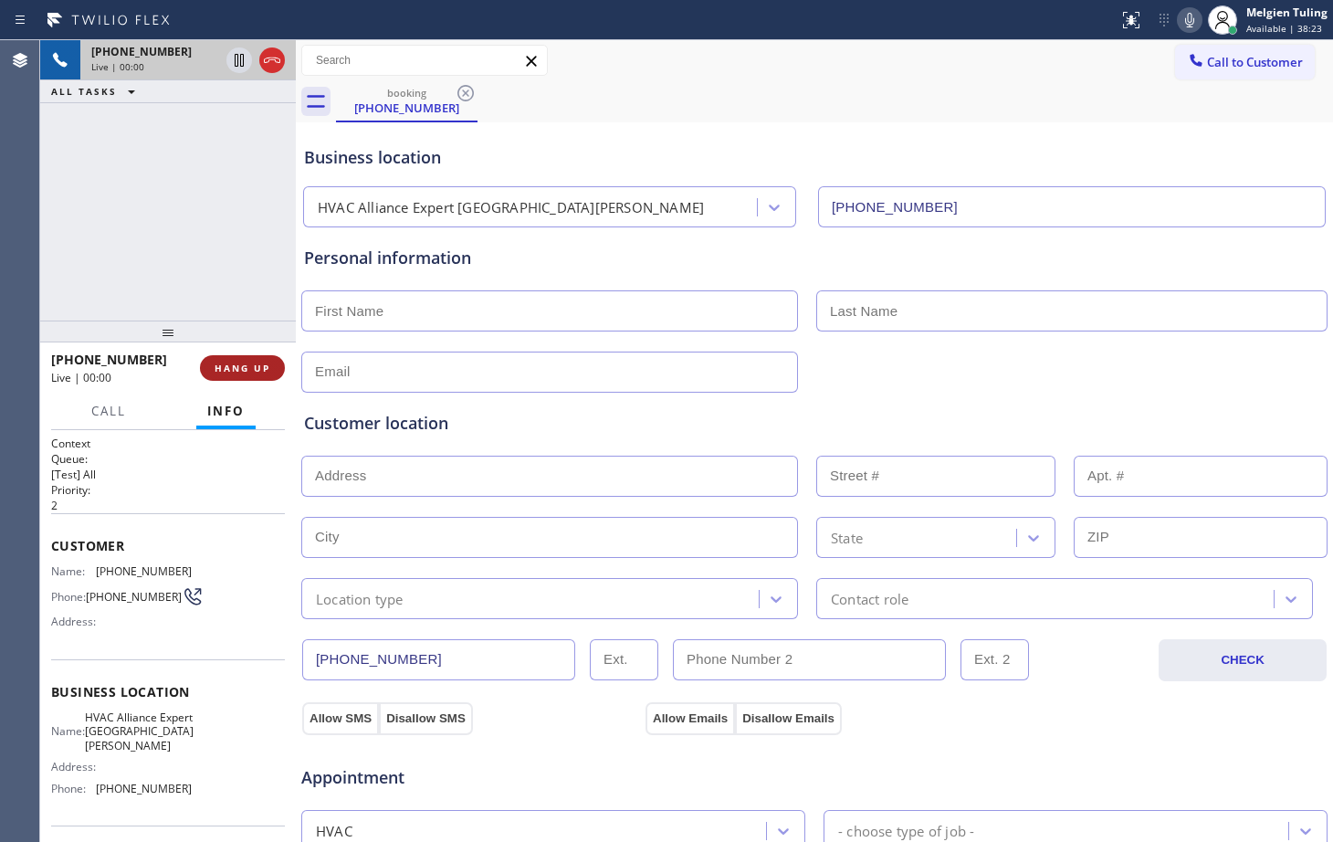
click at [249, 370] on span "HANG UP" at bounding box center [243, 367] width 56 height 13
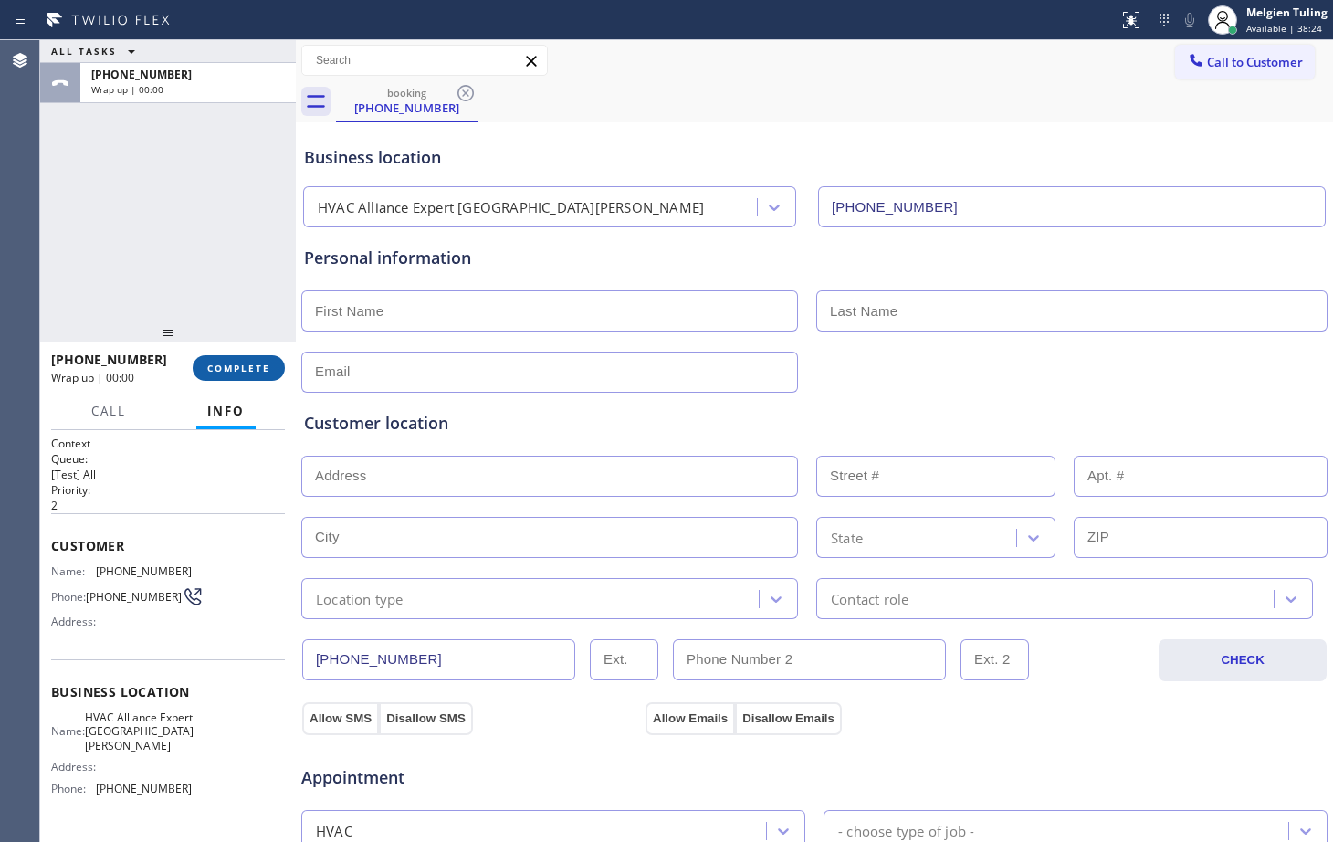
click at [249, 370] on span "COMPLETE" at bounding box center [238, 367] width 63 height 13
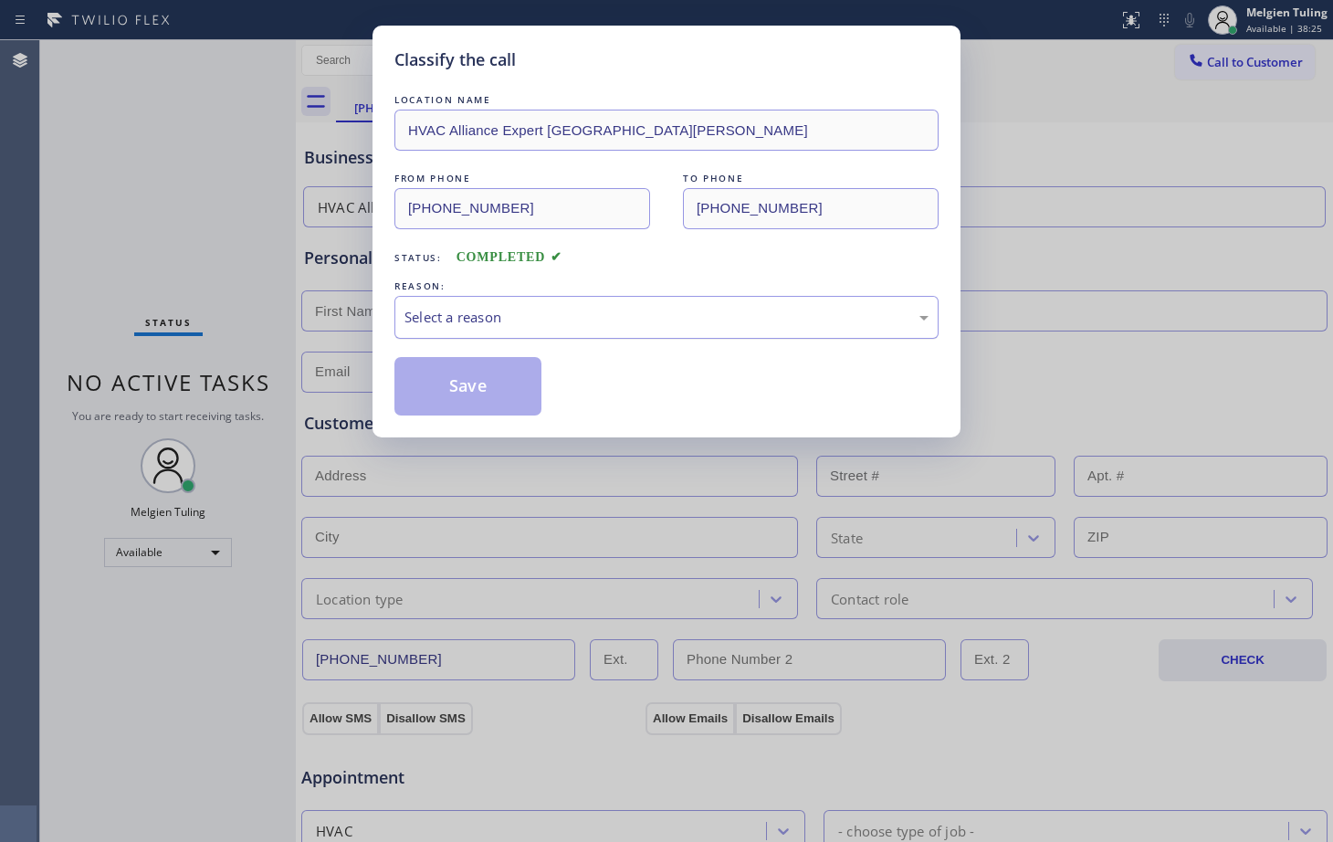
click at [433, 311] on div "Select a reason" at bounding box center [666, 317] width 524 height 21
click at [481, 403] on button "Save" at bounding box center [467, 386] width 147 height 58
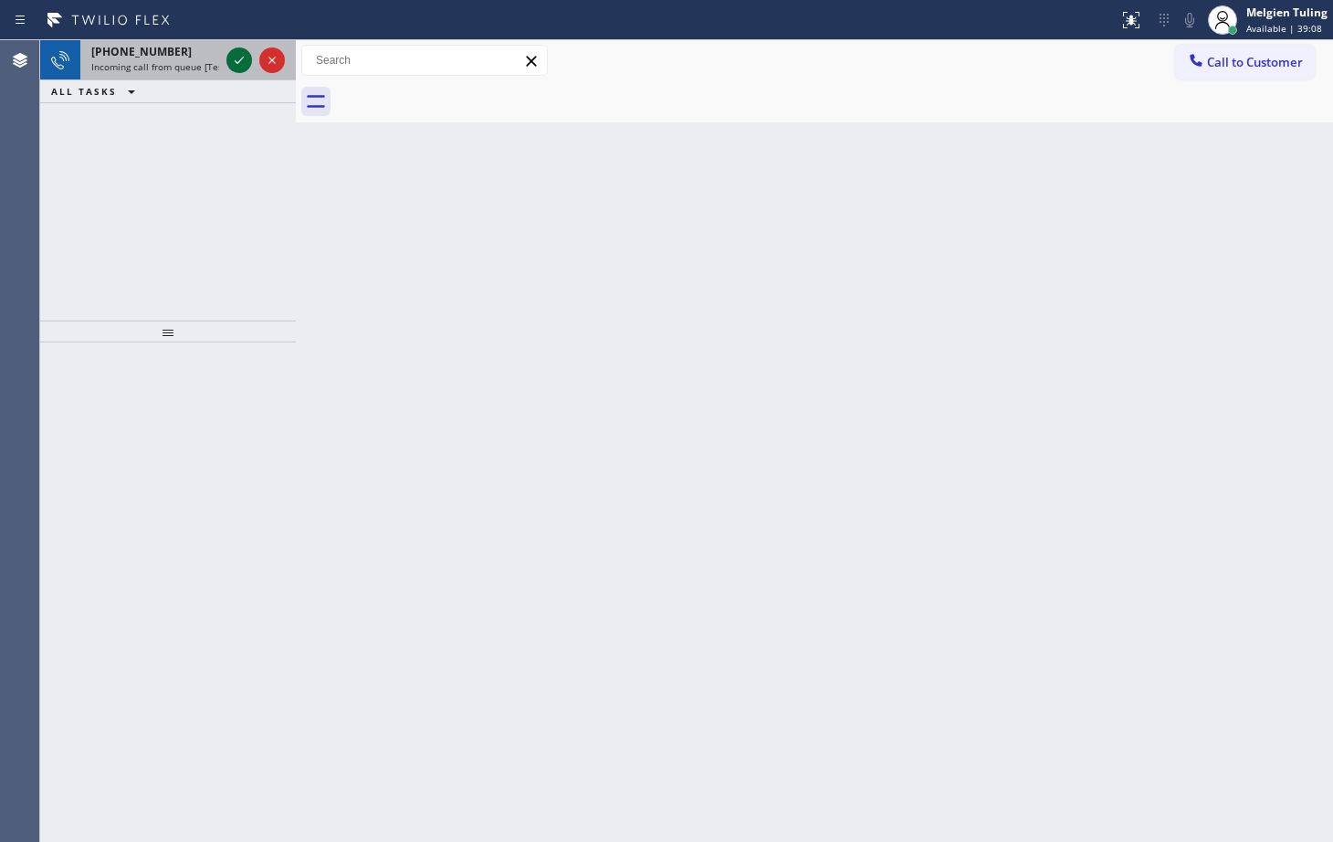
click at [228, 61] on icon at bounding box center [239, 60] width 22 height 22
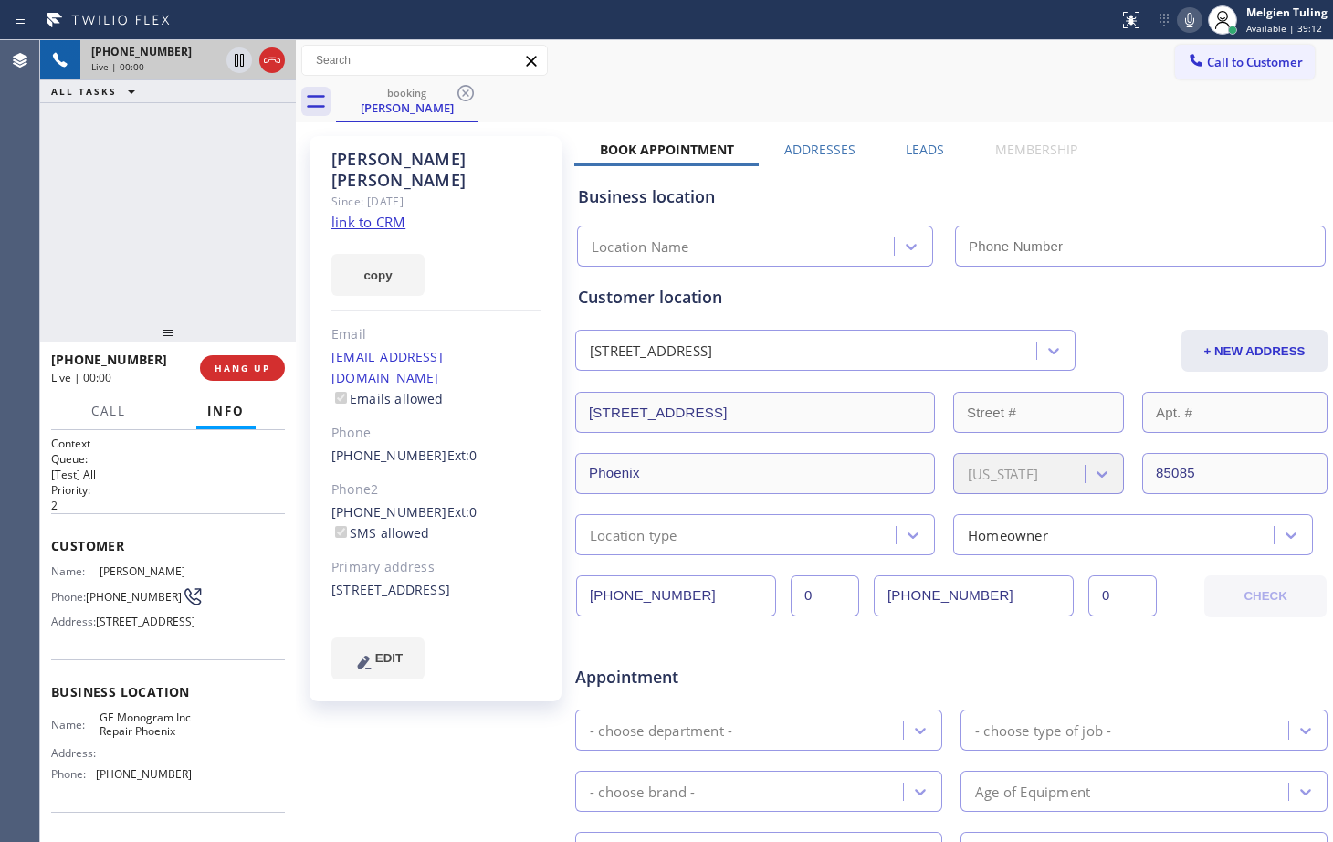
type input "[PHONE_NUMBER]"
click at [354, 213] on link "link to CRM" at bounding box center [368, 222] width 74 height 18
click at [152, 171] on div "[PHONE_NUMBER] Live | 01:44 ALL TASKS ALL TASKS ACTIVE TASKS TASKS IN WRAP UP" at bounding box center [168, 180] width 256 height 280
click at [701, 90] on div "booking [PERSON_NAME]" at bounding box center [834, 101] width 997 height 41
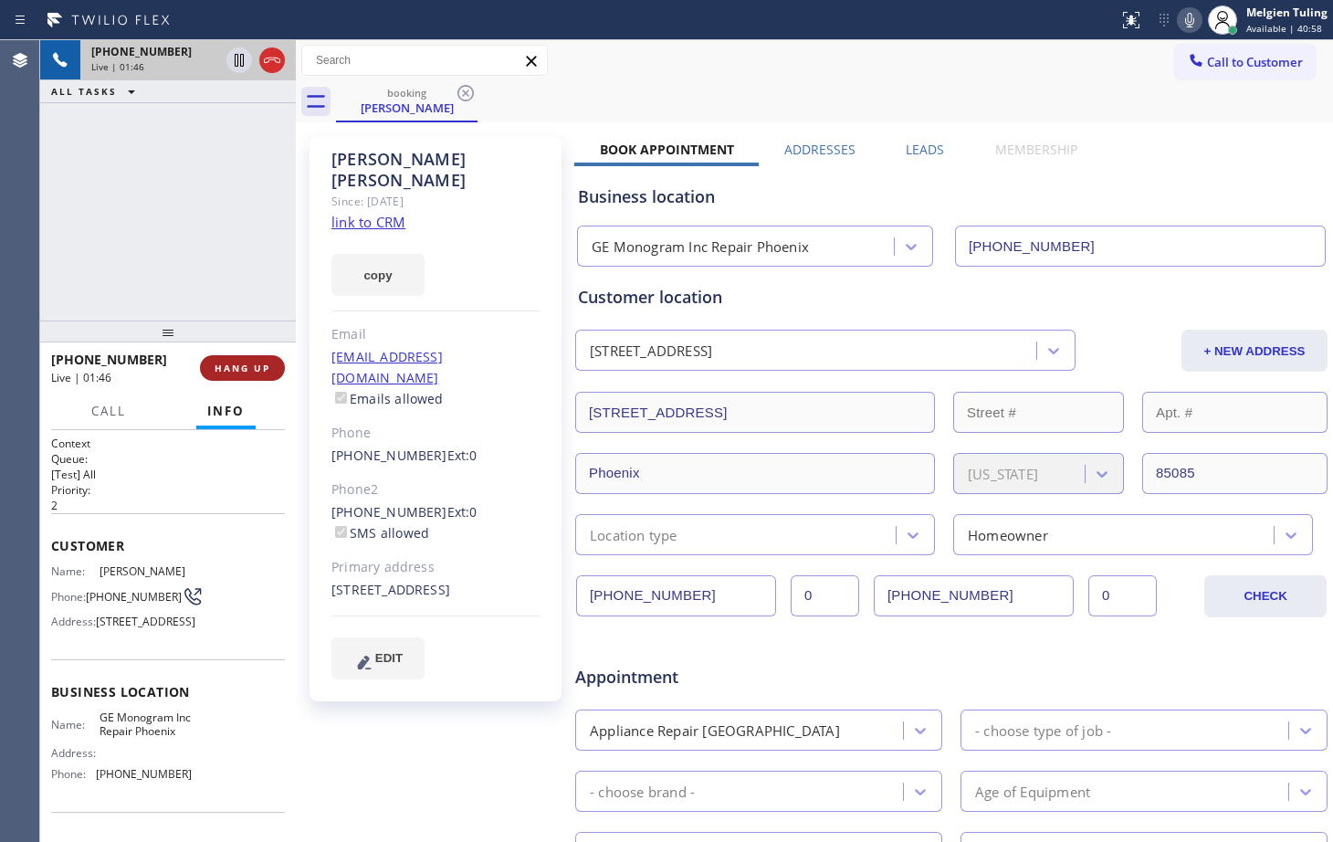
click at [246, 375] on button "HANG UP" at bounding box center [242, 368] width 85 height 26
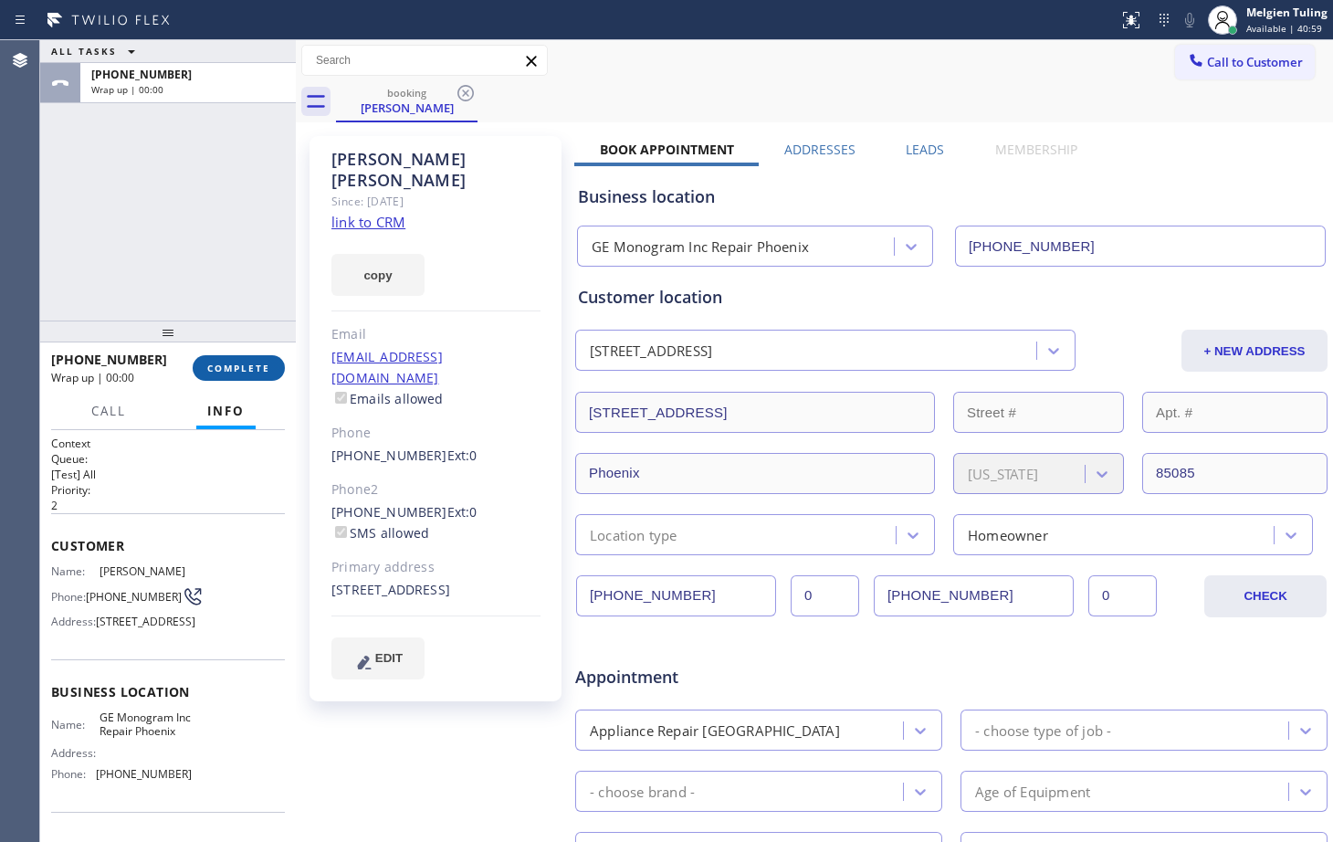
click at [233, 365] on span "COMPLETE" at bounding box center [238, 367] width 63 height 13
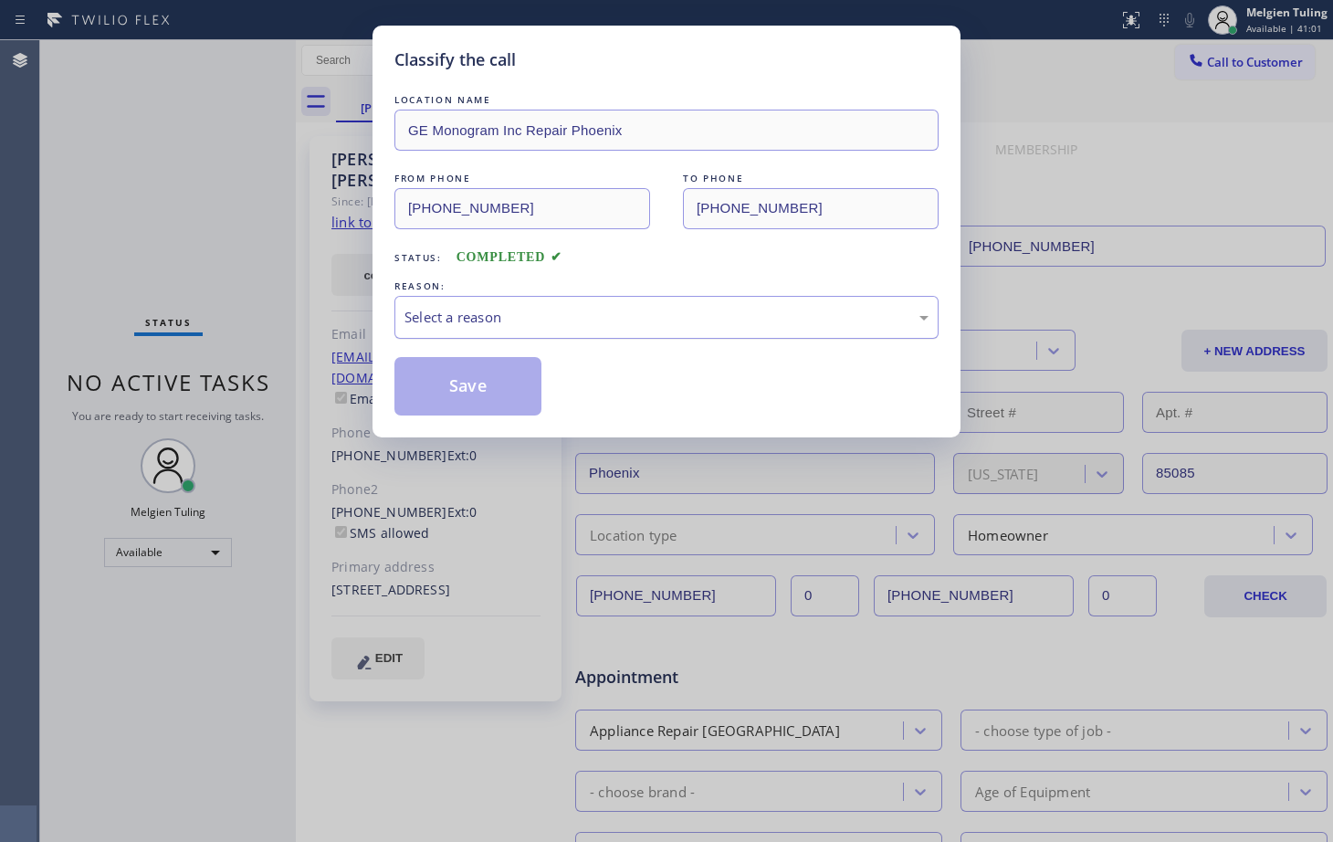
click at [447, 319] on div "Select a reason" at bounding box center [666, 317] width 524 height 21
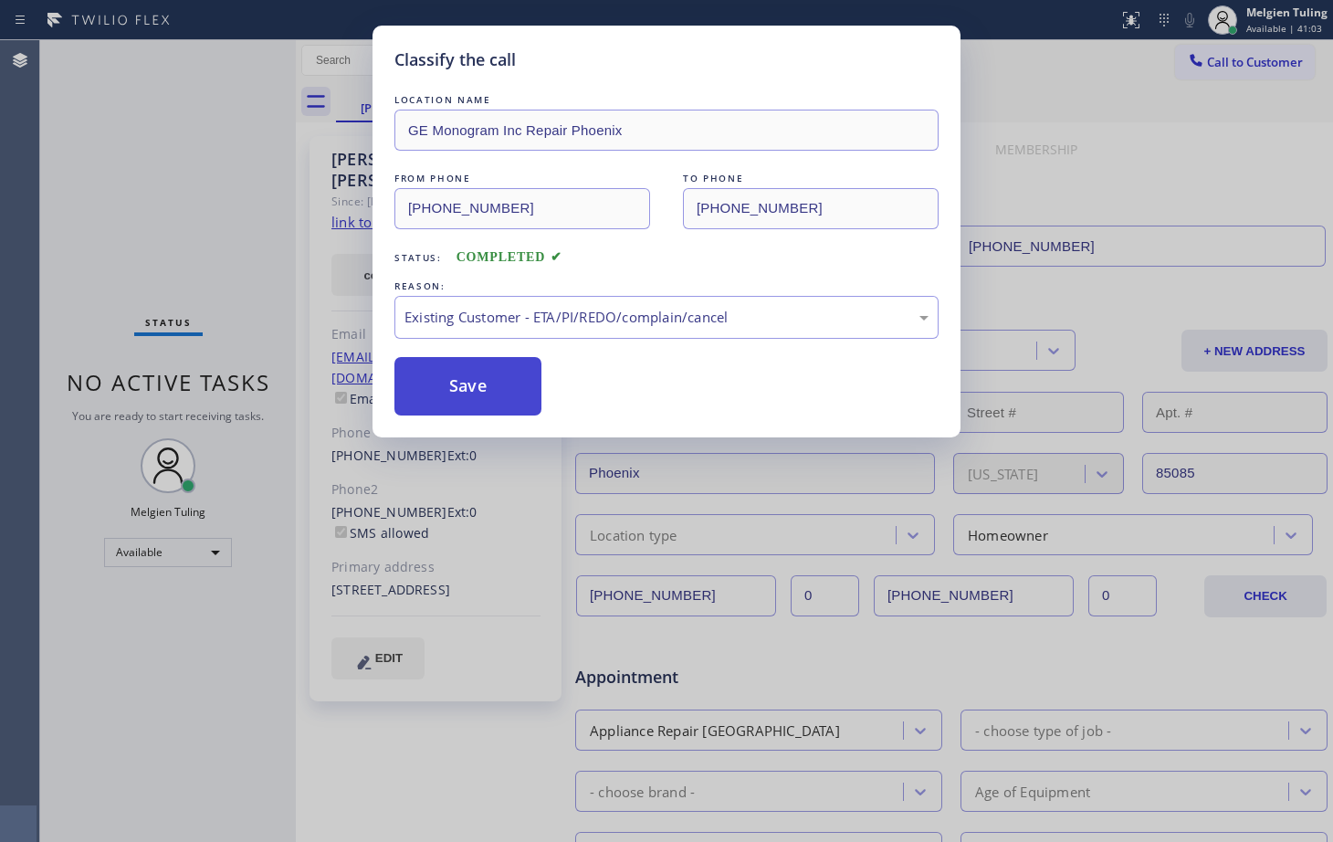
click at [436, 378] on button "Save" at bounding box center [467, 386] width 147 height 58
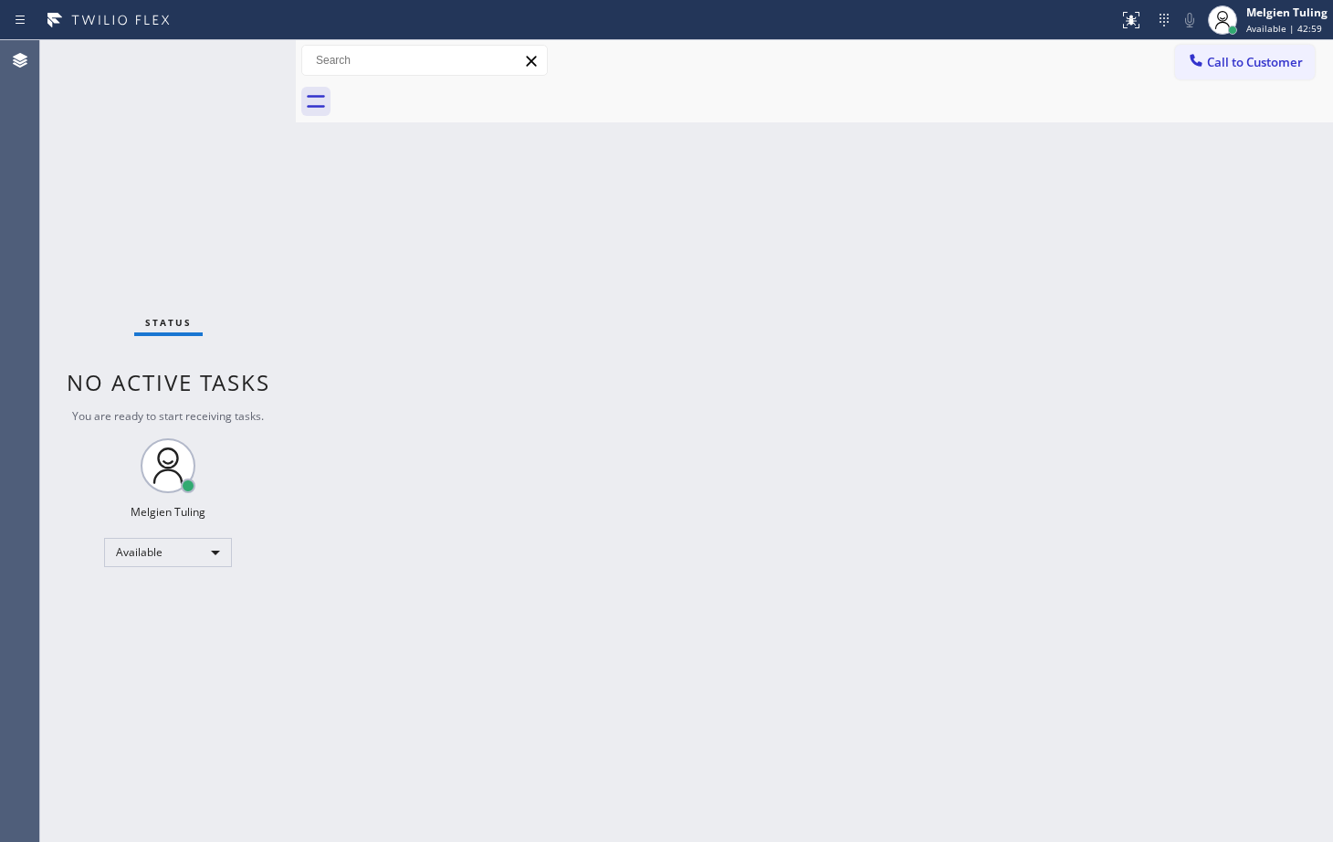
click at [525, 309] on div "Back to Dashboard Change Sender ID Customers Technicians Select a contact Outbo…" at bounding box center [814, 440] width 1037 height 801
click at [599, 329] on div "Back to Dashboard Change Sender ID Customers Technicians Select a contact Outbo…" at bounding box center [814, 440] width 1037 height 801
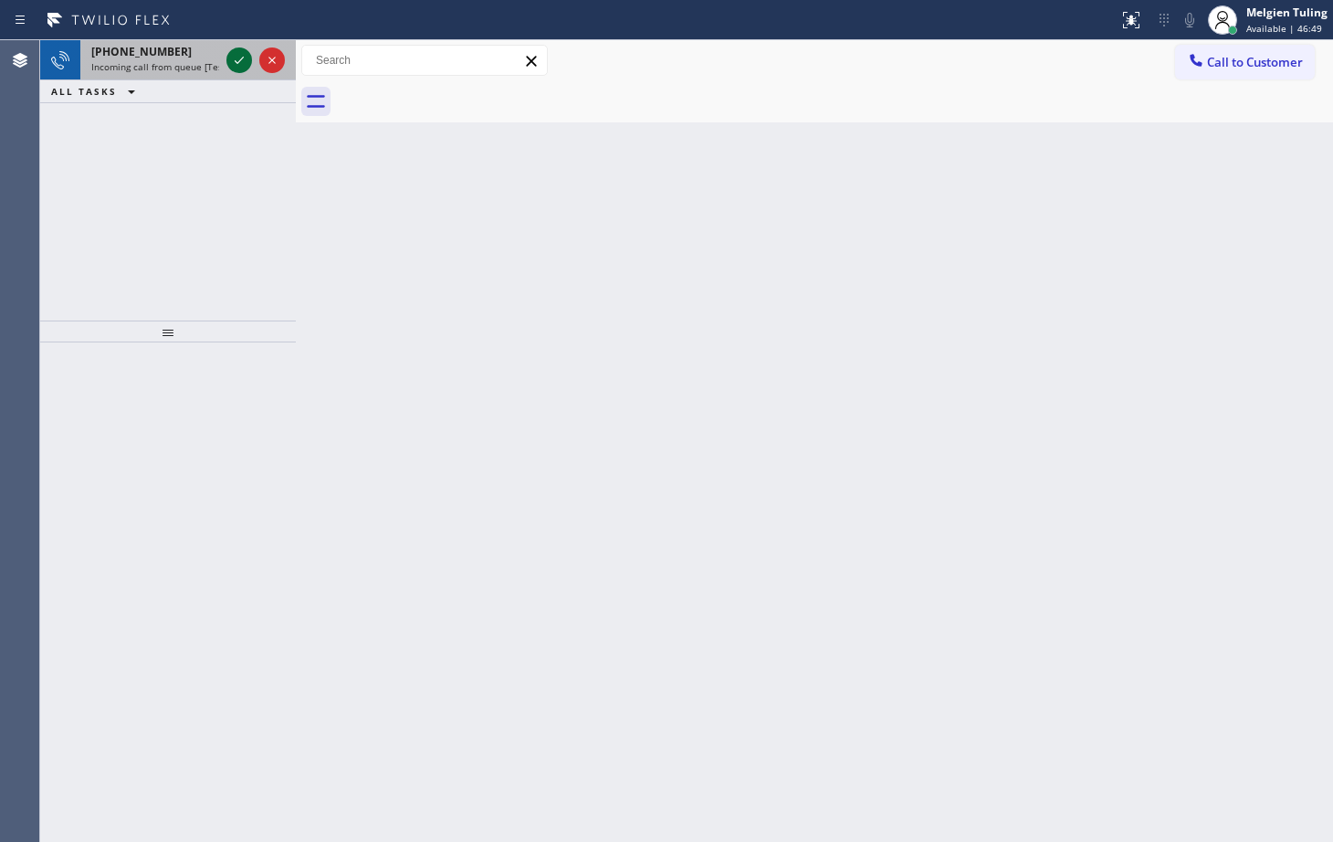
click at [245, 64] on icon at bounding box center [239, 60] width 22 height 22
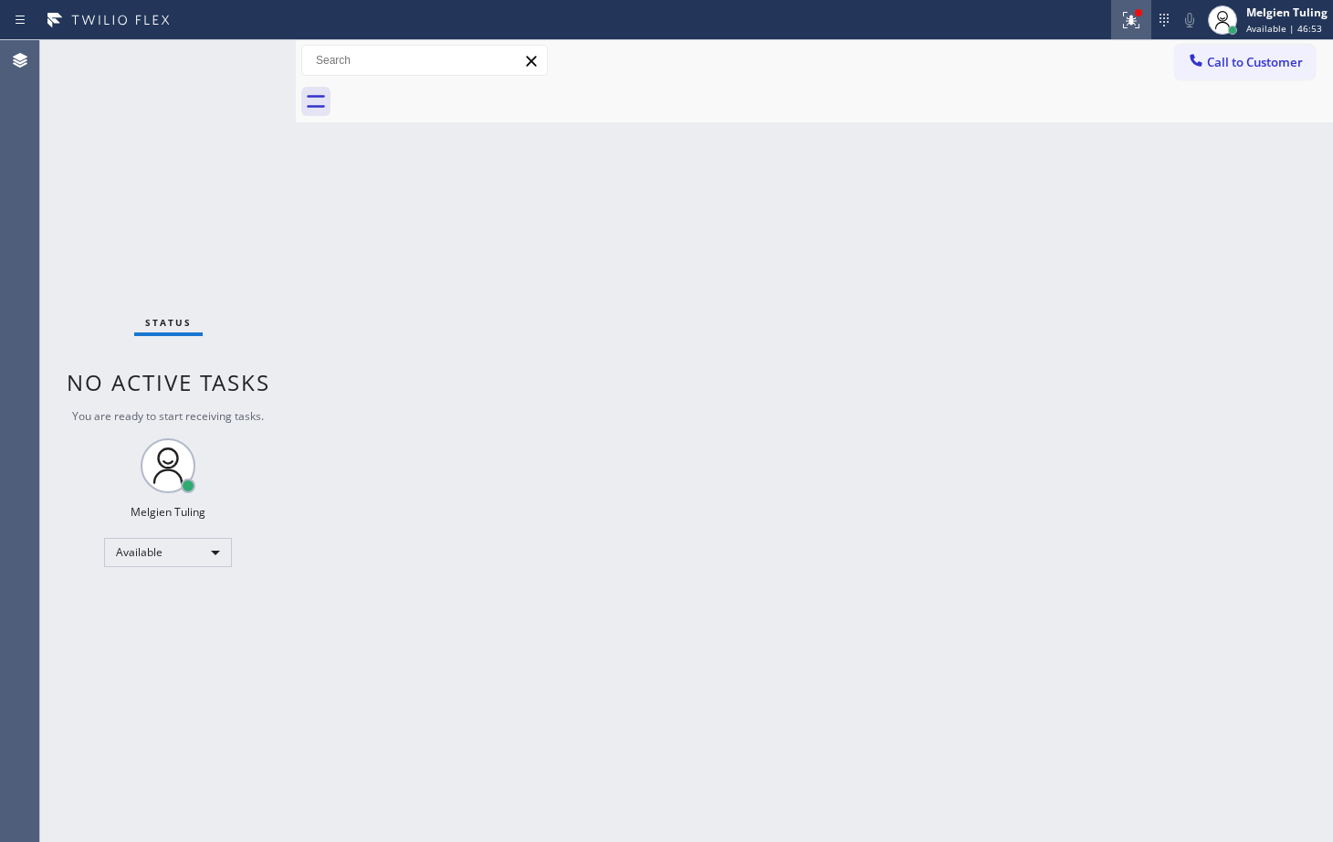
click at [1134, 21] on icon at bounding box center [1128, 18] width 11 height 13
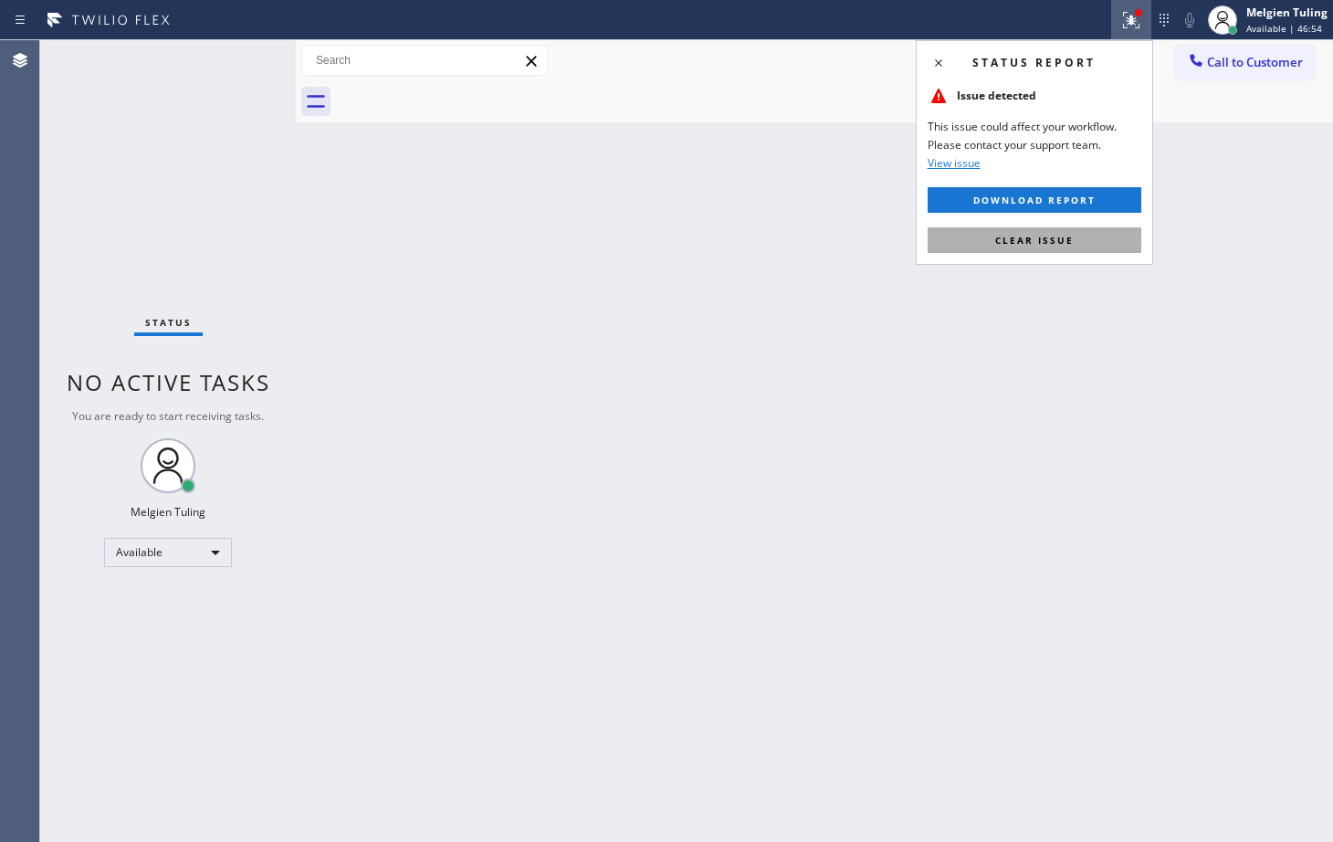
click at [999, 237] on span "Clear issue" at bounding box center [1034, 240] width 79 height 13
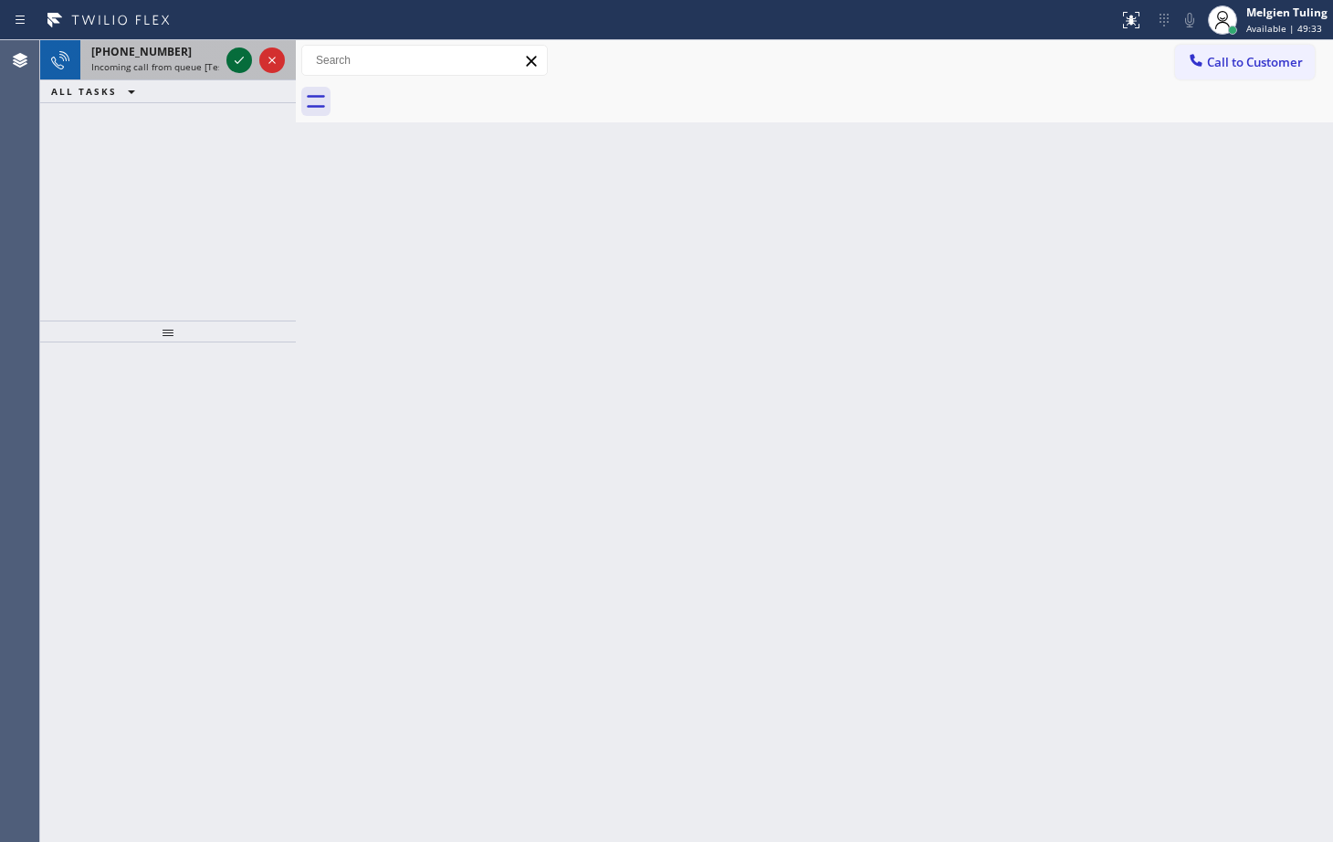
click at [237, 55] on icon at bounding box center [239, 60] width 22 height 22
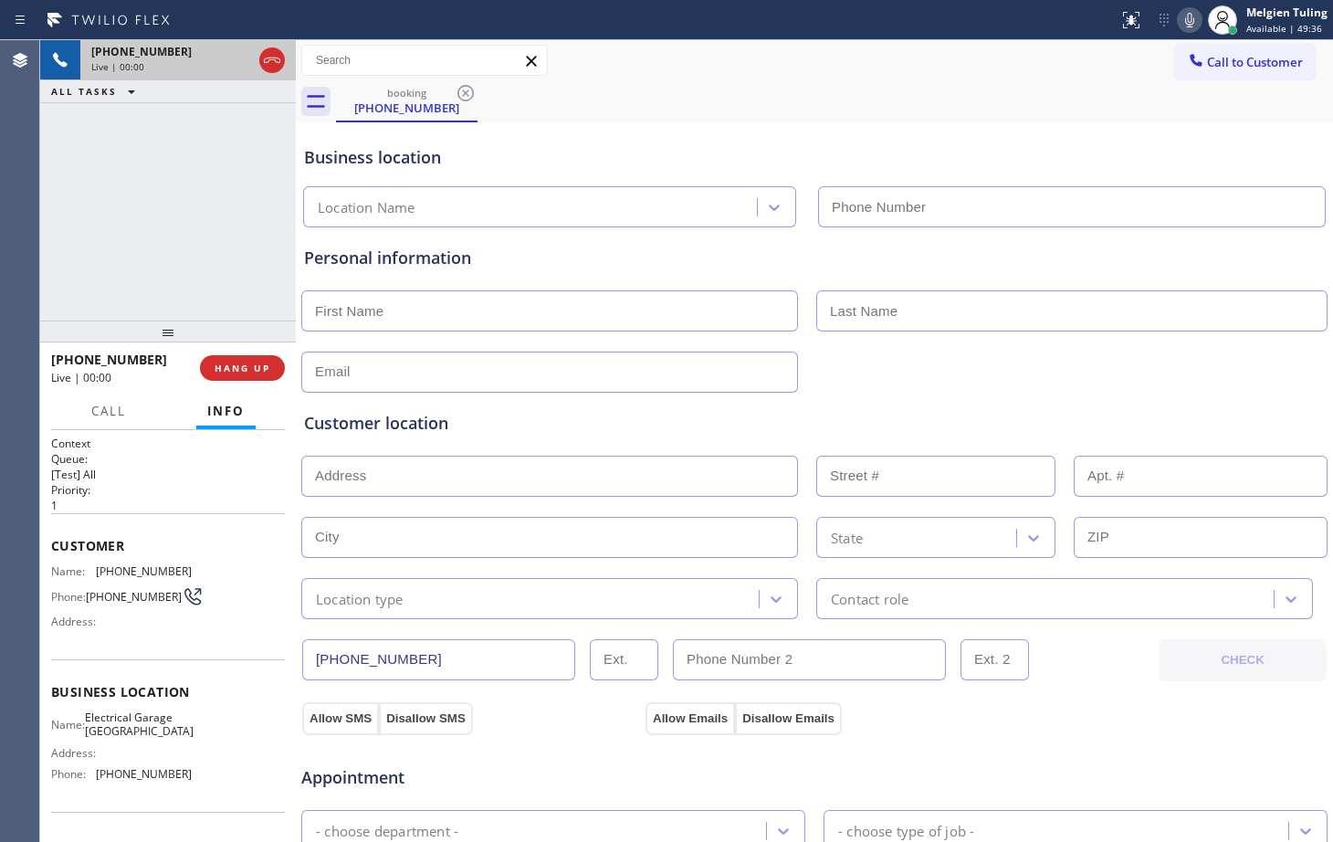
type input "[PHONE_NUMBER]"
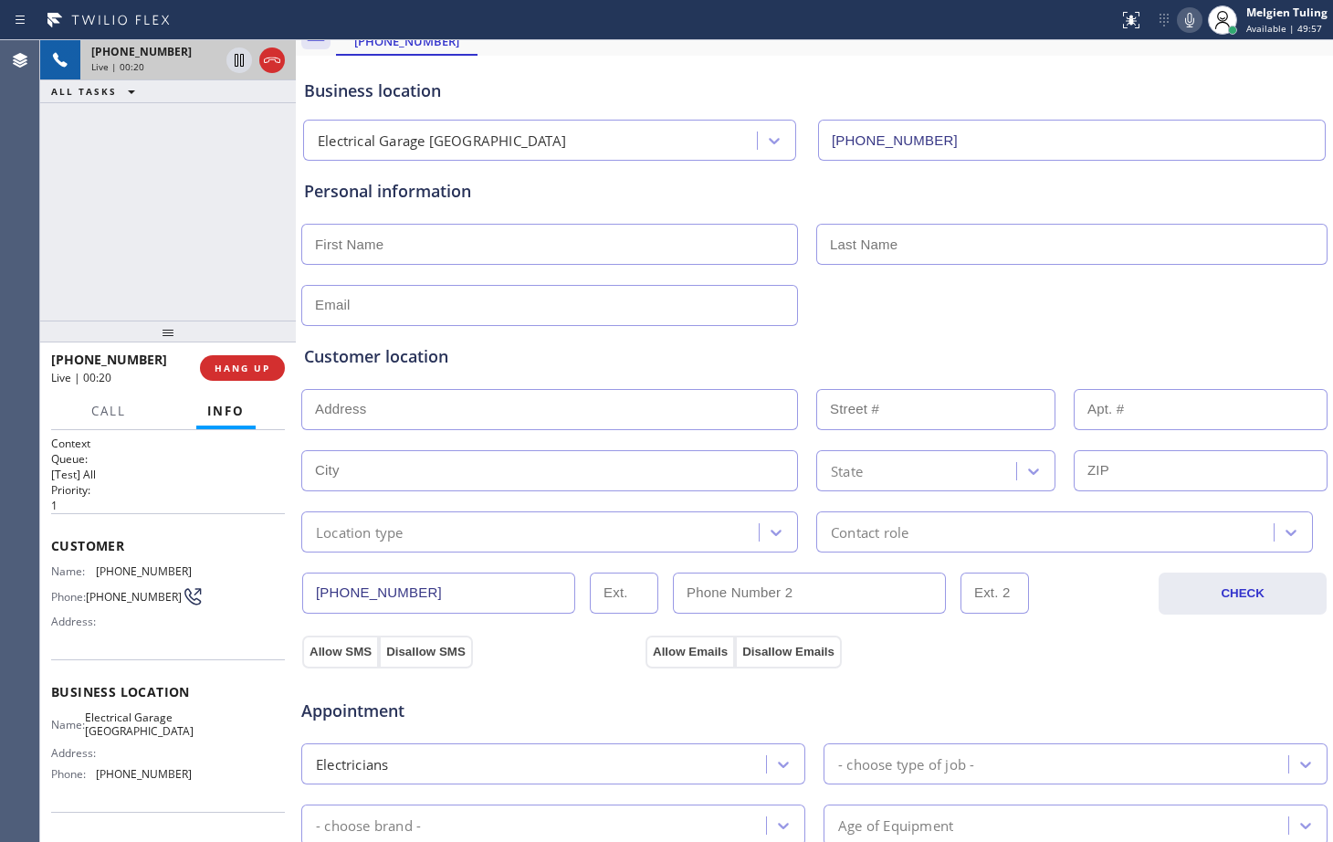
scroll to position [365, 0]
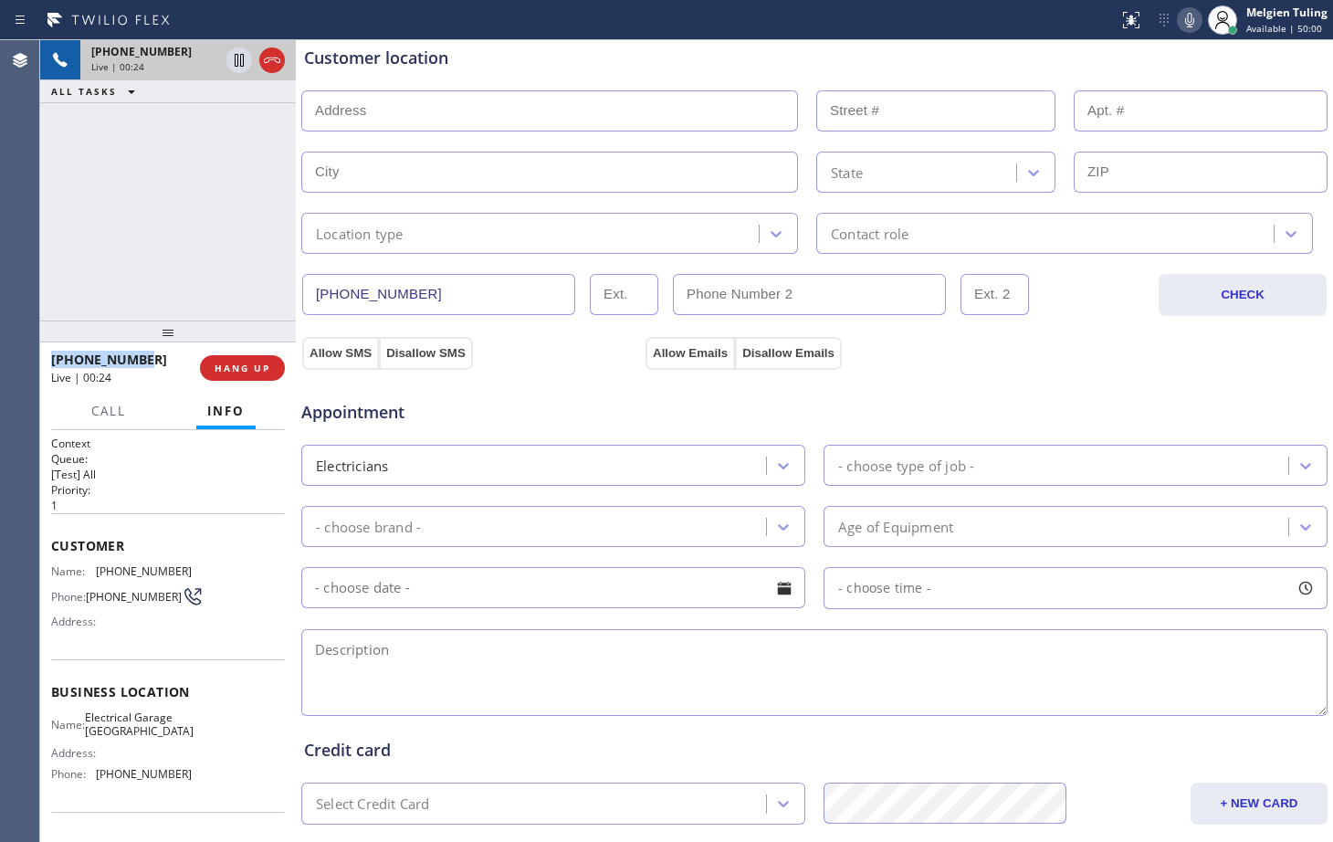
drag, startPoint x: 142, startPoint y: 365, endPoint x: 52, endPoint y: 365, distance: 90.4
click at [52, 365] on div "[PHONE_NUMBER]" at bounding box center [119, 359] width 136 height 17
copy span "[PHONE_NUMBER]"
click at [185, 263] on div "[PHONE_NUMBER] Live | 01:00 ALL TASKS ALL TASKS ACTIVE TASKS TASKS IN WRAP UP" at bounding box center [168, 180] width 256 height 280
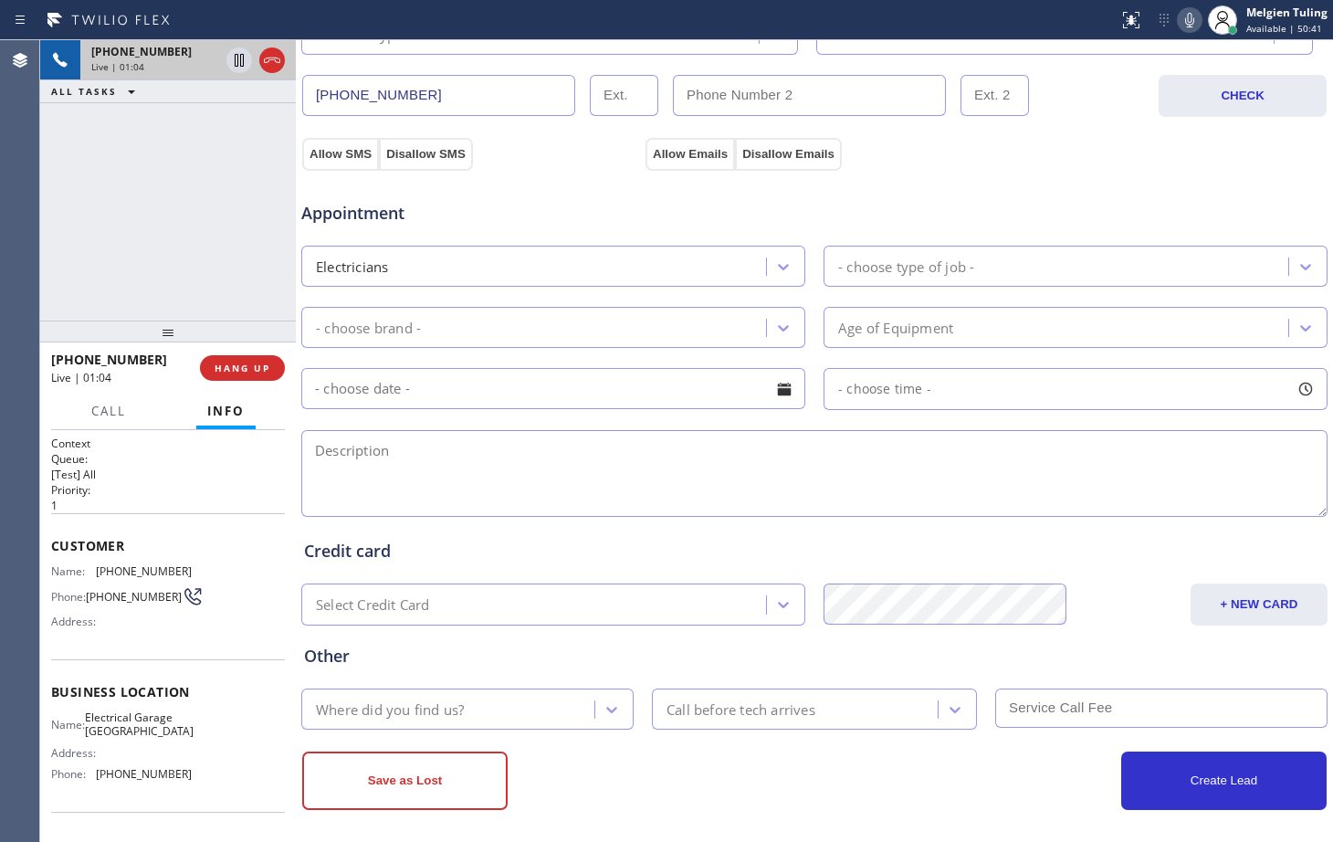
scroll to position [573, 0]
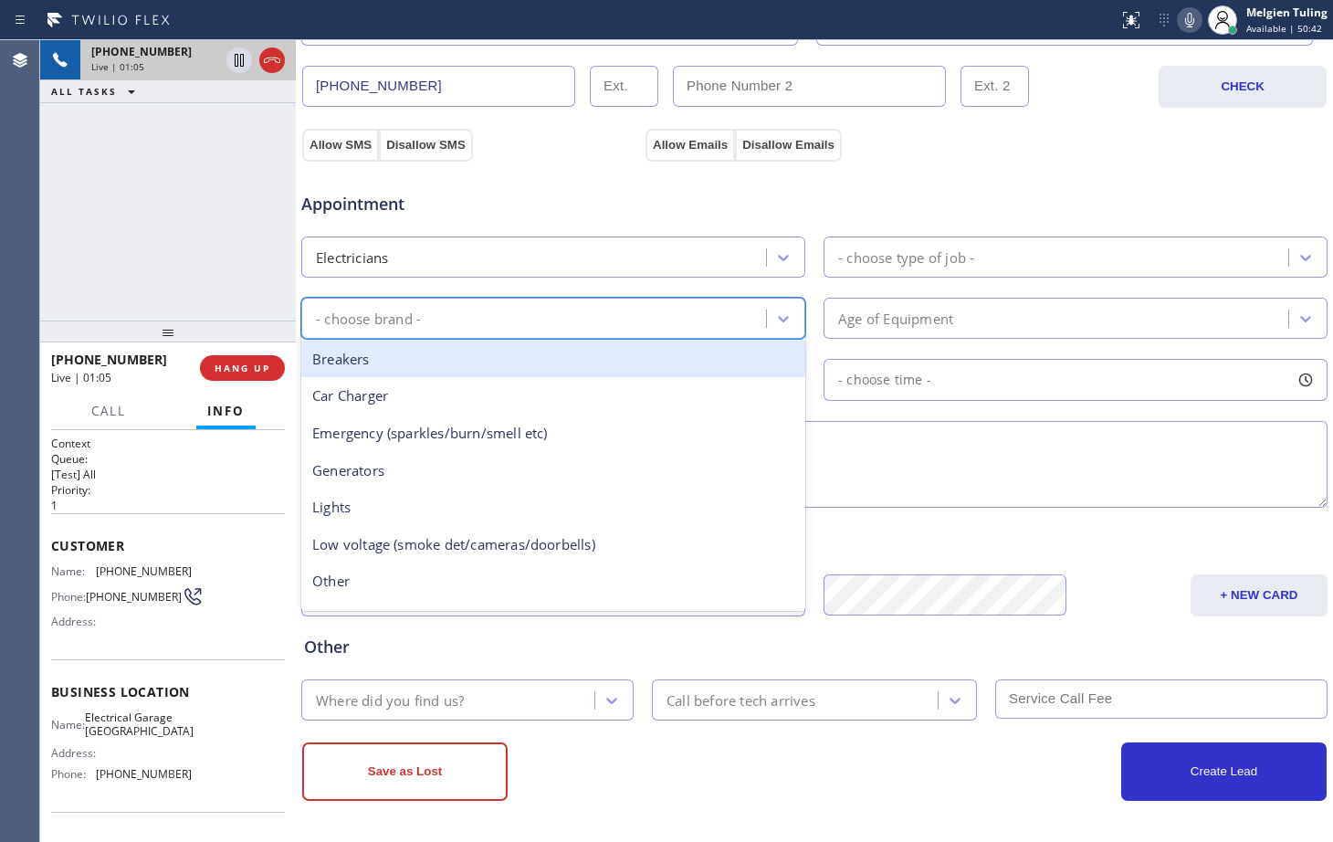
click at [466, 301] on div "- choose brand -" at bounding box center [553, 318] width 504 height 41
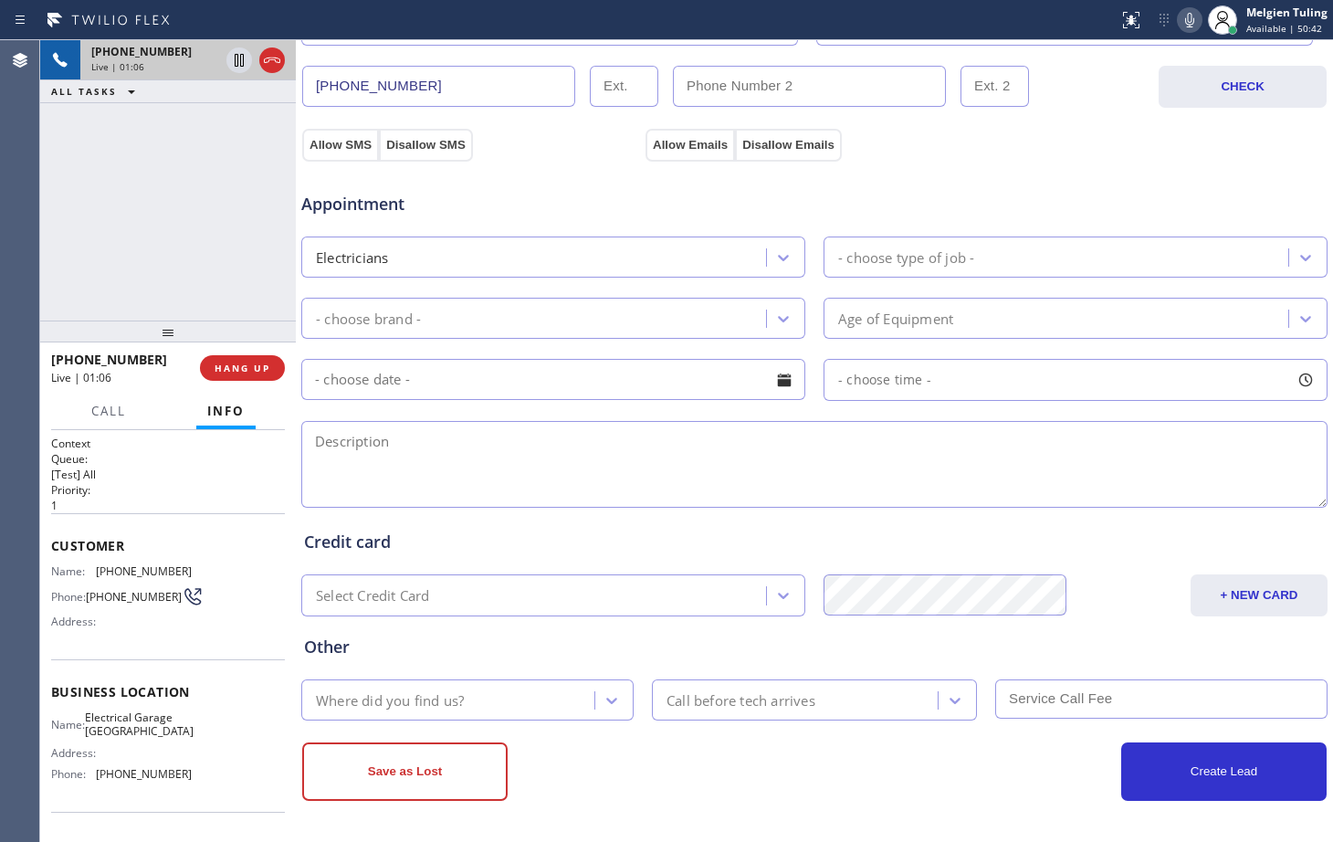
click at [539, 198] on span "Appointment" at bounding box center [471, 204] width 340 height 25
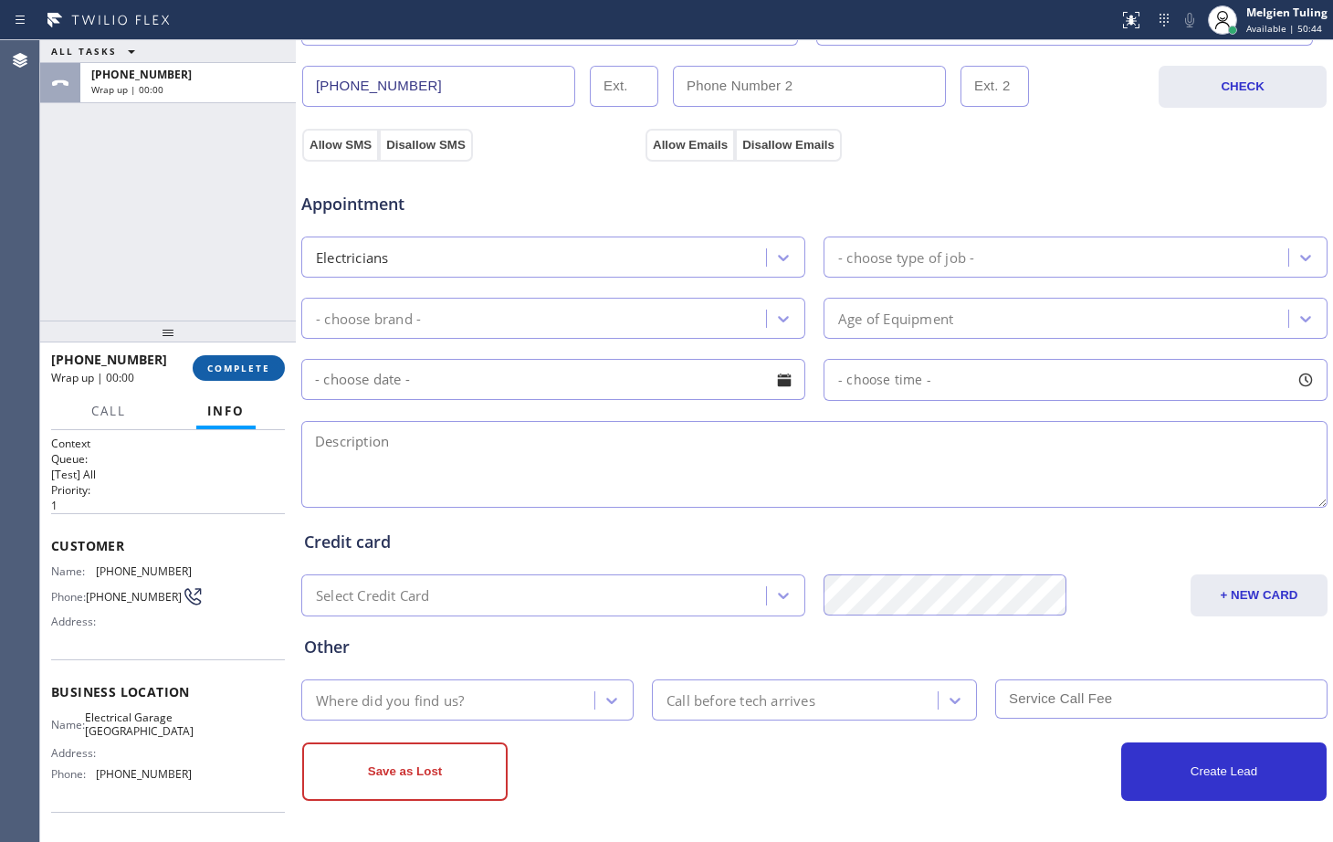
click at [241, 369] on span "COMPLETE" at bounding box center [238, 367] width 63 height 13
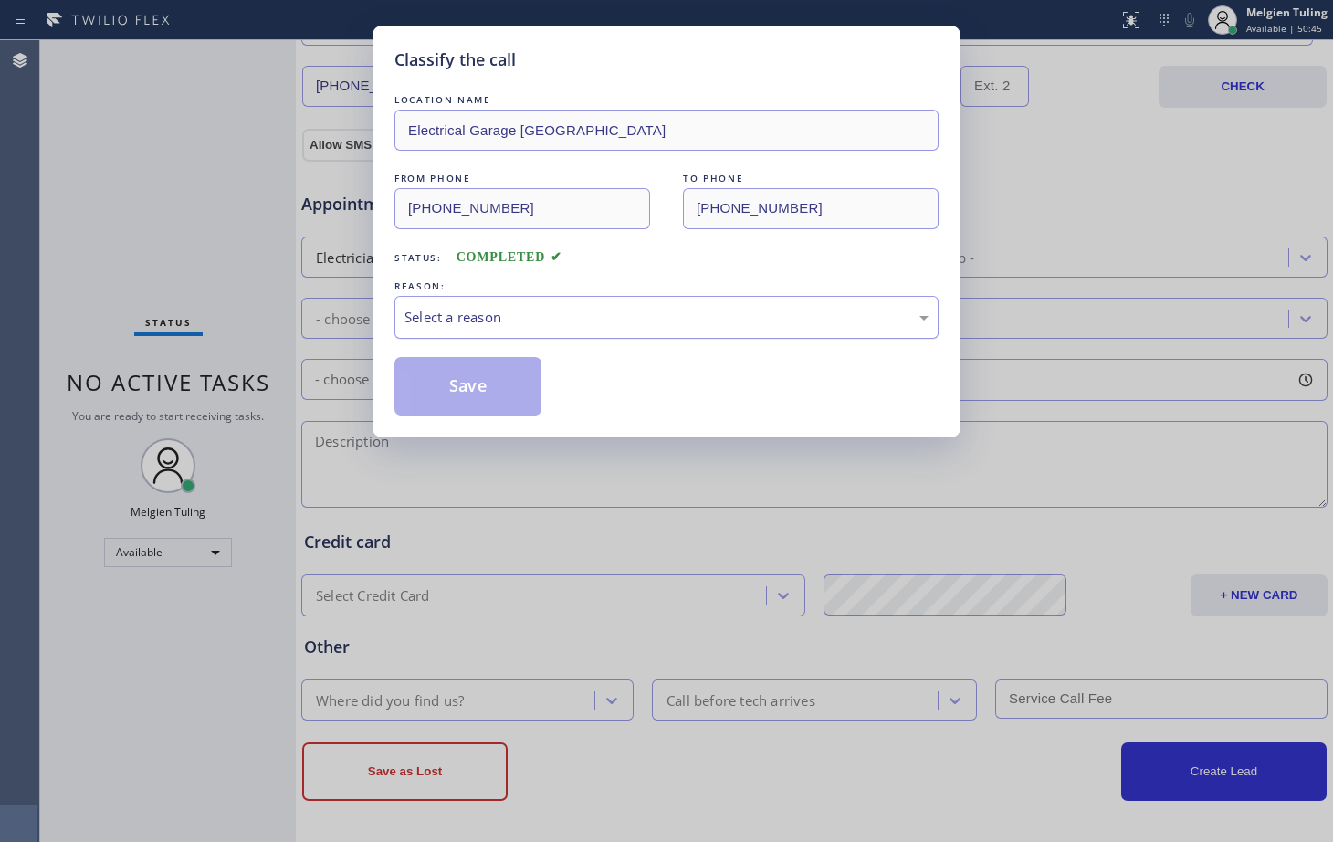
click at [528, 307] on div "Select a reason" at bounding box center [666, 317] width 524 height 21
click at [489, 374] on button "Save" at bounding box center [467, 386] width 147 height 58
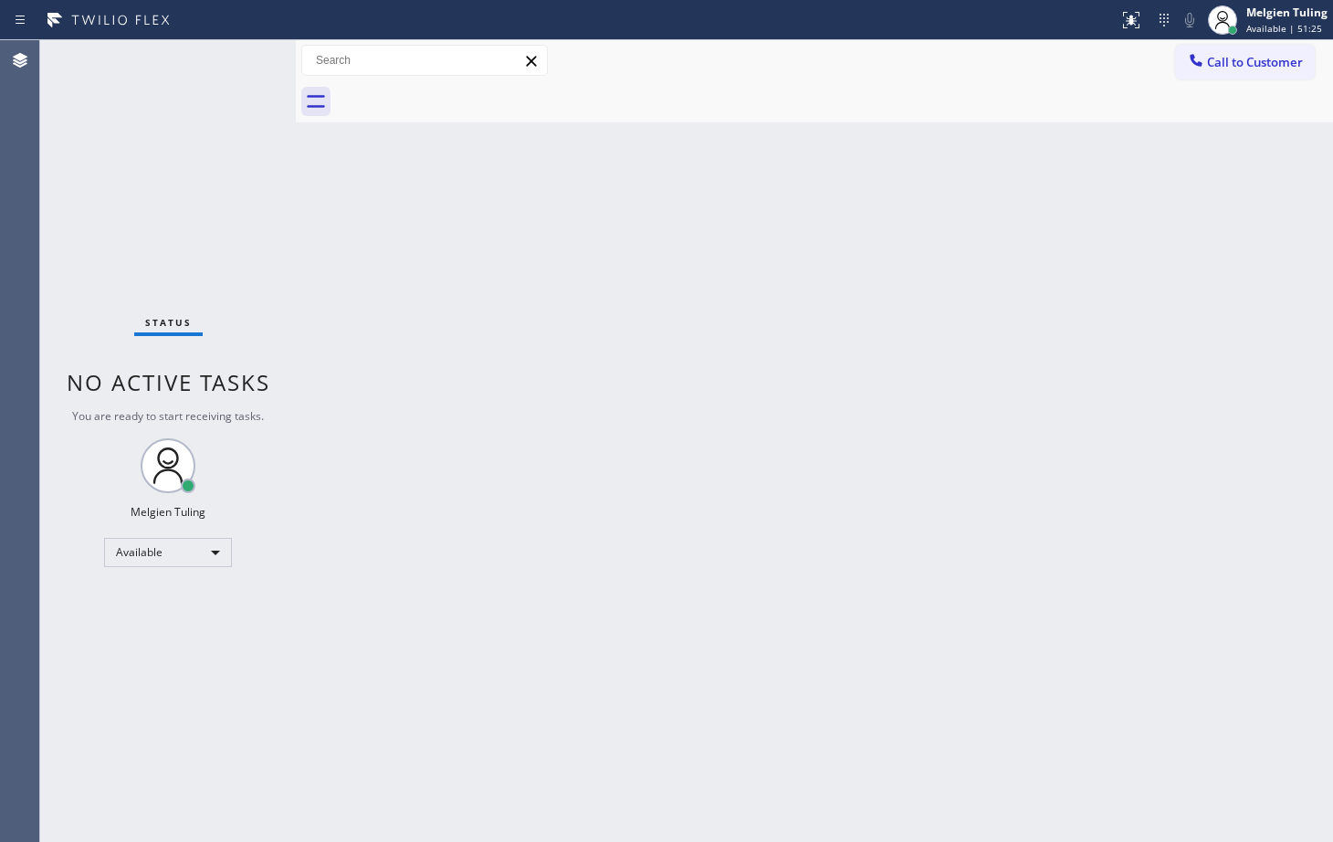
click at [288, 488] on div "Status No active tasks You are ready to start receiving tasks. Melgien Tuling A…" at bounding box center [168, 440] width 256 height 801
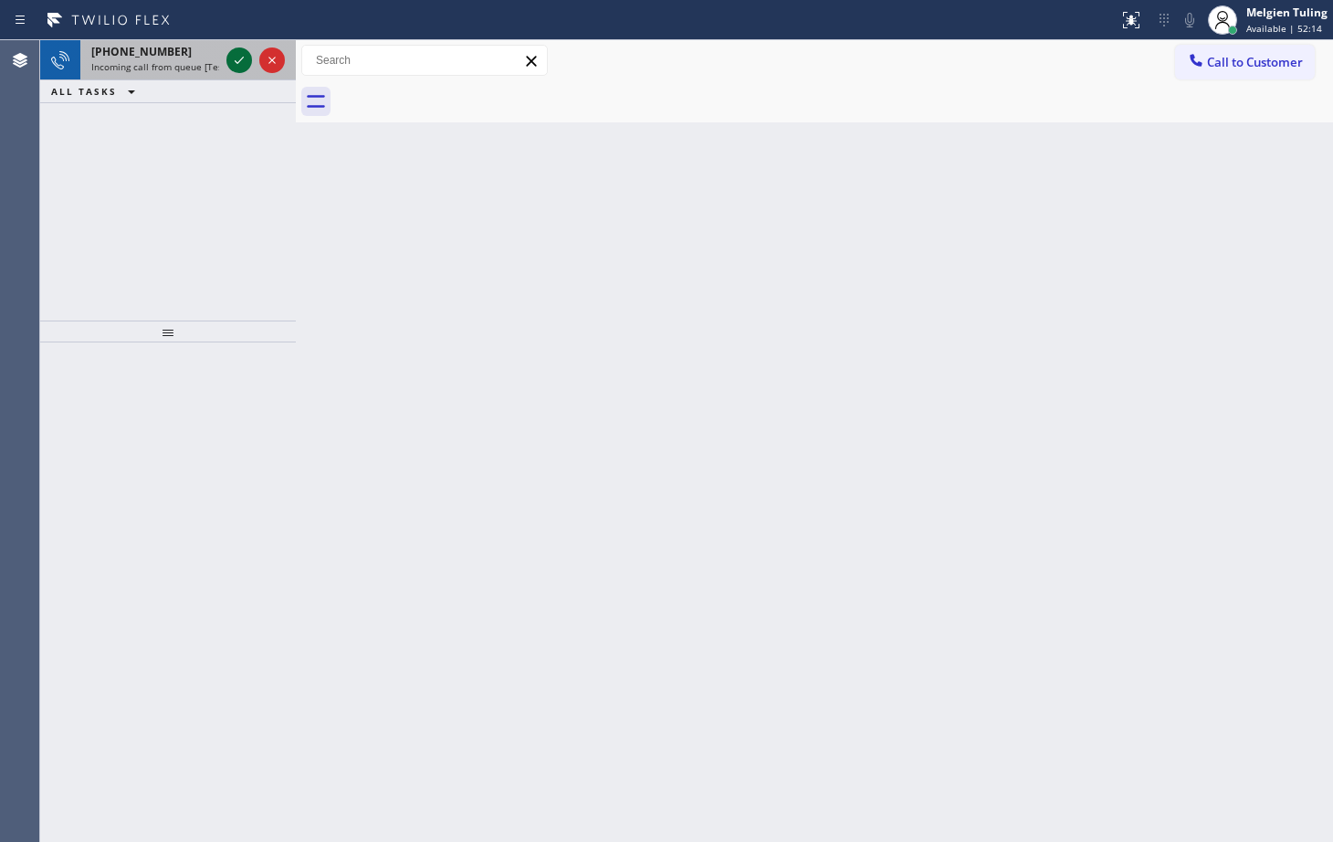
click at [239, 57] on icon at bounding box center [239, 60] width 22 height 22
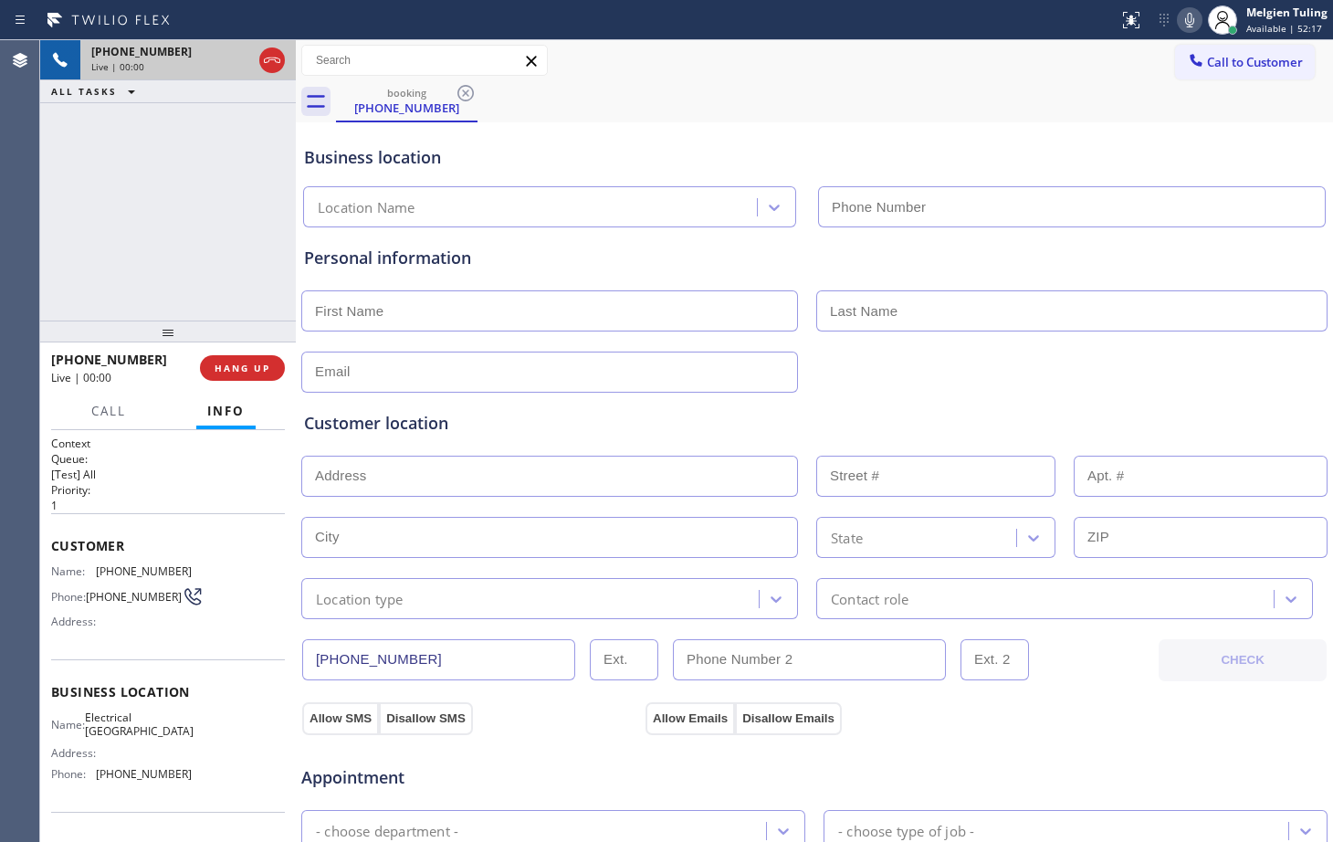
type input "[PHONE_NUMBER]"
drag, startPoint x: 217, startPoint y: 289, endPoint x: 247, endPoint y: 225, distance: 71.5
click at [255, 201] on div "[PHONE_NUMBER] Live | 00:08 ALL TASKS ALL TASKS ACTIVE TASKS TASKS IN WRAP UP" at bounding box center [168, 180] width 256 height 280
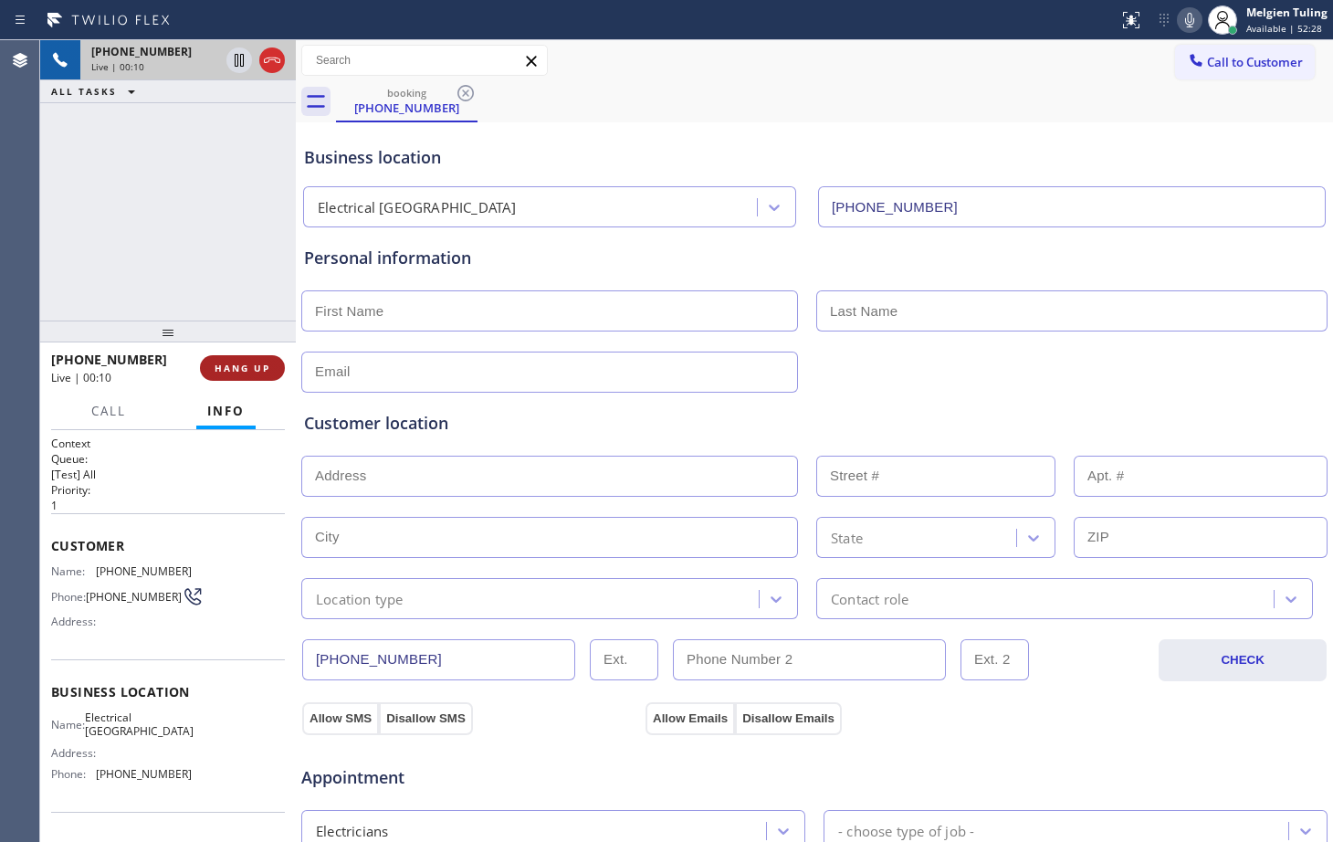
click at [233, 373] on span "HANG UP" at bounding box center [243, 367] width 56 height 13
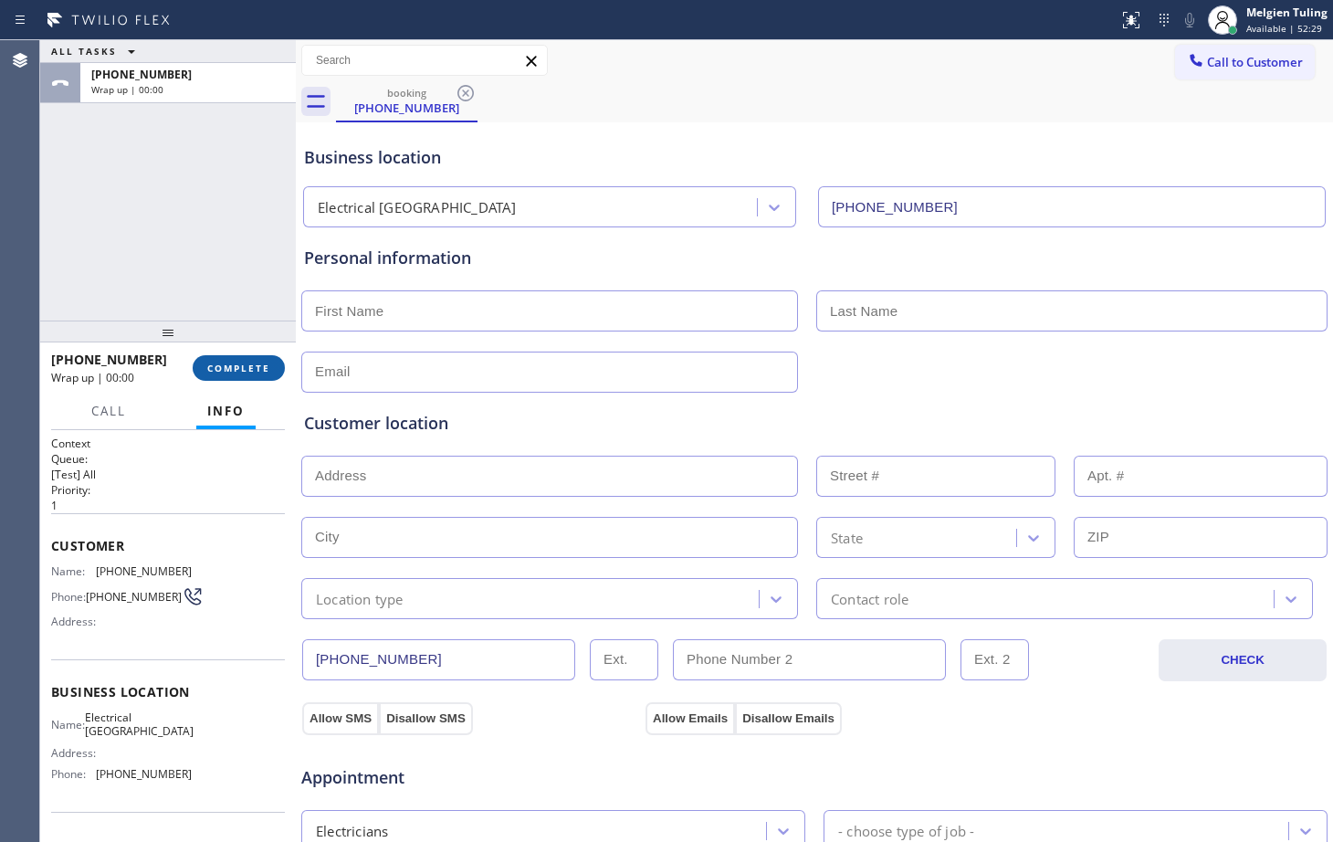
click at [234, 373] on span "COMPLETE" at bounding box center [238, 367] width 63 height 13
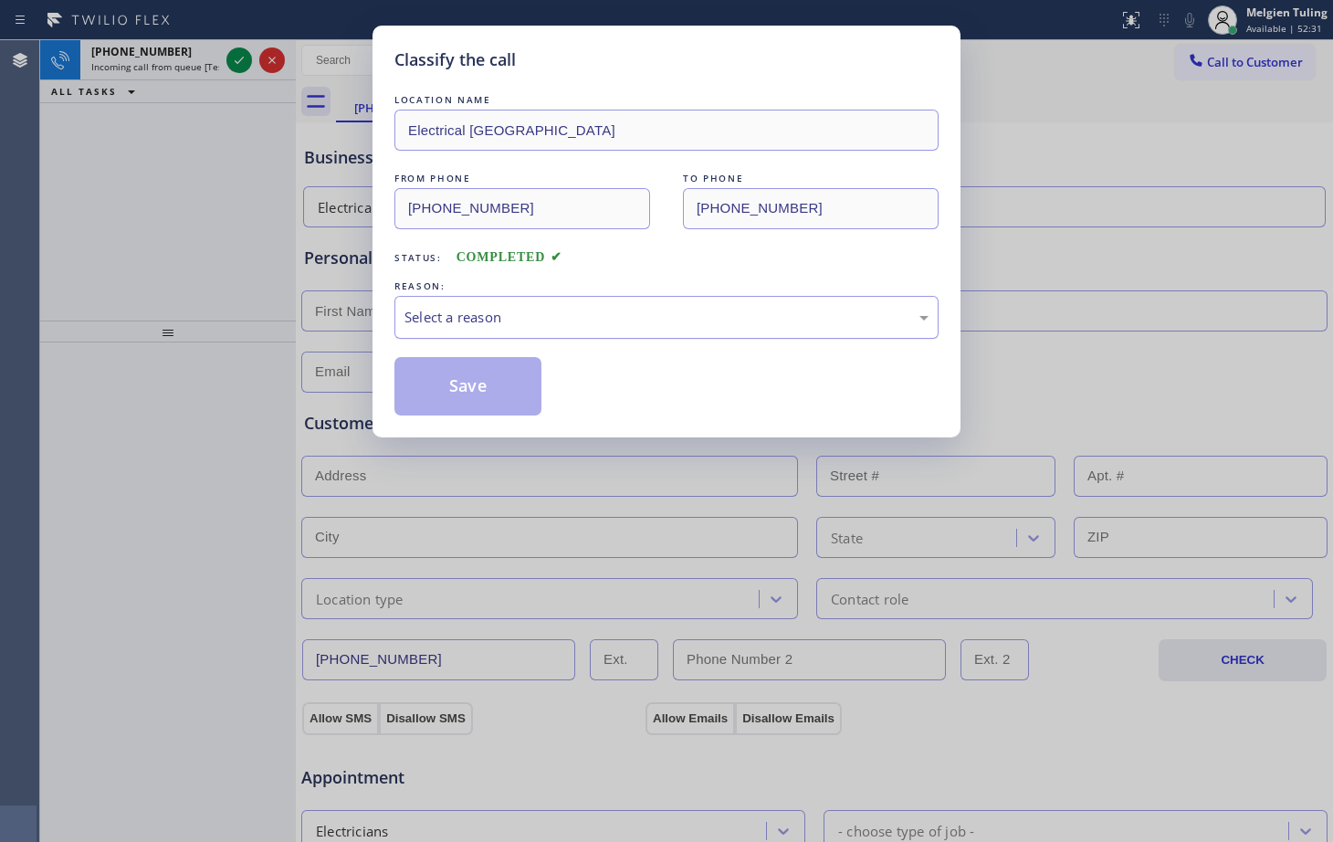
click at [482, 324] on div "Select a reason" at bounding box center [666, 317] width 524 height 21
click at [443, 388] on button "Save" at bounding box center [467, 386] width 147 height 58
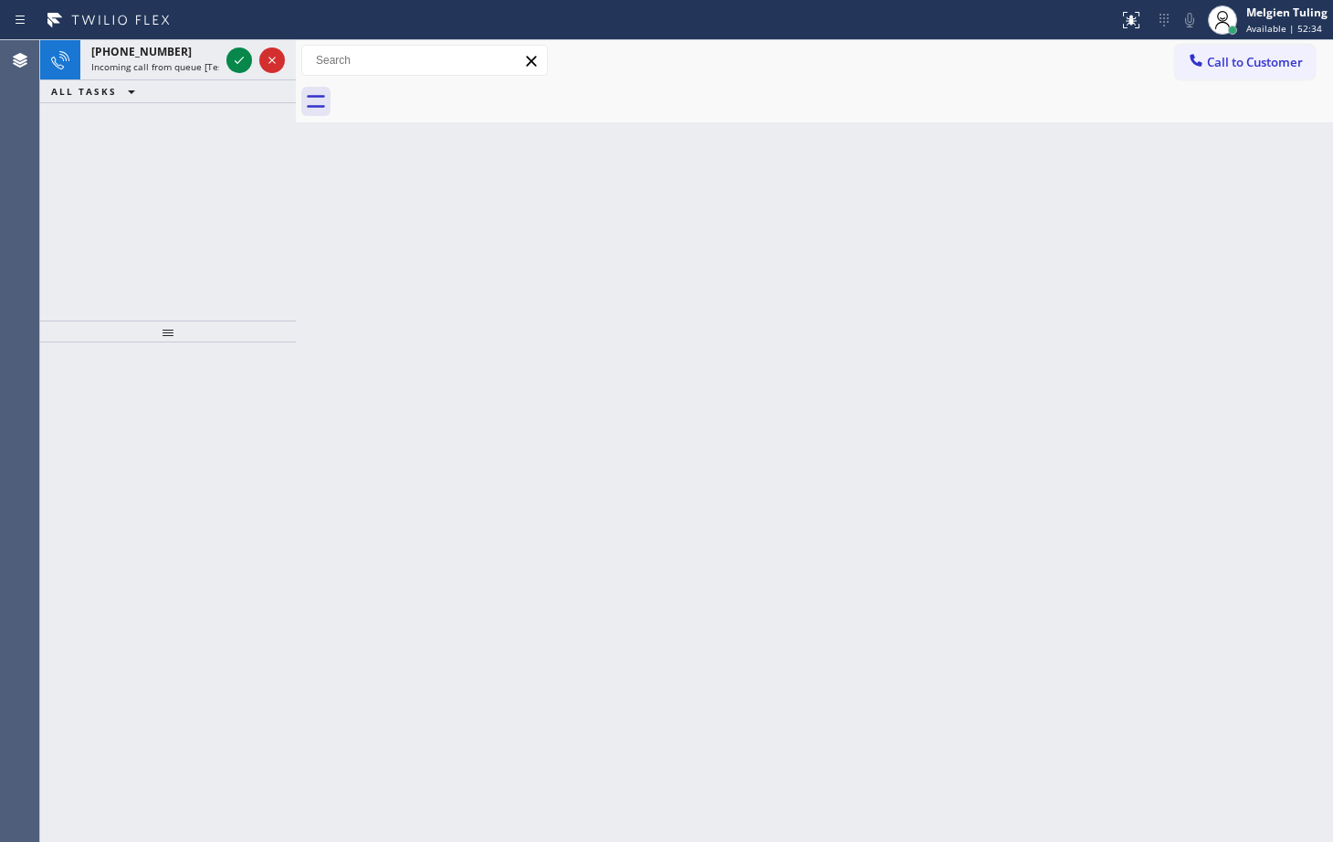
click at [239, 62] on icon at bounding box center [239, 60] width 9 height 7
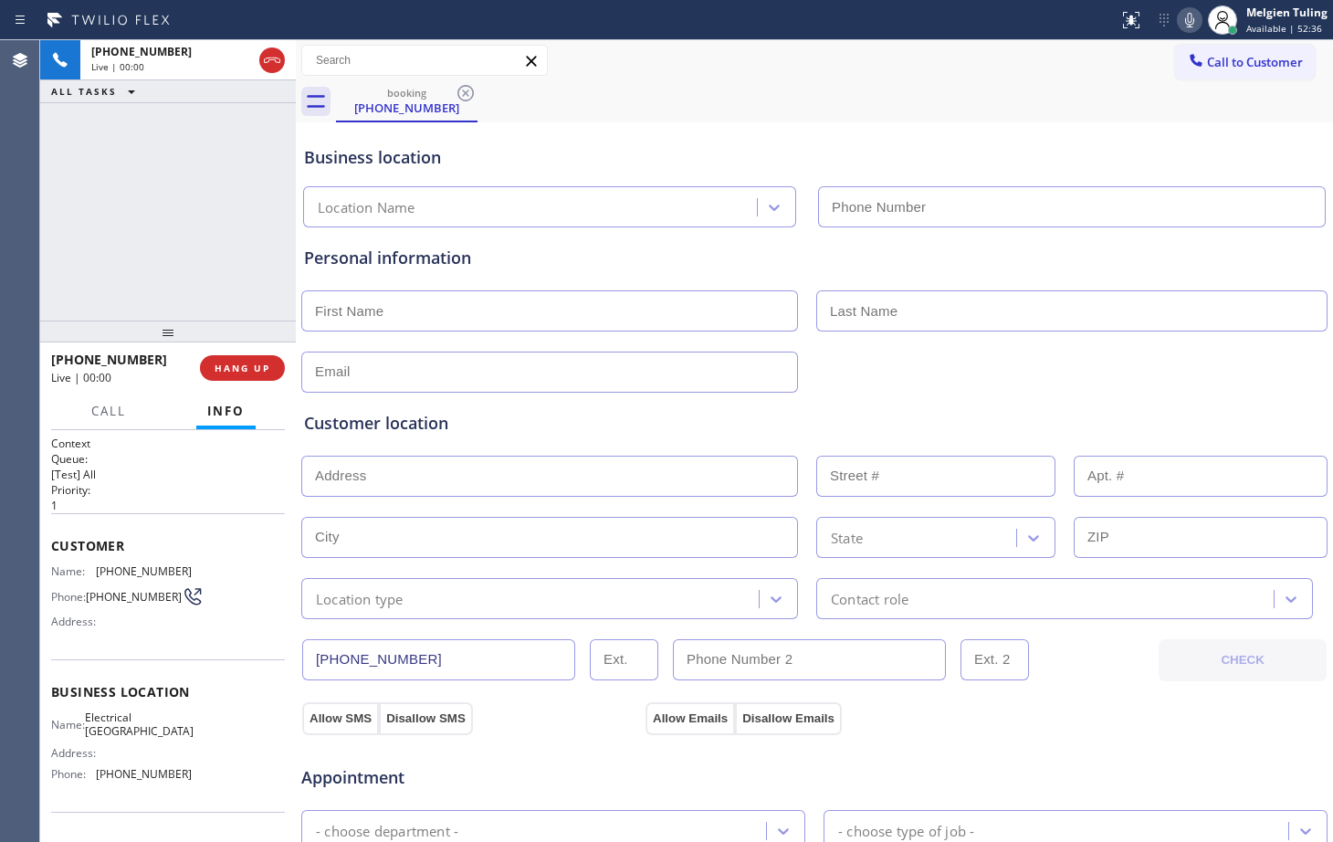
type input "[PHONE_NUMBER]"
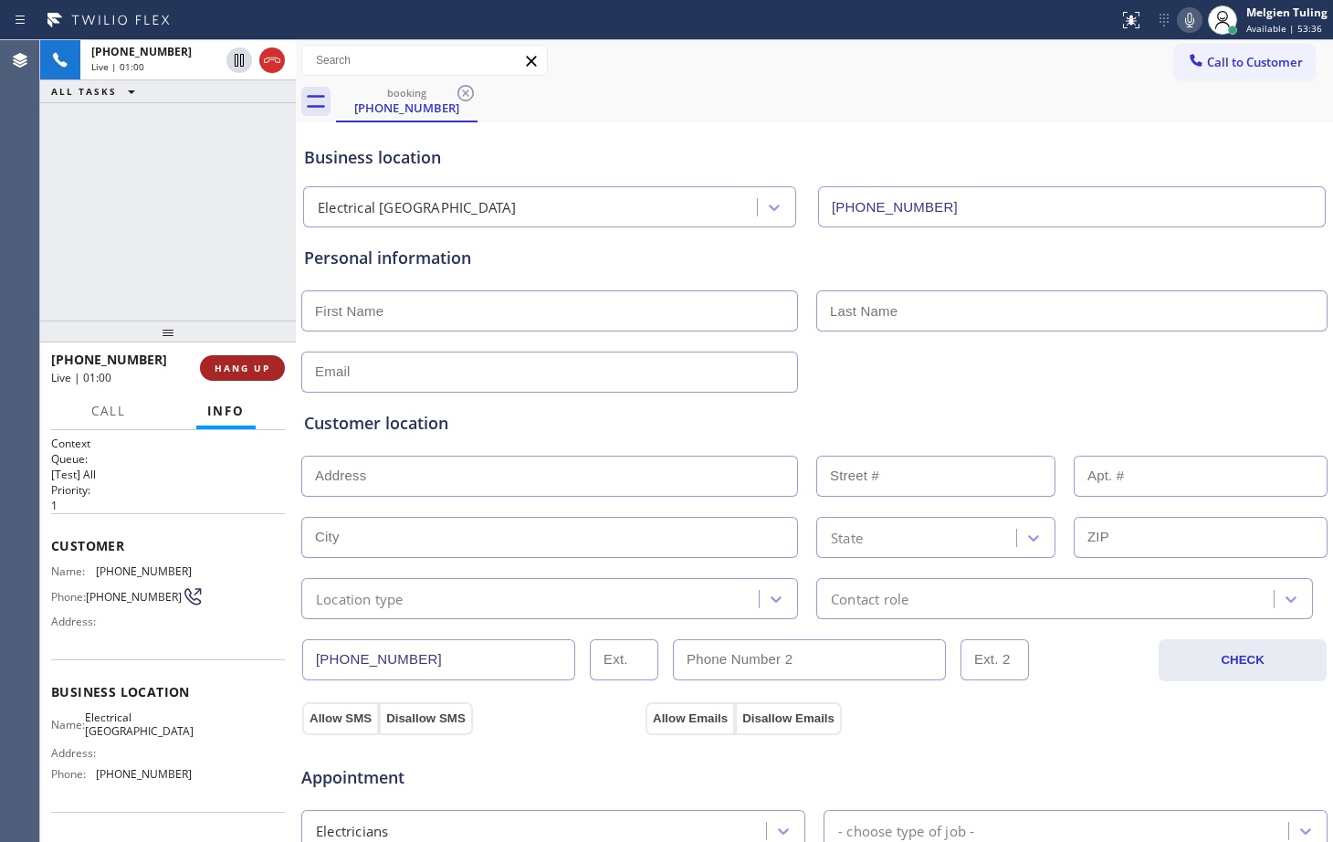
click at [230, 360] on button "HANG UP" at bounding box center [242, 368] width 85 height 26
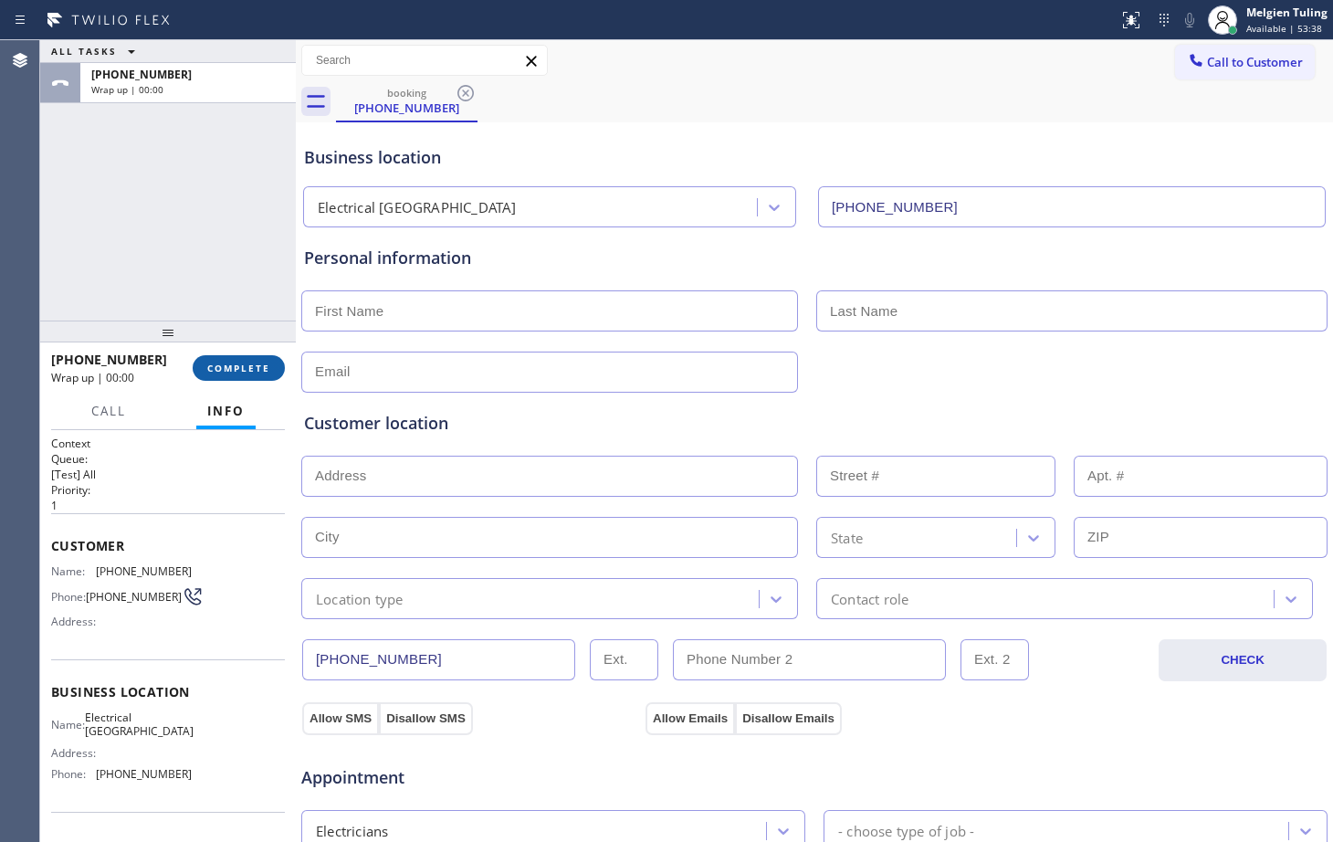
click at [226, 362] on span "COMPLETE" at bounding box center [238, 367] width 63 height 13
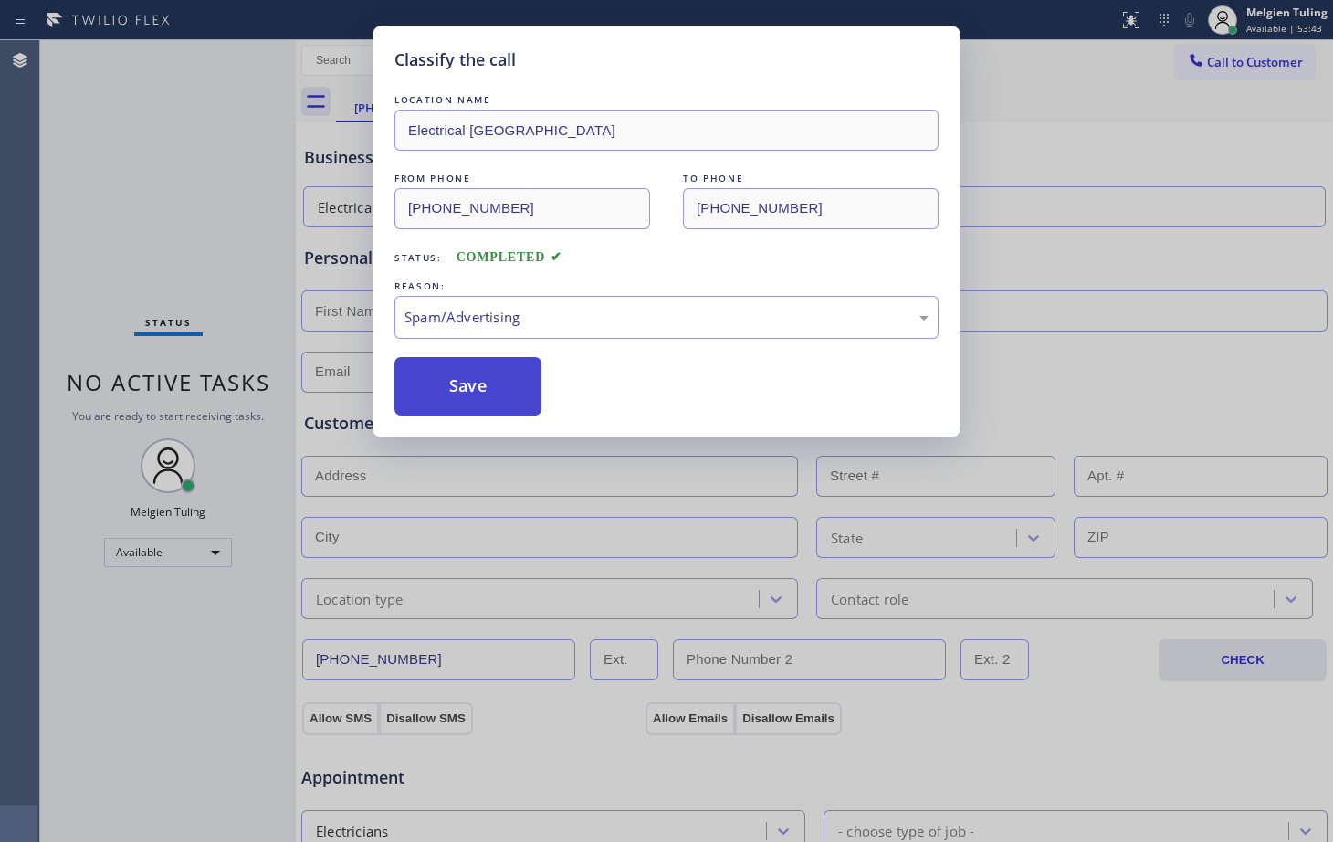
drag, startPoint x: 424, startPoint y: 512, endPoint x: 413, endPoint y: 380, distance: 132.8
click at [413, 380] on button "Save" at bounding box center [467, 386] width 147 height 58
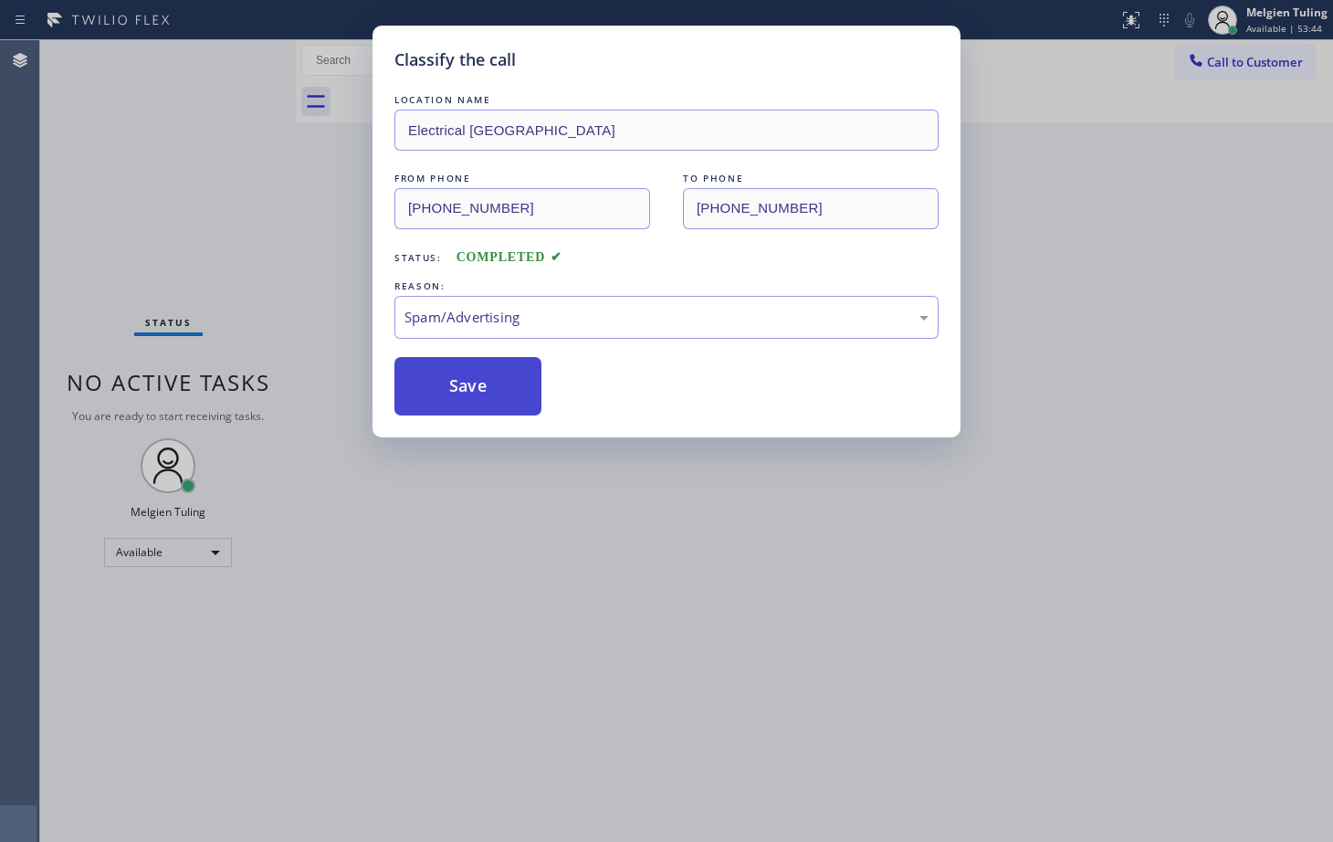
click at [414, 380] on button "Save" at bounding box center [467, 386] width 147 height 58
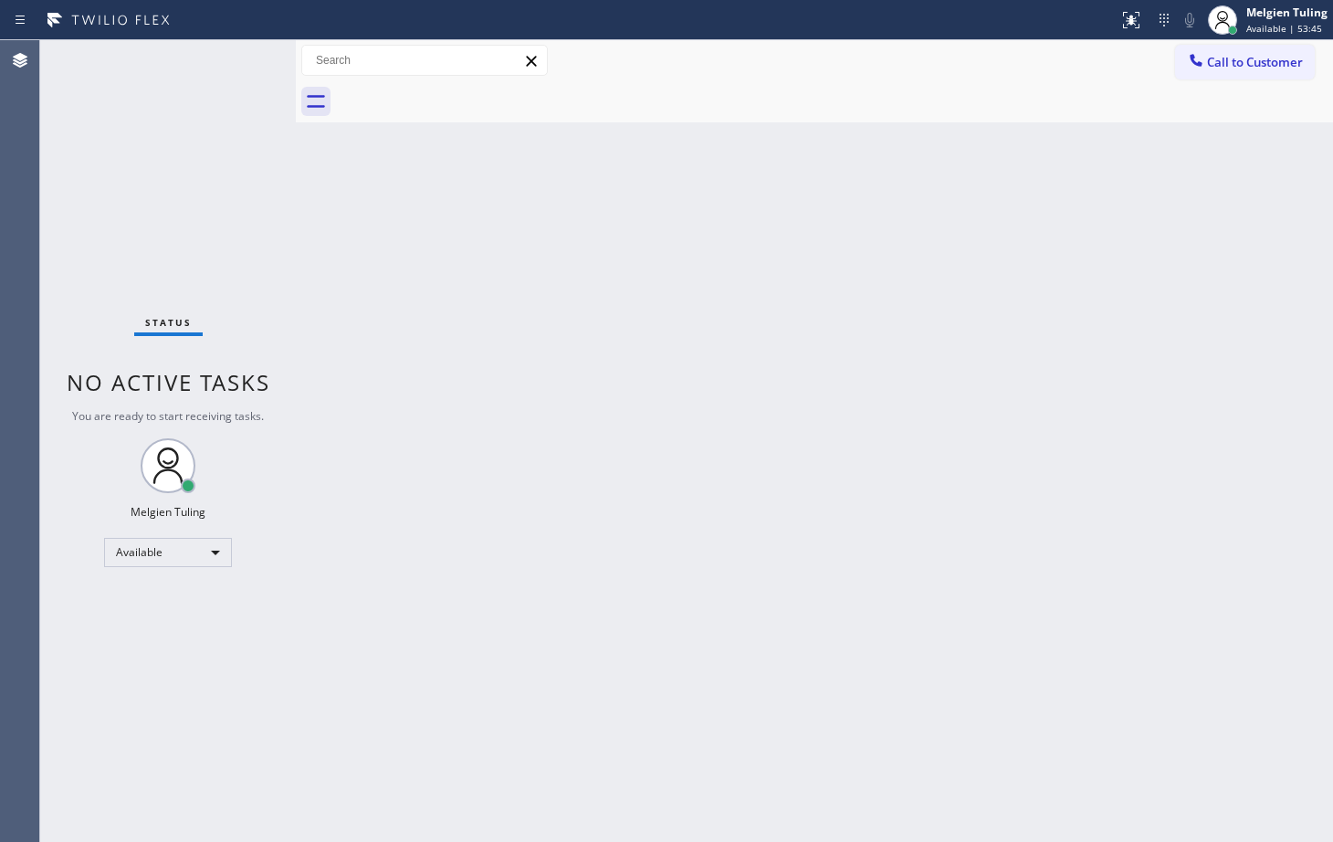
click at [456, 350] on div "Back to Dashboard Change Sender ID Customers Technicians Select a contact Outbo…" at bounding box center [814, 440] width 1037 height 801
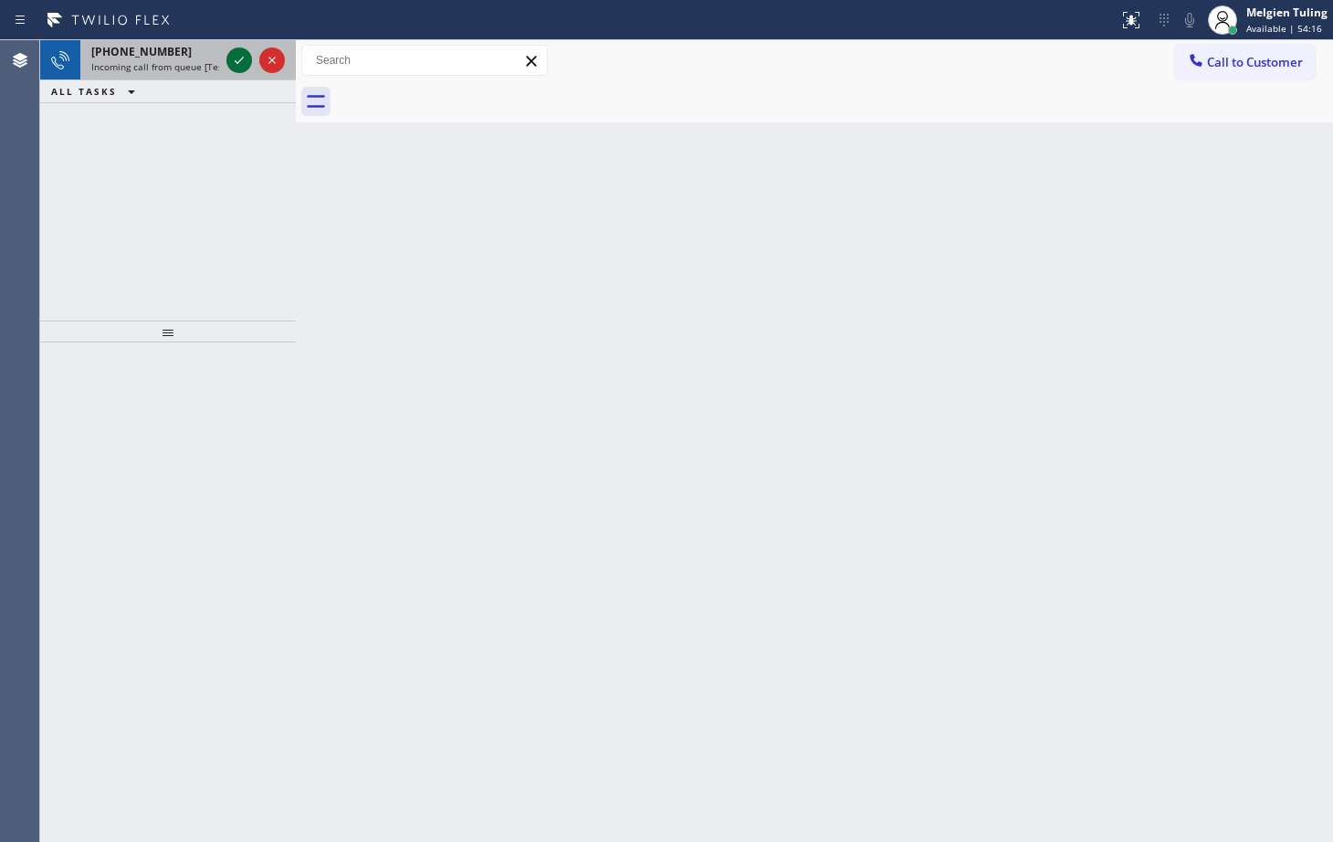
click at [249, 58] on icon at bounding box center [239, 60] width 22 height 22
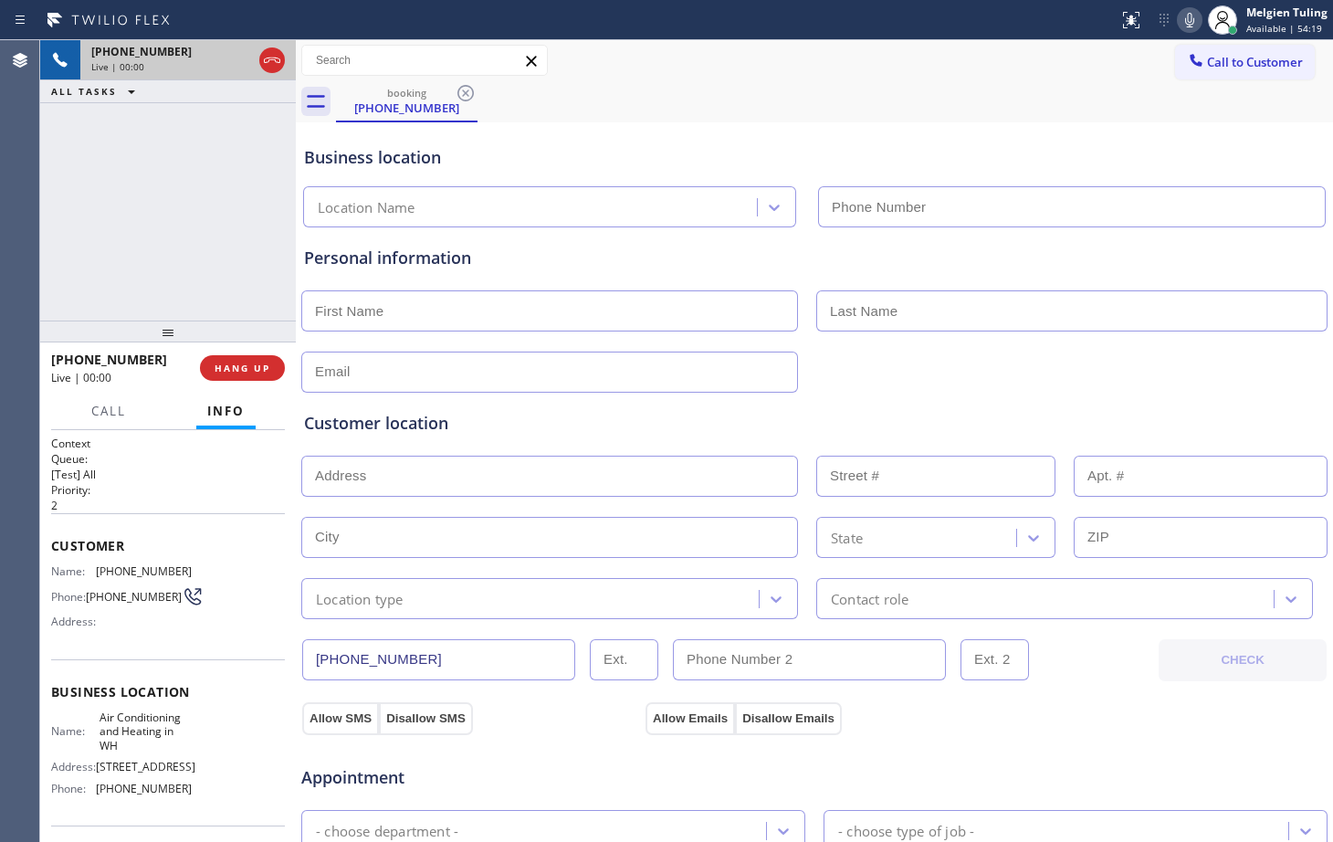
type input "[PHONE_NUMBER]"
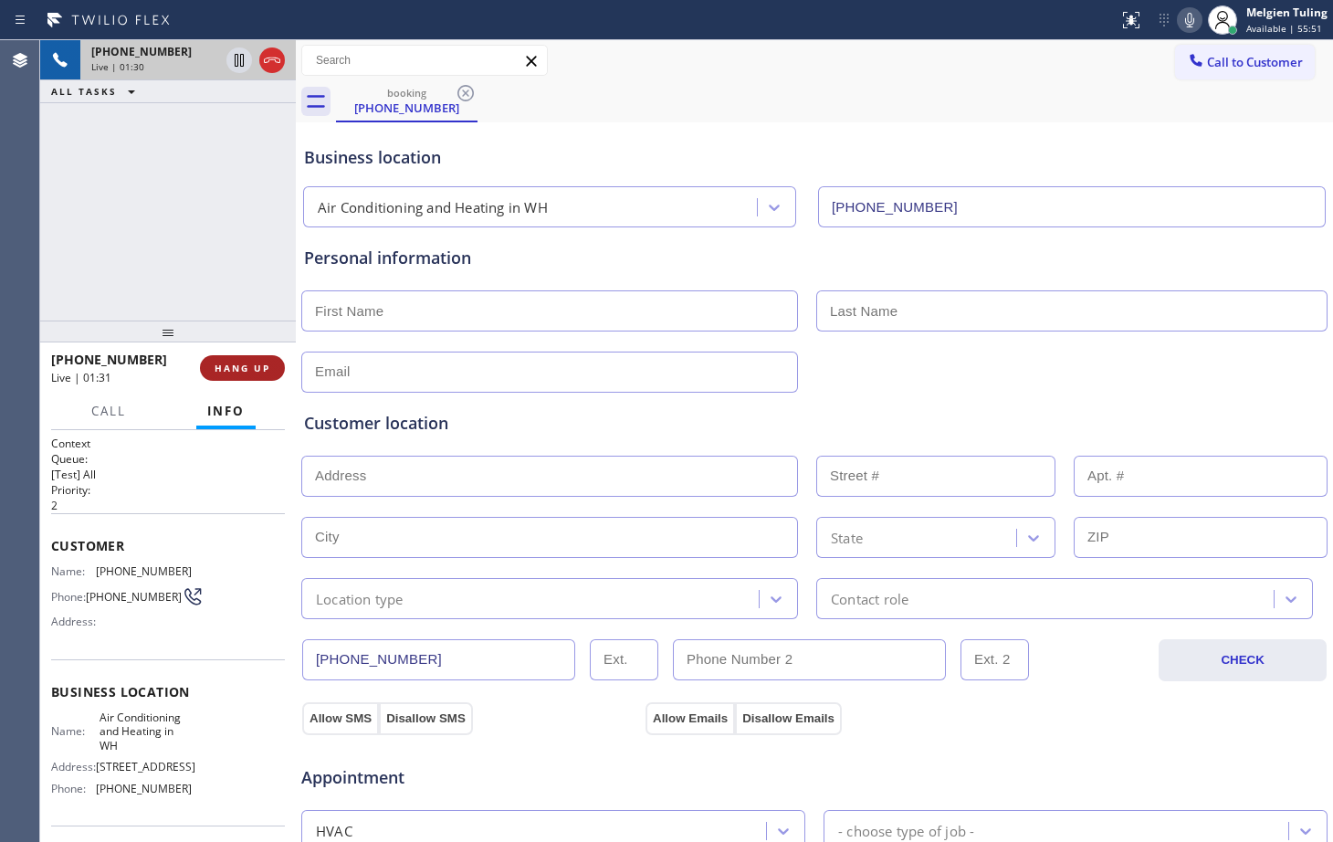
click at [243, 370] on span "HANG UP" at bounding box center [243, 367] width 56 height 13
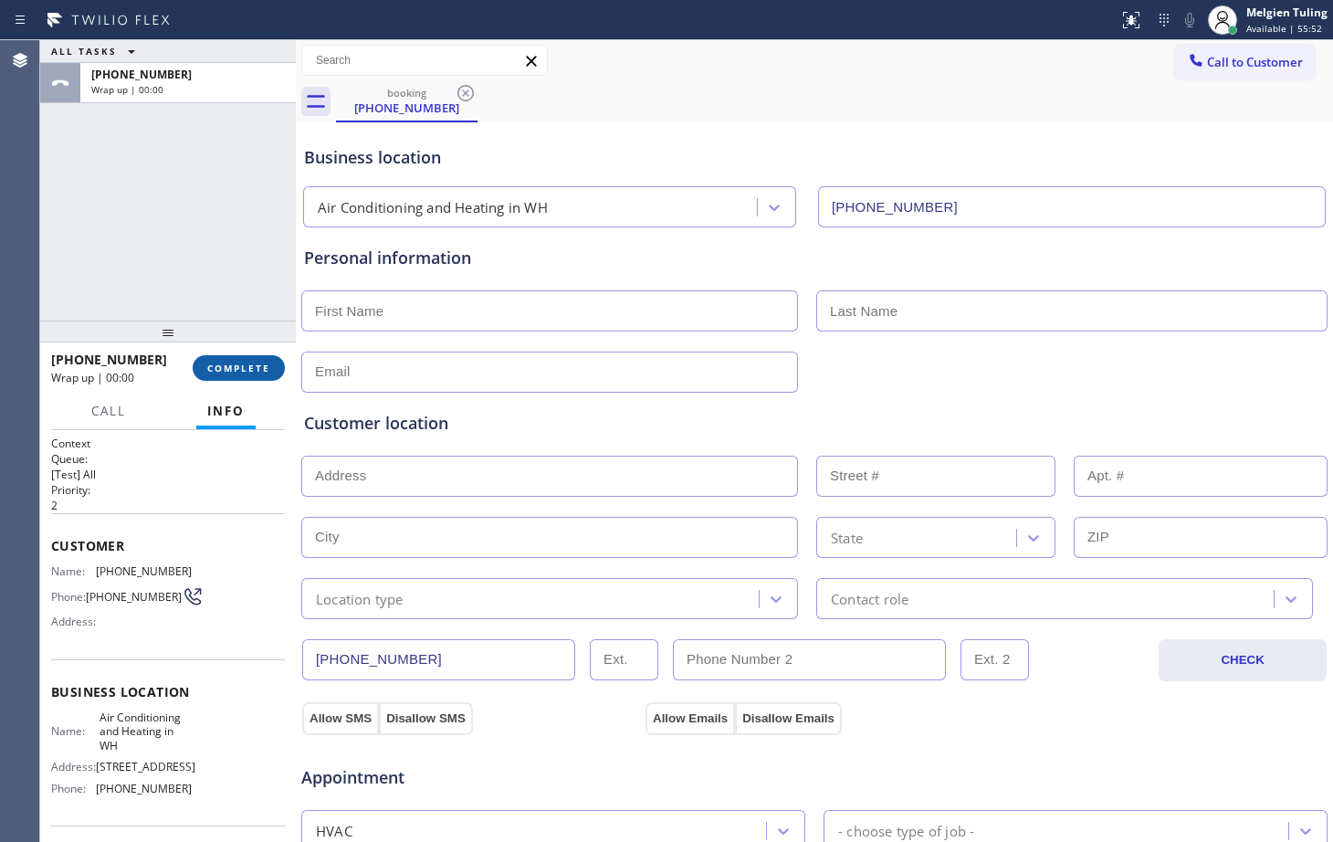
click at [242, 370] on span "COMPLETE" at bounding box center [238, 367] width 63 height 13
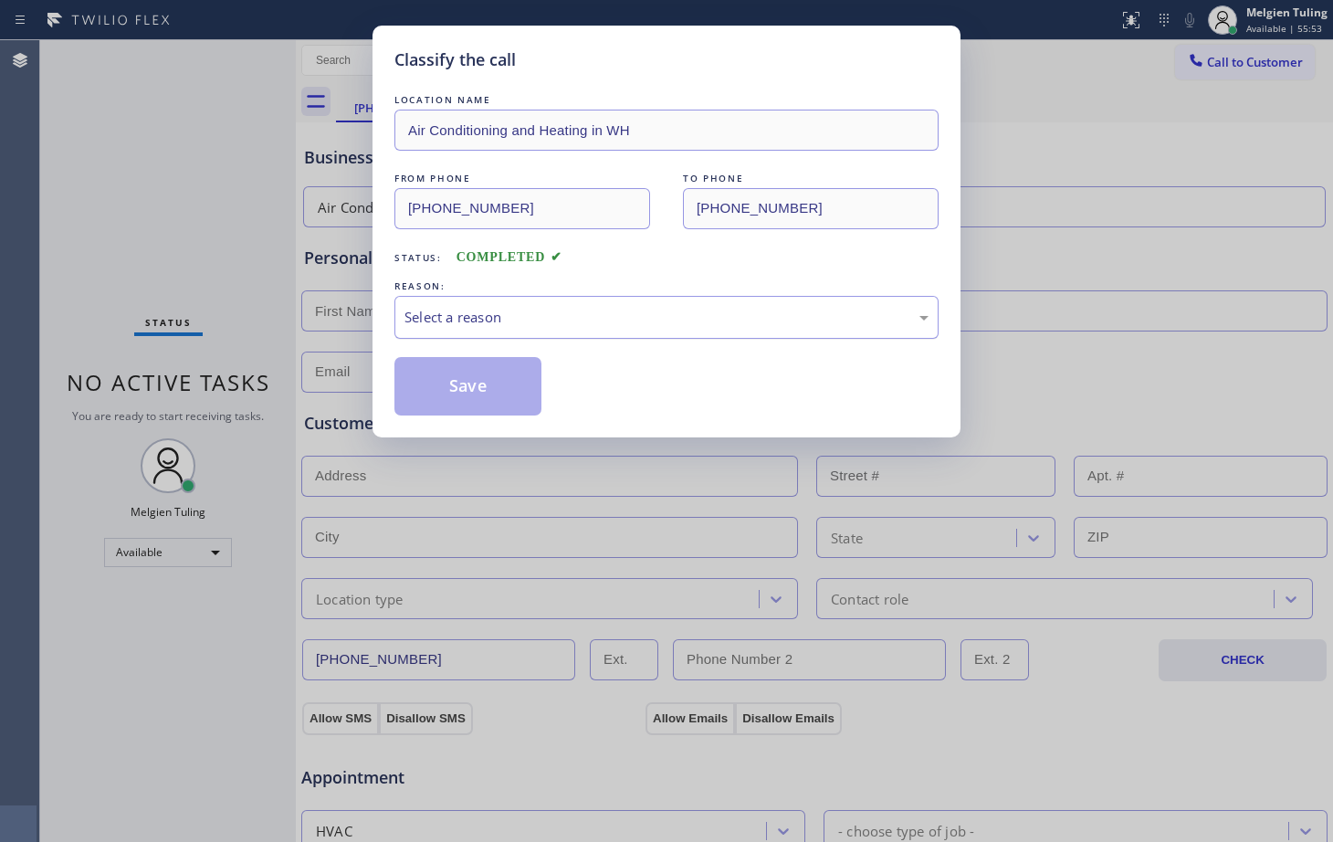
click at [477, 307] on div "Select a reason" at bounding box center [666, 317] width 524 height 21
click at [427, 505] on div "Classify the call LOCATION NAME Air Conditioning and Heating in [GEOGRAPHIC_DAT…" at bounding box center [666, 421] width 1333 height 842
drag, startPoint x: 427, startPoint y: 505, endPoint x: 412, endPoint y: 386, distance: 119.7
click at [412, 386] on button "Save" at bounding box center [467, 386] width 147 height 58
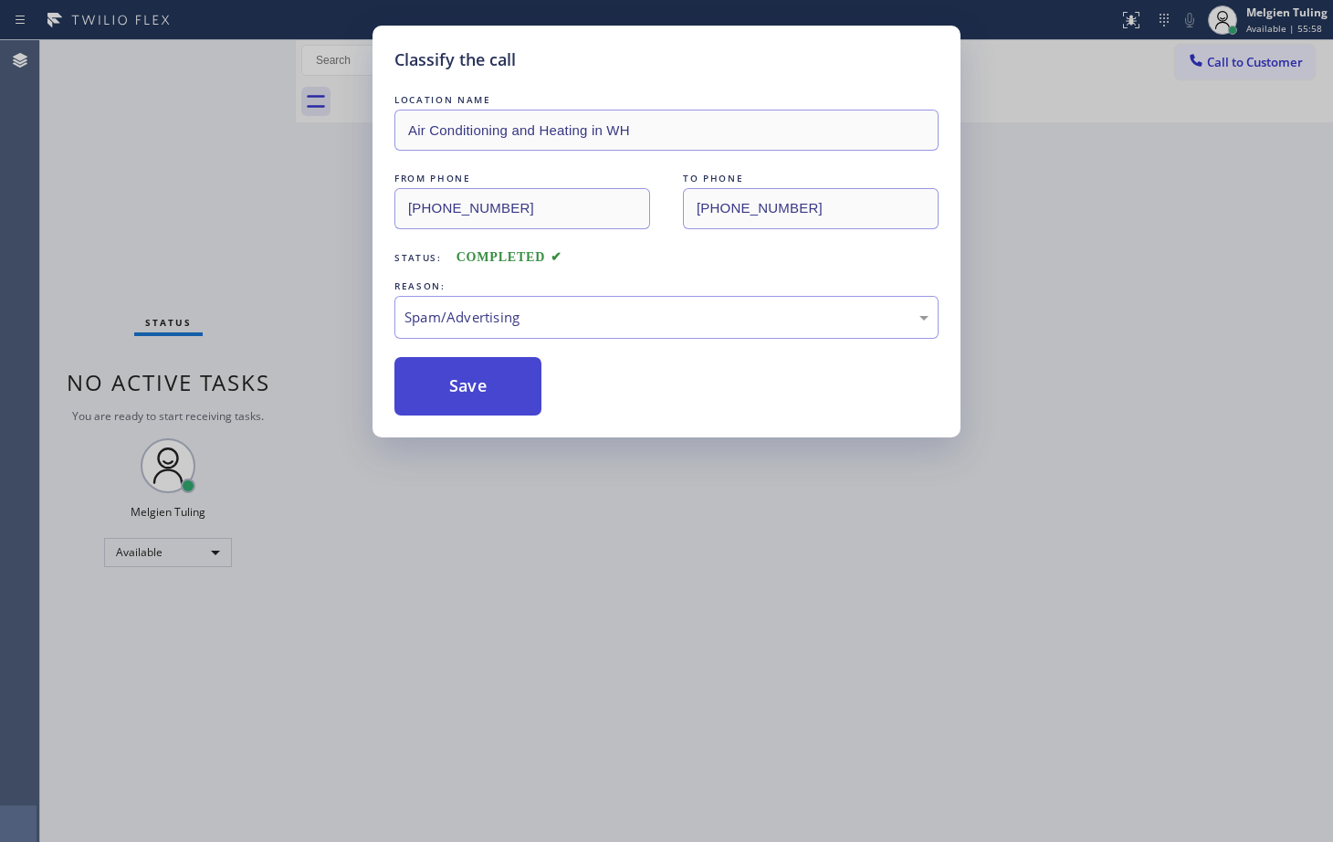
drag, startPoint x: 412, startPoint y: 386, endPoint x: 442, endPoint y: 377, distance: 31.5
click at [442, 377] on button "Save" at bounding box center [467, 386] width 147 height 58
click at [444, 376] on div "Classify the call LOCATION NAME Red Apple Appliance Repair Downtown [GEOGRAPHIC…" at bounding box center [686, 440] width 1293 height 801
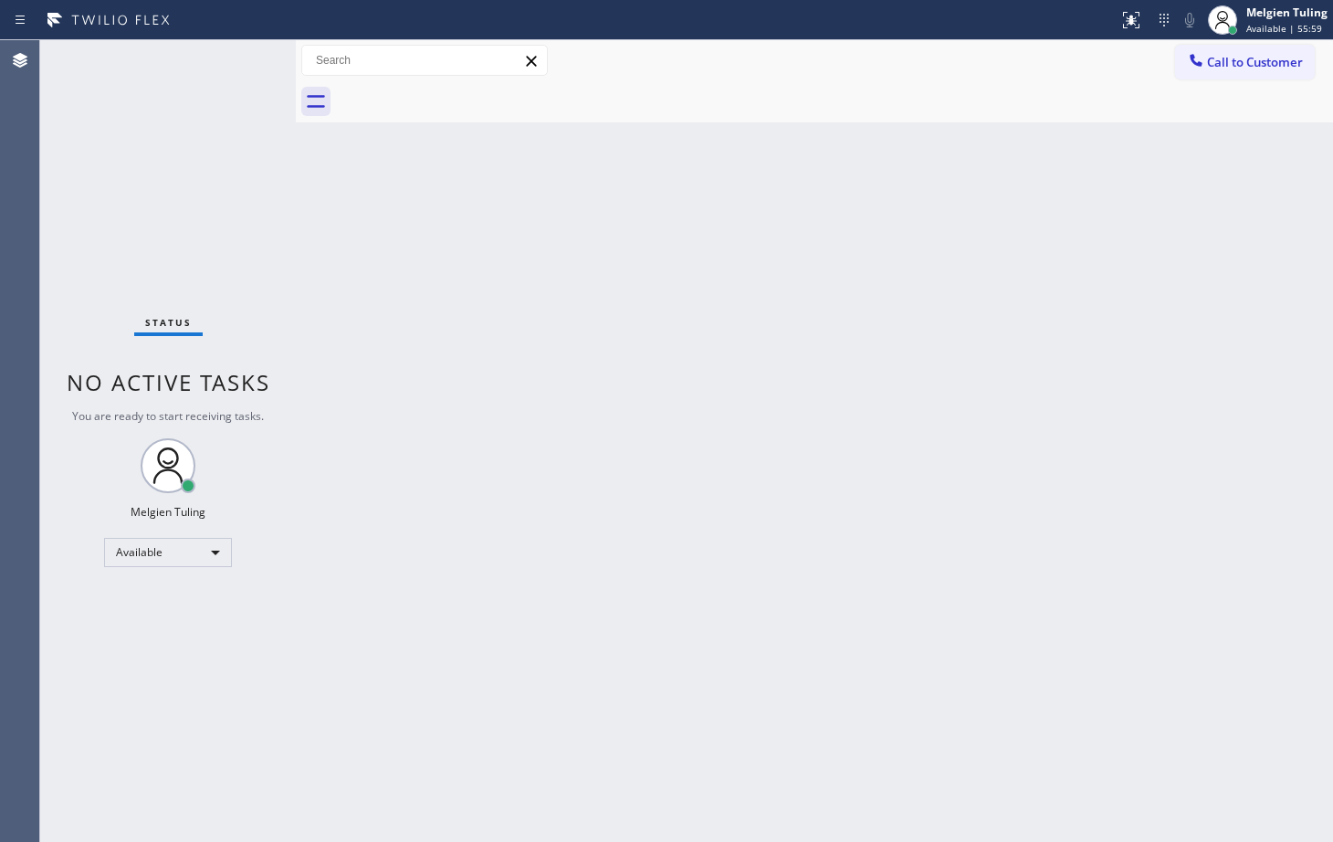
click at [705, 351] on div "Back to Dashboard Change Sender ID Customers Technicians Select a contact Outbo…" at bounding box center [814, 440] width 1037 height 801
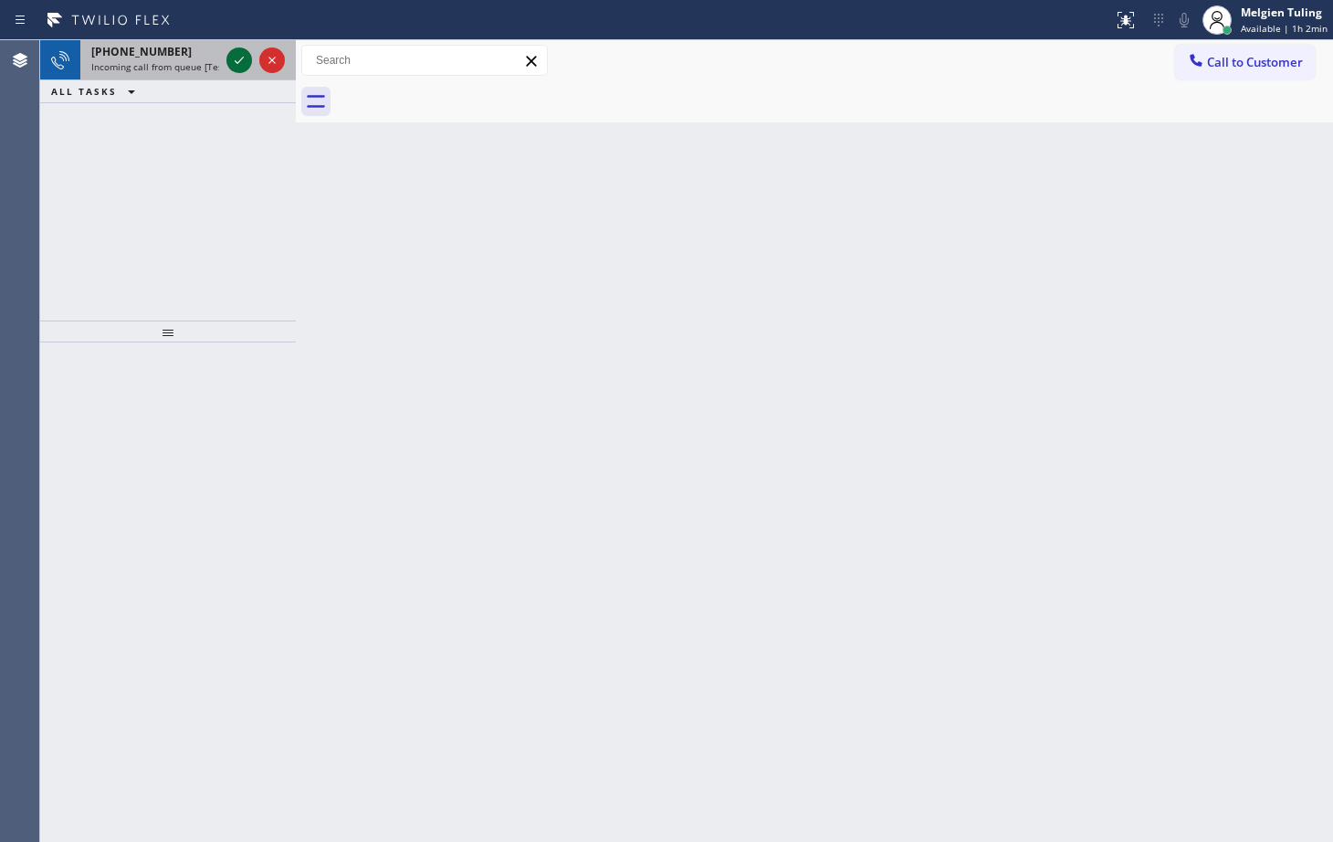
click at [239, 55] on icon at bounding box center [239, 60] width 22 height 22
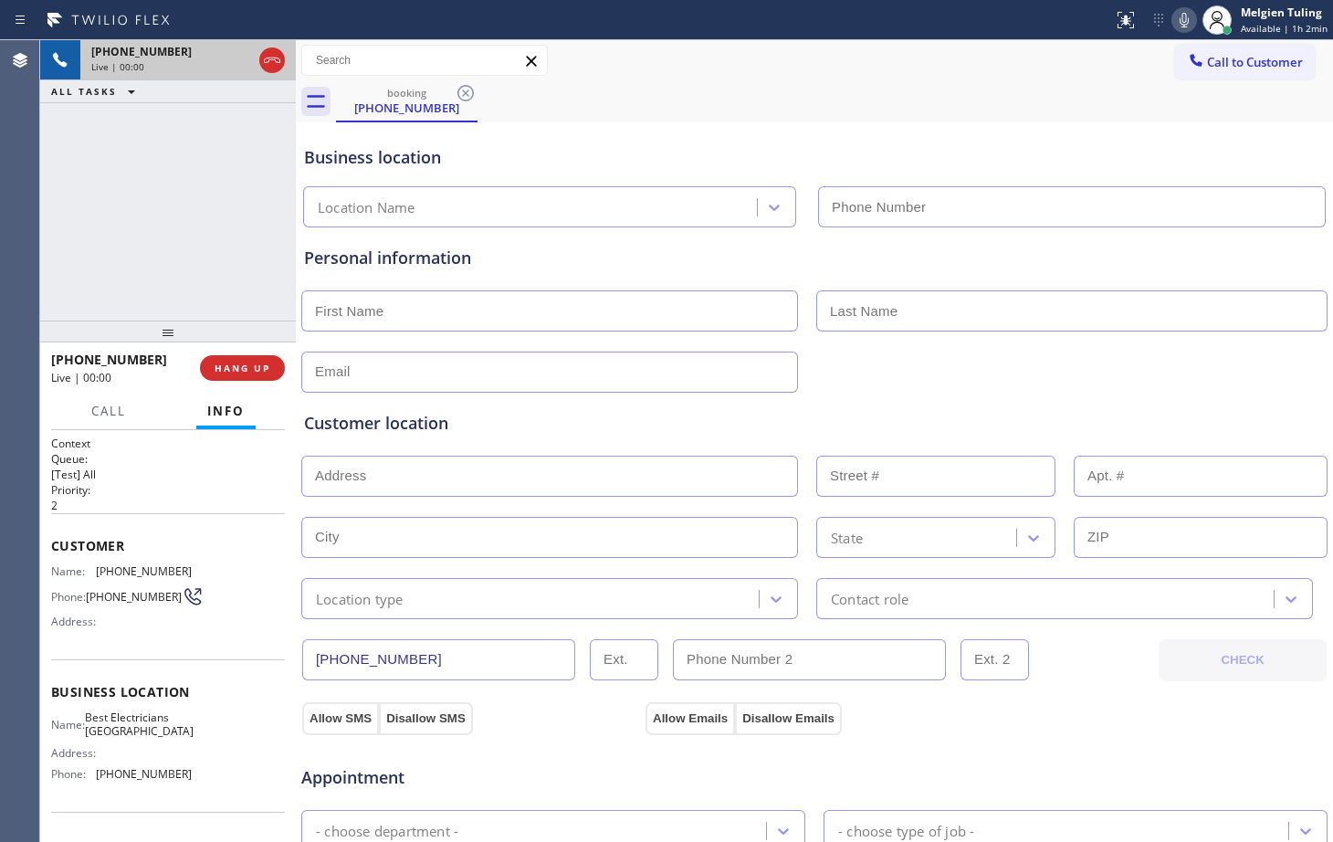
type input "[PHONE_NUMBER]"
click at [521, 246] on div "Personal information" at bounding box center [814, 258] width 1021 height 25
drag, startPoint x: 98, startPoint y: 318, endPoint x: 475, endPoint y: 359, distance: 379.2
click at [475, 359] on input "text" at bounding box center [549, 371] width 497 height 41
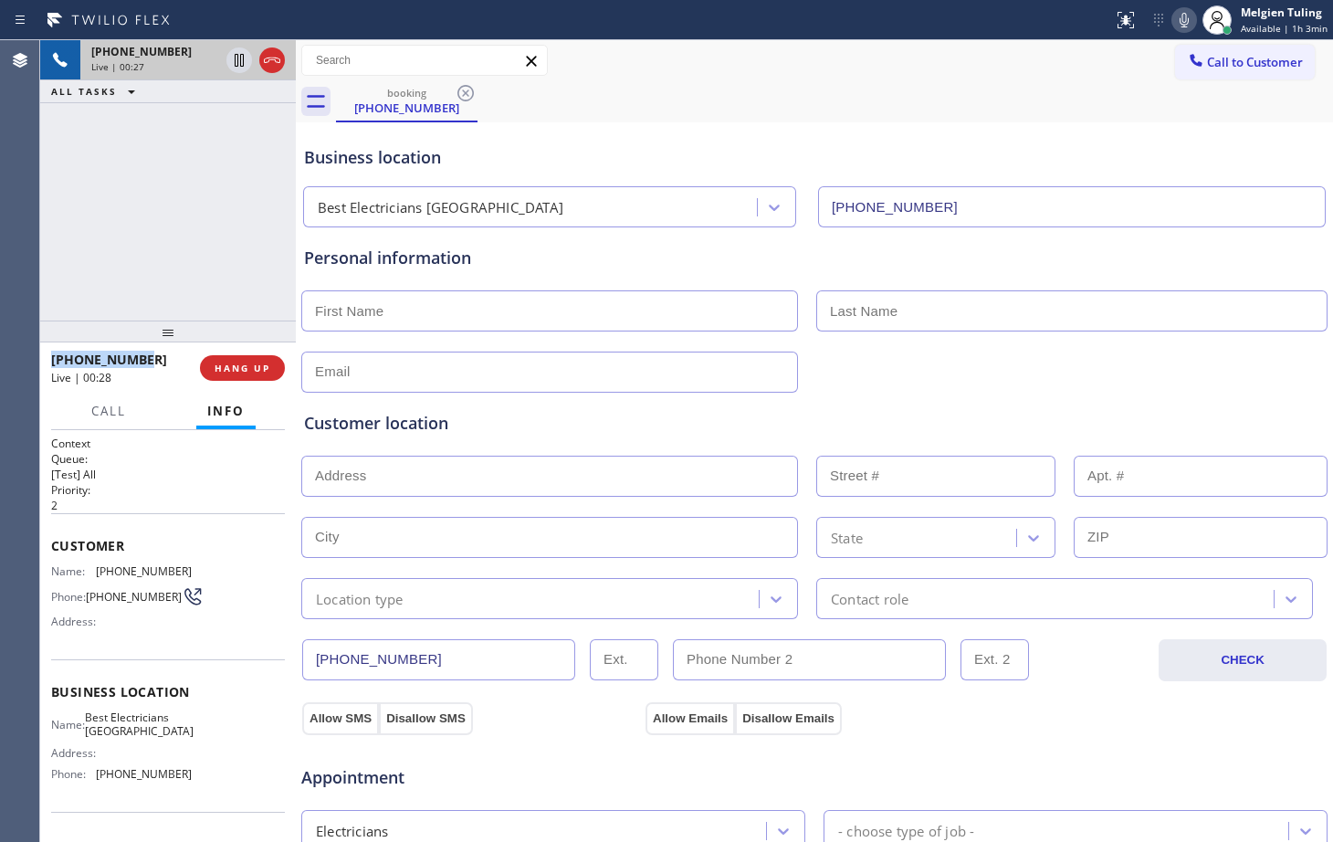
drag, startPoint x: 141, startPoint y: 355, endPoint x: 47, endPoint y: 348, distance: 93.4
click at [47, 349] on div "[PHONE_NUMBER] Live | 00:28 HANG UP" at bounding box center [168, 367] width 256 height 51
copy span "[PHONE_NUMBER]"
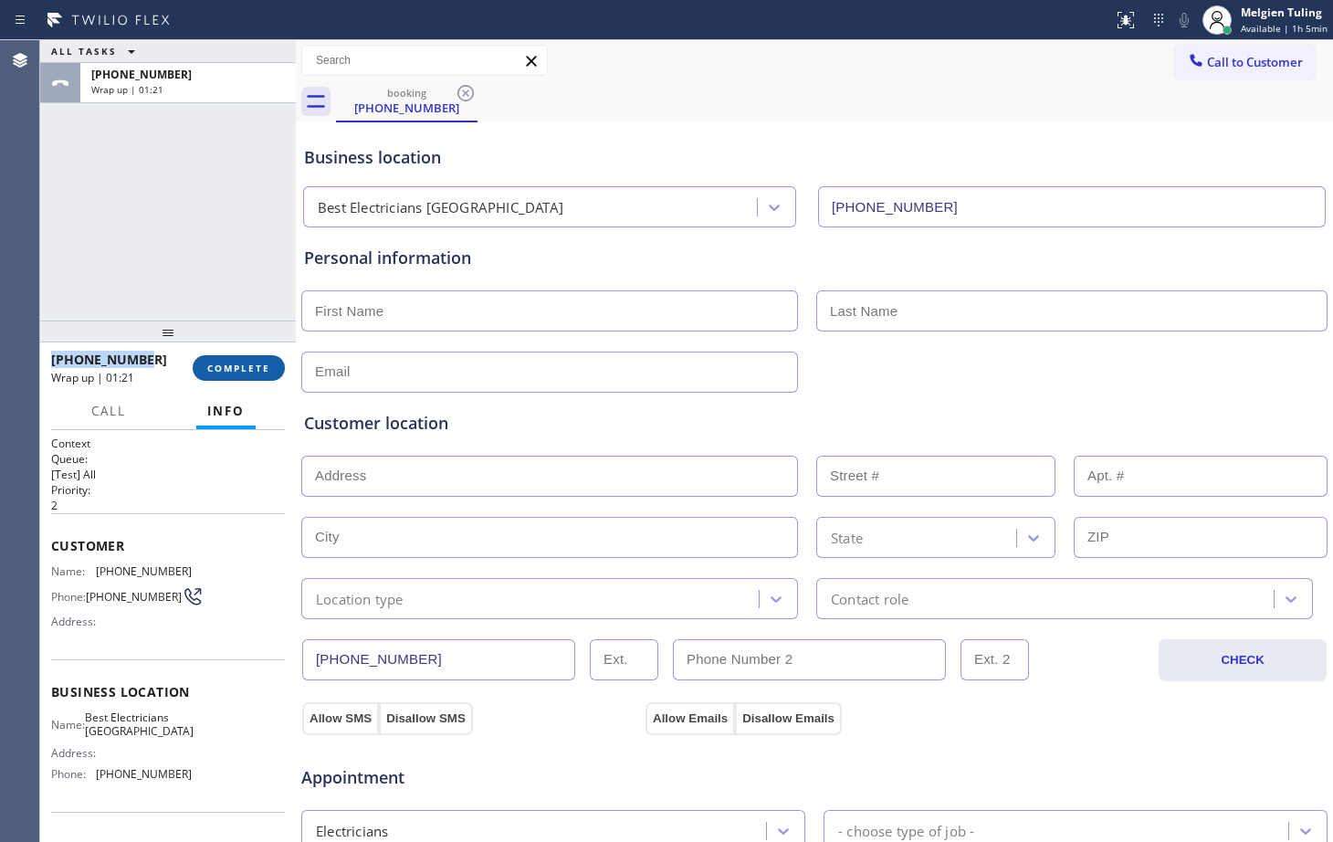
click at [261, 366] on span "COMPLETE" at bounding box center [238, 367] width 63 height 13
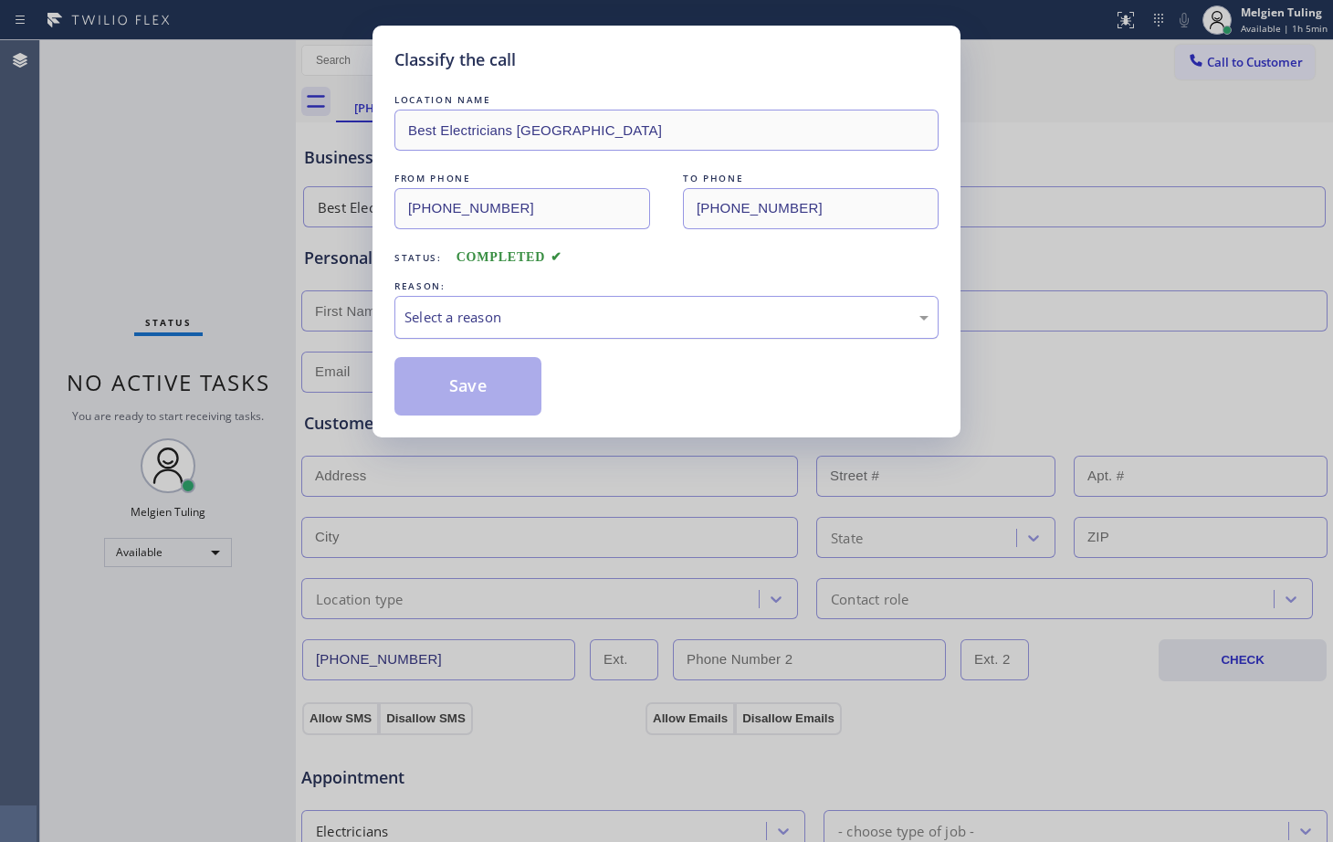
drag, startPoint x: 423, startPoint y: 315, endPoint x: 410, endPoint y: 320, distance: 13.9
click at [410, 320] on div "Select a reason" at bounding box center [666, 317] width 524 height 21
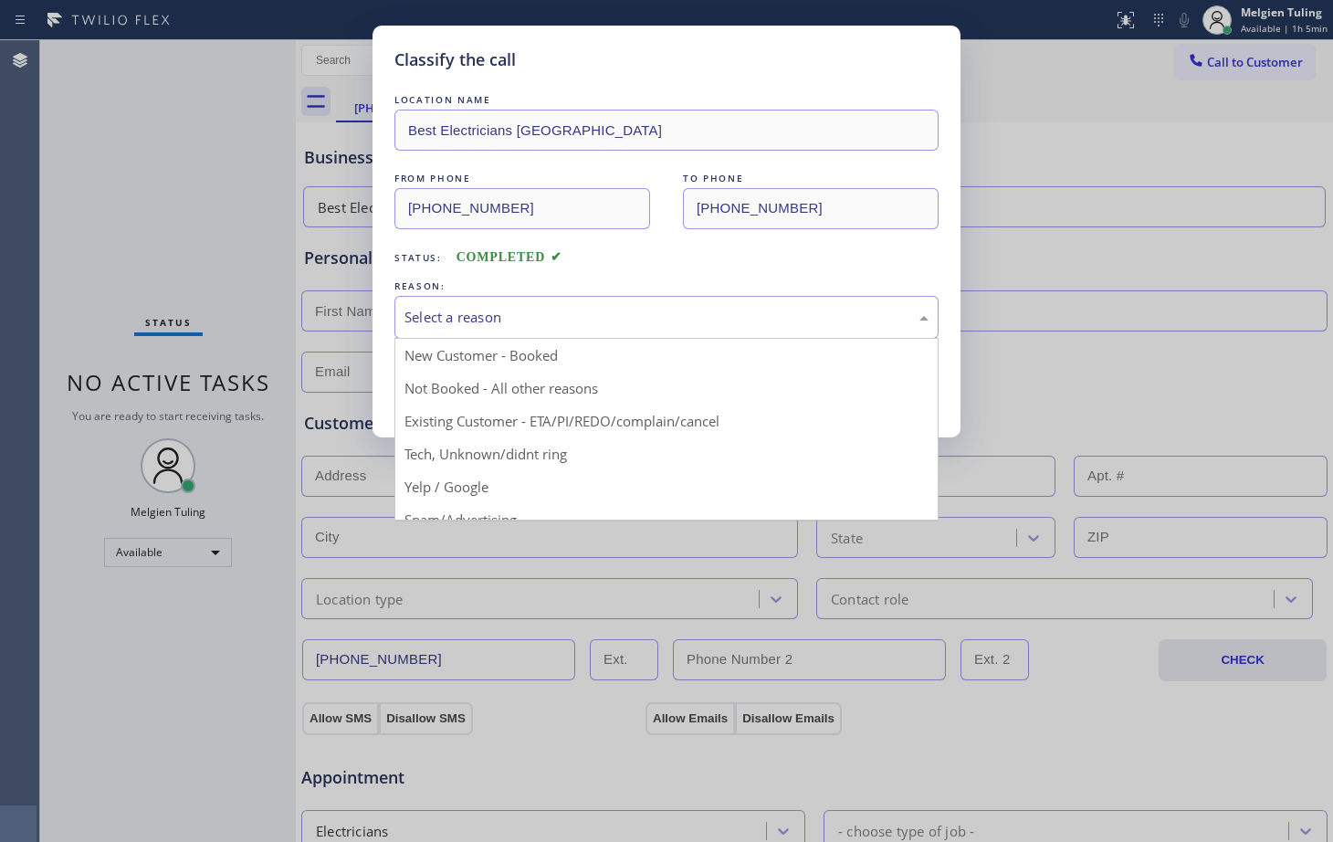
click at [419, 319] on div "Select a reason" at bounding box center [666, 317] width 524 height 21
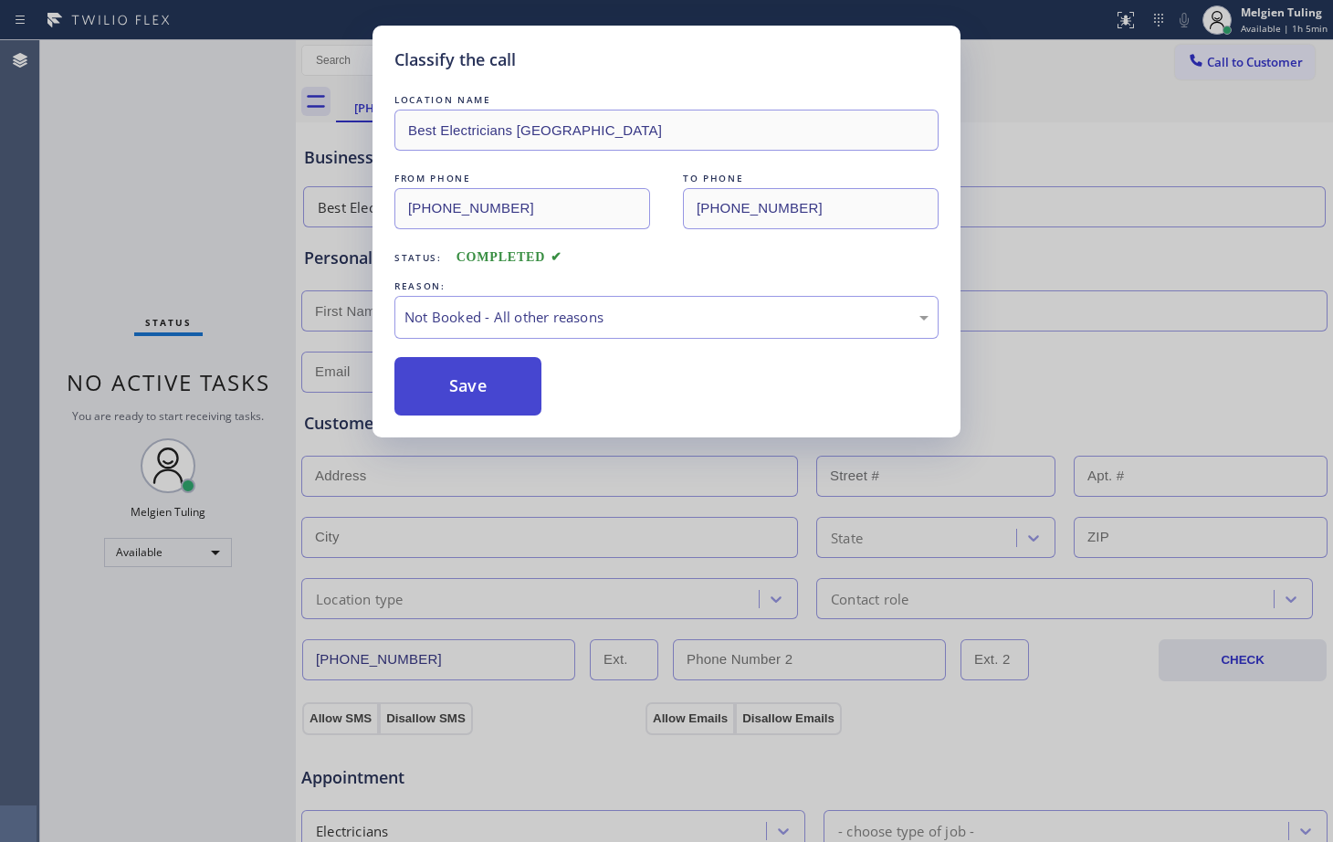
click at [473, 390] on button "Save" at bounding box center [467, 386] width 147 height 58
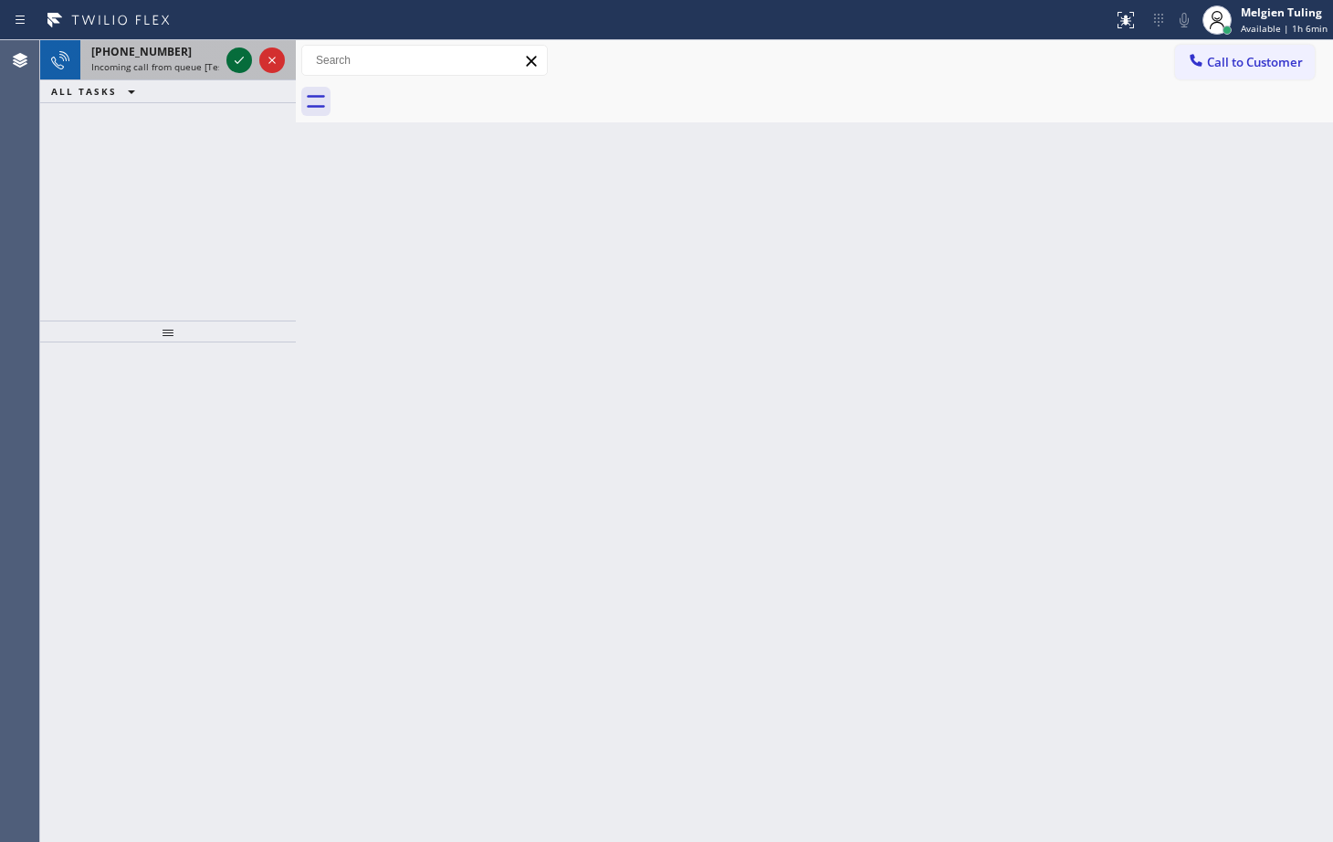
drag, startPoint x: 247, startPoint y: 56, endPoint x: 235, endPoint y: 54, distance: 12.9
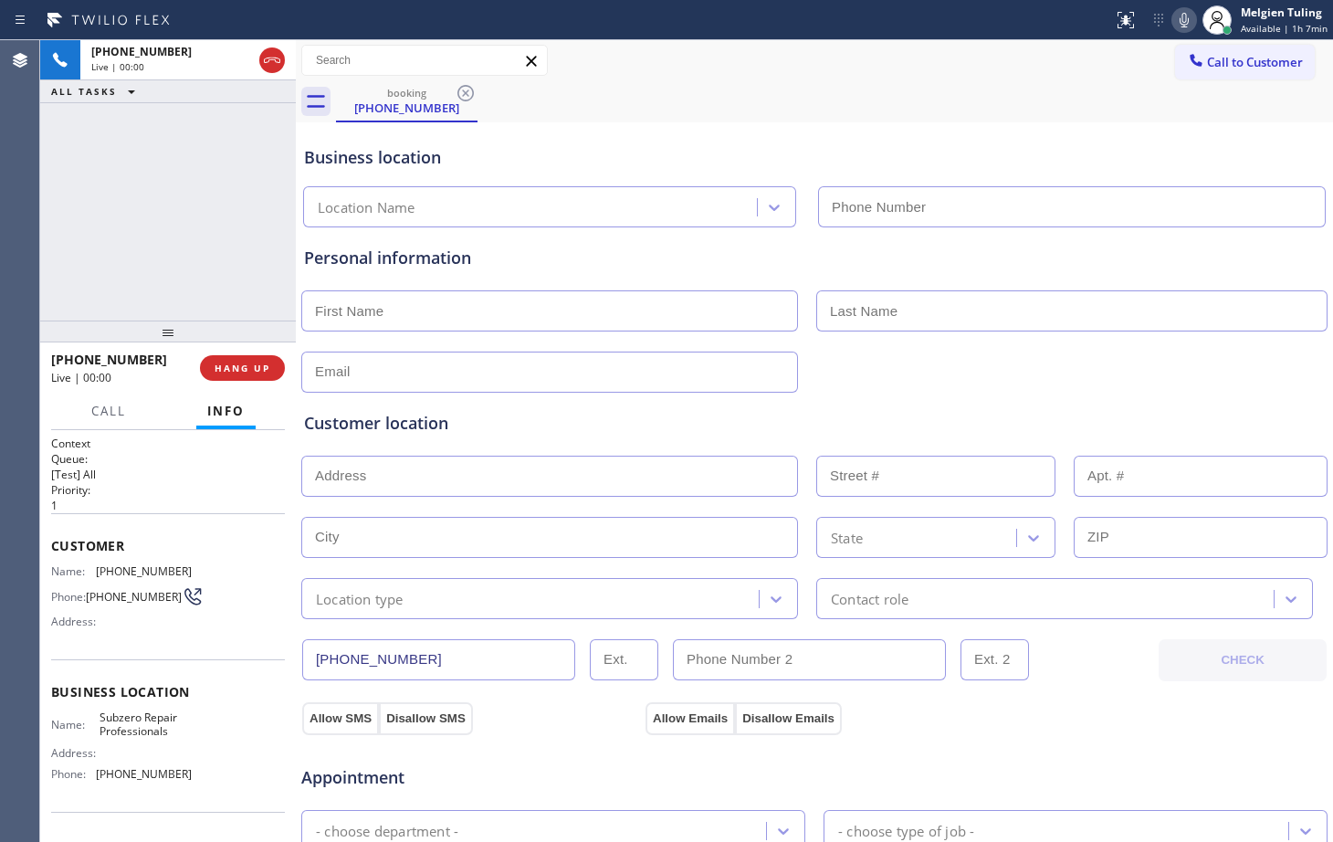
type input "[PHONE_NUMBER]"
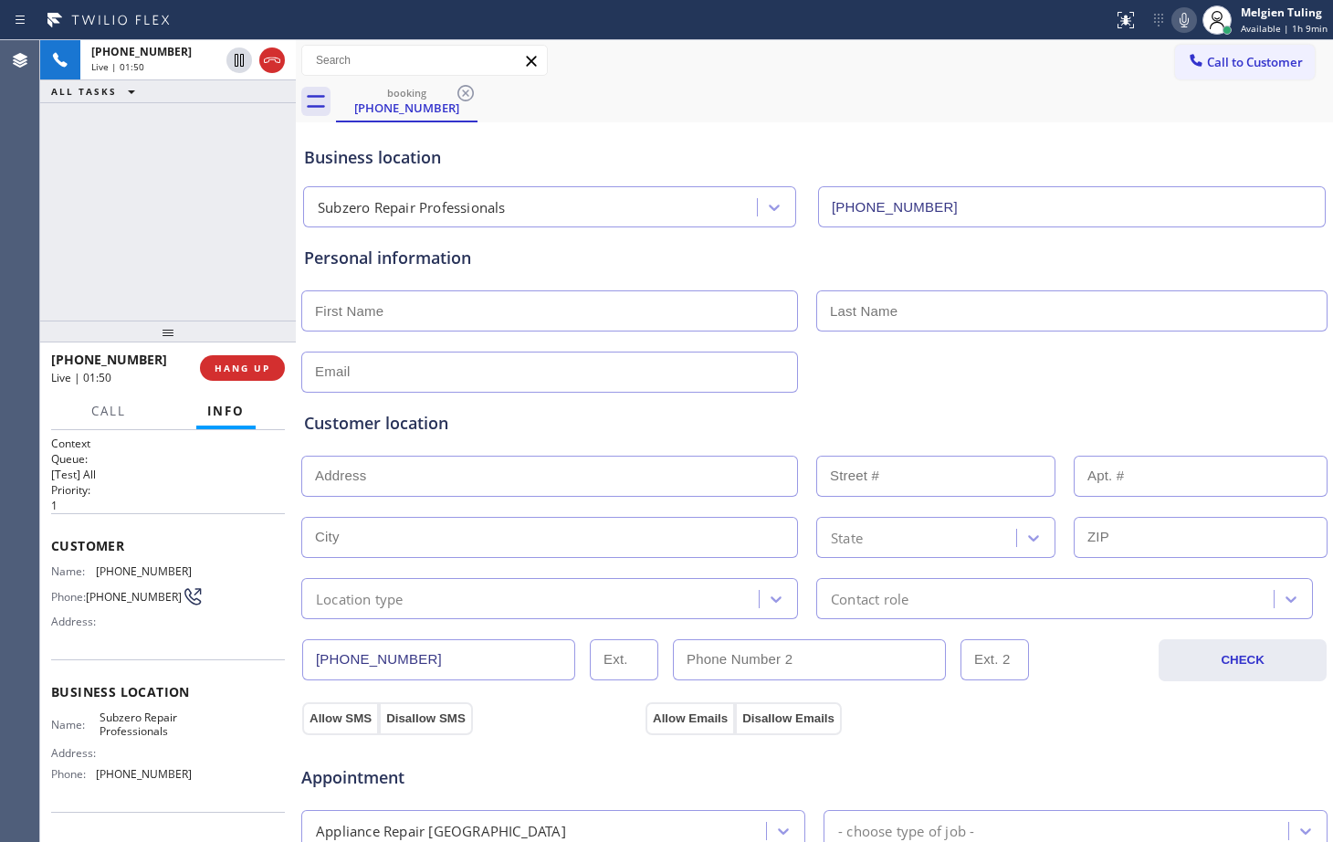
click at [1190, 16] on icon at bounding box center [1184, 20] width 22 height 22
click at [235, 55] on icon at bounding box center [239, 60] width 9 height 13
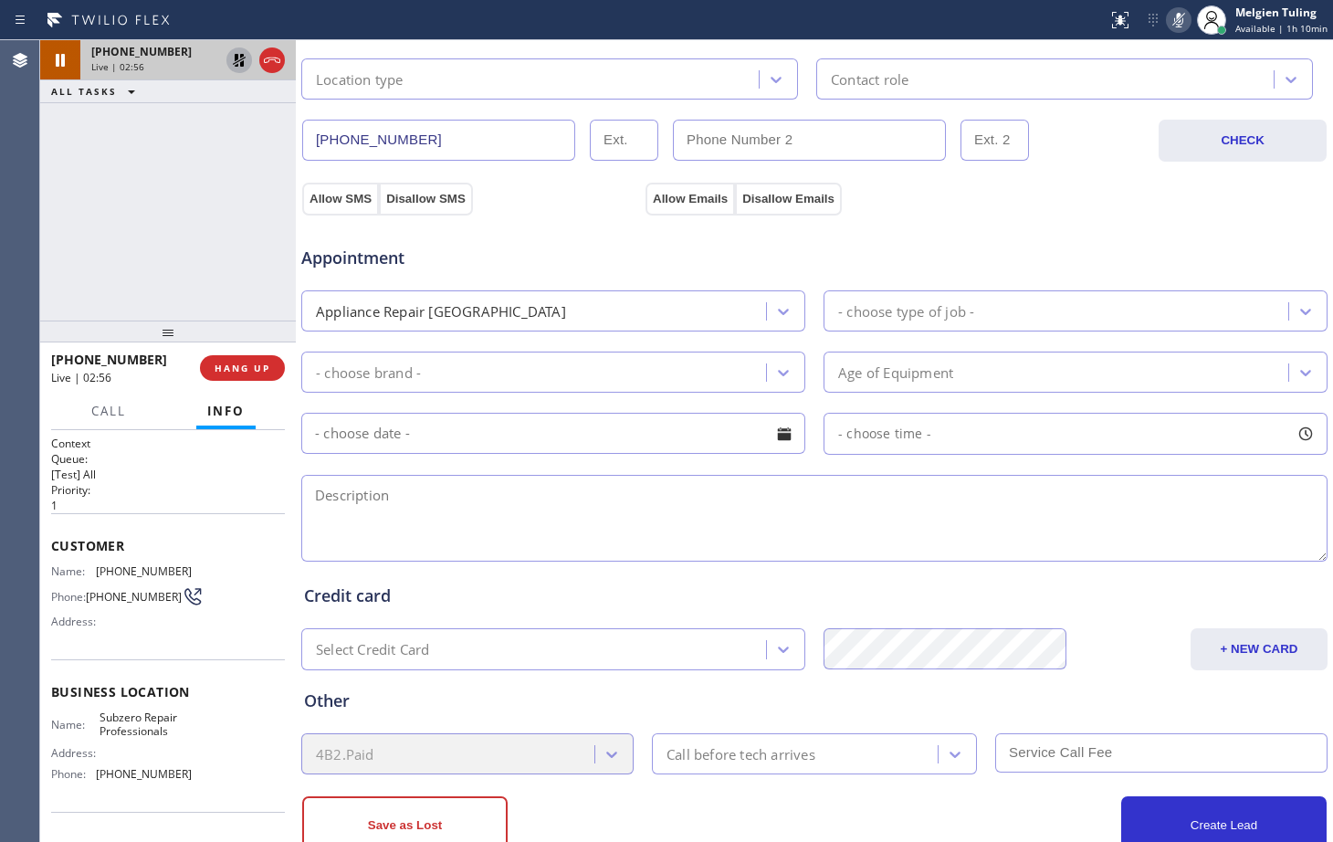
scroll to position [548, 0]
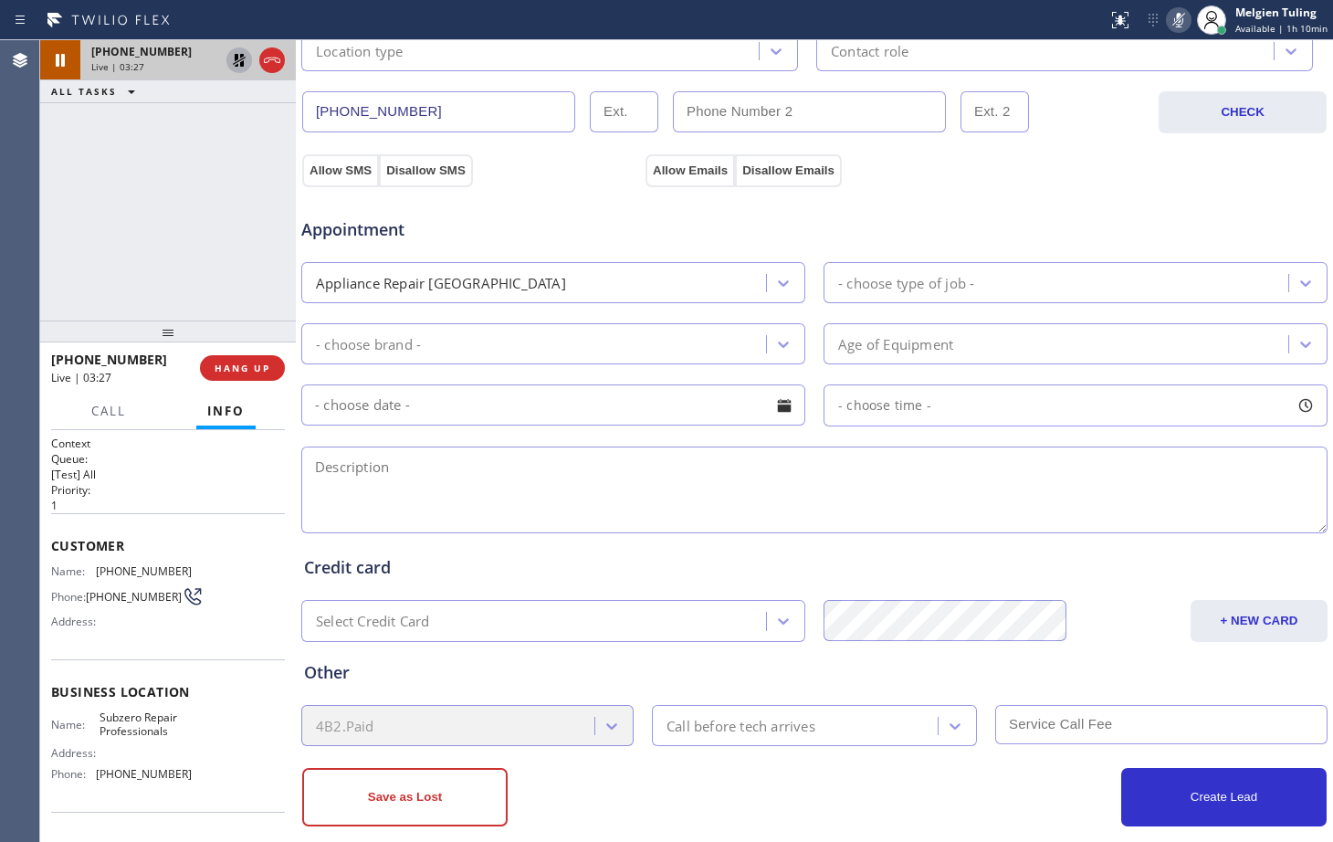
click at [236, 59] on icon at bounding box center [239, 60] width 13 height 13
click at [1179, 22] on rect at bounding box center [1178, 18] width 13 height 13
click at [1118, 136] on div "Allow SMS Disallow SMS Allow Emails Disallow Emails" at bounding box center [814, 159] width 1028 height 53
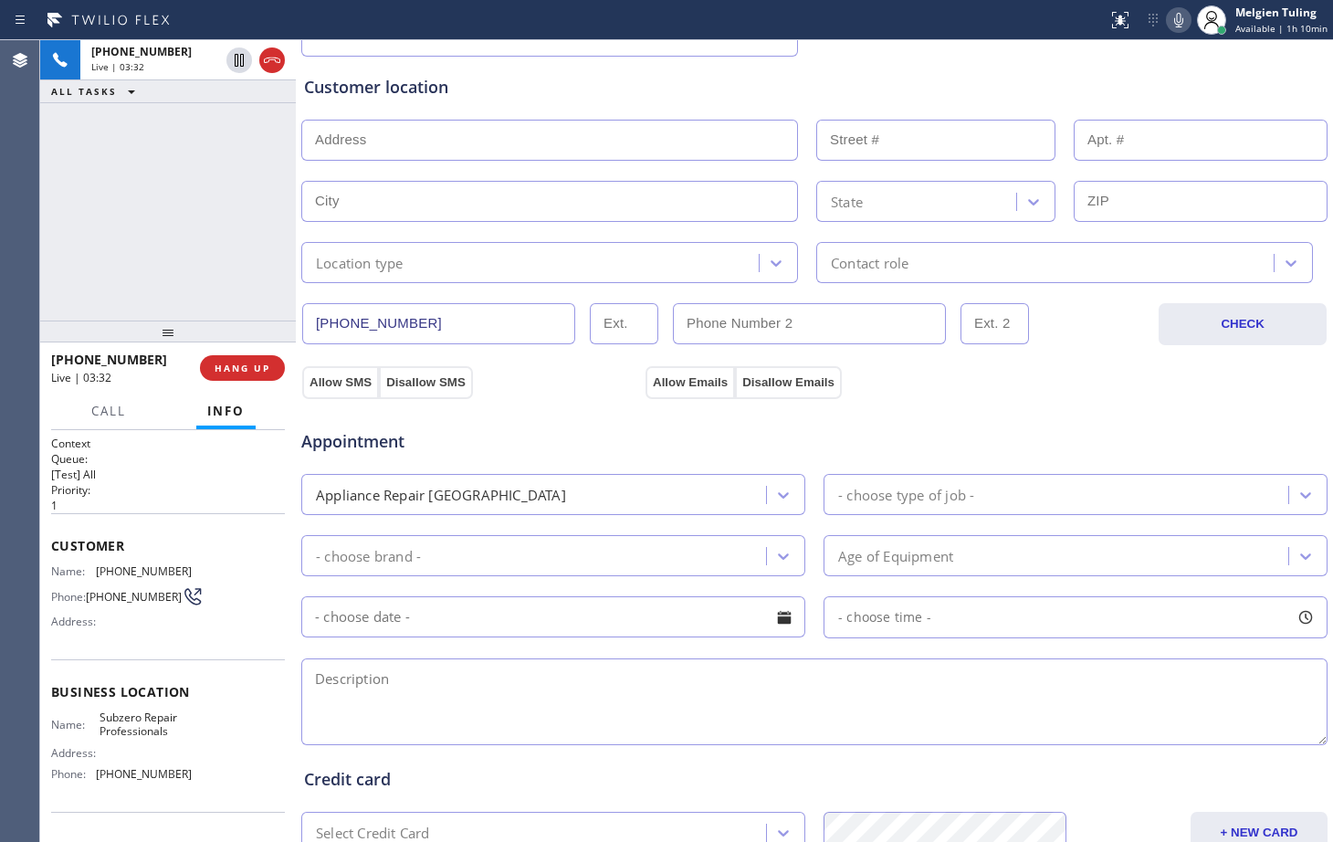
scroll to position [274, 0]
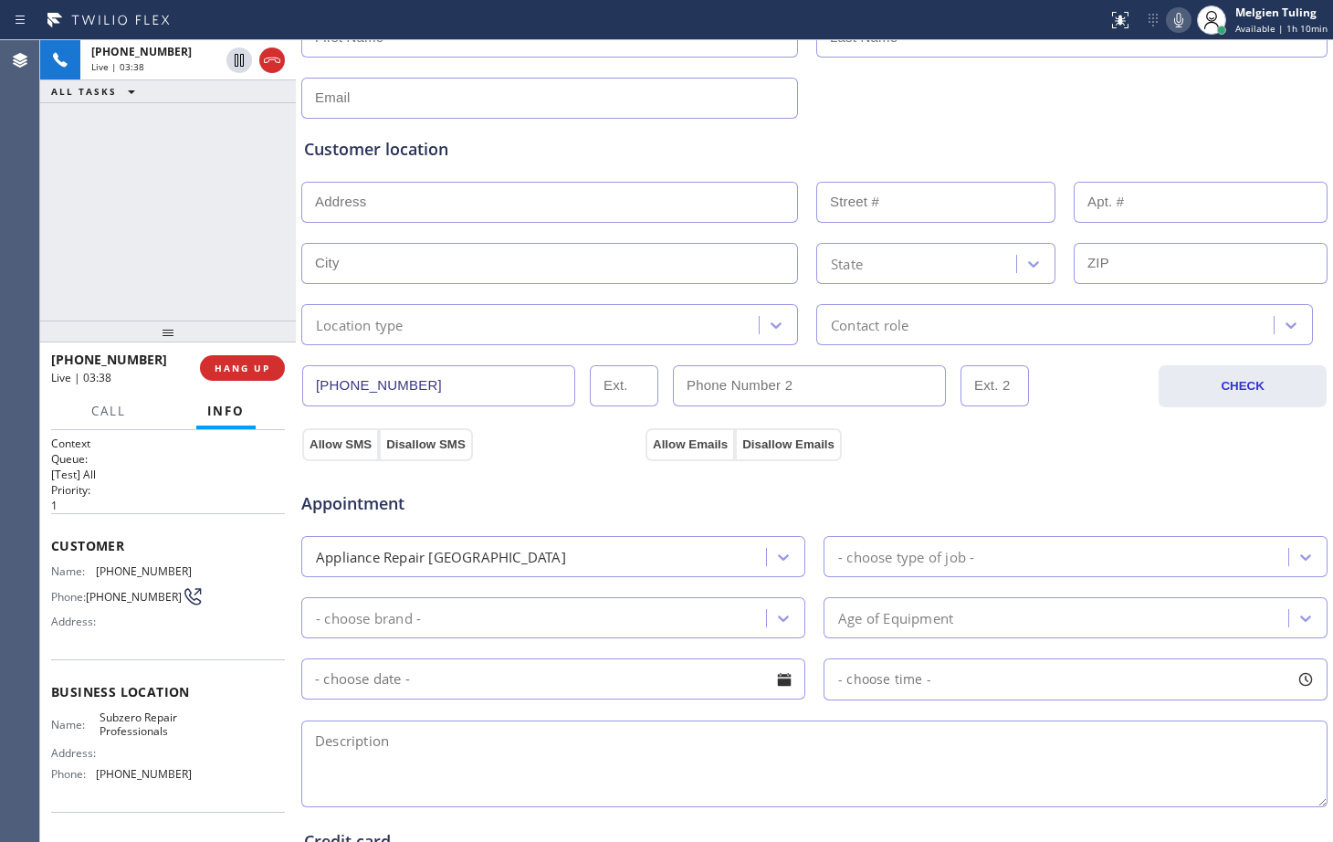
click at [988, 466] on div "Appointment Appliance Repair High End - choose type of job - - choose brand - A…" at bounding box center [814, 635] width 1028 height 351
click at [549, 465] on div "Appointment Appliance Repair High End - choose type of job - - choose brand - A…" at bounding box center [814, 635] width 1028 height 351
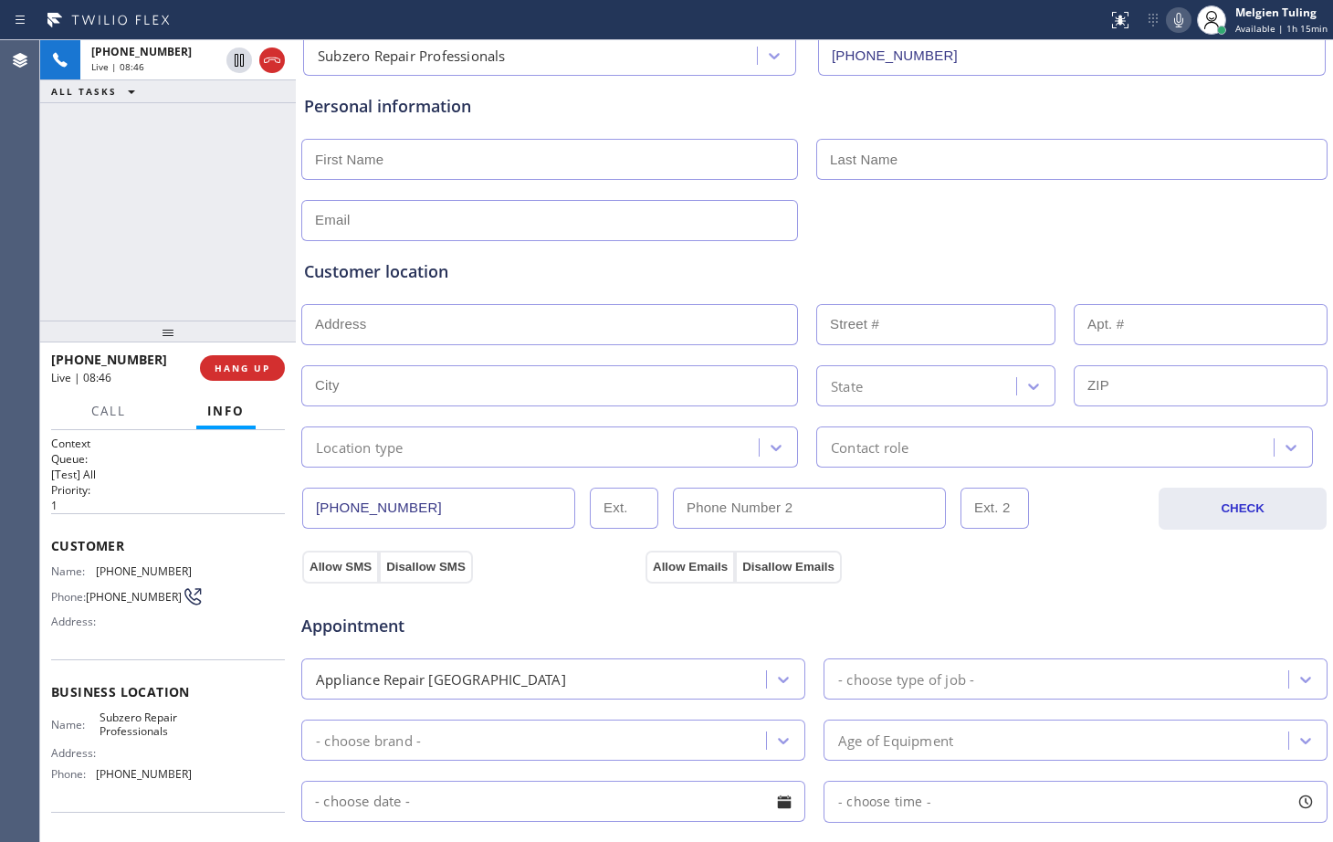
scroll to position [0, 0]
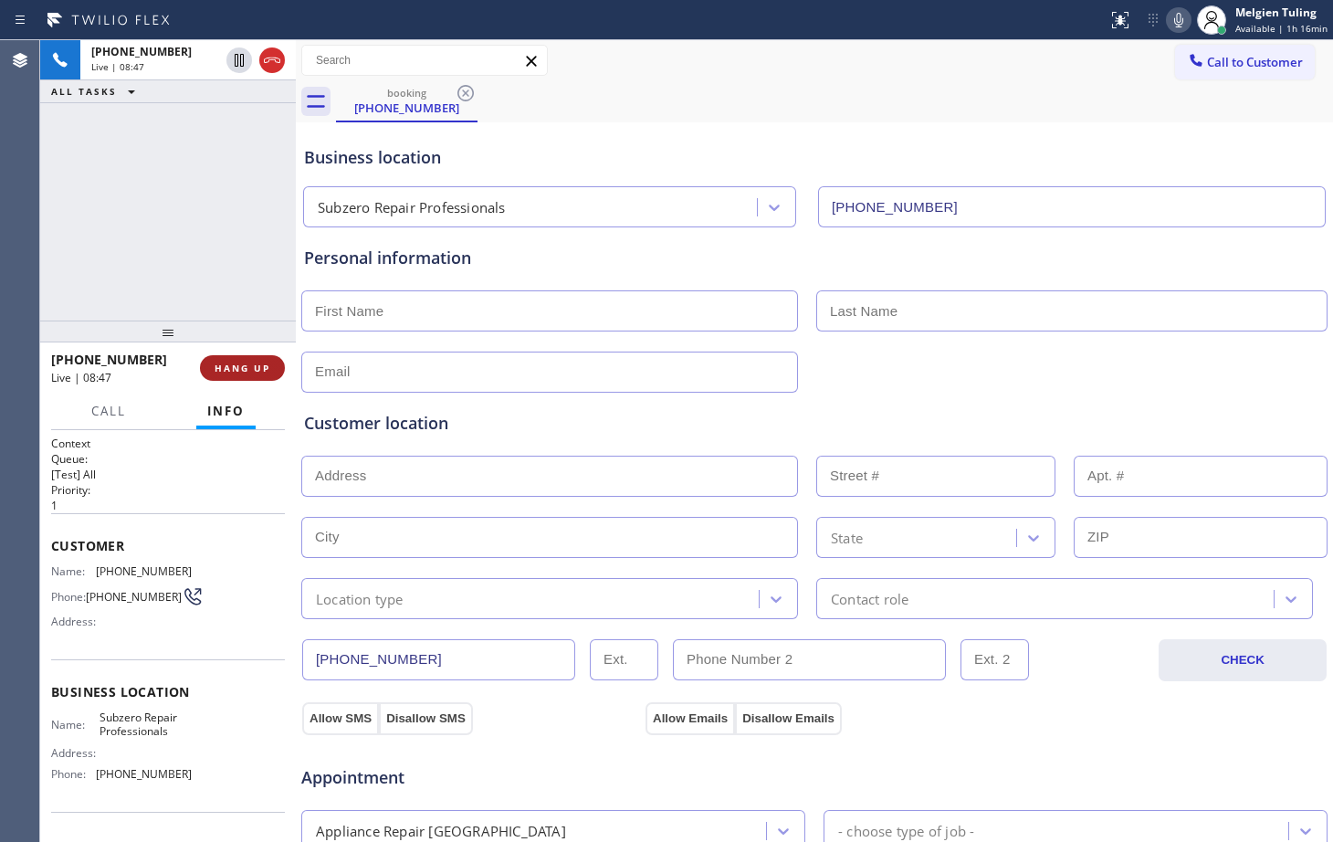
click at [245, 362] on span "HANG UP" at bounding box center [243, 367] width 56 height 13
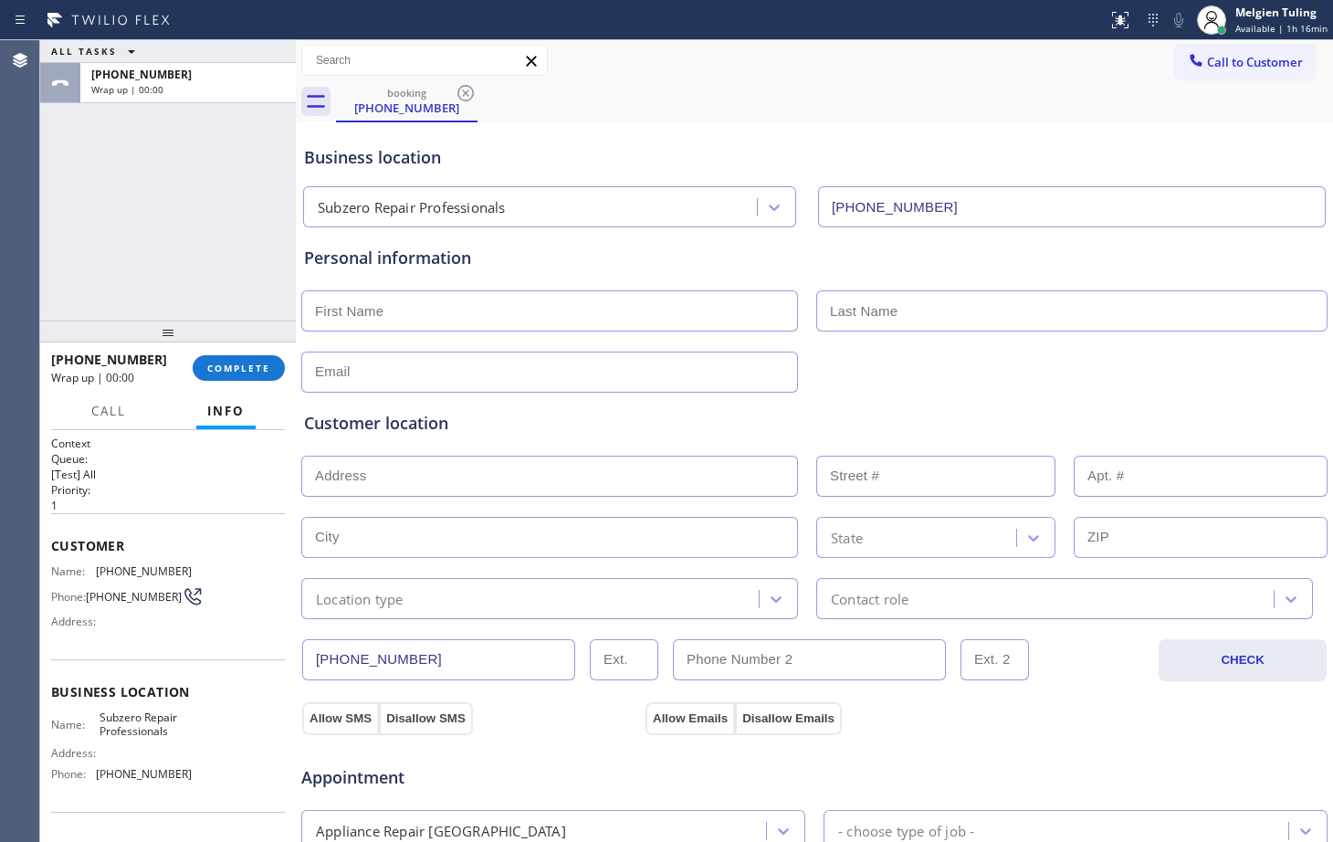
click at [372, 310] on input "text" at bounding box center [549, 310] width 497 height 41
type input "[PERSON_NAME]"
click at [865, 302] on input "text" at bounding box center [1071, 310] width 511 height 41
type input "[PERSON_NAME]"
click at [488, 372] on input "text" at bounding box center [549, 371] width 497 height 41
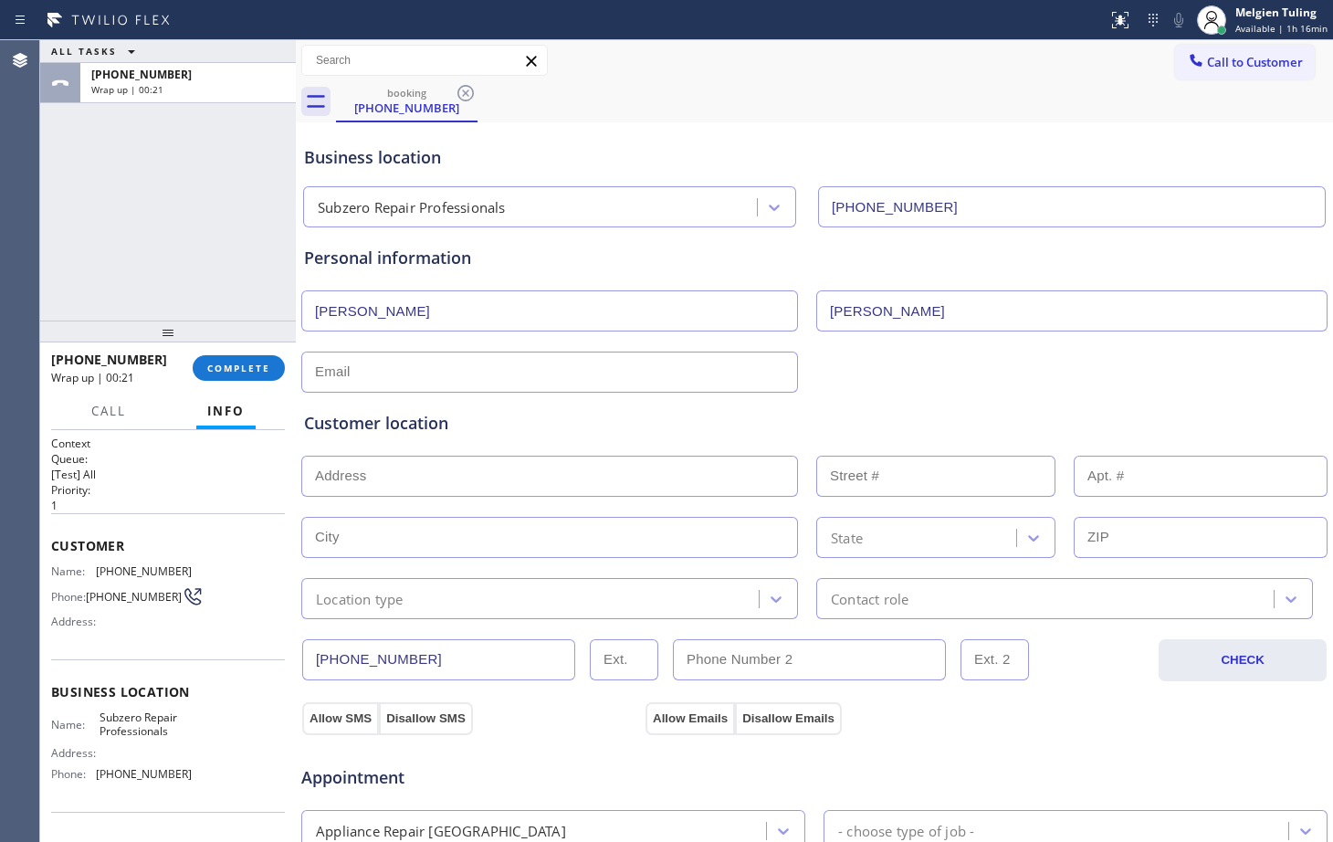
click at [370, 372] on input "text" at bounding box center [549, 371] width 497 height 41
paste input "[EMAIL_ADDRESS][DOMAIN_NAME]"
type input "[EMAIL_ADDRESS][DOMAIN_NAME]"
click at [349, 487] on input "text" at bounding box center [549, 476] width 497 height 41
paste input "[STREET_ADDRESS]"
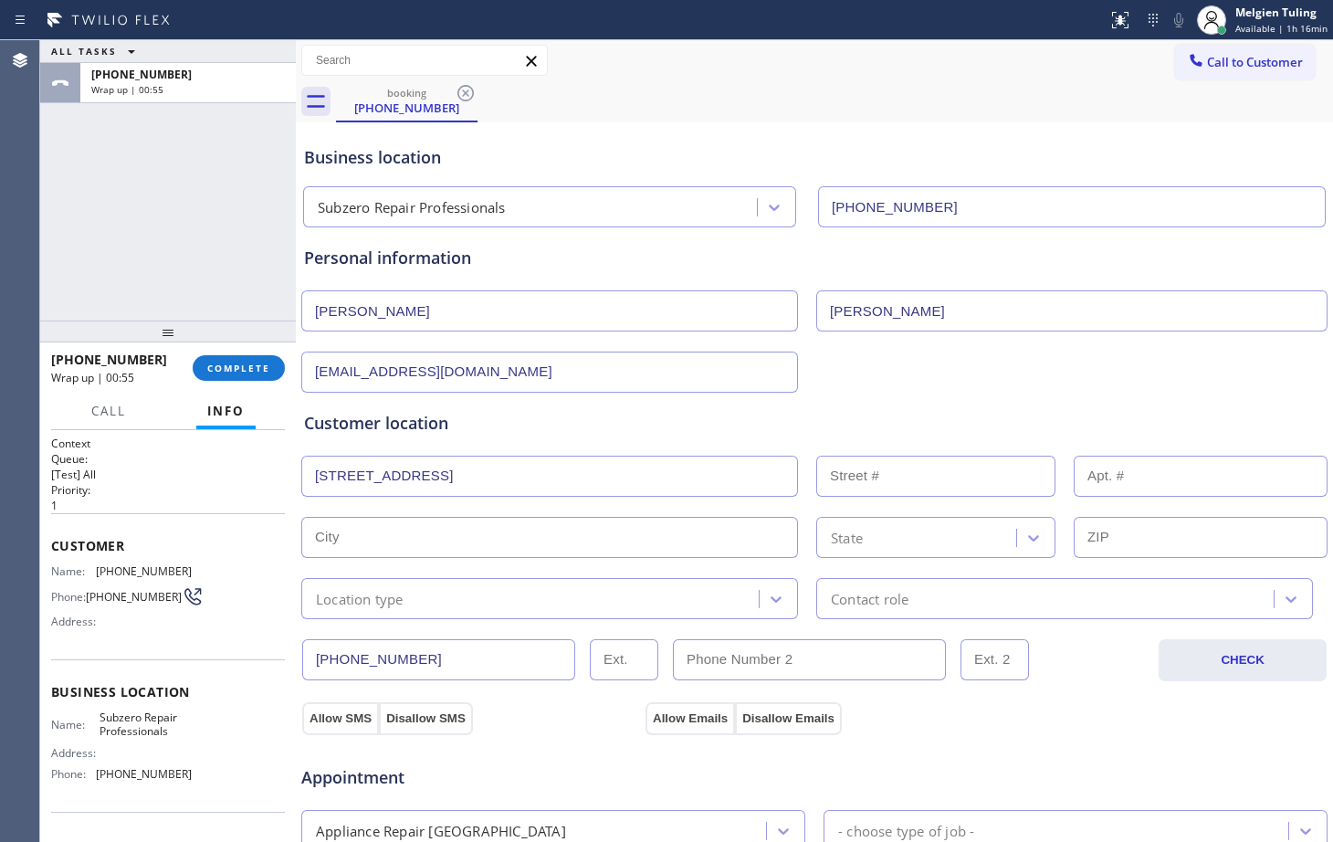
type input "[STREET_ADDRESS]"
type input "2205"
type input "[GEOGRAPHIC_DATA]"
type input "94115"
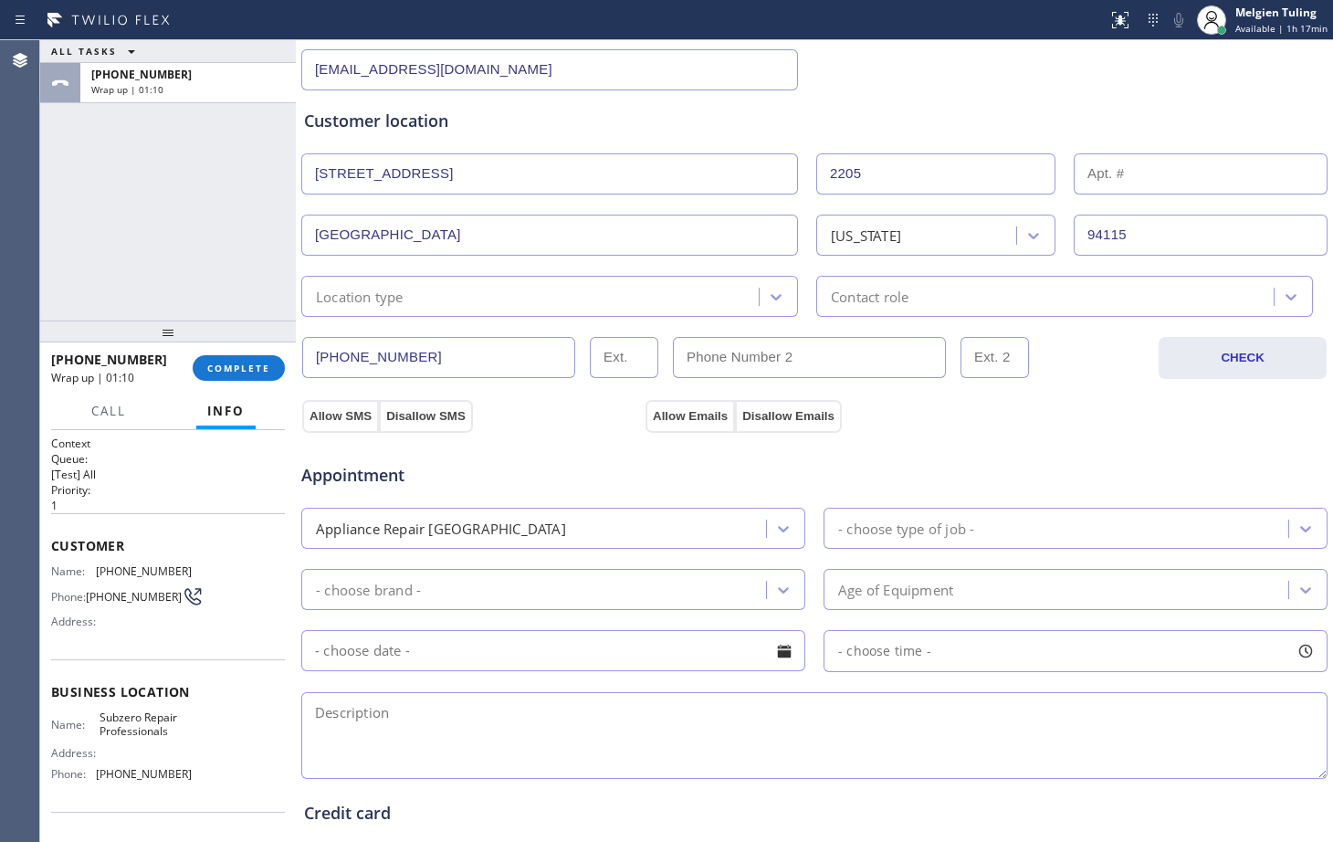
scroll to position [365, 0]
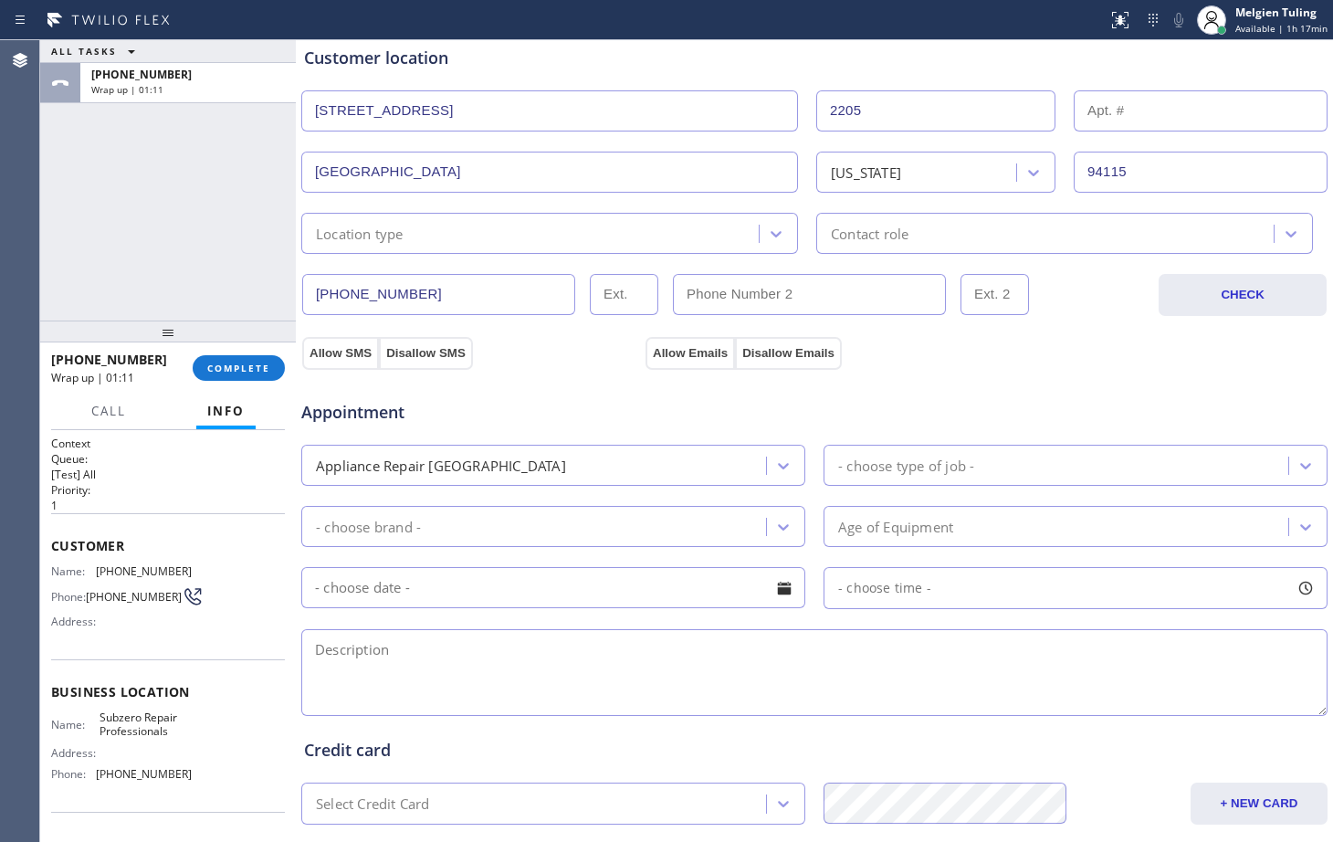
click at [395, 657] on textarea at bounding box center [814, 672] width 1026 height 87
paste textarea "sub-zero|ice maker|its making ice byut it will melt the same day/ not sure how …"
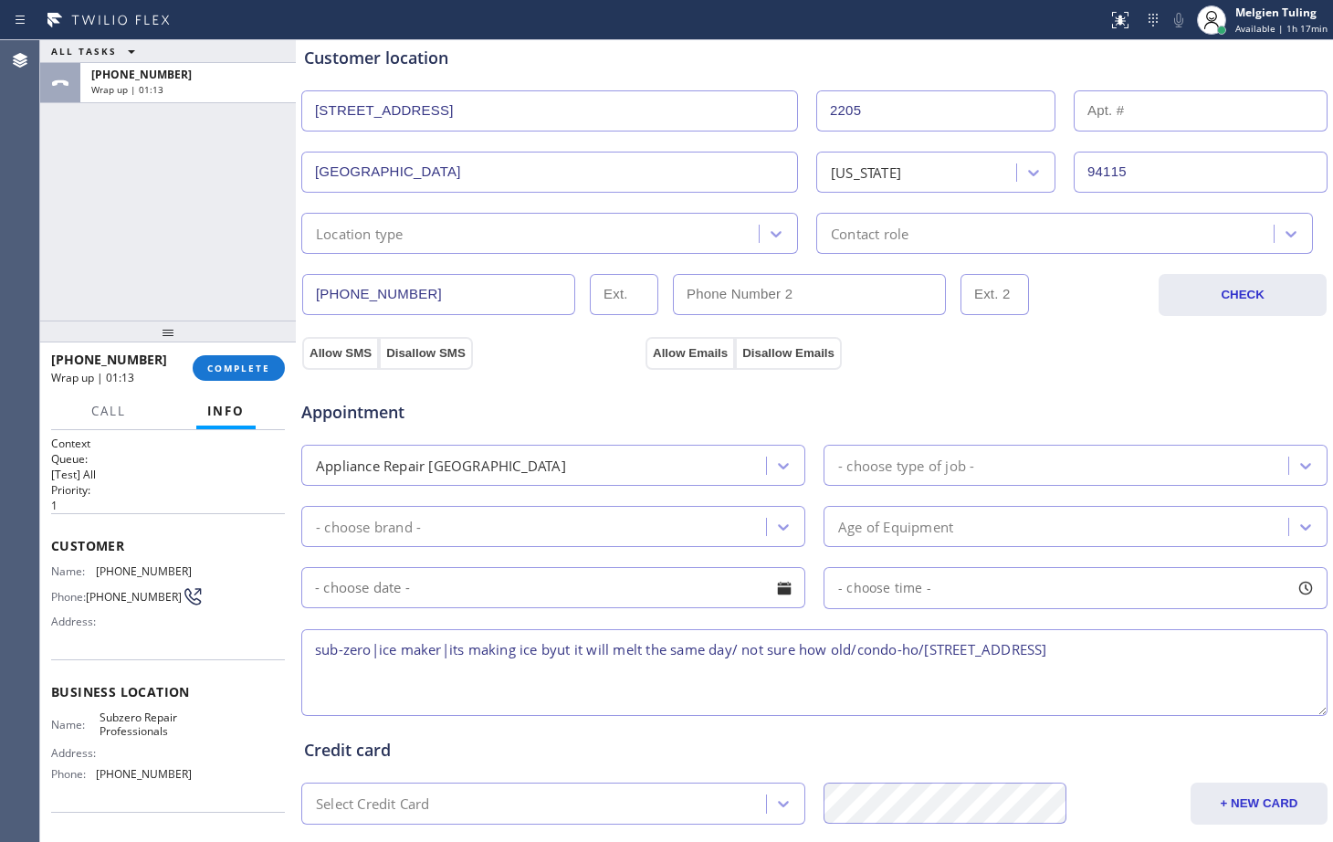
click at [309, 652] on textarea "sub-zero|ice maker|its making ice byut it will melt the same day/ not sure how …" at bounding box center [814, 672] width 1026 height 87
click at [454, 647] on textarea "3-6 |no scf |sub-zero|ice maker|its making ice byut it will melt the same day/ …" at bounding box center [814, 672] width 1026 height 87
drag, startPoint x: 531, startPoint y: 645, endPoint x: 529, endPoint y: 655, distance: 9.5
click at [529, 655] on textarea "3-6 |no scf |sub-zero |ice maker|its making ice byut it will melt the same day/…" at bounding box center [814, 672] width 1026 height 87
click at [592, 678] on textarea "3-6 |no scf |sub-zero |ice maker|its making ice byut it will melt the same day/…" at bounding box center [814, 672] width 1026 height 87
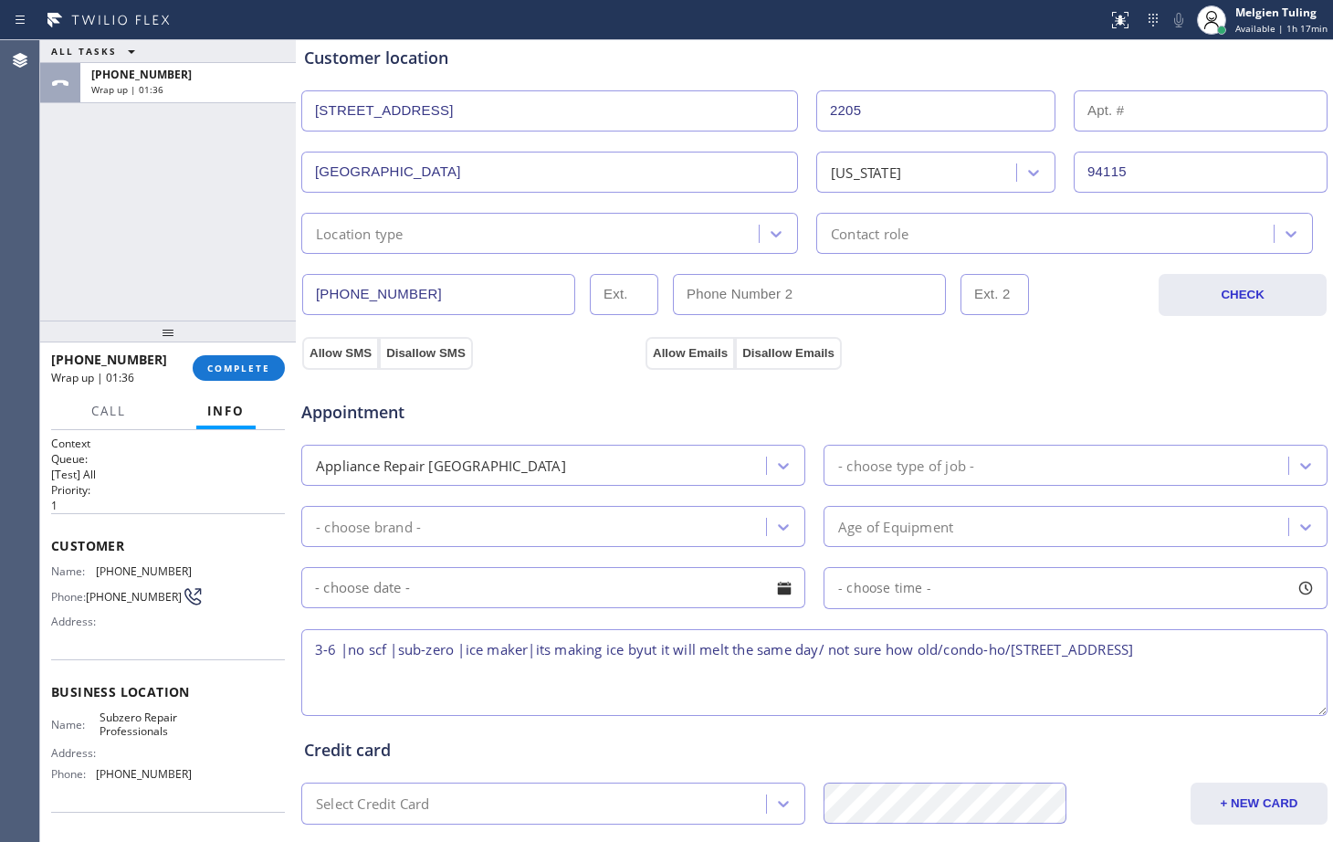
click at [644, 651] on textarea "3-6 |no scf |sub-zero |ice maker|its making ice byut it will melt the same day/…" at bounding box center [814, 672] width 1026 height 87
drag, startPoint x: 734, startPoint y: 671, endPoint x: 1283, endPoint y: 647, distance: 550.0
click at [1283, 647] on textarea "3-6 |no scf |sub-zero |ice maker|its making ice but it will melt the same day/ …" at bounding box center [814, 672] width 1026 height 87
click at [141, 733] on span "Subzero Repair Professionals" at bounding box center [145, 724] width 91 height 28
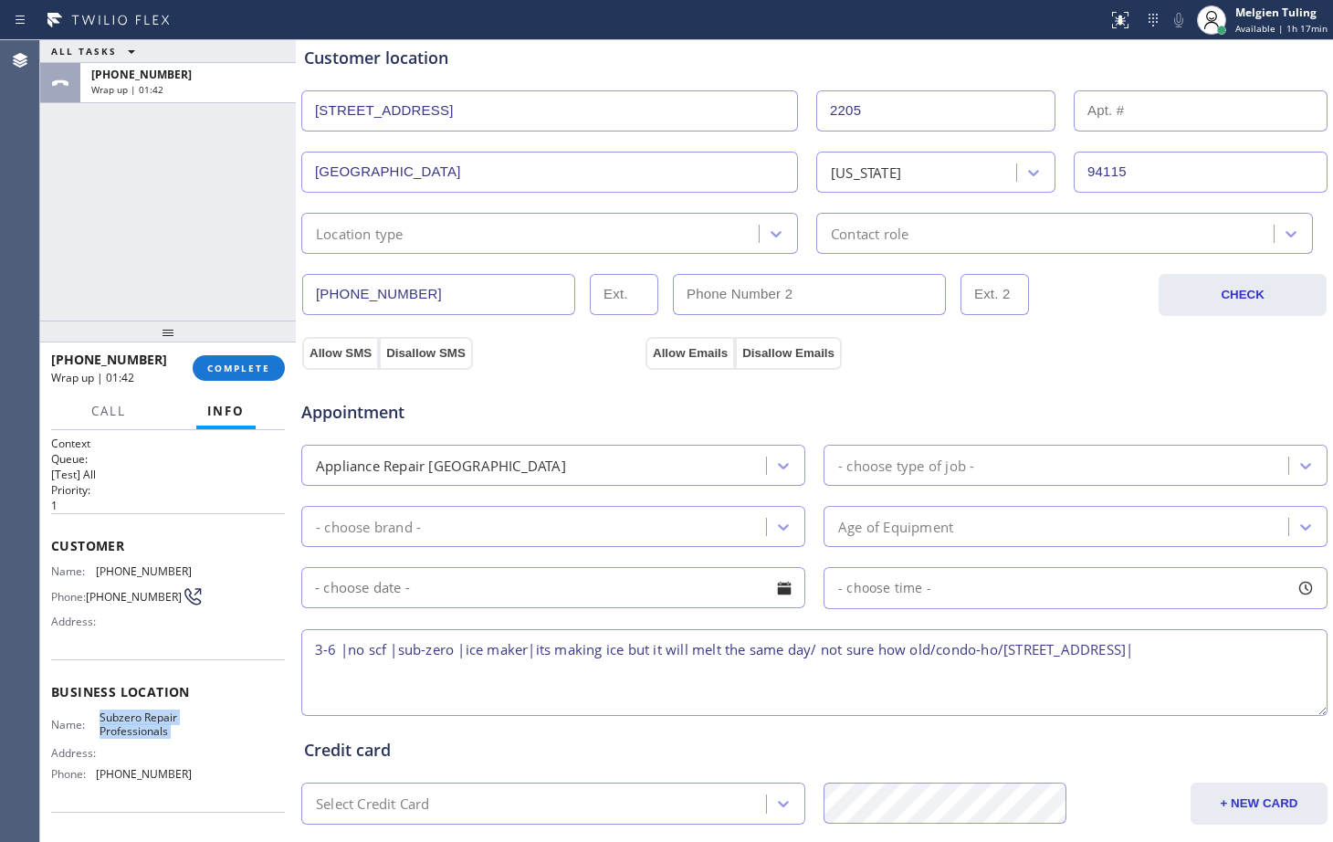
click at [141, 733] on span "Subzero Repair Professionals" at bounding box center [145, 724] width 91 height 28
copy span "Subzero Repair Professionals"
click at [1297, 650] on textarea "3-6 |no scf |sub-zero |ice maker|its making ice but it will melt the same day/ …" at bounding box center [814, 672] width 1026 height 87
paste textarea "Subzero Repair Professionals"
click at [889, 671] on textarea "3-6 |no scf |sub-zero |ice maker|its making ice but it will melt the same day/ …" at bounding box center [814, 672] width 1026 height 87
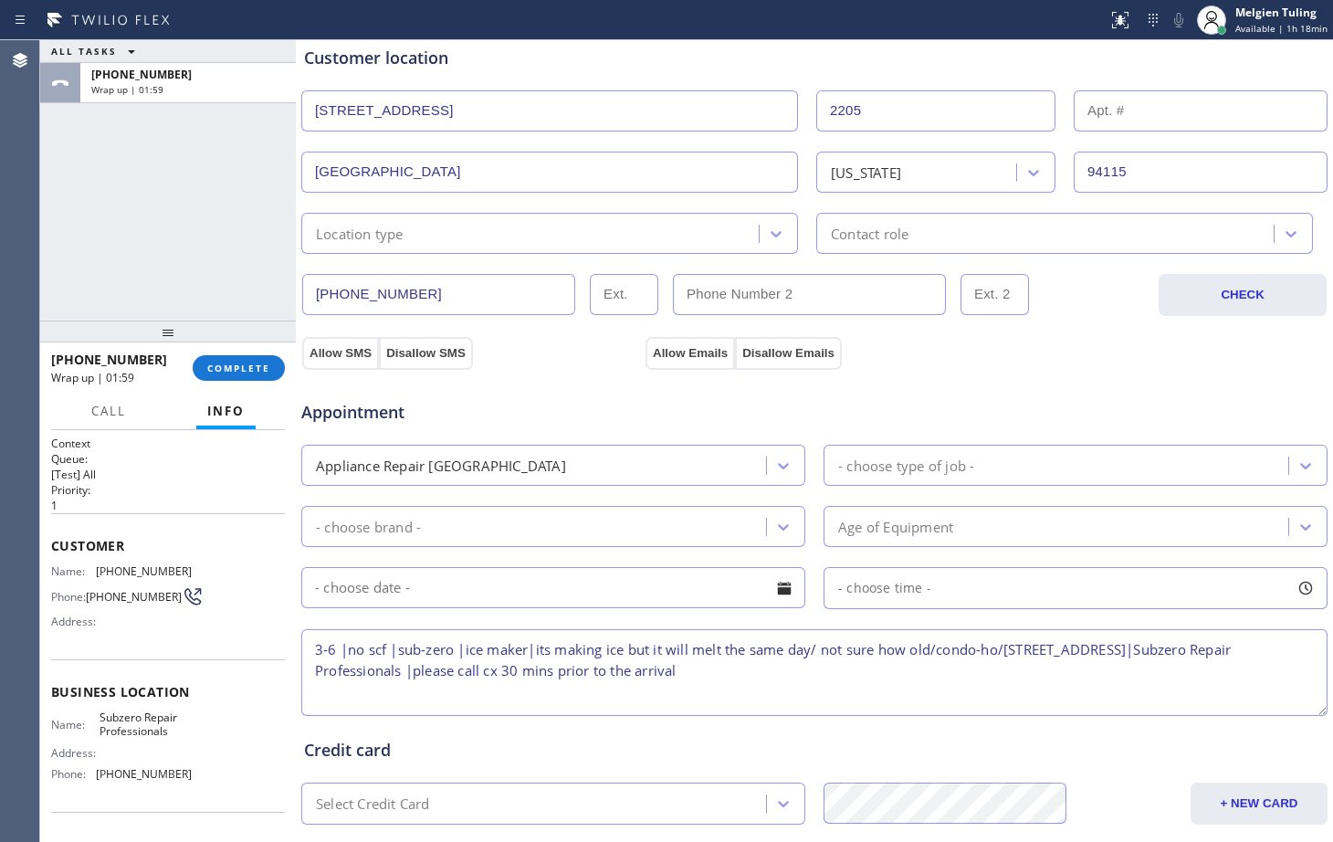
scroll to position [548, 0]
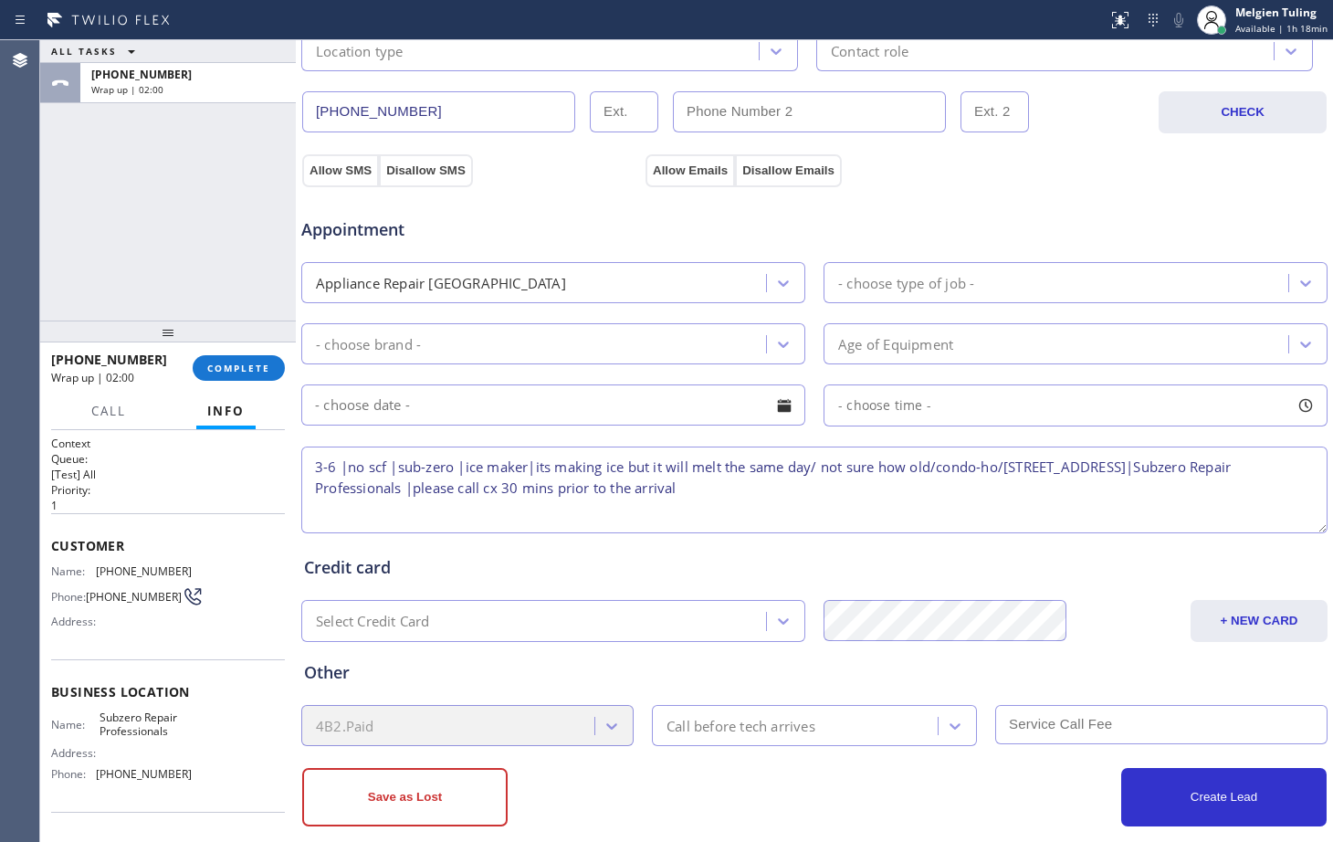
type textarea "3-6 |no scf |sub-zero |ice maker|its making ice but it will melt the same day/ …"
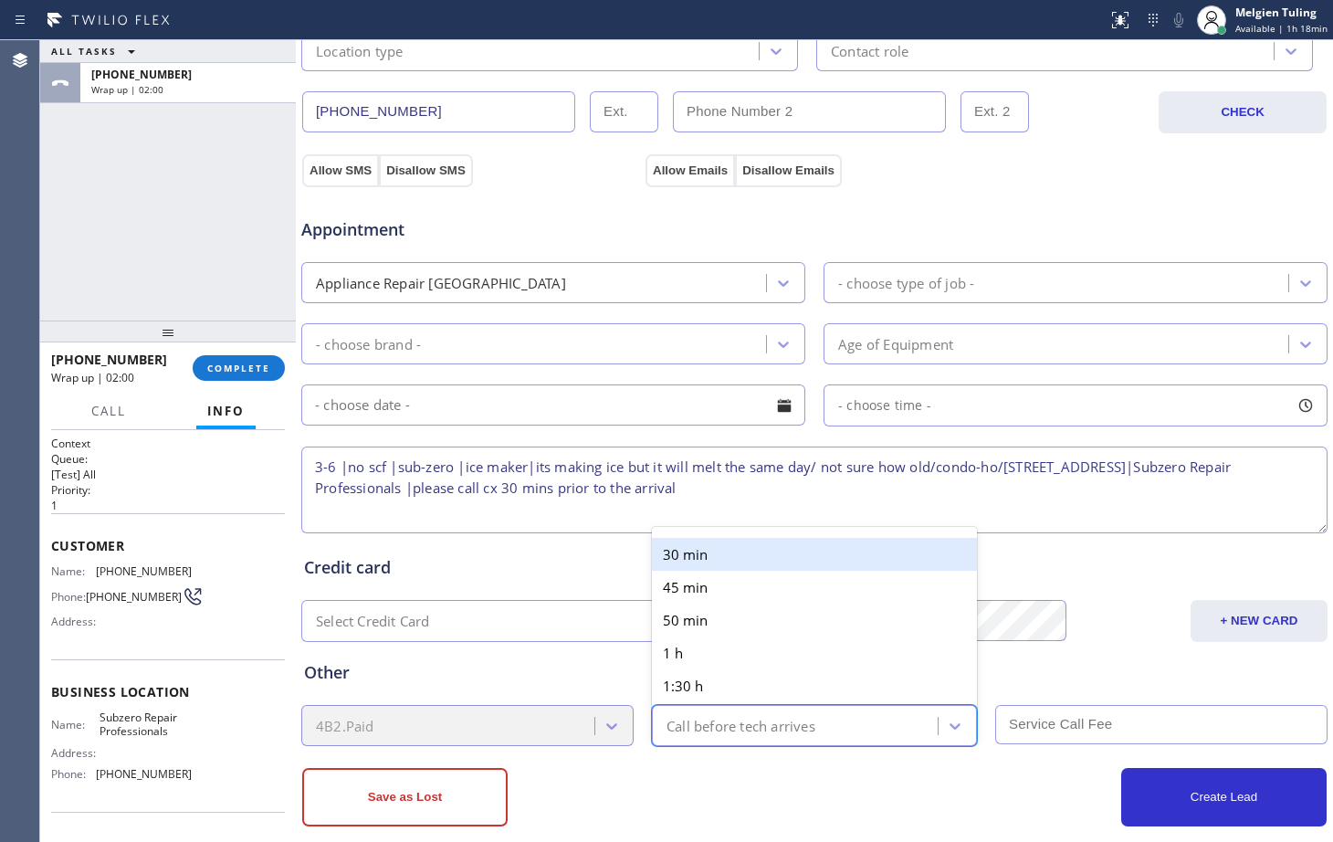
click at [765, 728] on div "Call before tech arrives" at bounding box center [740, 725] width 149 height 21
click at [704, 557] on div "30 min" at bounding box center [814, 554] width 325 height 33
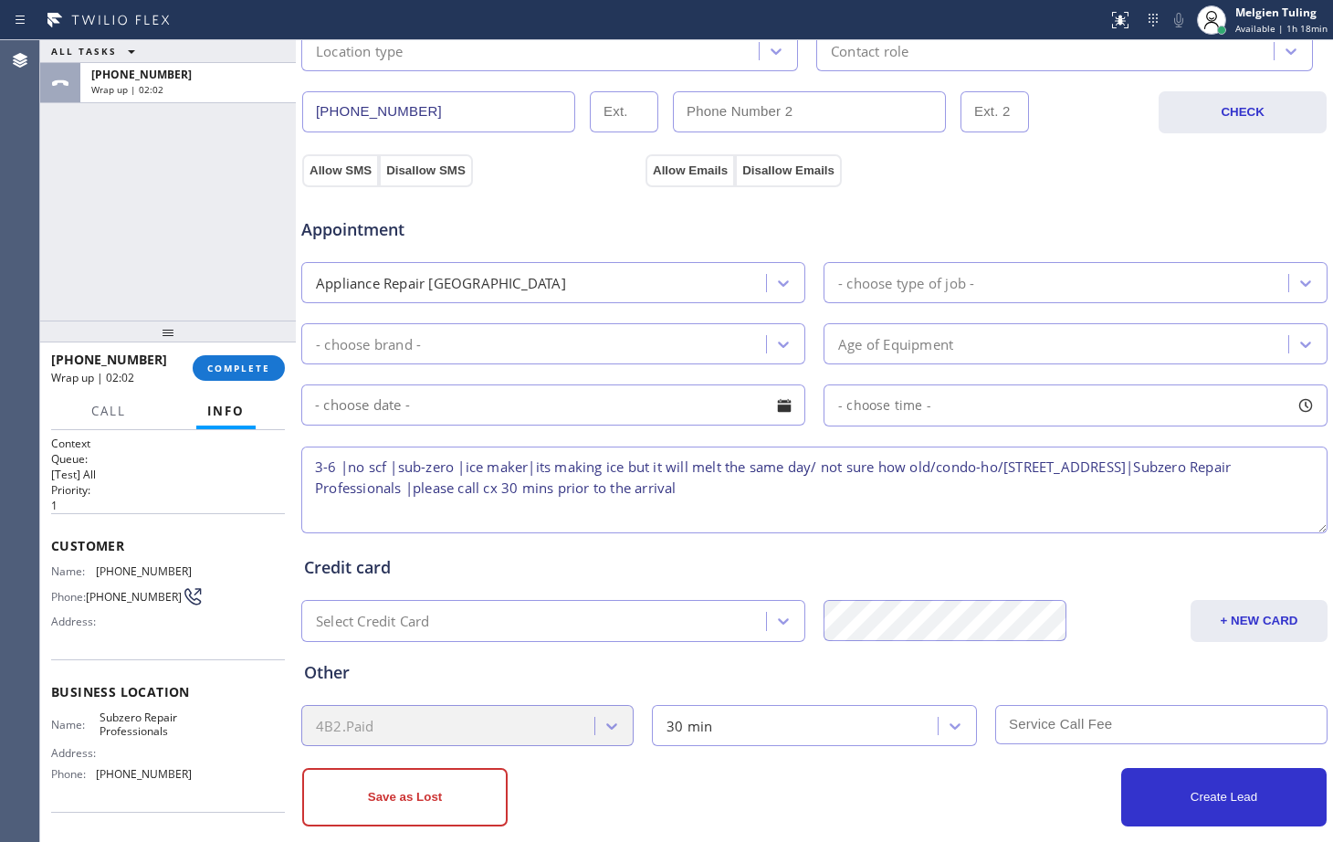
click at [1039, 716] on input "text" at bounding box center [1161, 724] width 332 height 39
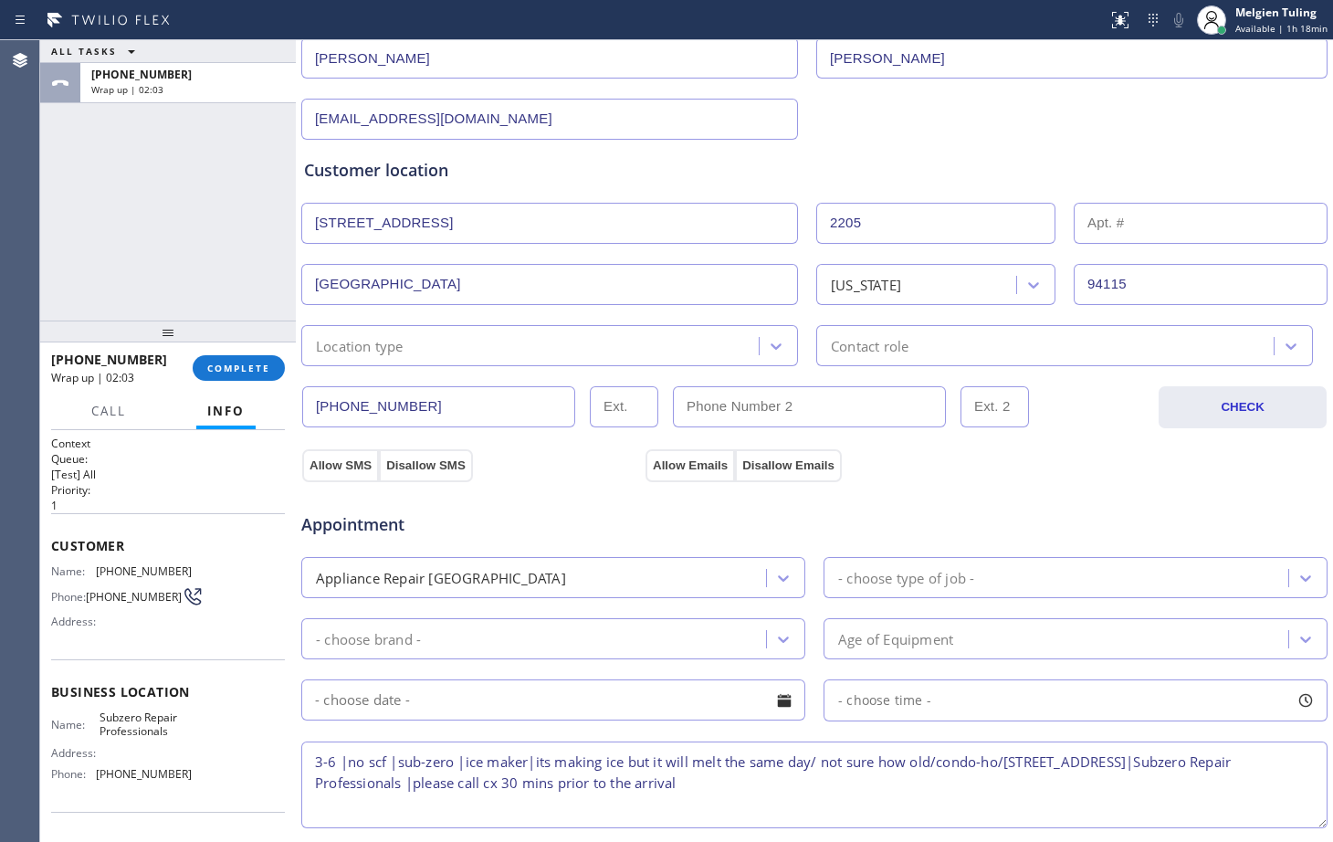
scroll to position [183, 0]
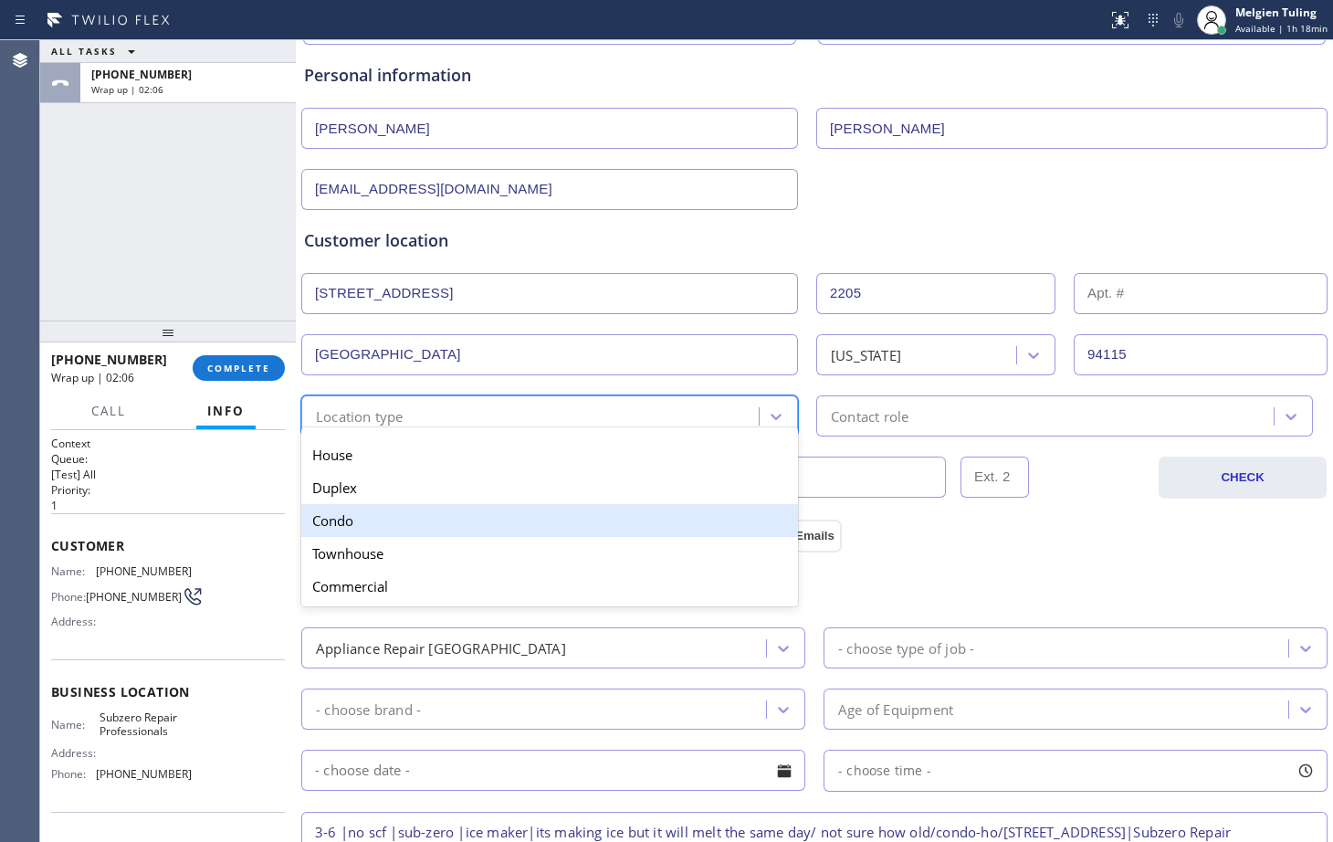
drag, startPoint x: 386, startPoint y: 408, endPoint x: 333, endPoint y: 514, distance: 118.4
click at [333, 514] on div "Condo" at bounding box center [549, 520] width 497 height 33
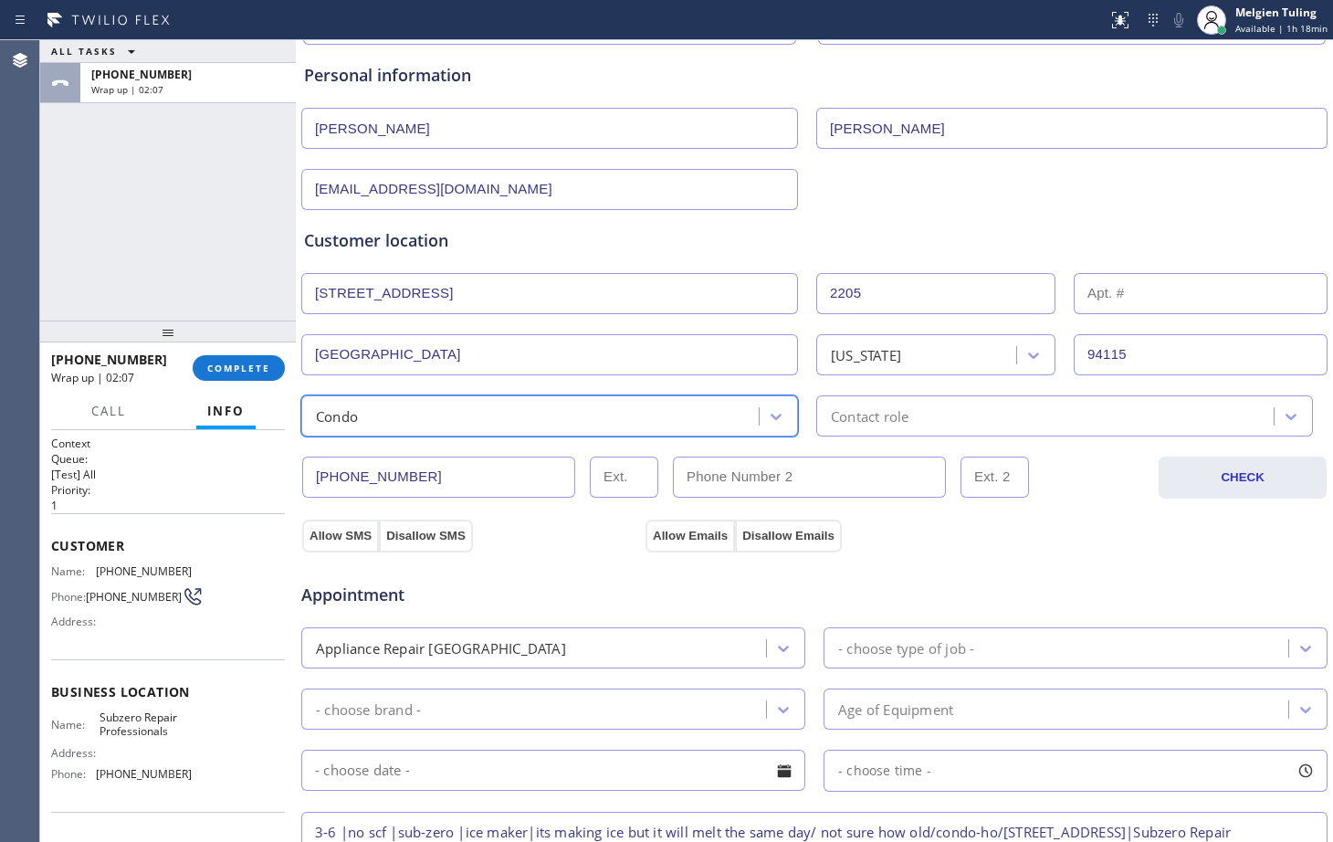
click at [846, 414] on div "Contact role" at bounding box center [870, 415] width 78 height 21
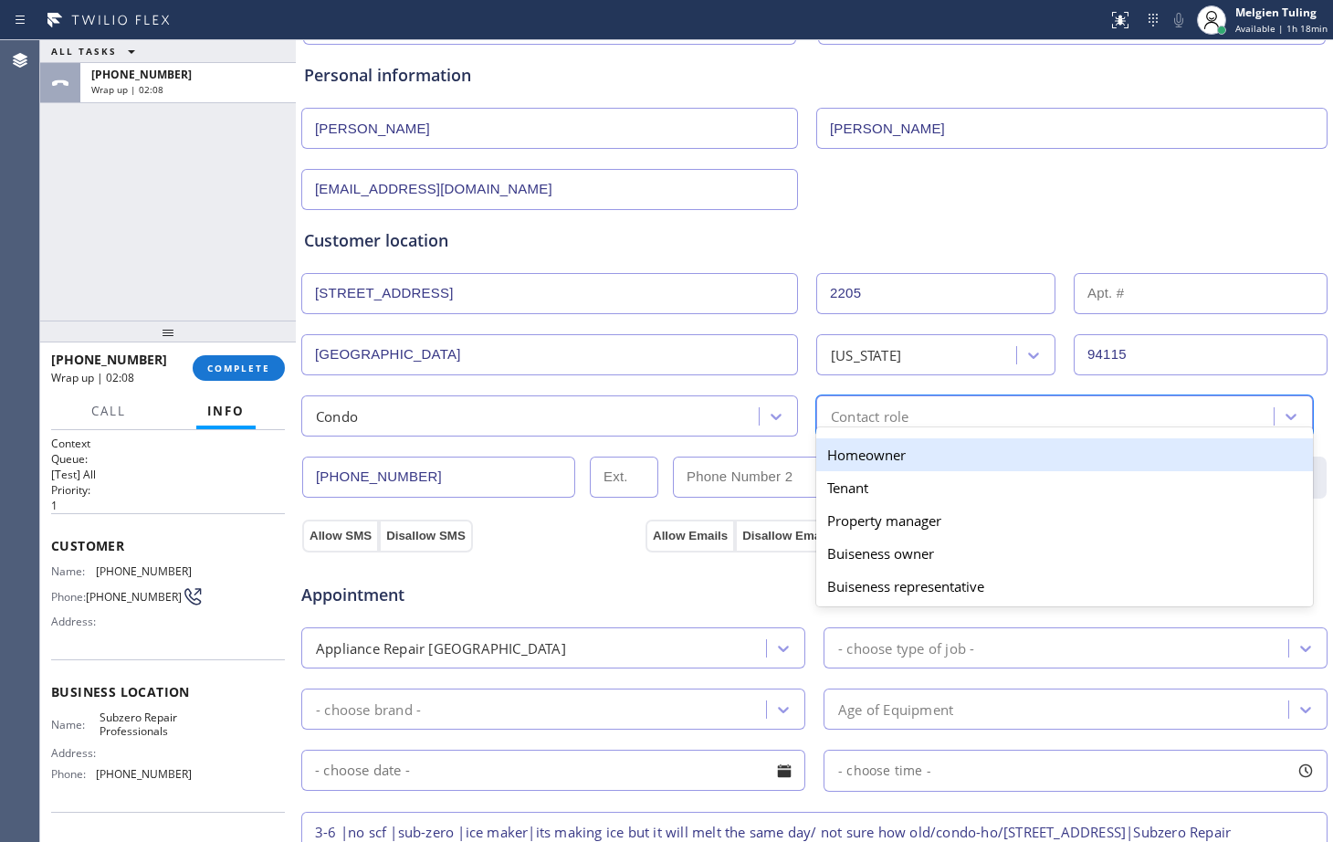
click at [851, 456] on div "Homeowner" at bounding box center [1064, 454] width 497 height 33
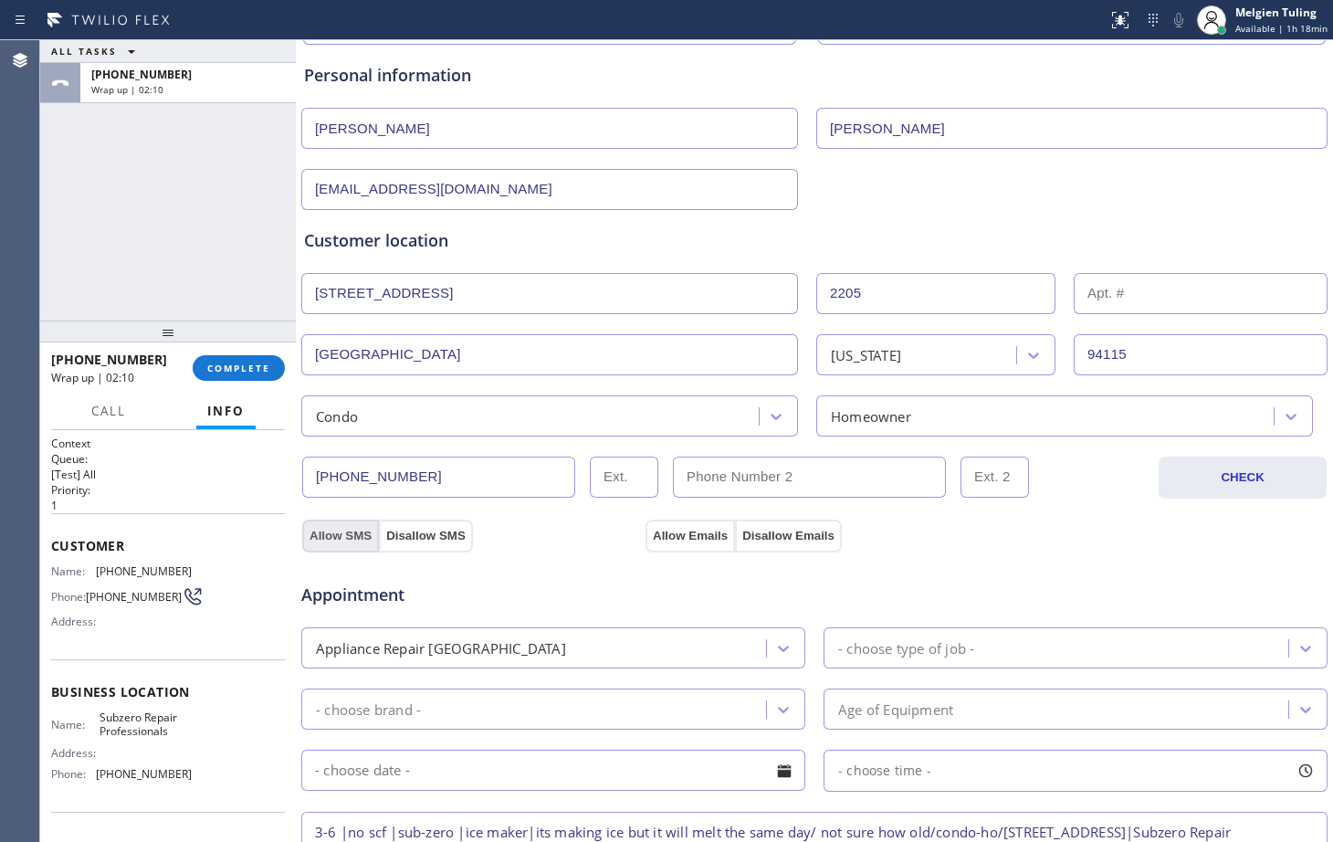
click at [328, 527] on button "Allow SMS" at bounding box center [340, 535] width 77 height 33
click at [694, 544] on div "Appointment Appliance Repair High End - choose type of job - - choose brand - A…" at bounding box center [814, 723] width 1028 height 358
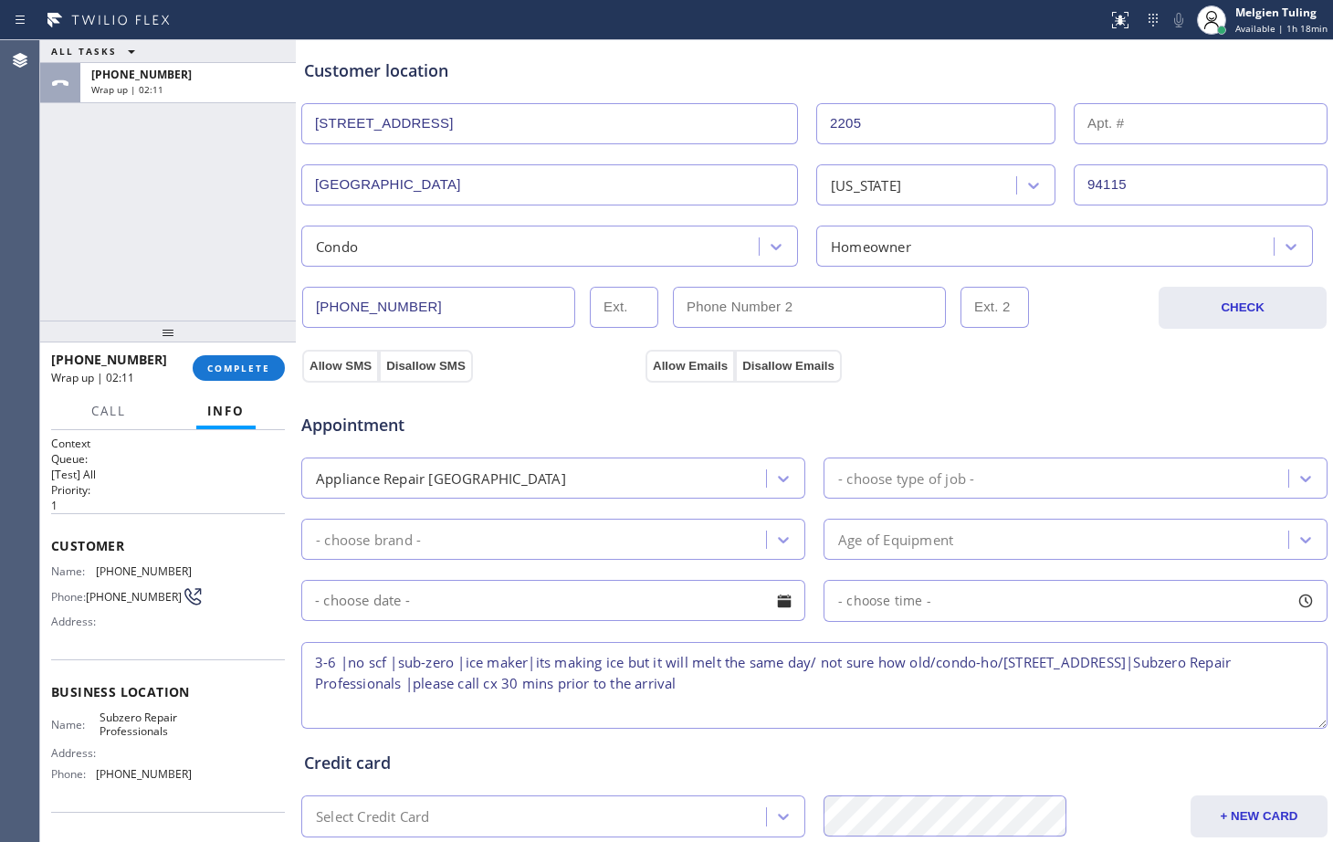
scroll to position [365, 0]
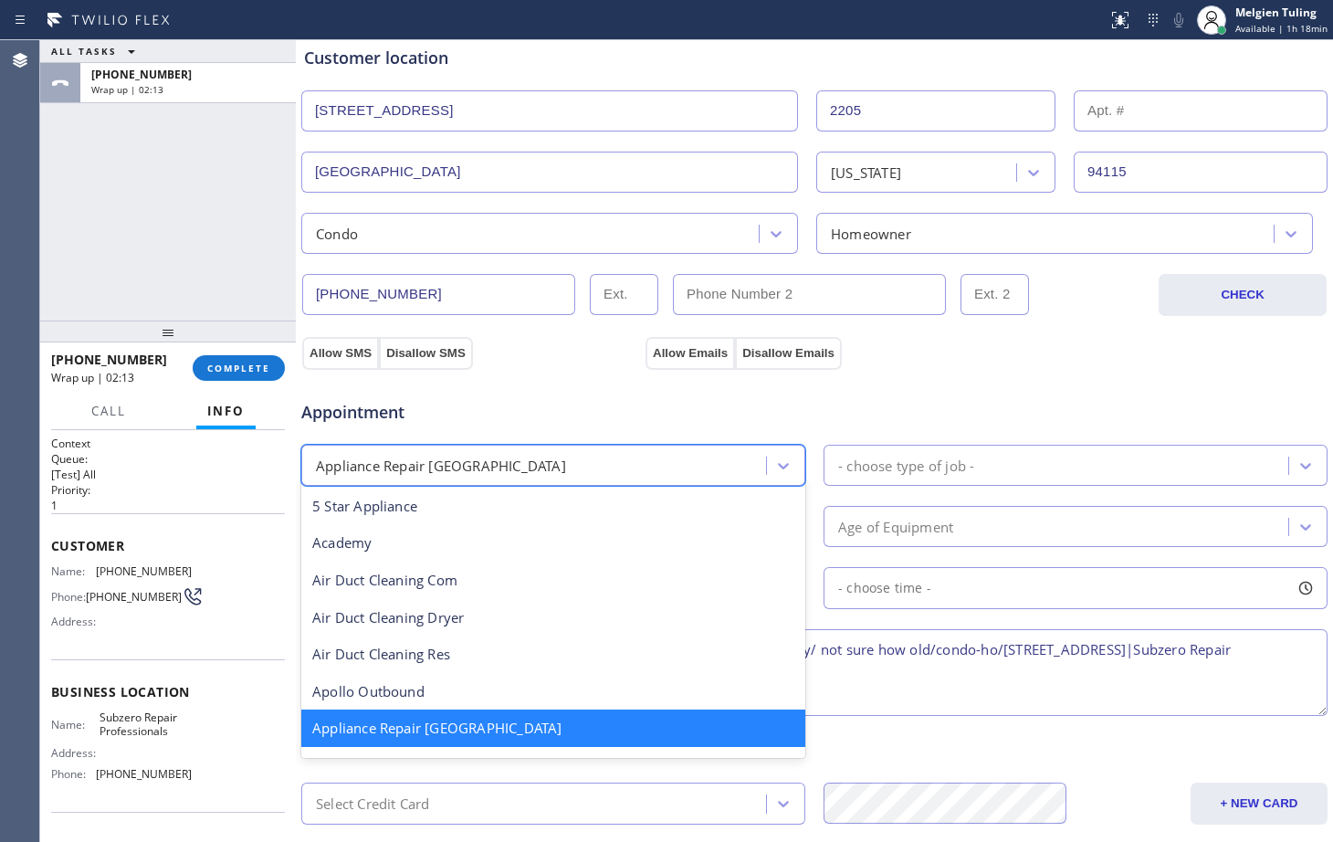
drag, startPoint x: 541, startPoint y: 472, endPoint x: 452, endPoint y: 454, distance: 91.3
click at [452, 454] on div "Appliance Repair [GEOGRAPHIC_DATA]" at bounding box center [536, 465] width 459 height 32
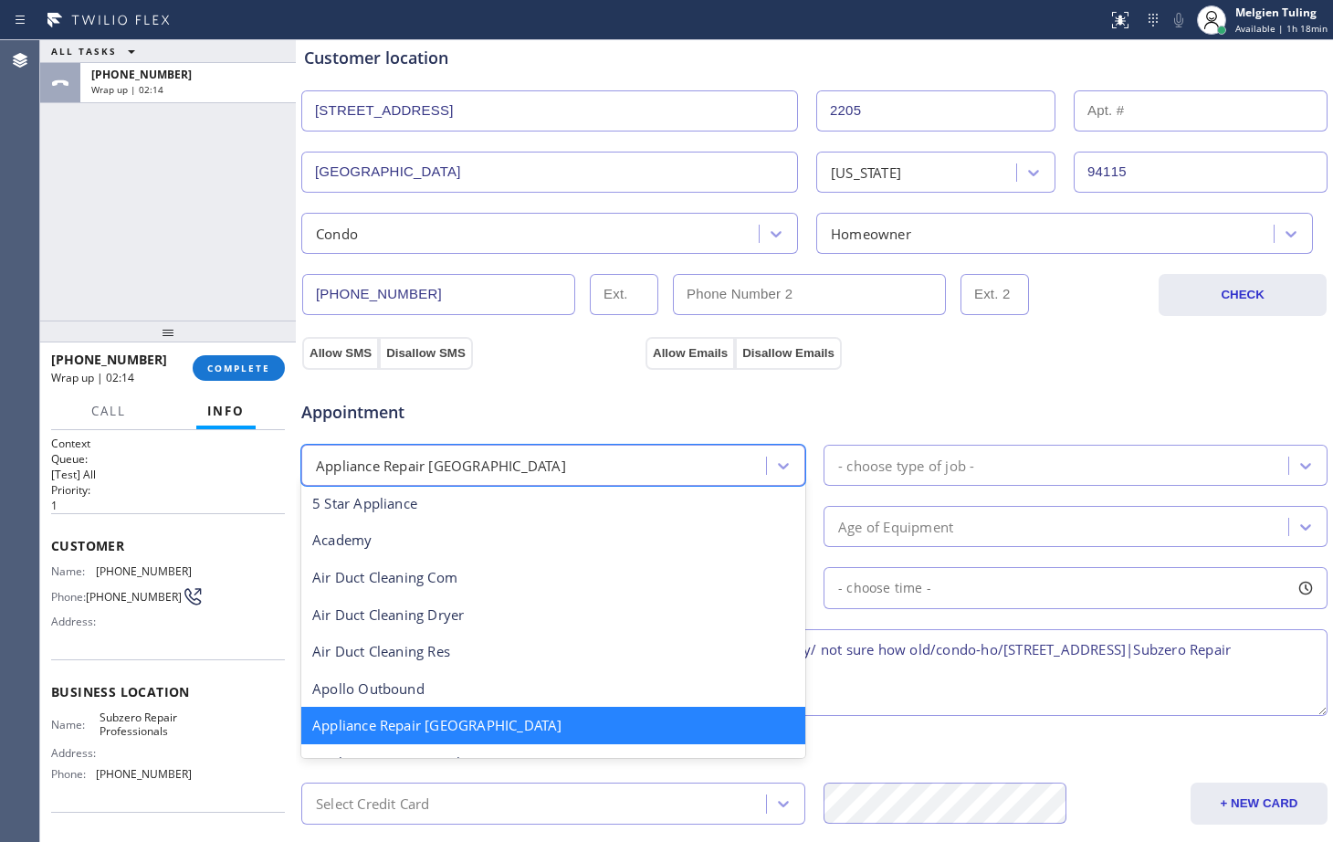
click at [477, 728] on div "Appliance Repair [GEOGRAPHIC_DATA]" at bounding box center [553, 725] width 504 height 37
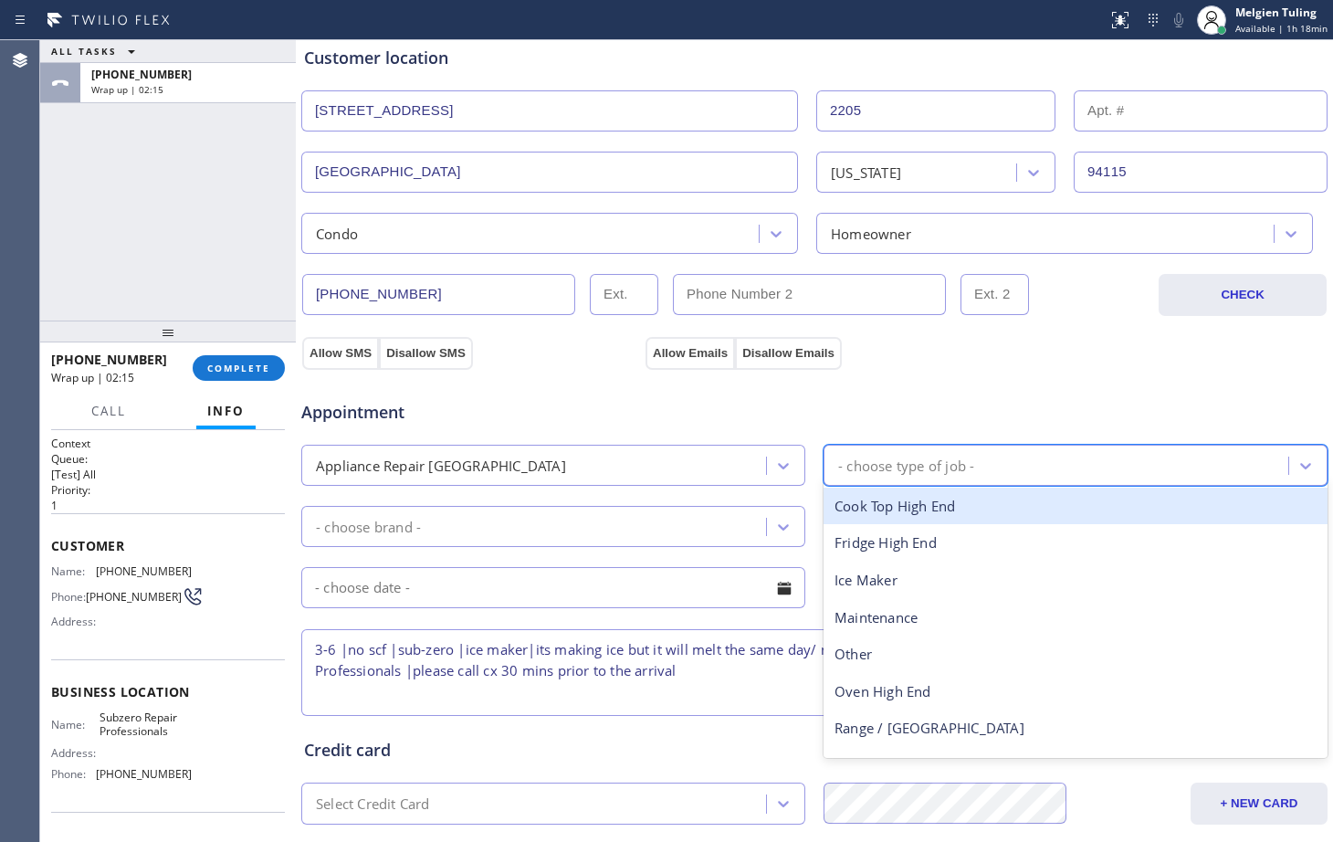
click at [886, 457] on div "- choose type of job -" at bounding box center [906, 465] width 136 height 21
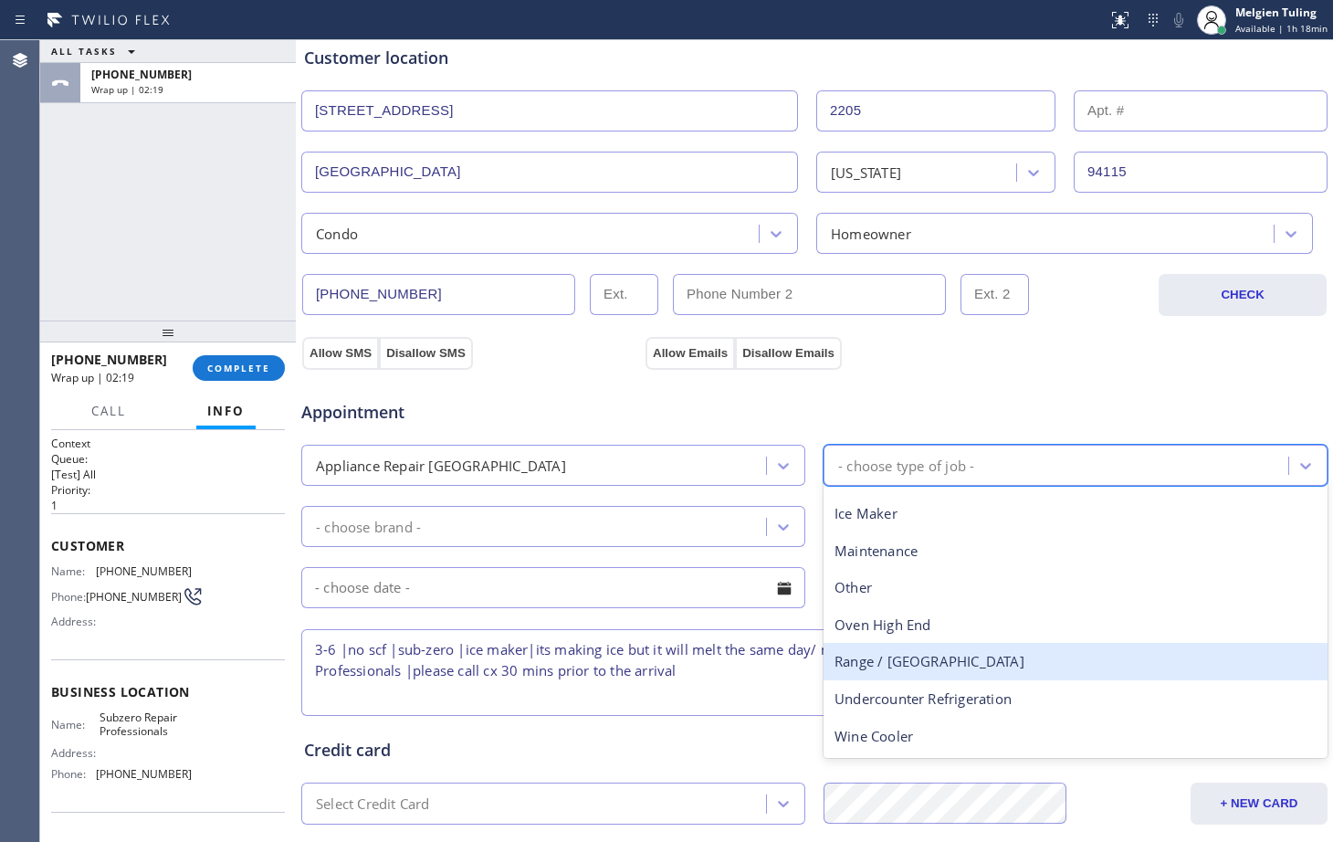
scroll to position [0, 0]
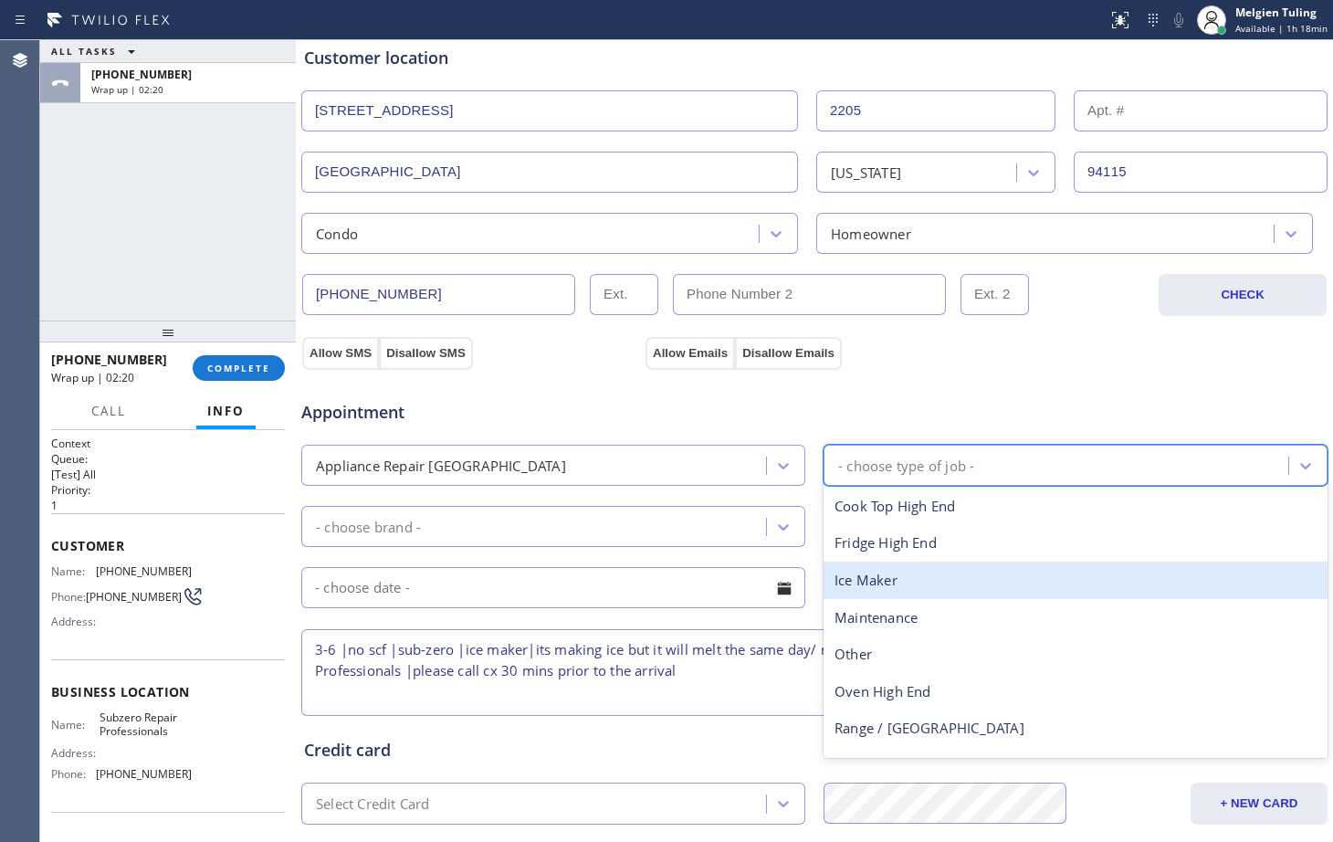
click at [873, 583] on div "Ice Maker" at bounding box center [1075, 579] width 504 height 37
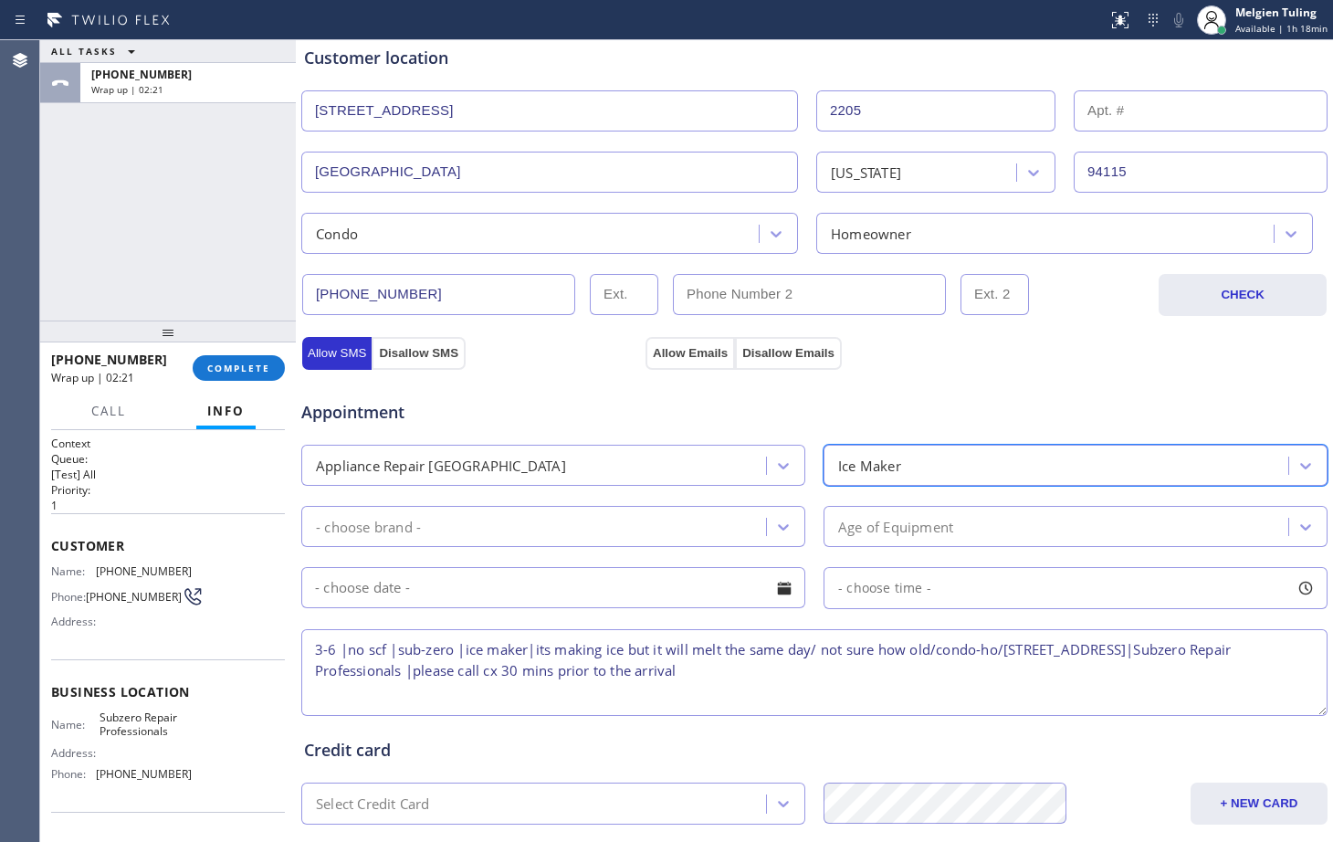
click at [523, 517] on div "- choose brand -" at bounding box center [536, 526] width 459 height 32
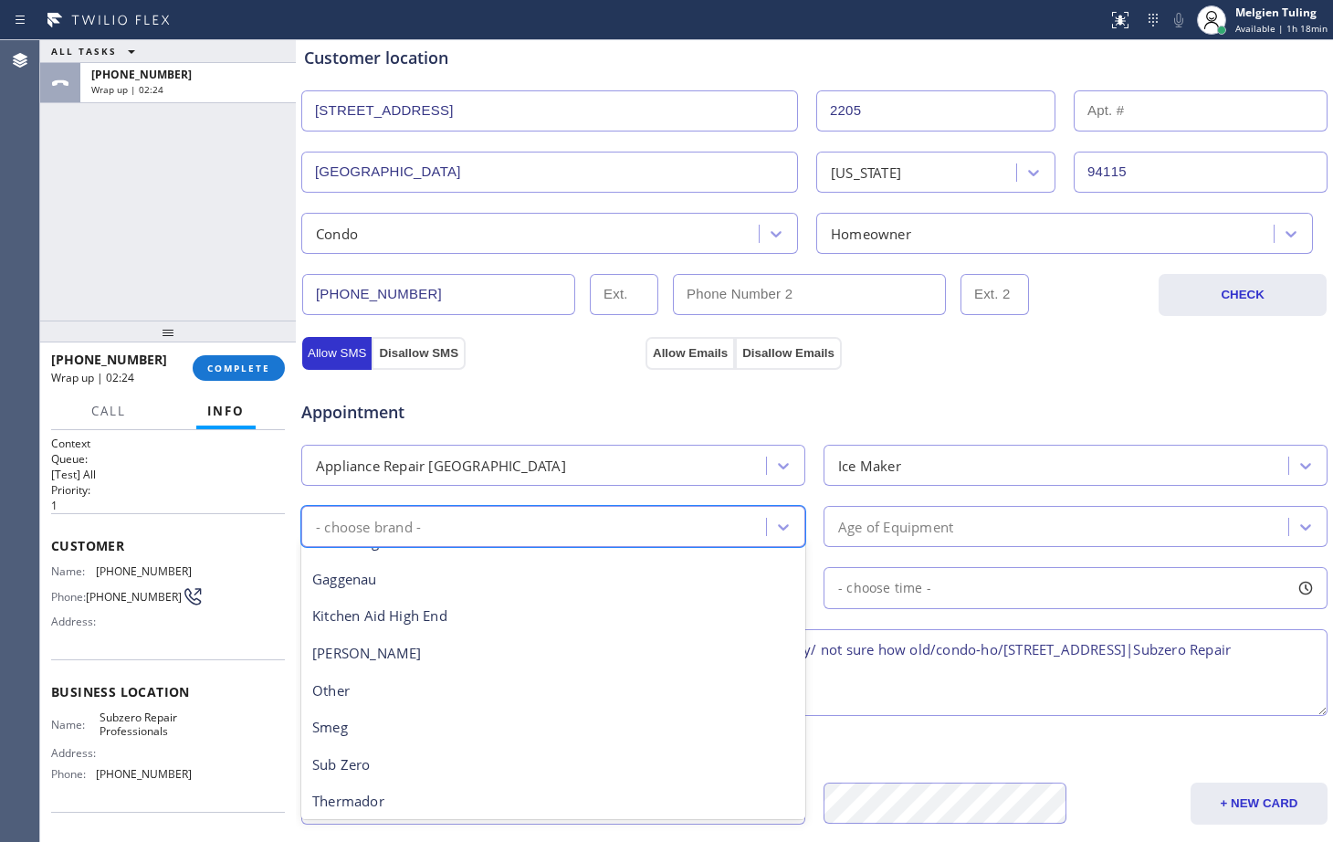
scroll to position [183, 0]
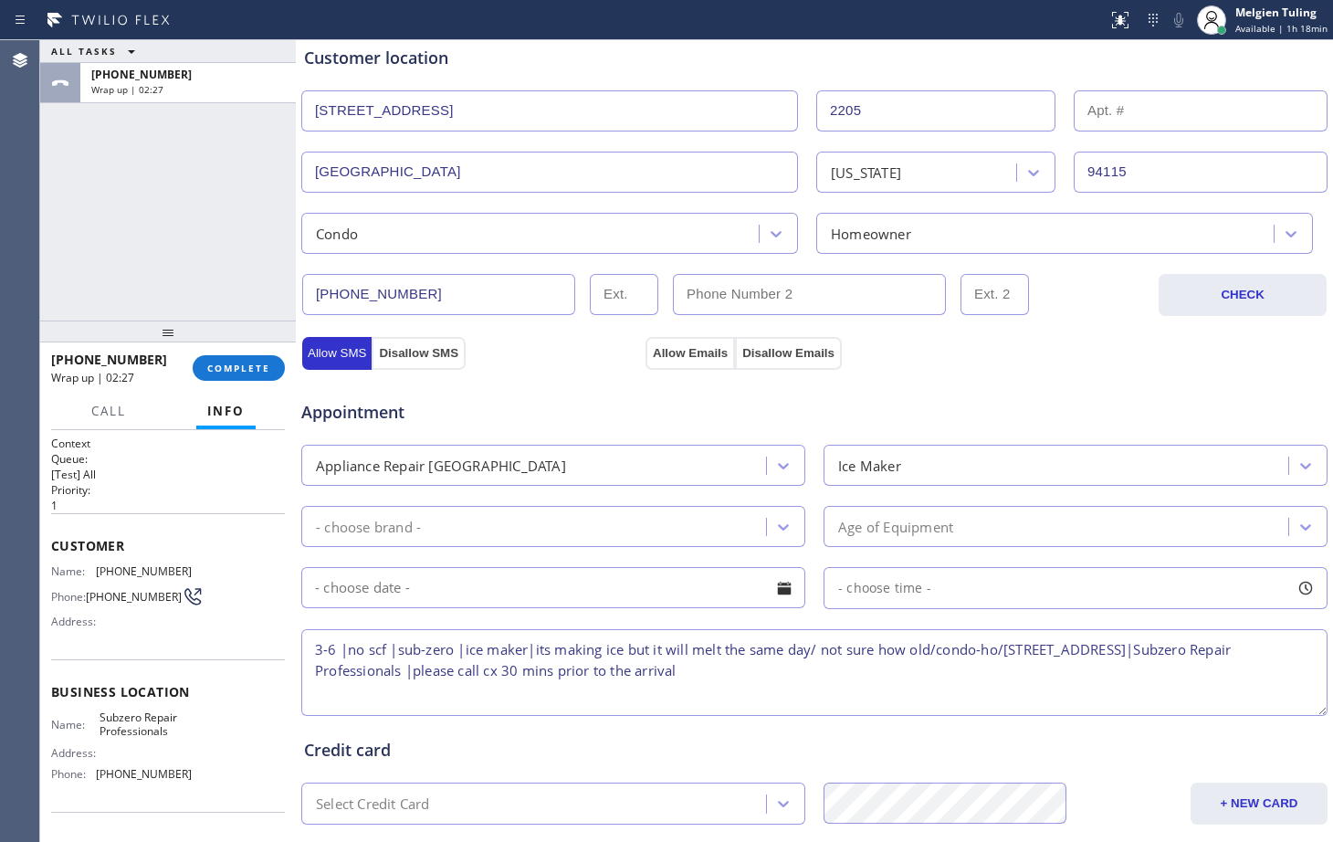
drag, startPoint x: 365, startPoint y: 750, endPoint x: 344, endPoint y: 532, distance: 219.2
click at [344, 532] on div "- choose brand -" at bounding box center [368, 526] width 105 height 21
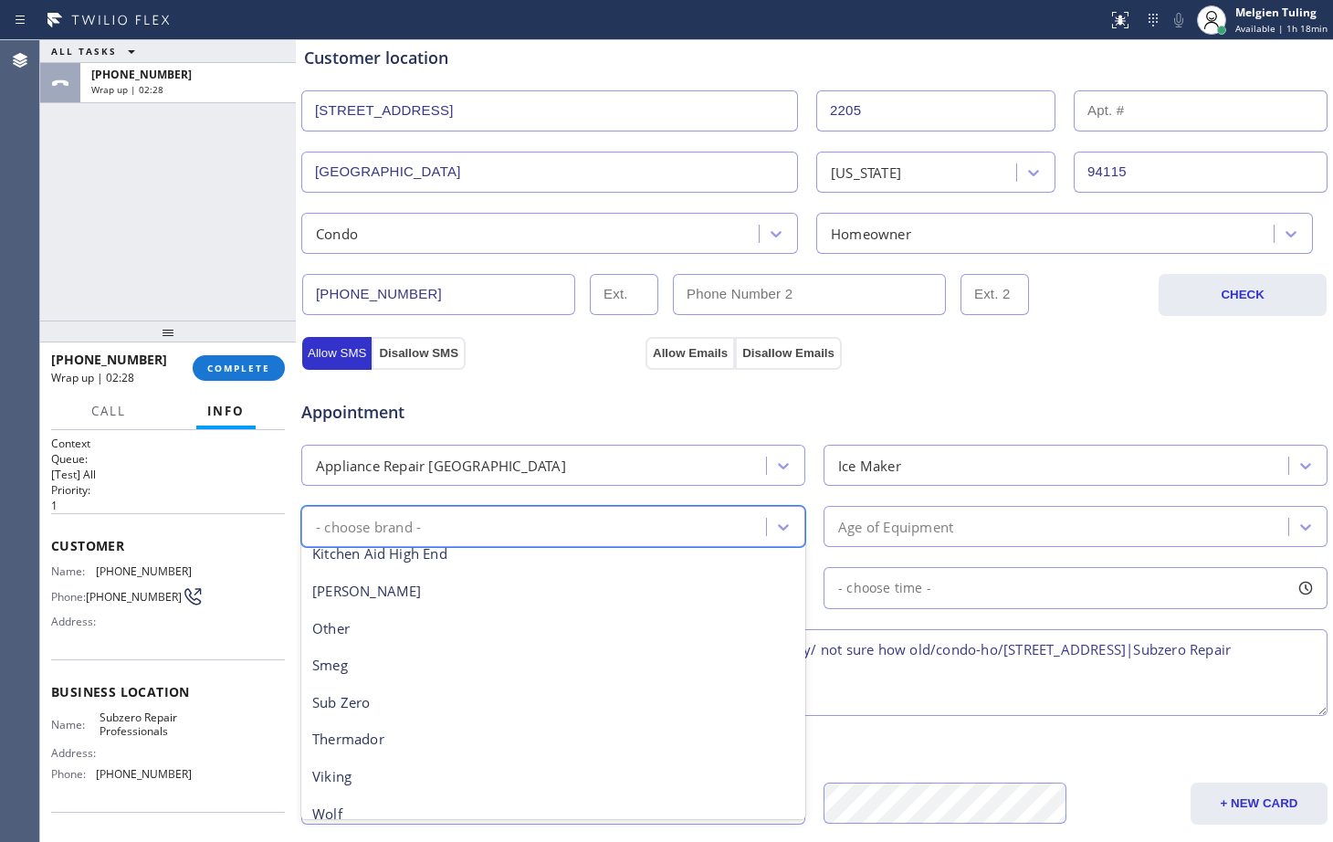
scroll to position [252, 0]
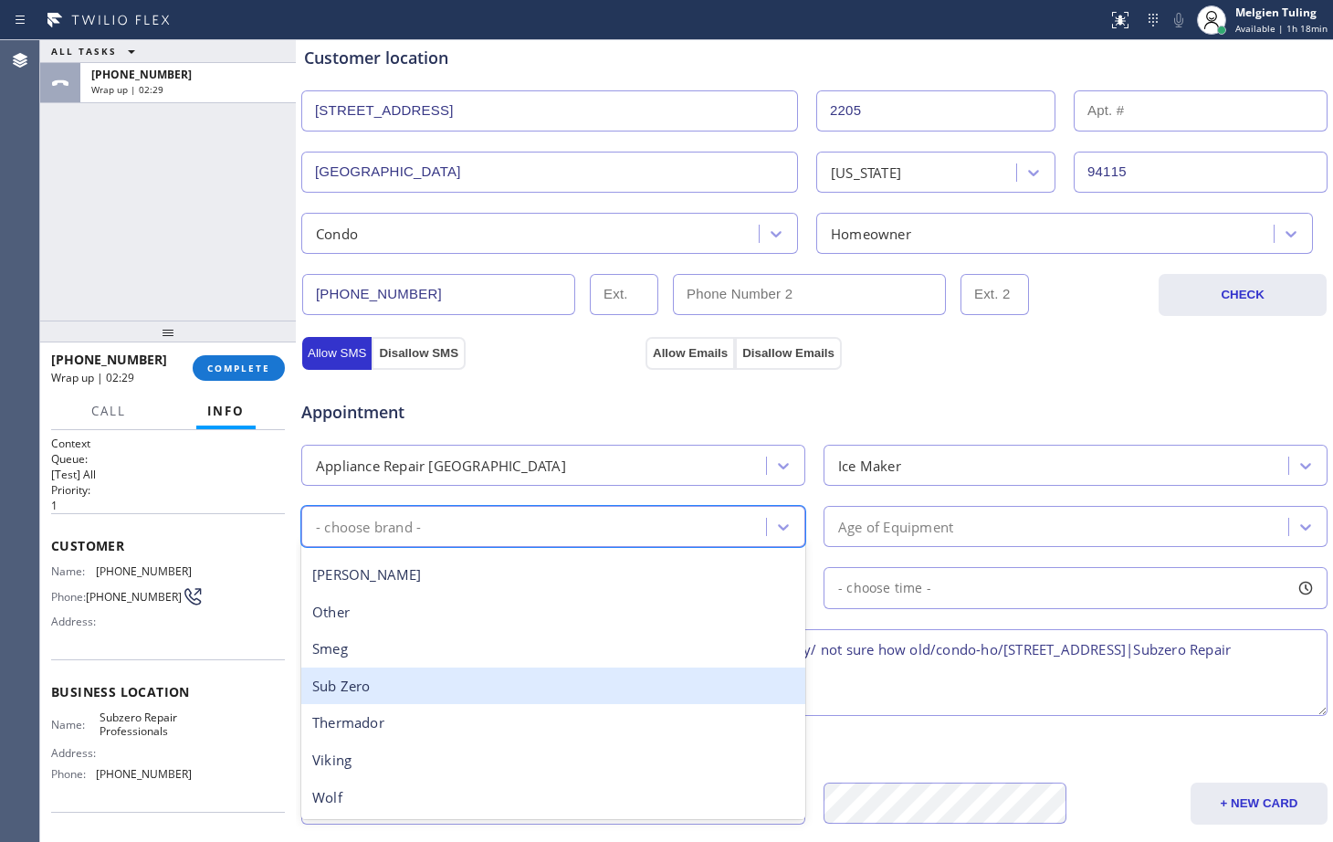
click at [354, 697] on div "Sub Zero" at bounding box center [553, 685] width 504 height 37
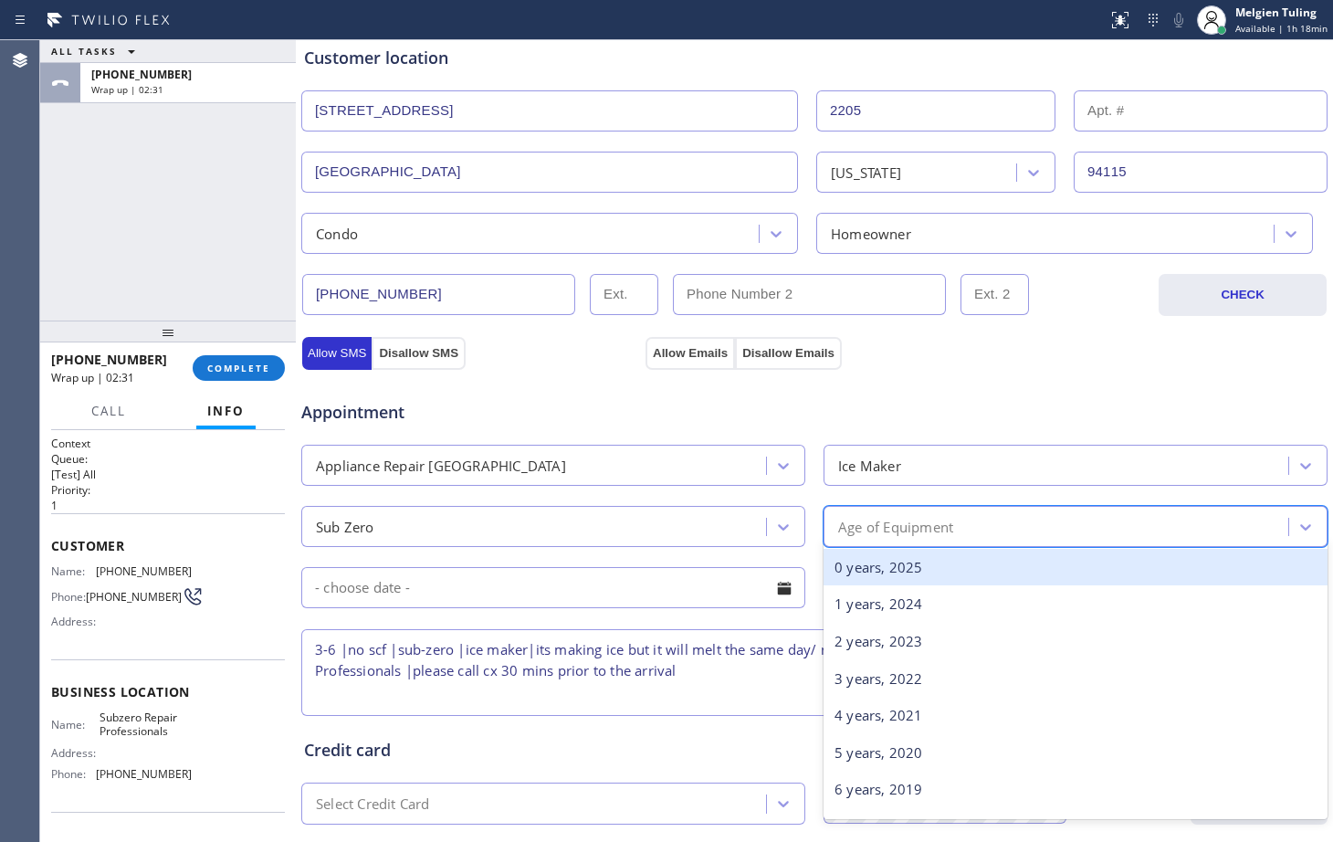
click at [866, 531] on div "Age of Equipment" at bounding box center [895, 526] width 115 height 21
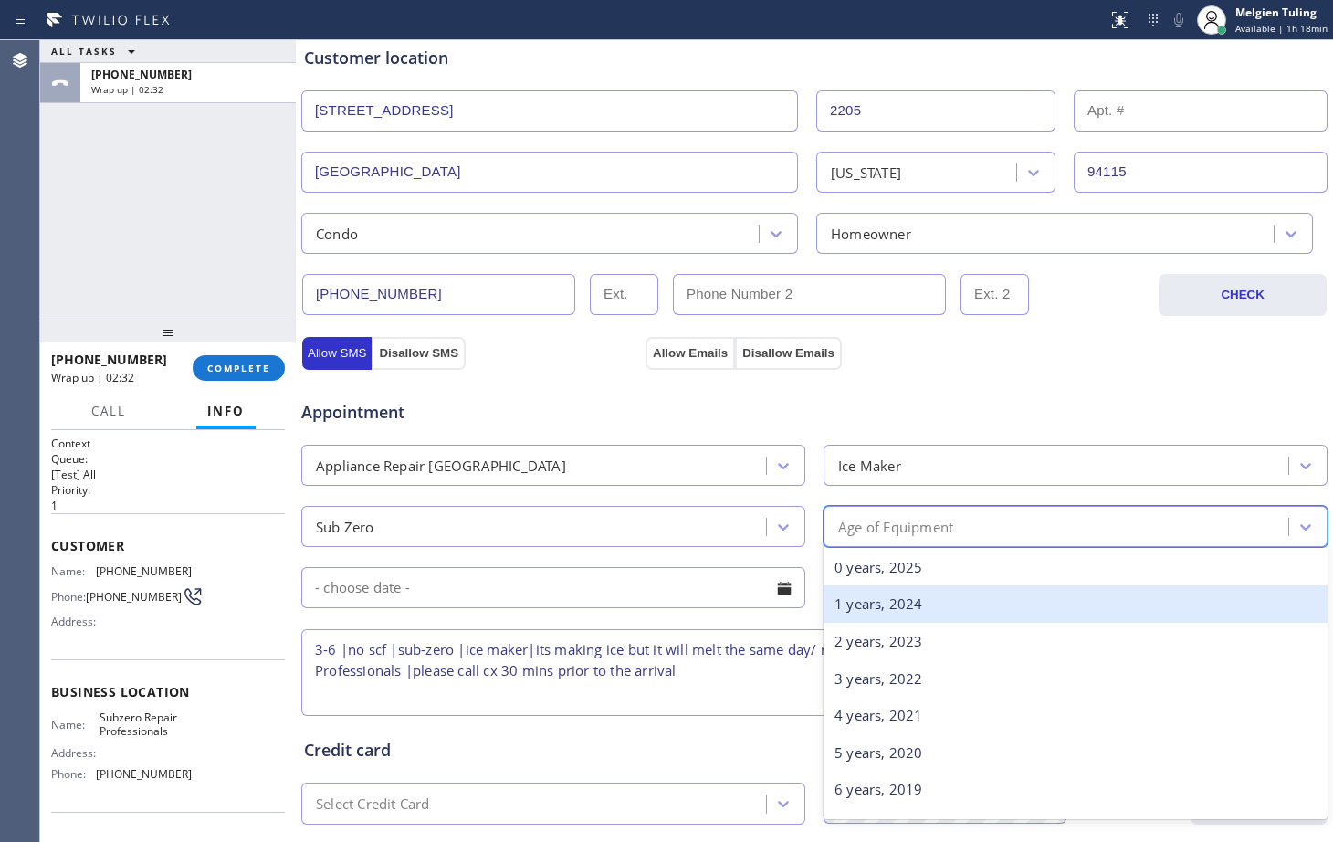
click at [835, 610] on div "1 years, 2024" at bounding box center [1075, 603] width 504 height 37
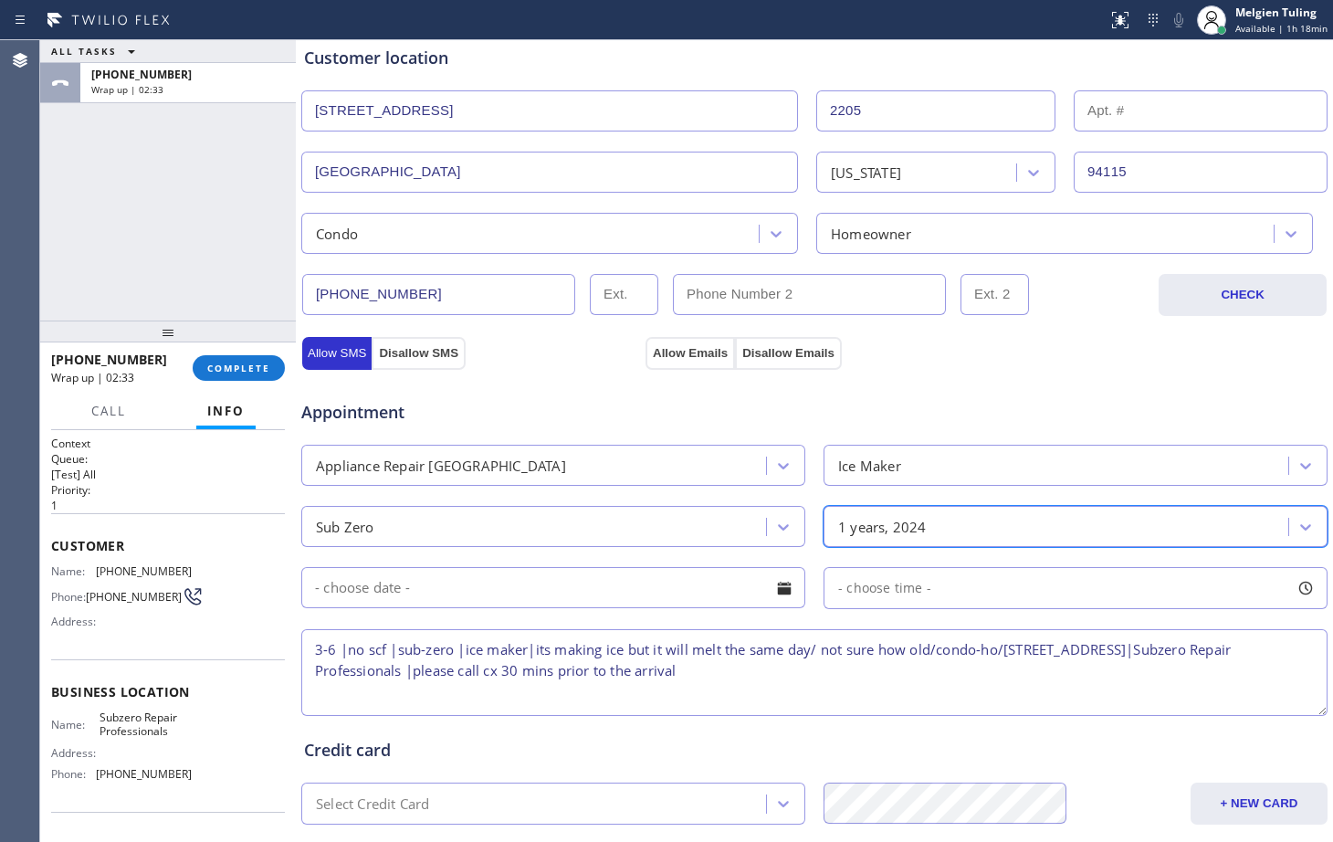
click at [554, 581] on input "text" at bounding box center [553, 587] width 504 height 41
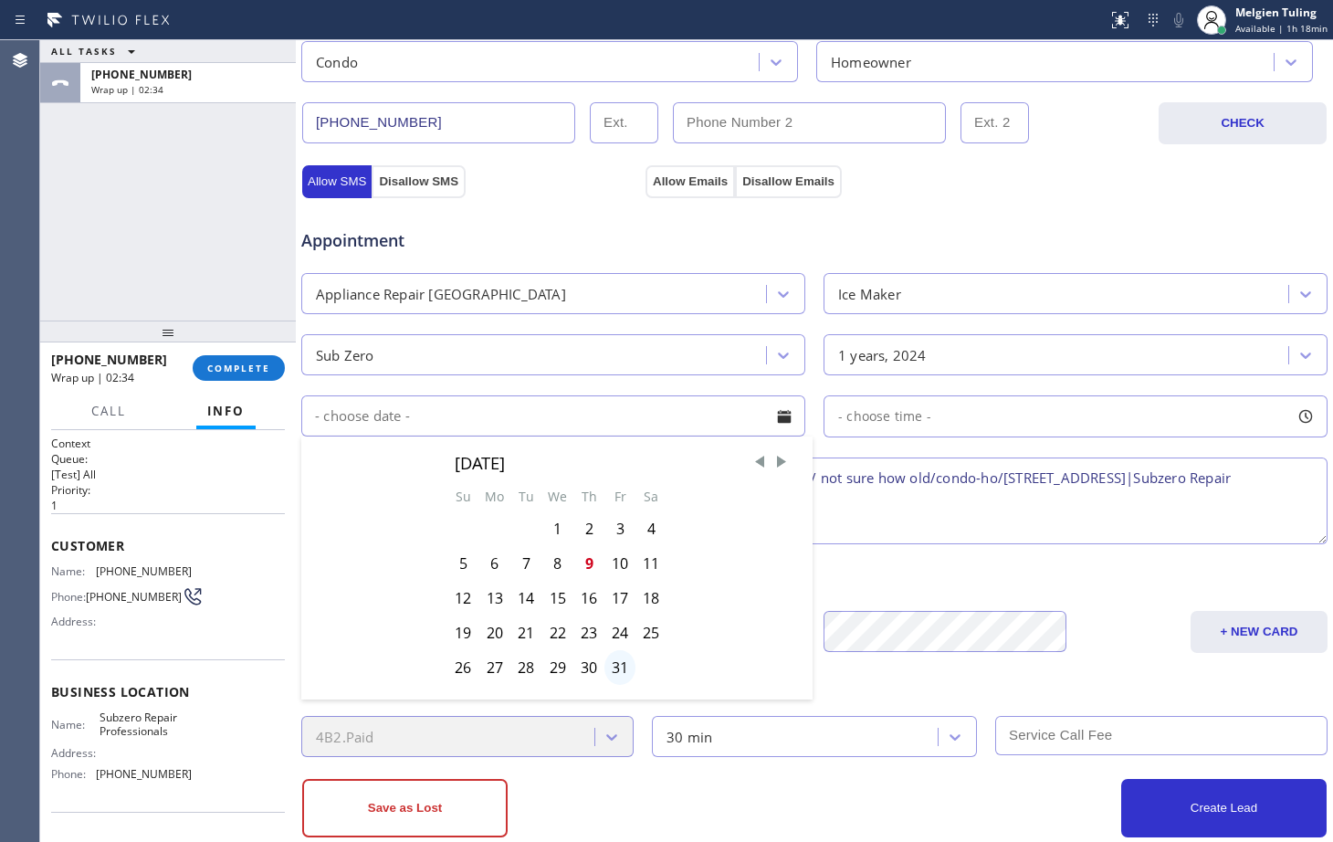
scroll to position [548, 0]
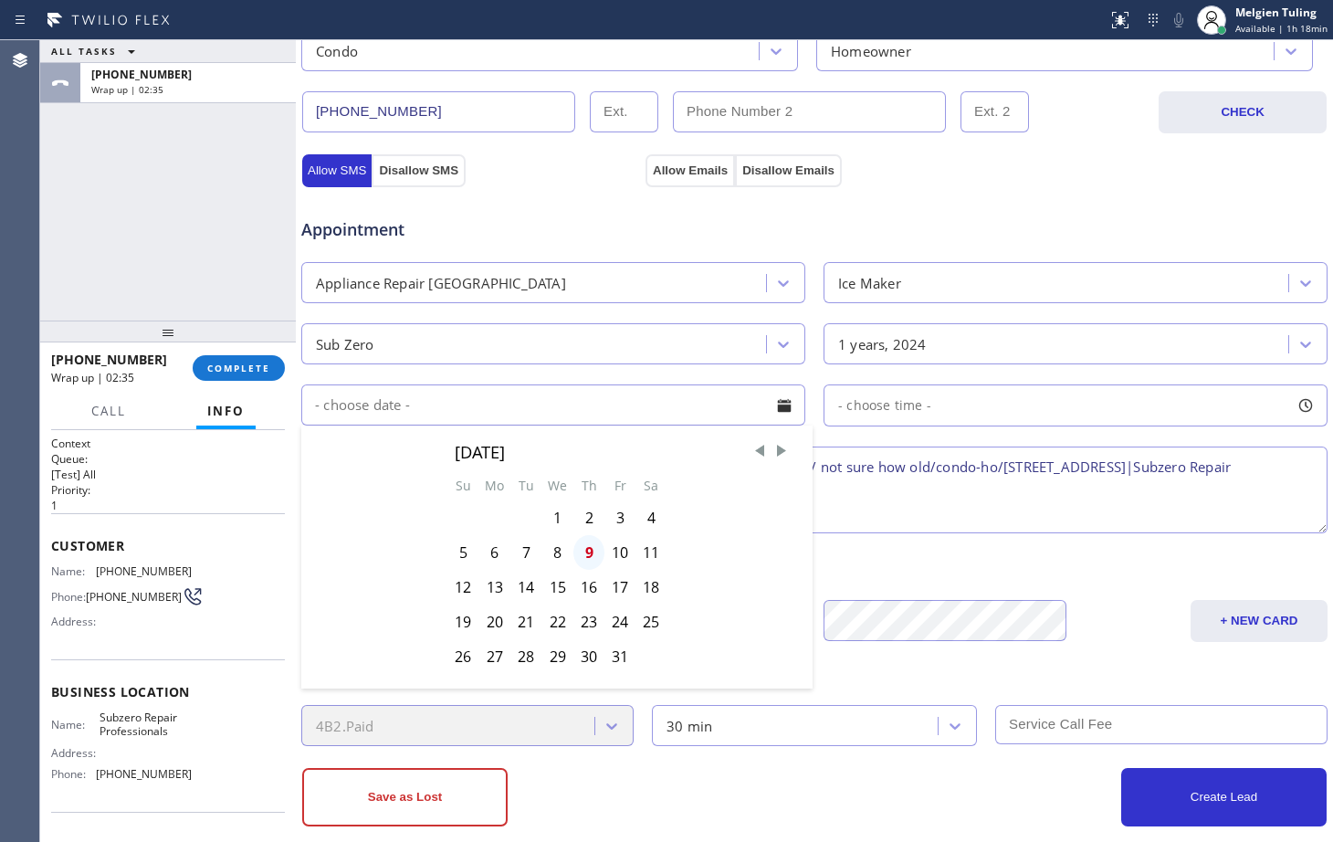
click at [587, 554] on div "9" at bounding box center [588, 552] width 31 height 35
type input "[DATE]"
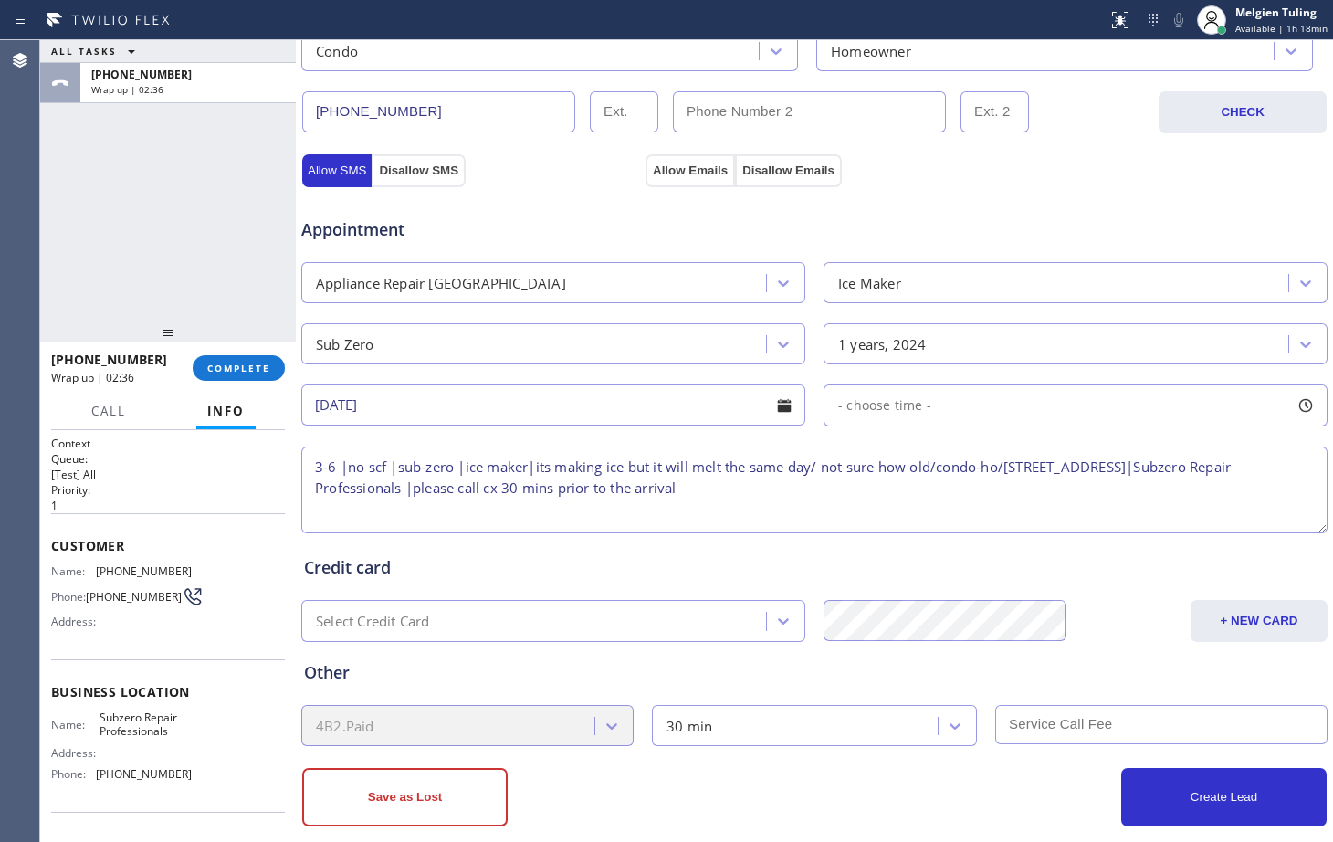
click at [865, 403] on span "- choose time -" at bounding box center [884, 404] width 93 height 17
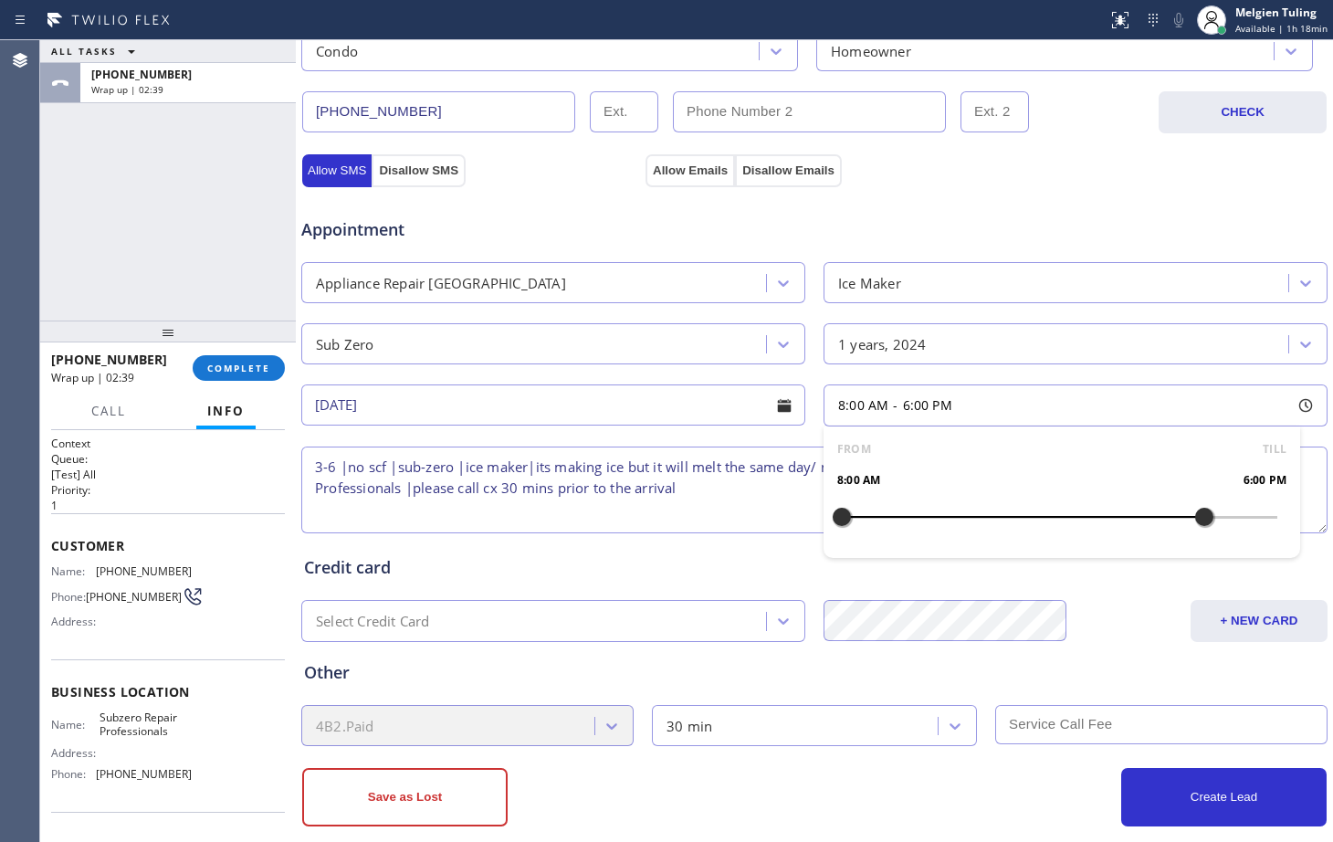
drag, startPoint x: 838, startPoint y: 512, endPoint x: 1192, endPoint y: 508, distance: 354.2
click at [1193, 508] on div at bounding box center [1204, 517] width 22 height 38
drag, startPoint x: 829, startPoint y: 509, endPoint x: 1085, endPoint y: 511, distance: 256.5
click at [1085, 511] on div at bounding box center [1095, 517] width 22 height 38
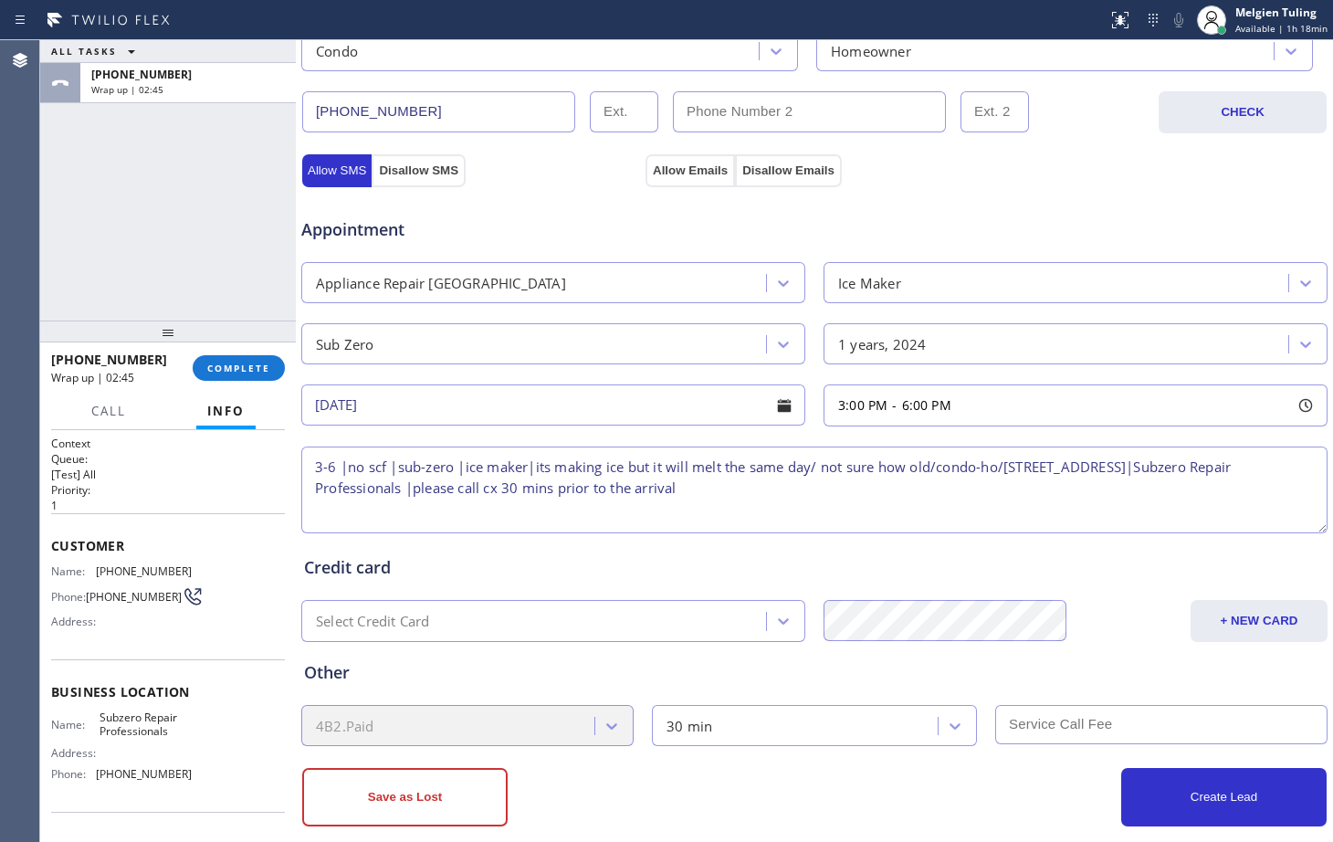
drag, startPoint x: 589, startPoint y: 486, endPoint x: 1042, endPoint y: 464, distance: 453.3
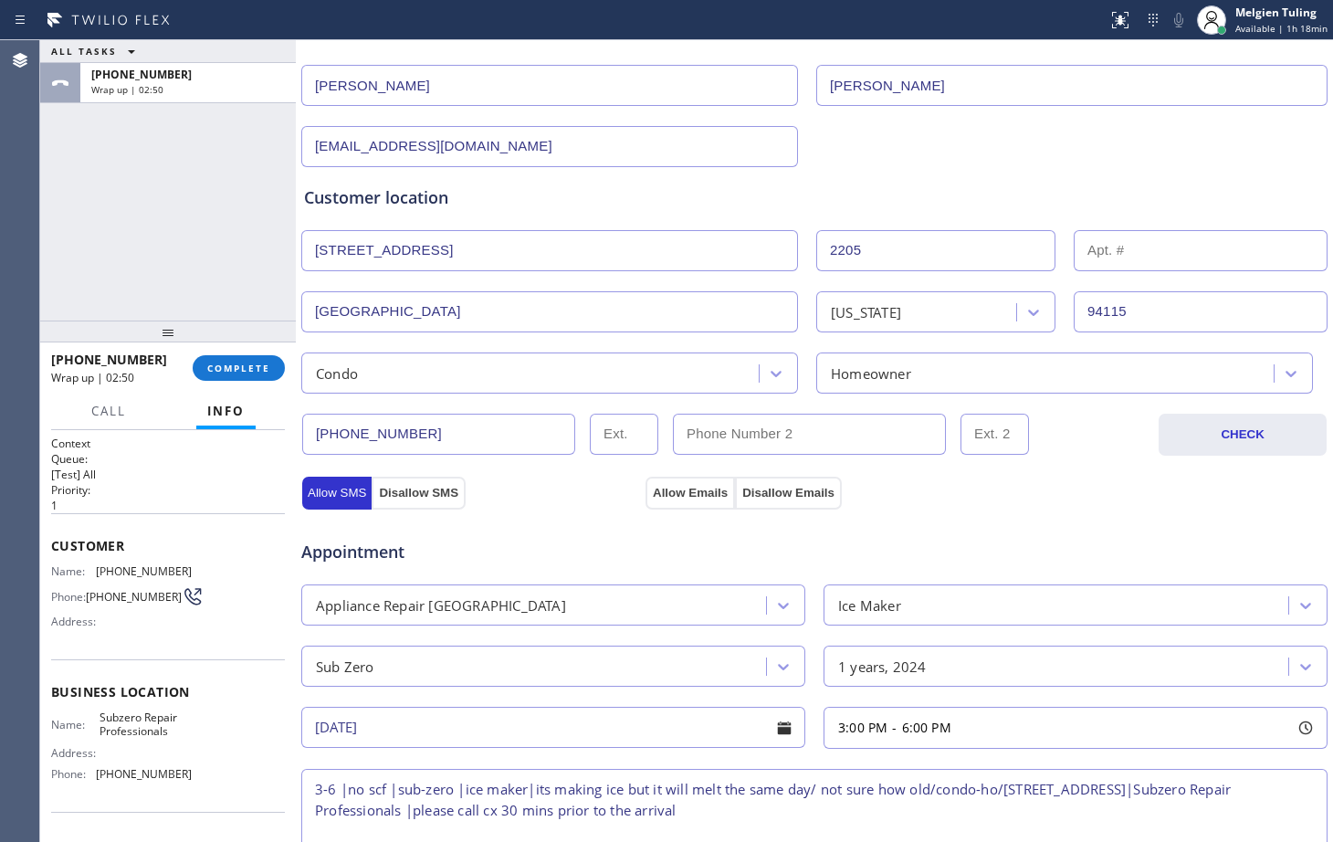
scroll to position [183, 0]
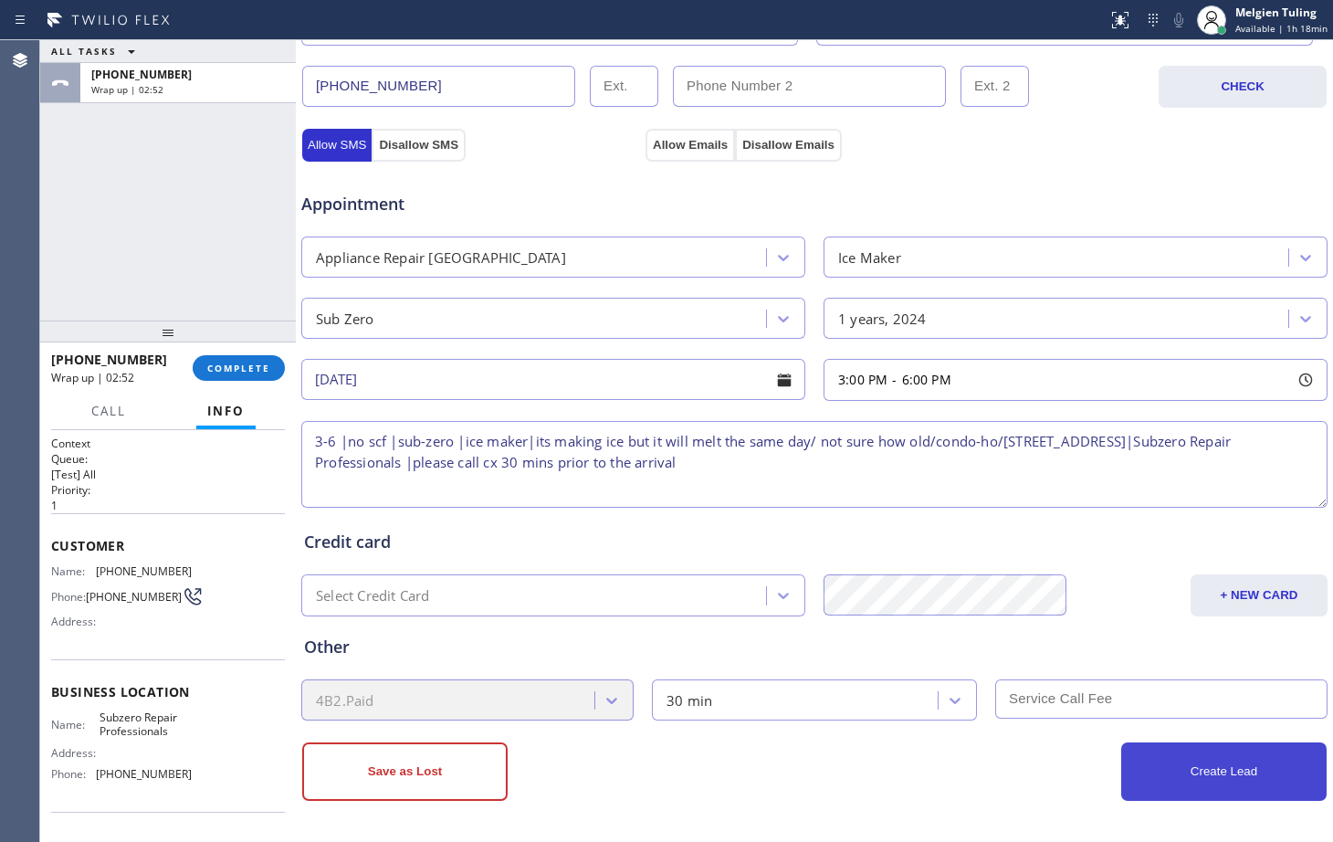
click at [1181, 772] on button "Create Lead" at bounding box center [1223, 771] width 205 height 58
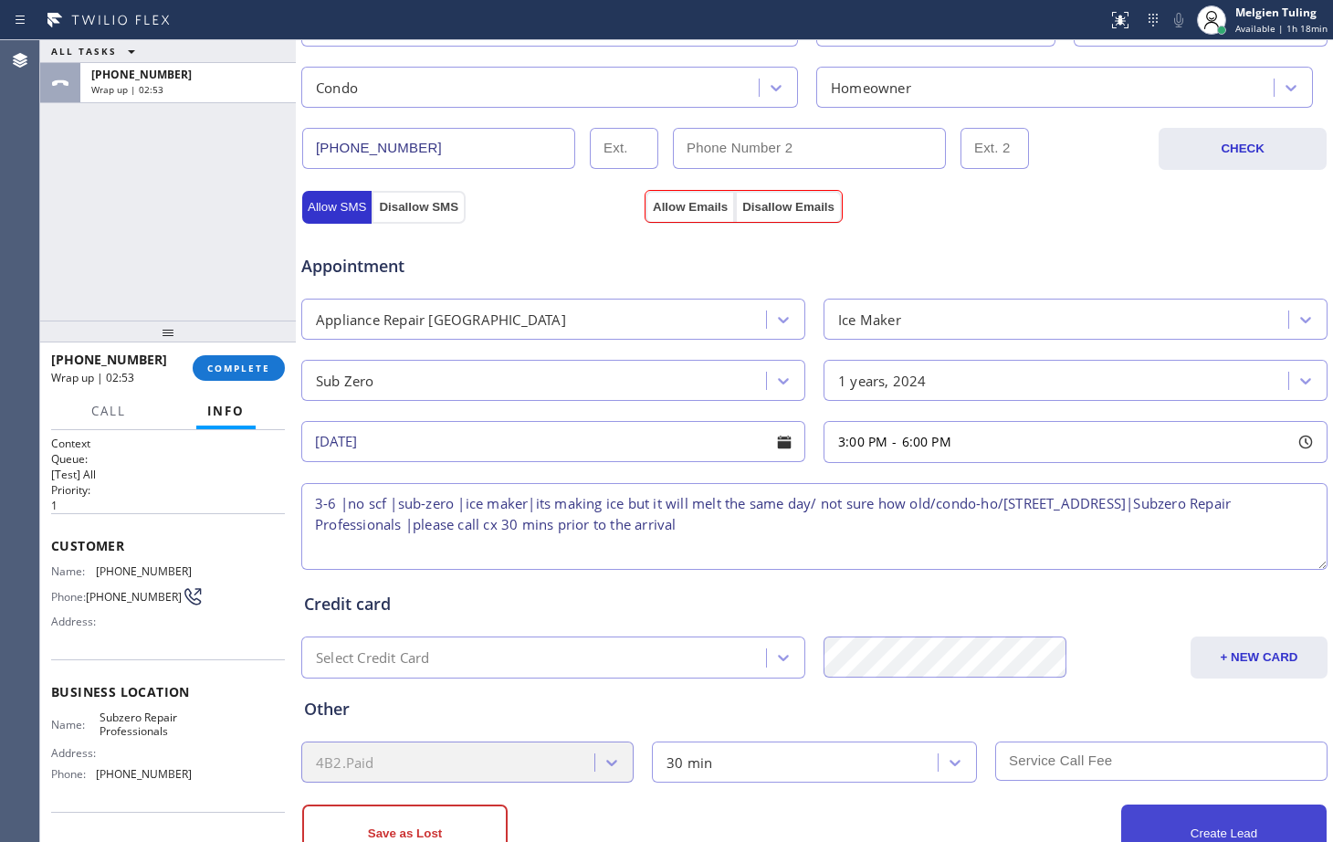
scroll to position [635, 0]
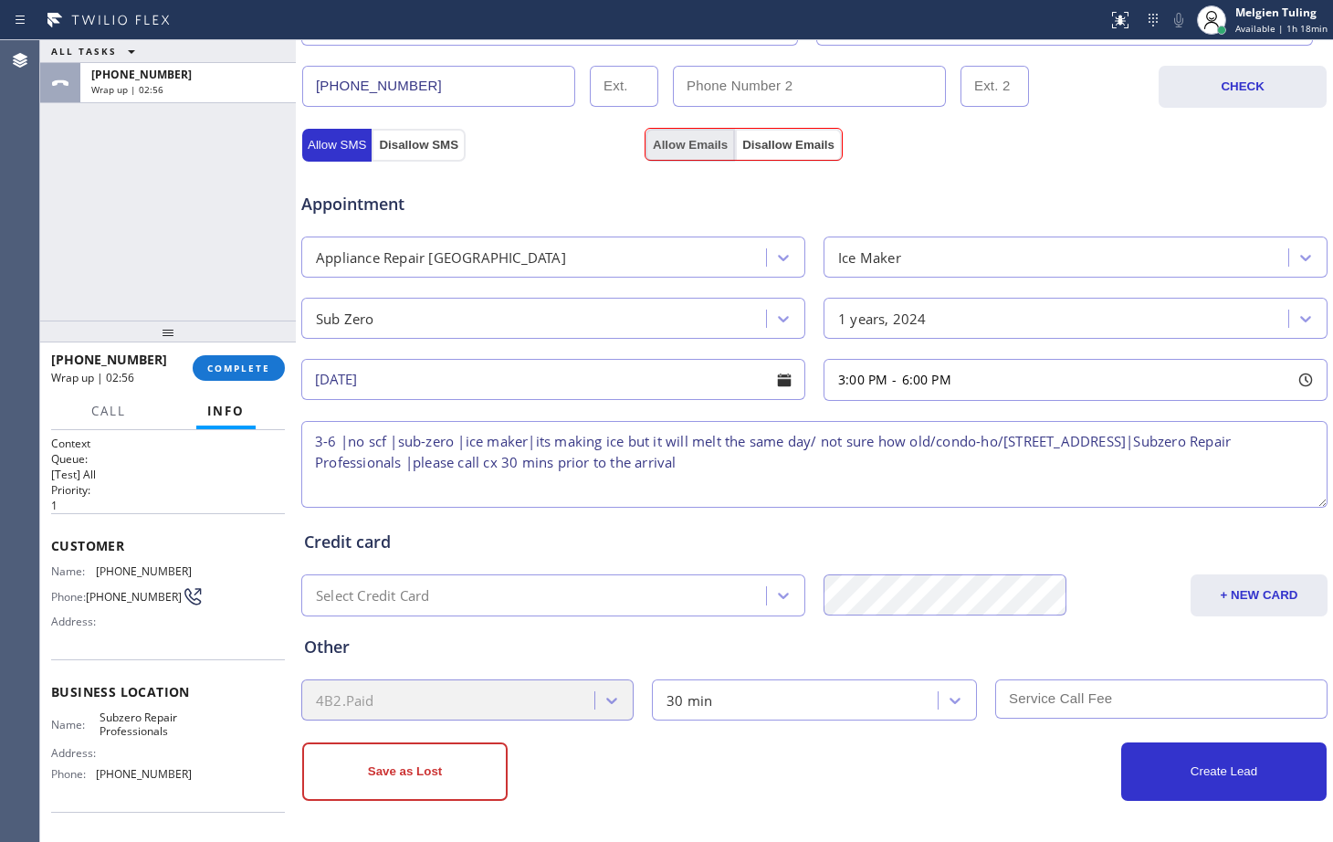
click at [691, 143] on button "Allow Emails" at bounding box center [689, 145] width 89 height 33
click at [1180, 766] on button "Create Lead" at bounding box center [1223, 771] width 205 height 58
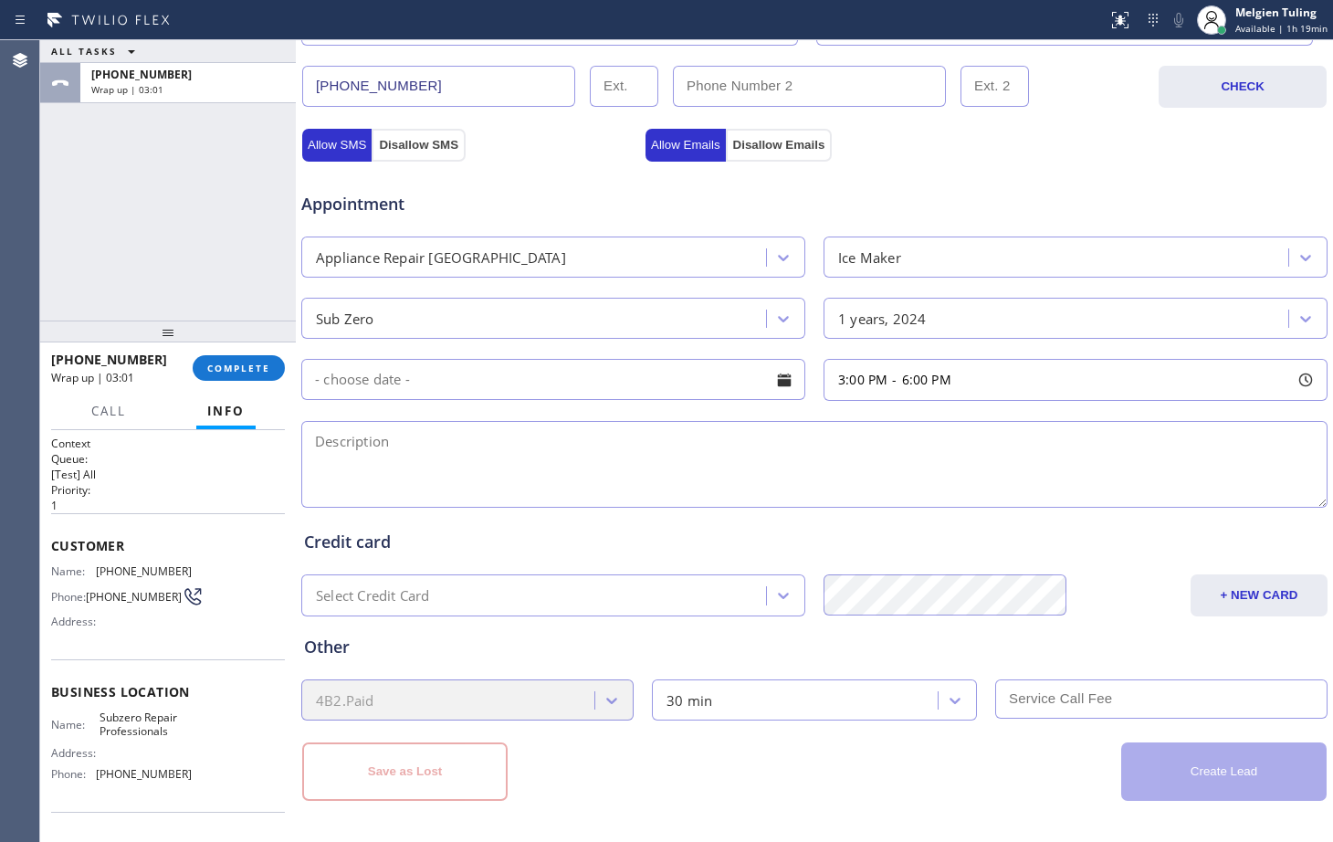
scroll to position [0, 0]
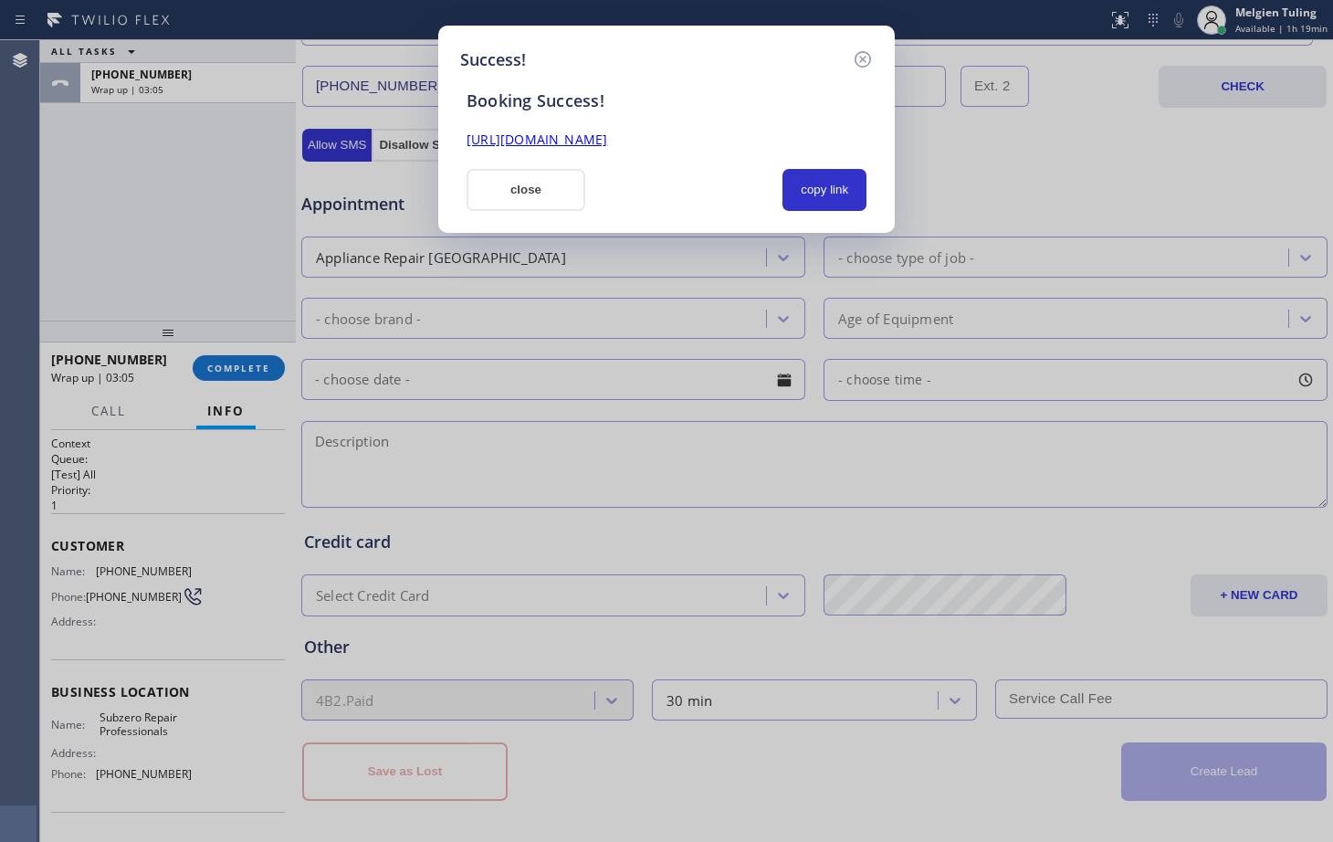
drag, startPoint x: 808, startPoint y: 184, endPoint x: 721, endPoint y: 146, distance: 94.8
drag, startPoint x: 721, startPoint y: 146, endPoint x: 600, endPoint y: 137, distance: 121.8
click at [600, 137] on link "[URL][DOMAIN_NAME]" at bounding box center [536, 139] width 141 height 17
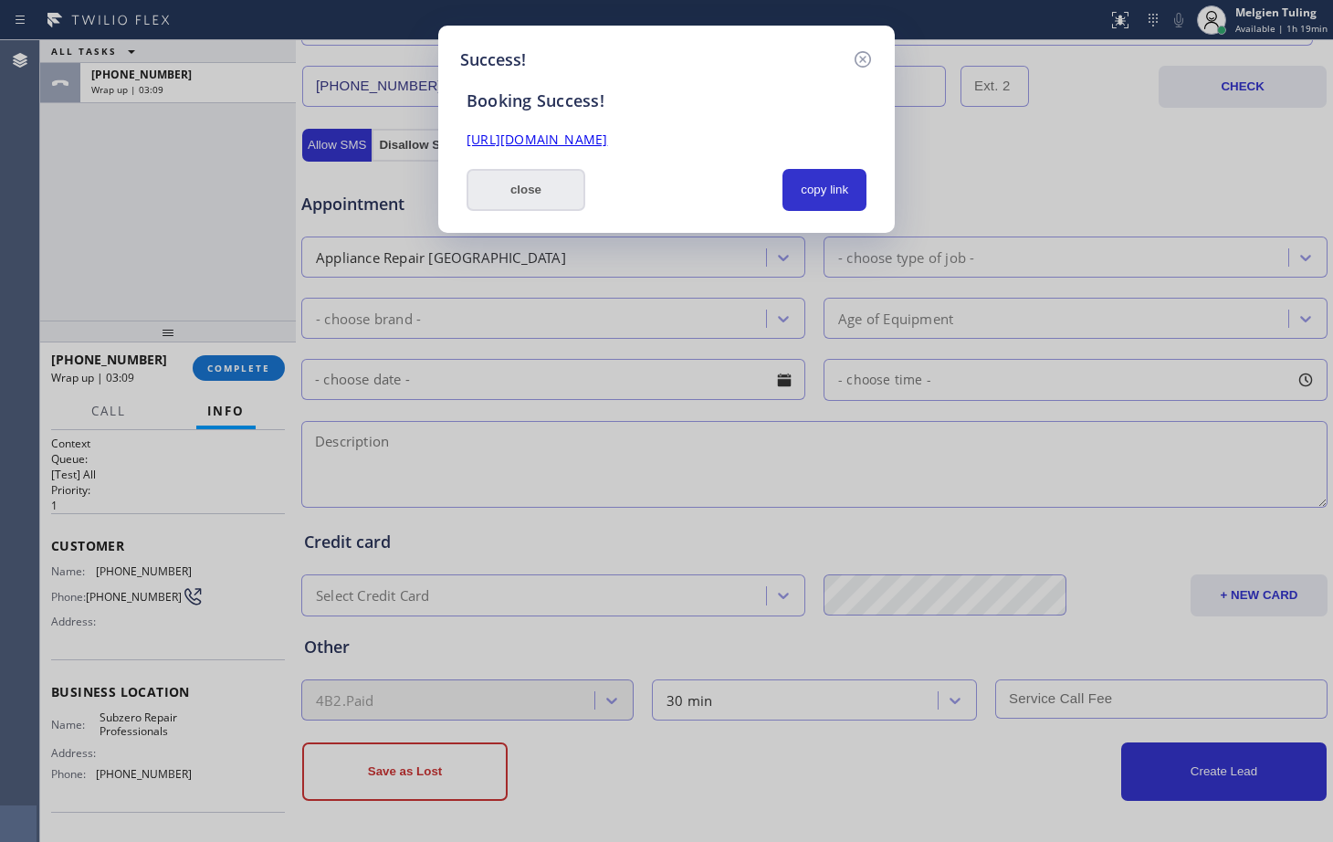
click at [517, 200] on button "close" at bounding box center [525, 190] width 119 height 42
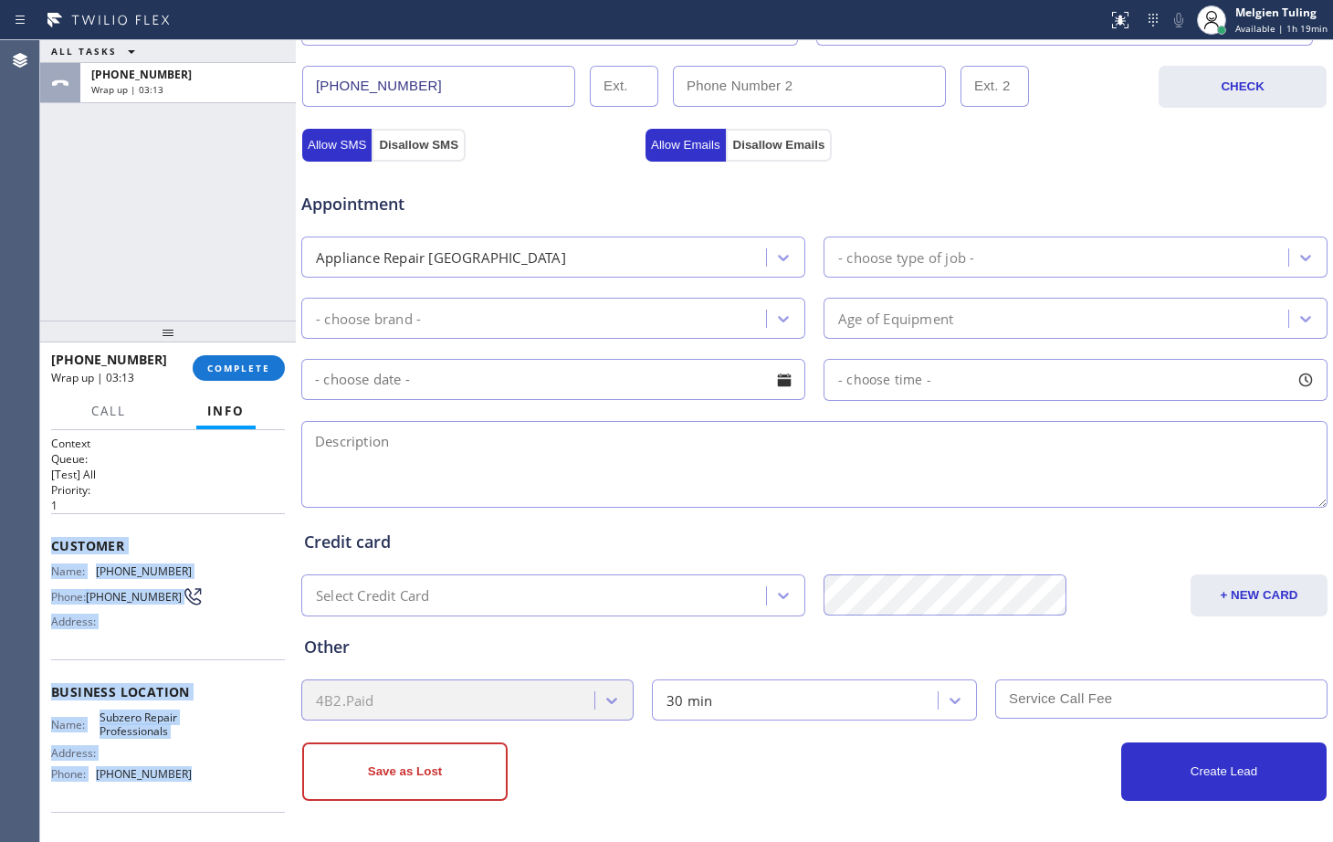
drag, startPoint x: 231, startPoint y: 368, endPoint x: 194, endPoint y: 786, distance: 419.8
click at [194, 786] on div "Context Queue: [Test] All Priority: 1 Customer Name: [PHONE_NUMBER] Phone: [PHO…" at bounding box center [168, 692] width 234 height 514
copy div "Customer Name: [PHONE_NUMBER] Phone: [PHONE_NUMBER] Address: Business location …"
drag, startPoint x: 243, startPoint y: 375, endPoint x: 229, endPoint y: 372, distance: 14.2
click at [229, 372] on span "COMPLETE" at bounding box center [238, 367] width 63 height 13
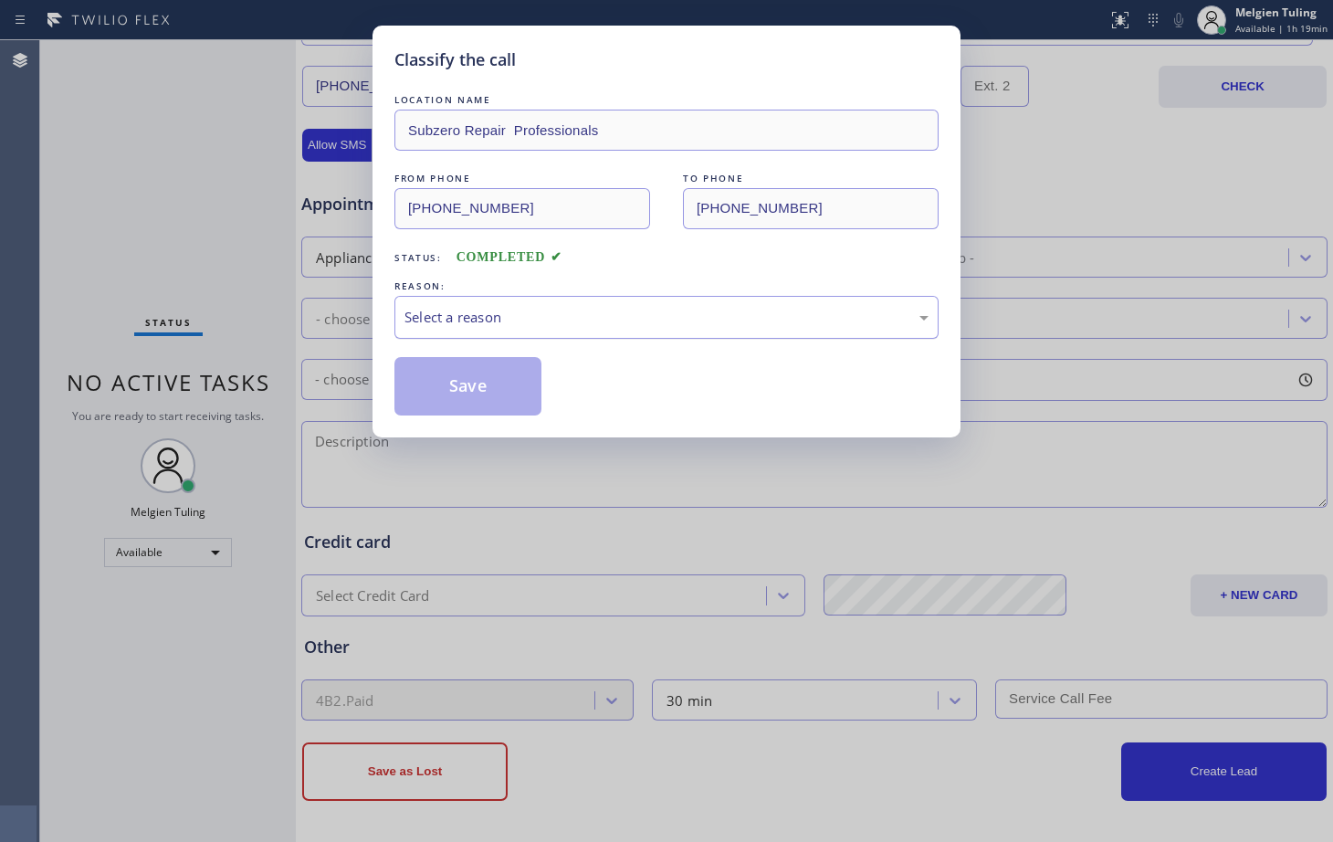
click at [445, 308] on div "Select a reason" at bounding box center [666, 317] width 524 height 21
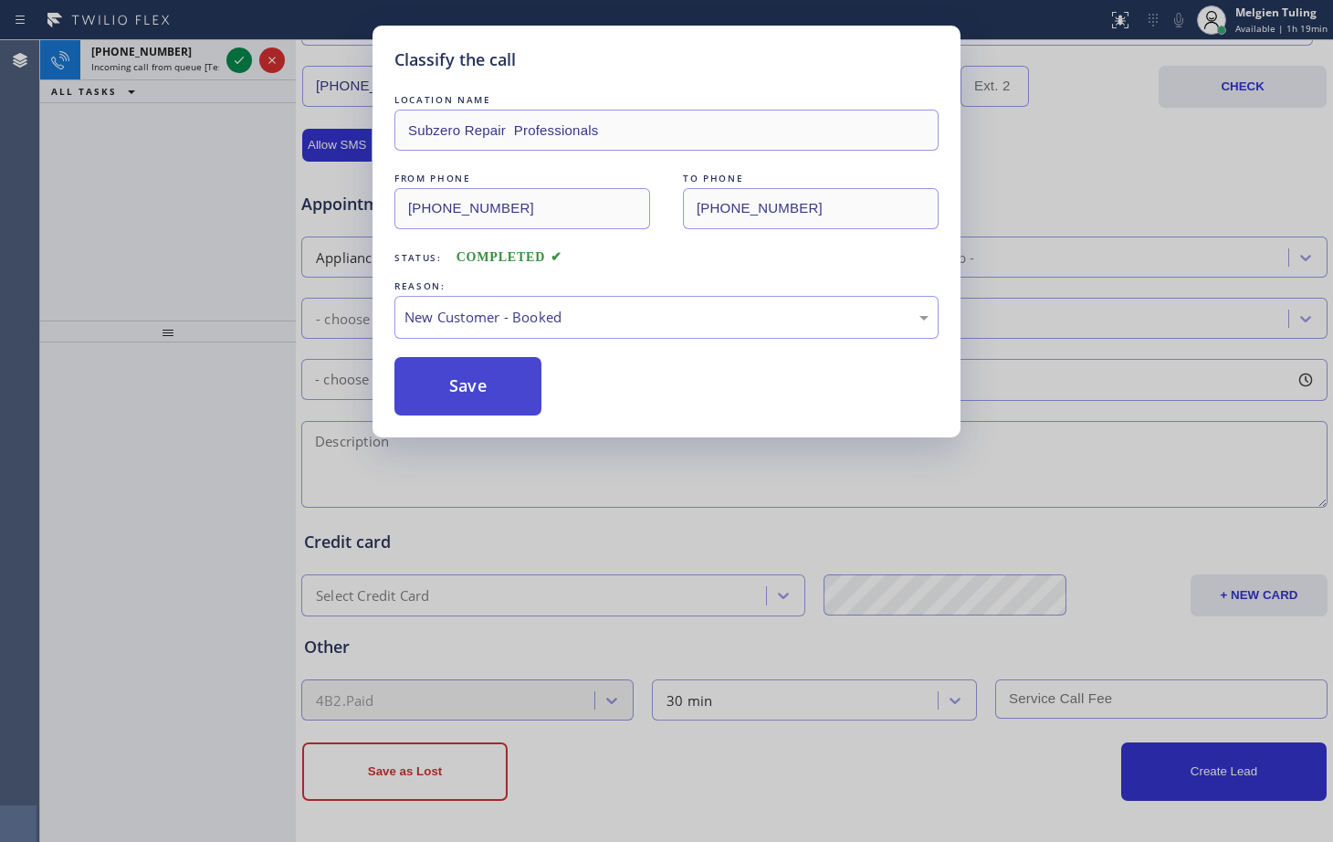
drag, startPoint x: 436, startPoint y: 366, endPoint x: 418, endPoint y: 384, distance: 25.8
click at [418, 384] on button "Save" at bounding box center [467, 386] width 147 height 58
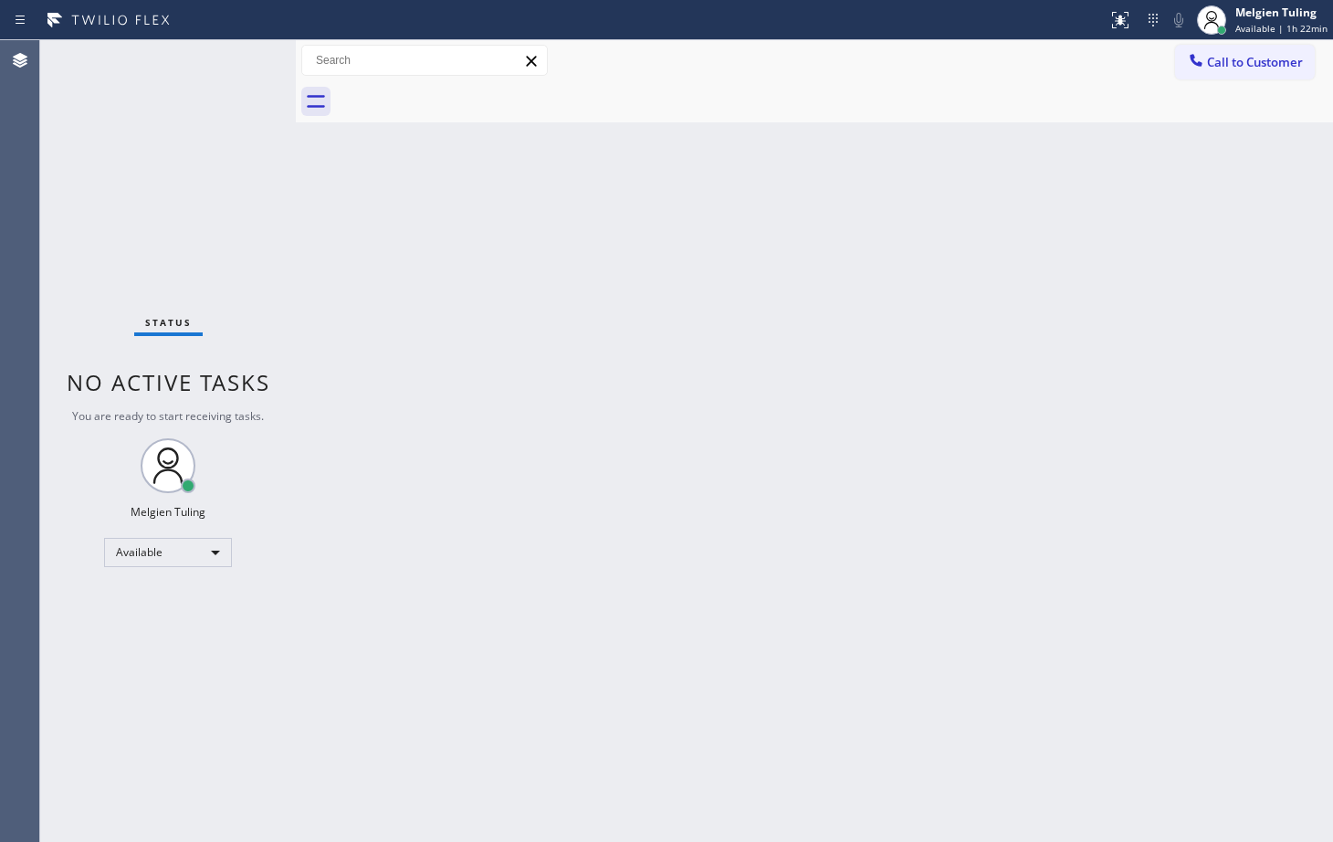
click at [247, 64] on div "Status No active tasks You are ready to start receiving tasks. Melgien Tuling A…" at bounding box center [168, 440] width 256 height 801
click at [220, 71] on div "Status No active tasks You are ready to start receiving tasks. Melgien Tuling A…" at bounding box center [168, 440] width 256 height 801
click at [244, 239] on div "Status No active tasks You are ready to start receiving tasks. Melgien Tuling A…" at bounding box center [168, 440] width 256 height 801
click at [862, 423] on div "Back to Dashboard Change Sender ID Customers Technicians Select a contact Outbo…" at bounding box center [814, 440] width 1037 height 801
drag, startPoint x: 236, startPoint y: 60, endPoint x: 351, endPoint y: 110, distance: 124.7
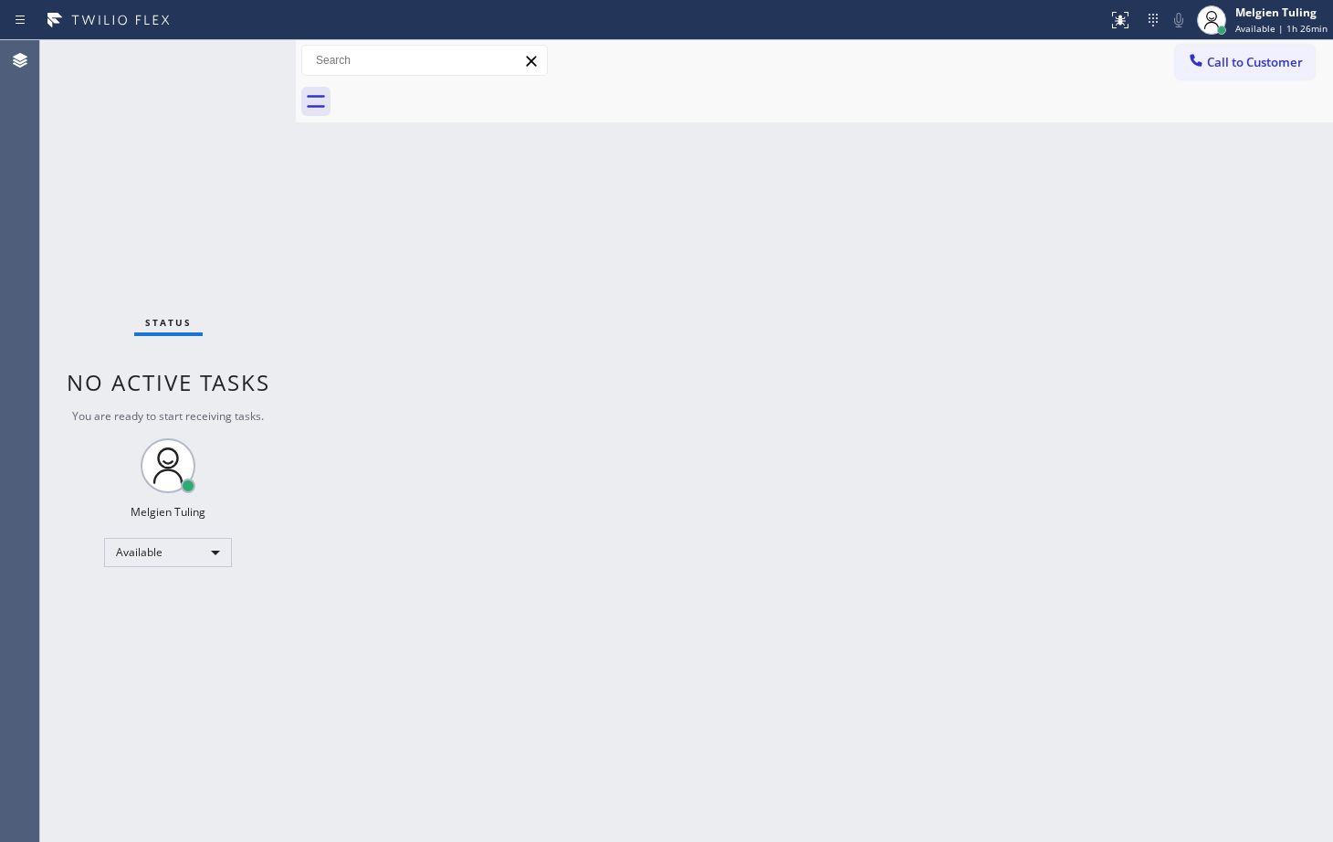
click at [236, 60] on div "Status No active tasks You are ready to start receiving tasks. Melgien Tuling A…" at bounding box center [168, 440] width 256 height 801
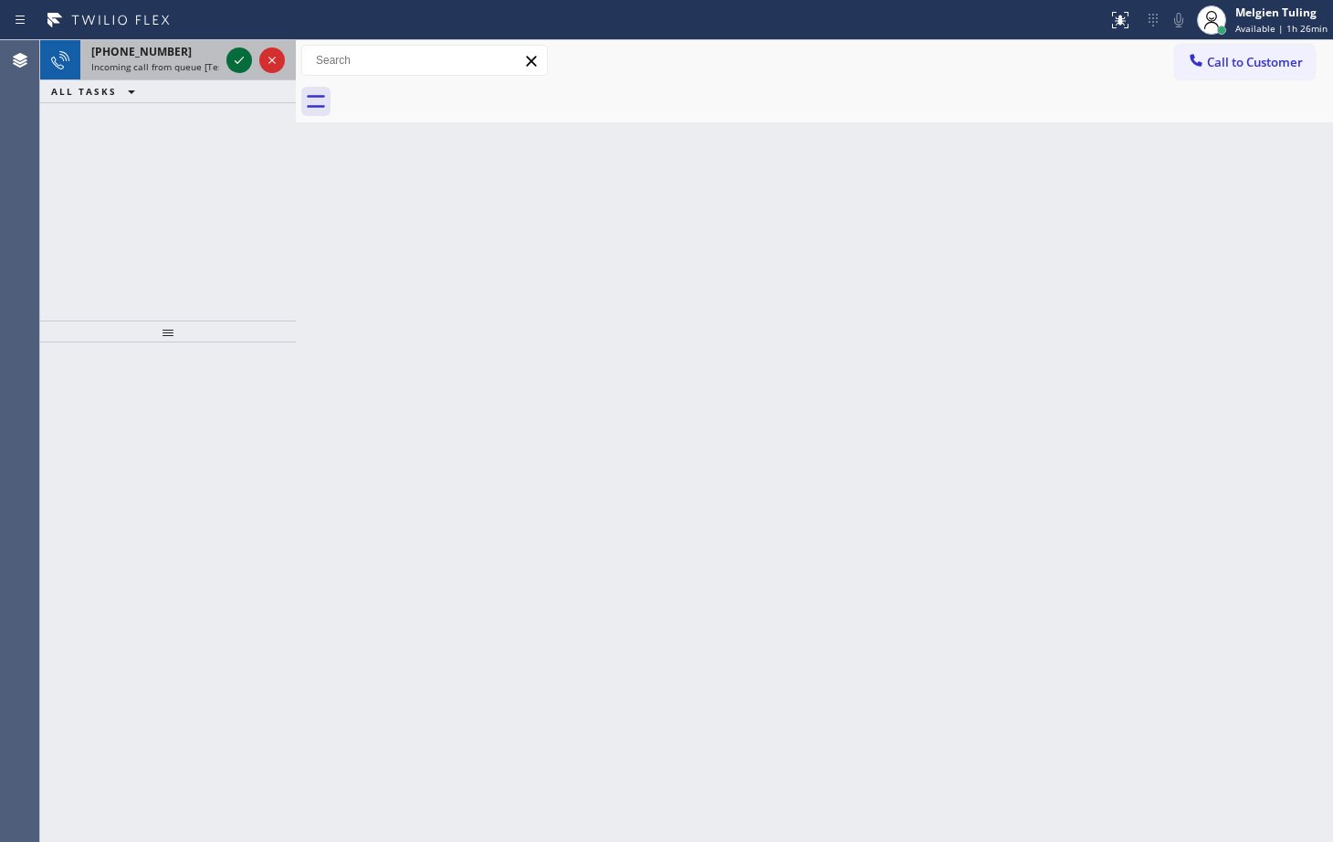
click at [242, 51] on icon at bounding box center [239, 60] width 22 height 22
click at [243, 53] on icon at bounding box center [239, 60] width 22 height 22
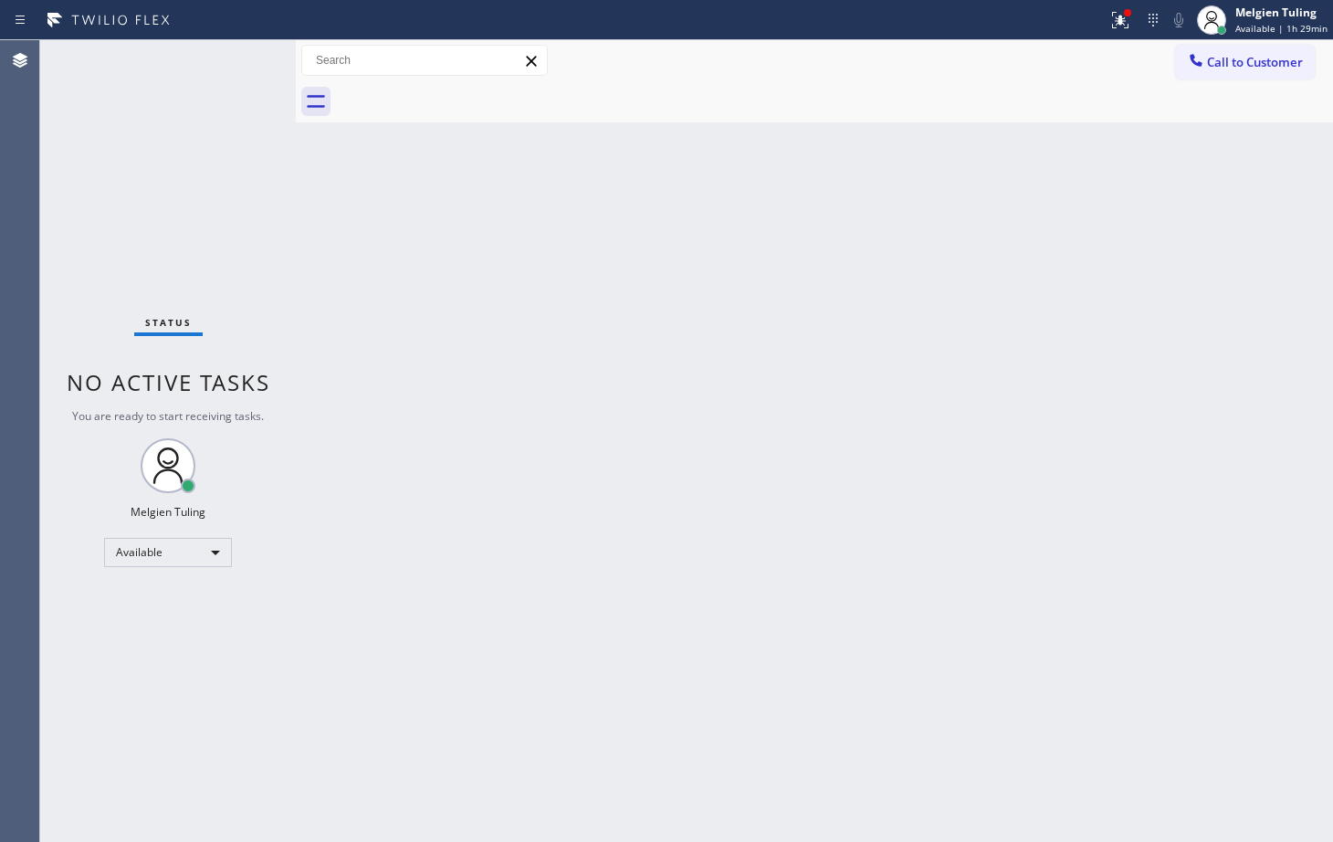
click at [571, 299] on div "Back to Dashboard Change Sender ID Customers Technicians Select a contact Outbo…" at bounding box center [814, 440] width 1037 height 801
click at [1126, 31] on button at bounding box center [1120, 20] width 40 height 40
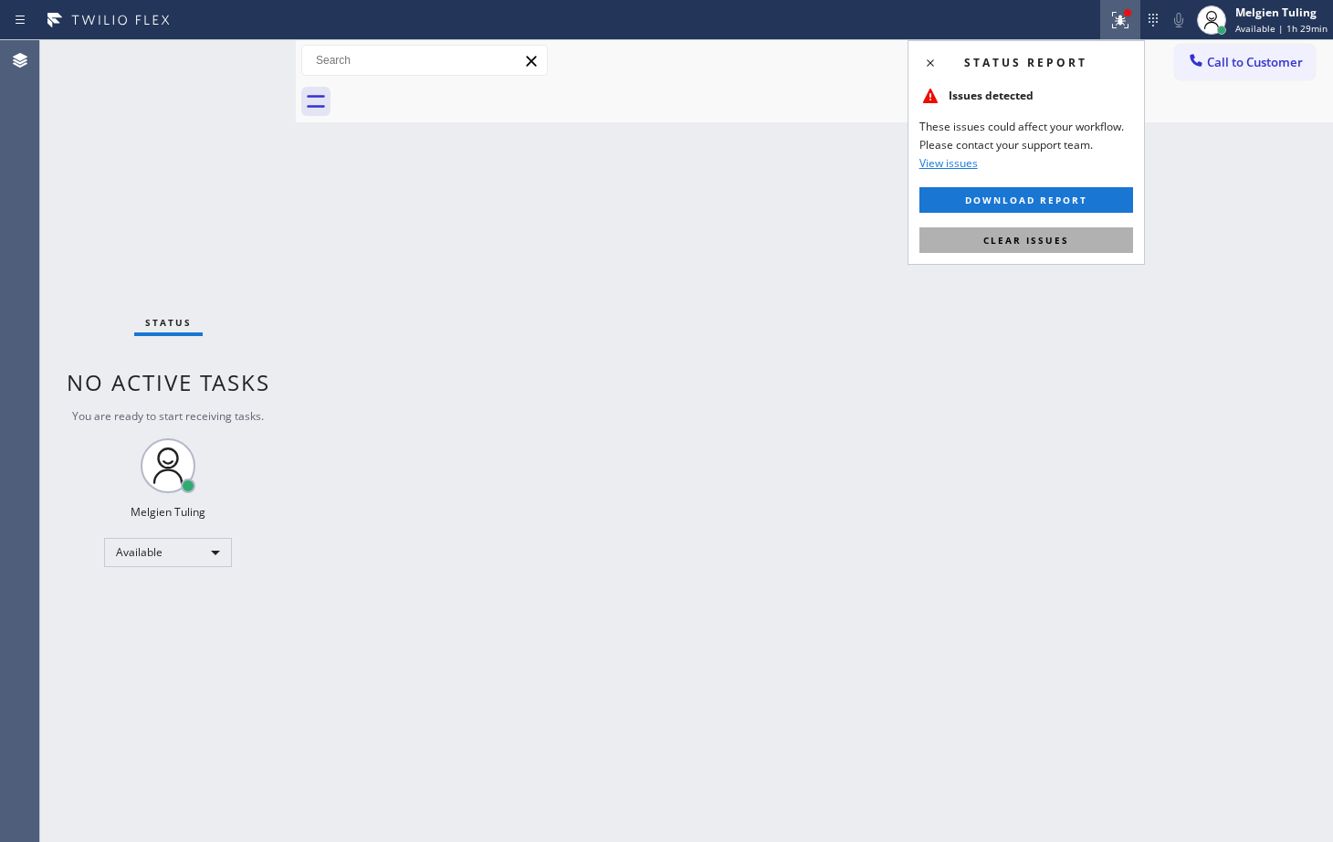
drag, startPoint x: 1040, startPoint y: 234, endPoint x: 993, endPoint y: 238, distance: 46.8
click at [993, 238] on span "Clear issues" at bounding box center [1026, 240] width 86 height 13
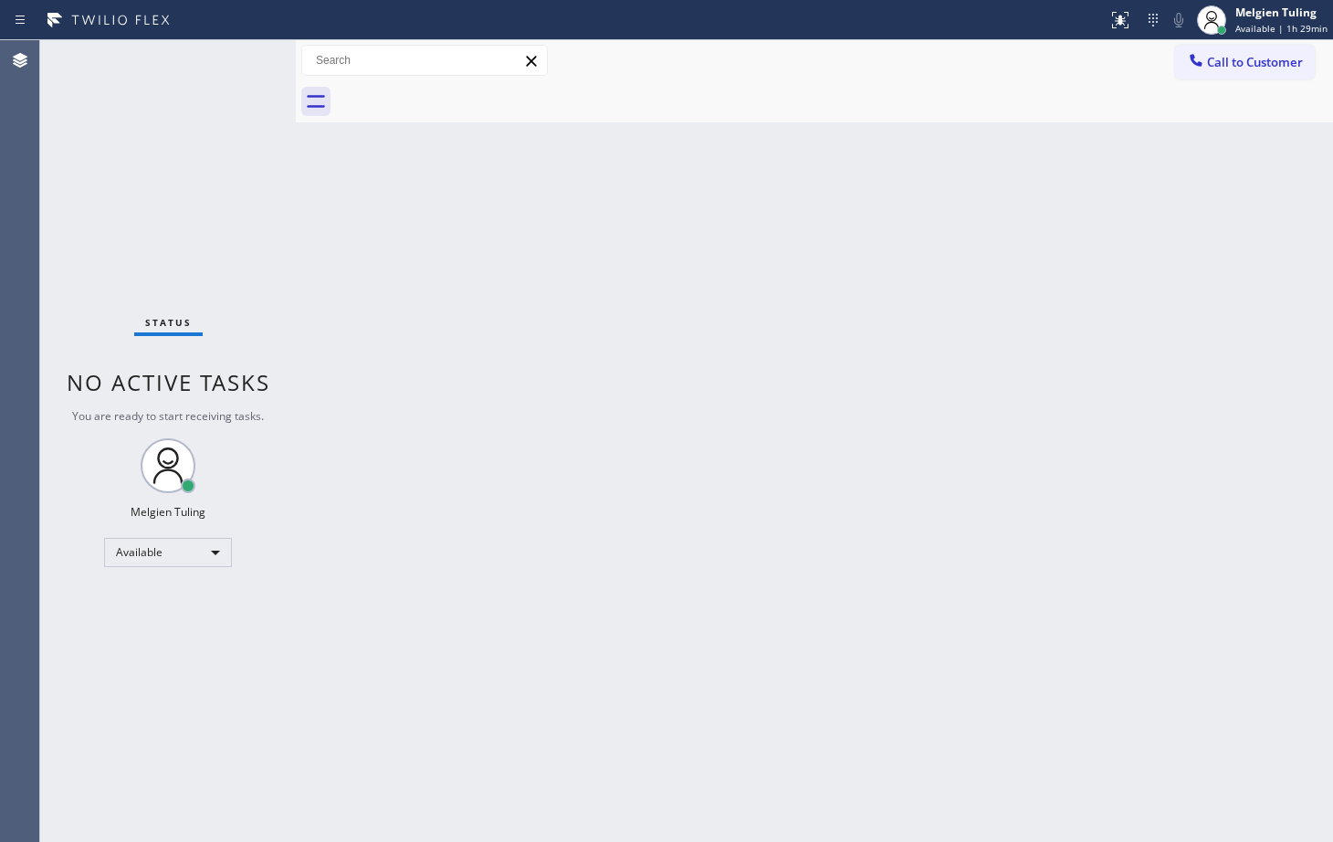
click at [714, 125] on div "Back to Dashboard Change Sender ID Customers Technicians Select a contact Outbo…" at bounding box center [814, 440] width 1037 height 801
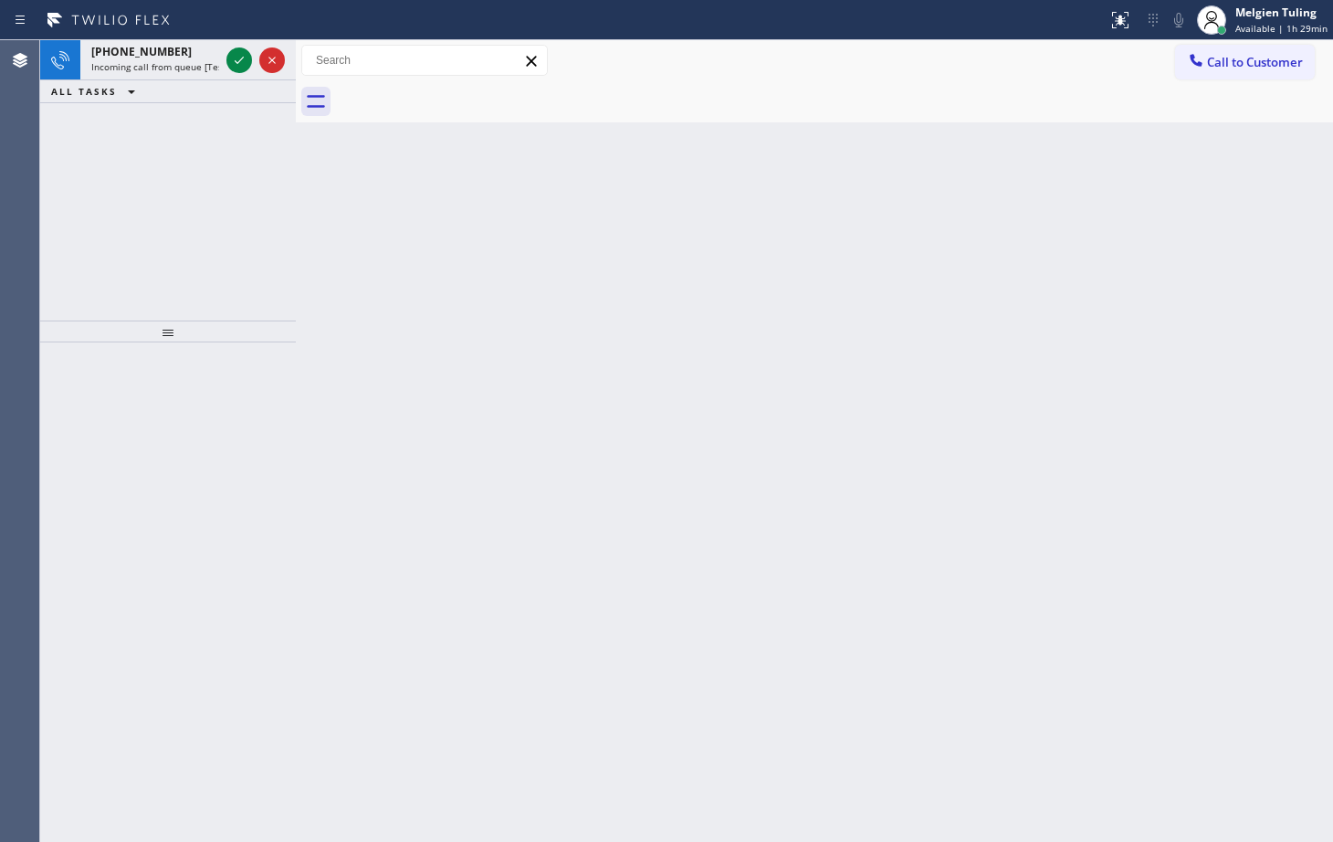
drag, startPoint x: 133, startPoint y: 110, endPoint x: 785, endPoint y: 240, distance: 664.7
click at [785, 240] on div "Back to Dashboard Change Sender ID Customers Technicians Select a contact Outbo…" at bounding box center [814, 440] width 1037 height 801
click at [236, 59] on icon at bounding box center [239, 60] width 22 height 22
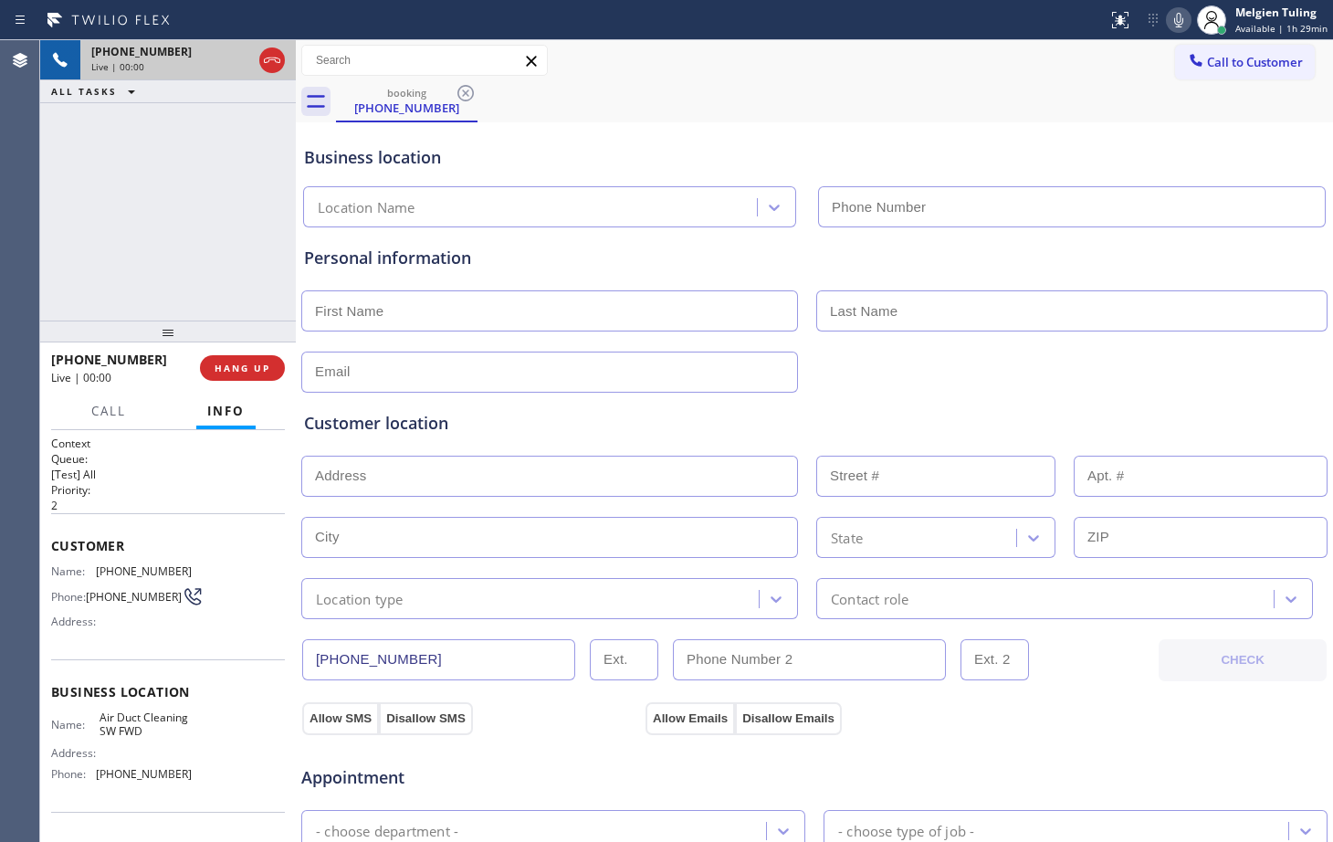
type input "[PHONE_NUMBER]"
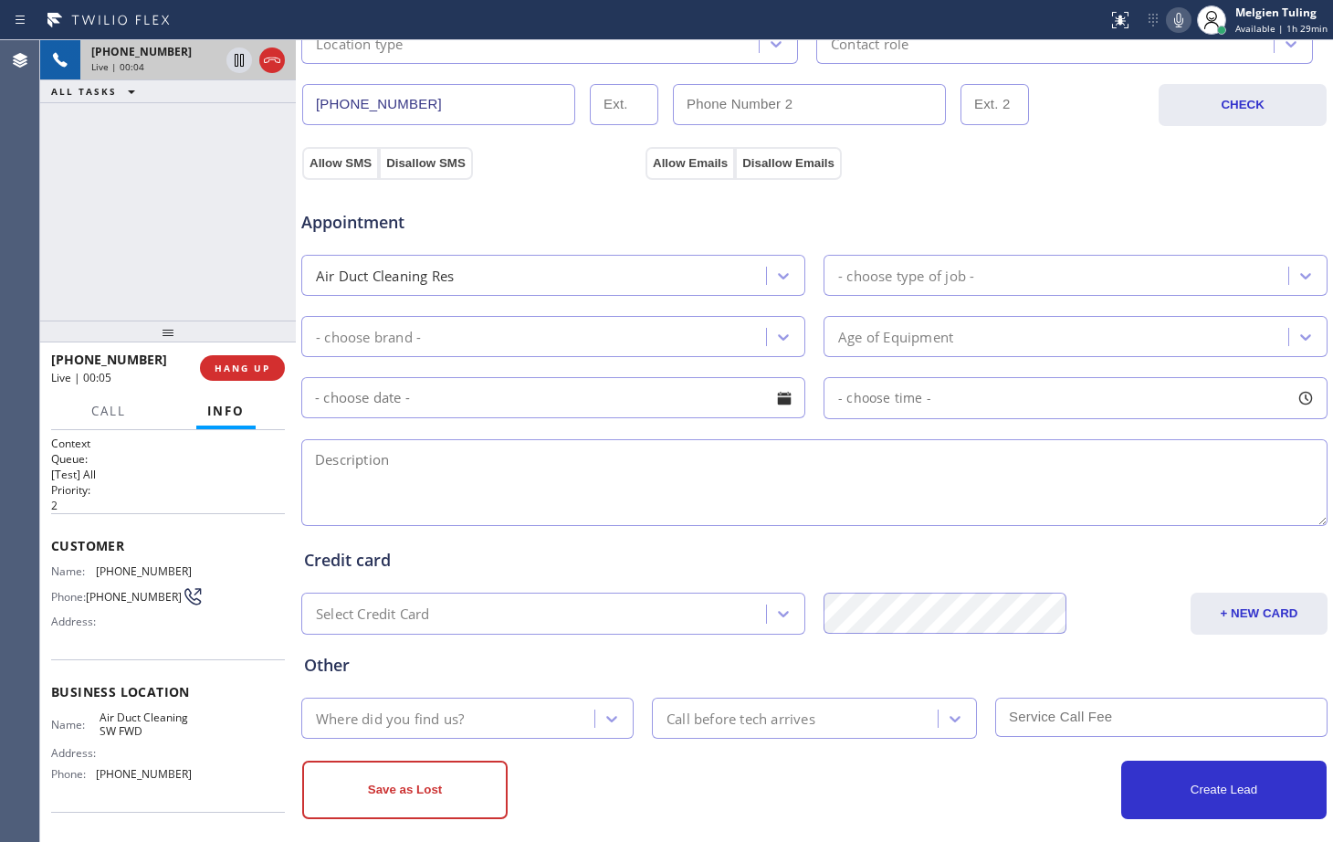
scroll to position [573, 0]
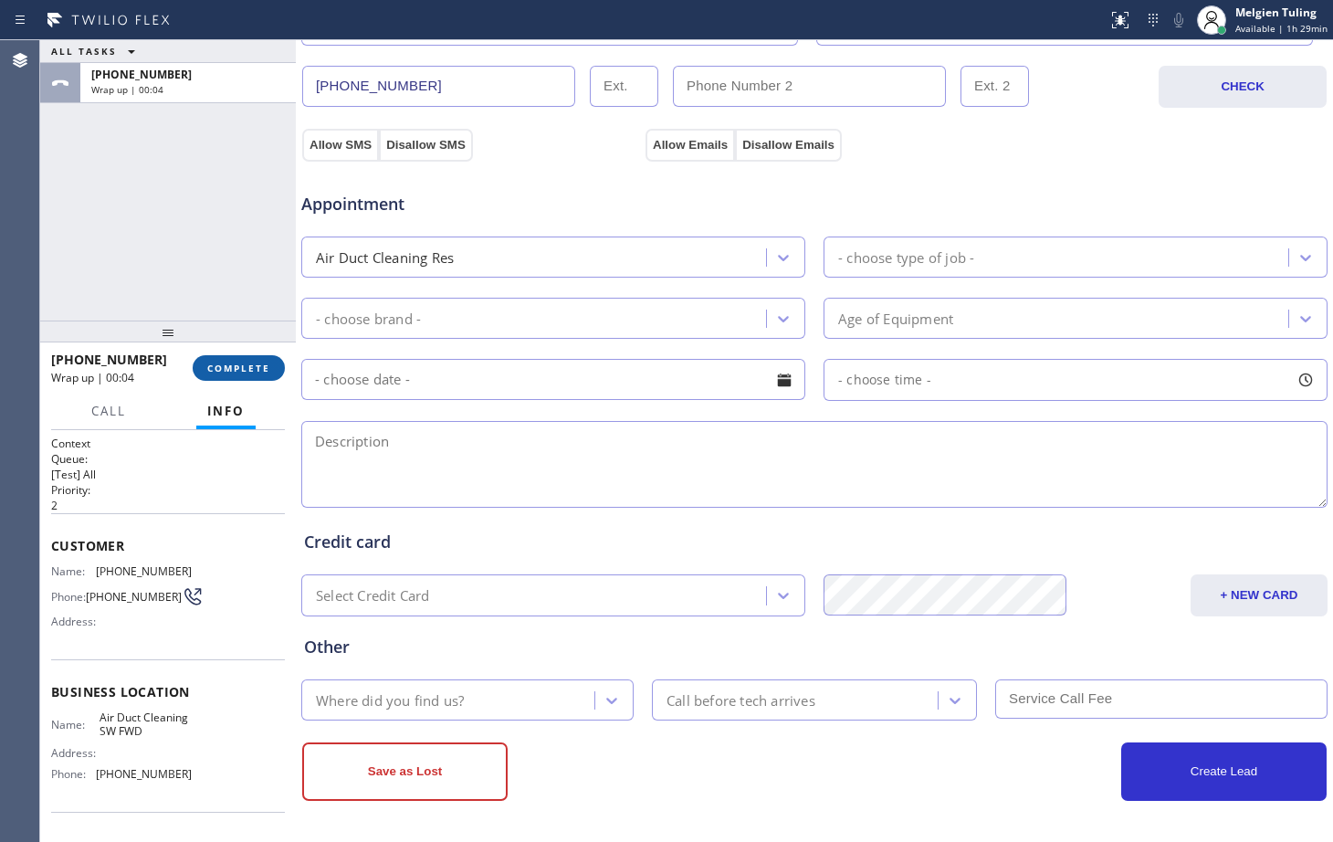
click at [239, 369] on span "COMPLETE" at bounding box center [238, 367] width 63 height 13
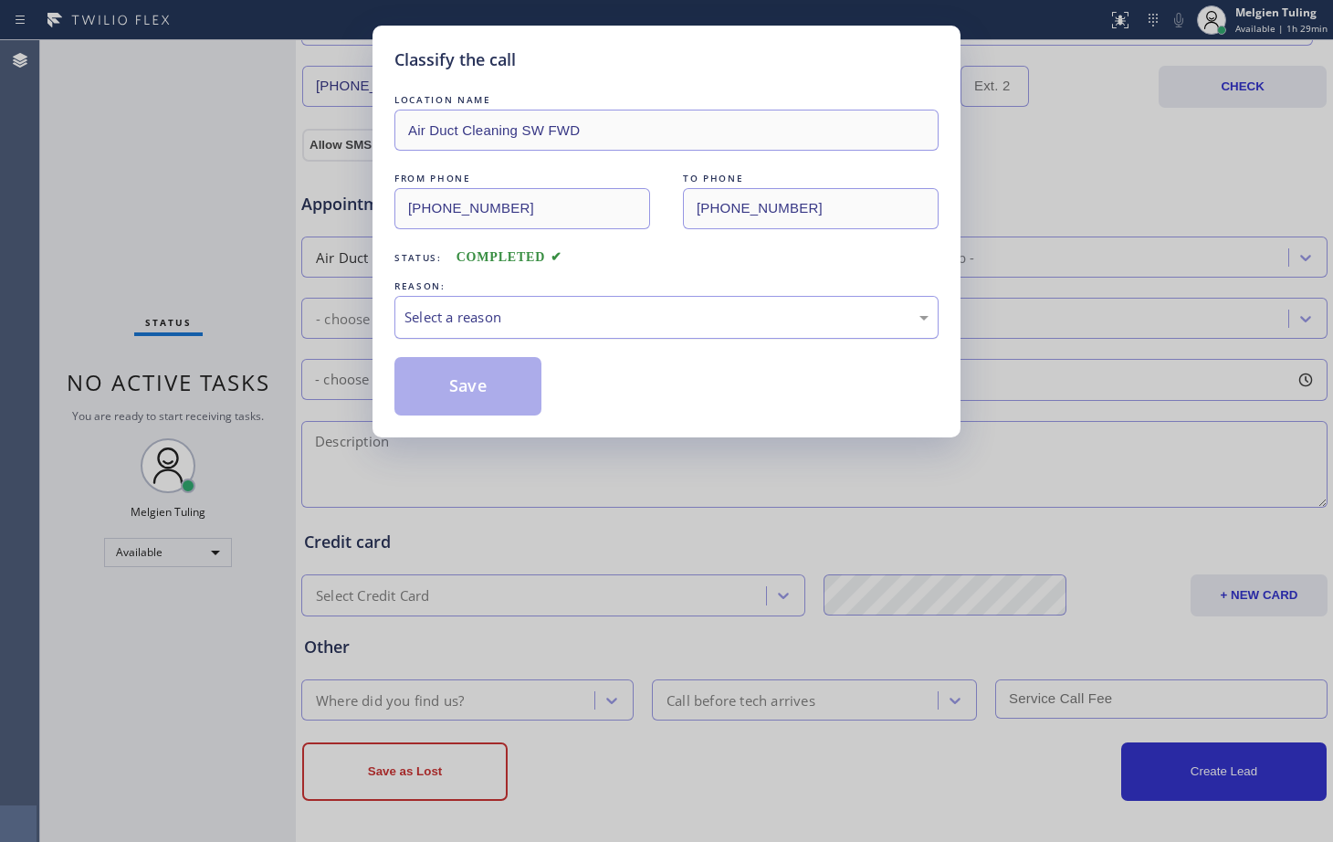
click at [451, 318] on div "Select a reason" at bounding box center [666, 317] width 524 height 21
click at [464, 386] on button "Save" at bounding box center [467, 386] width 147 height 58
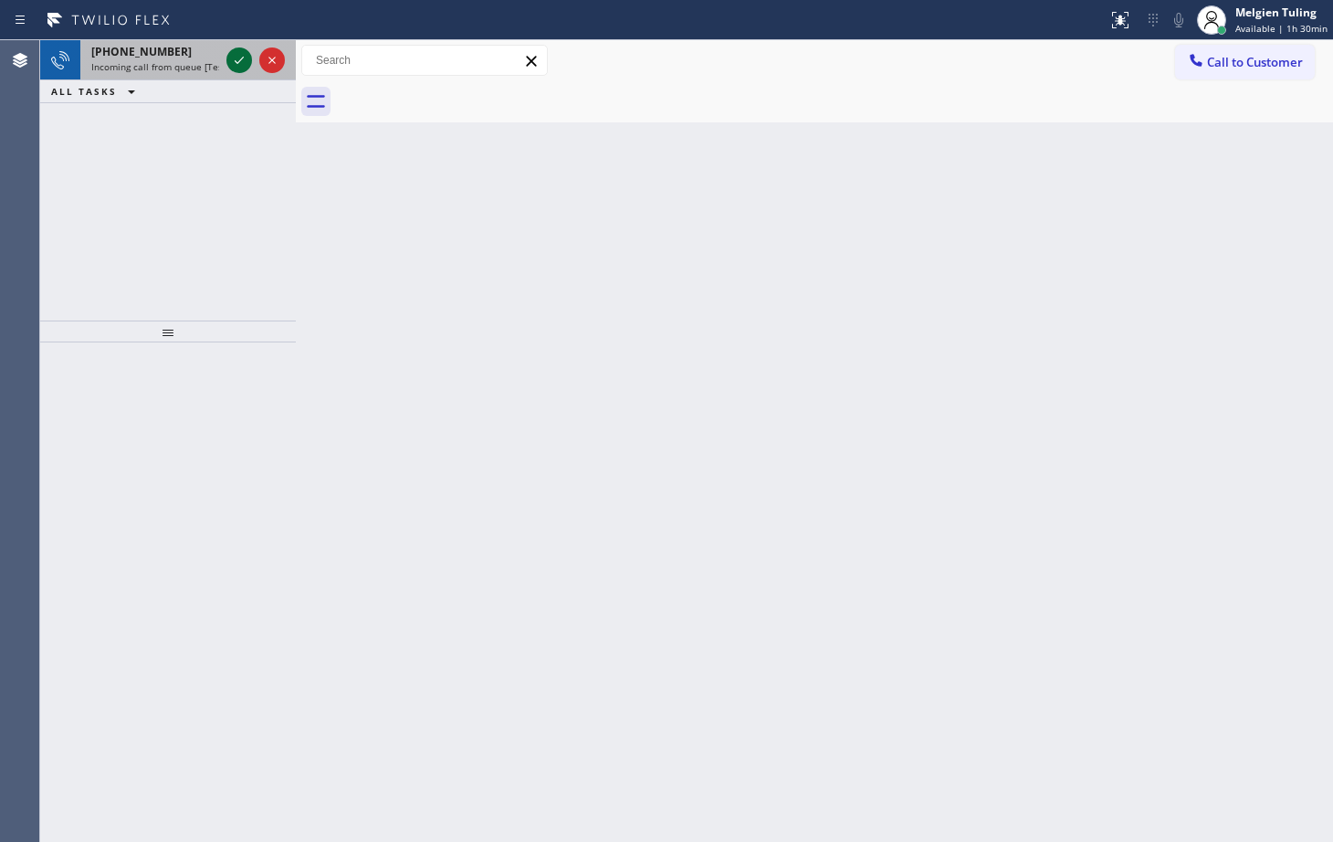
click at [229, 62] on icon at bounding box center [239, 60] width 22 height 22
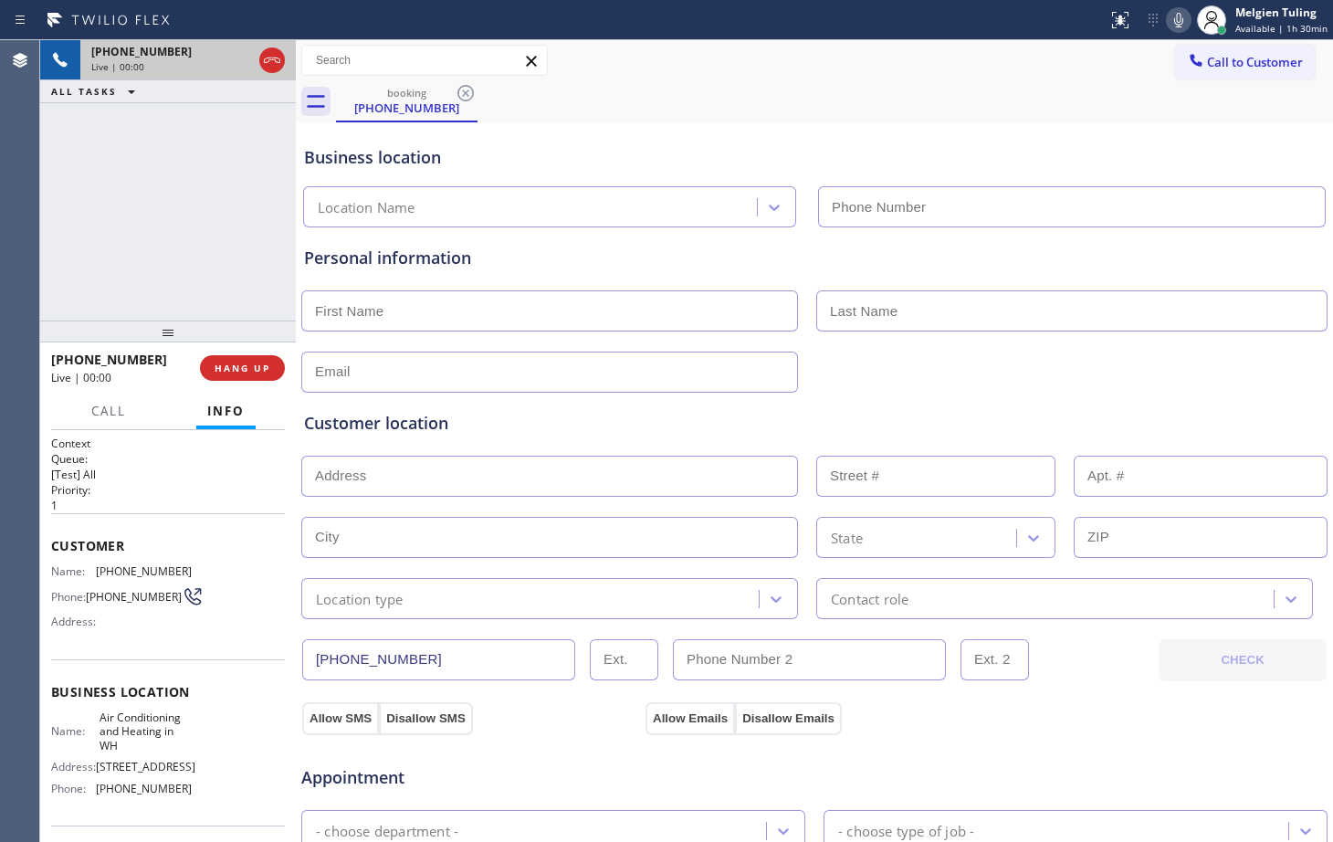
type input "[PHONE_NUMBER]"
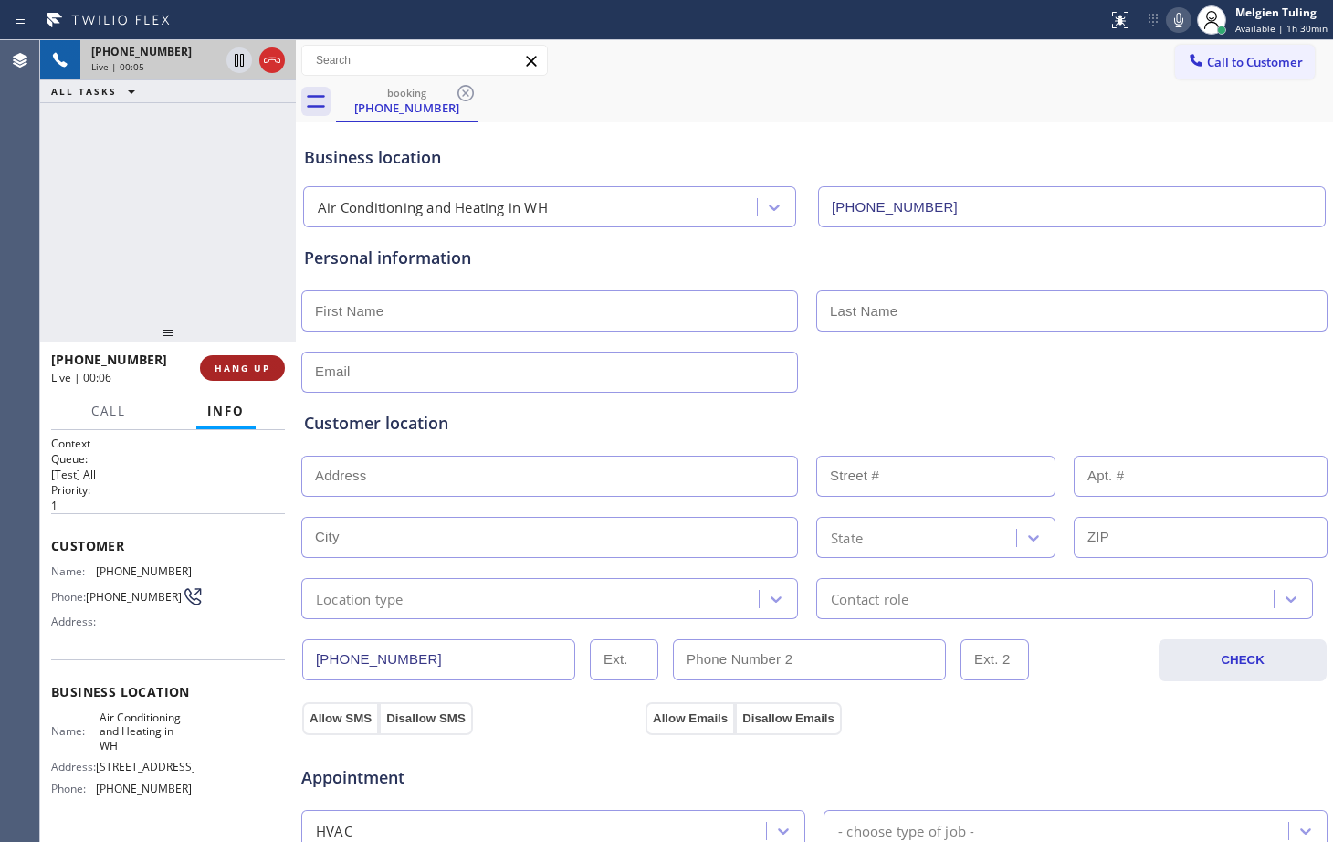
click at [229, 366] on span "HANG UP" at bounding box center [243, 367] width 56 height 13
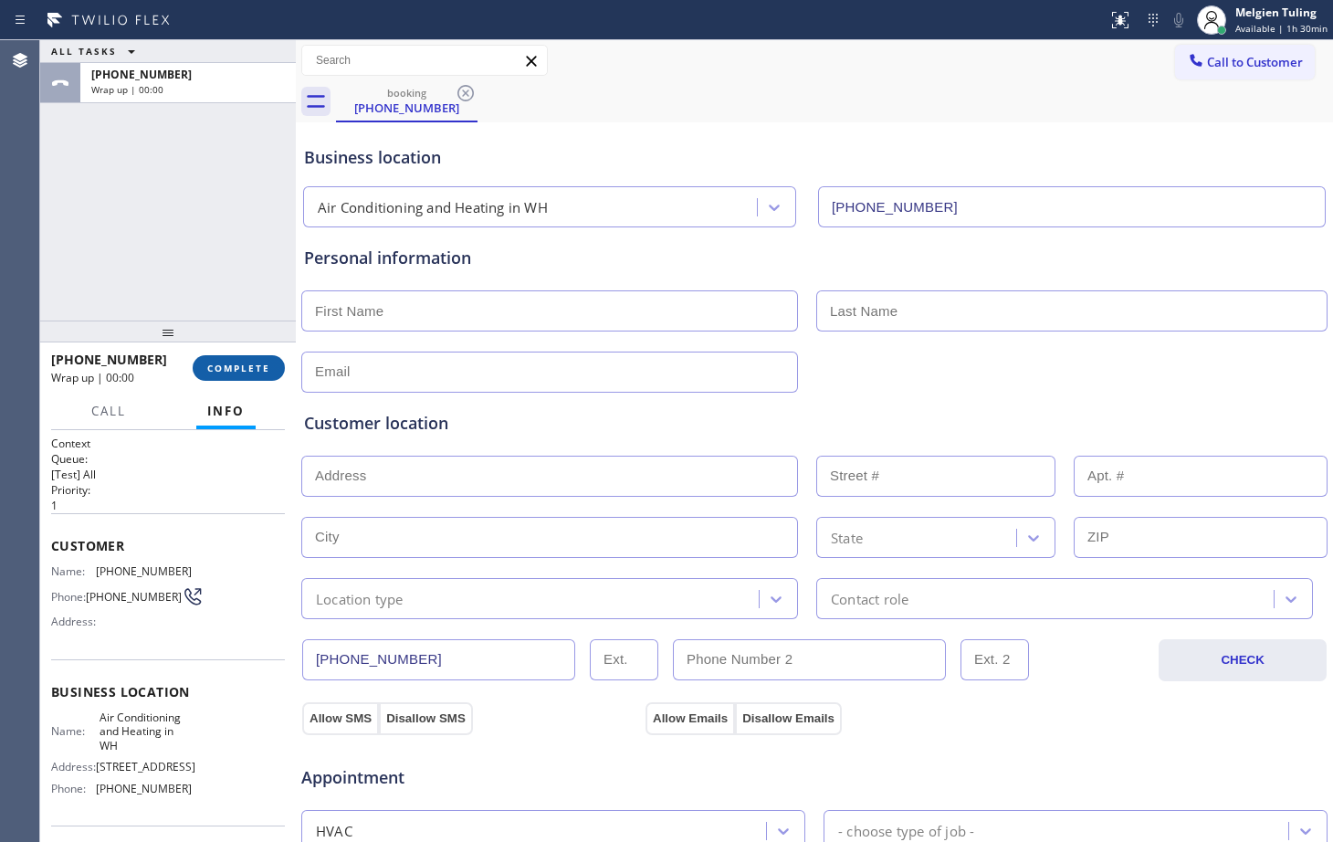
click at [229, 366] on span "COMPLETE" at bounding box center [238, 367] width 63 height 13
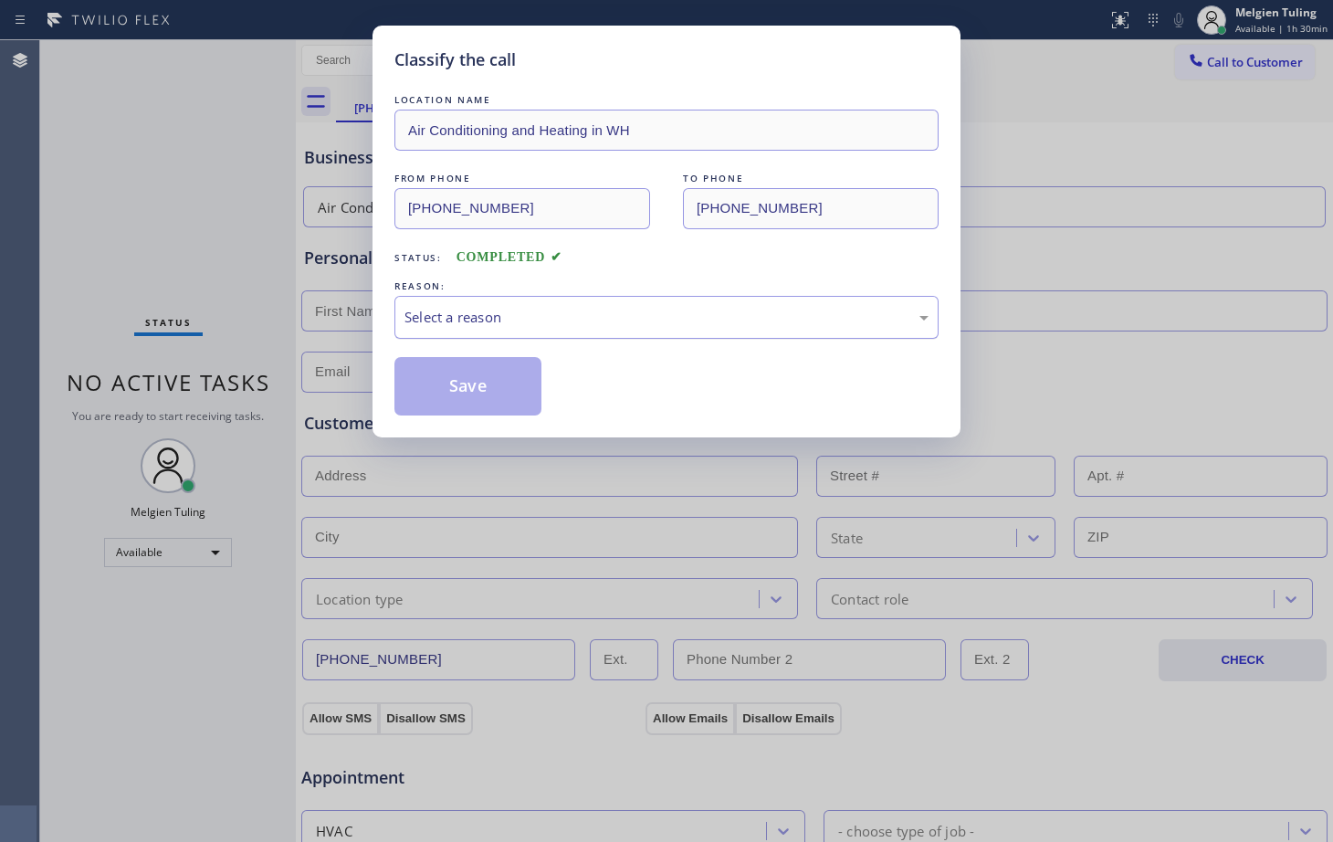
click at [468, 323] on div "Select a reason" at bounding box center [666, 317] width 524 height 21
click at [494, 372] on button "Save" at bounding box center [467, 386] width 147 height 58
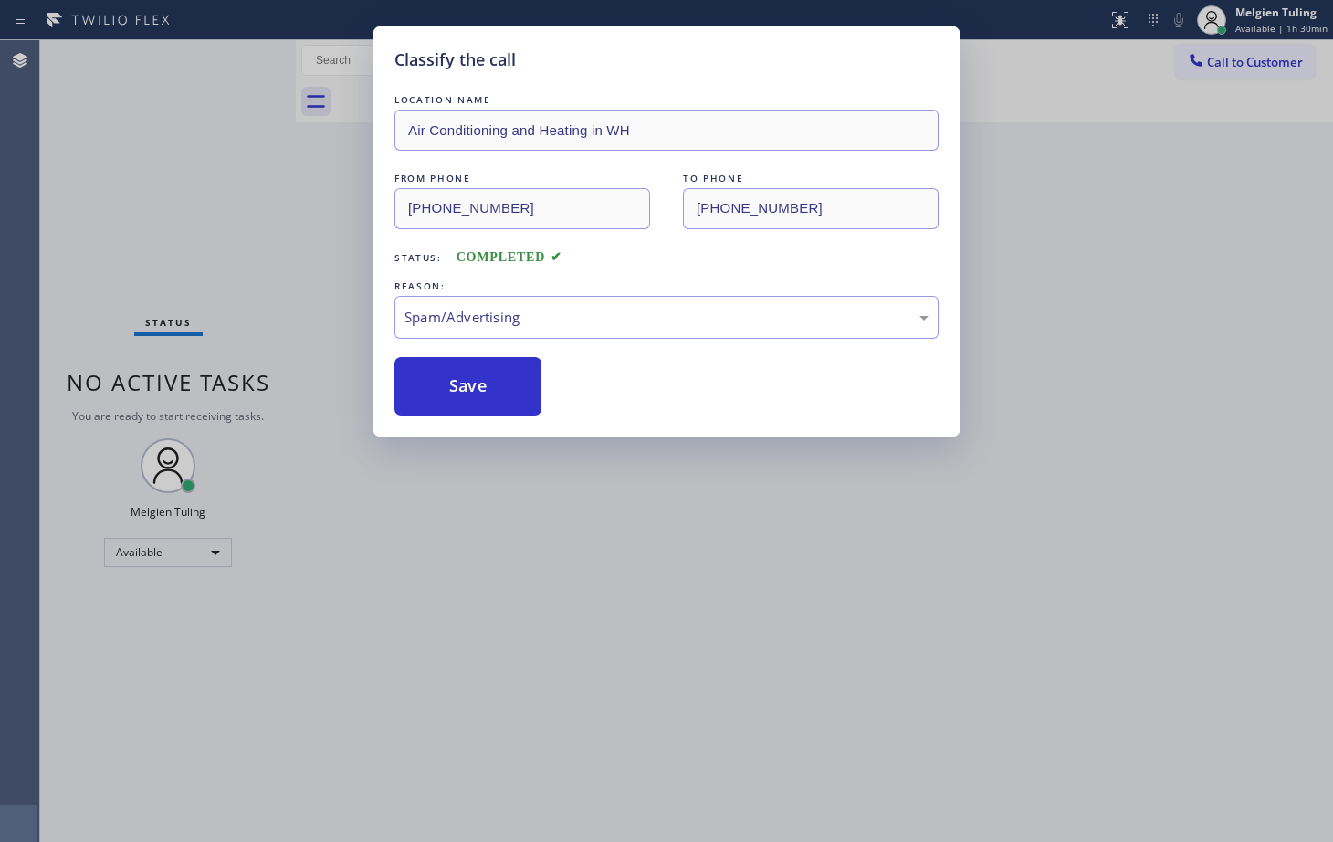
click at [496, 374] on button "Save" at bounding box center [467, 386] width 147 height 58
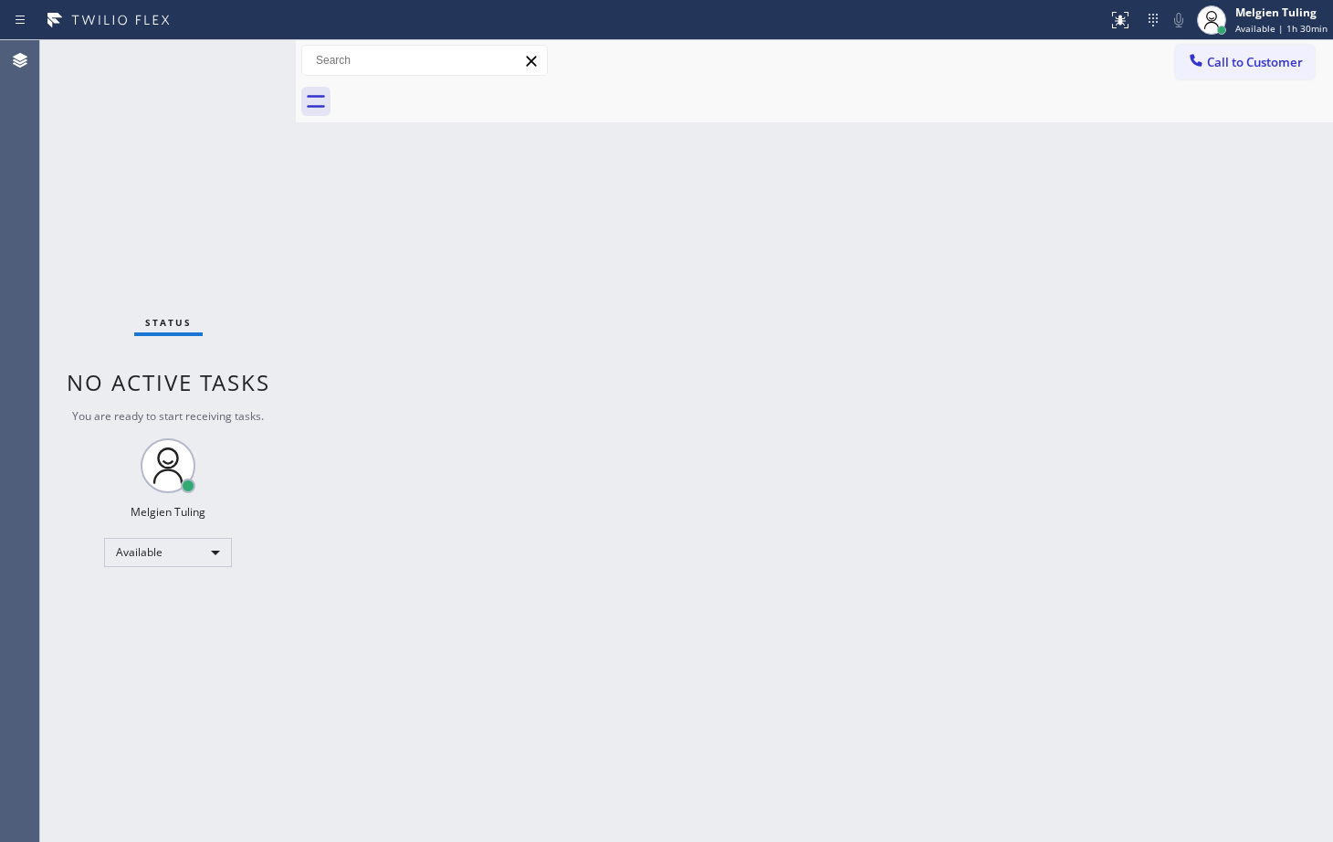
click at [464, 267] on div "Back to Dashboard Change Sender ID Customers Technicians Select a contact Outbo…" at bounding box center [814, 440] width 1037 height 801
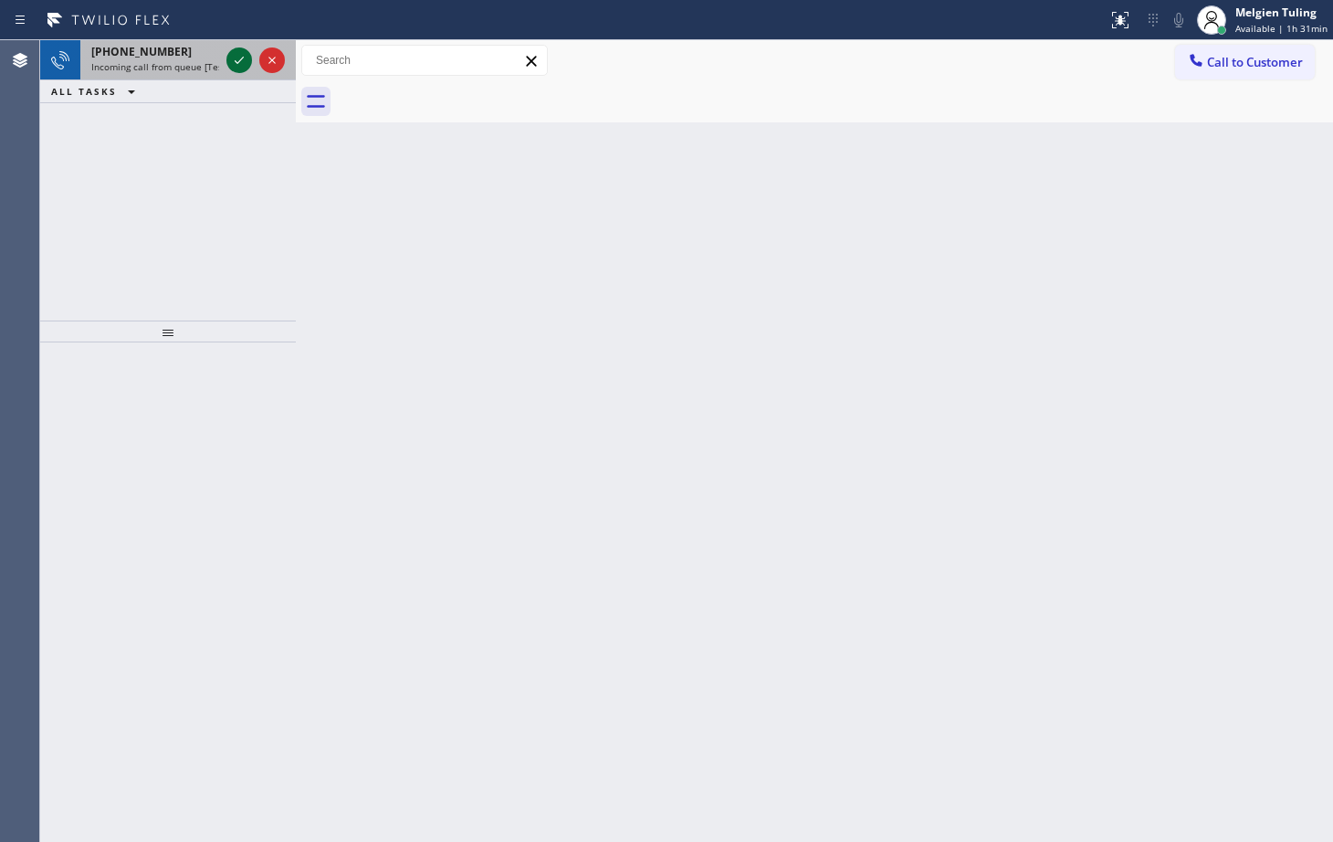
click at [235, 59] on icon at bounding box center [239, 60] width 22 height 22
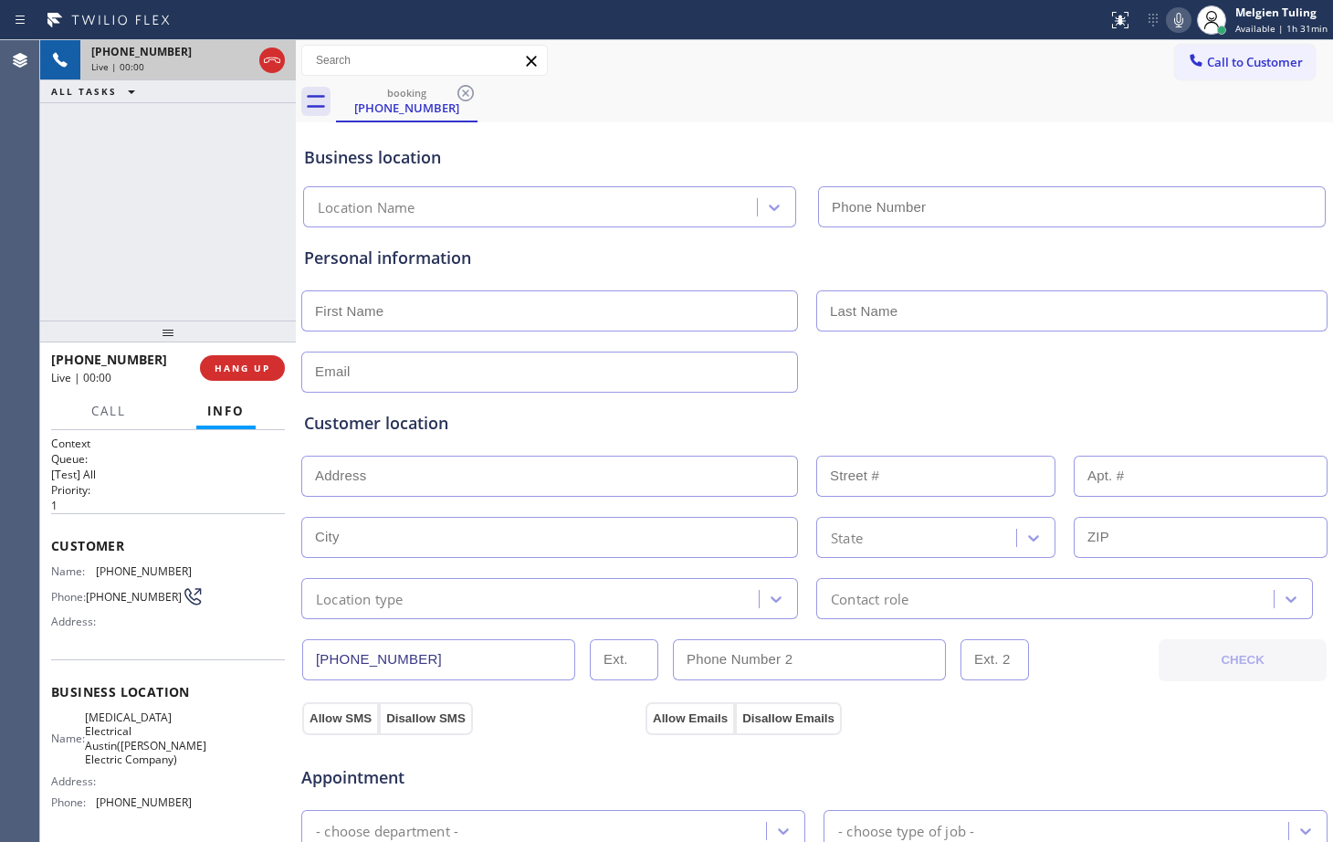
type input "[PHONE_NUMBER]"
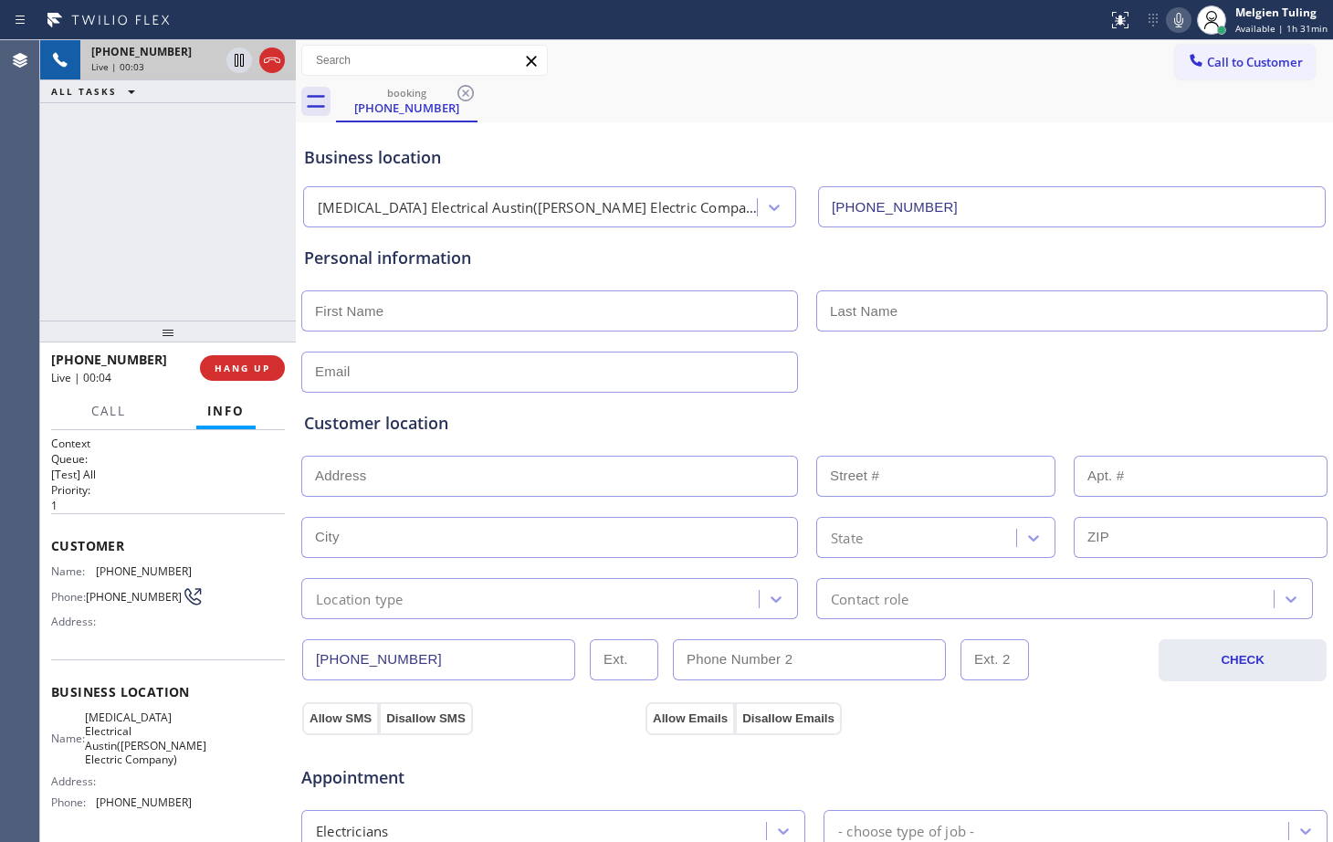
click at [566, 250] on div "Personal information" at bounding box center [814, 258] width 1021 height 25
click at [1182, 12] on icon at bounding box center [1179, 20] width 22 height 22
click at [1166, 7] on button at bounding box center [1179, 20] width 26 height 26
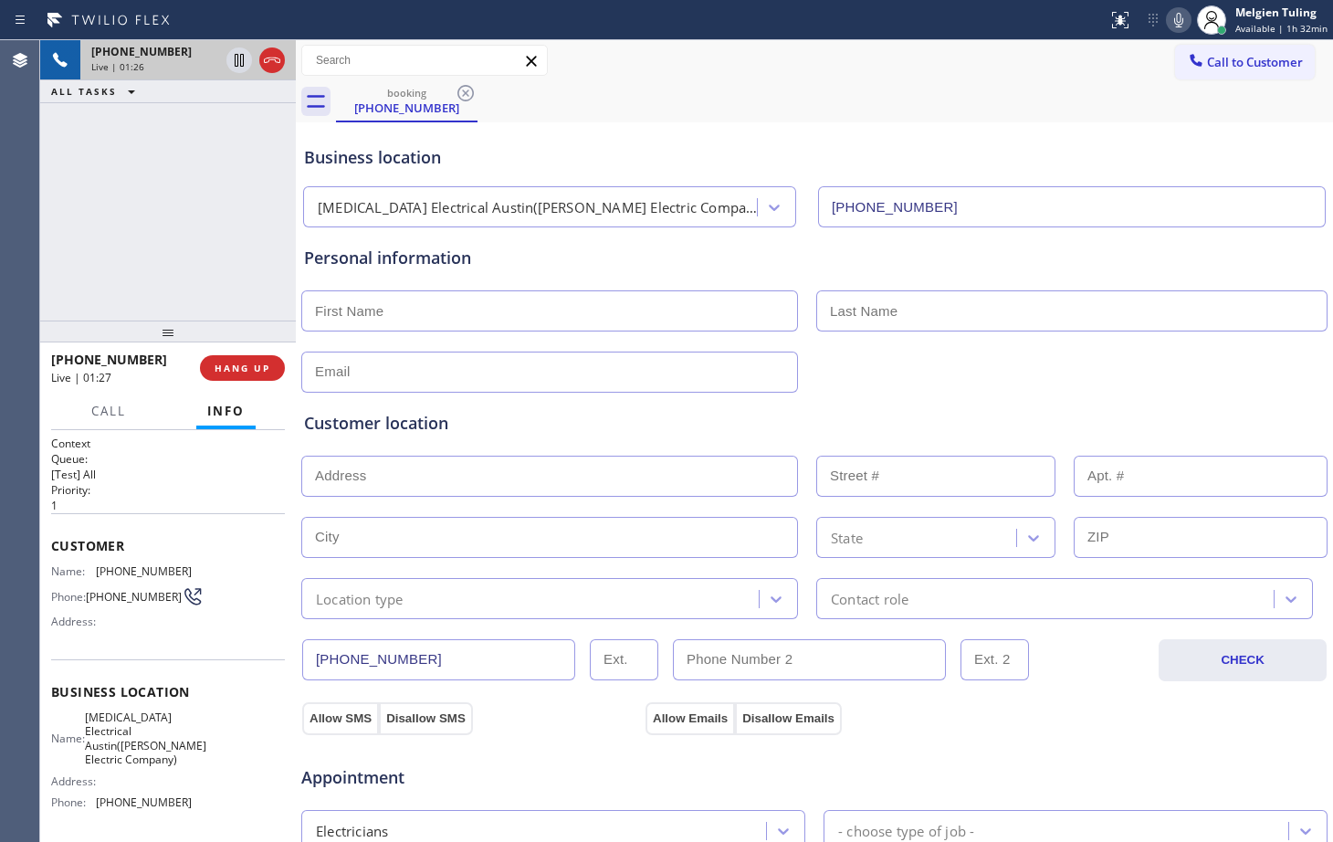
click at [1166, 7] on button at bounding box center [1179, 20] width 26 height 26
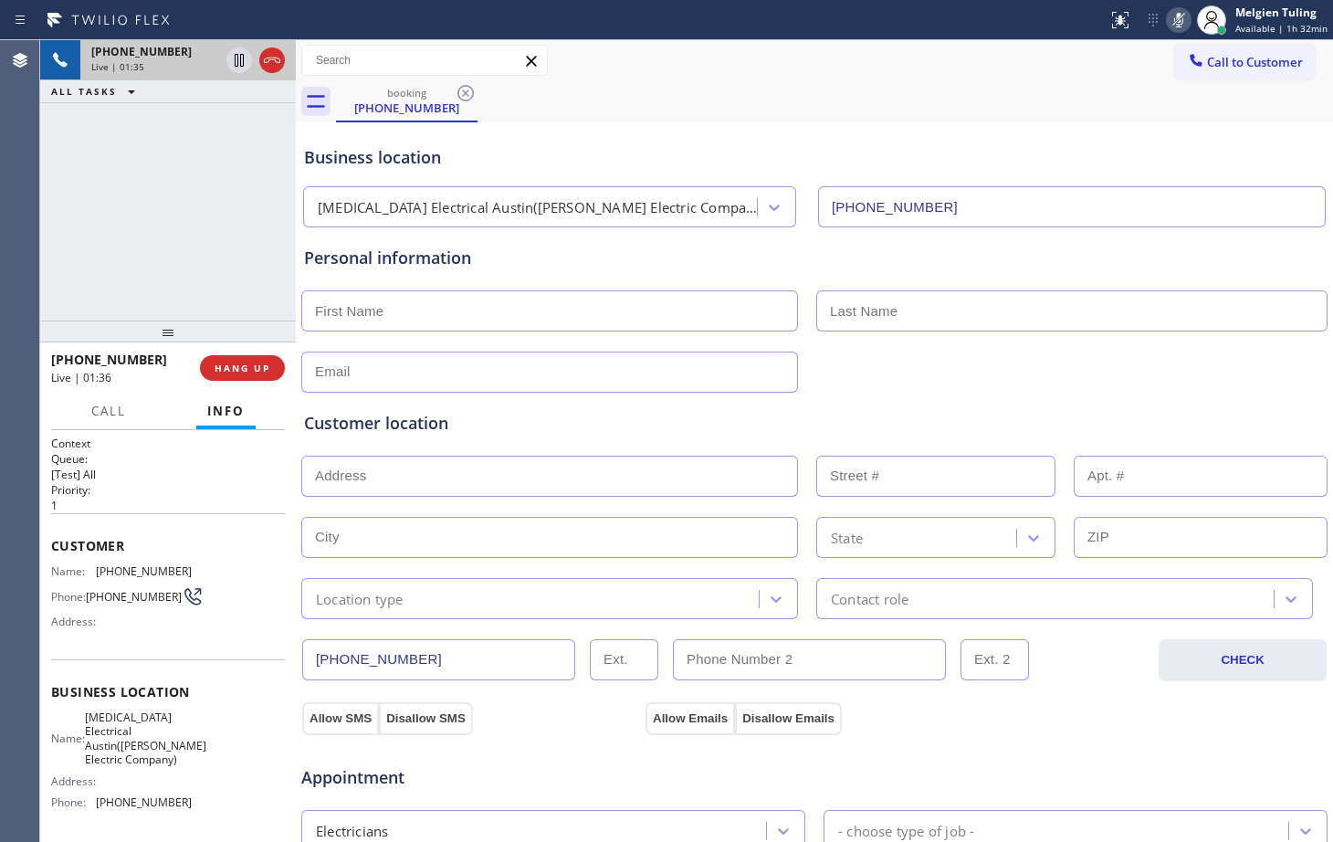
click at [1166, 7] on button at bounding box center [1179, 20] width 26 height 26
click at [1038, 94] on div "booking [PHONE_NUMBER]" at bounding box center [834, 101] width 997 height 41
click at [1180, 16] on icon at bounding box center [1179, 20] width 22 height 22
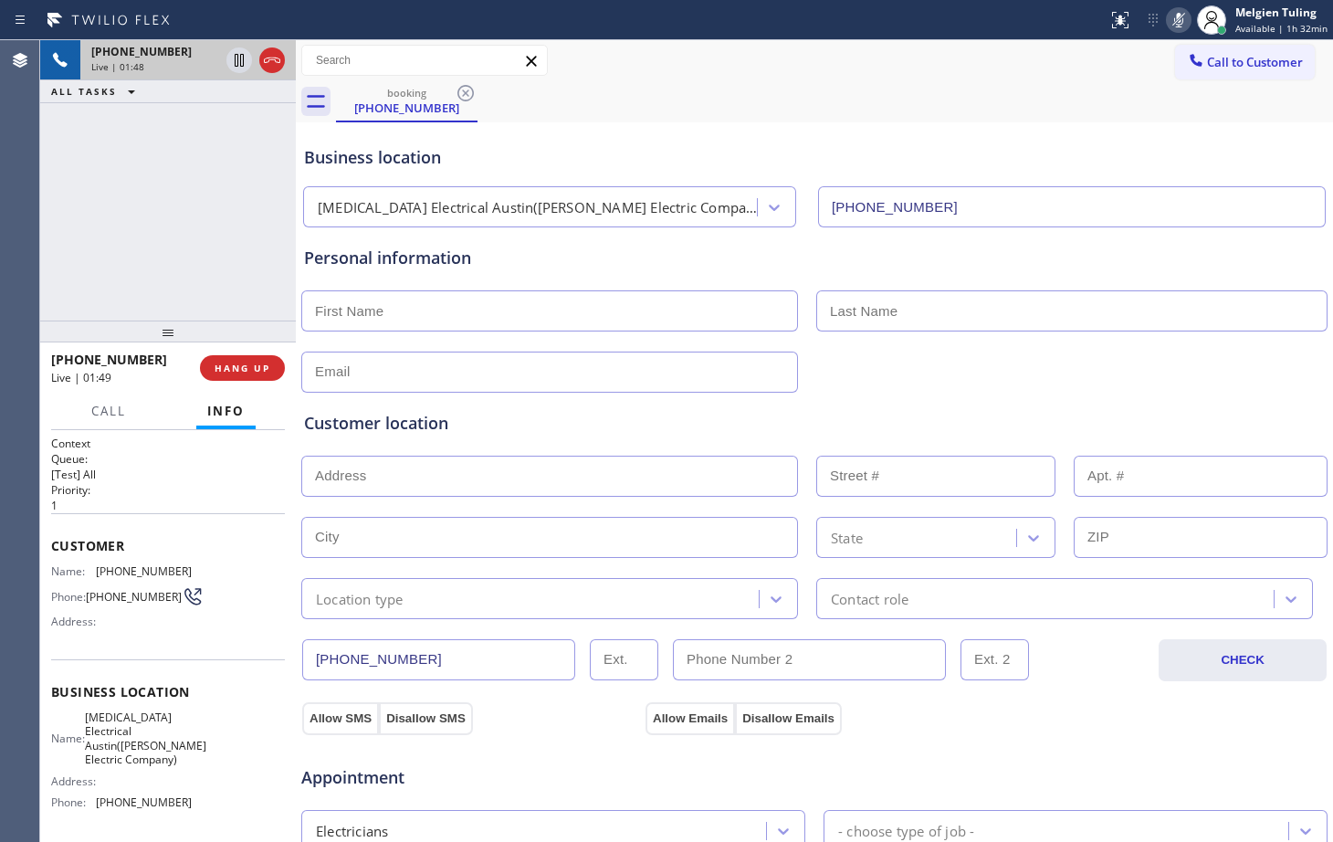
click at [1177, 18] on icon at bounding box center [1179, 20] width 22 height 22
click at [1045, 92] on div "booking [PHONE_NUMBER]" at bounding box center [834, 101] width 997 height 41
click at [1173, 389] on div "Customer location >> ADD NEW ADDRESS << + NEW ADDRESS State Location type Conta…" at bounding box center [814, 502] width 1028 height 234
click at [1031, 82] on div "booking [PHONE_NUMBER]" at bounding box center [834, 101] width 997 height 41
click at [1178, 19] on icon at bounding box center [1178, 20] width 9 height 15
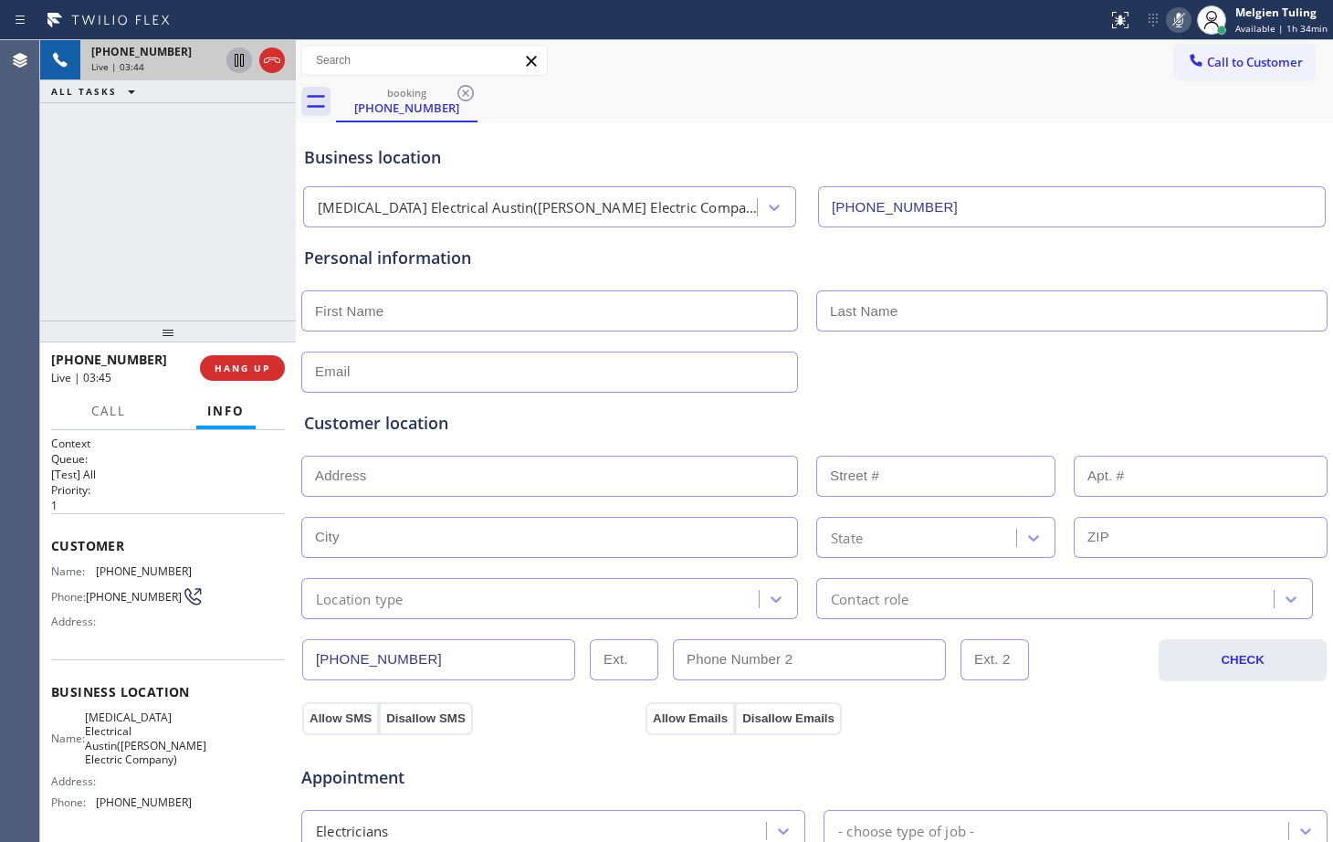
click at [240, 63] on icon at bounding box center [239, 60] width 9 height 13
click at [242, 58] on icon at bounding box center [239, 60] width 22 height 22
click at [1183, 24] on icon at bounding box center [1178, 20] width 9 height 15
click at [1023, 58] on div "Call to Customer Outbound call Location Search location Your caller id phone nu…" at bounding box center [814, 61] width 1037 height 32
click at [988, 385] on div "Customer location >> ADD NEW ADDRESS << + NEW ADDRESS State Location type Conta…" at bounding box center [814, 502] width 1028 height 234
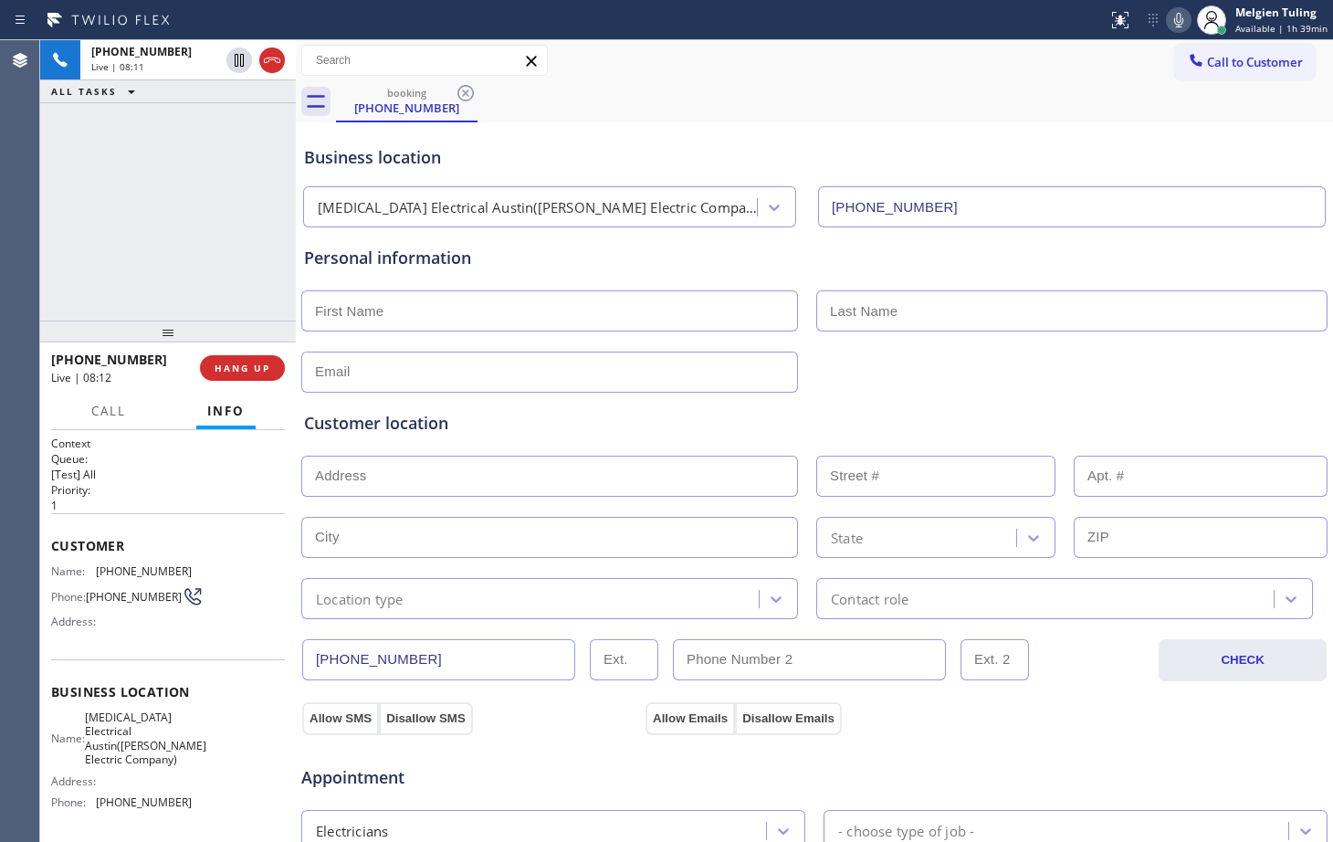
click at [988, 765] on div "Appointment" at bounding box center [814, 766] width 1030 height 47
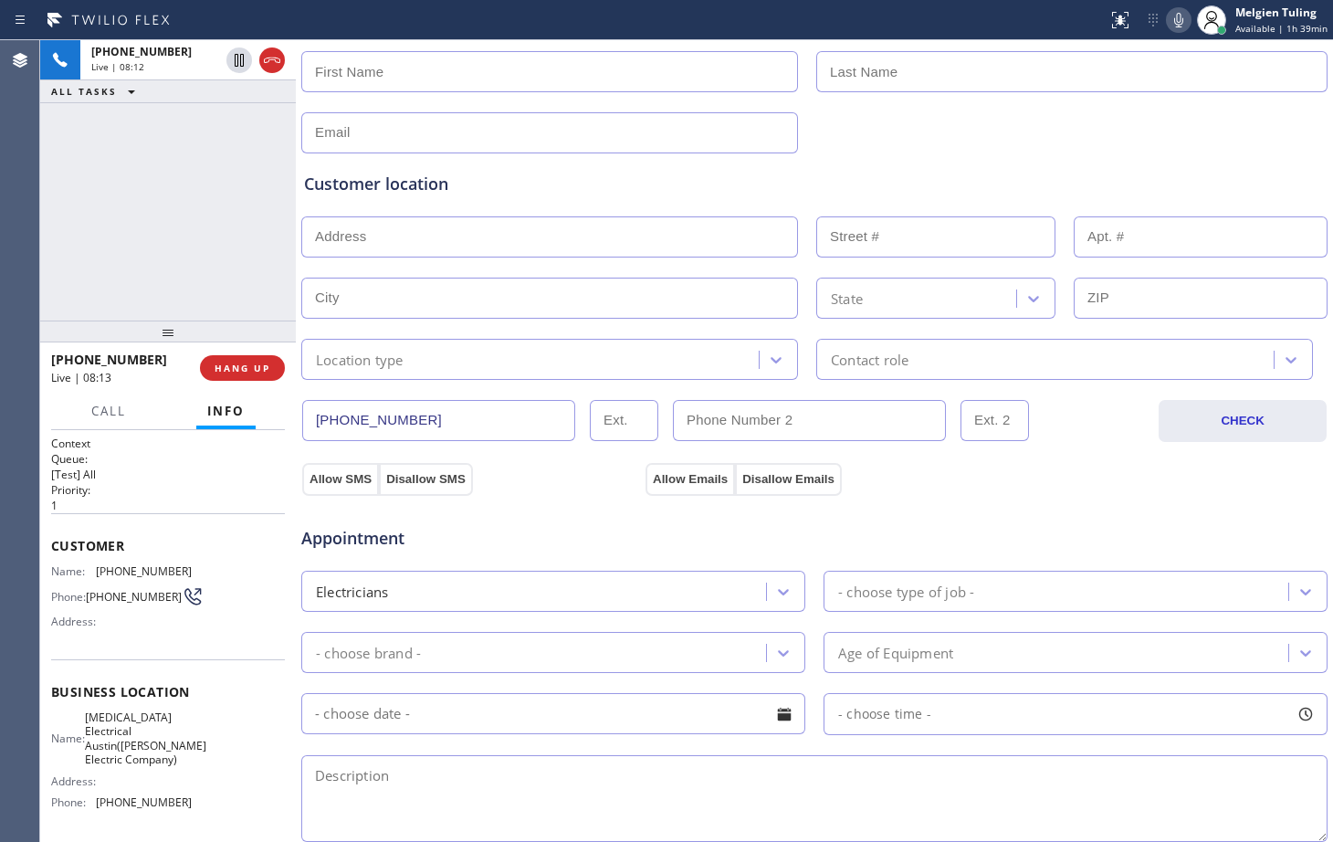
scroll to position [274, 0]
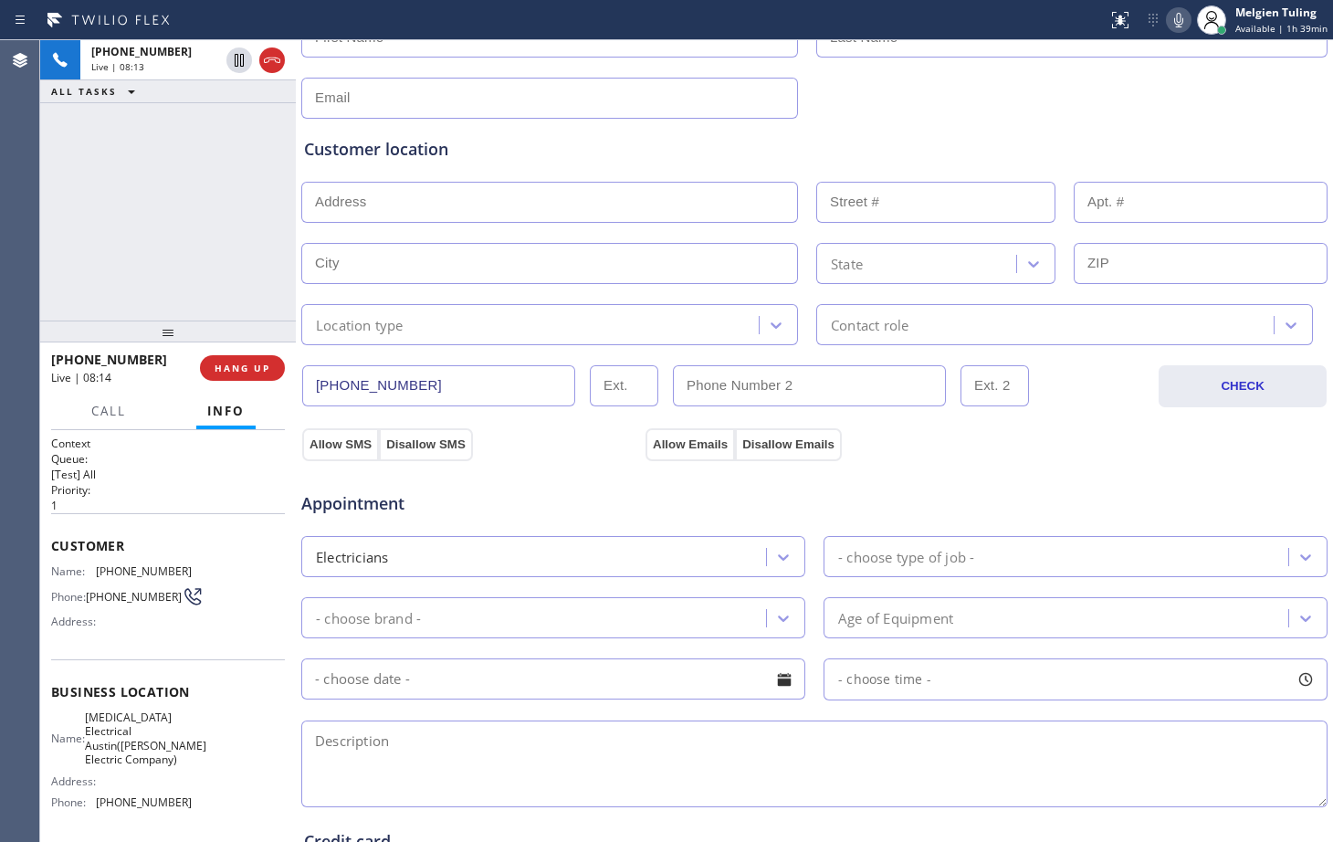
click at [647, 728] on textarea at bounding box center [814, 763] width 1026 height 87
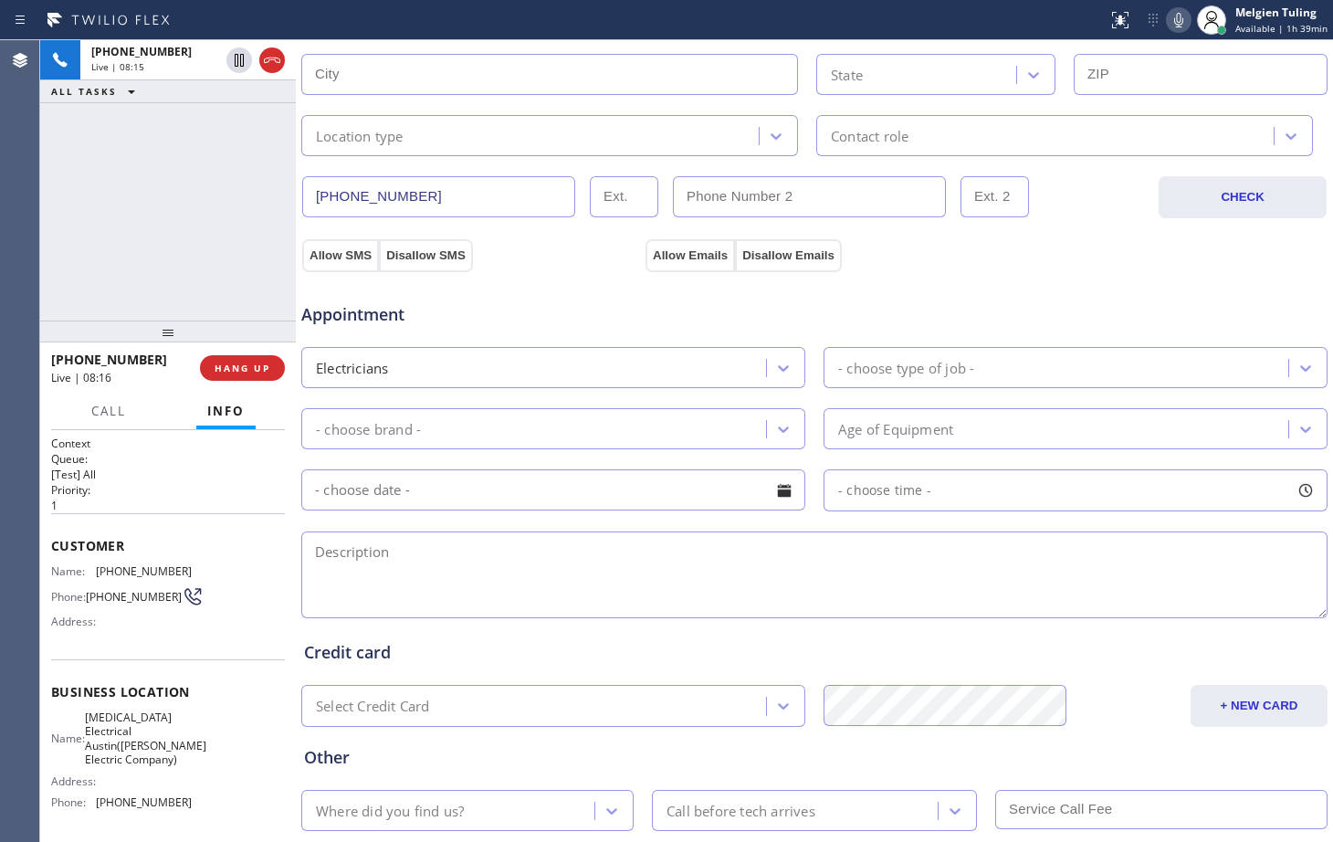
scroll to position [548, 0]
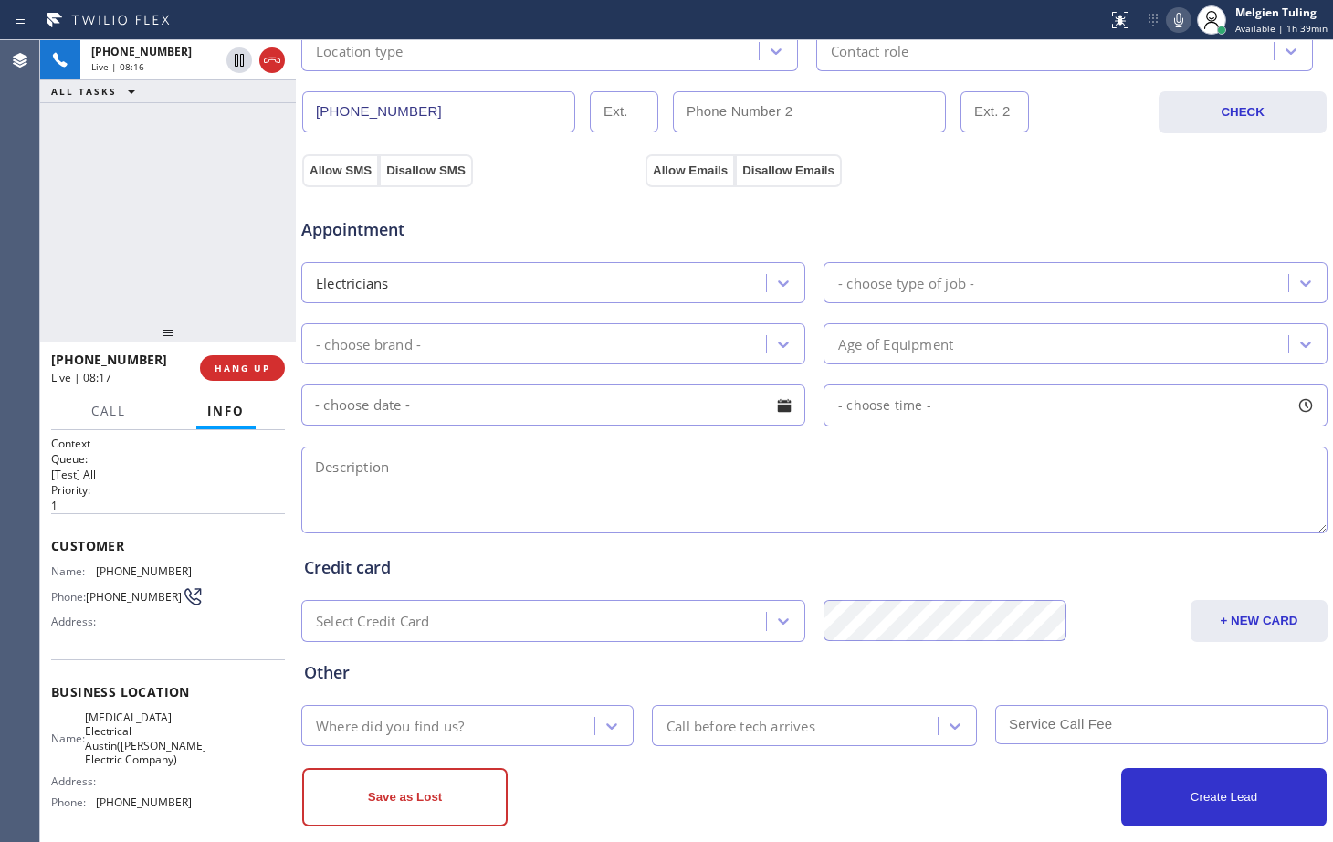
drag, startPoint x: 682, startPoint y: 663, endPoint x: 667, endPoint y: 651, distance: 18.8
click at [682, 663] on div "Other" at bounding box center [814, 672] width 1021 height 25
click at [553, 670] on div "Other" at bounding box center [814, 672] width 1021 height 25
click at [610, 576] on div "Credit card" at bounding box center [814, 567] width 1021 height 25
click at [539, 644] on div "Other Where did you find us? Call before tech arrives" at bounding box center [814, 694] width 1028 height 104
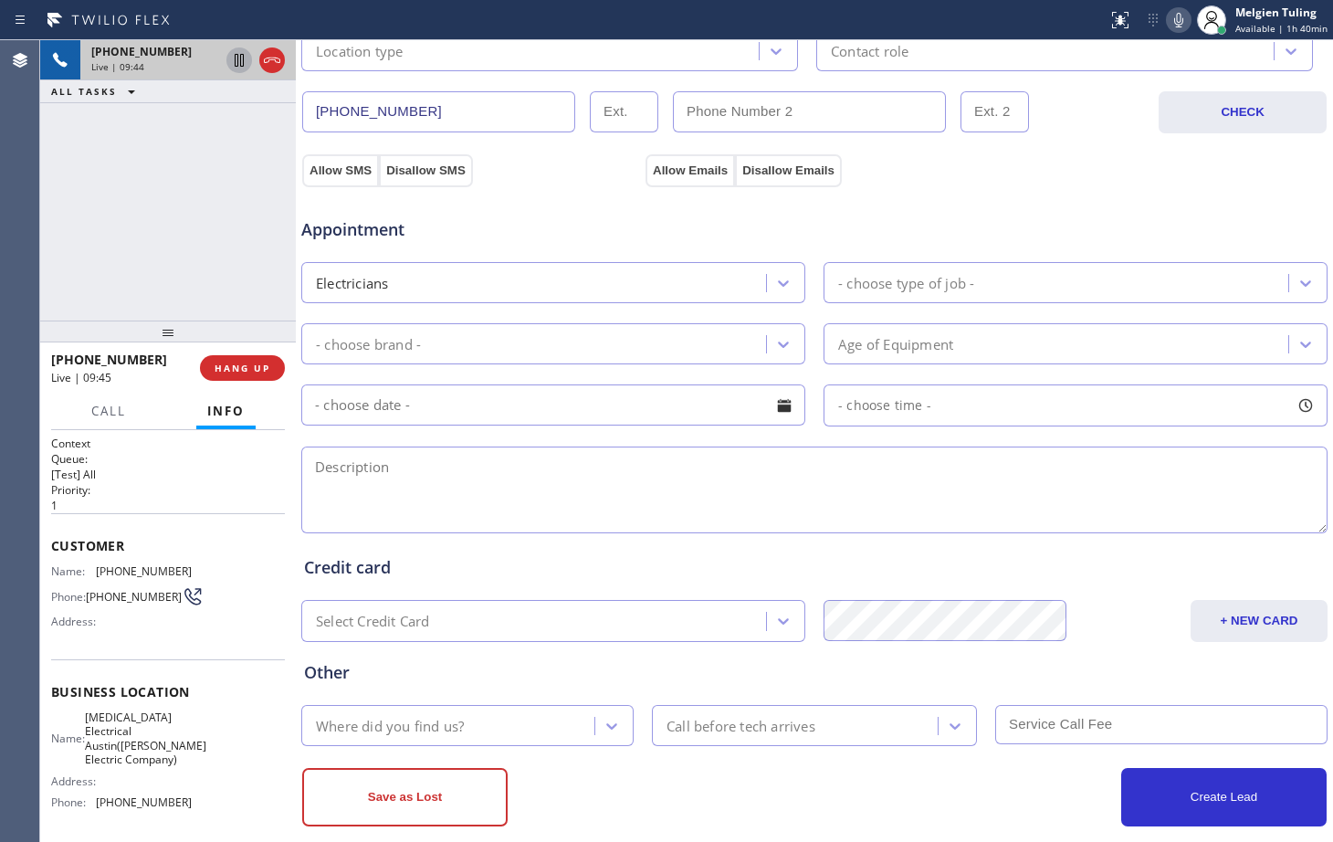
click at [241, 63] on icon at bounding box center [239, 60] width 9 height 13
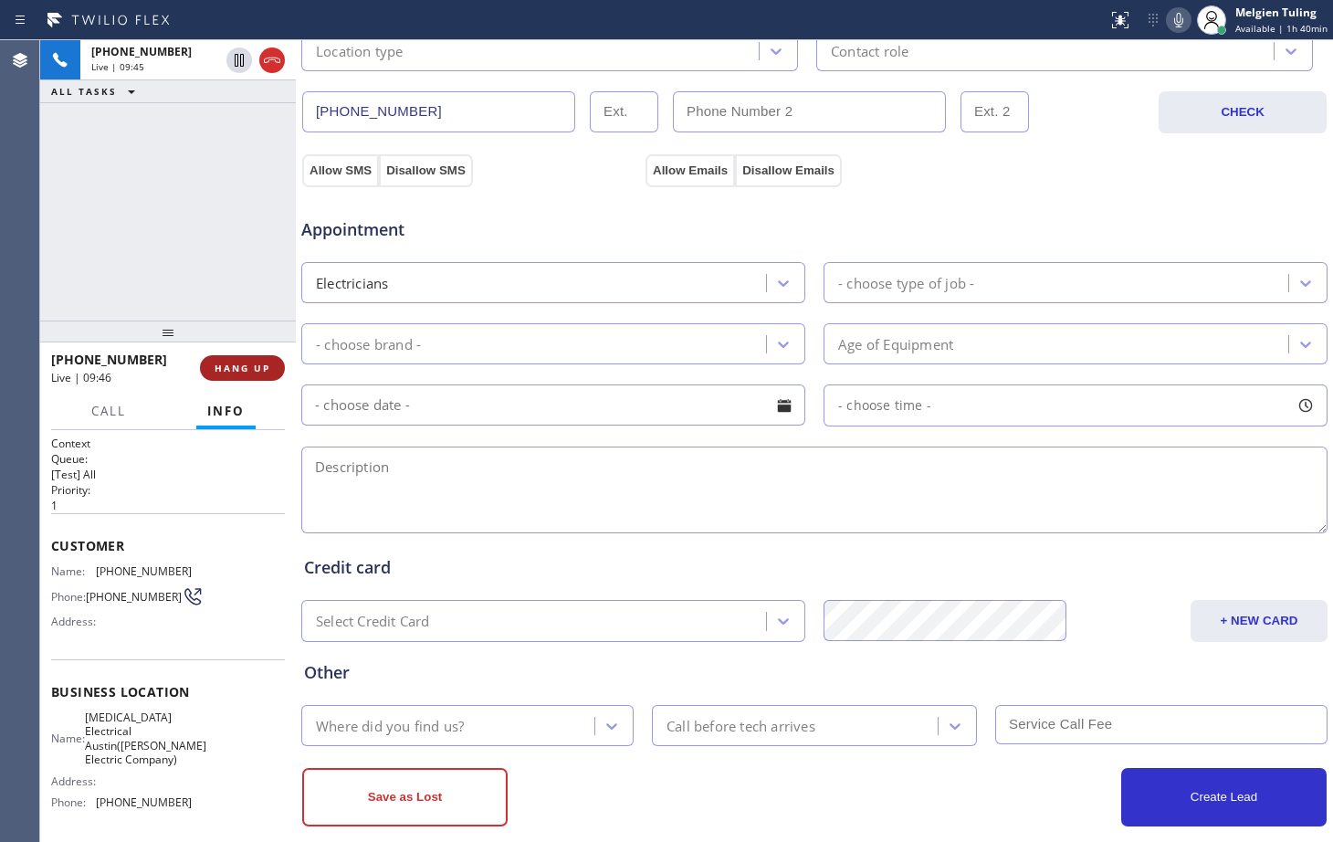
click at [241, 370] on span "HANG UP" at bounding box center [243, 367] width 56 height 13
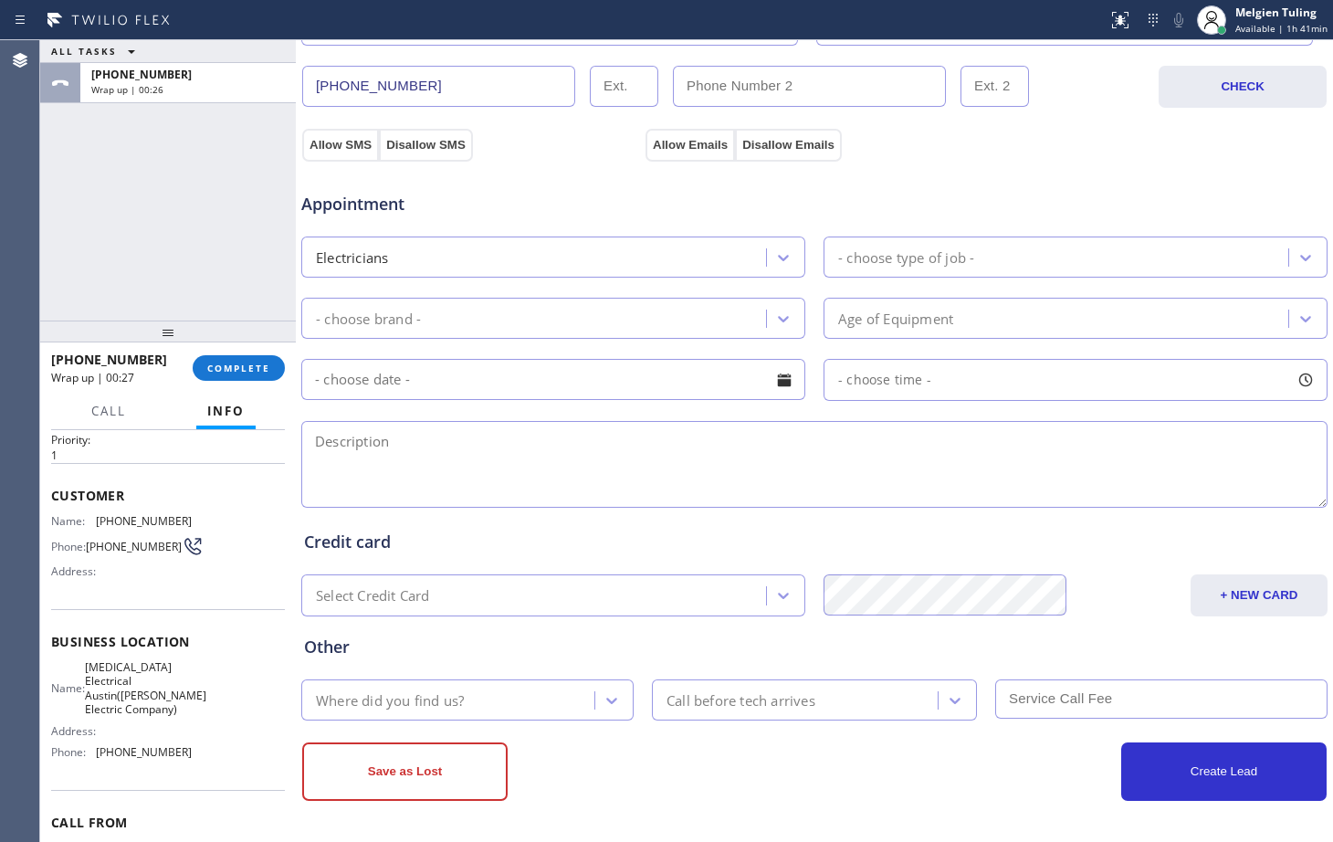
scroll to position [91, 0]
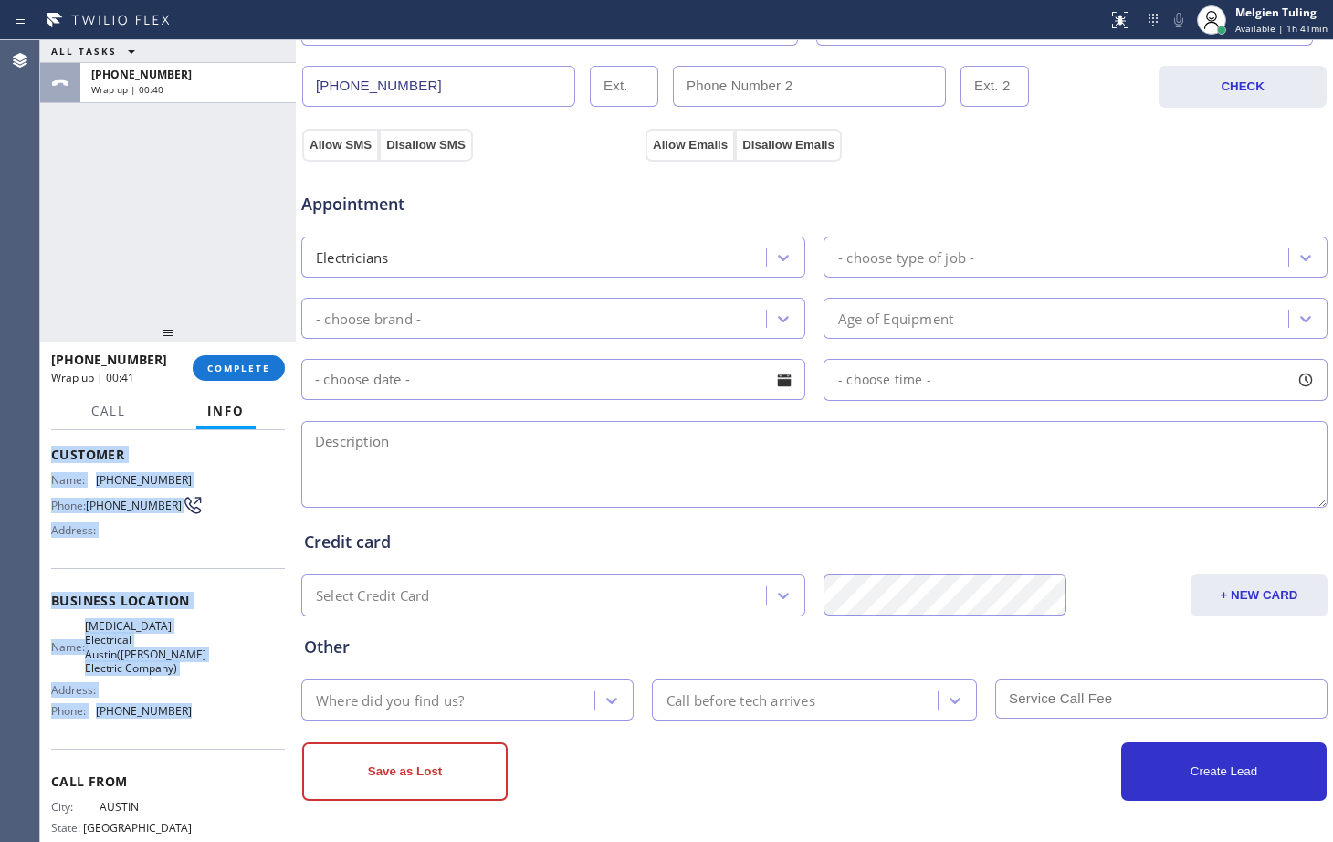
click at [216, 517] on div "Name: [PHONE_NUMBER] Phone: [PHONE_NUMBER] Address:" at bounding box center [168, 509] width 234 height 72
drag, startPoint x: 52, startPoint y: 452, endPoint x: 177, endPoint y: 729, distance: 304.4
click at [177, 729] on div "Context Queue: [Test] All Priority: 1 Customer Name: [PHONE_NUMBER] Phone: [PHO…" at bounding box center [168, 615] width 234 height 542
copy div "Customer Name: [PHONE_NUMBER] Phone: [PHONE_NUMBER] Address: Business location …"
click at [525, 475] on textarea at bounding box center [814, 464] width 1026 height 87
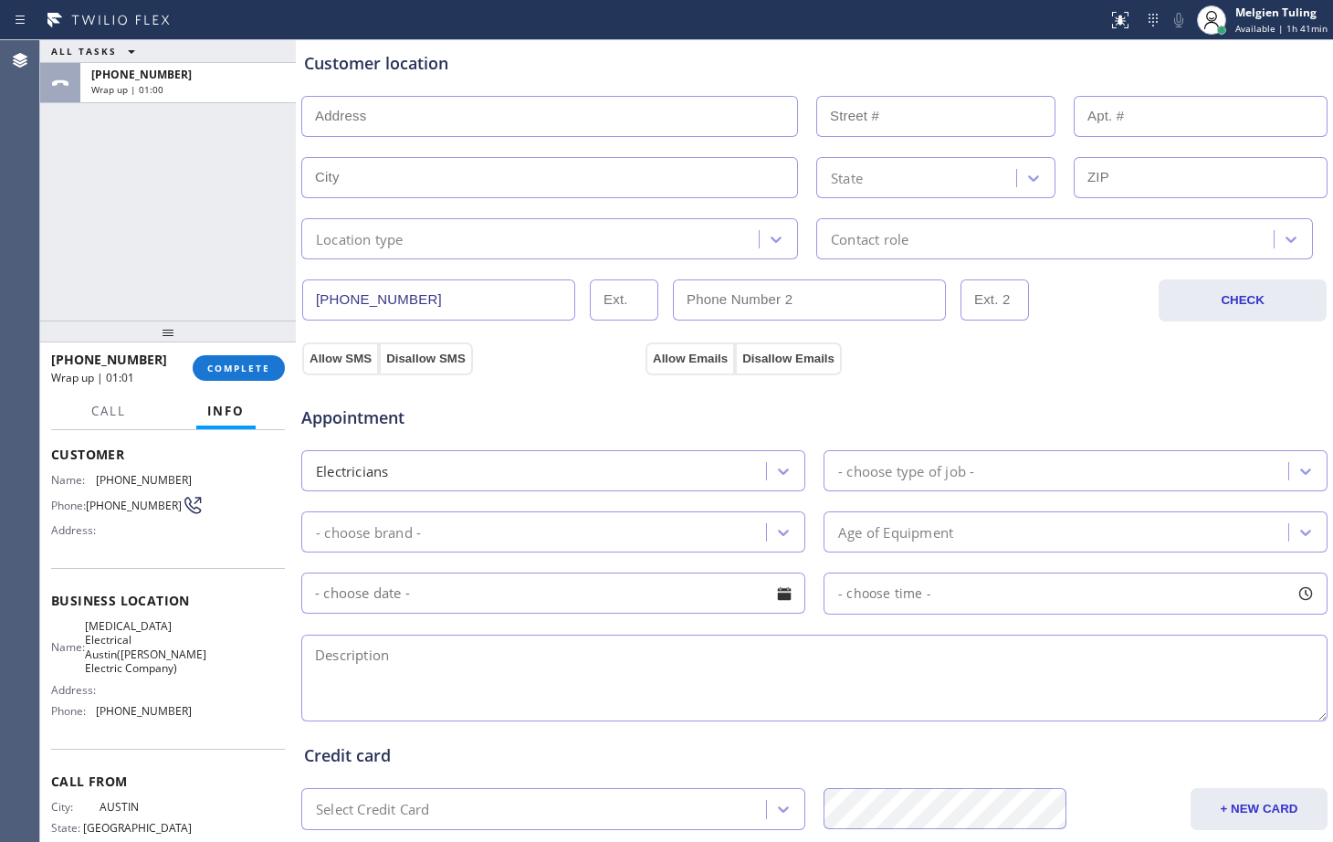
scroll to position [299, 0]
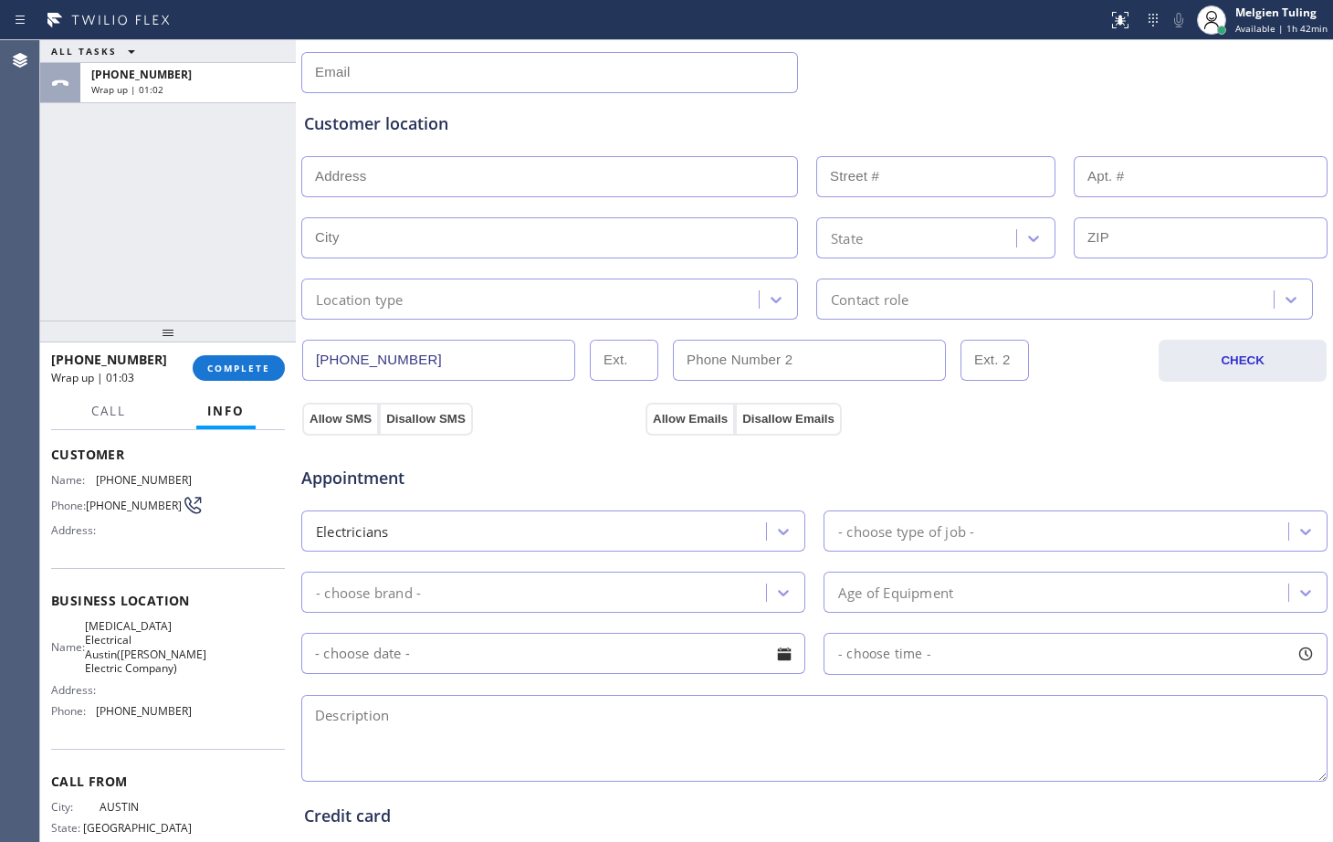
click at [371, 177] on input "text" at bounding box center [549, 176] width 497 height 41
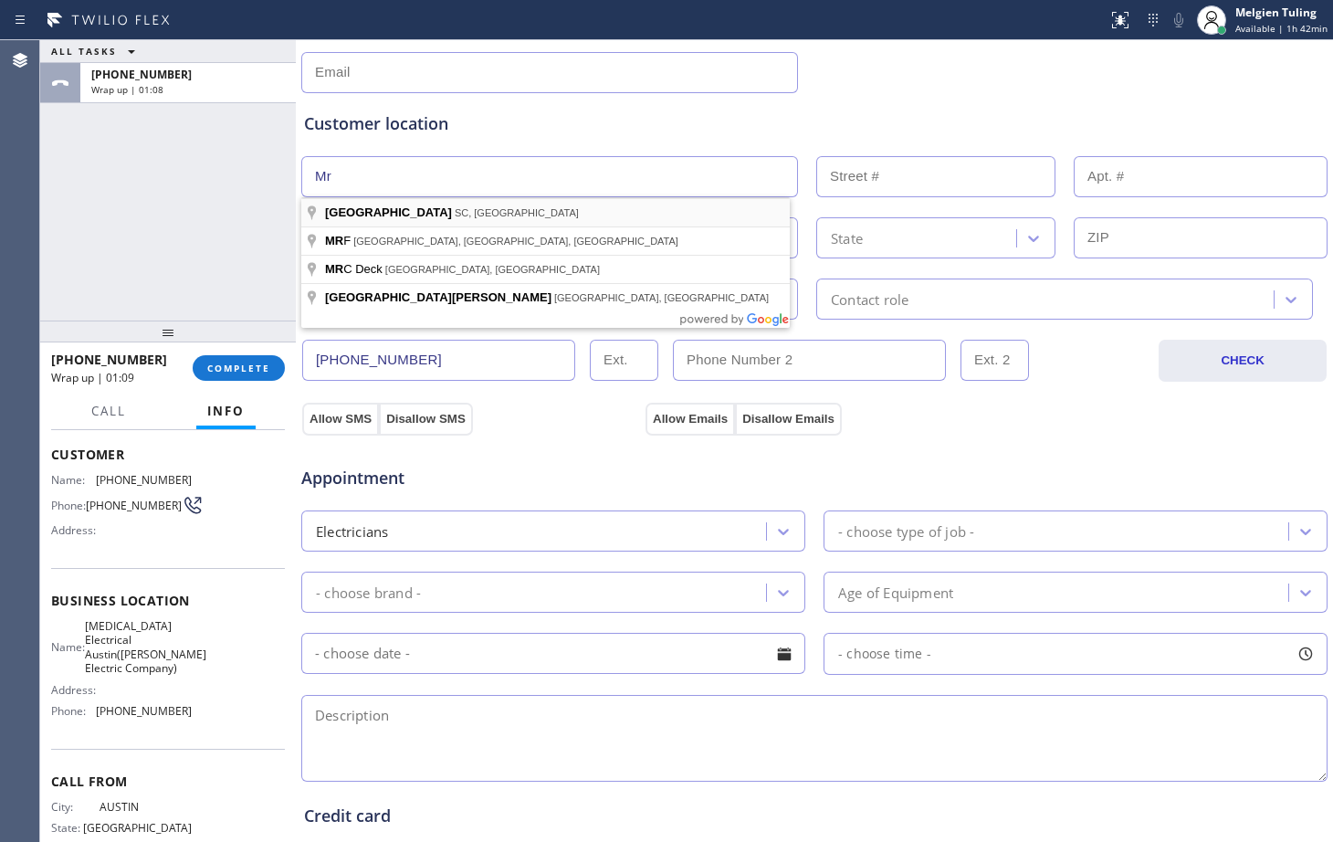
type input "M"
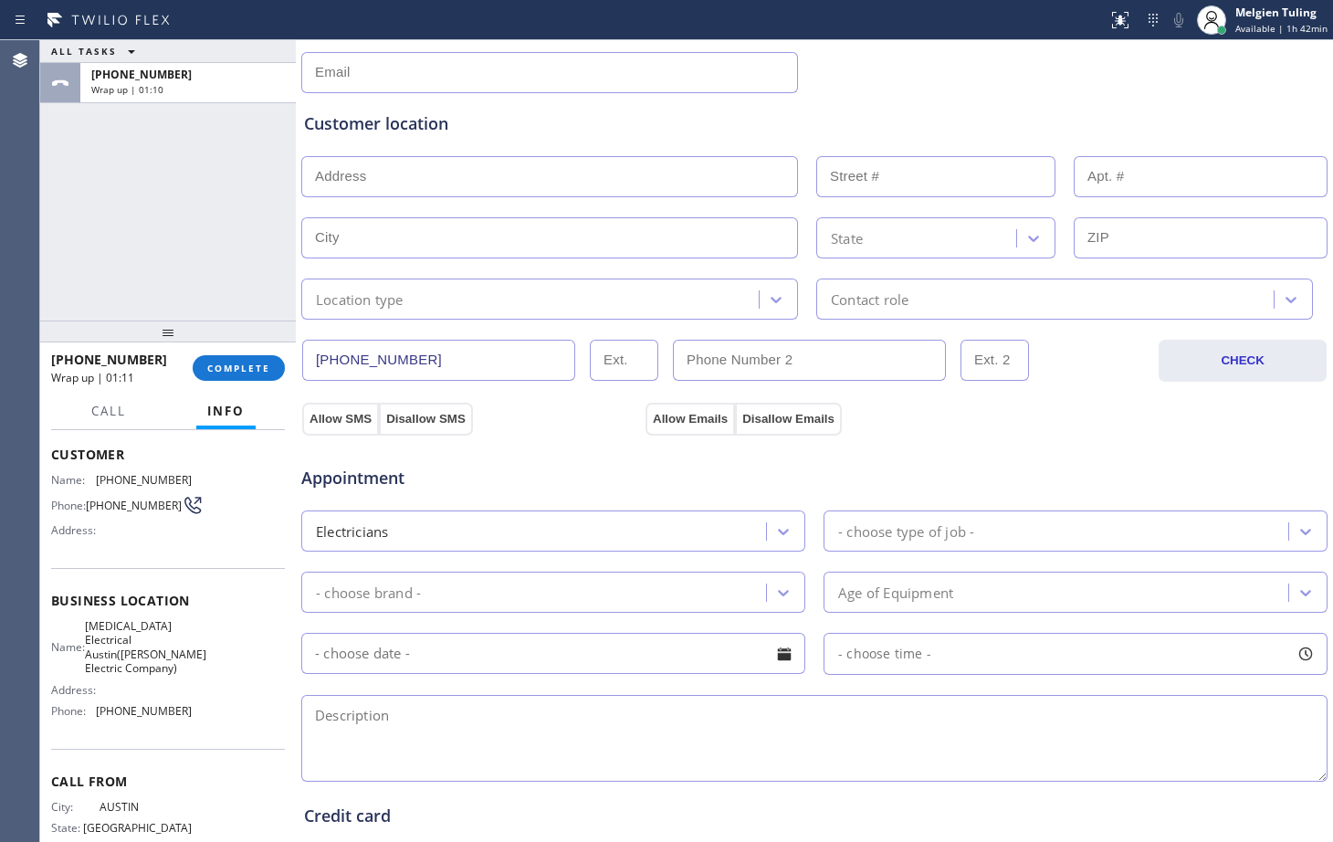
click at [583, 127] on div "Customer location" at bounding box center [814, 123] width 1021 height 25
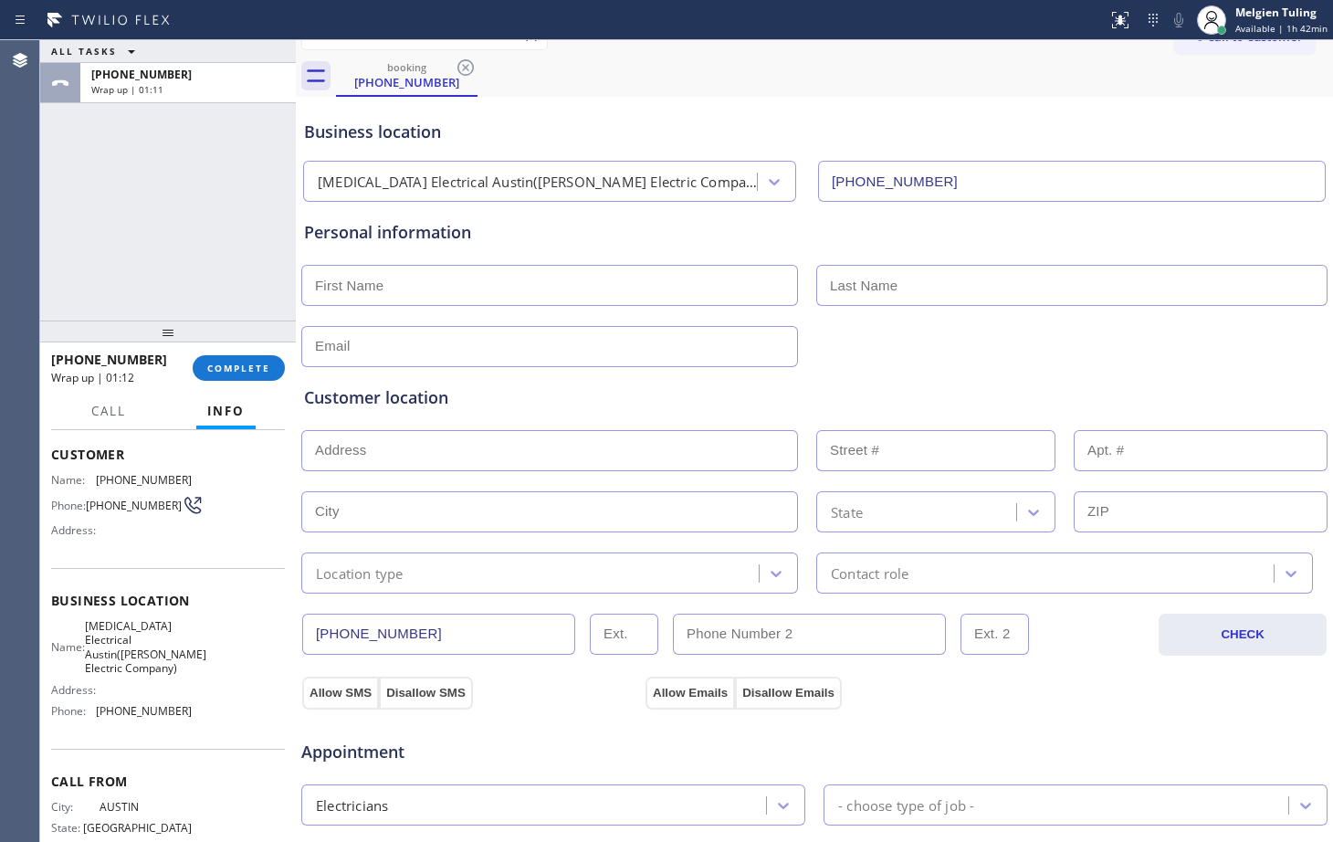
click at [385, 280] on input "text" at bounding box center [549, 285] width 497 height 41
type input "Mr."
click at [953, 289] on input "text" at bounding box center [1071, 285] width 511 height 41
type input "[PERSON_NAME]"
click at [403, 351] on input "text" at bounding box center [549, 346] width 497 height 41
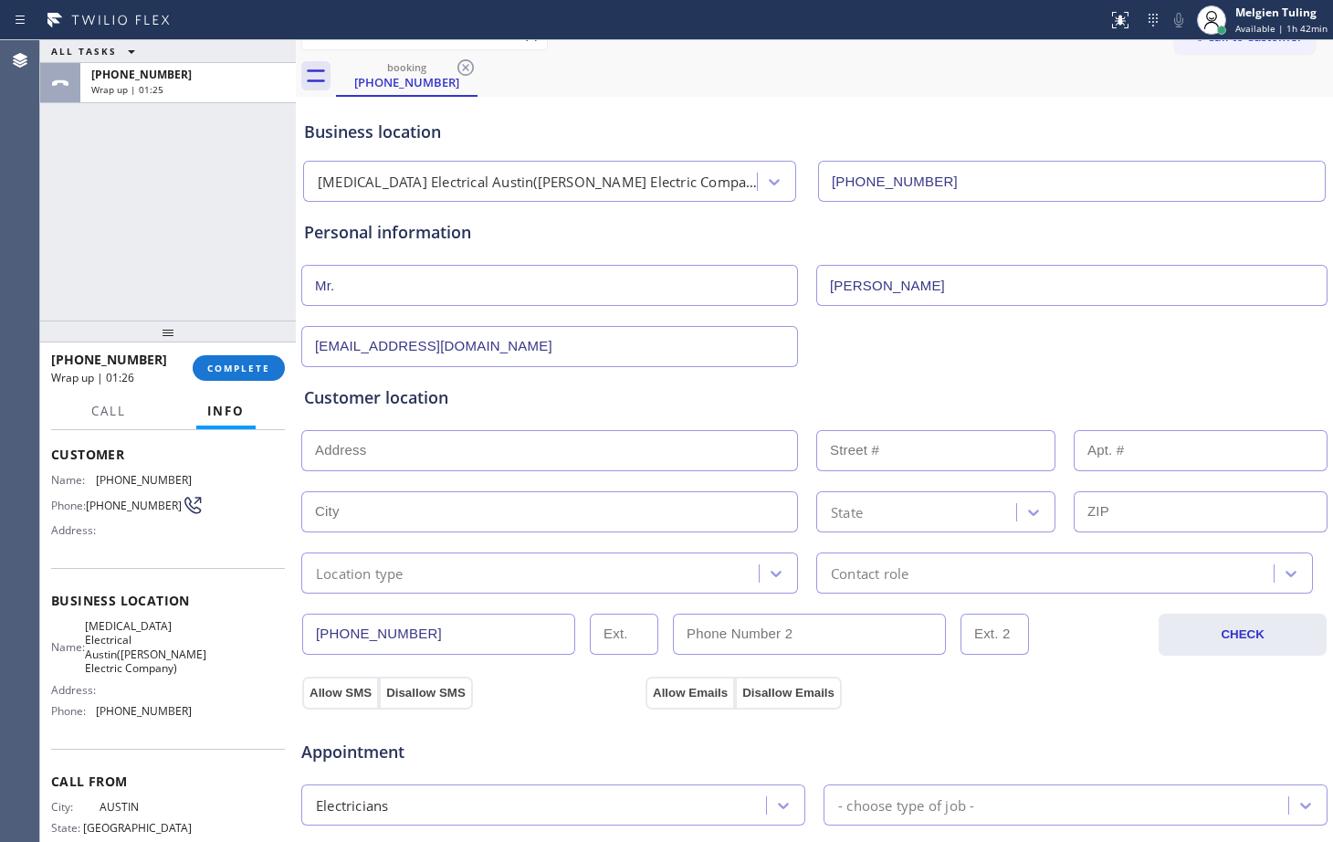
type input "[EMAIL_ADDRESS][DOMAIN_NAME]"
click at [382, 446] on input "text" at bounding box center [549, 450] width 497 height 41
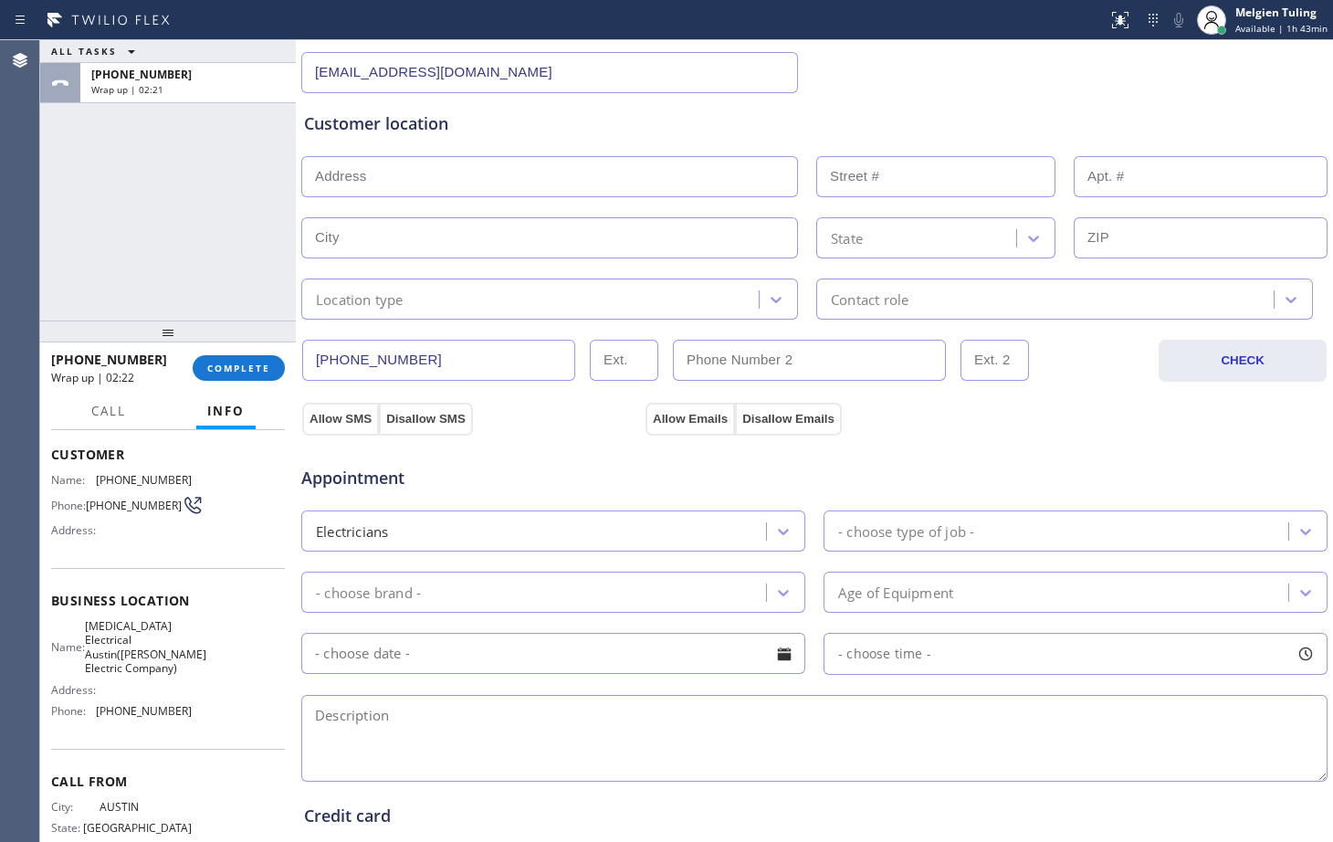
click at [408, 707] on textarea at bounding box center [814, 738] width 1026 height 87
paste textarea "needs electrical wiring that is going going to outdoor string into an outdoor w…"
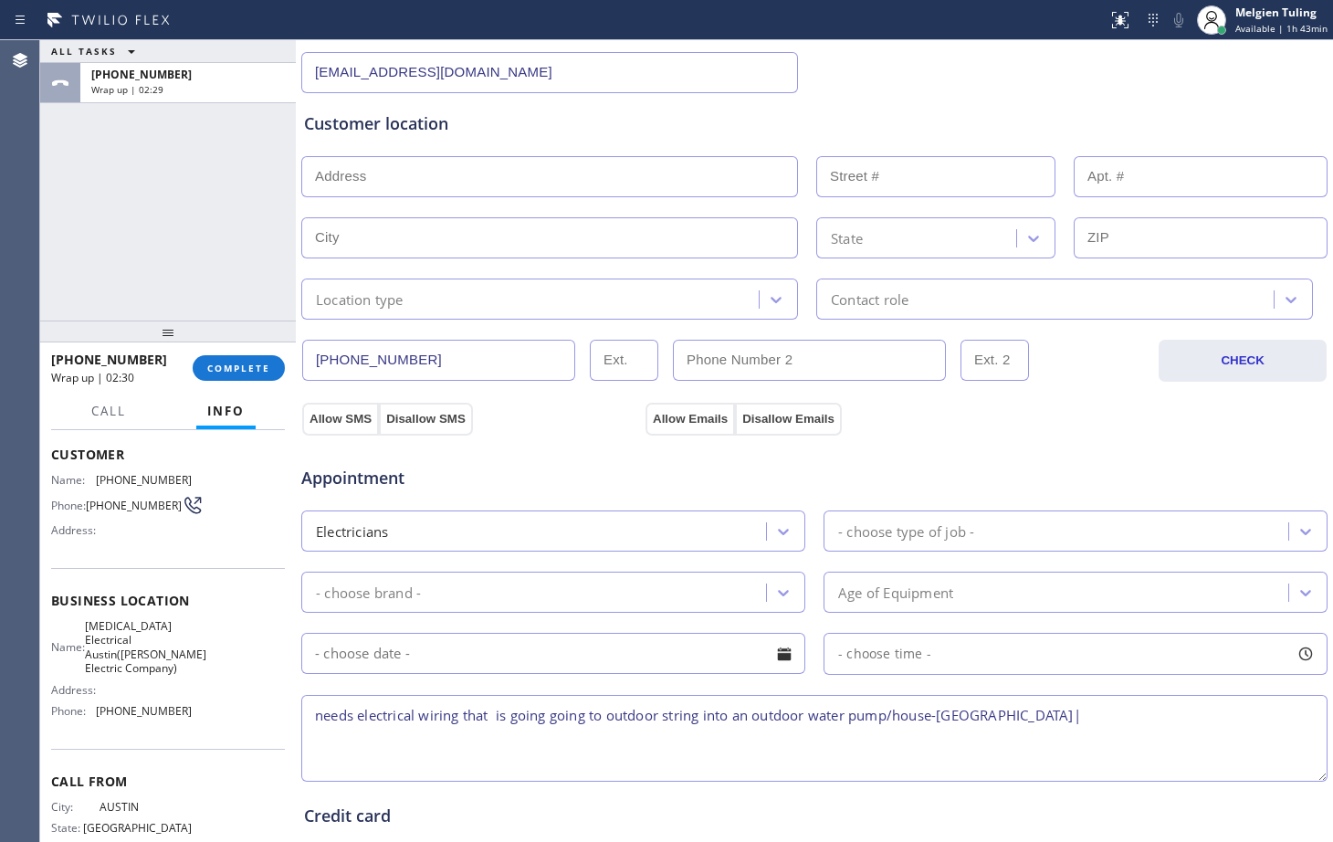
click at [135, 661] on span "[MEDICAL_DATA] Electrical Austin([PERSON_NAME] Electric Company)" at bounding box center [145, 647] width 121 height 57
click at [1145, 728] on textarea "needs electrical wiring that is going going to outdoor string into an outdoor w…" at bounding box center [814, 738] width 1026 height 87
paste textarea "[MEDICAL_DATA] Electrical Austin([PERSON_NAME] Electric Company)"
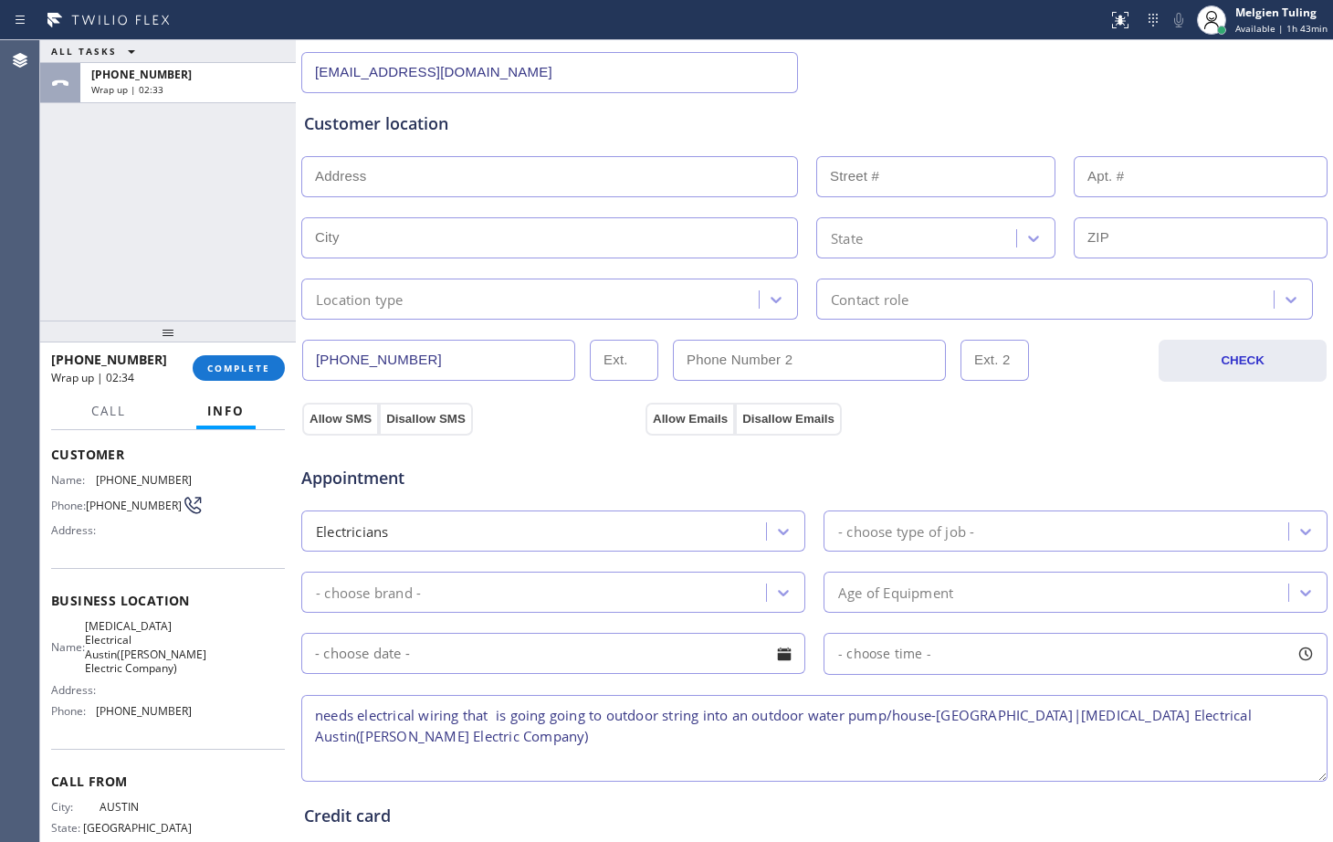
click at [890, 749] on textarea "needs electrical wiring that is going going to outdoor string into an outdoor w…" at bounding box center [814, 738] width 1026 height 87
click at [883, 736] on textarea "needs electrical wiring that is going going to outdoor string into an outdoor w…" at bounding box center [814, 738] width 1026 height 87
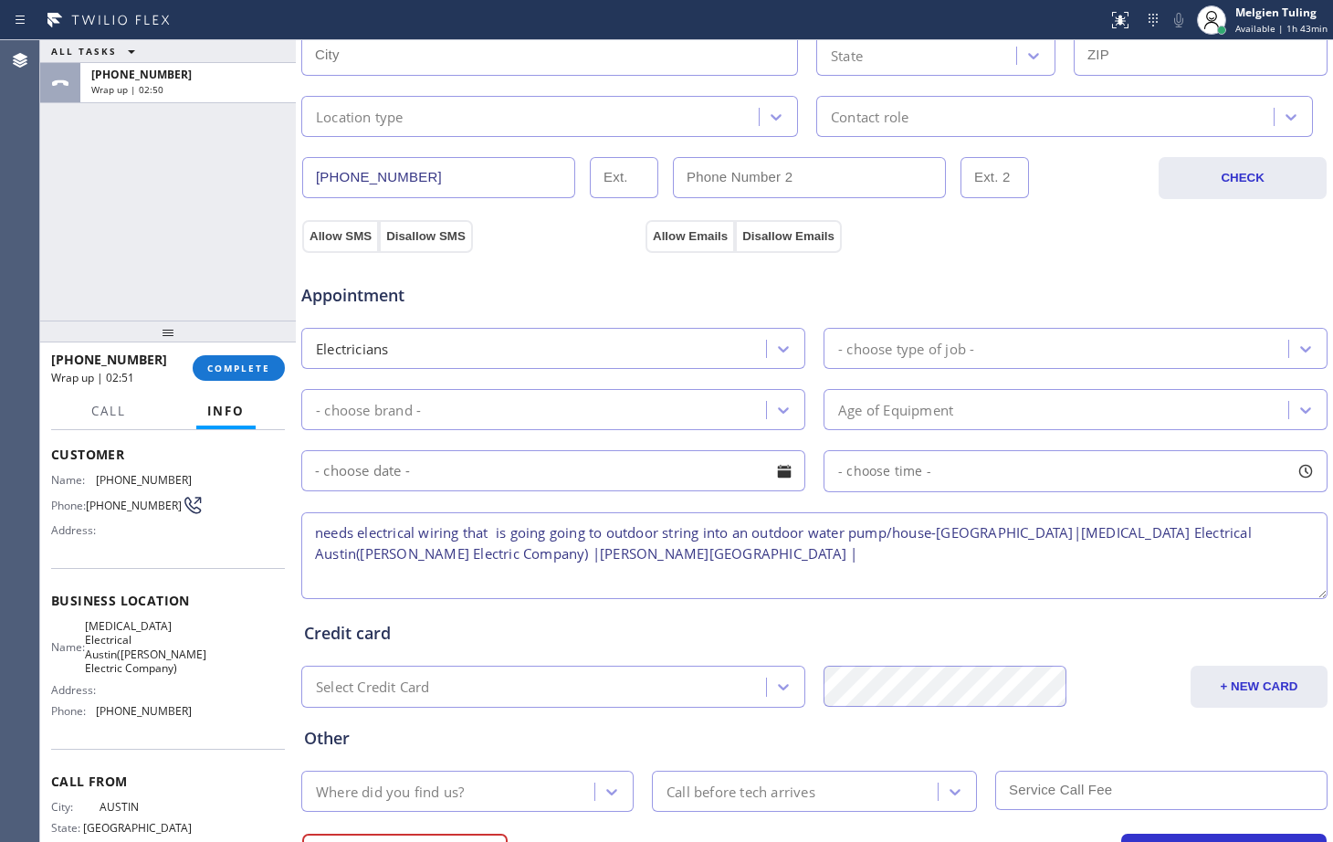
scroll to position [573, 0]
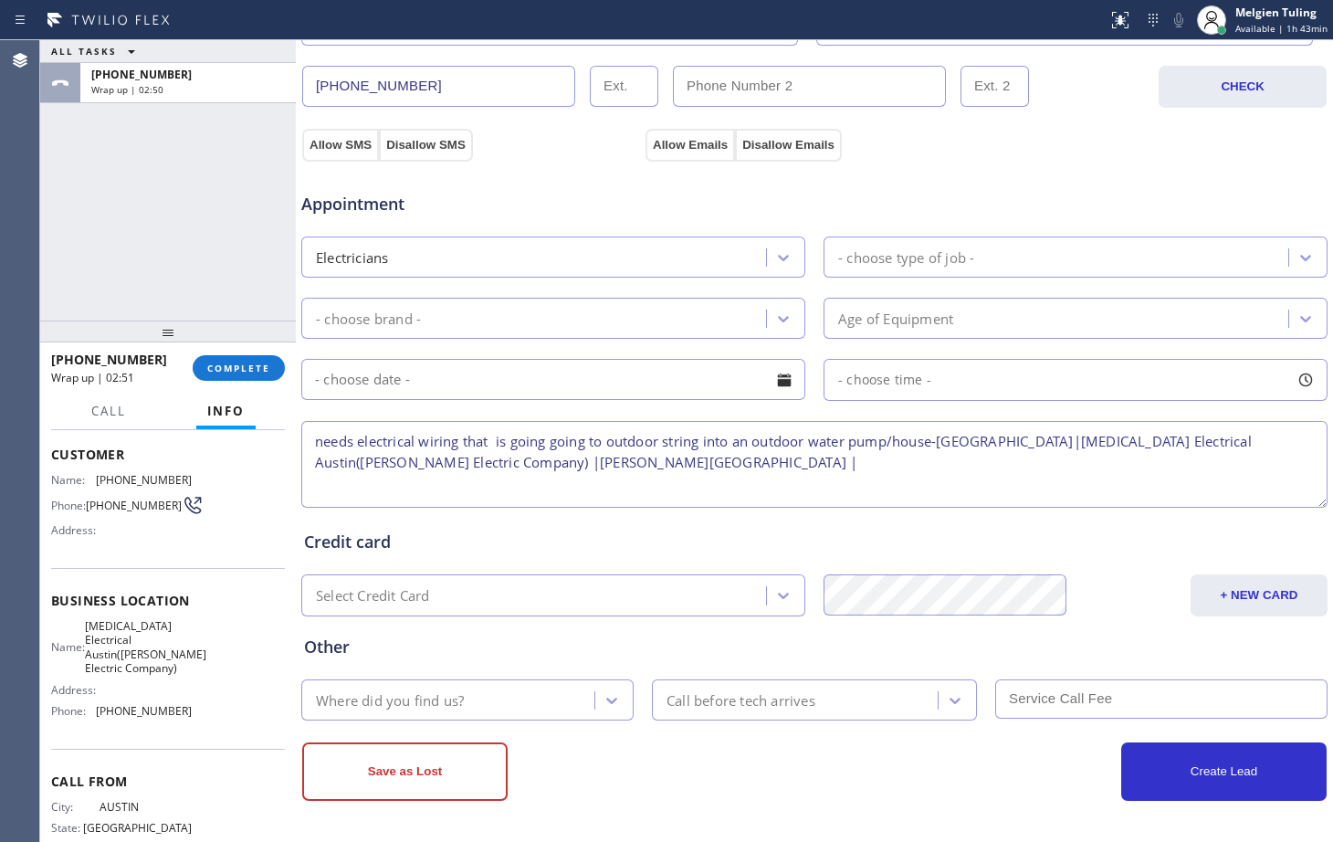
type textarea "needs electrical wiring that is going going to outdoor string into an outdoor w…"
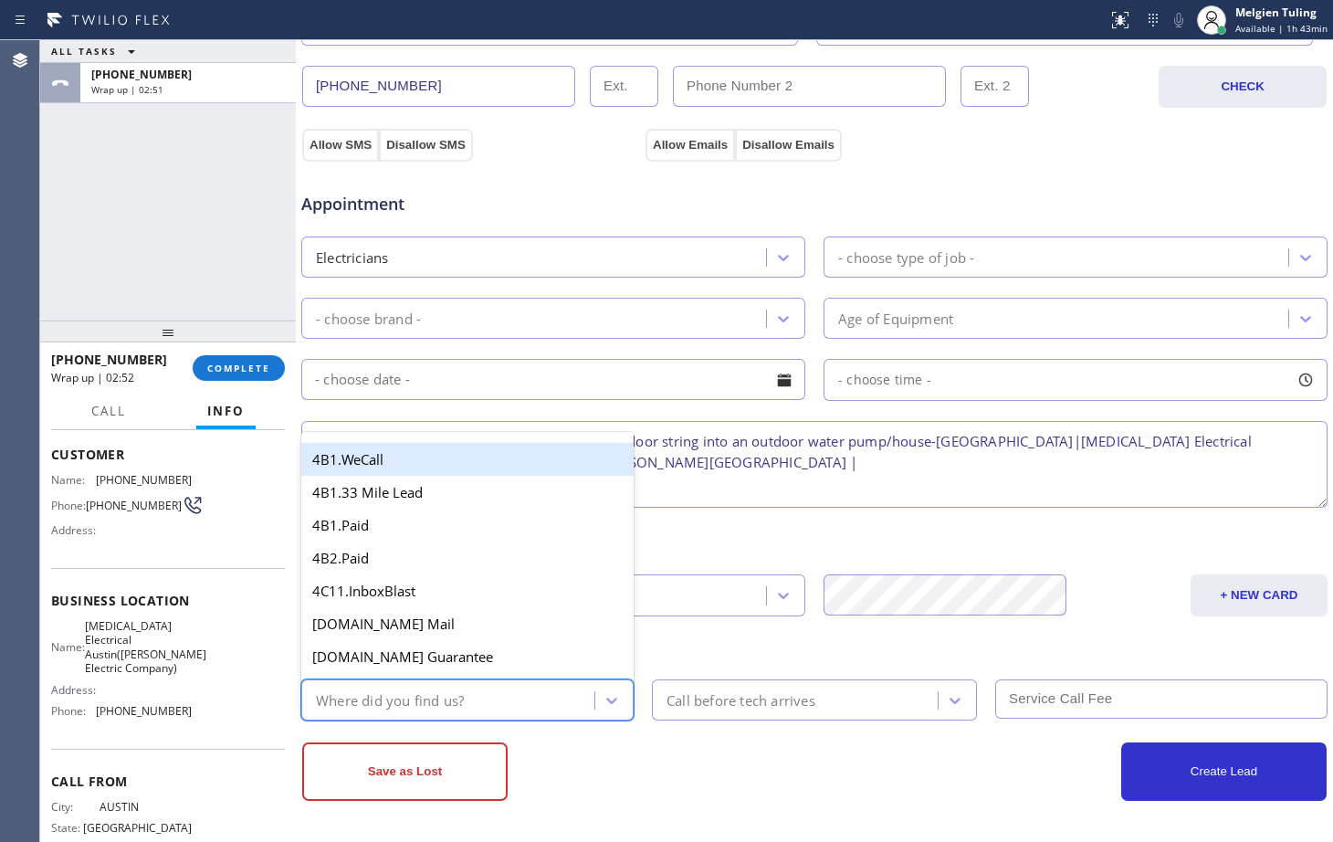
click at [500, 687] on div "Where did you find us?" at bounding box center [451, 700] width 288 height 32
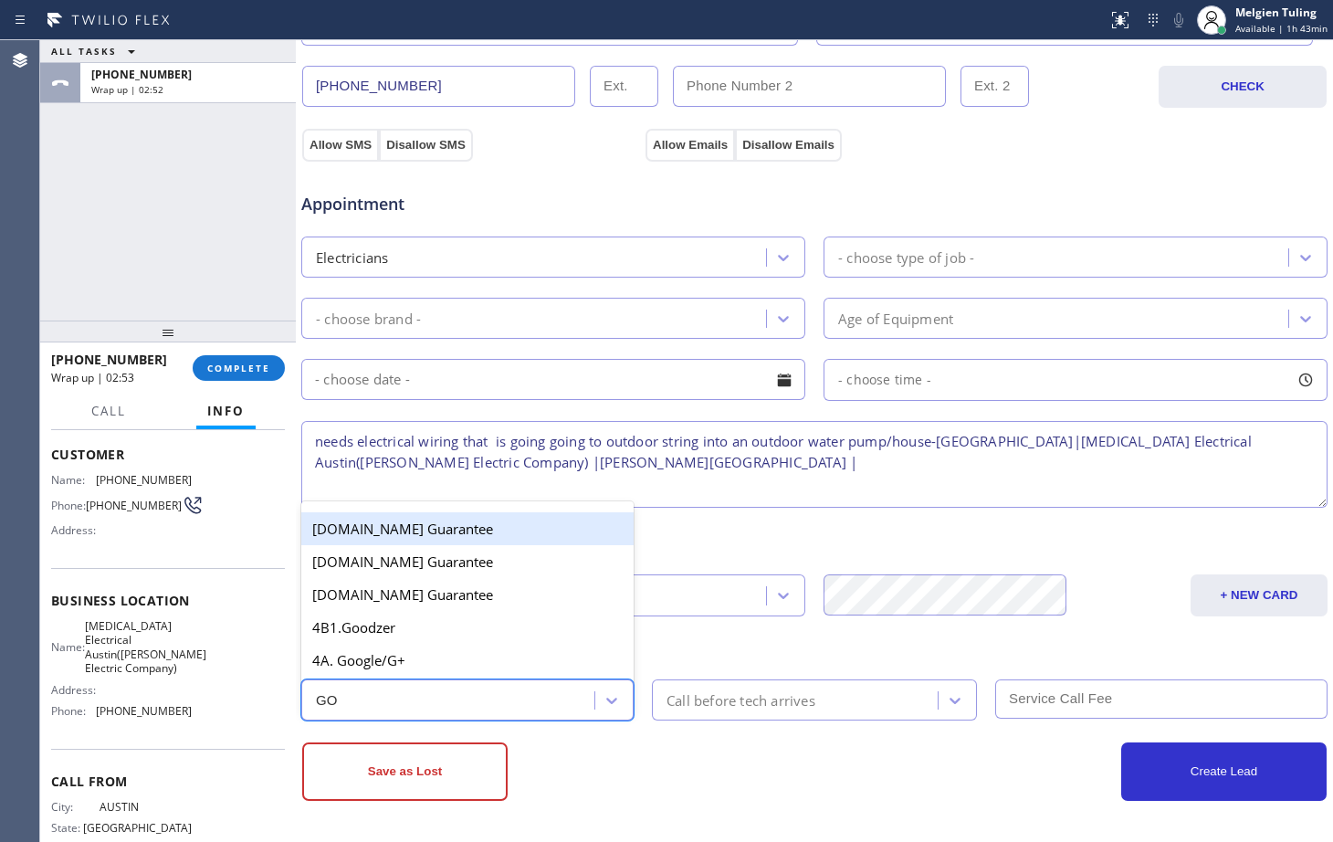
type input "GOO"
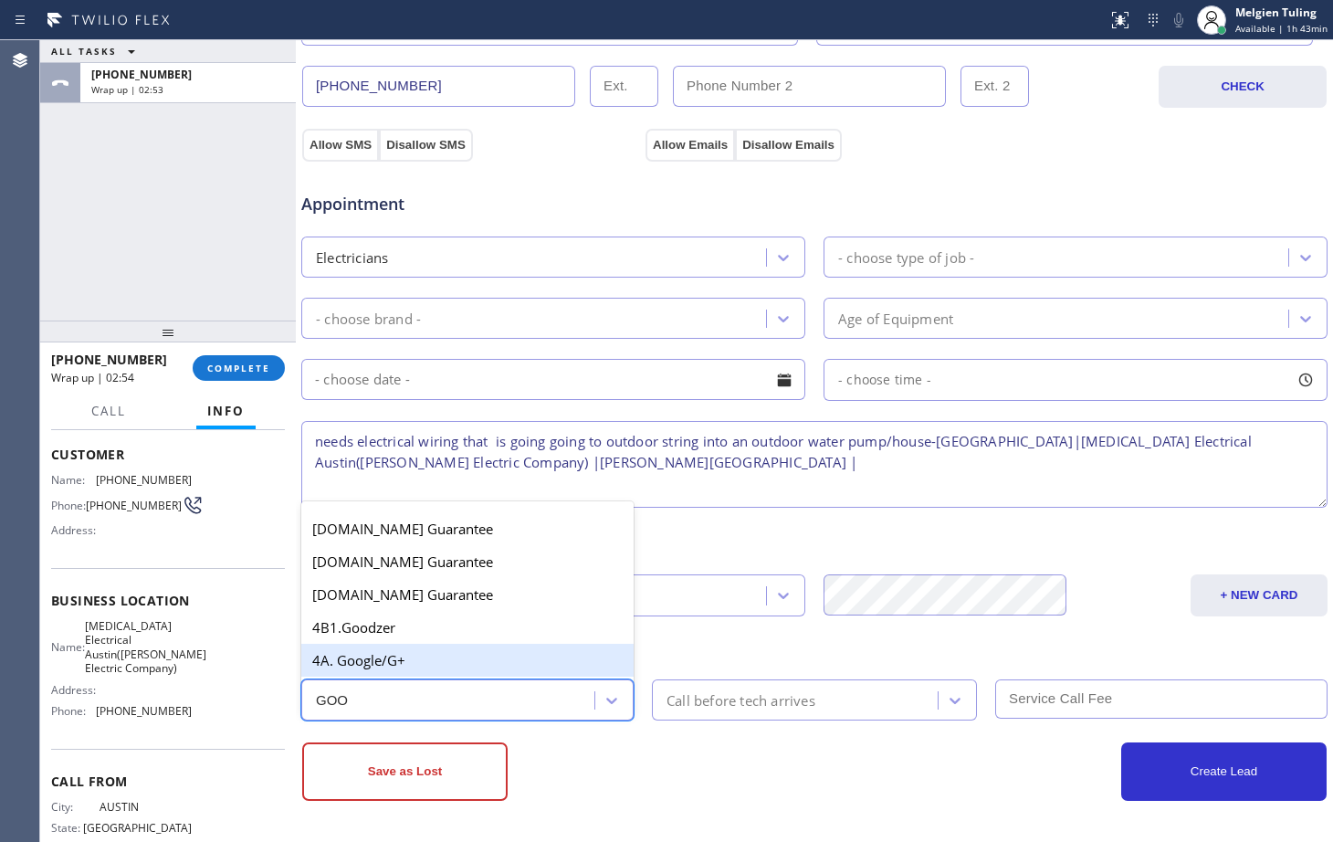
click at [427, 665] on div "4A. Google/G+" at bounding box center [467, 660] width 332 height 33
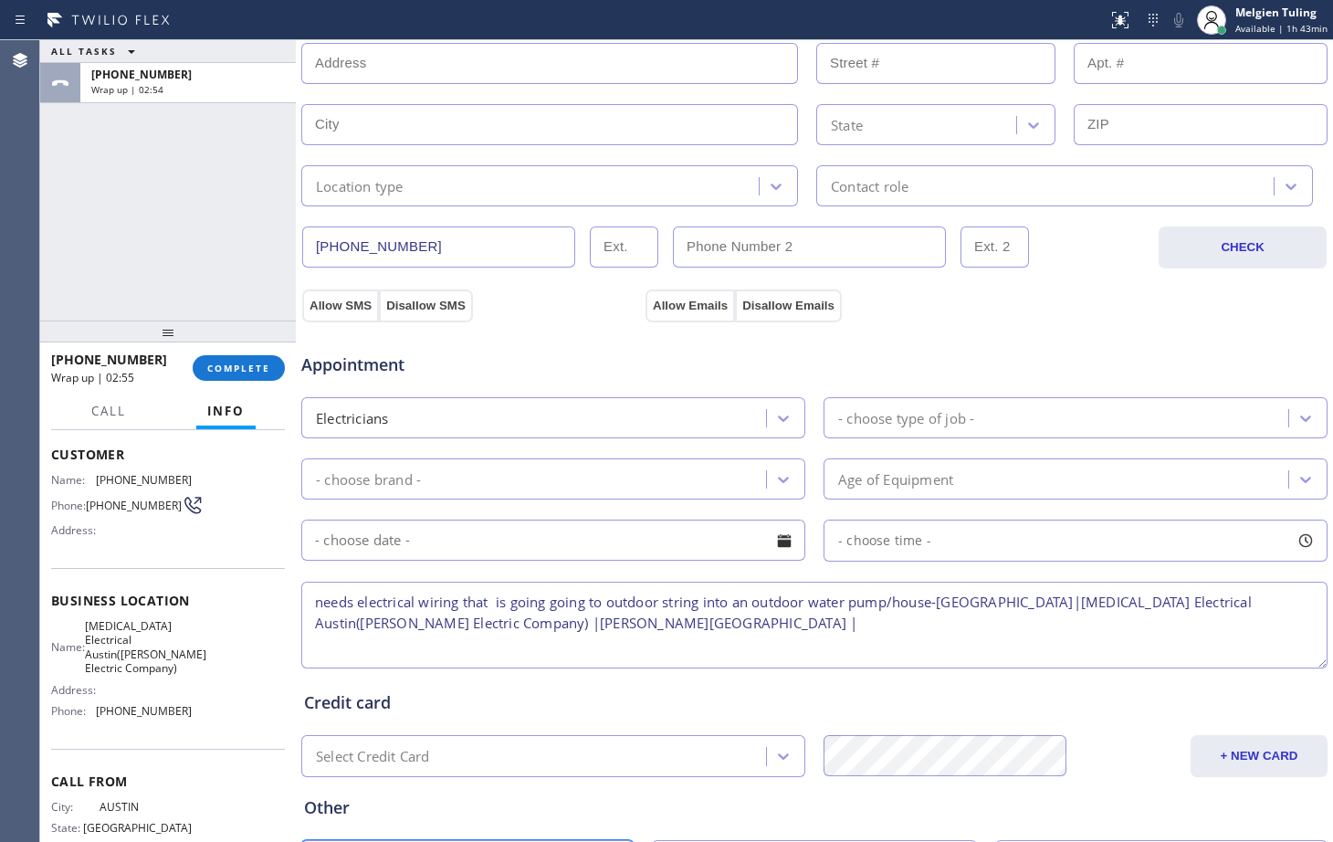
scroll to position [391, 0]
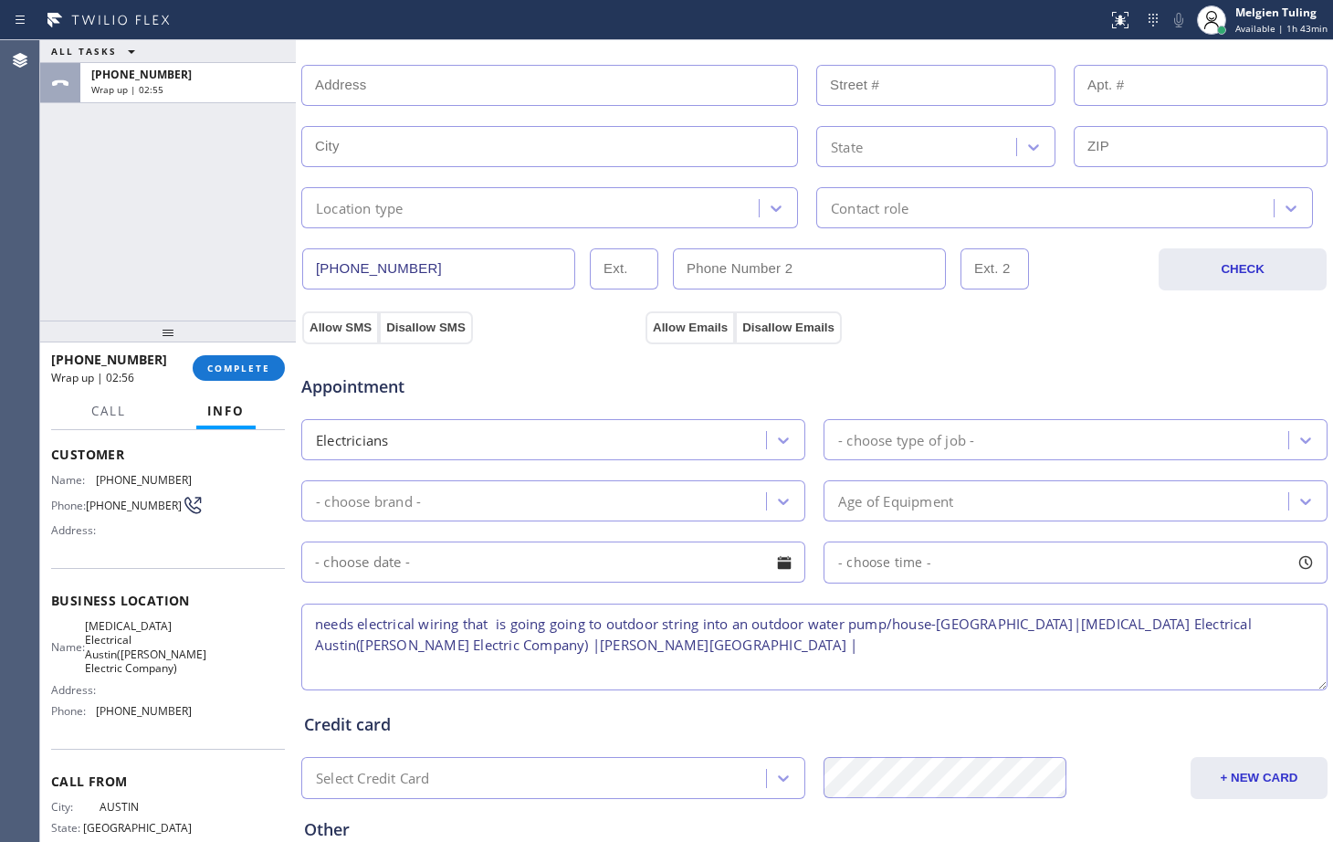
click at [434, 446] on div "Electricians" at bounding box center [536, 440] width 459 height 32
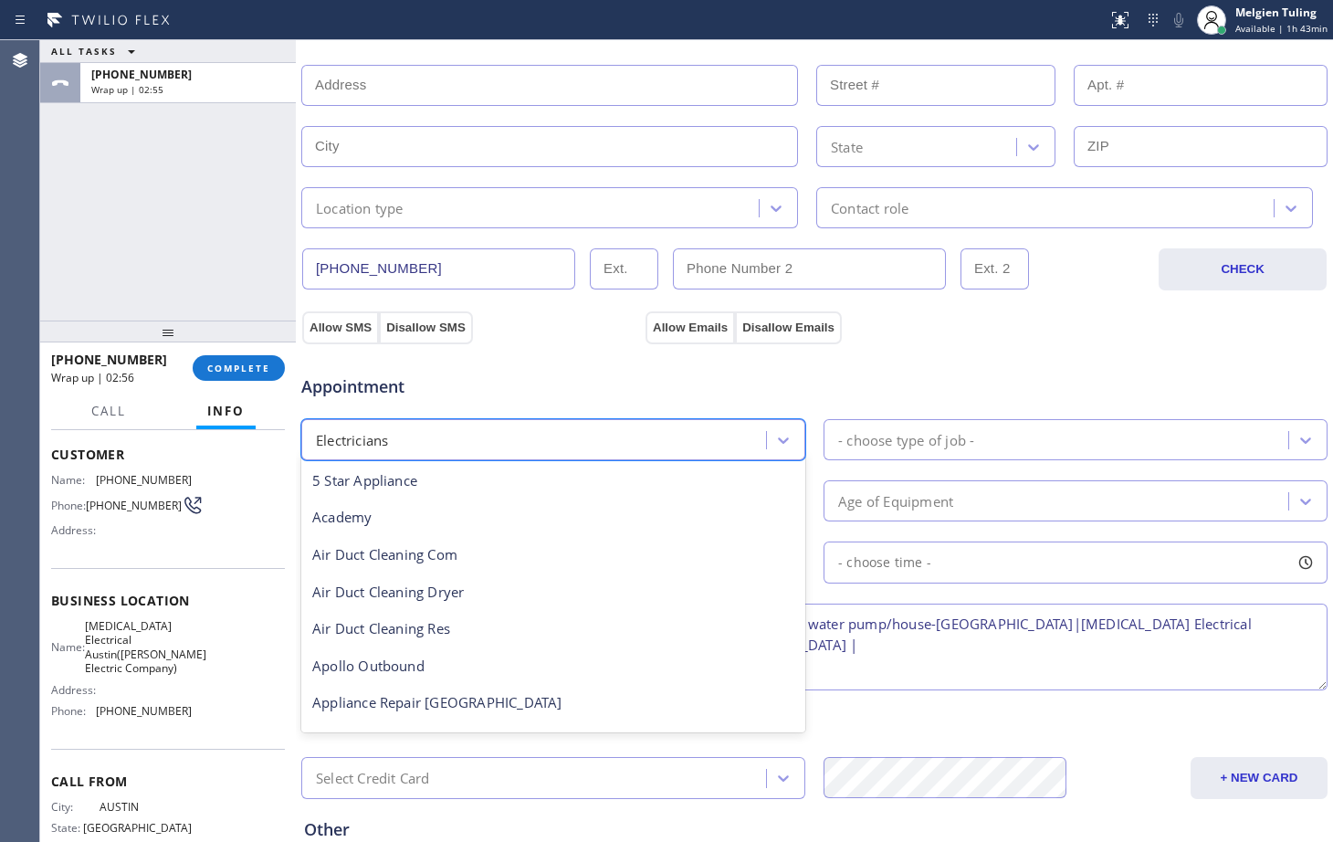
scroll to position [188, 0]
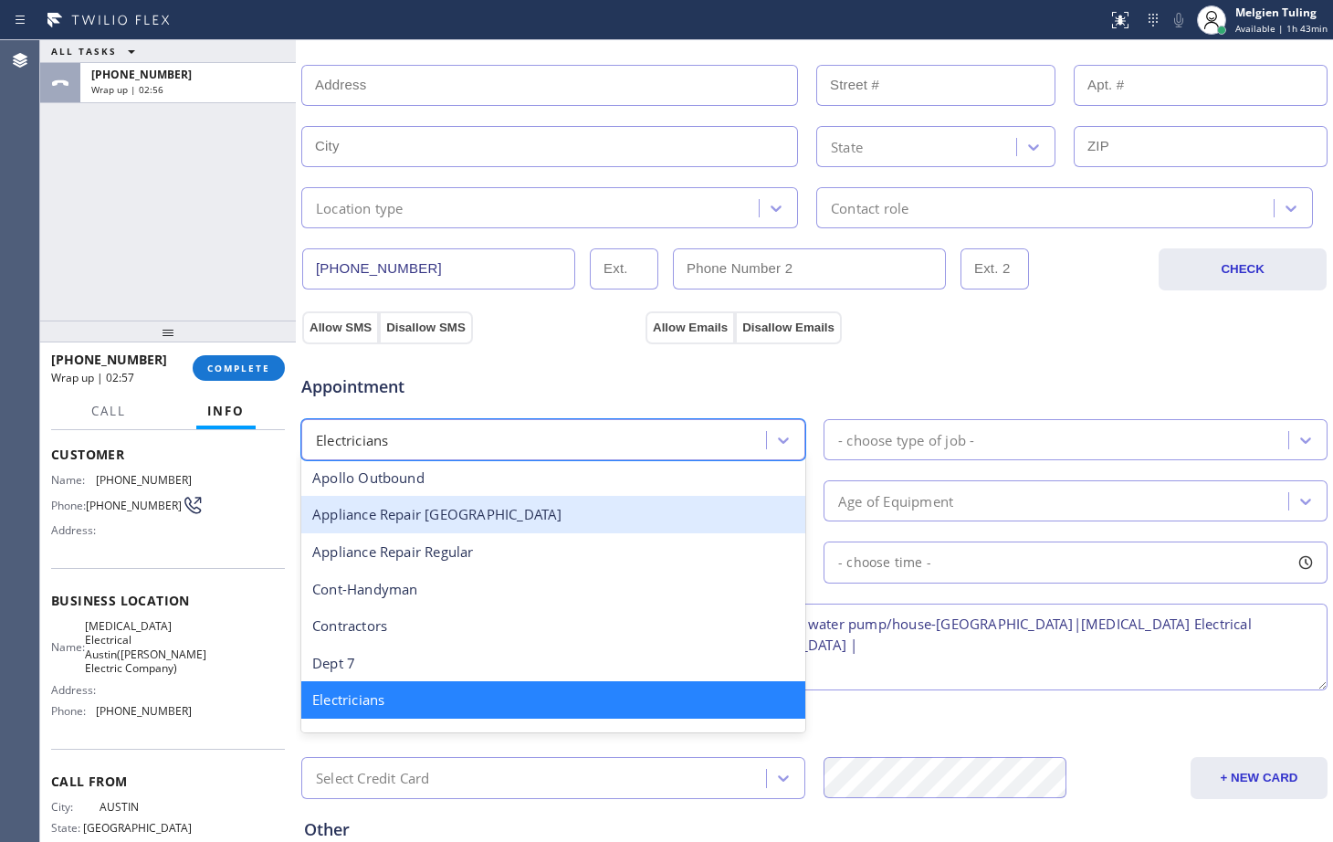
click at [861, 446] on div "- choose type of job -" at bounding box center [906, 439] width 136 height 21
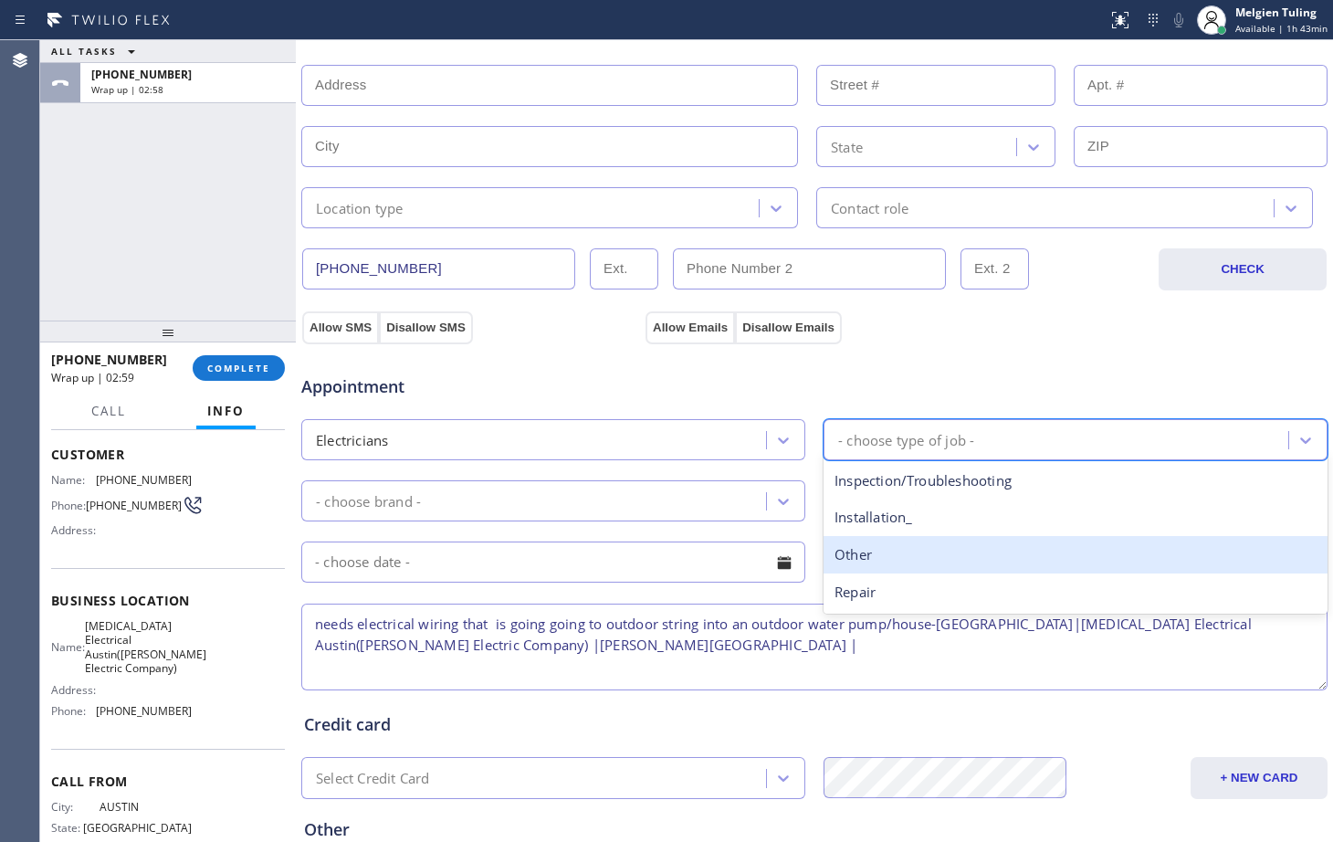
click at [855, 551] on div "Other" at bounding box center [1075, 554] width 504 height 37
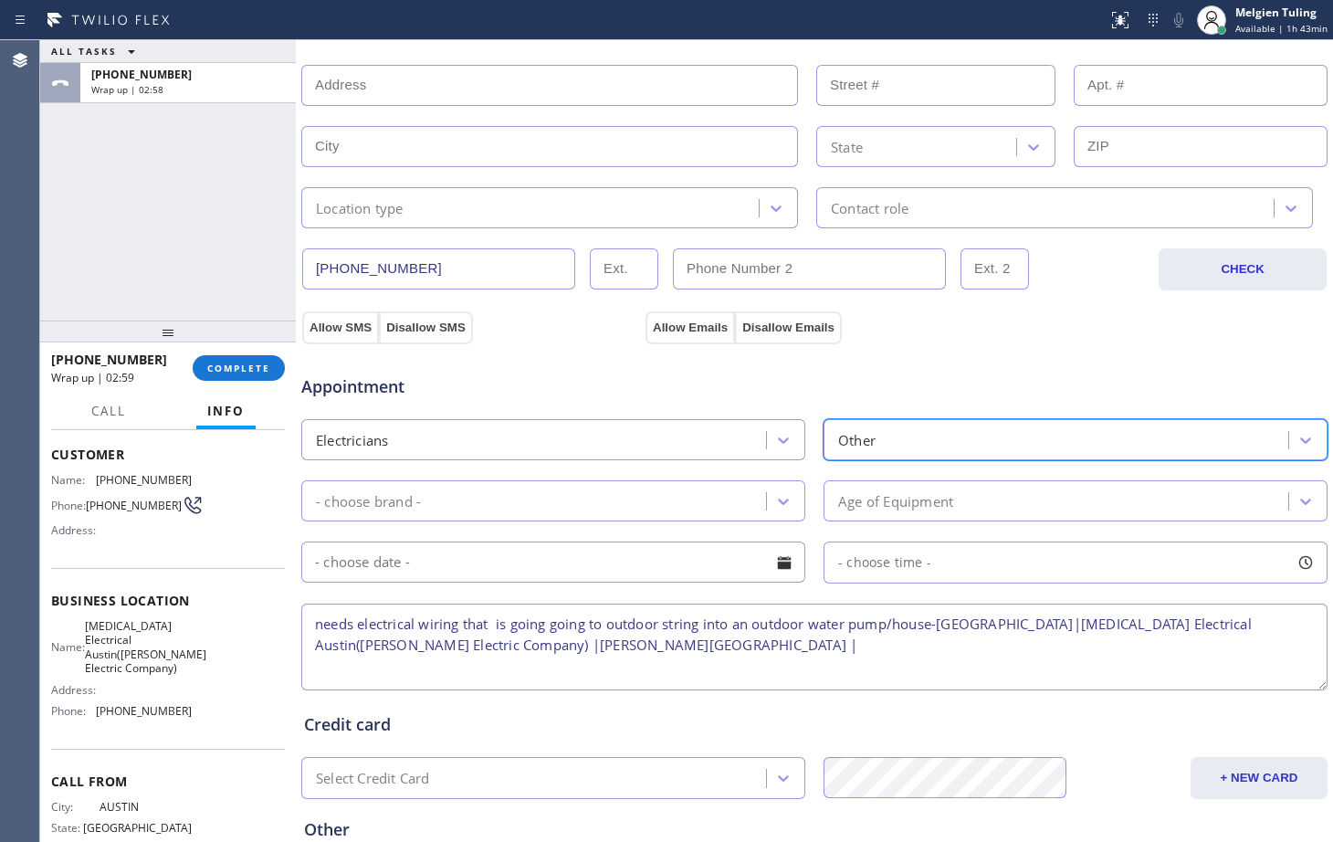
click at [595, 500] on div "- choose brand -" at bounding box center [536, 501] width 459 height 32
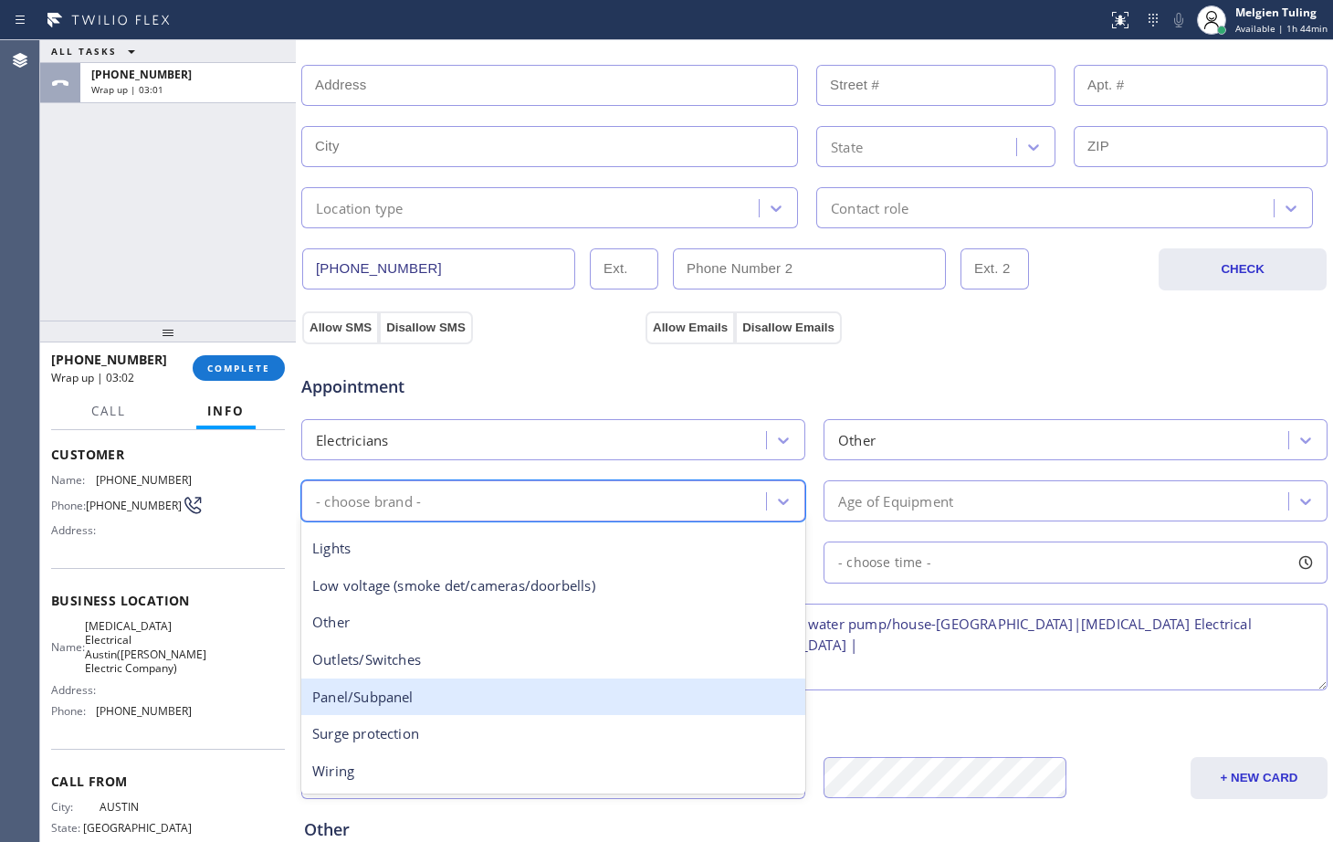
scroll to position [141, 0]
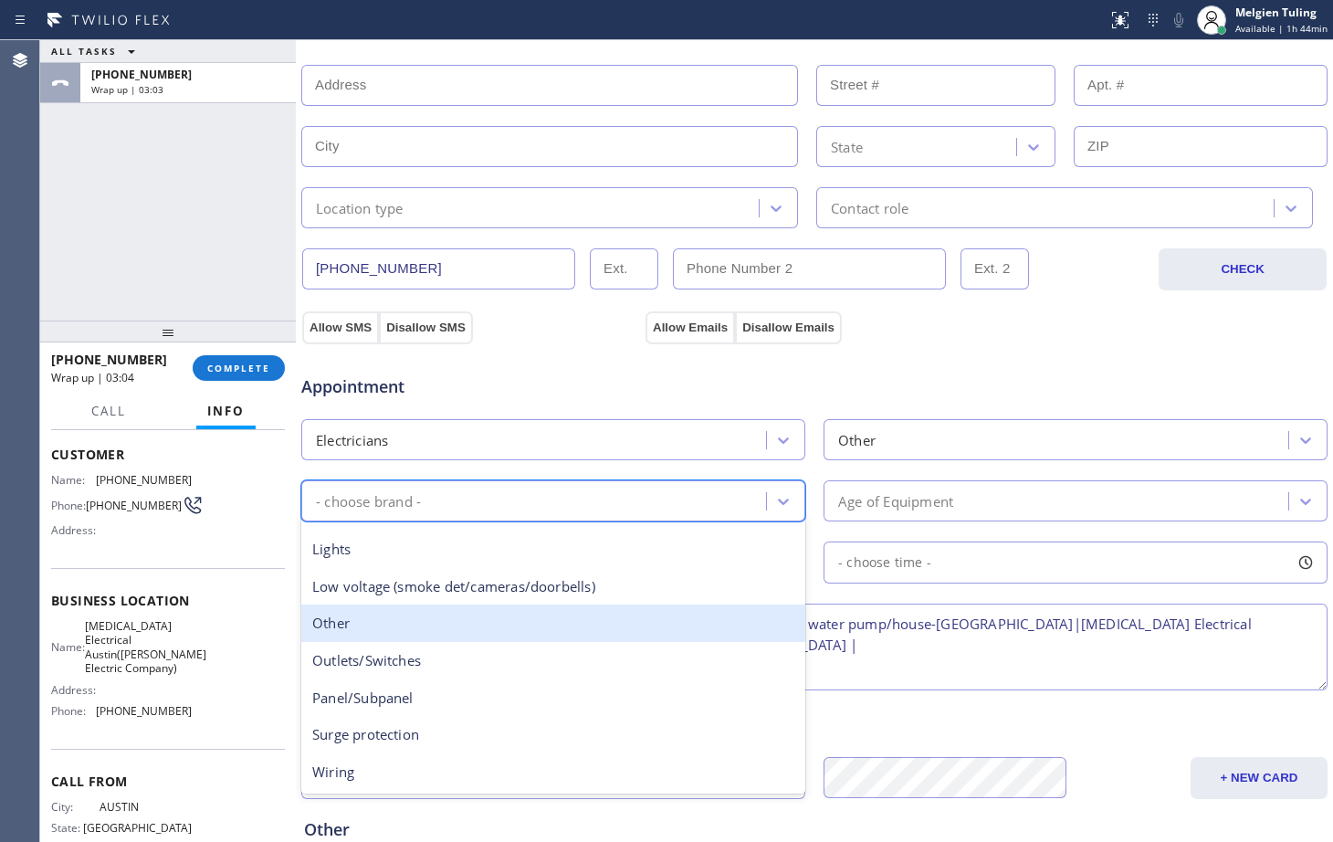
click at [362, 629] on div "Other" at bounding box center [553, 622] width 504 height 37
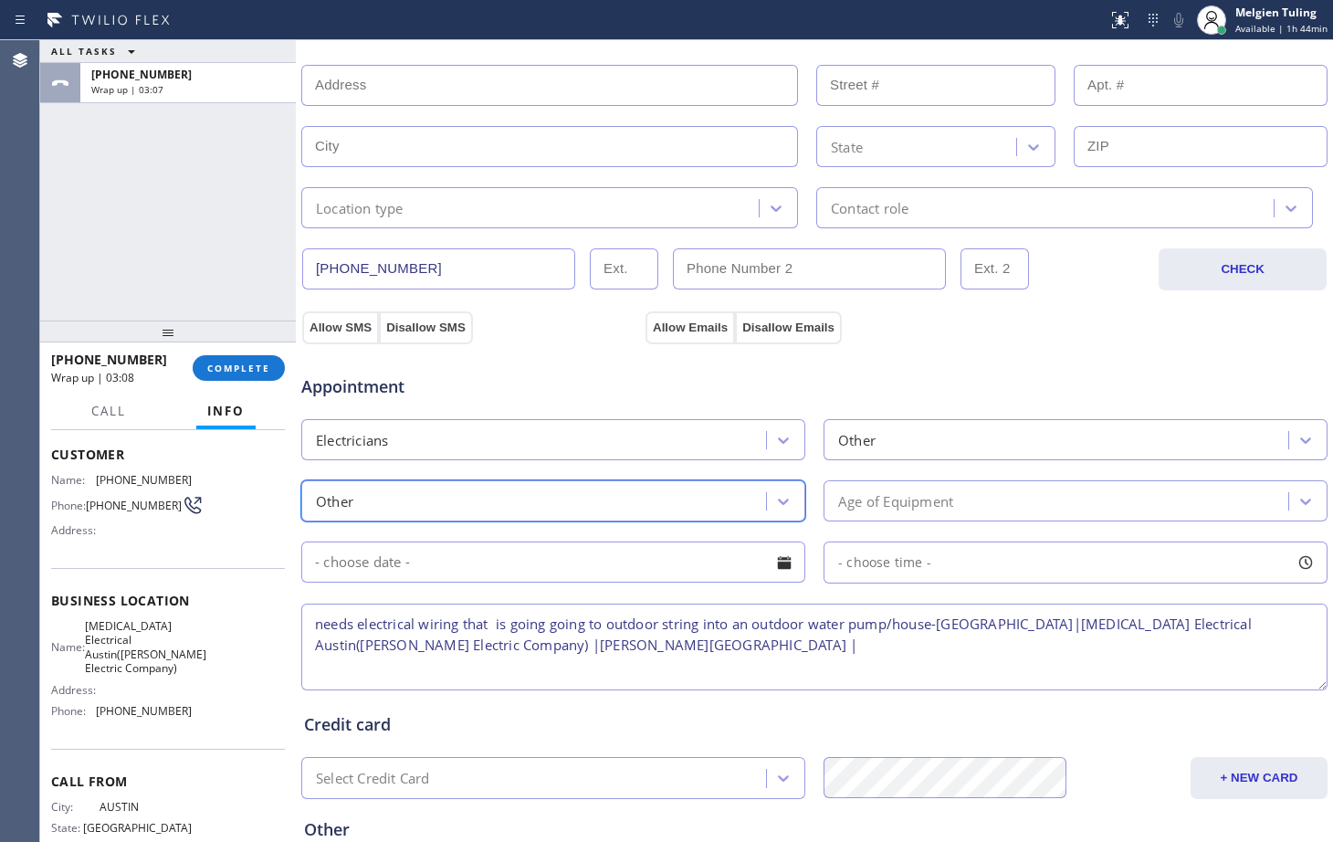
click at [913, 563] on span "- choose time -" at bounding box center [884, 561] width 93 height 17
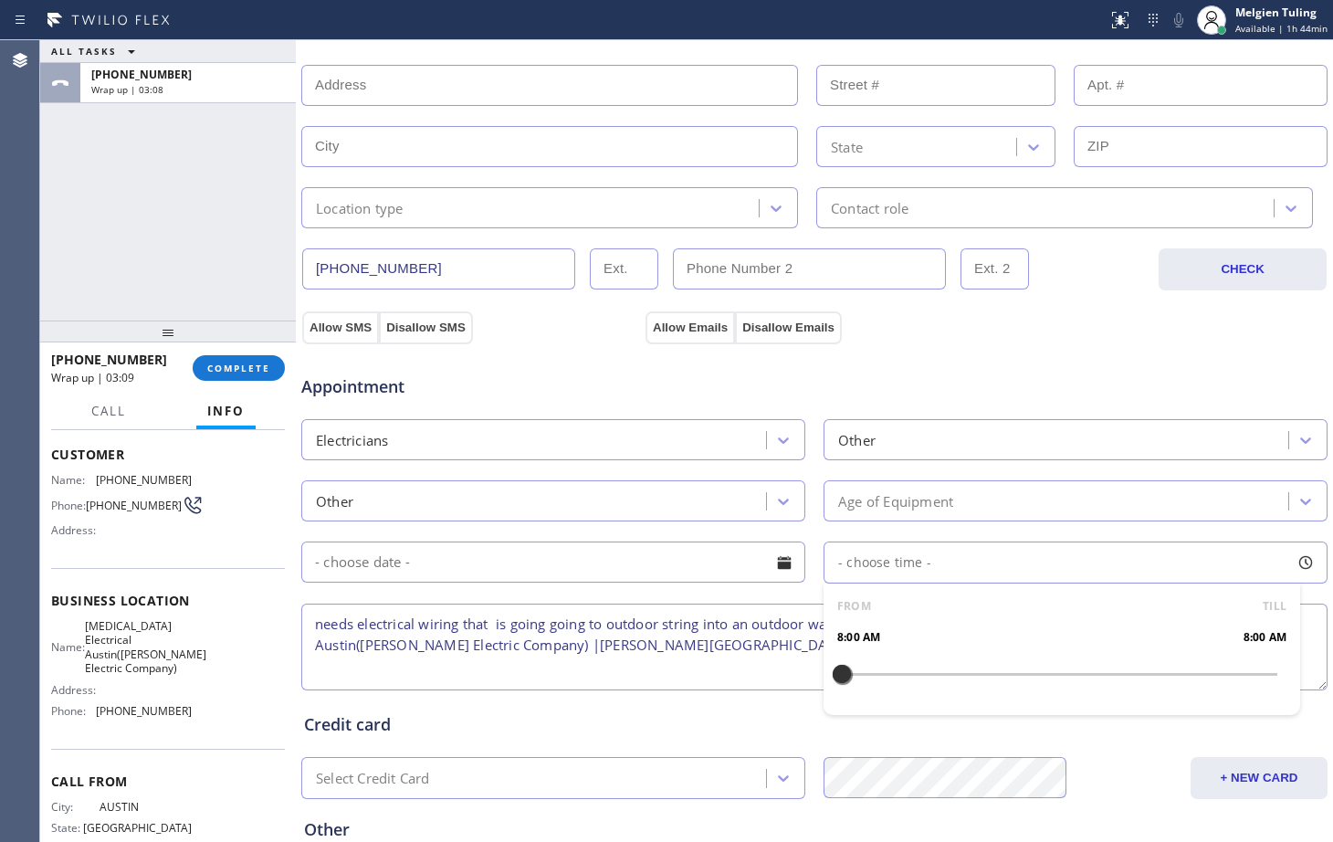
click at [699, 579] on input "text" at bounding box center [553, 561] width 504 height 41
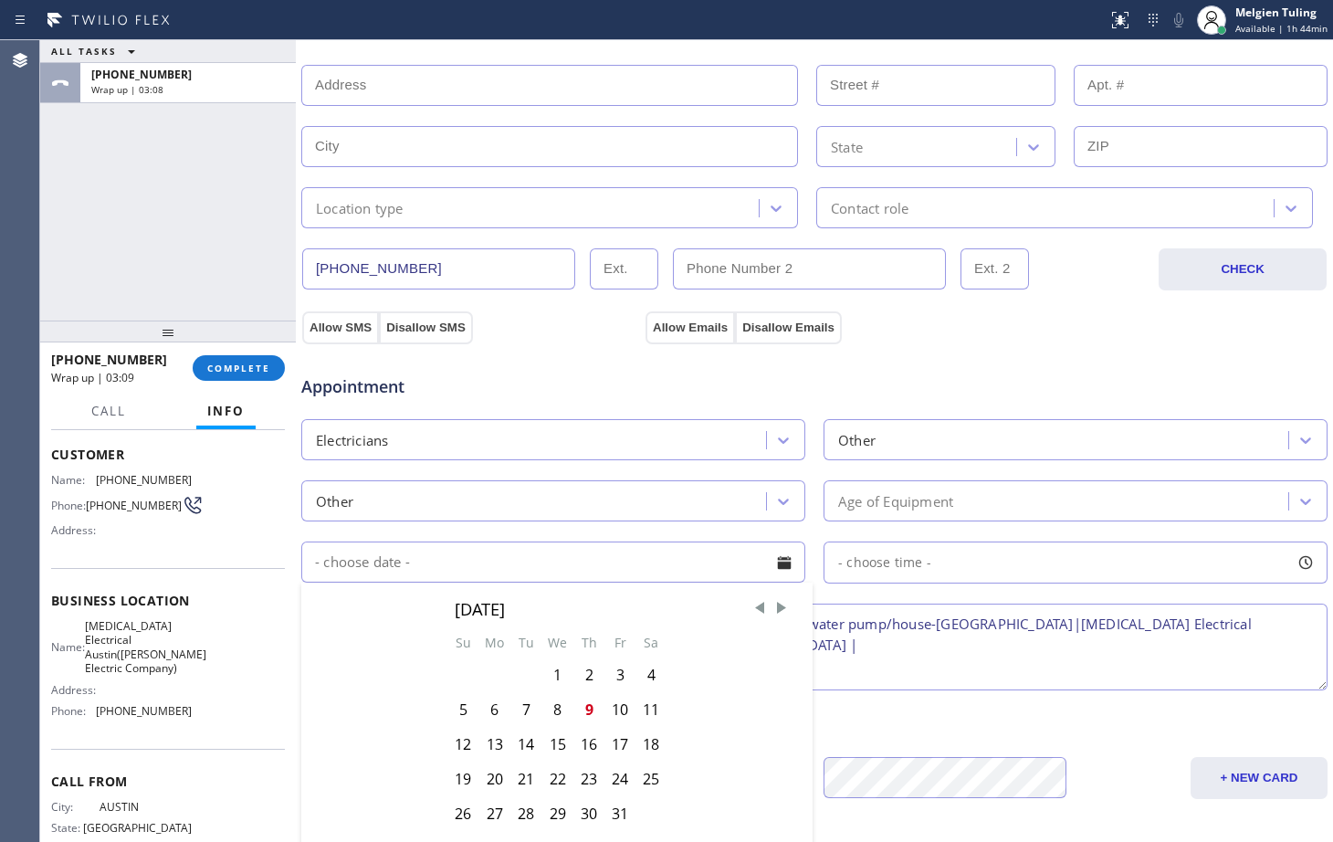
click at [862, 499] on div "Age of Equipment" at bounding box center [895, 500] width 115 height 21
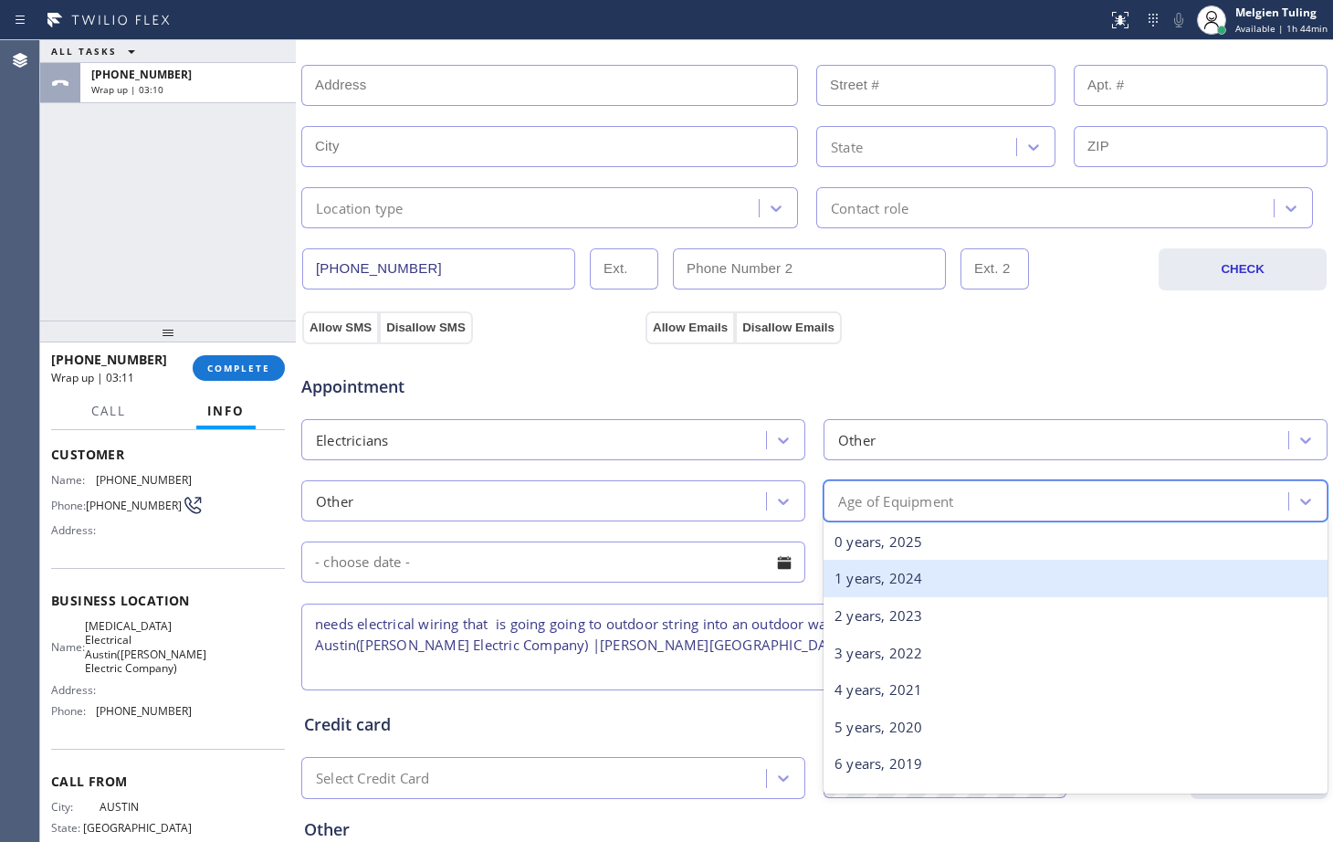
click at [849, 577] on div "1 years, 2024" at bounding box center [1075, 578] width 504 height 37
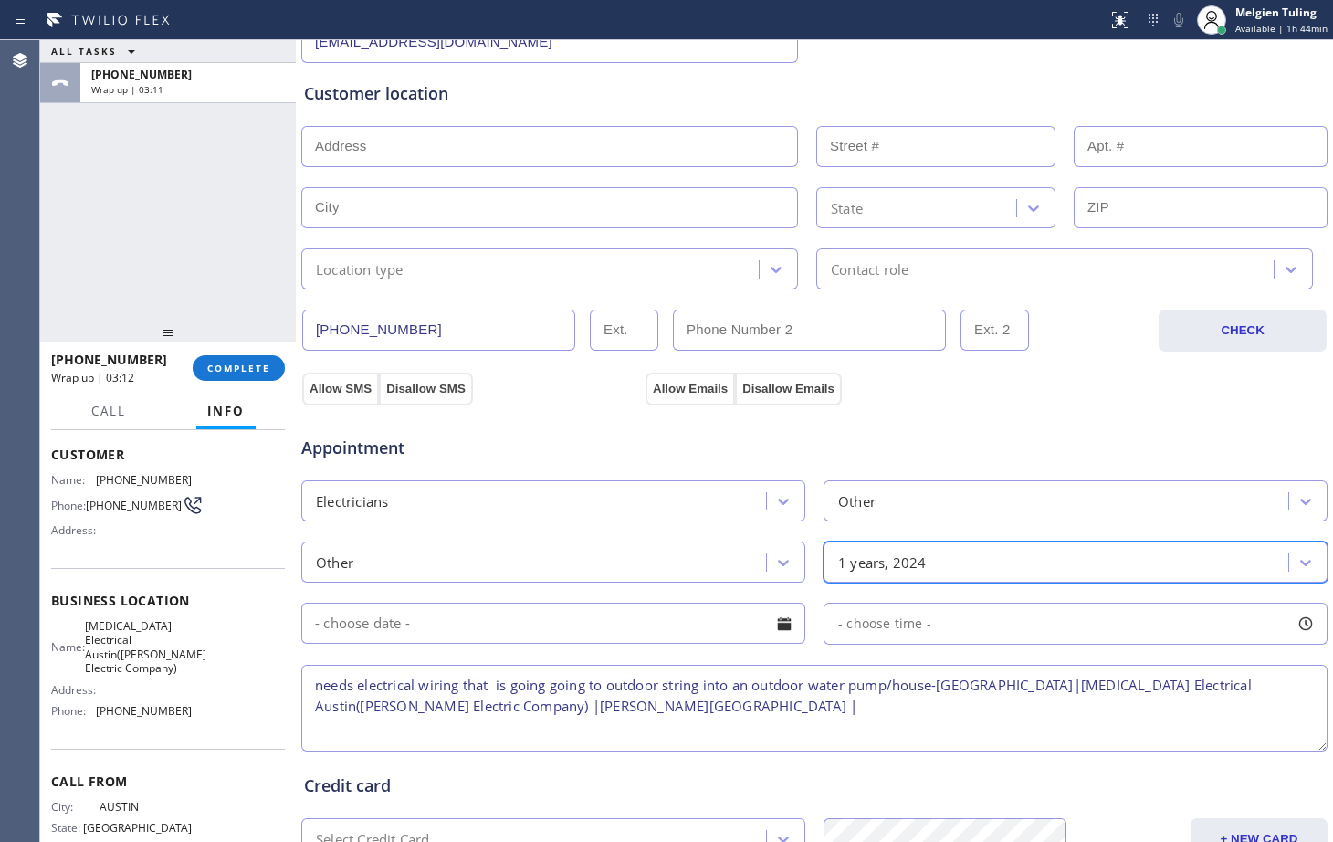
scroll to position [208, 0]
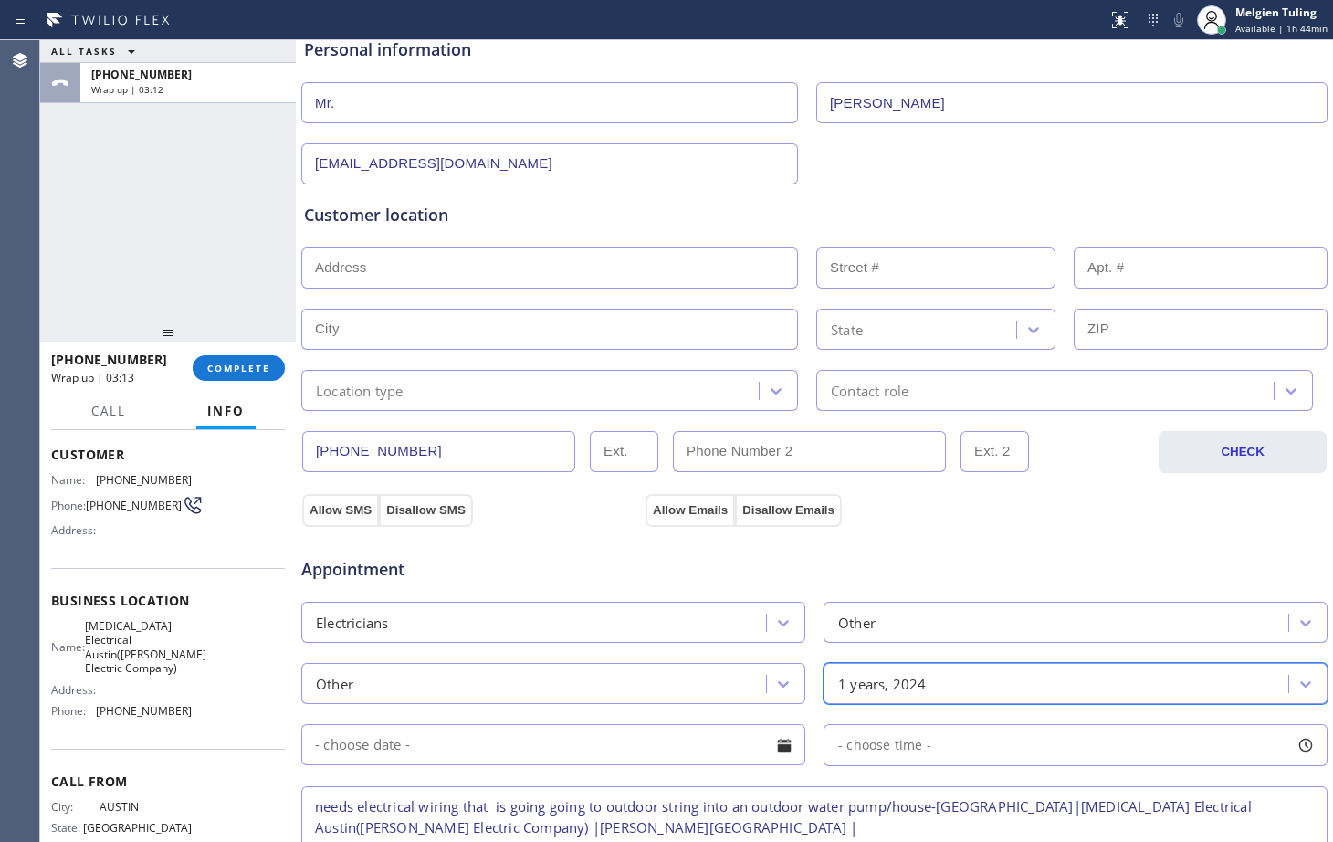
click at [421, 392] on div "Location type" at bounding box center [533, 390] width 452 height 32
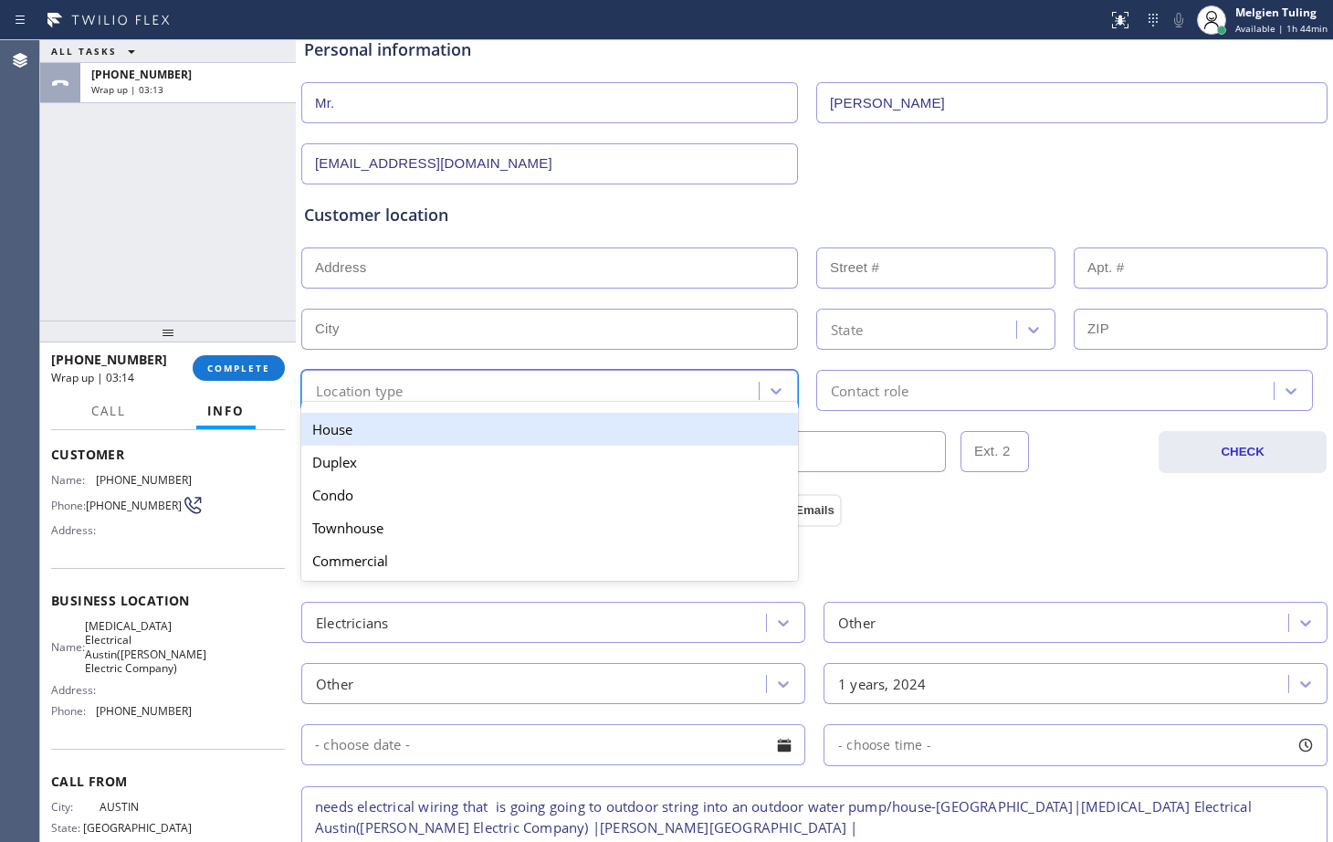
click at [379, 439] on div "House" at bounding box center [549, 429] width 497 height 33
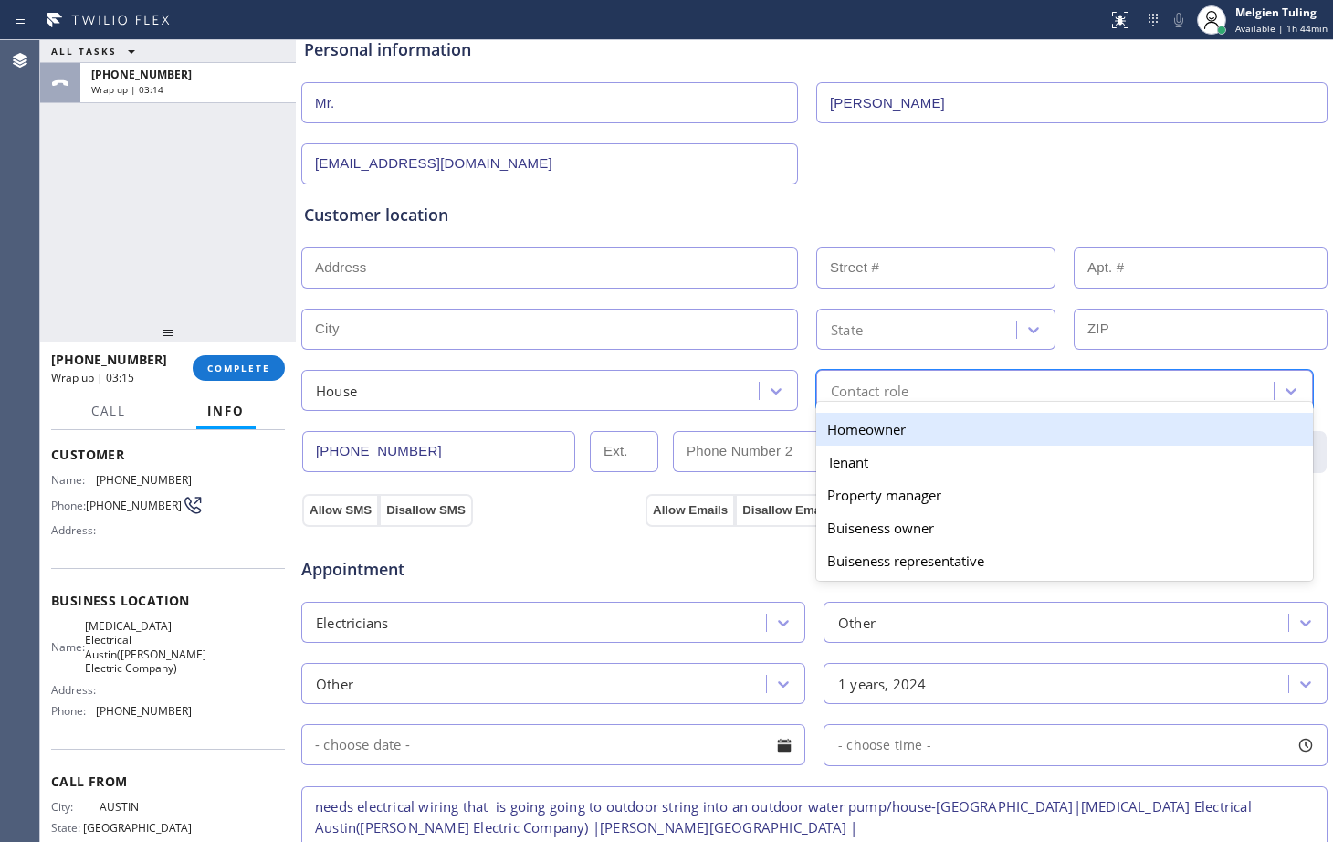
click at [864, 389] on div "Contact role" at bounding box center [870, 390] width 78 height 21
click at [853, 424] on div "Homeowner" at bounding box center [1064, 429] width 497 height 33
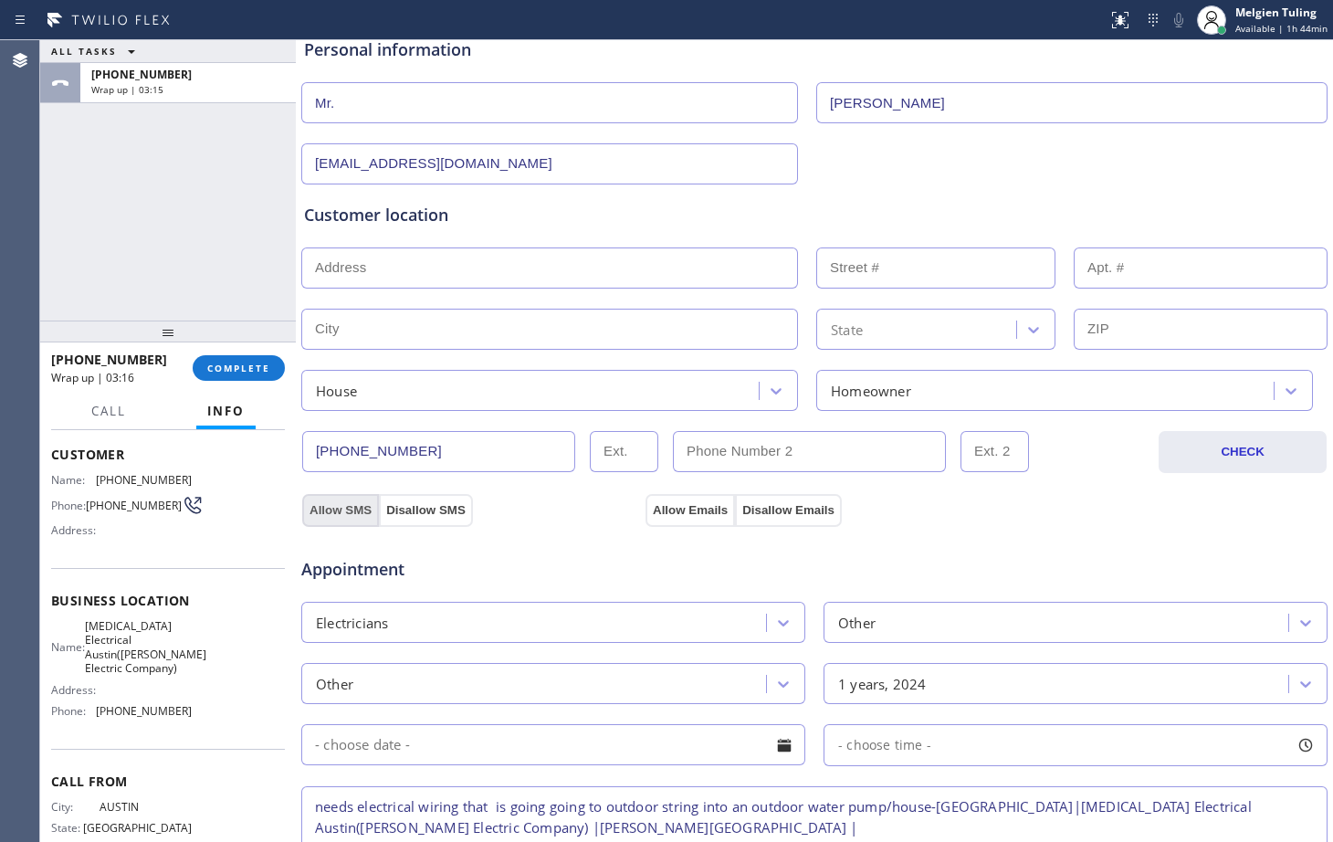
click at [346, 506] on button "Allow SMS" at bounding box center [340, 510] width 77 height 33
click at [694, 516] on button "Allow Emails" at bounding box center [689, 510] width 89 height 33
drag, startPoint x: 393, startPoint y: 247, endPoint x: 370, endPoint y: 255, distance: 24.8
click at [392, 249] on input "text" at bounding box center [549, 267] width 497 height 41
type input "1"
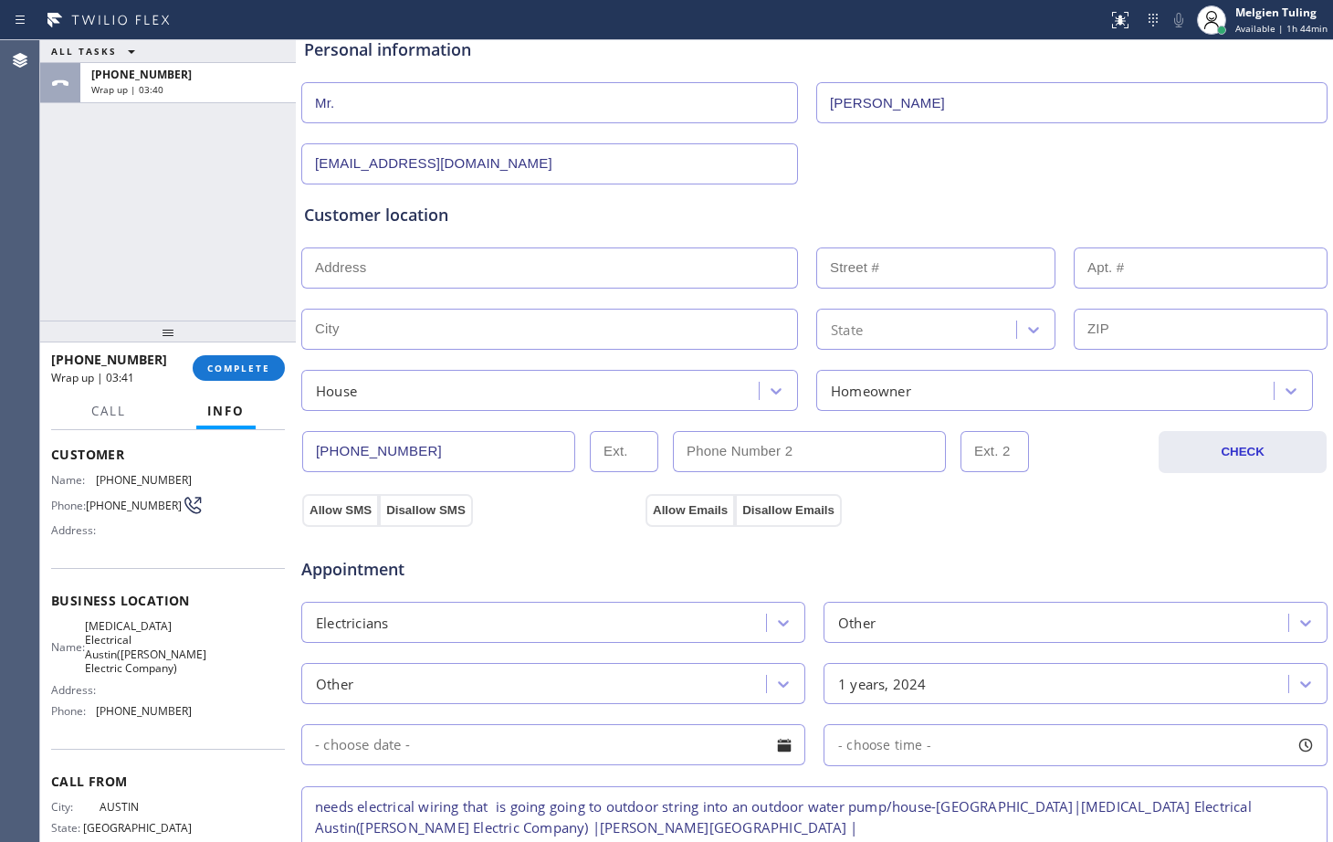
click at [361, 266] on input "text" at bounding box center [549, 267] width 497 height 41
paste input "[GEOGRAPHIC_DATA]"
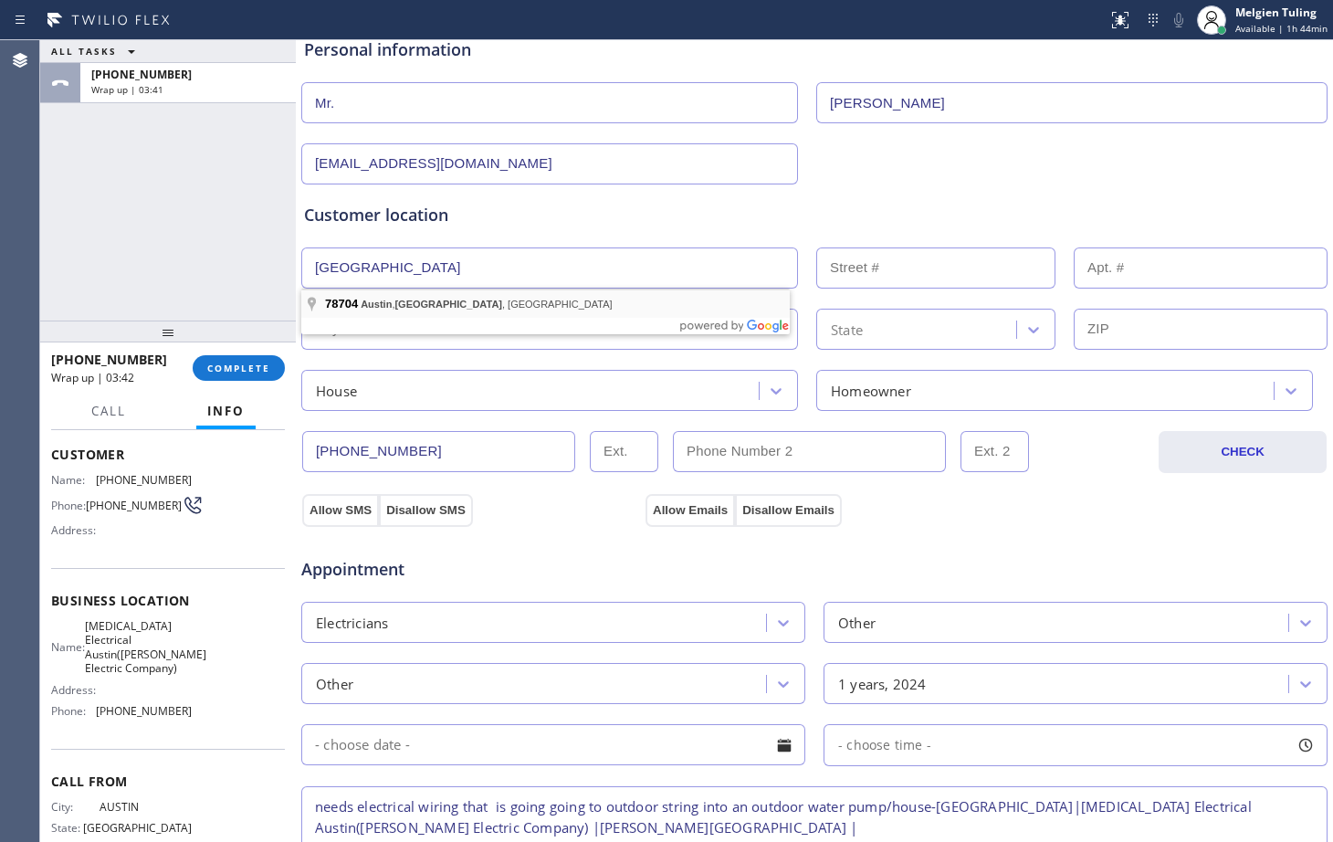
type input "[GEOGRAPHIC_DATA], [GEOGRAPHIC_DATA]"
type input "Austin"
type input "78704"
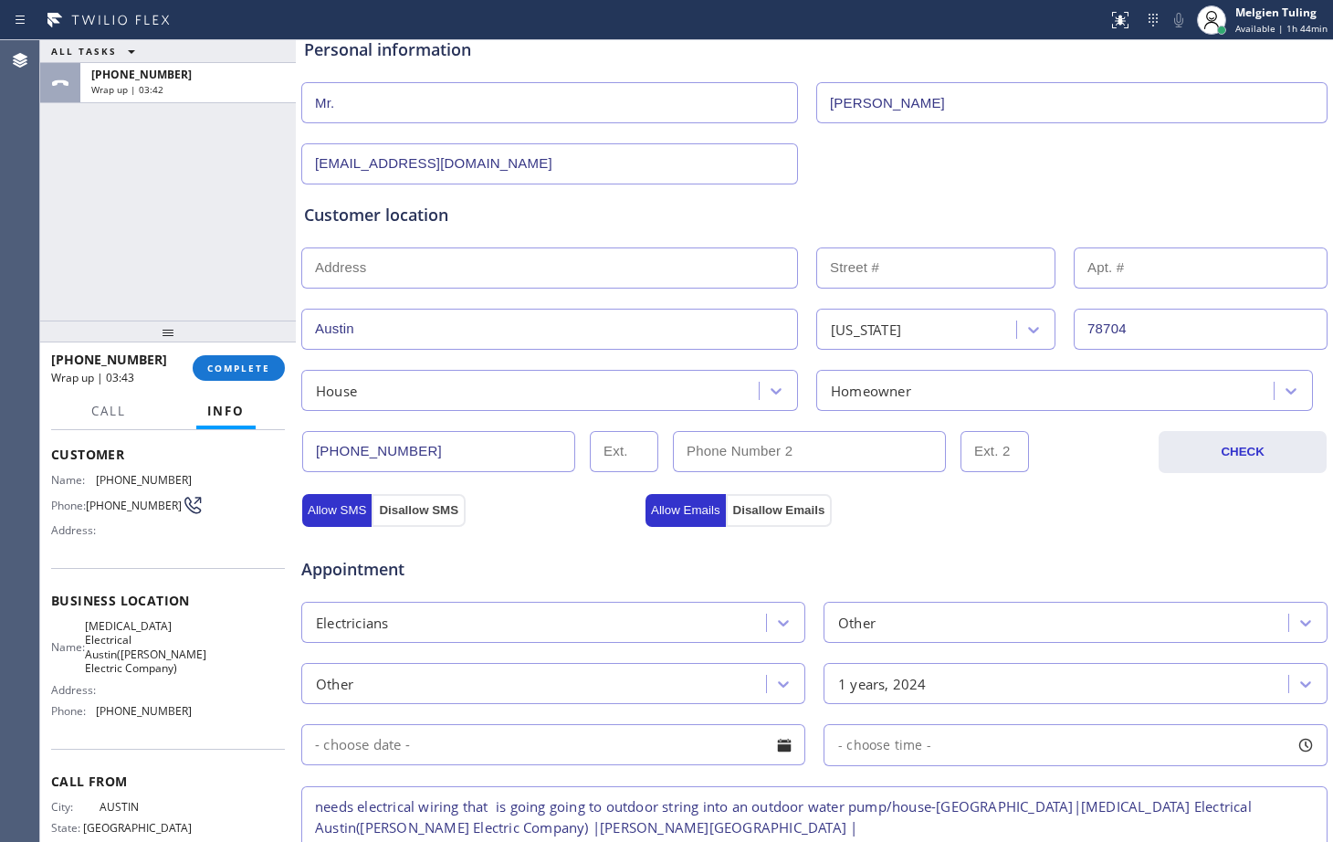
click at [375, 274] on input "text" at bounding box center [549, 267] width 497 height 41
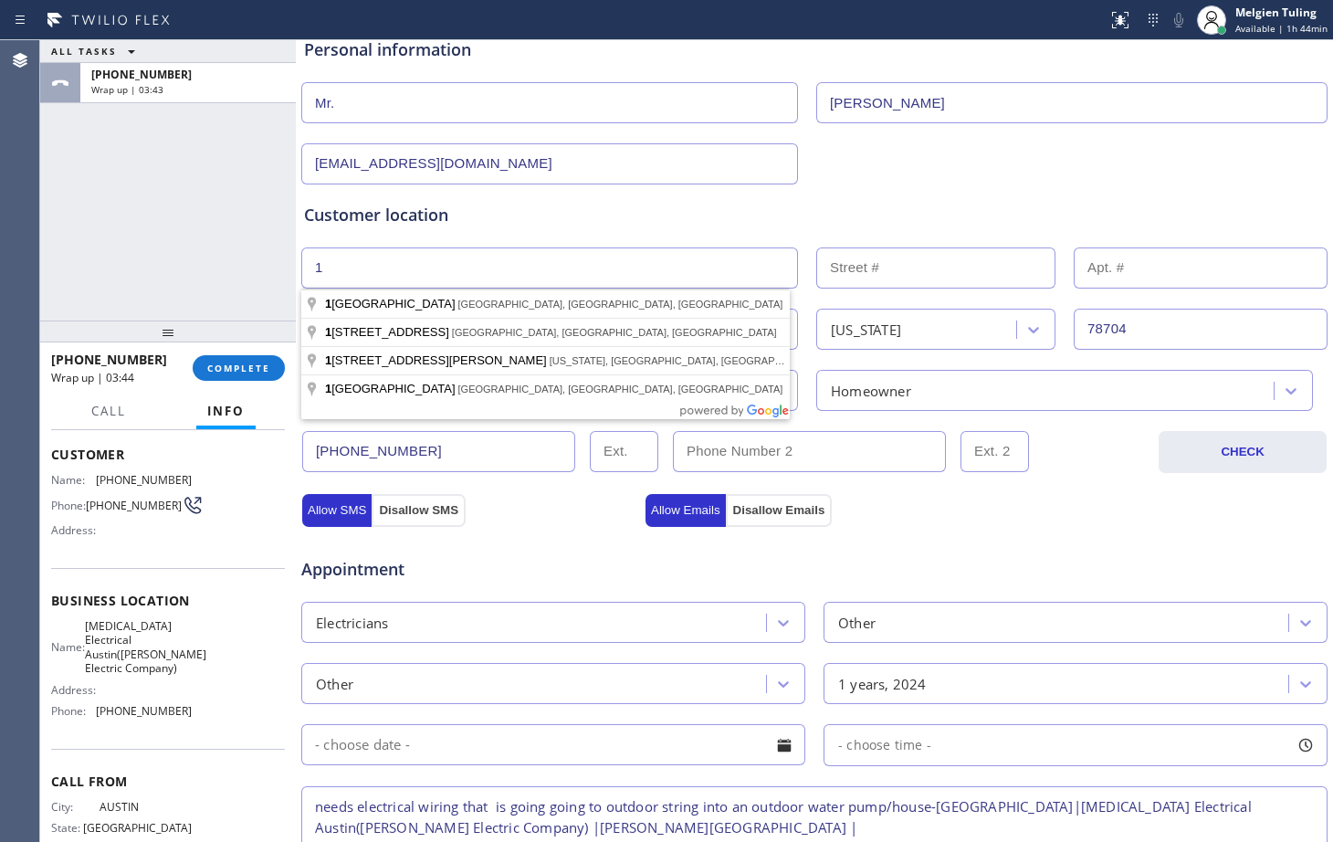
type input "1"
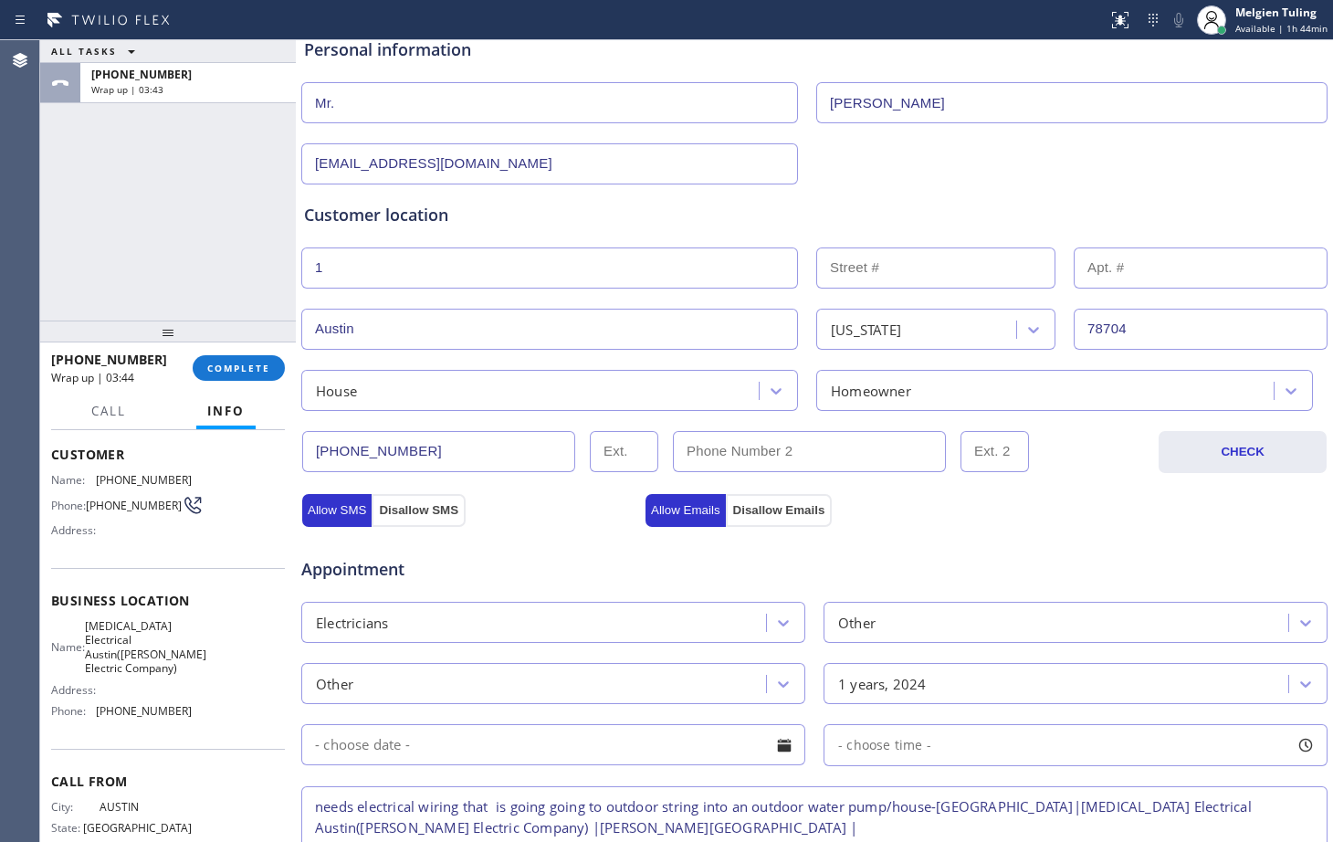
click at [833, 250] on input "text" at bounding box center [935, 267] width 239 height 41
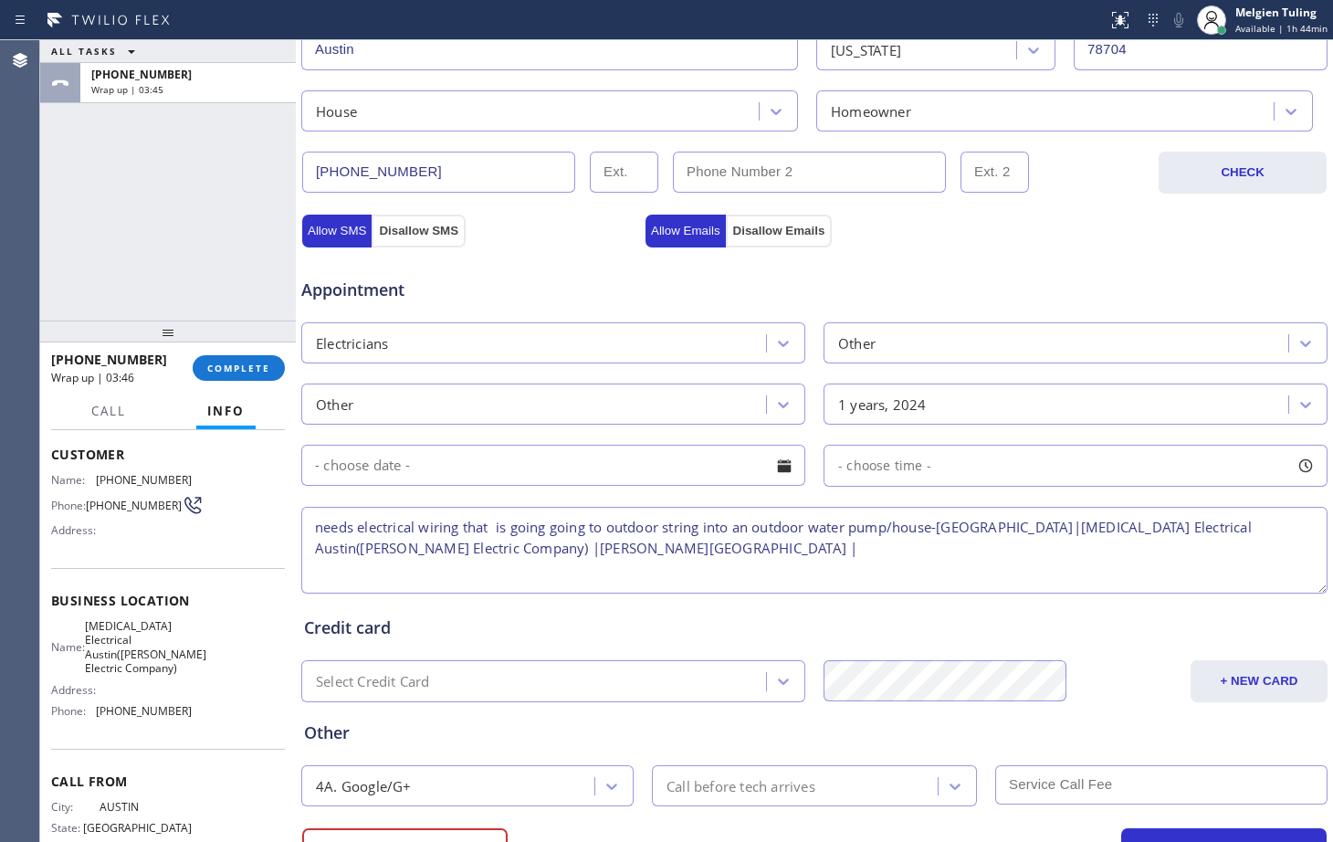
scroll to position [573, 0]
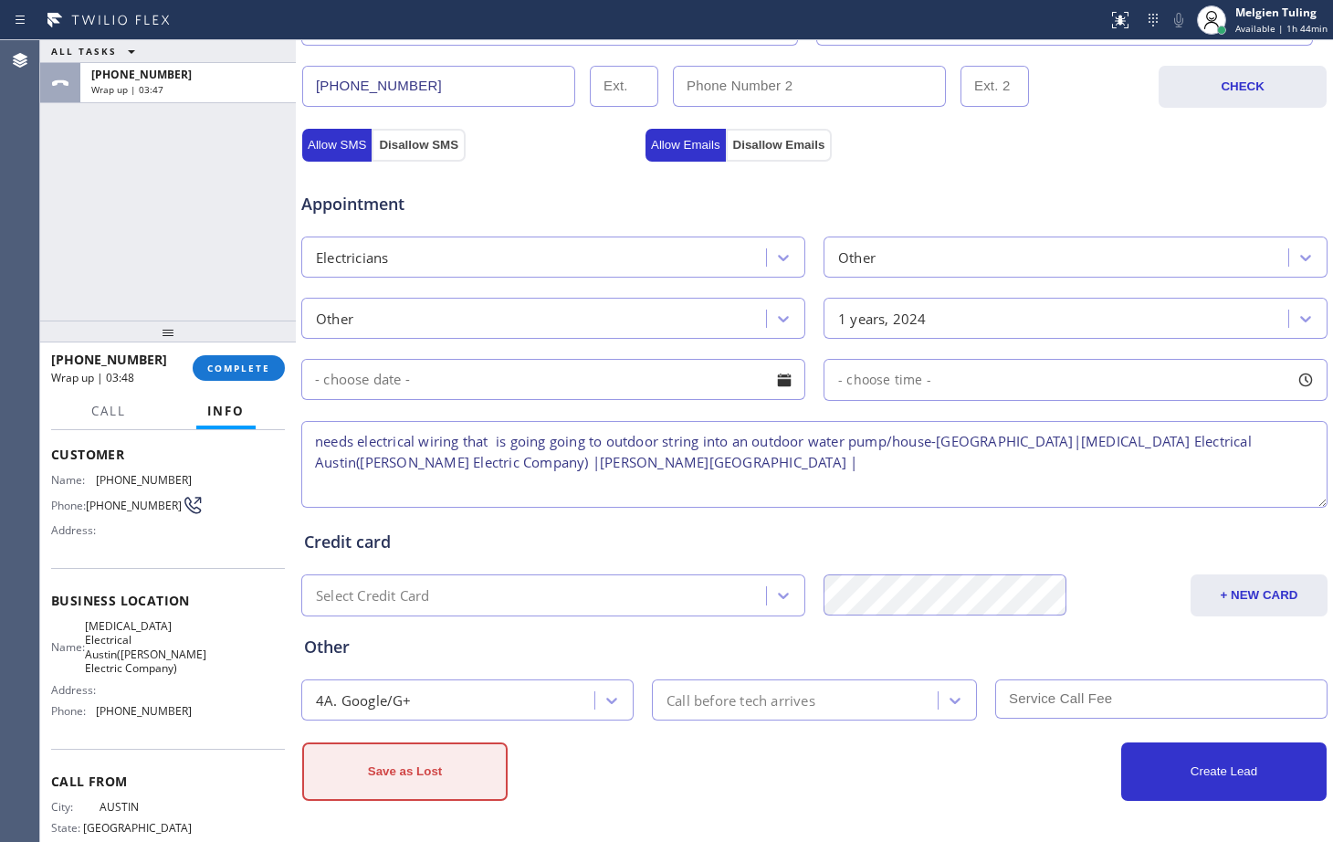
type input "1"
click at [399, 767] on button "Save as Lost" at bounding box center [404, 771] width 205 height 58
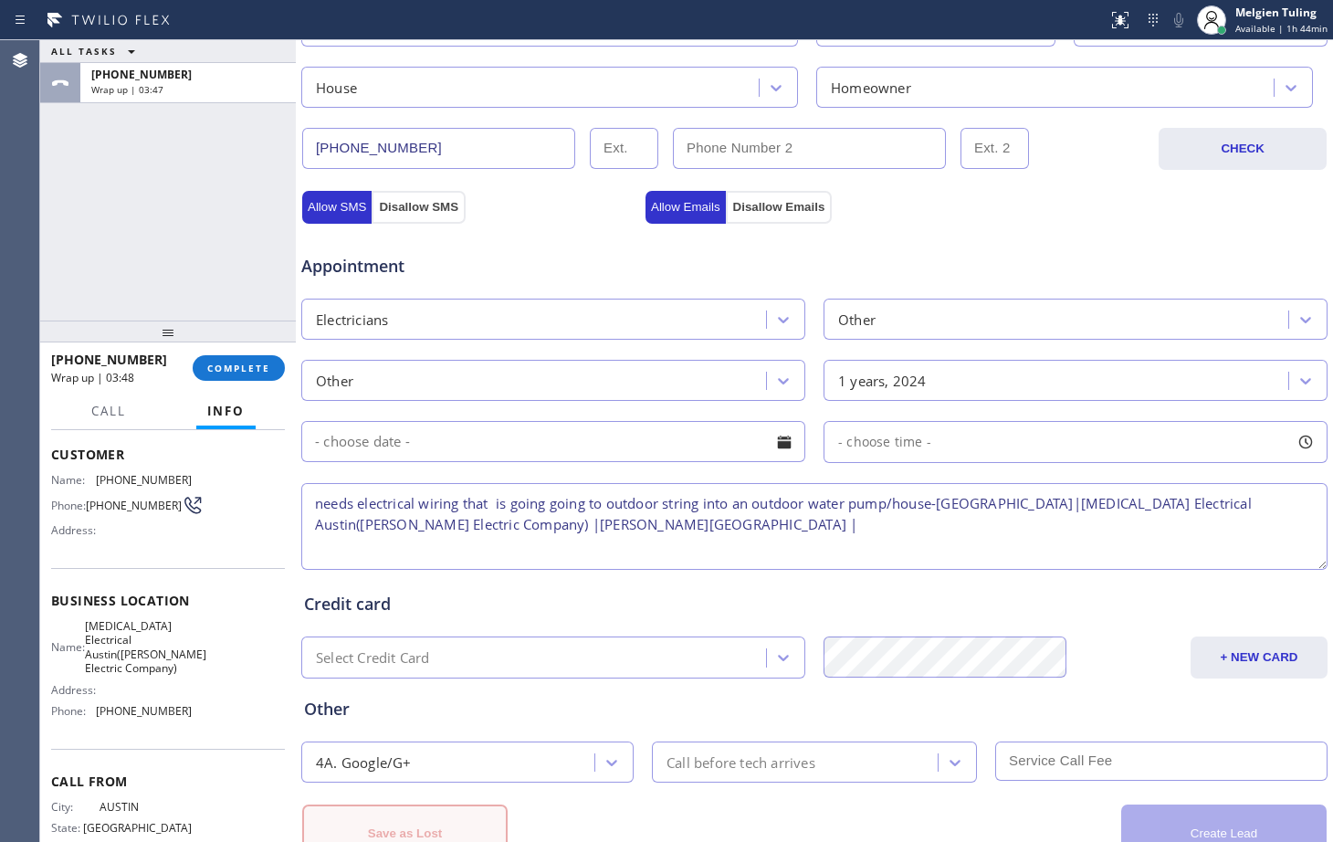
scroll to position [635, 0]
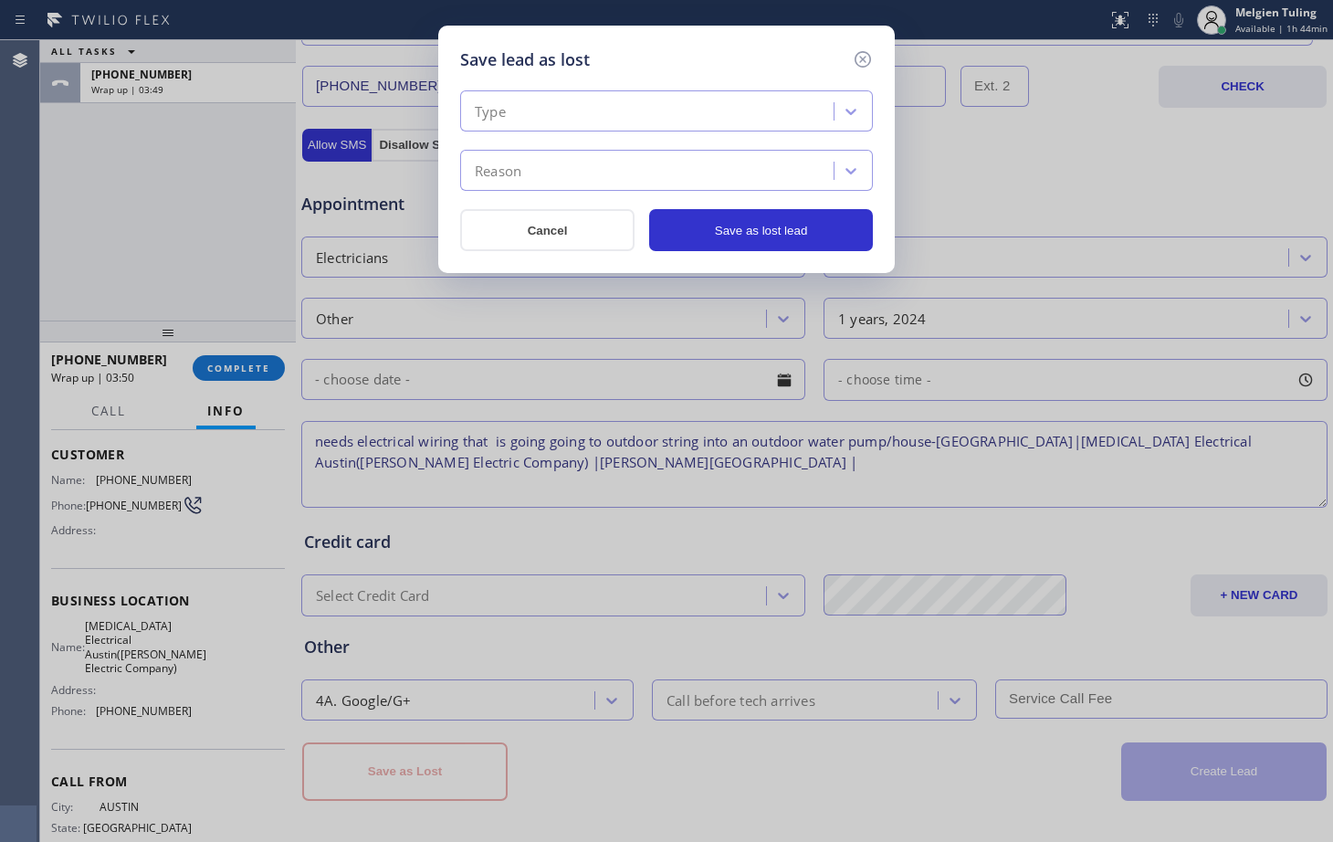
click at [548, 112] on div "Type" at bounding box center [650, 112] width 368 height 32
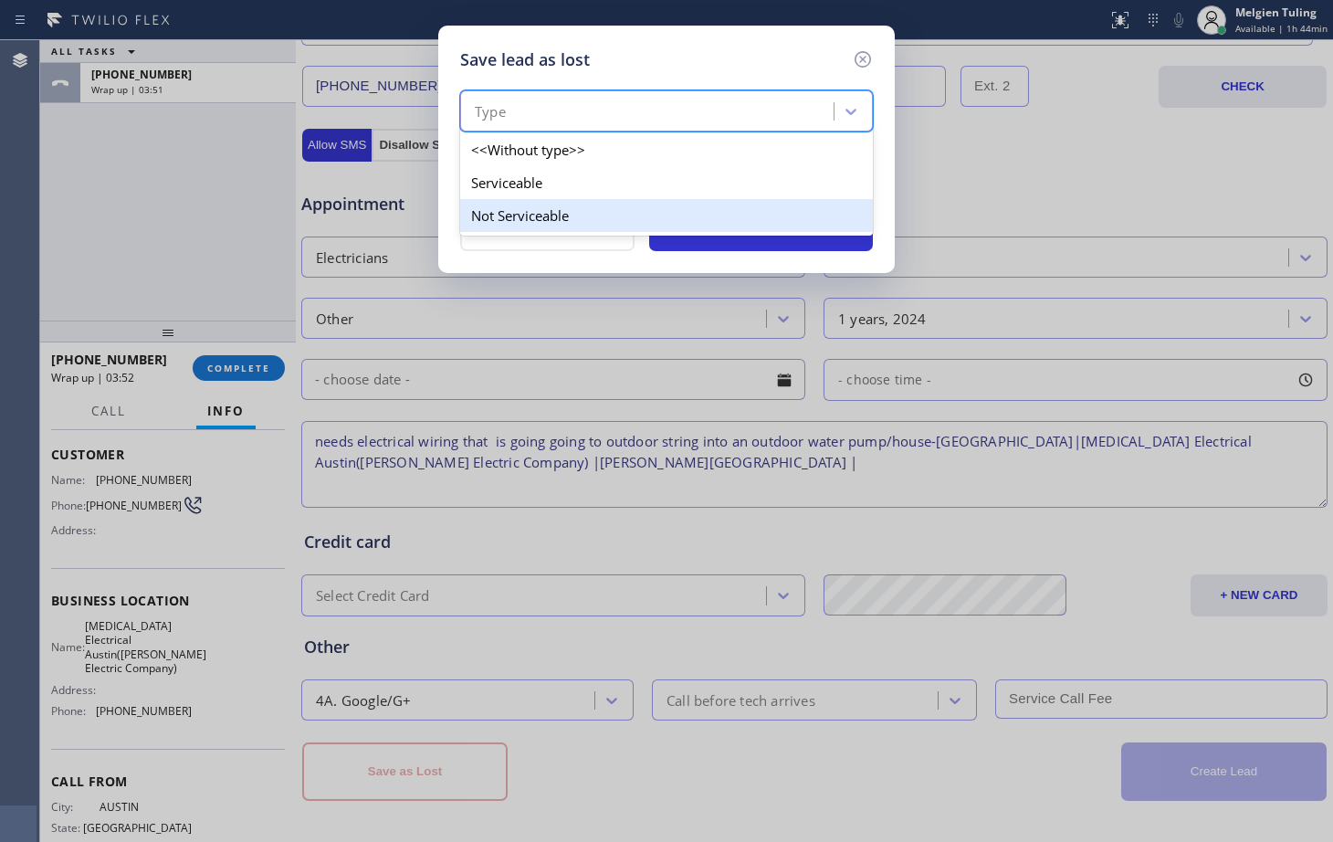
click at [496, 215] on div "Not Serviceable" at bounding box center [666, 215] width 413 height 33
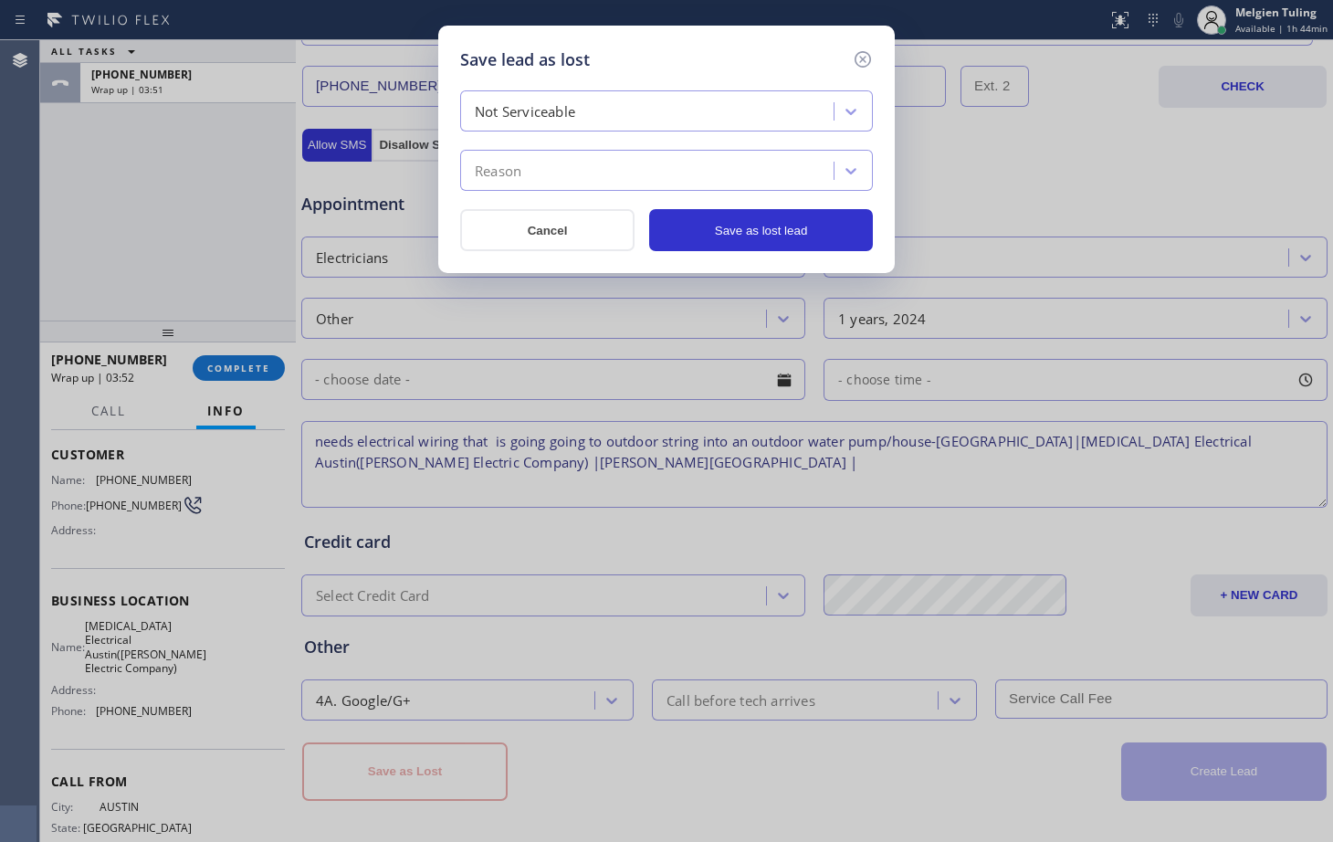
click at [504, 164] on div "Reason" at bounding box center [498, 171] width 47 height 21
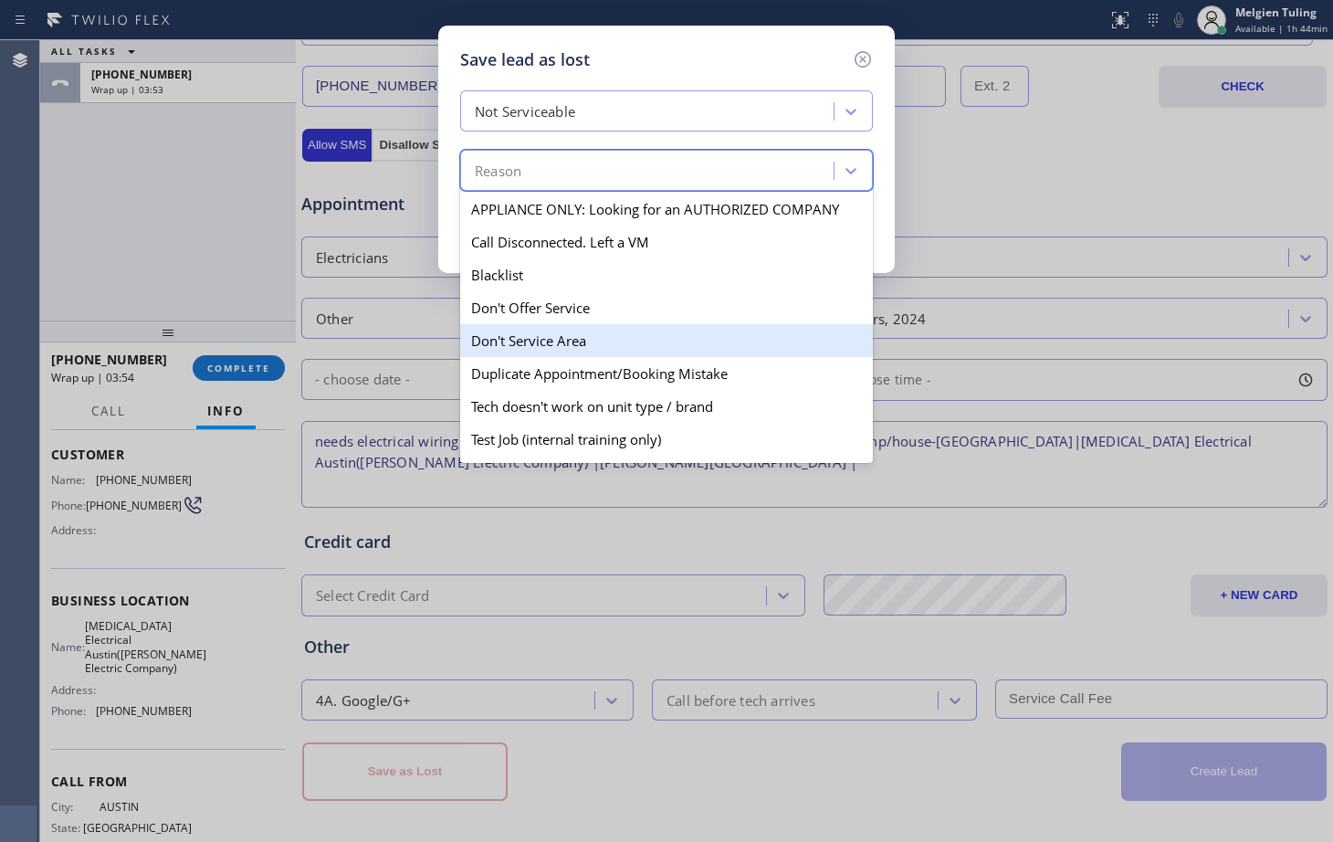
click at [512, 338] on div "Don't Service Area" at bounding box center [666, 340] width 413 height 33
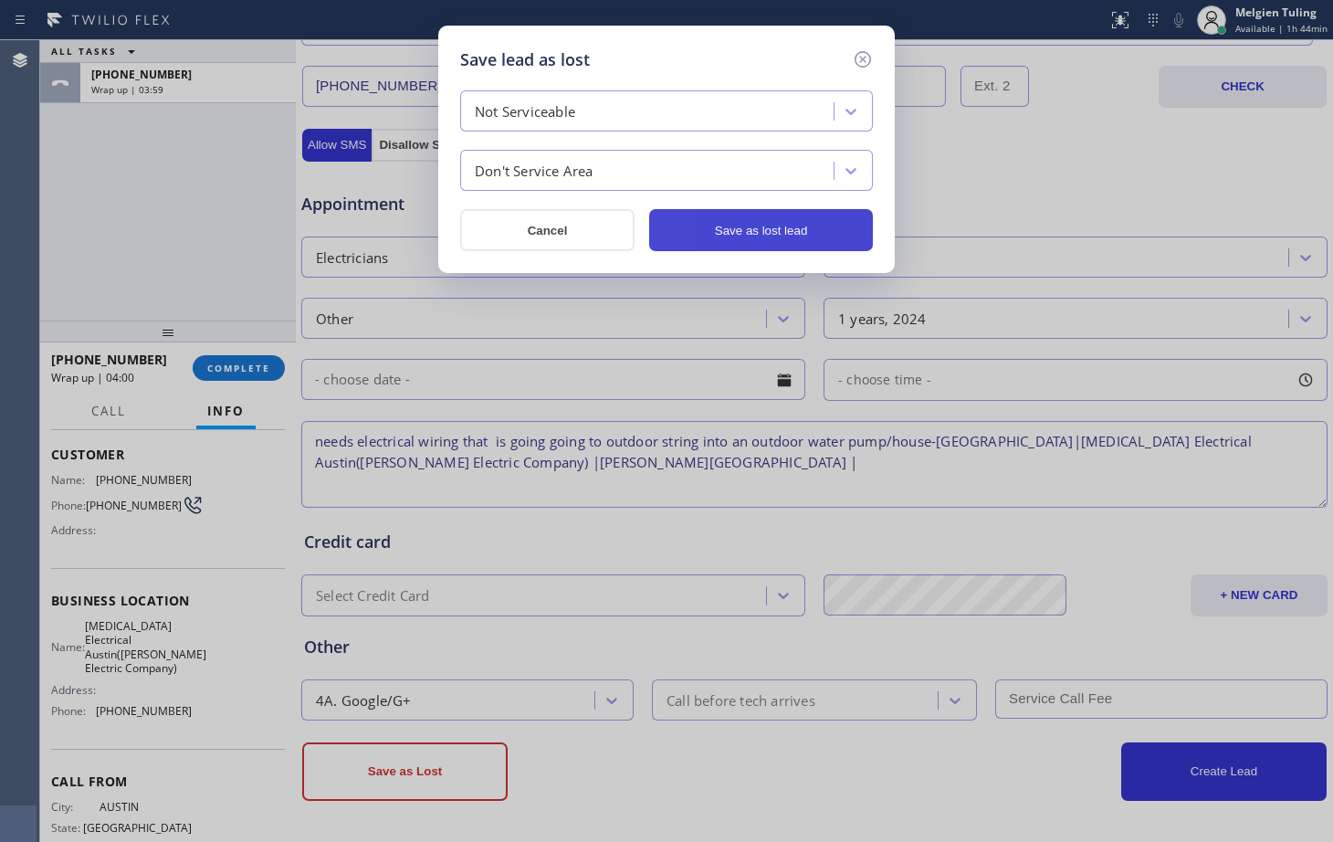
click at [728, 232] on button "Save as lost lead" at bounding box center [761, 230] width 224 height 42
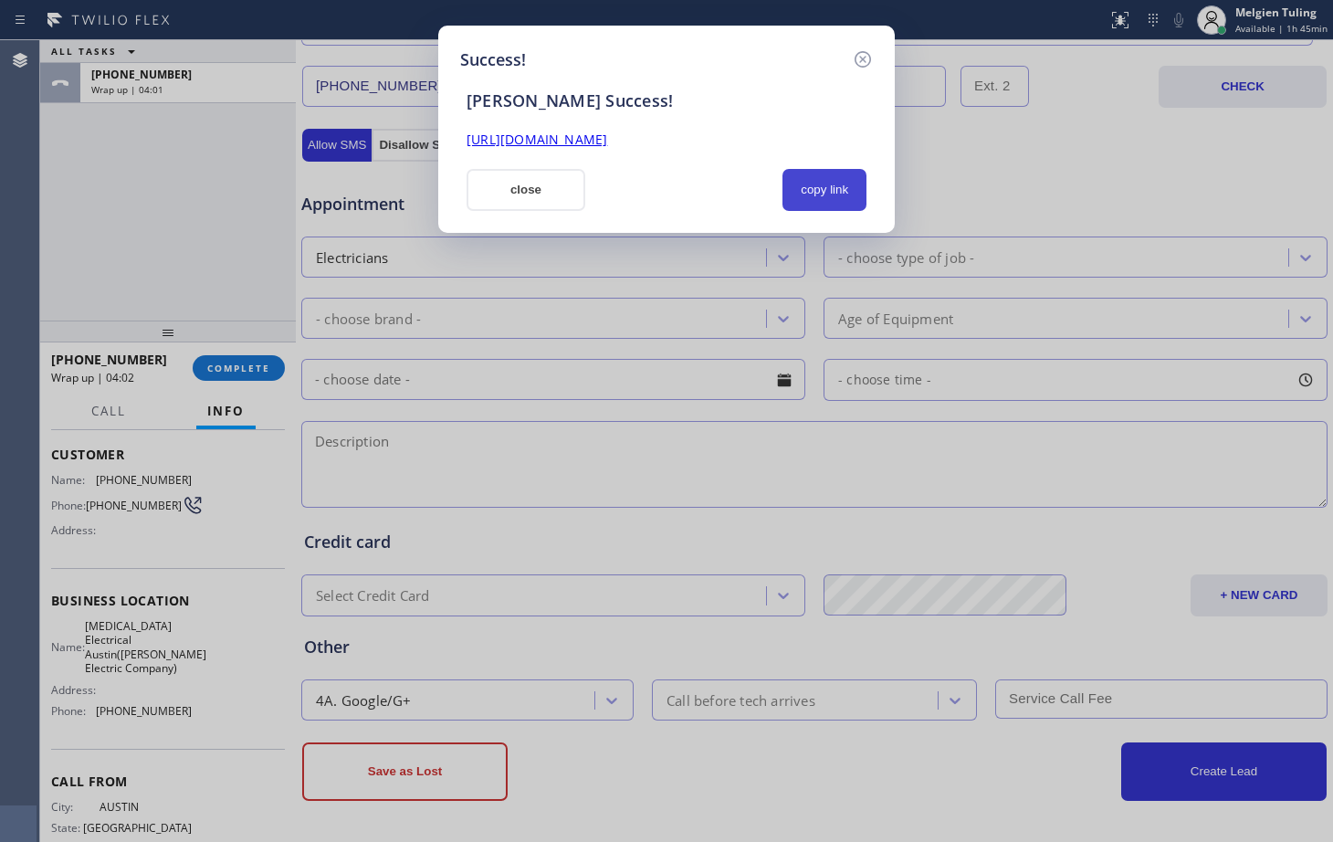
click at [810, 195] on button "copy link" at bounding box center [824, 190] width 84 height 42
click at [607, 138] on link "[URL][DOMAIN_NAME]" at bounding box center [536, 139] width 141 height 17
drag, startPoint x: 504, startPoint y: 184, endPoint x: 374, endPoint y: 299, distance: 173.3
click at [502, 193] on button "close" at bounding box center [525, 190] width 119 height 42
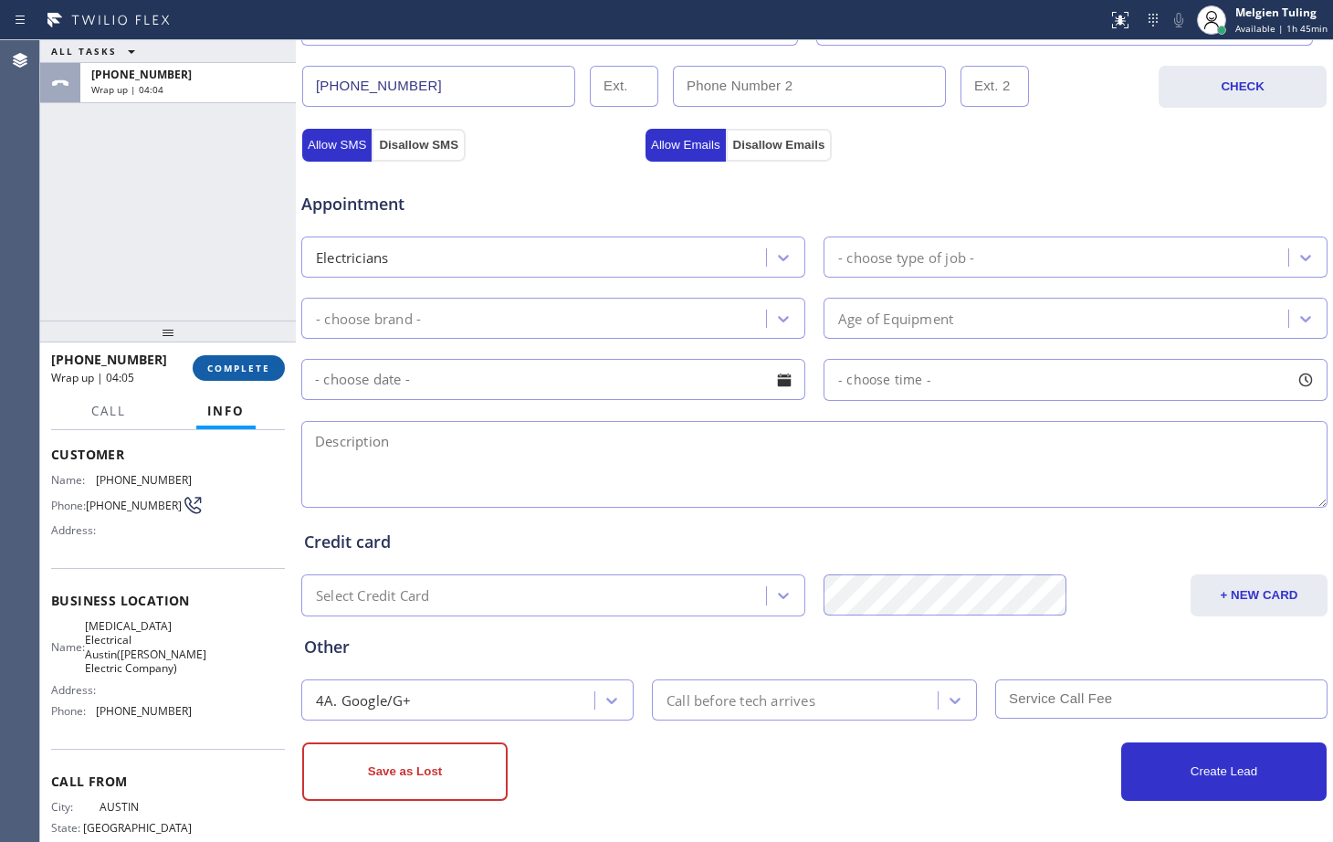
click at [229, 366] on span "COMPLETE" at bounding box center [238, 367] width 63 height 13
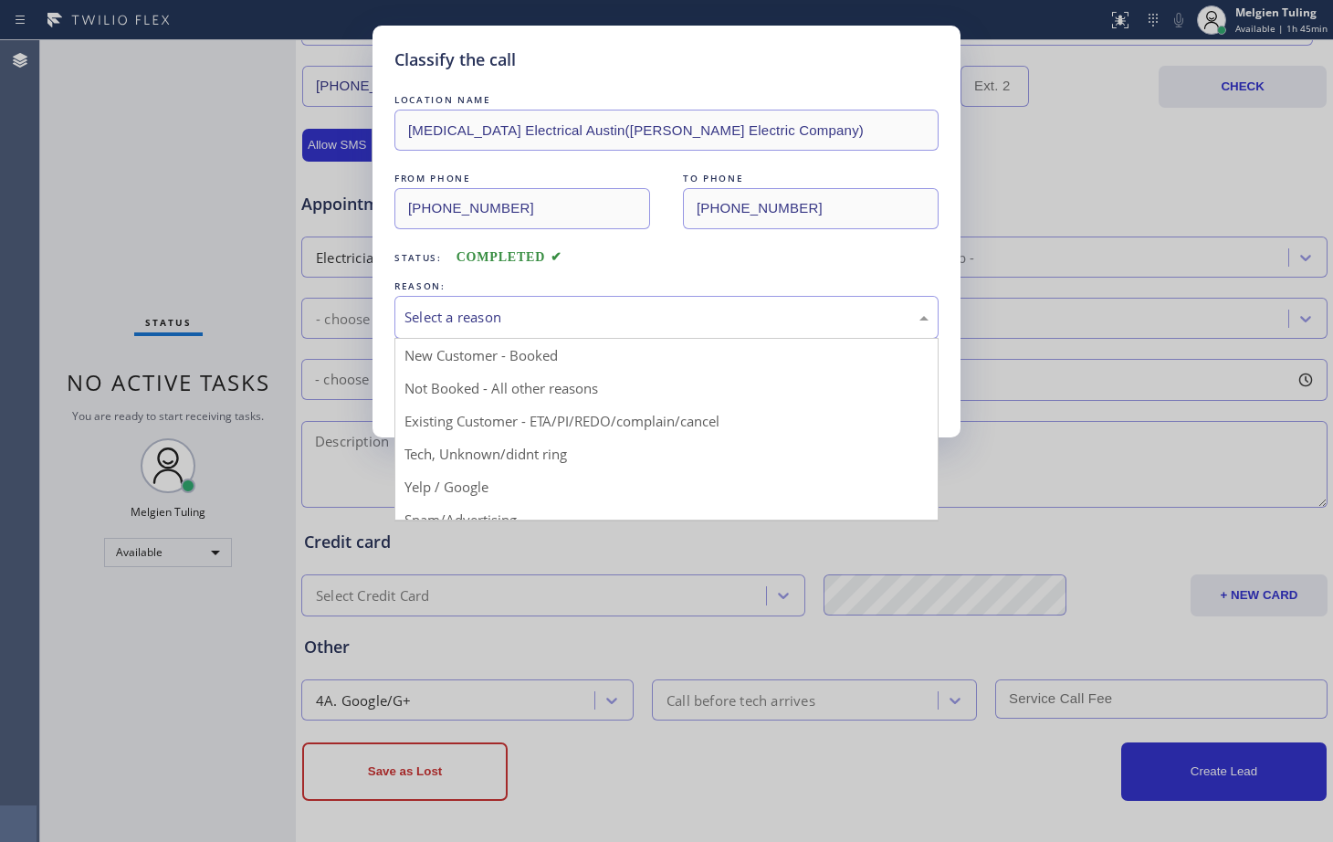
click at [408, 324] on div "Select a reason" at bounding box center [666, 317] width 524 height 21
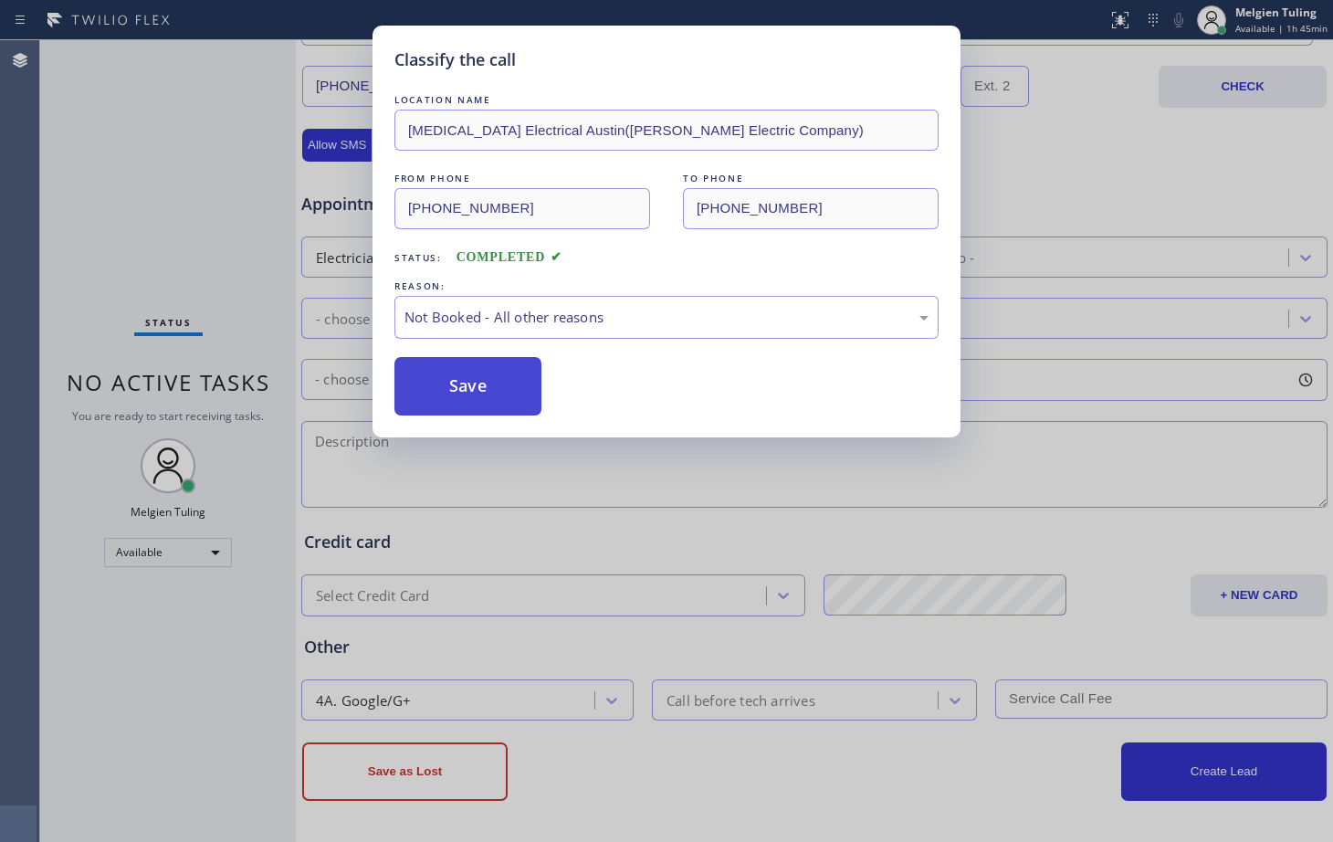
click at [448, 382] on button "Save" at bounding box center [467, 386] width 147 height 58
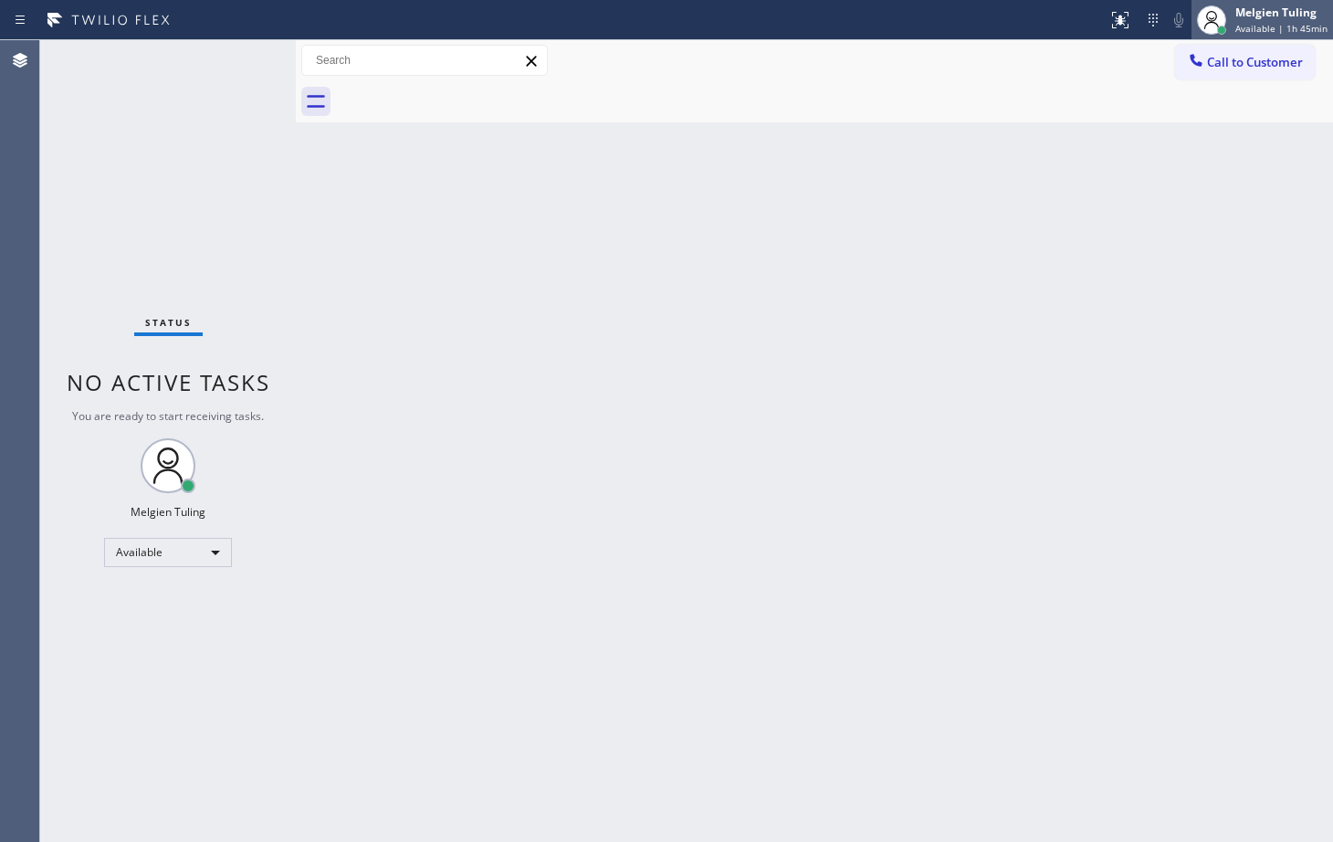
click at [1265, 20] on div "Melgien Tuling Available | 1h 45min" at bounding box center [1281, 20] width 101 height 32
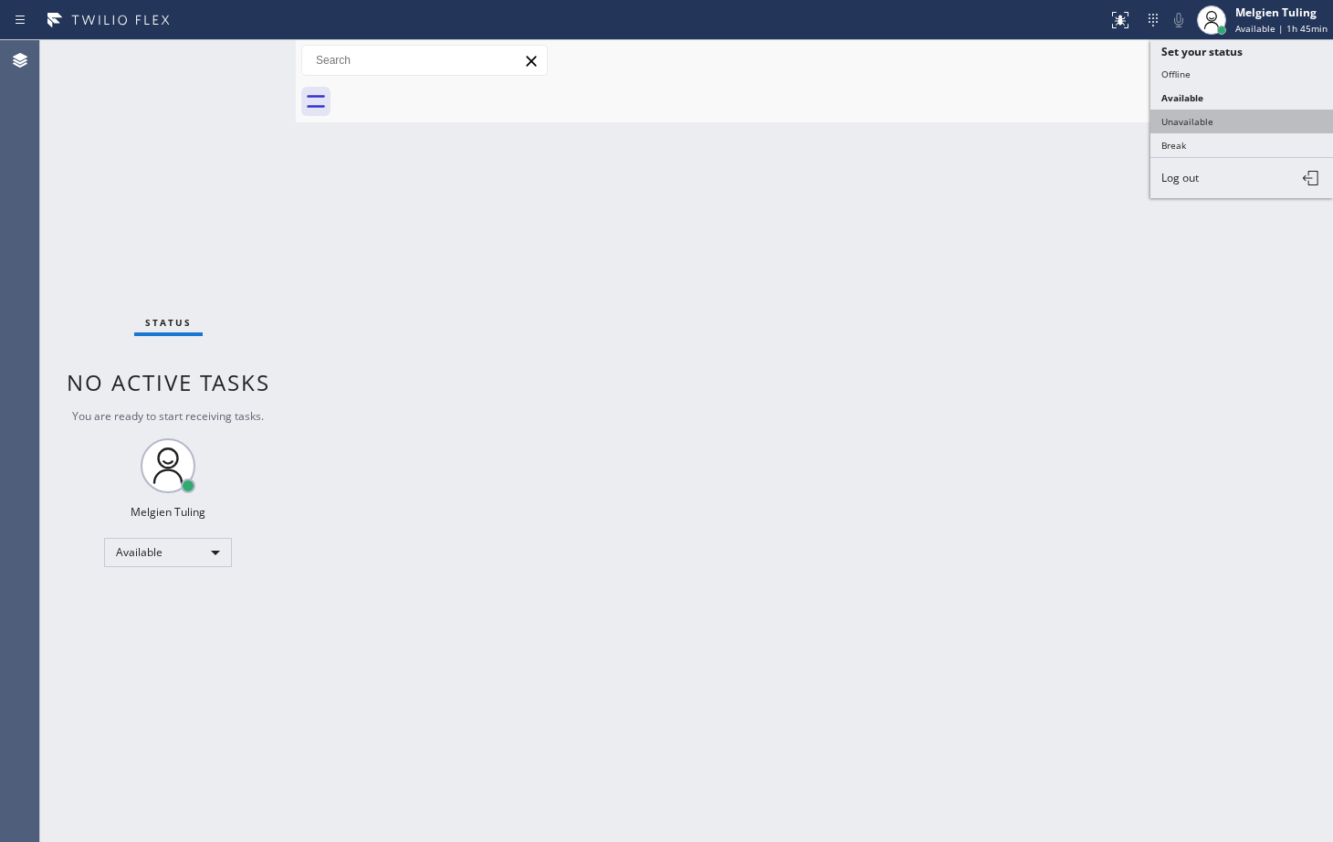
click at [1189, 122] on button "Unavailable" at bounding box center [1241, 122] width 183 height 24
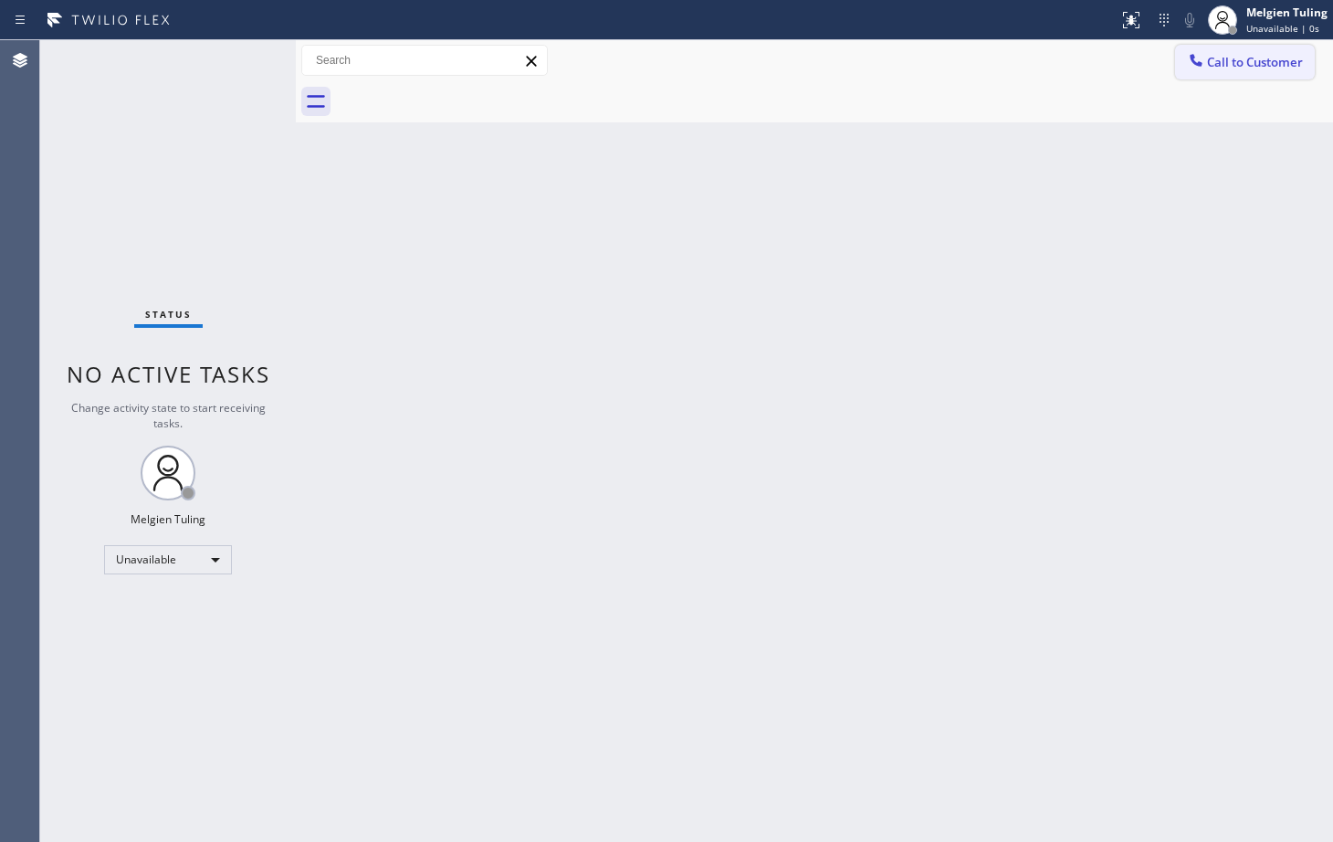
click at [1241, 60] on span "Call to Customer" at bounding box center [1255, 62] width 96 height 16
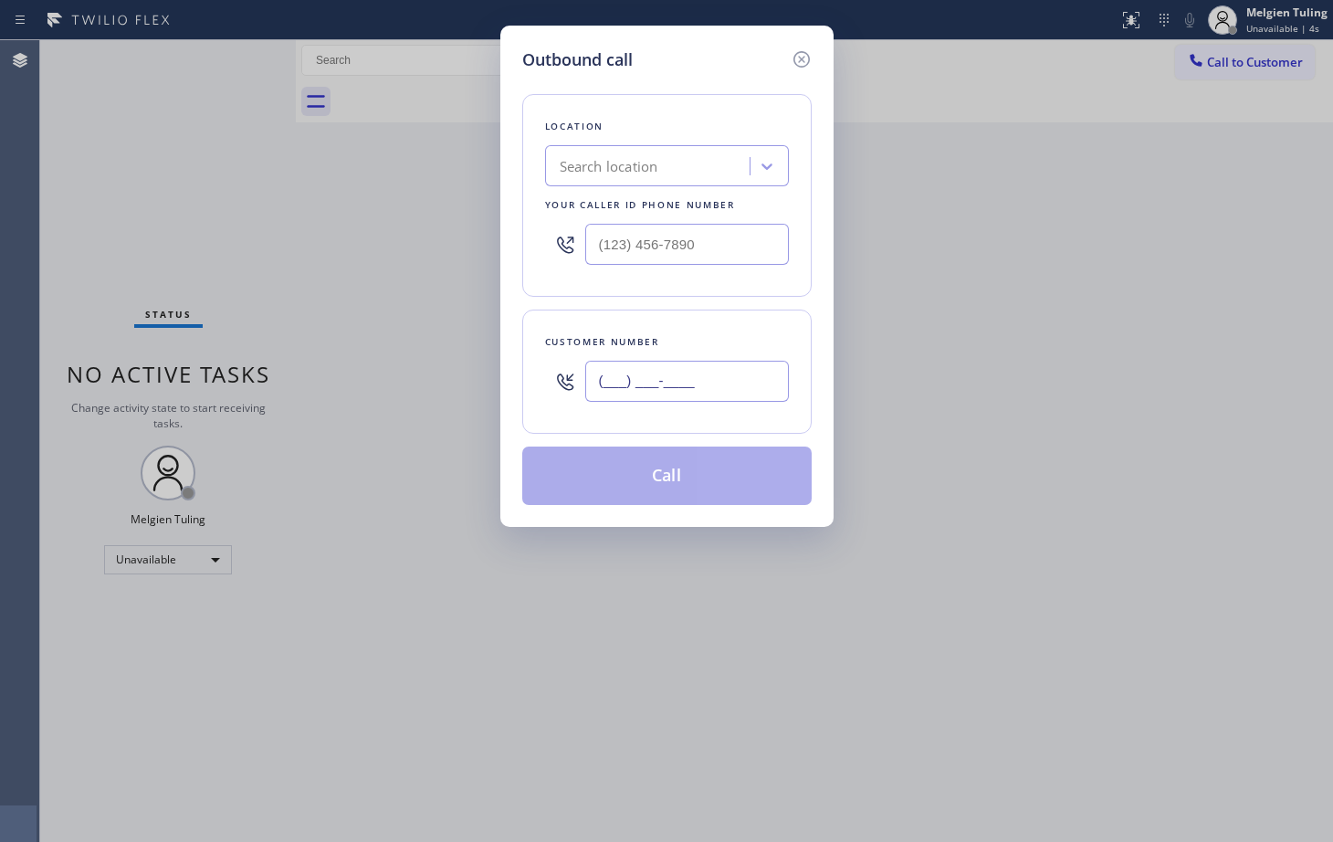
click at [613, 385] on input "(___) ___-____" at bounding box center [687, 381] width 204 height 41
paste input "512) 619-8843"
type input "[PHONE_NUMBER]"
click at [606, 248] on input "(___) ___-____" at bounding box center [687, 244] width 204 height 41
paste input "737) 276-3769"
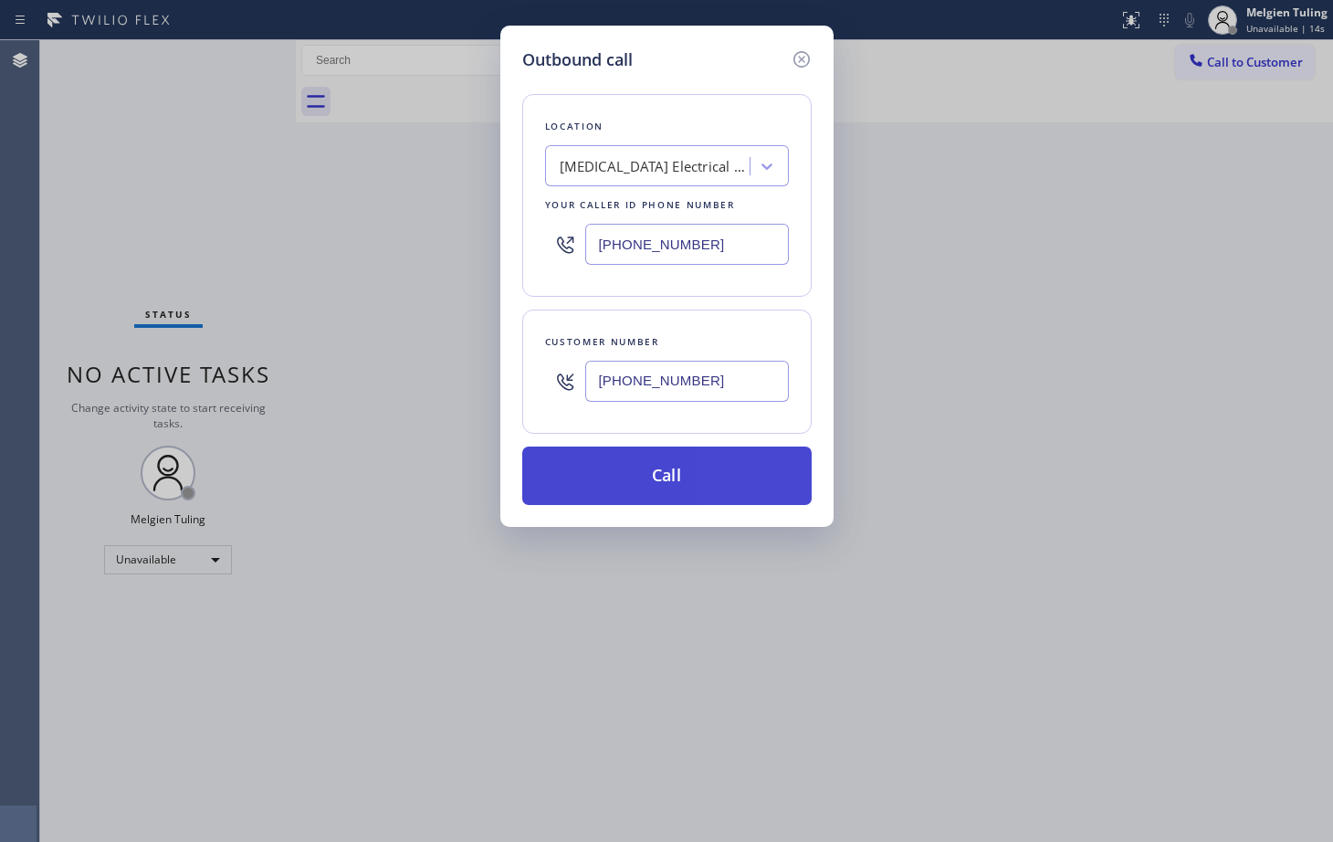
type input "[PHONE_NUMBER]"
click at [645, 474] on button "Call" at bounding box center [666, 475] width 289 height 58
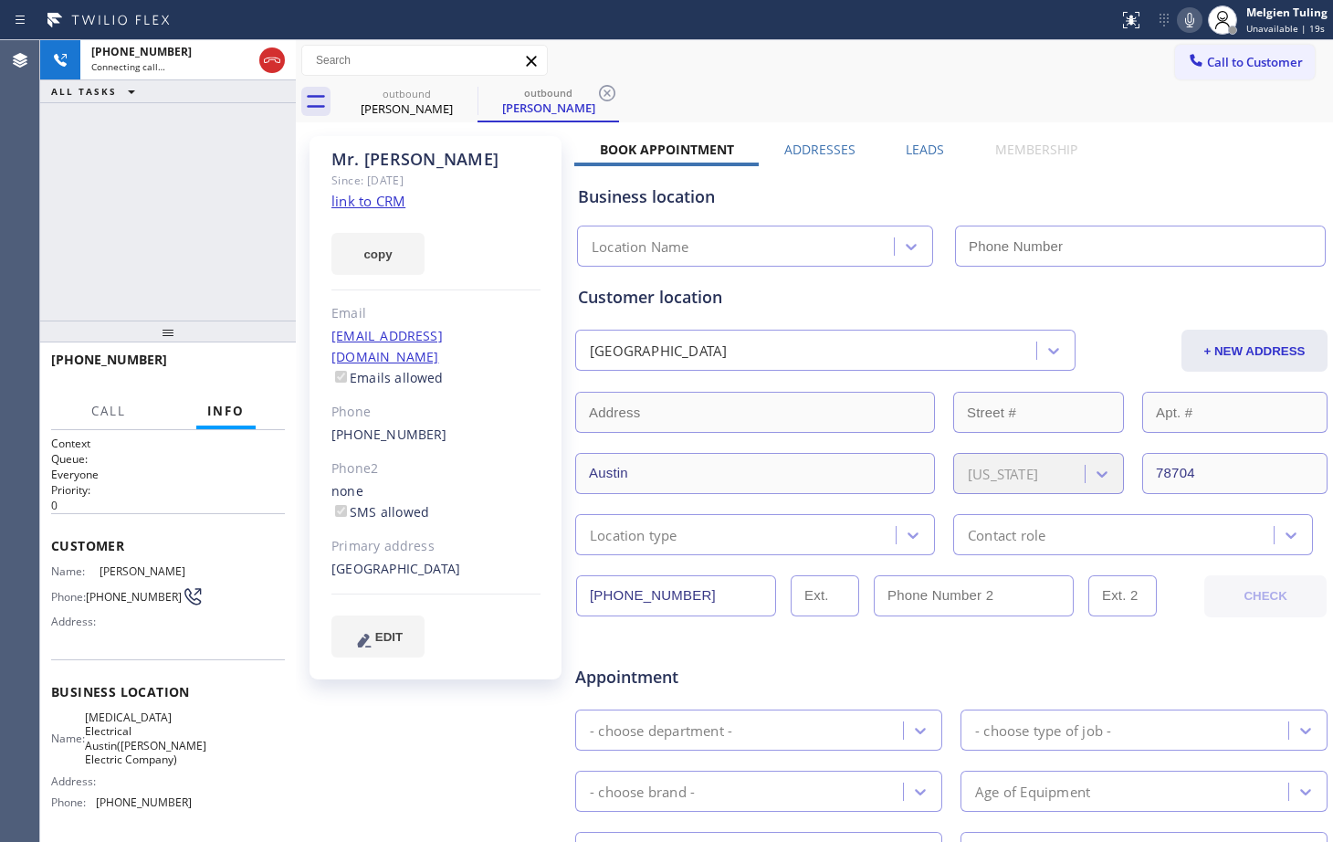
type input "[PHONE_NUMBER]"
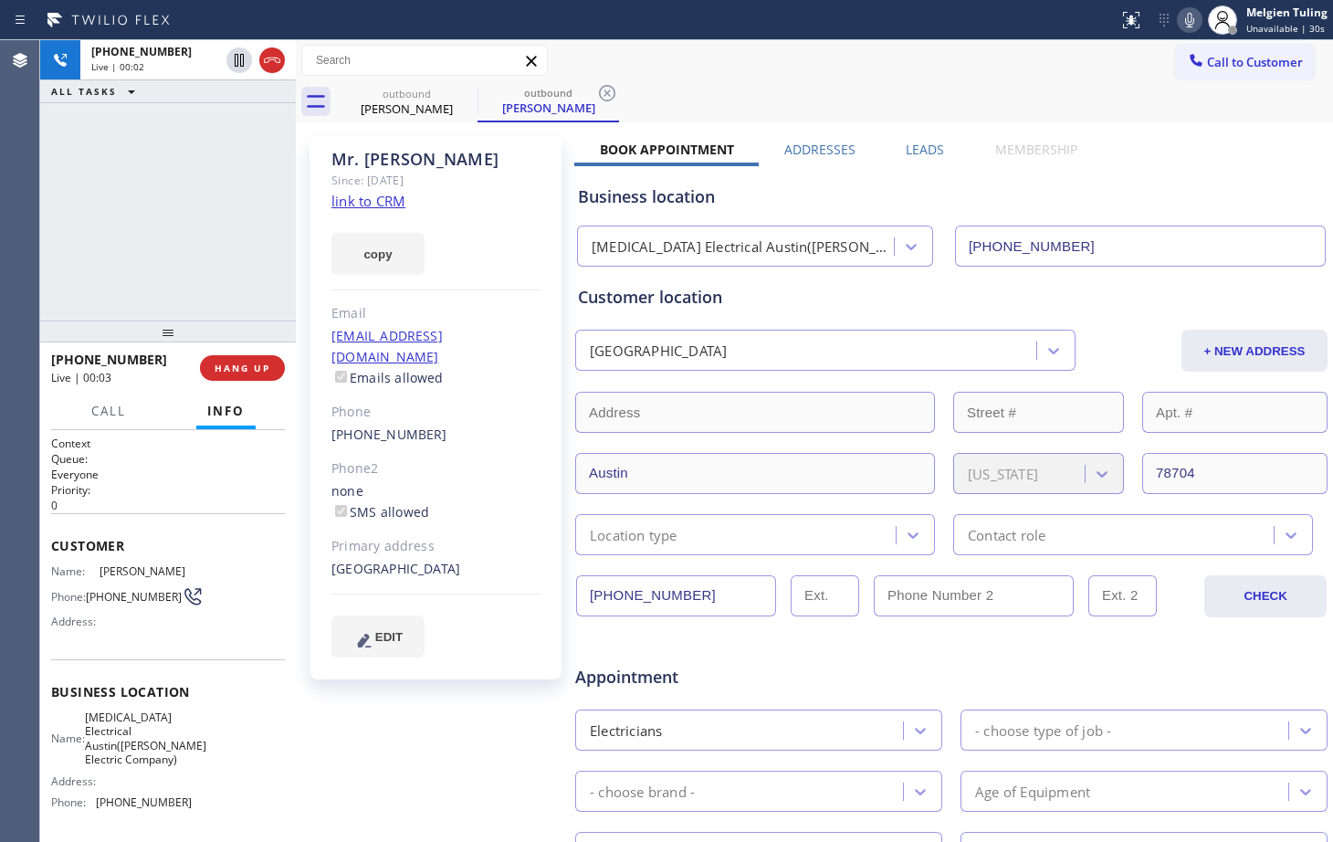
click at [1138, 285] on div "Customer location" at bounding box center [951, 297] width 747 height 25
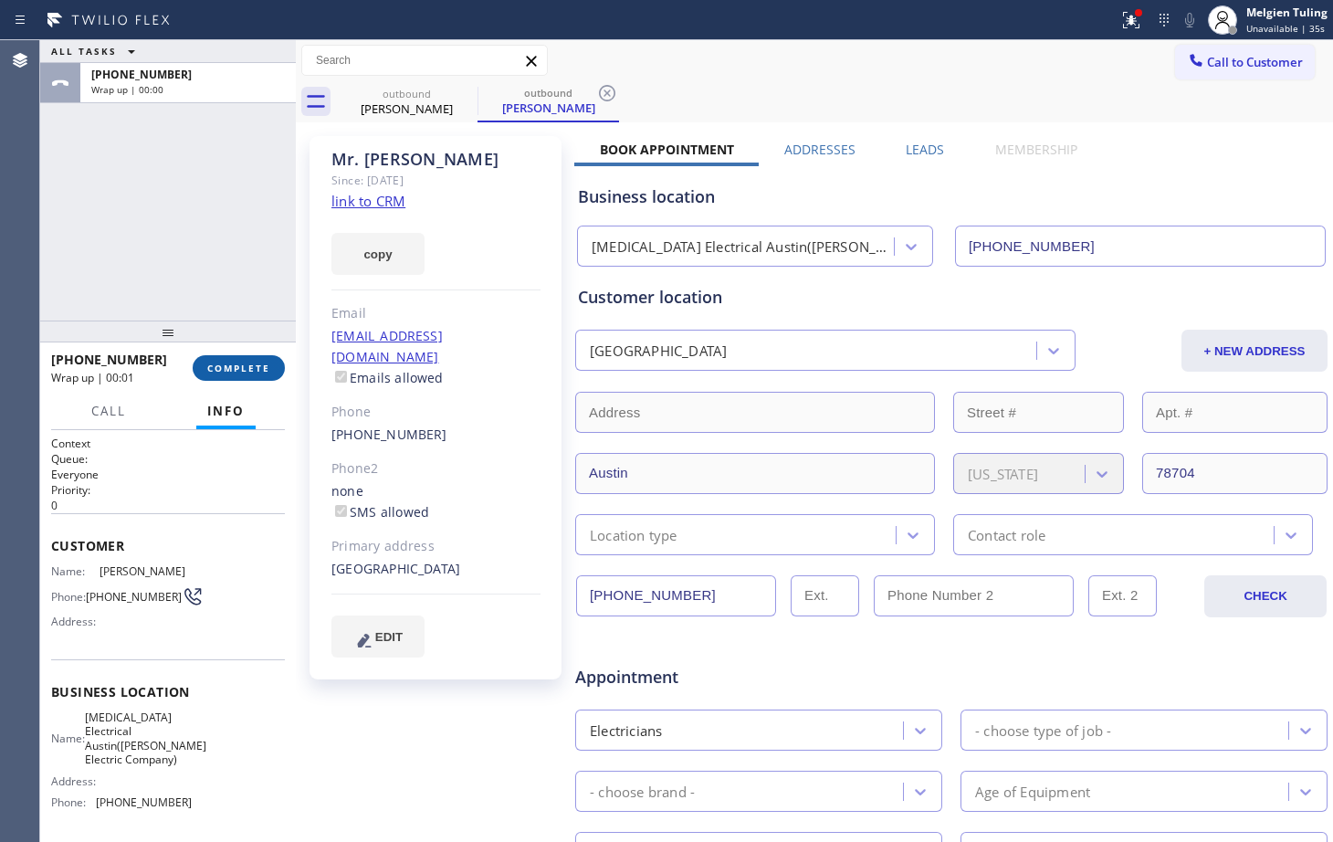
click at [240, 362] on span "COMPLETE" at bounding box center [238, 367] width 63 height 13
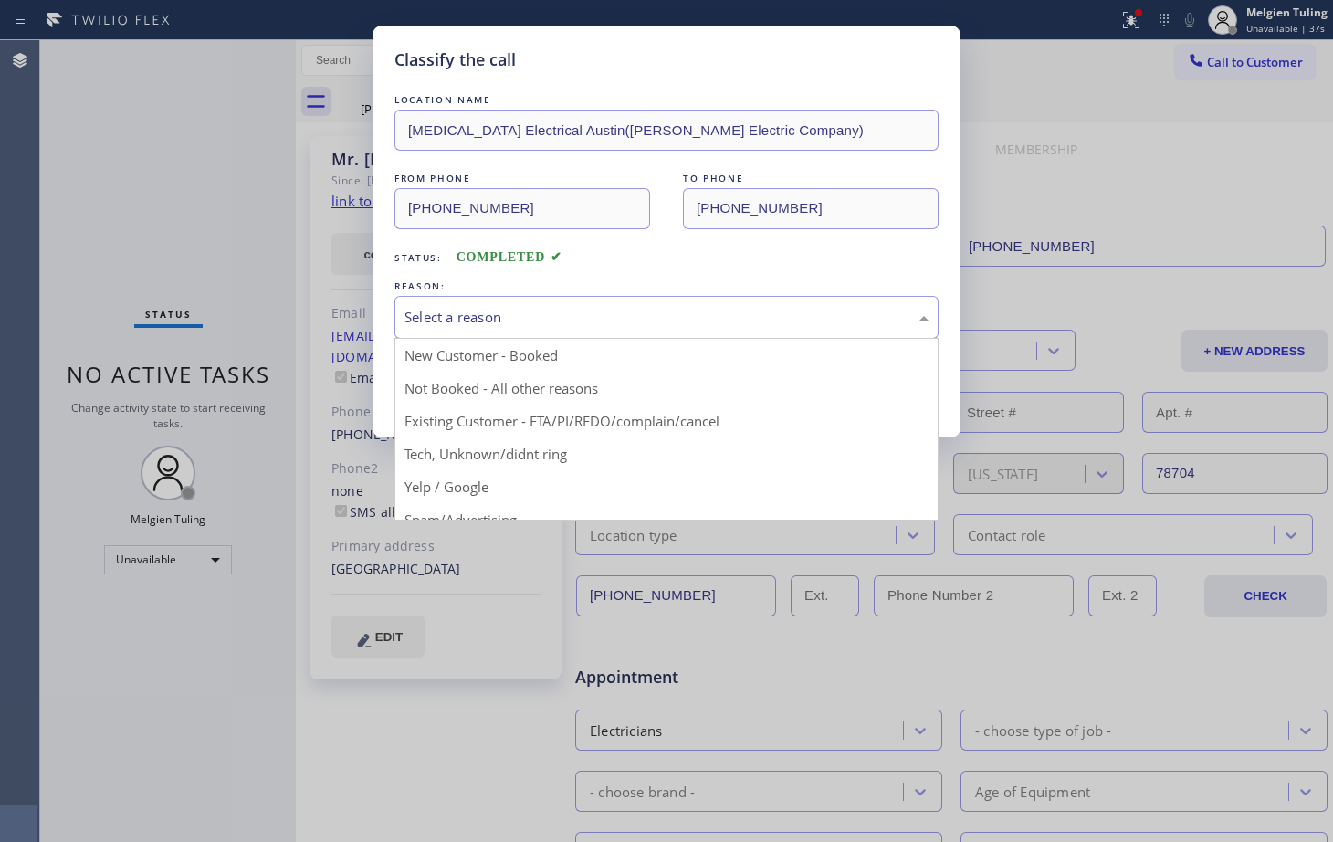
click at [424, 317] on div "Select a reason" at bounding box center [666, 317] width 524 height 21
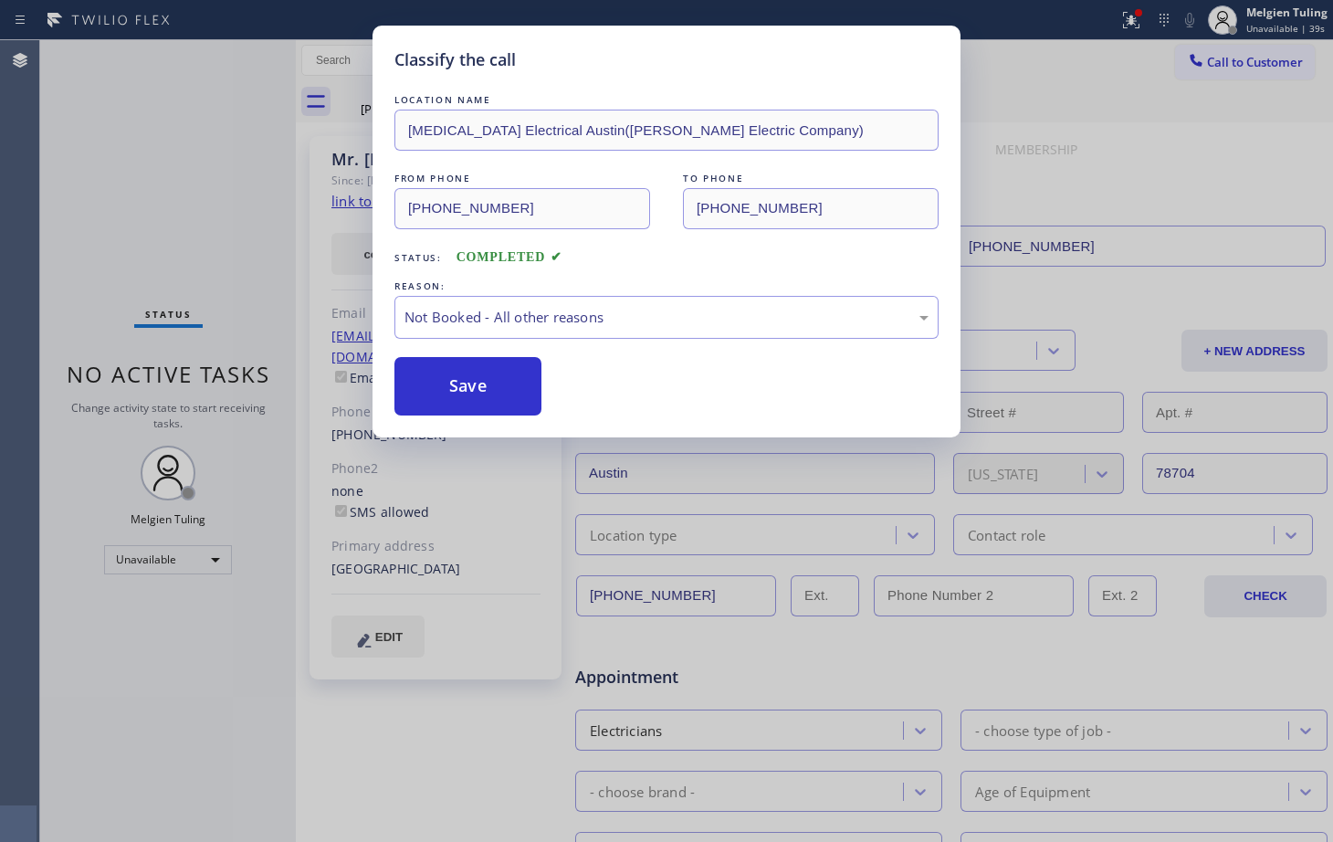
click at [442, 393] on button "Save" at bounding box center [467, 386] width 147 height 58
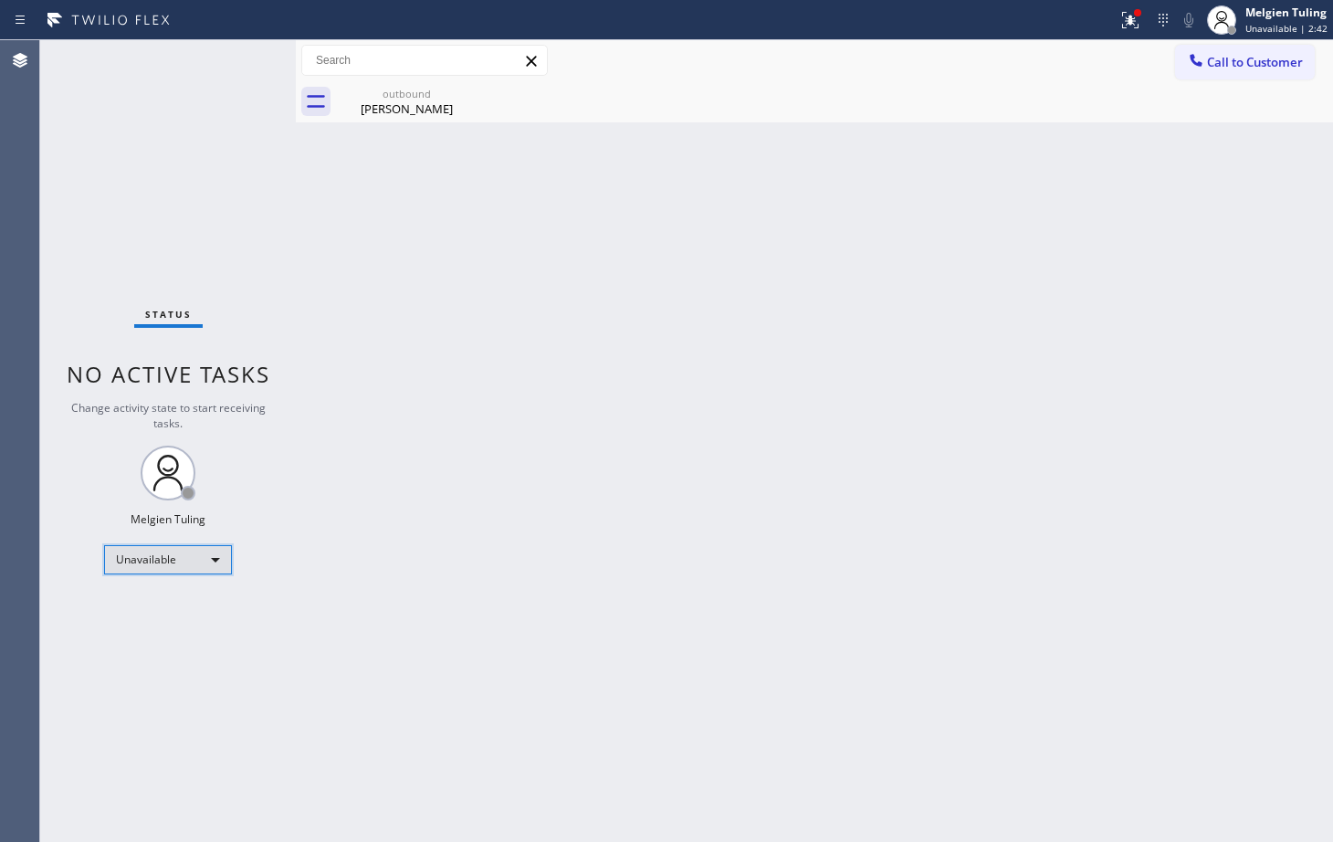
click at [209, 557] on div "Unavailable" at bounding box center [168, 559] width 128 height 29
click at [163, 609] on li "Available" at bounding box center [167, 608] width 124 height 22
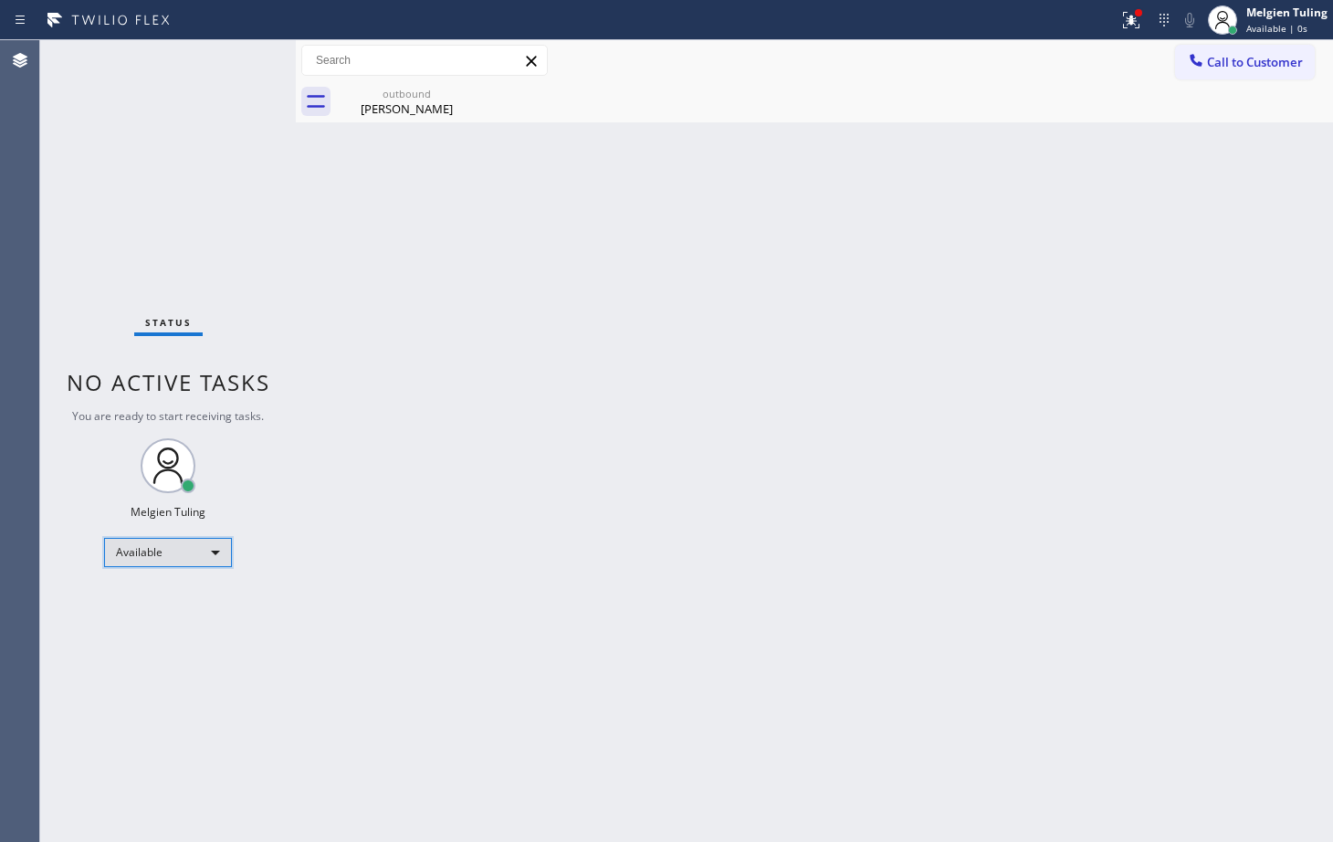
click at [183, 550] on div "Available" at bounding box center [168, 552] width 128 height 29
click at [163, 644] on li "Break" at bounding box center [167, 646] width 124 height 22
